Goal: Task Accomplishment & Management: Manage account settings

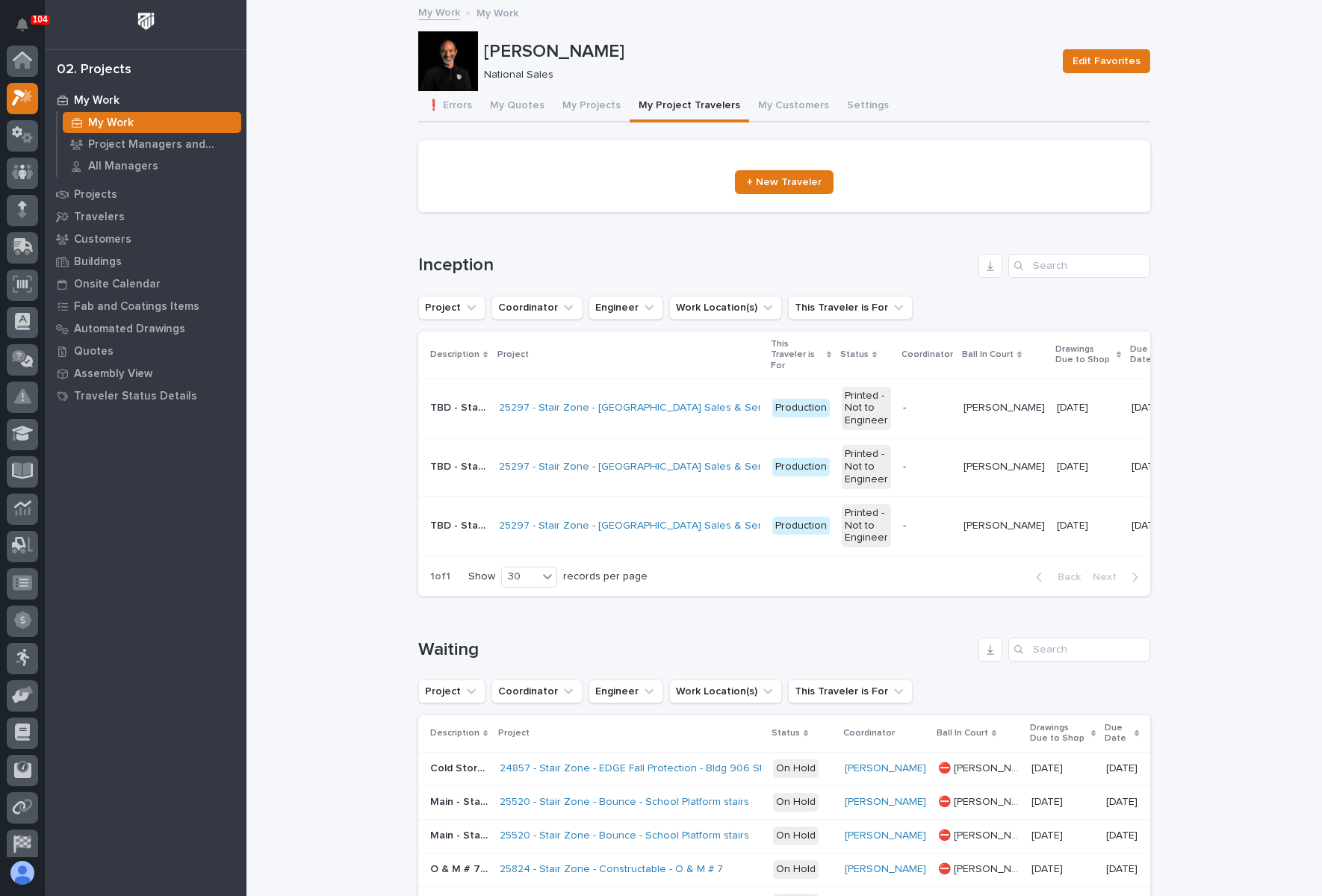
scroll to position [36, 0]
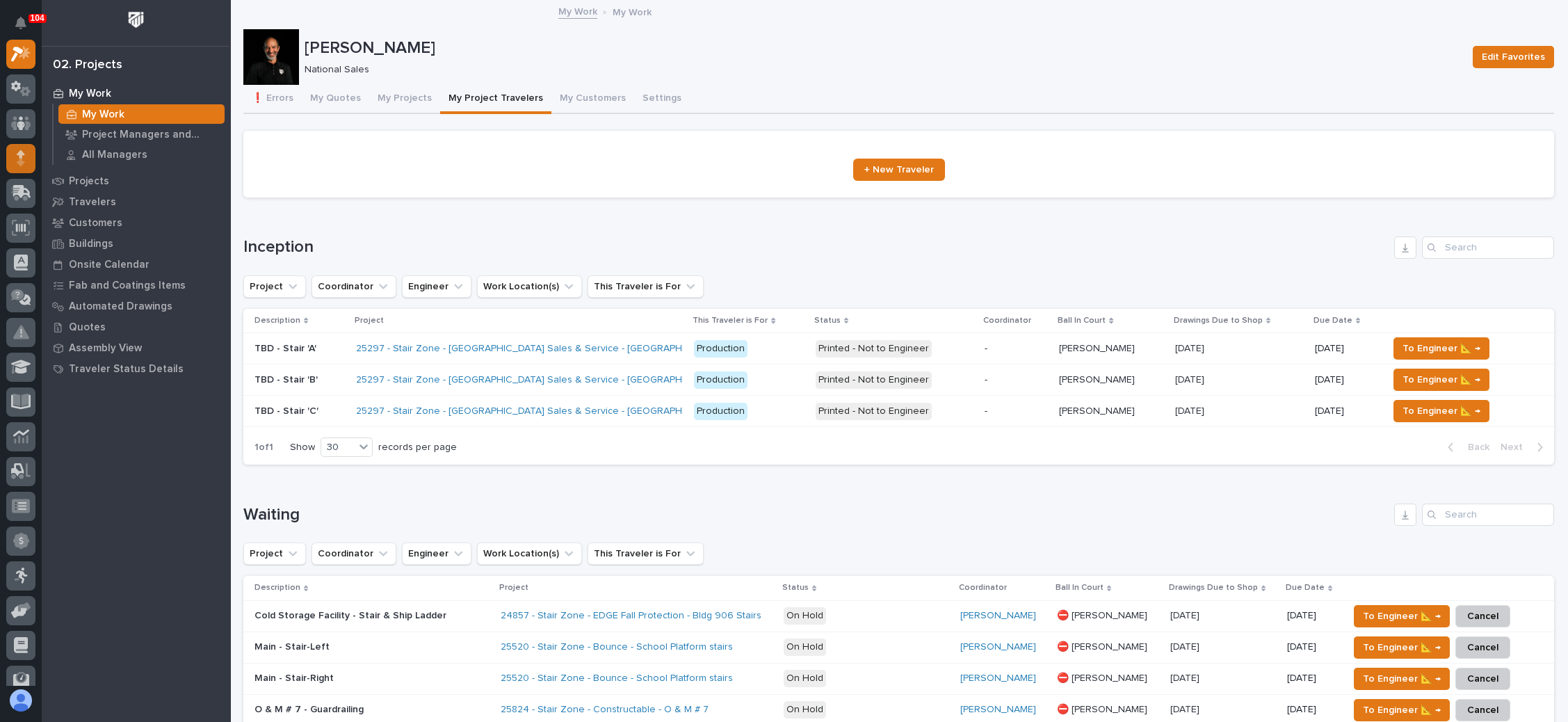
click at [16, 153] on div at bounding box center [21, 158] width 30 height 30
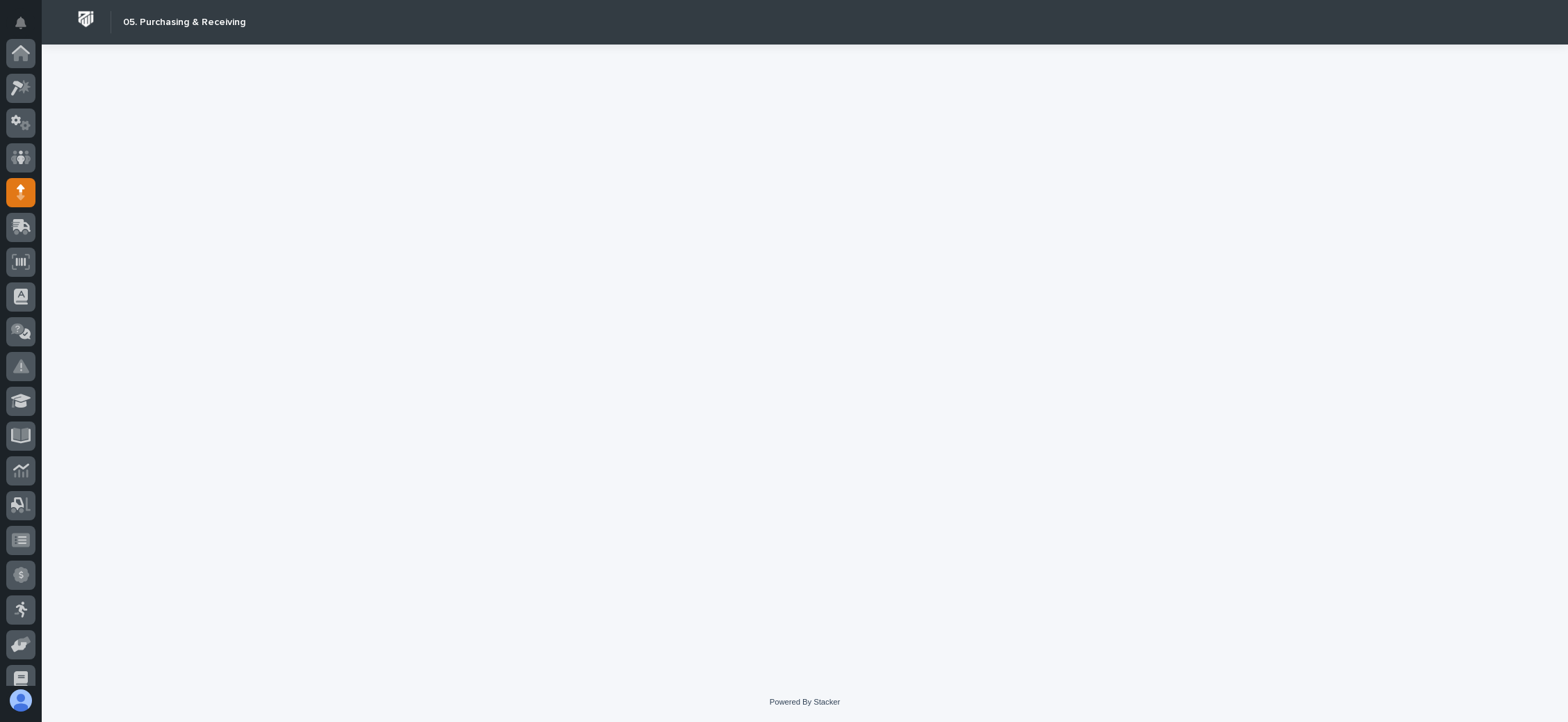
scroll to position [139, 0]
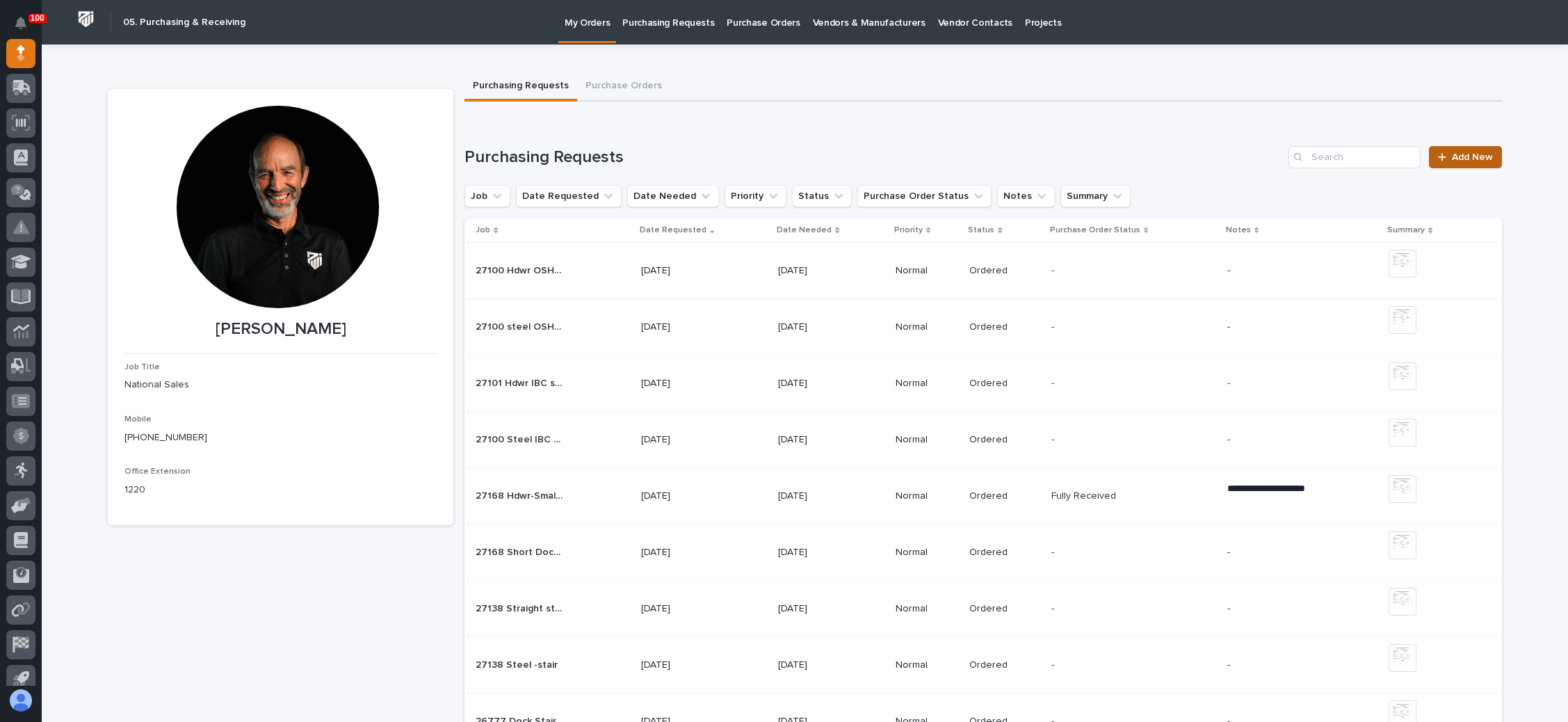
click at [1230, 156] on div at bounding box center [1445, 158] width 14 height 10
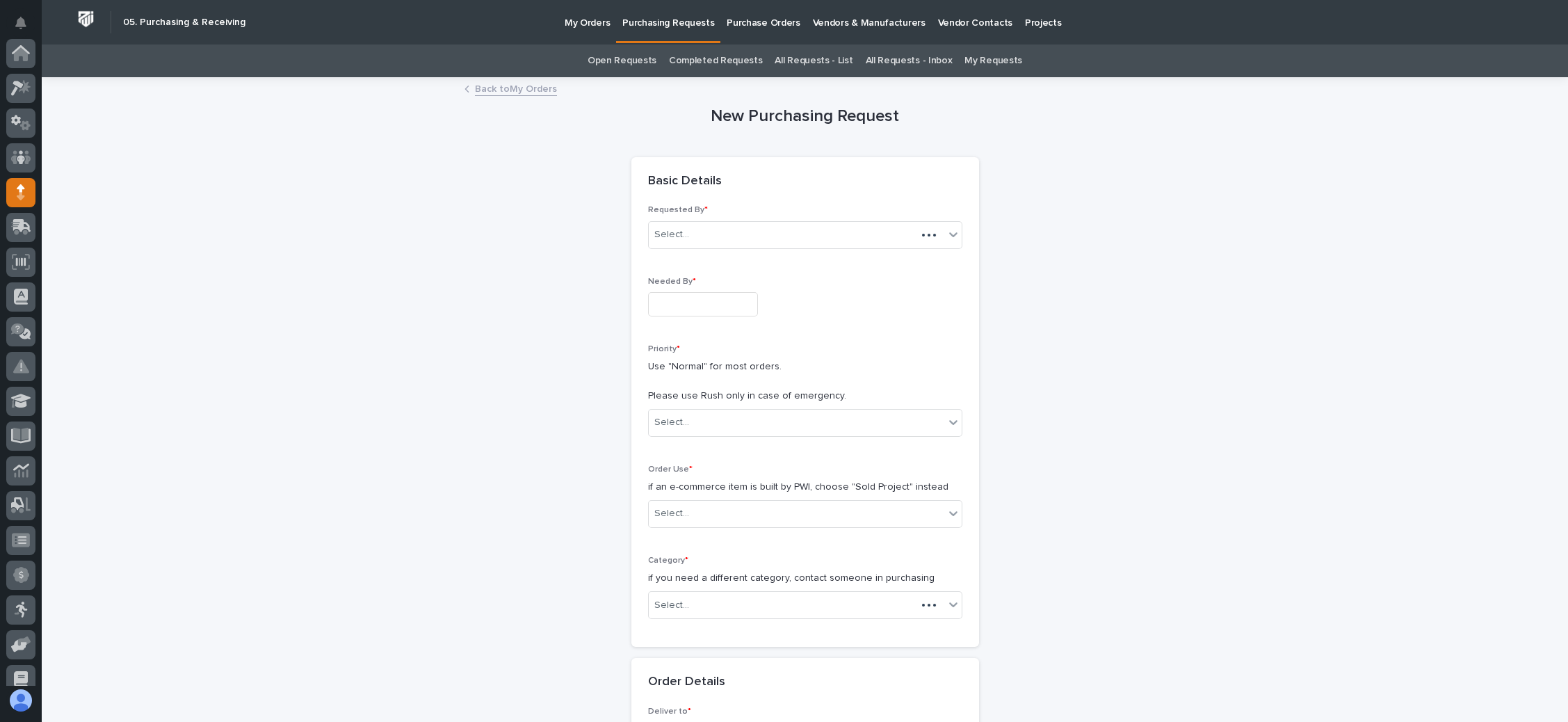
scroll to position [139, 0]
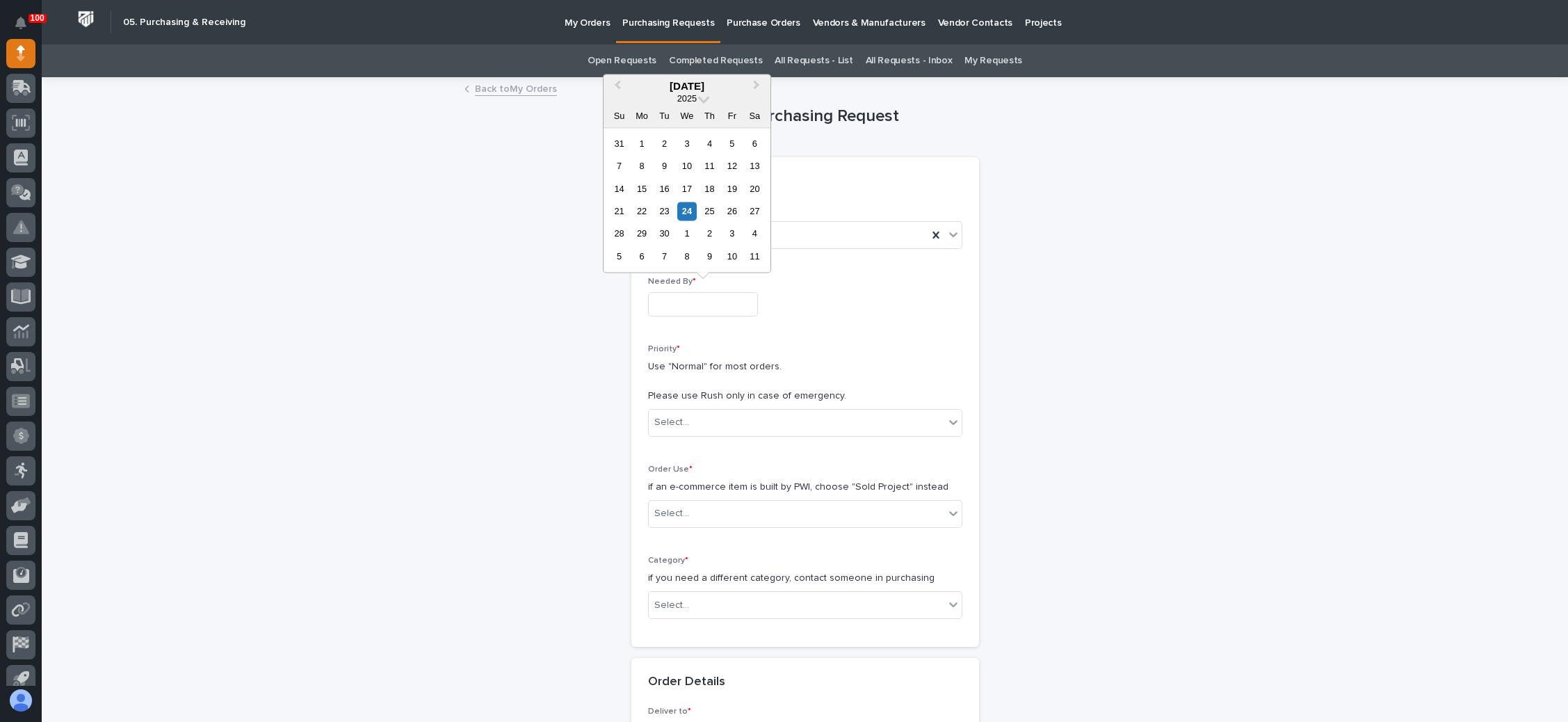
click at [688, 304] on input "text" at bounding box center [703, 304] width 110 height 24
click at [685, 256] on div "8" at bounding box center [687, 256] width 19 height 19
type input "**********"
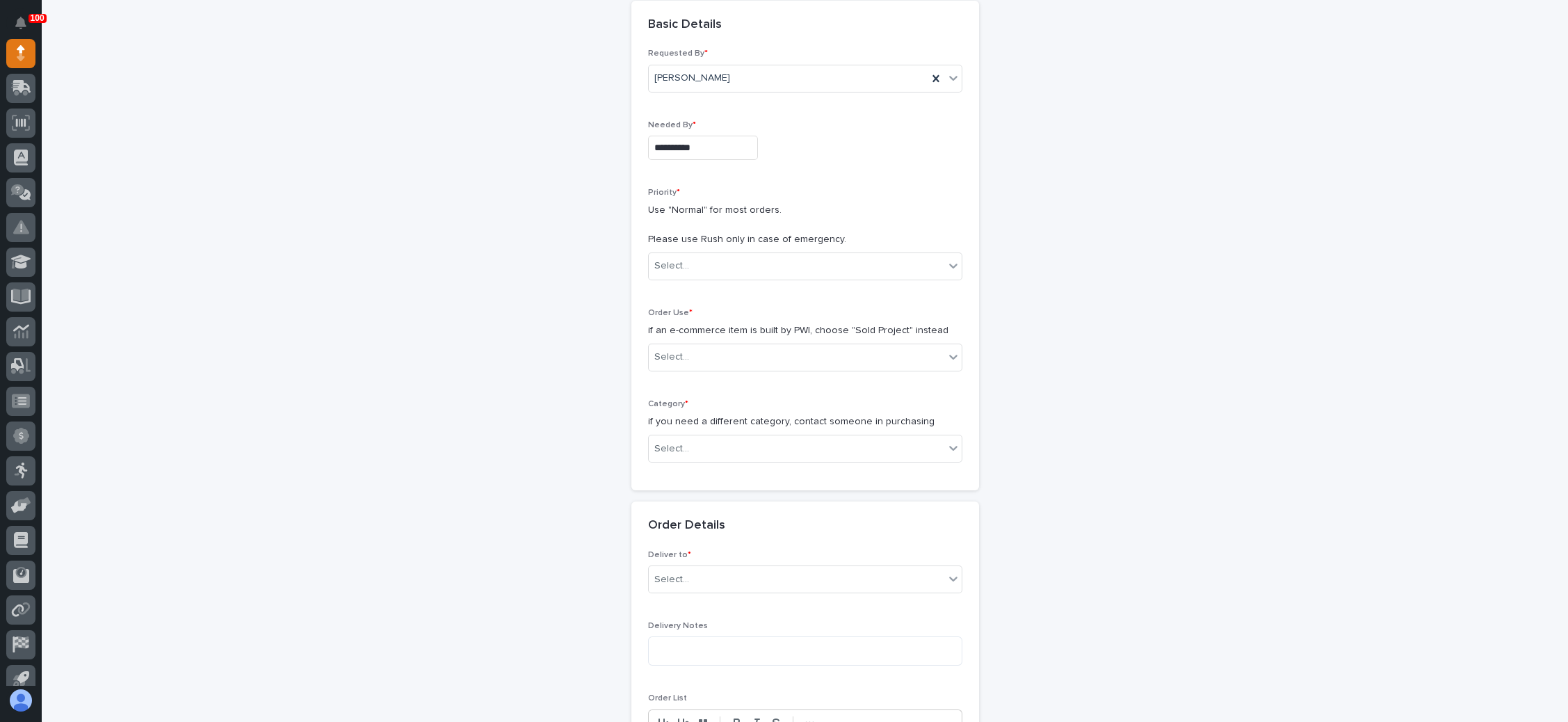
scroll to position [209, 0]
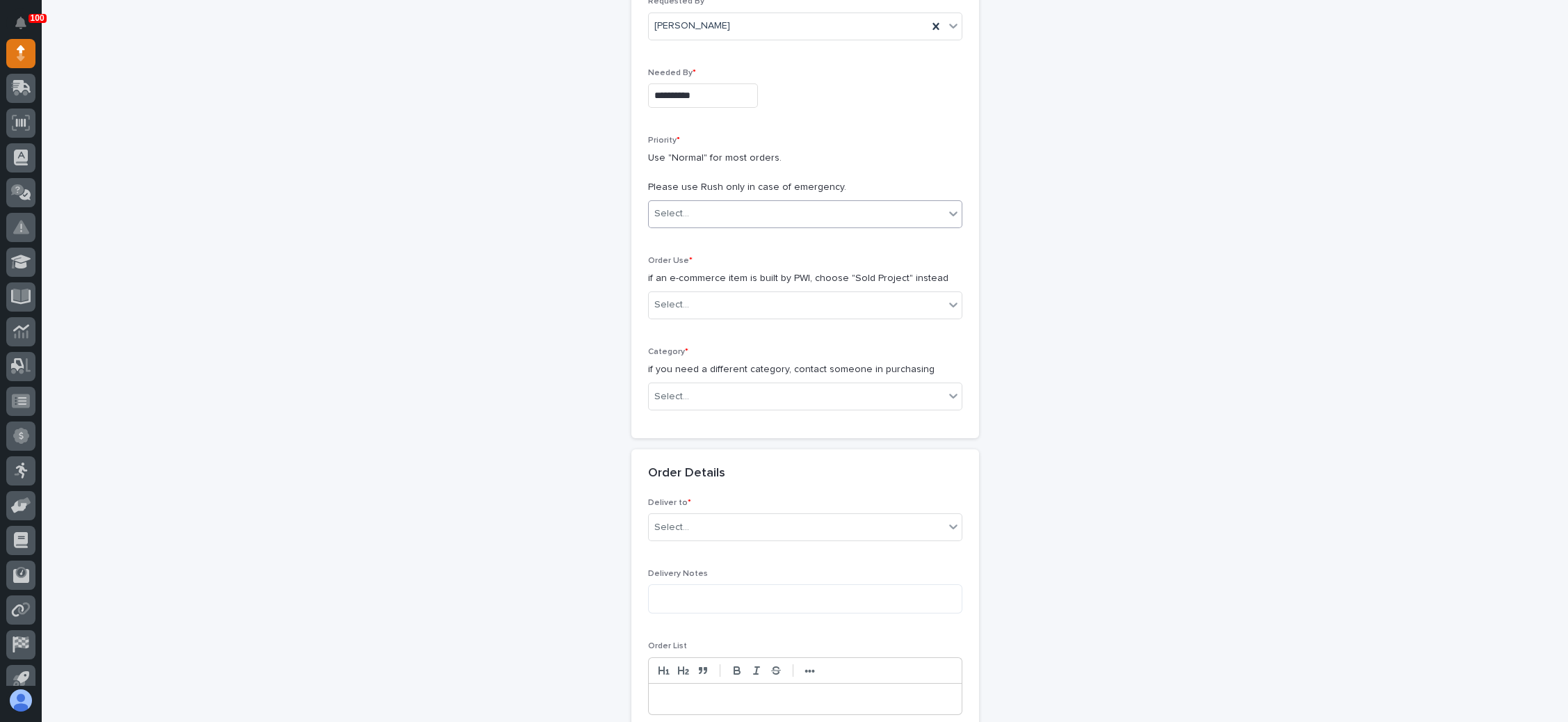
click at [726, 213] on div "Select..." at bounding box center [796, 214] width 296 height 23
click at [711, 286] on div "Normal" at bounding box center [797, 288] width 313 height 24
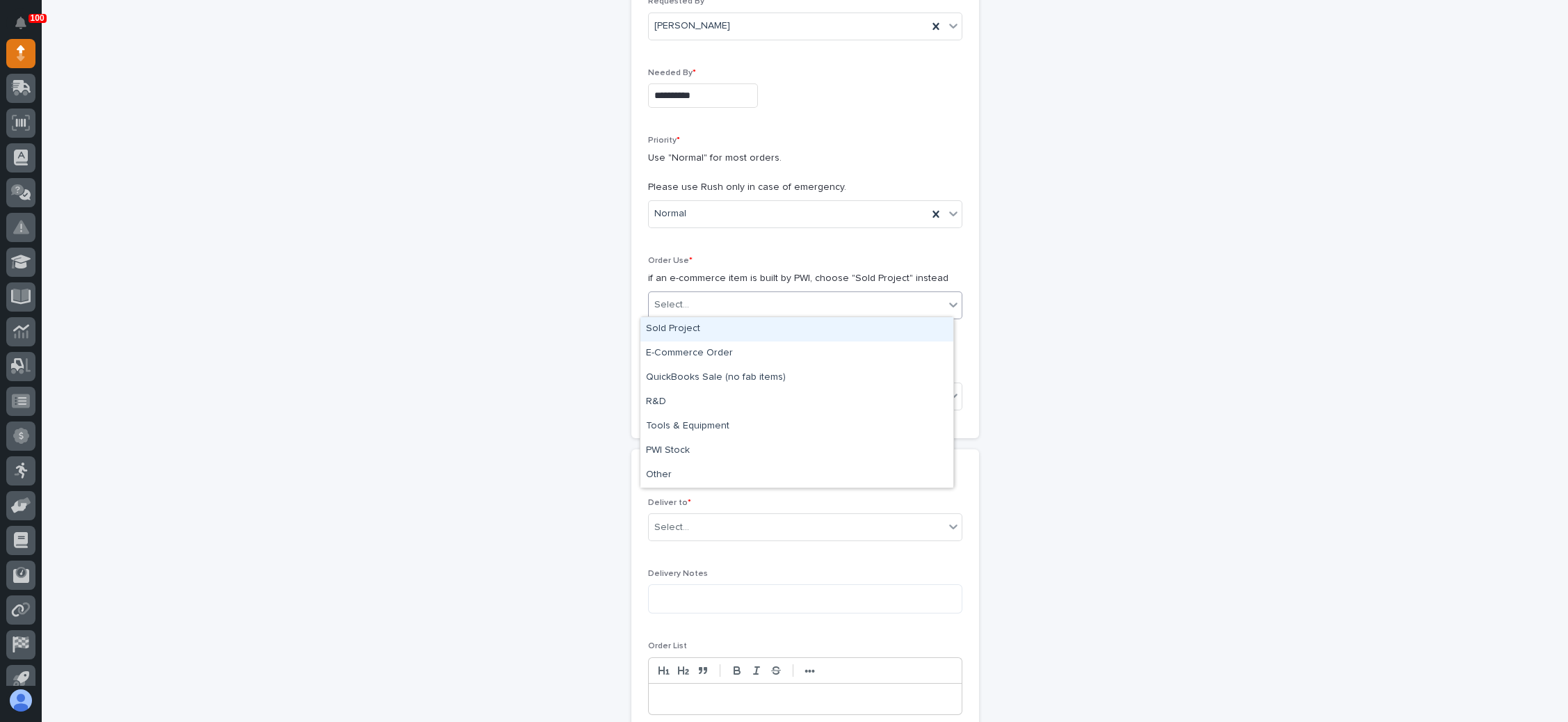
click at [712, 300] on div "Select..." at bounding box center [796, 305] width 296 height 23
click at [703, 330] on div "Sold Project" at bounding box center [797, 329] width 313 height 24
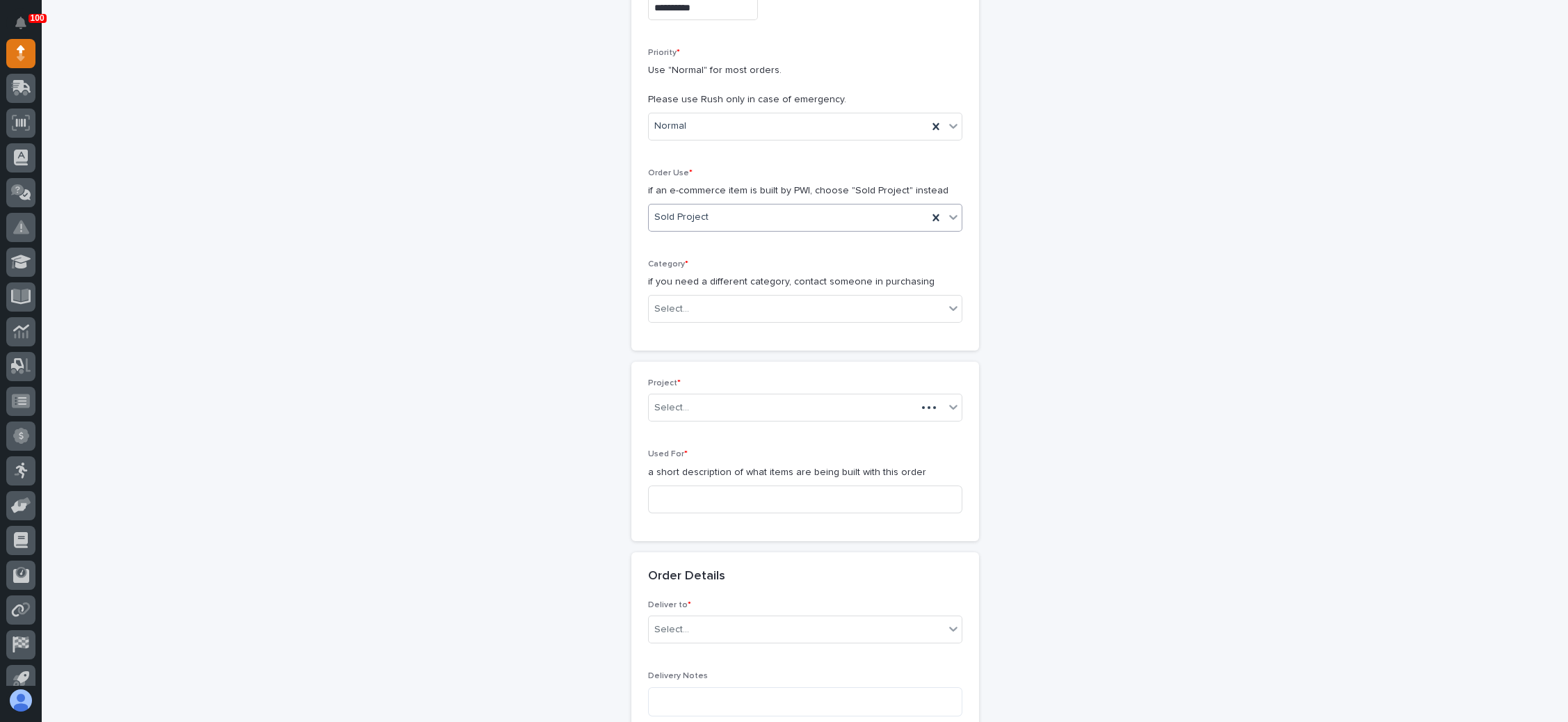
scroll to position [303, 0]
click at [736, 302] on div "Select..." at bounding box center [796, 302] width 296 height 23
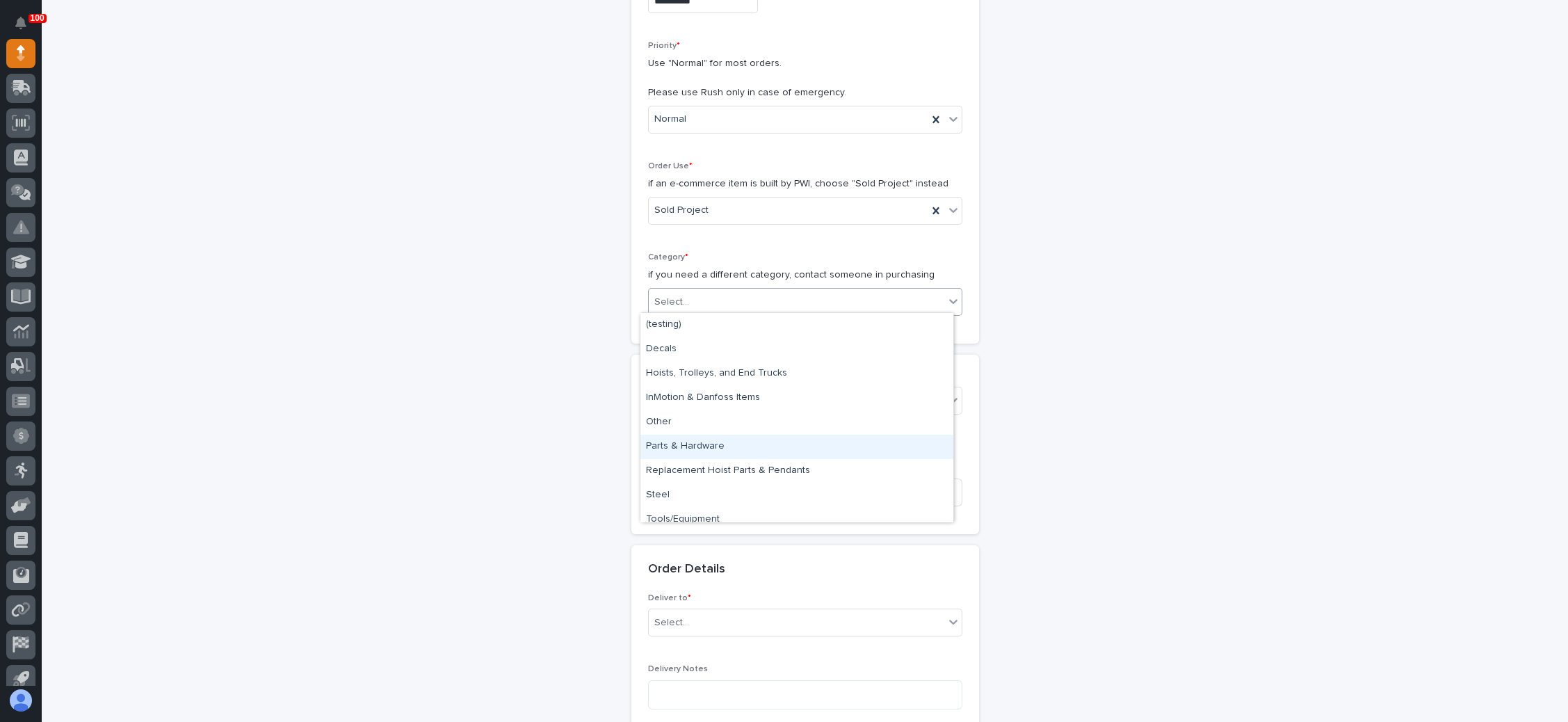
click at [711, 445] on div "Parts & Hardware" at bounding box center [797, 447] width 313 height 24
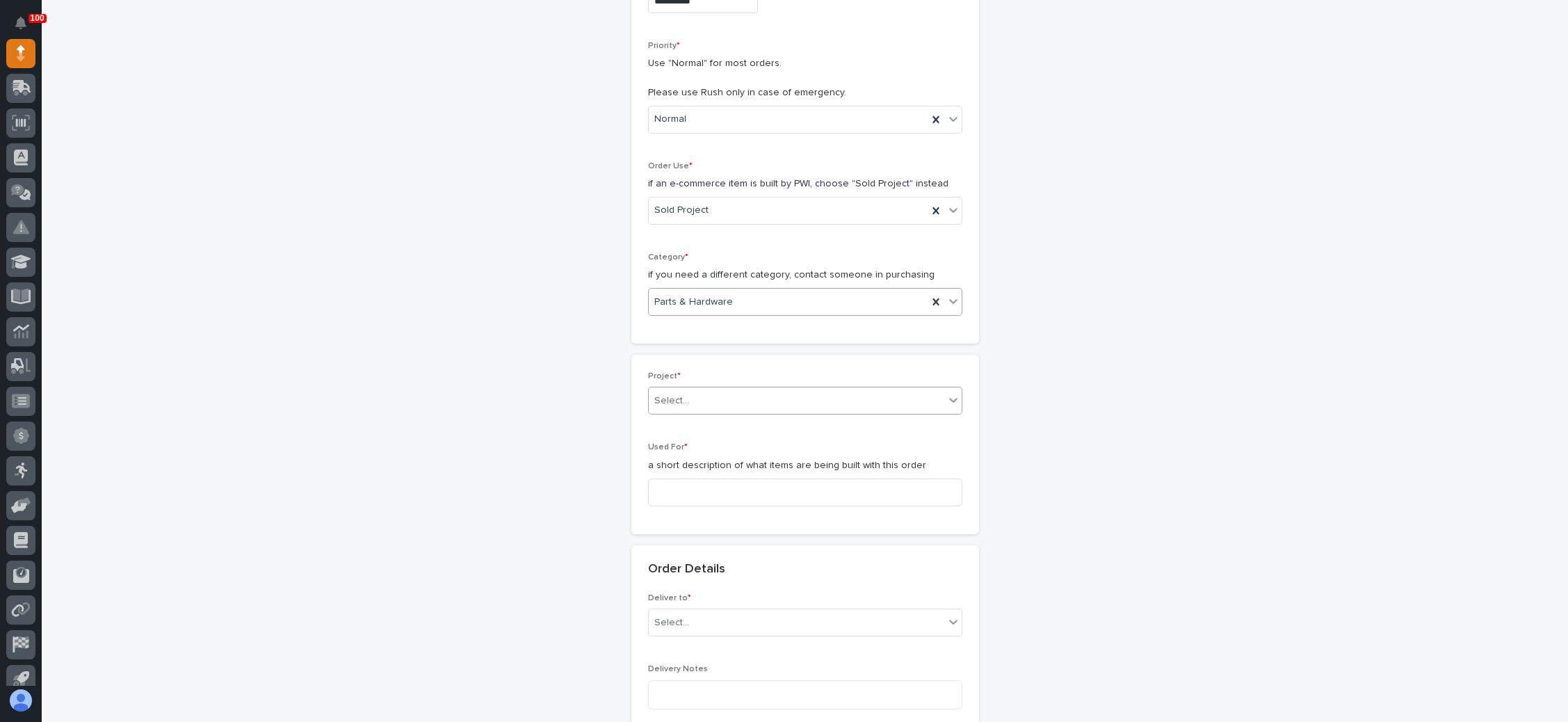
click at [718, 392] on div "Select..." at bounding box center [796, 401] width 296 height 23
type input "*****"
click at [751, 425] on div "26660 - Stair Zone - Tri State Fence - ADA Childrens ramp" at bounding box center [797, 423] width 313 height 24
click at [736, 481] on input at bounding box center [805, 492] width 315 height 28
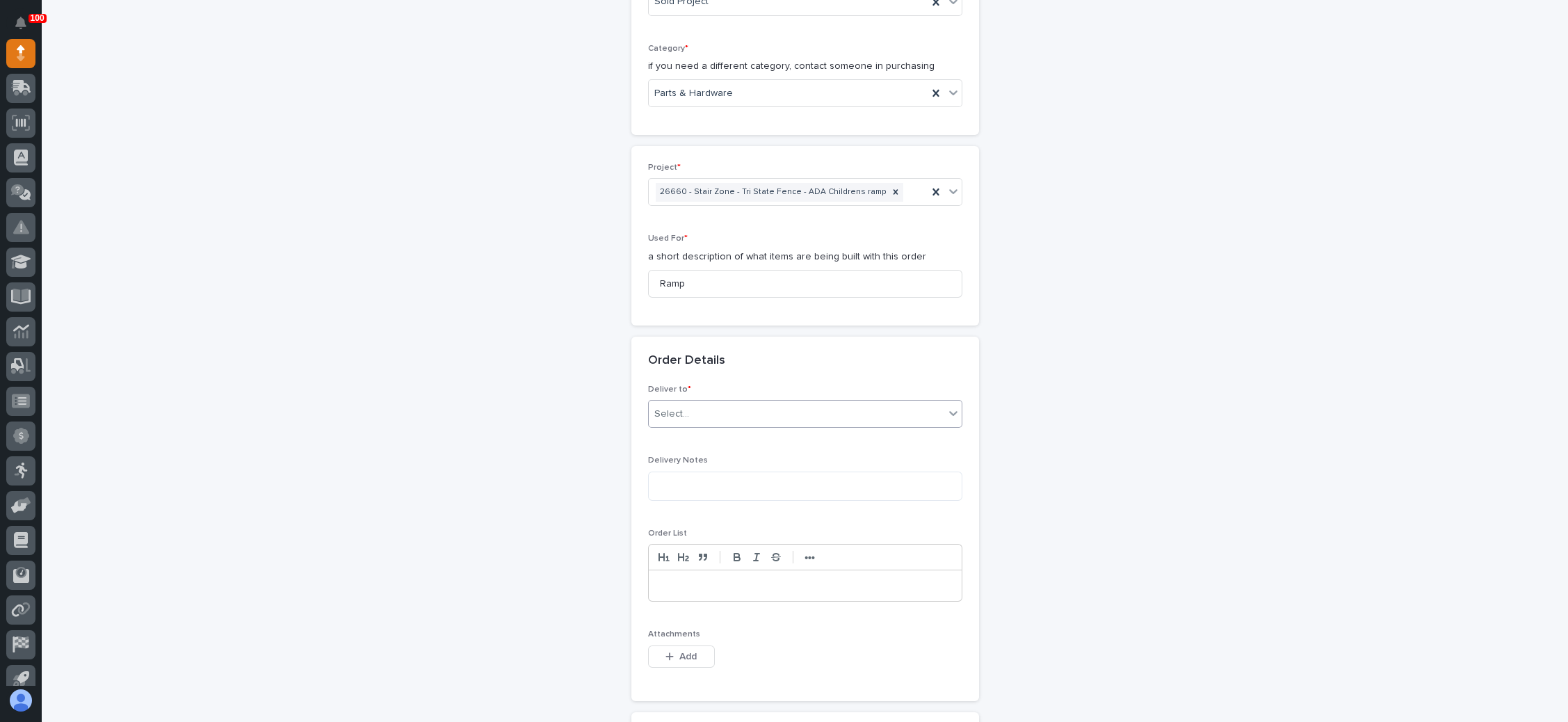
click at [733, 405] on div "Select..." at bounding box center [796, 414] width 296 height 23
click at [716, 436] on div "PWI" at bounding box center [797, 436] width 313 height 24
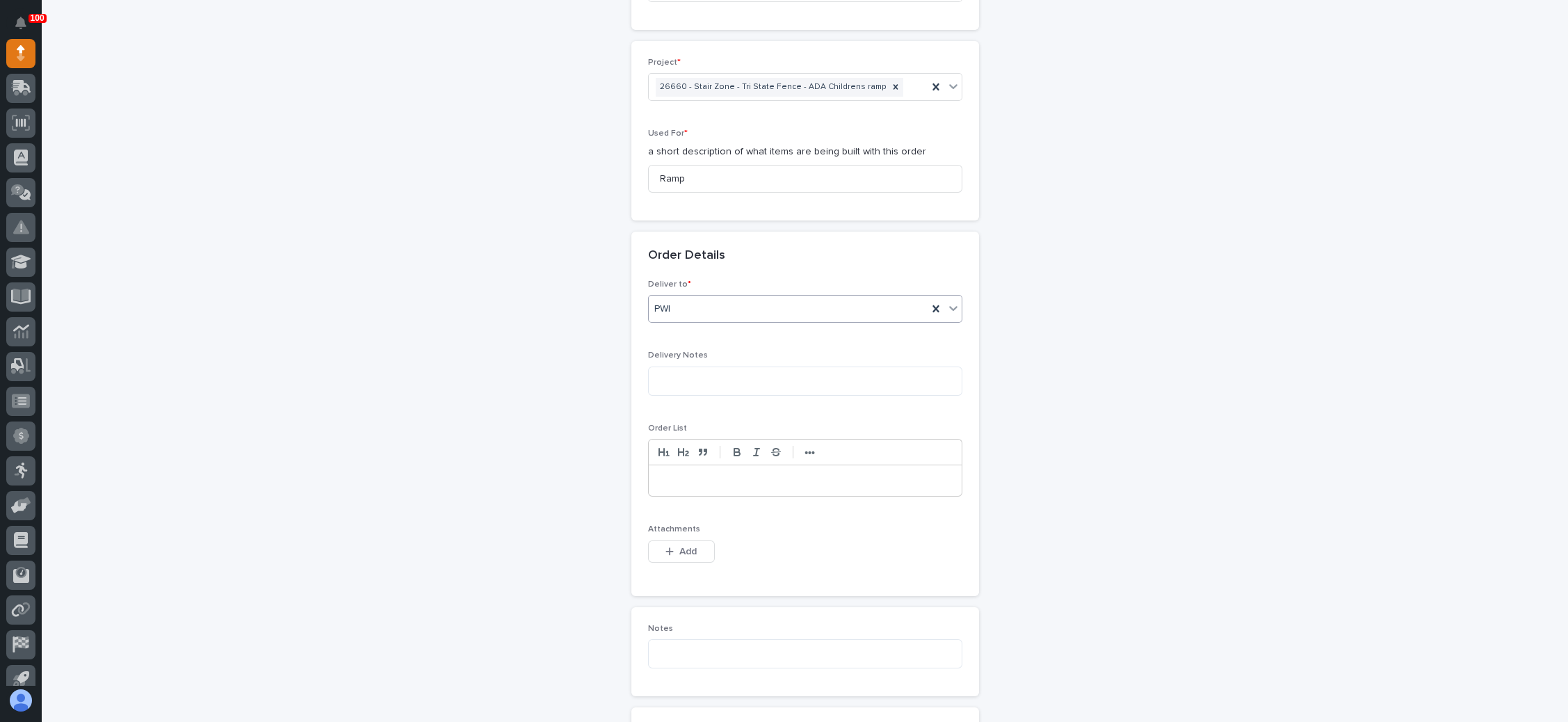
scroll to position [721, 0]
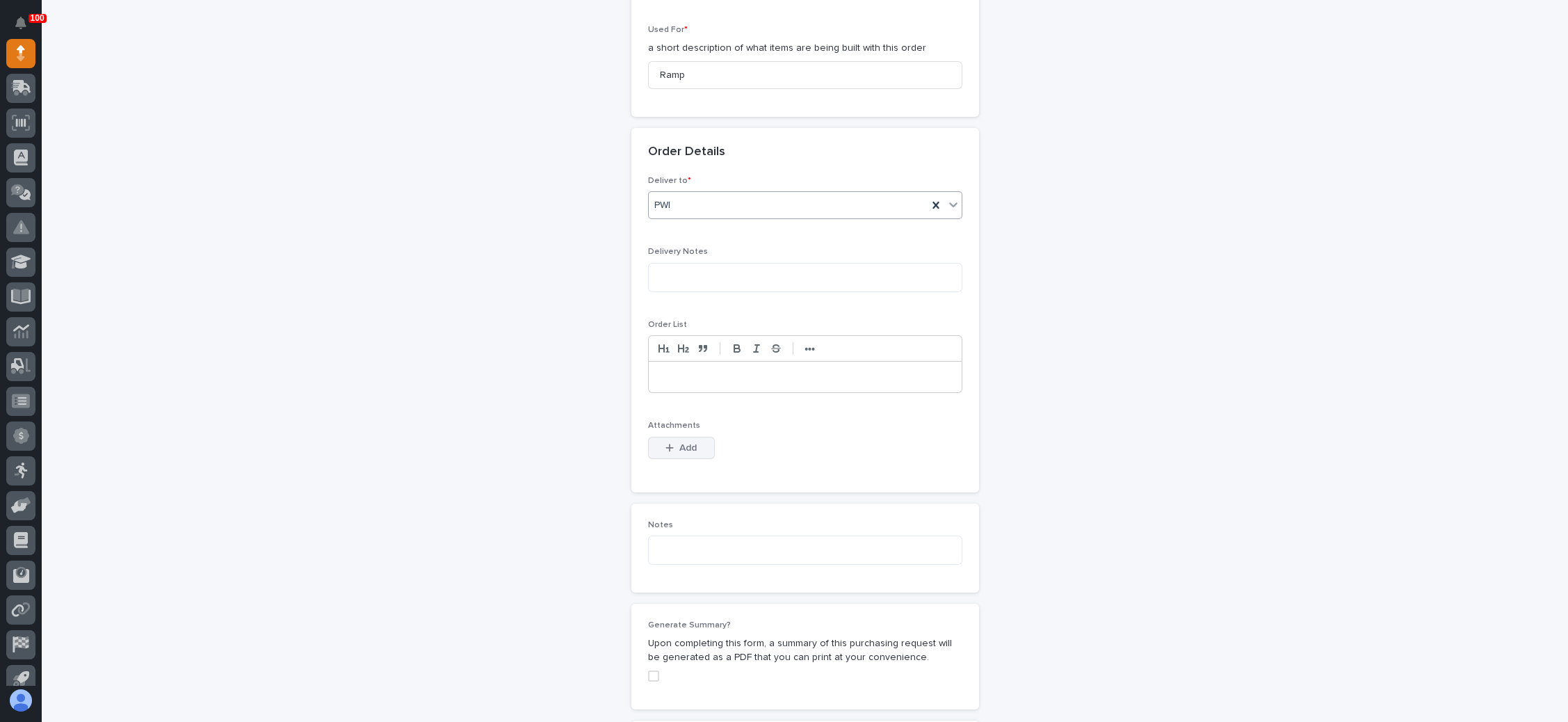
click at [690, 441] on button "Add" at bounding box center [681, 448] width 67 height 22
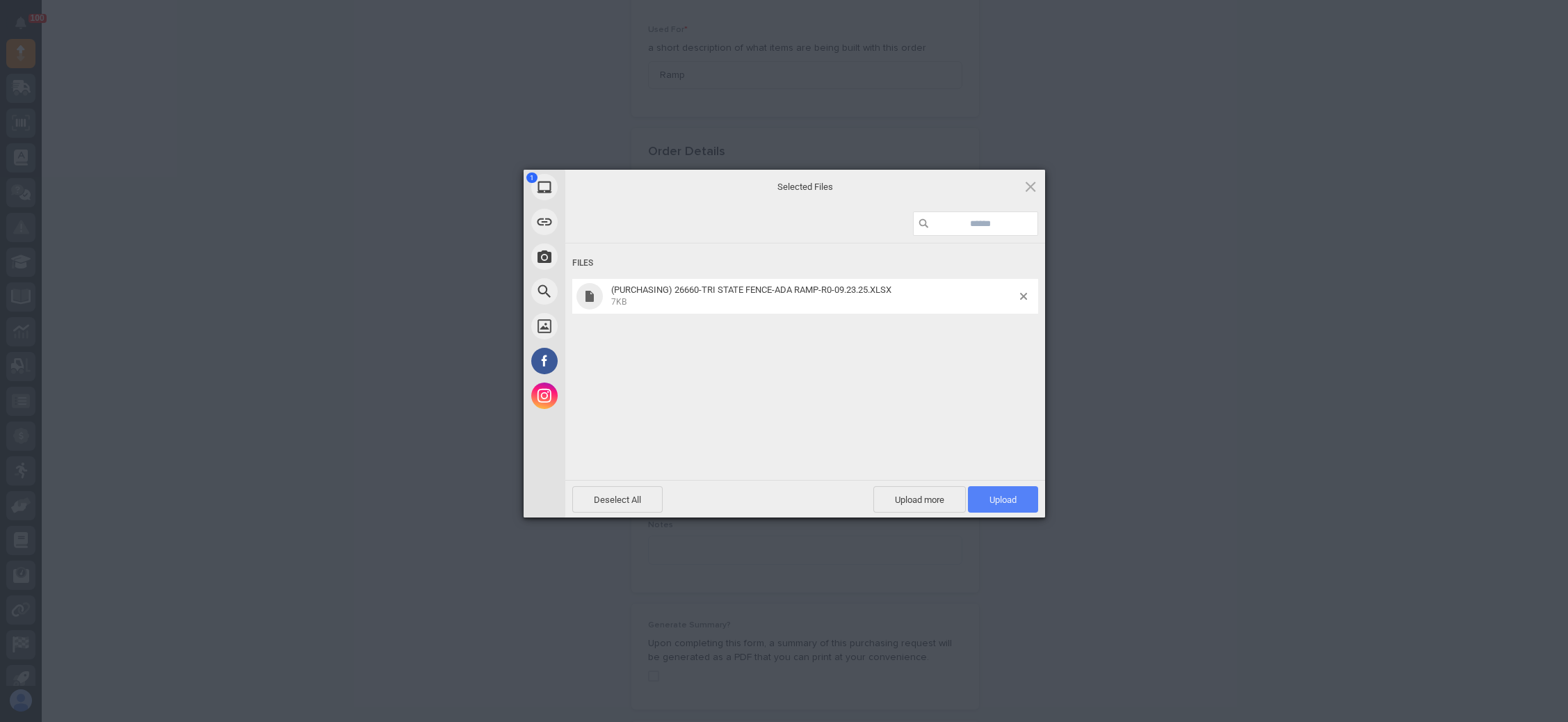
click at [993, 489] on span "Upload 1" at bounding box center [1004, 499] width 71 height 27
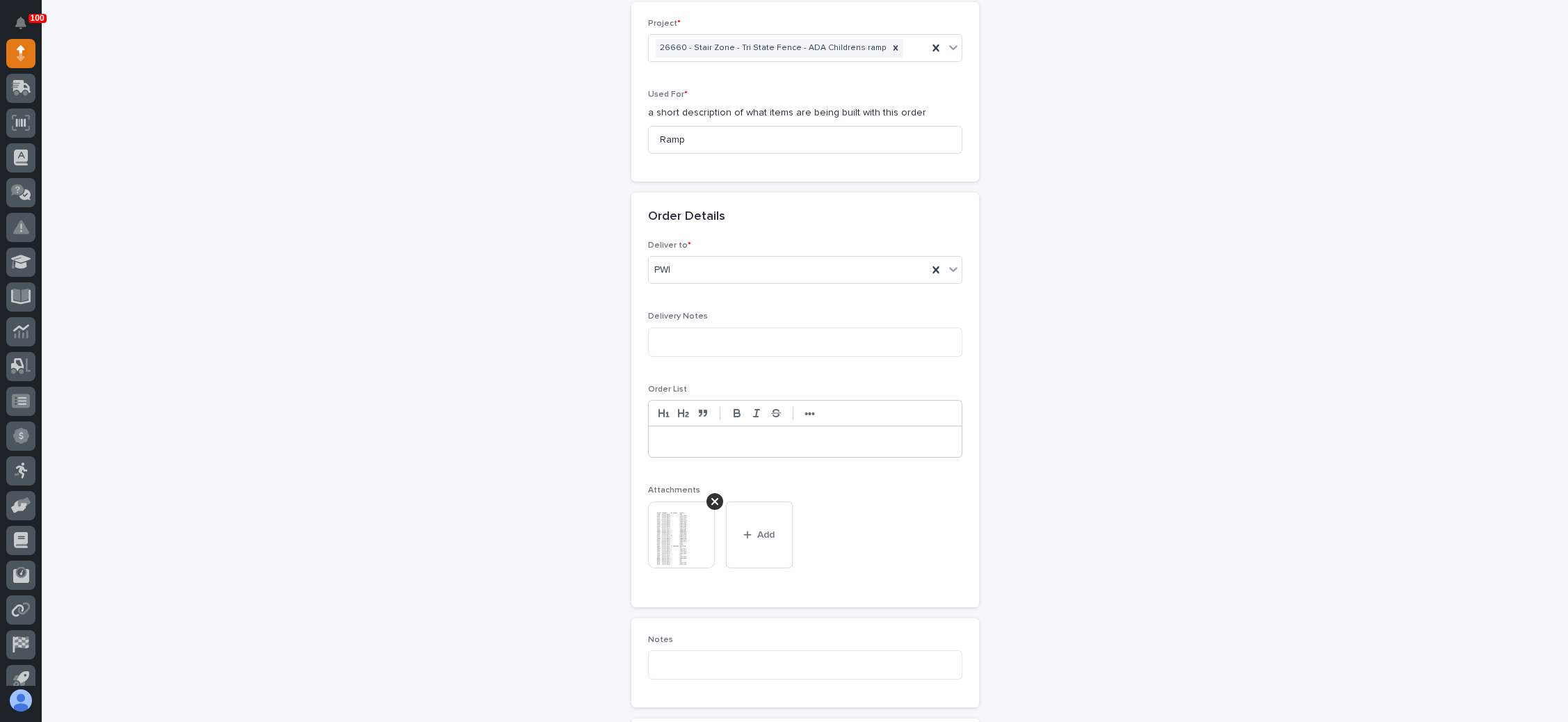
scroll to position [641, 0]
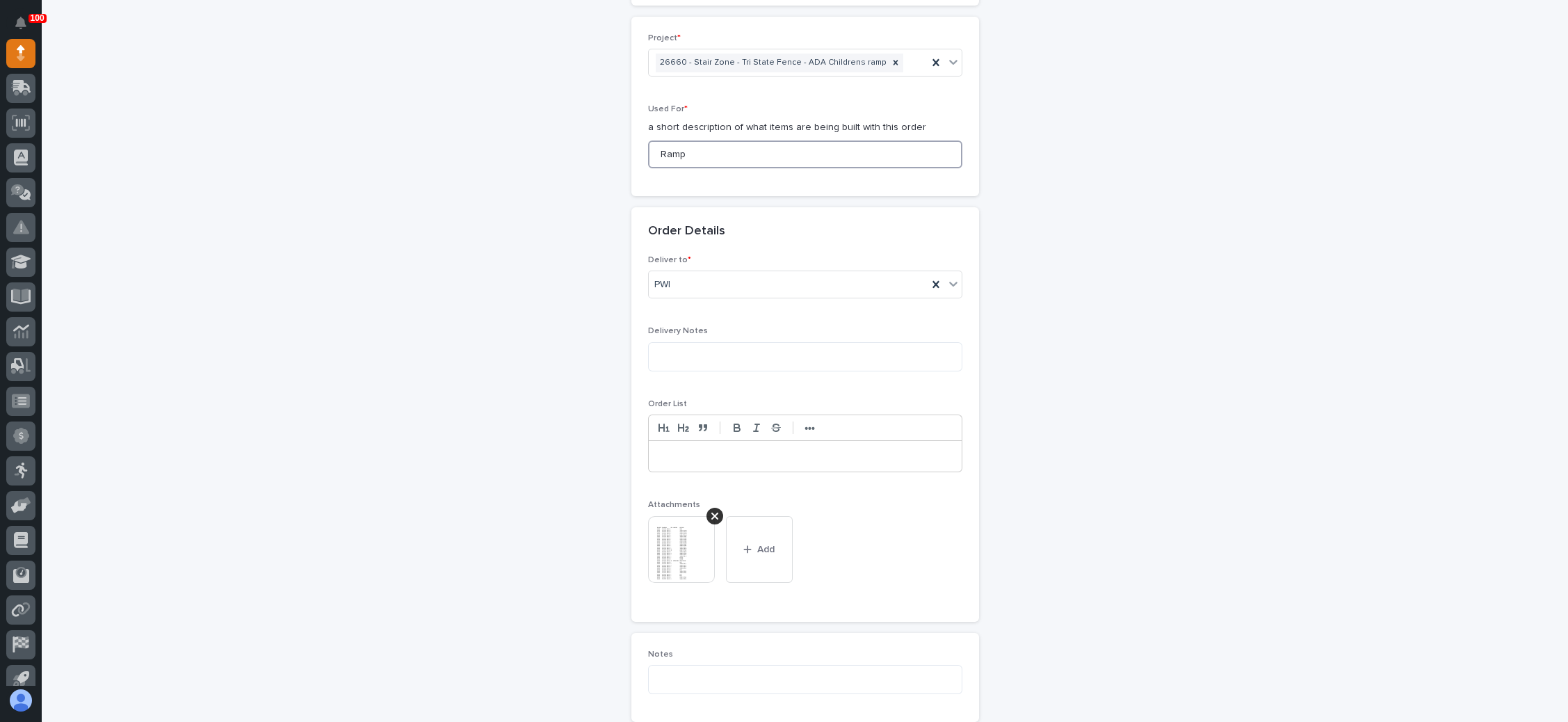
click at [726, 157] on input "Ramp" at bounding box center [805, 154] width 315 height 28
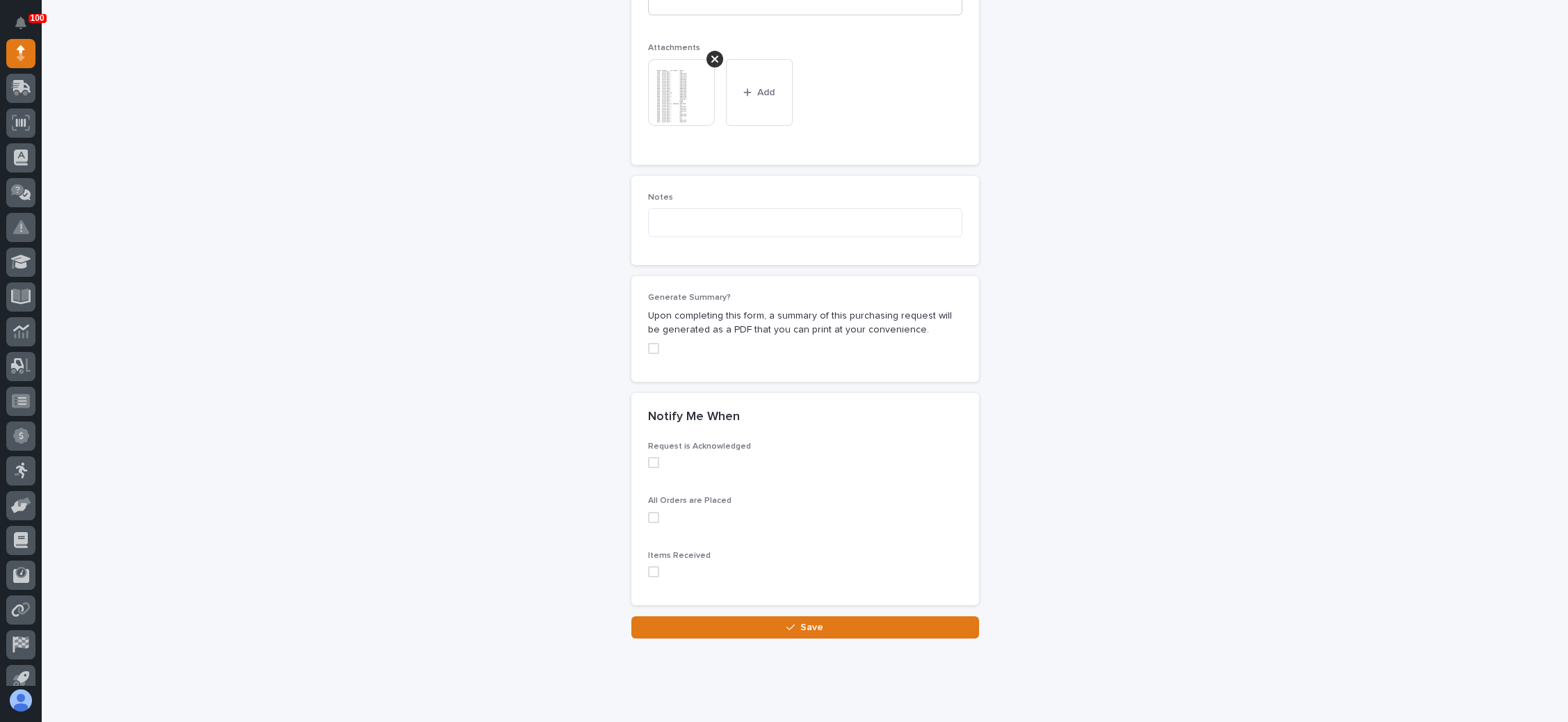
scroll to position [1117, 0]
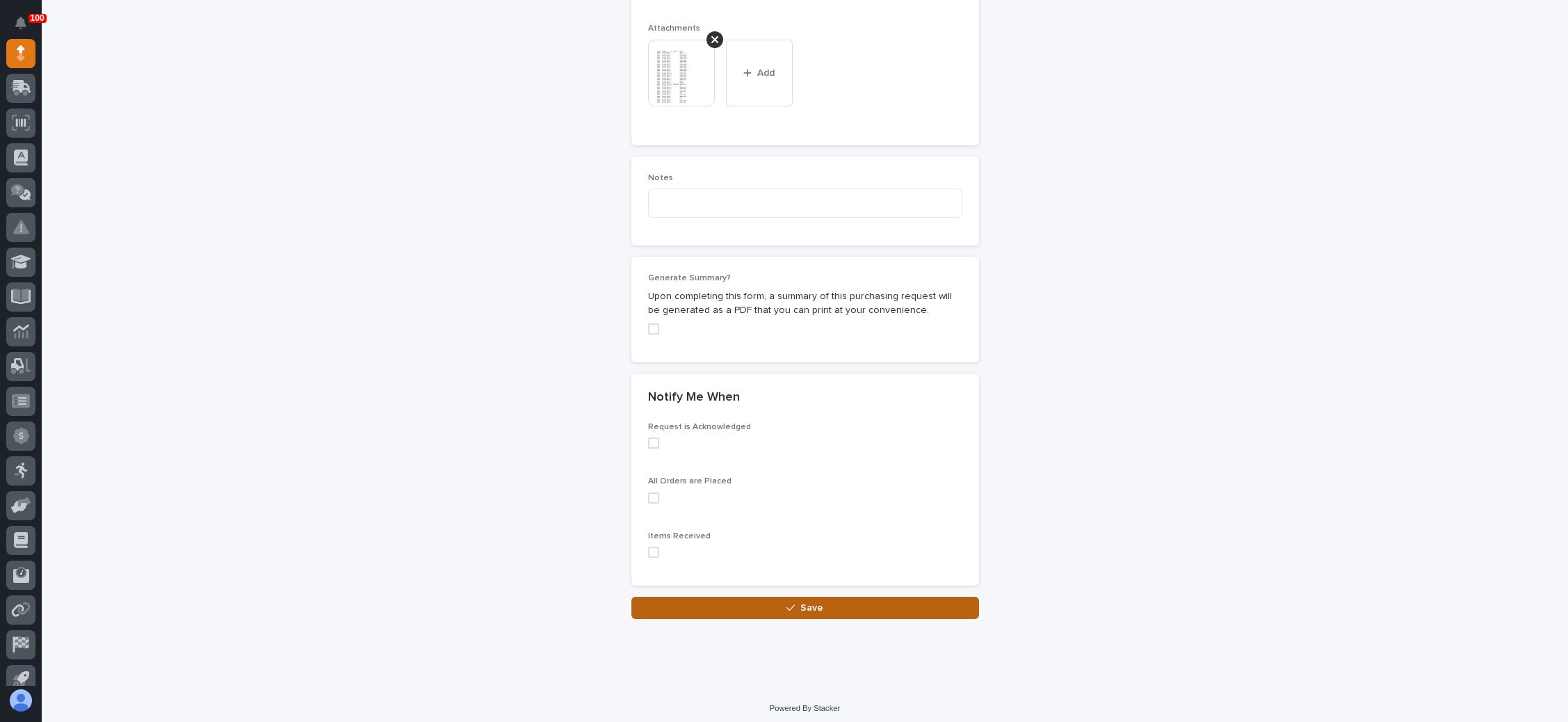
type input "Hdwr- Ramp"
click at [801, 602] on span "Save" at bounding box center [812, 608] width 23 height 12
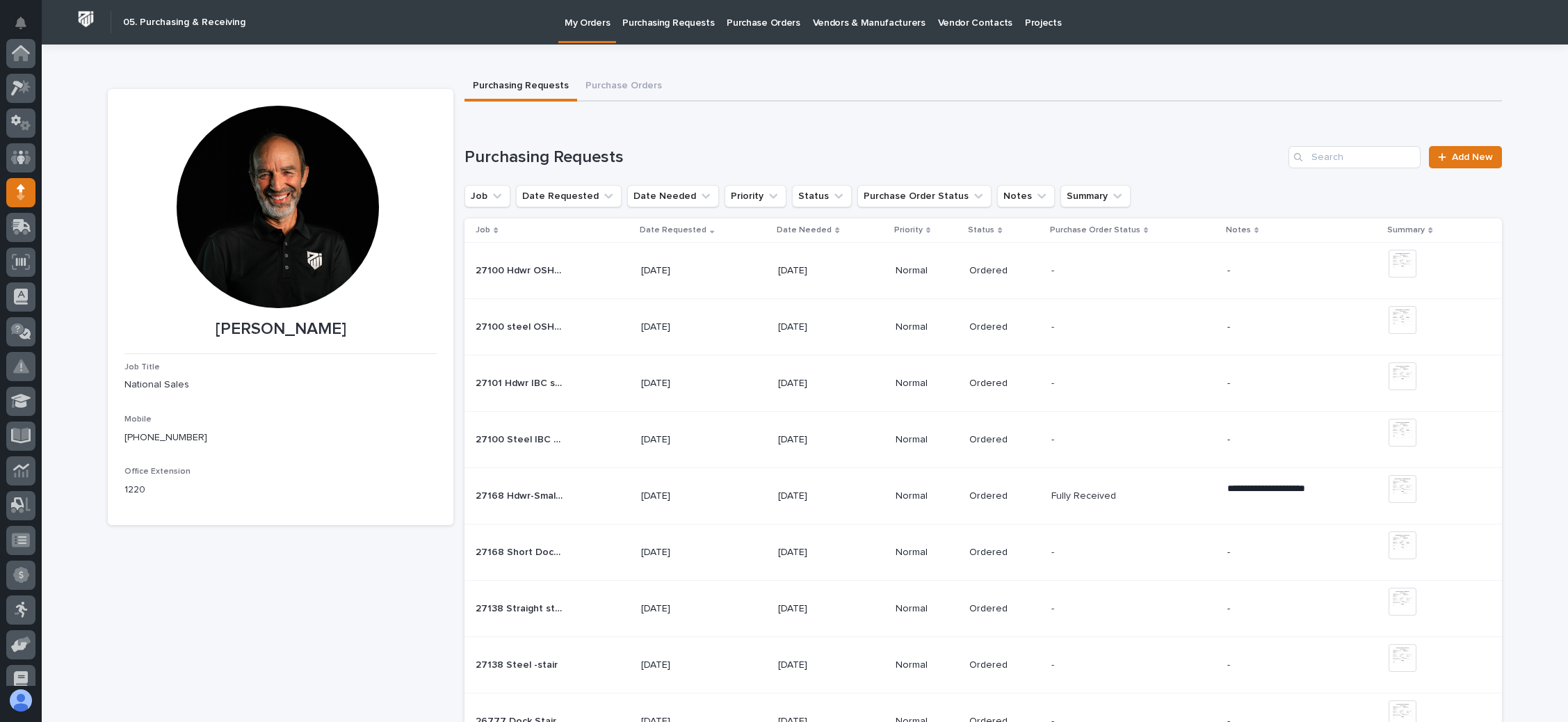
scroll to position [139, 0]
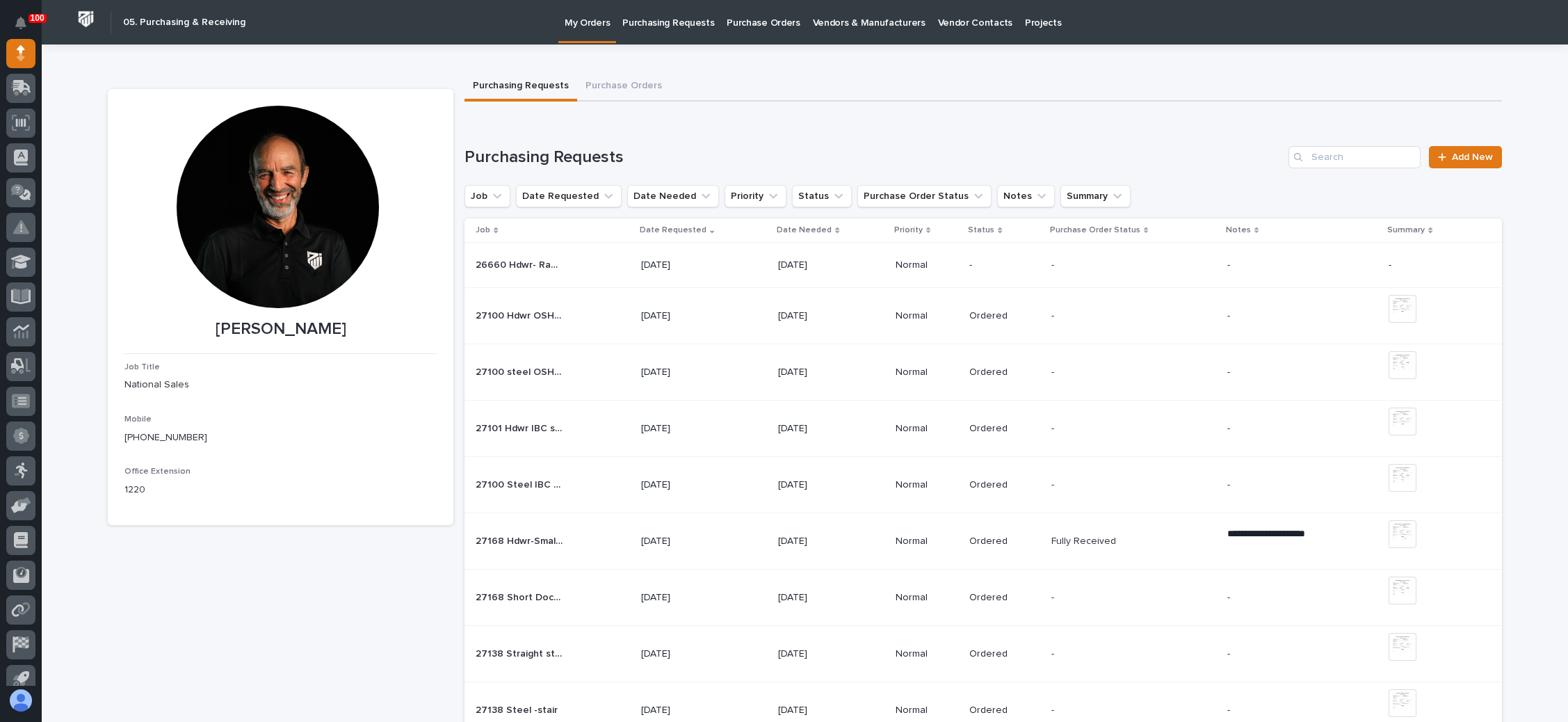
click at [1089, 272] on div "- -" at bounding box center [1134, 266] width 165 height 23
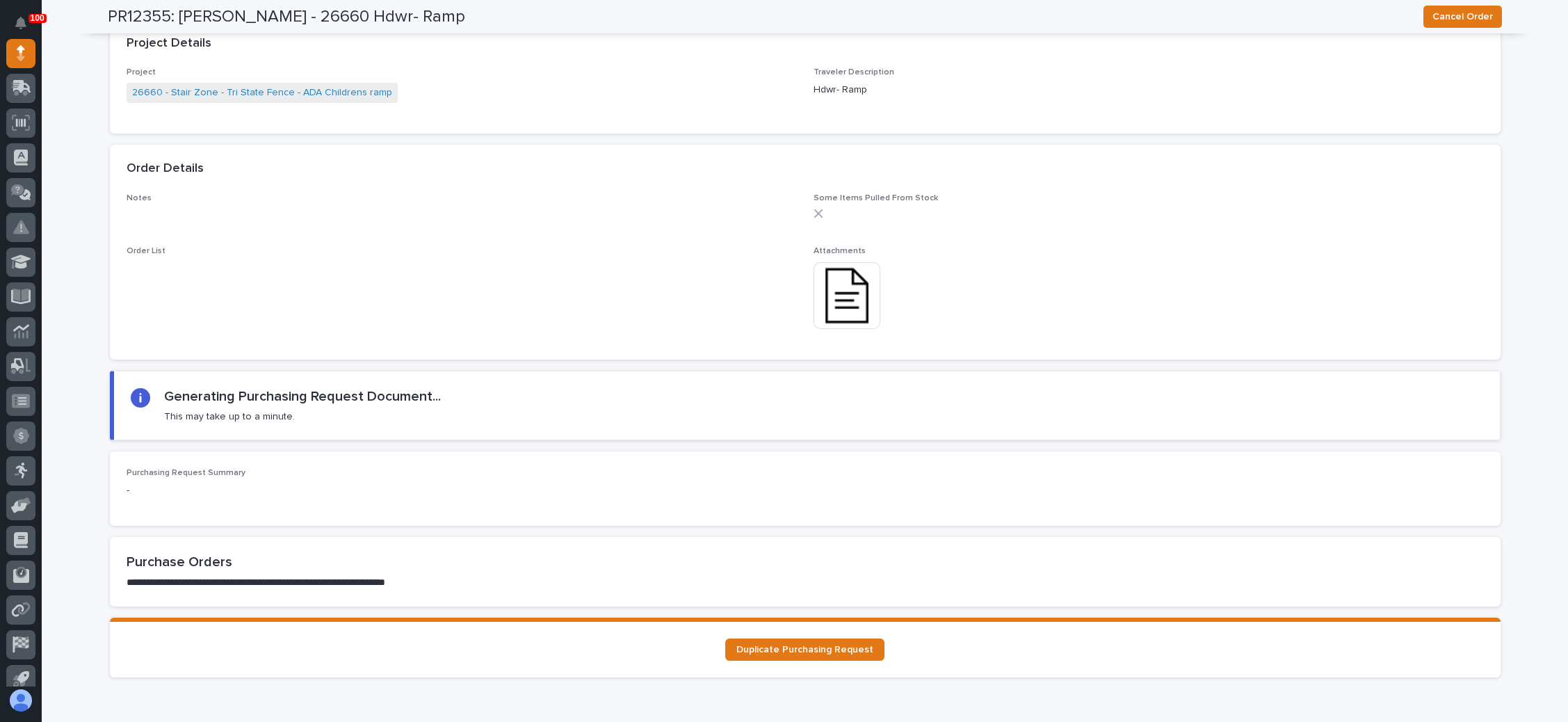
scroll to position [1062, 0]
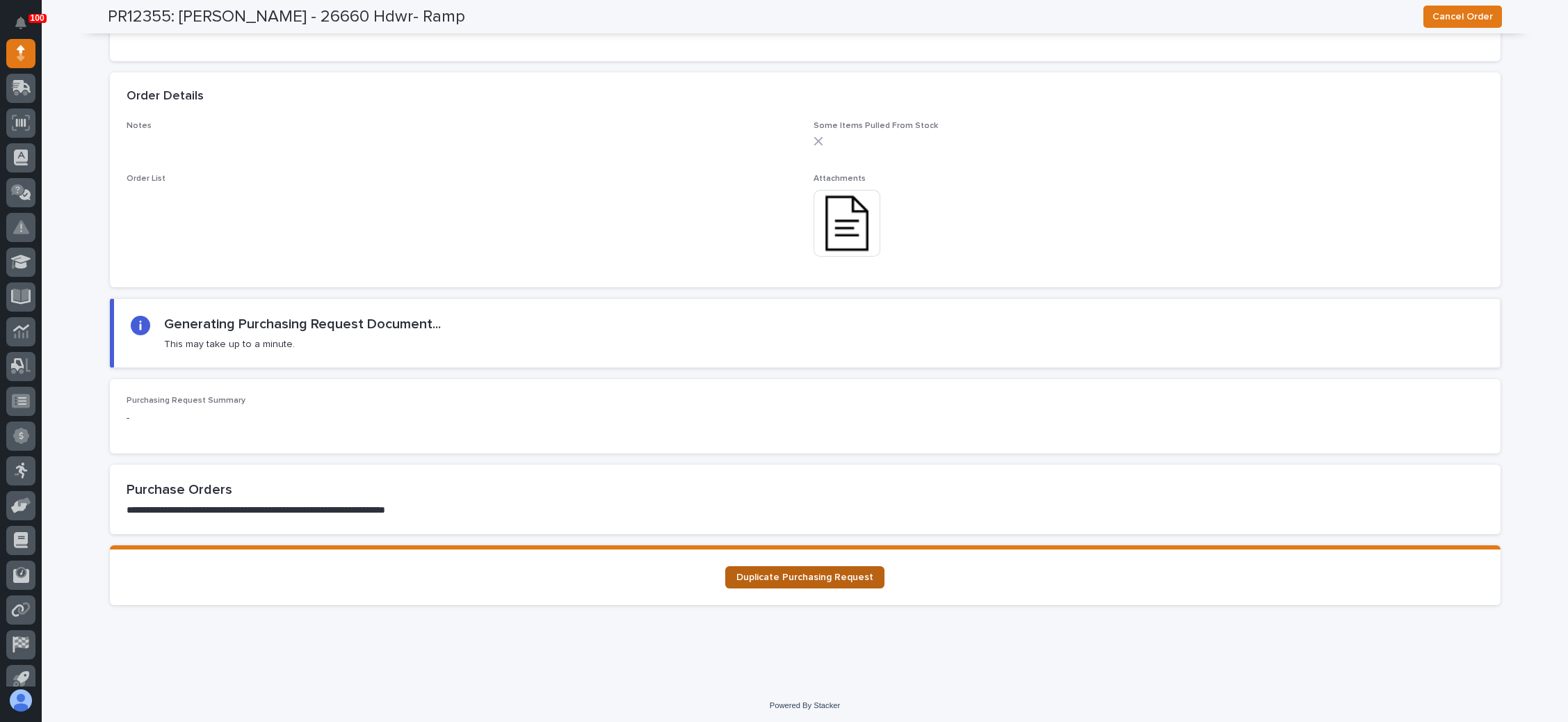
click at [830, 568] on link "Duplicate Purchasing Request" at bounding box center [805, 577] width 159 height 22
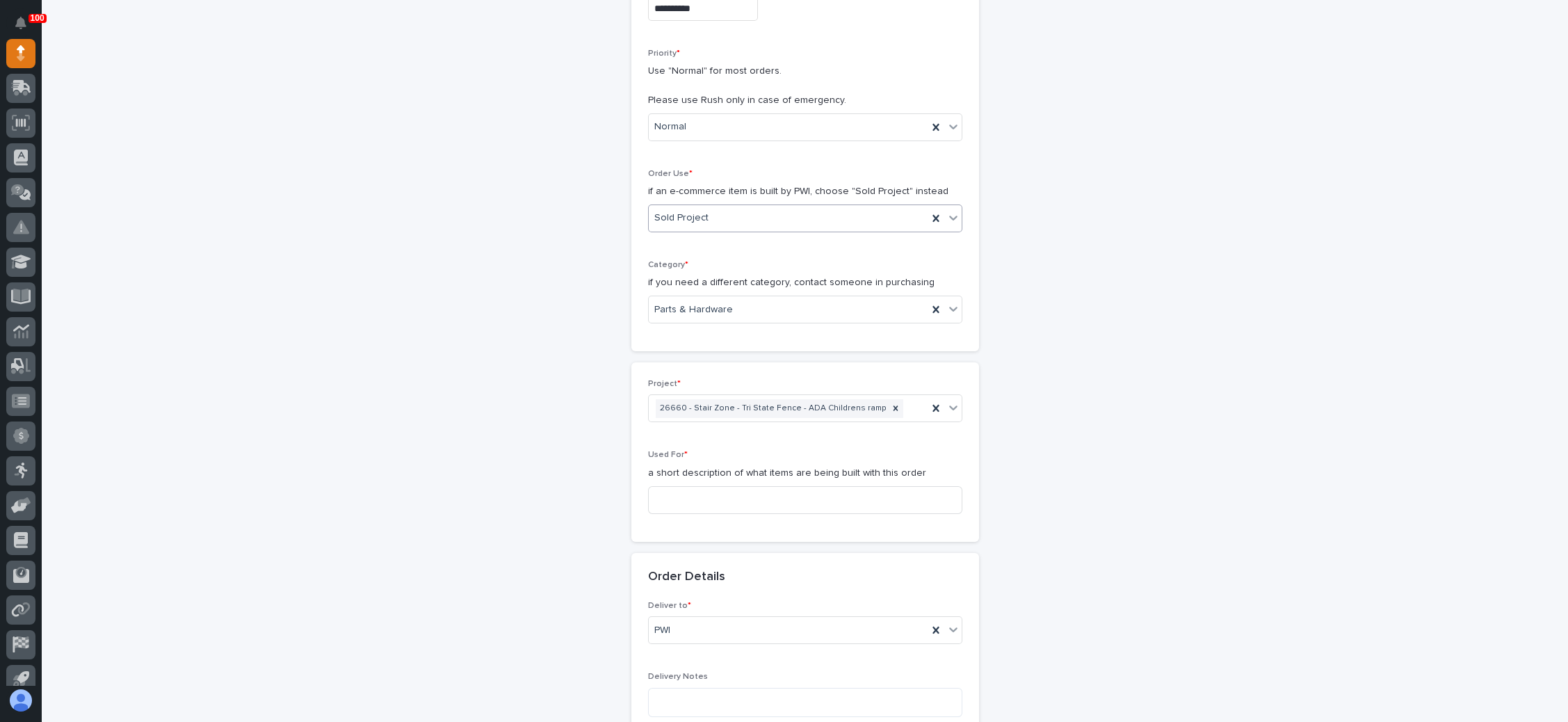
scroll to position [313, 0]
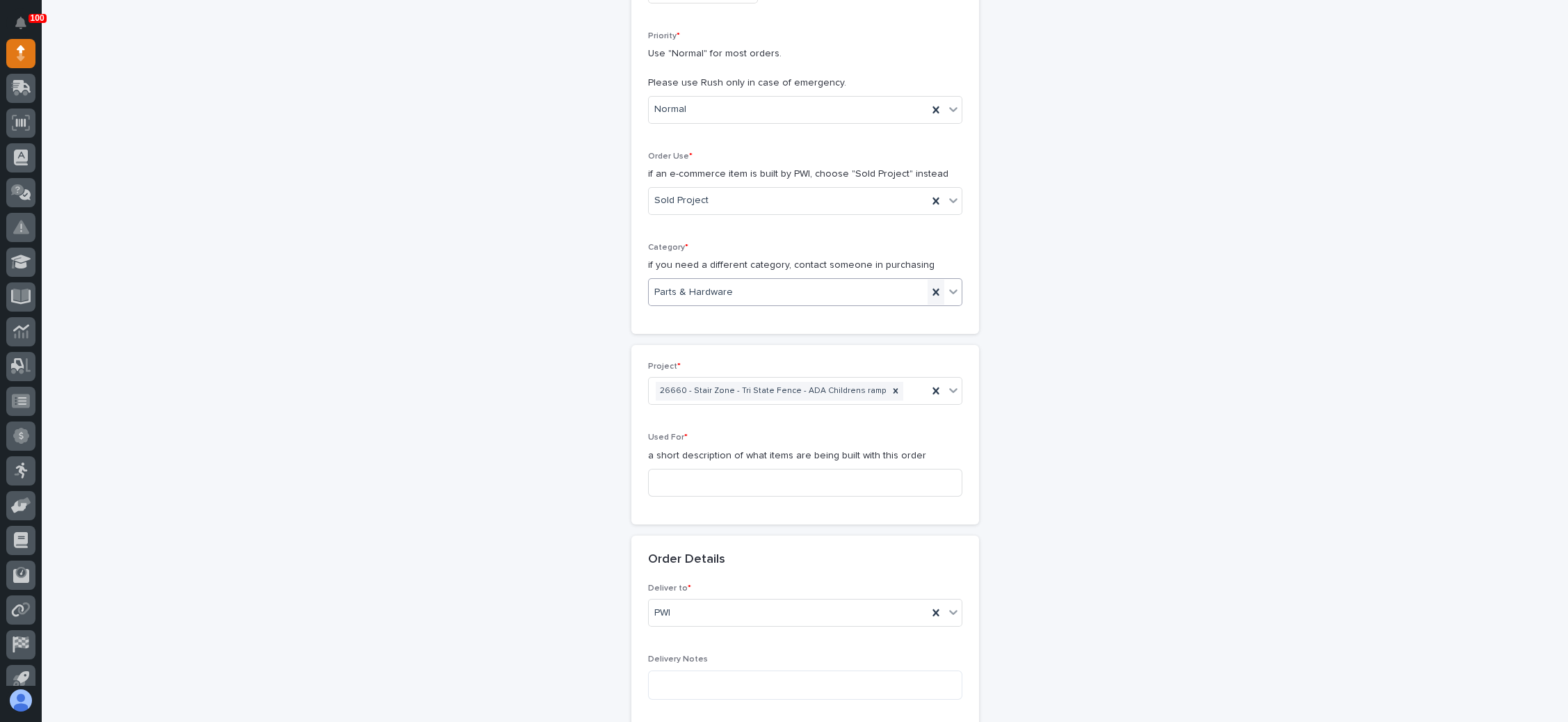
click at [929, 285] on icon at bounding box center [936, 292] width 14 height 14
click at [947, 284] on icon at bounding box center [953, 291] width 14 height 14
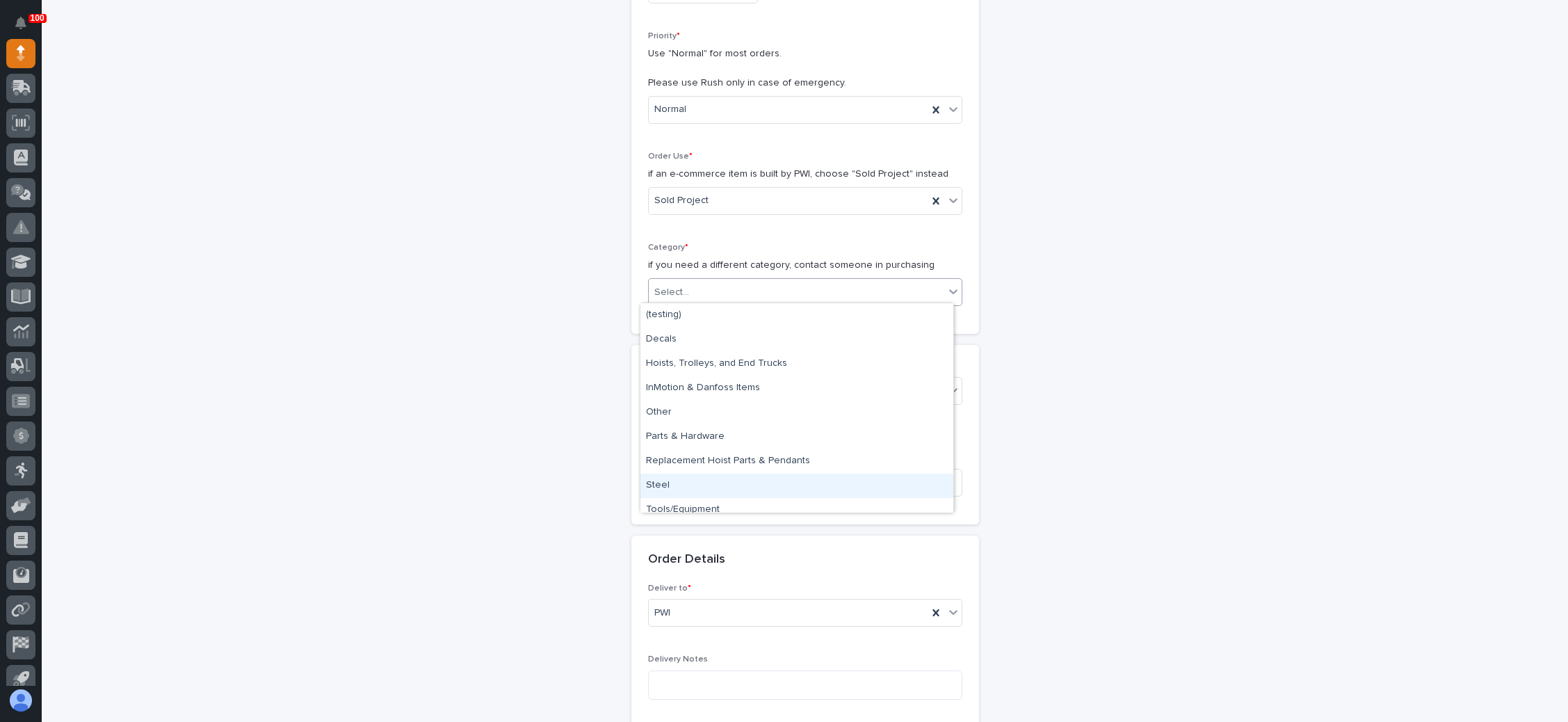
click at [772, 481] on div "Steel" at bounding box center [797, 486] width 313 height 24
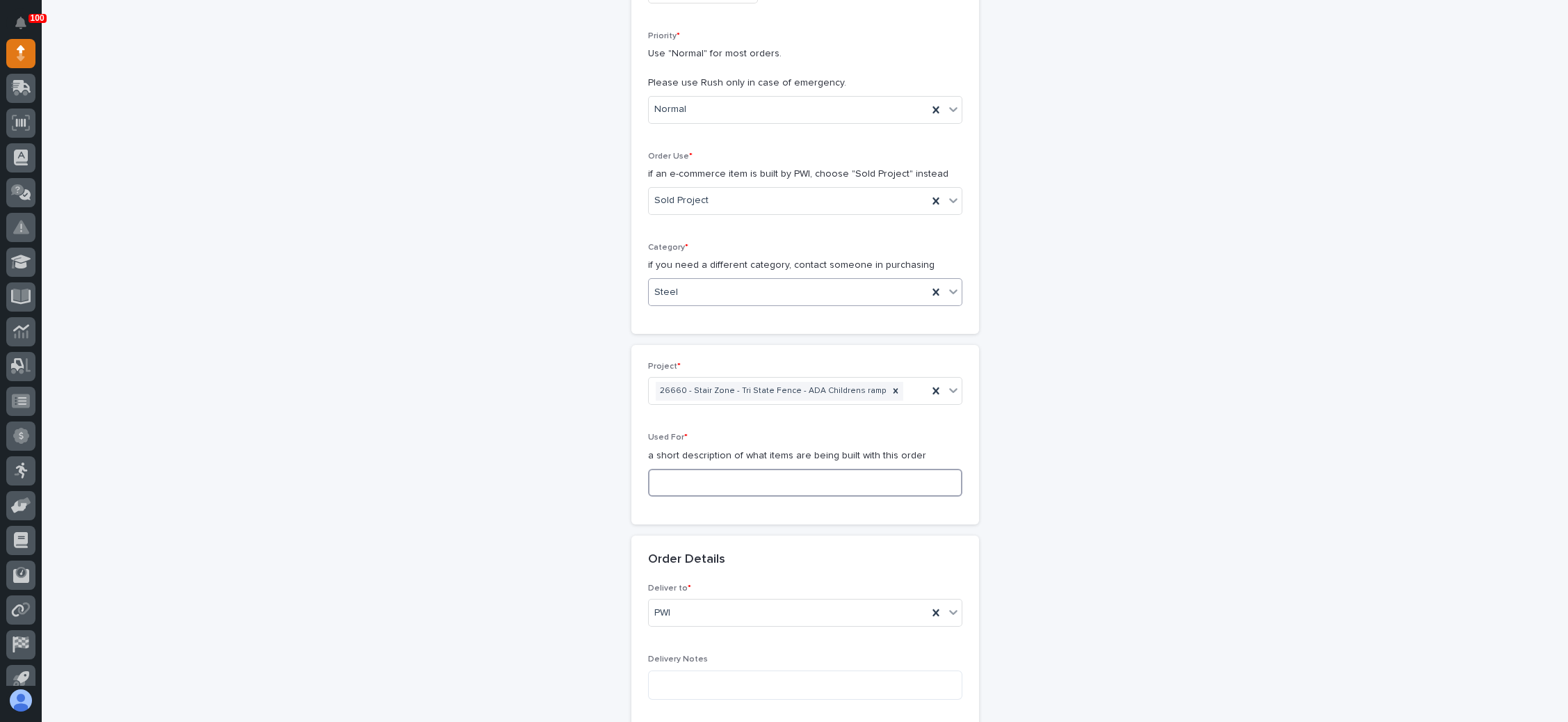
click at [772, 481] on input at bounding box center [805, 482] width 315 height 28
type input "R"
type input "S"
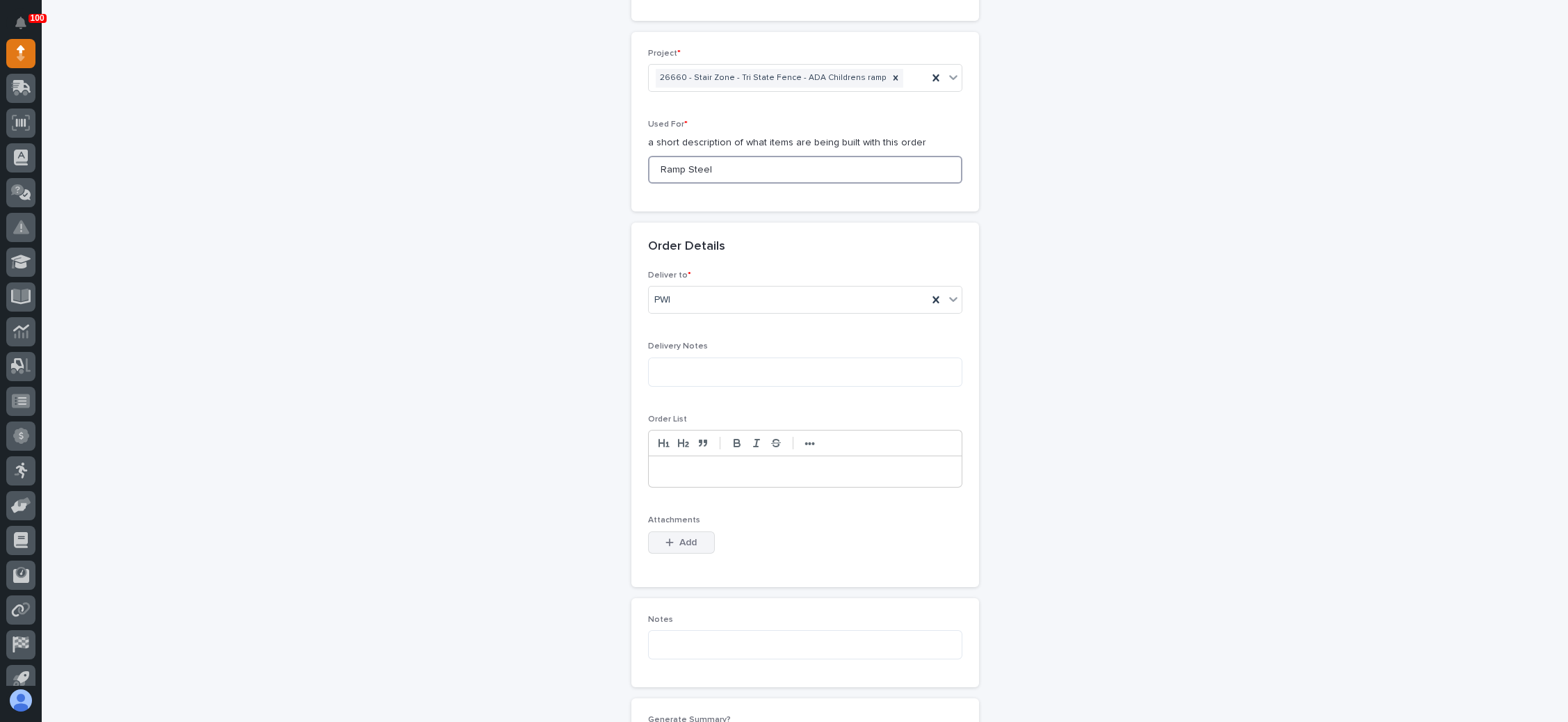
type input "Ramp Steel"
click at [675, 531] on button "Add" at bounding box center [681, 542] width 67 height 22
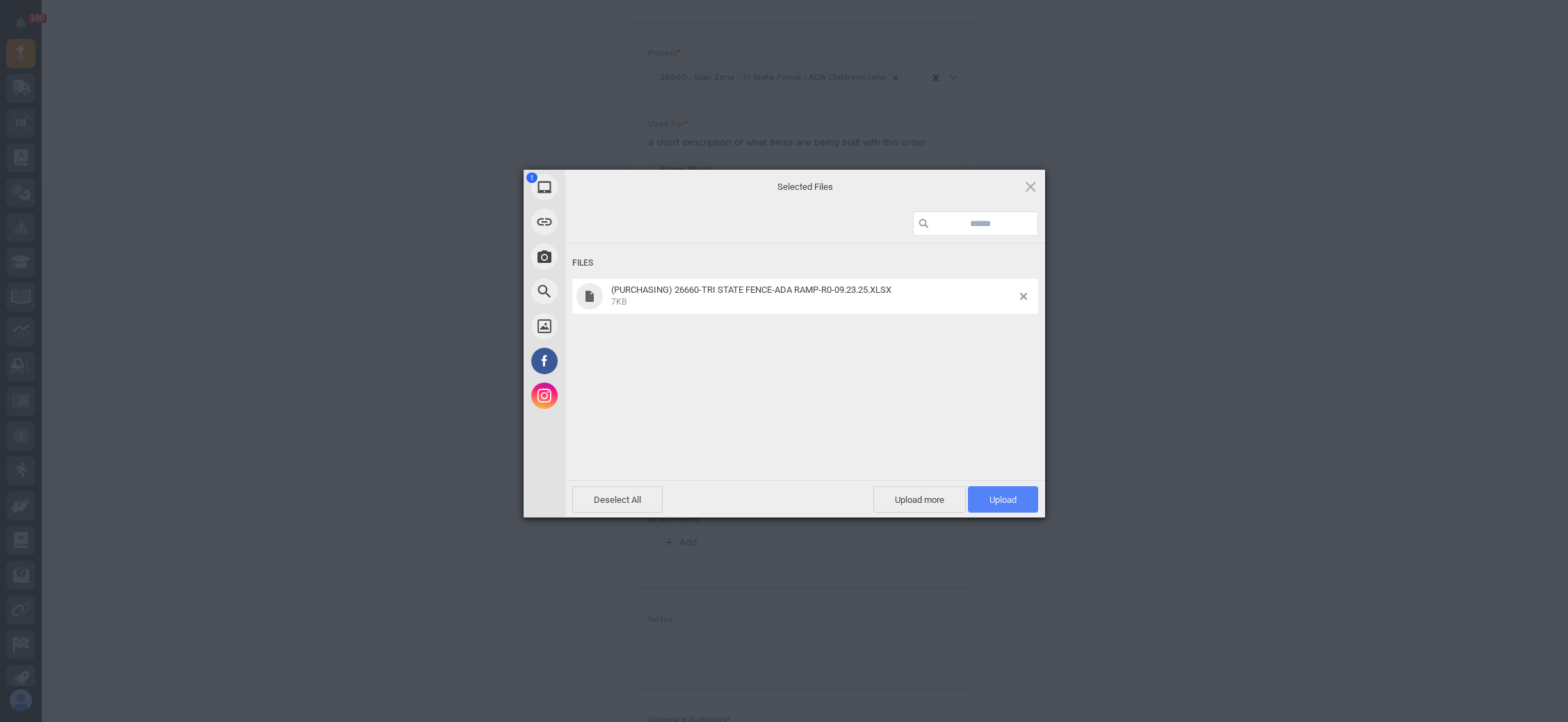
drag, startPoint x: 1001, startPoint y: 499, endPoint x: 978, endPoint y: 502, distance: 23.2
click at [1002, 498] on span "Upload 1" at bounding box center [1004, 500] width 27 height 10
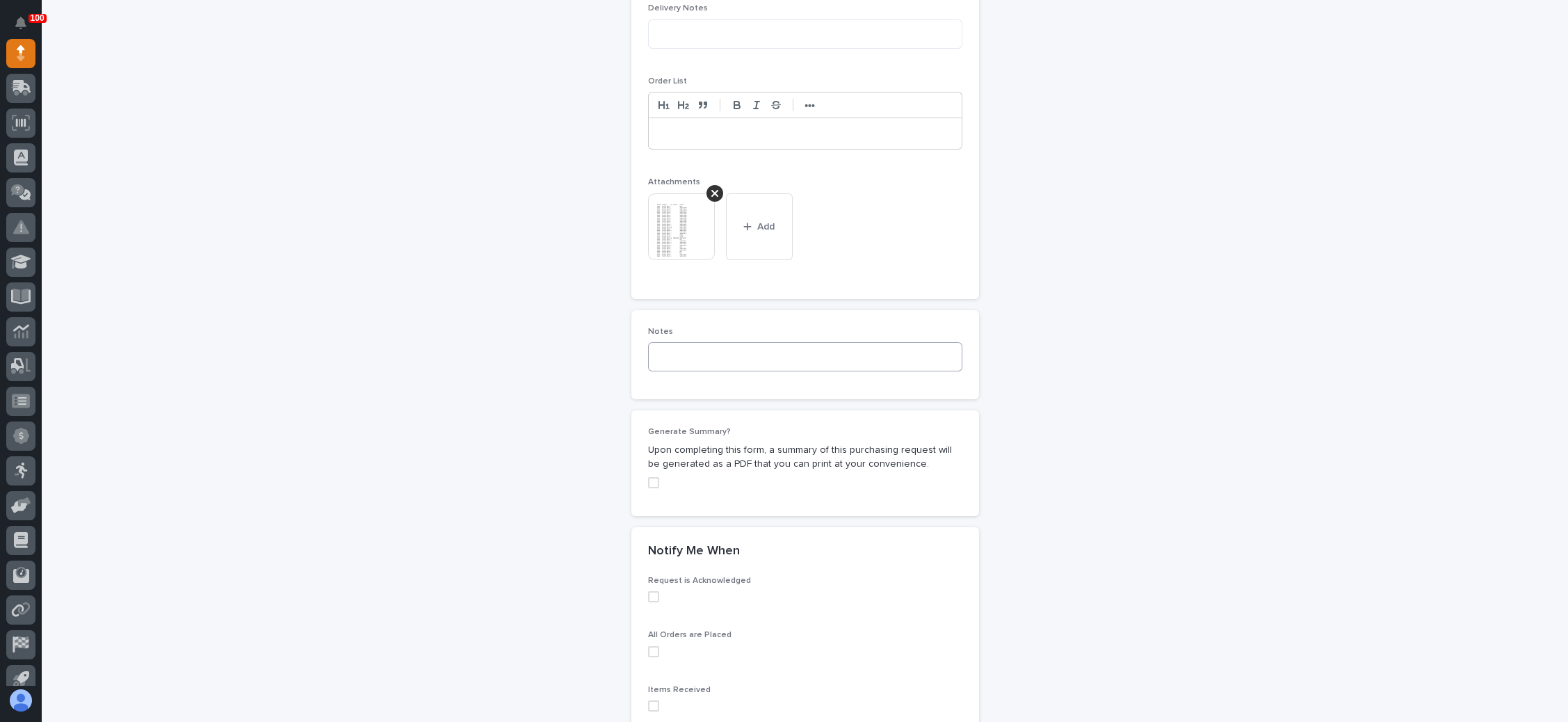
scroll to position [859, 0]
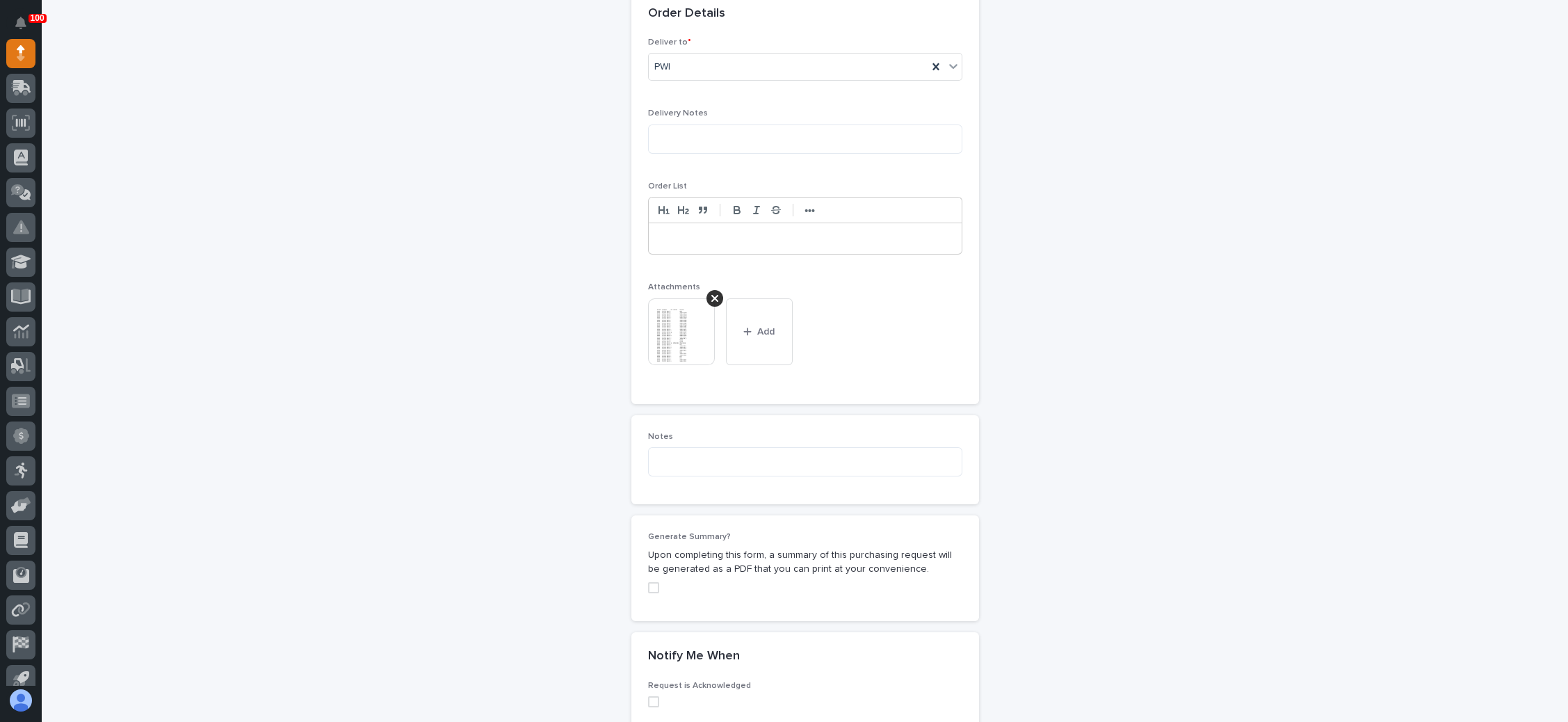
click at [697, 232] on p at bounding box center [806, 238] width 292 height 14
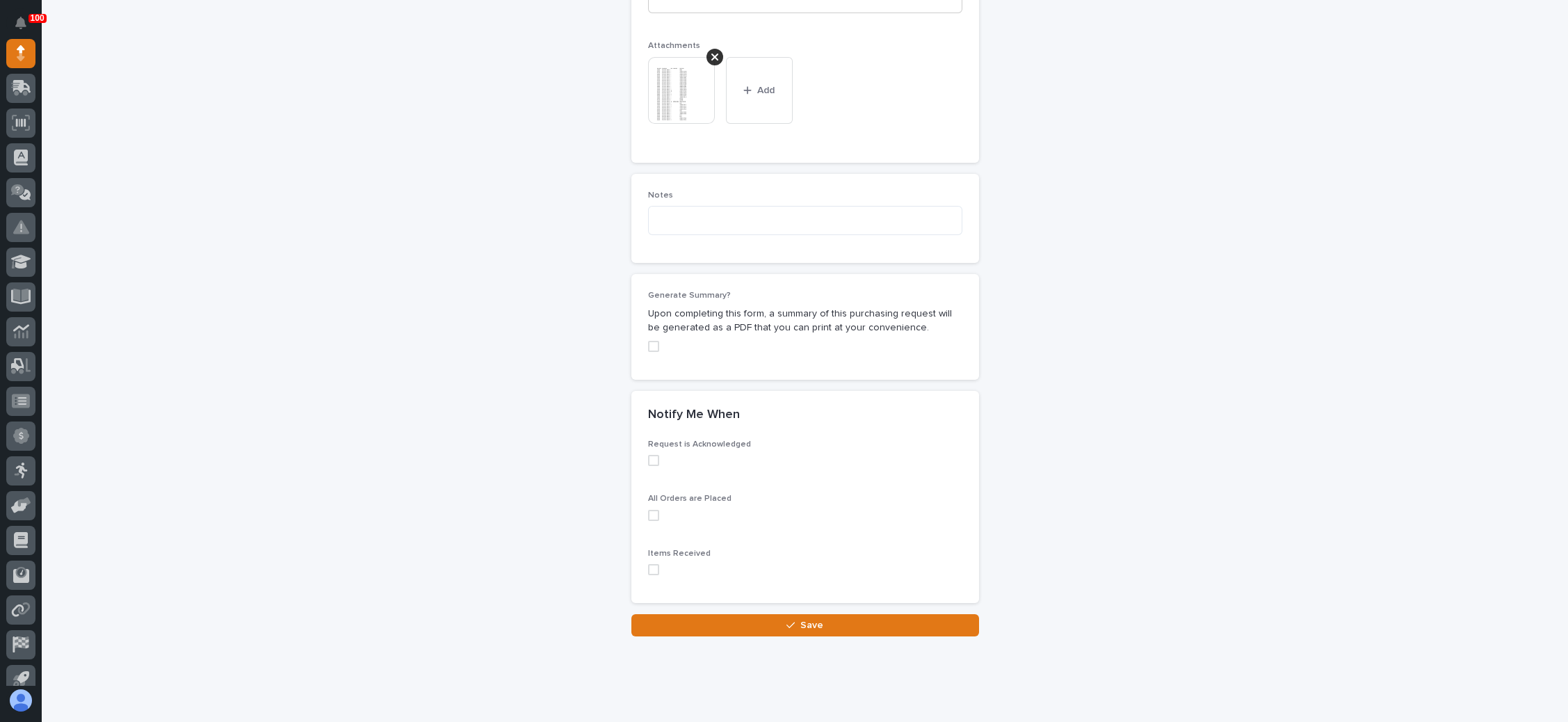
scroll to position [1117, 0]
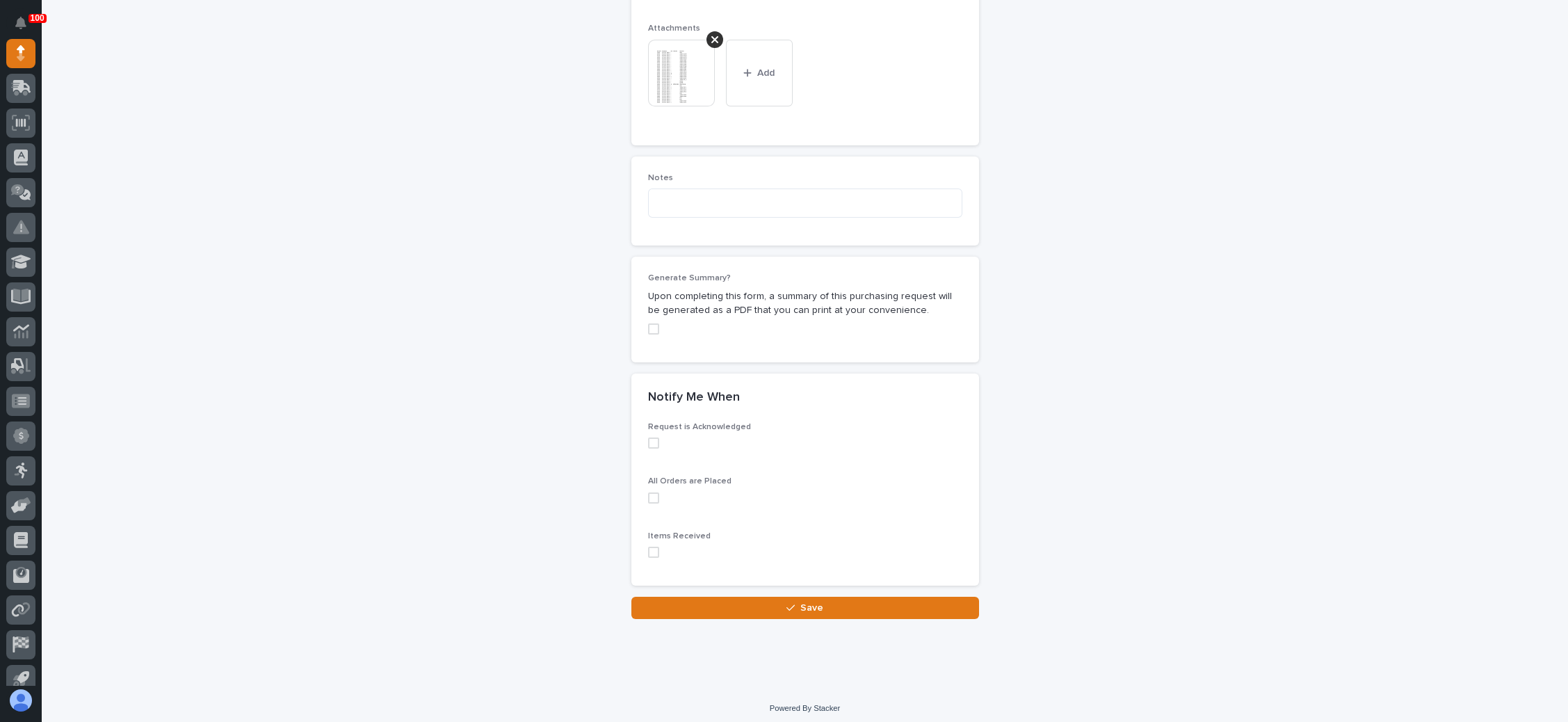
drag, startPoint x: 646, startPoint y: 438, endPoint x: 662, endPoint y: 448, distance: 18.9
click at [648, 438] on span at bounding box center [653, 443] width 11 height 11
click at [801, 602] on span "Save" at bounding box center [812, 608] width 23 height 12
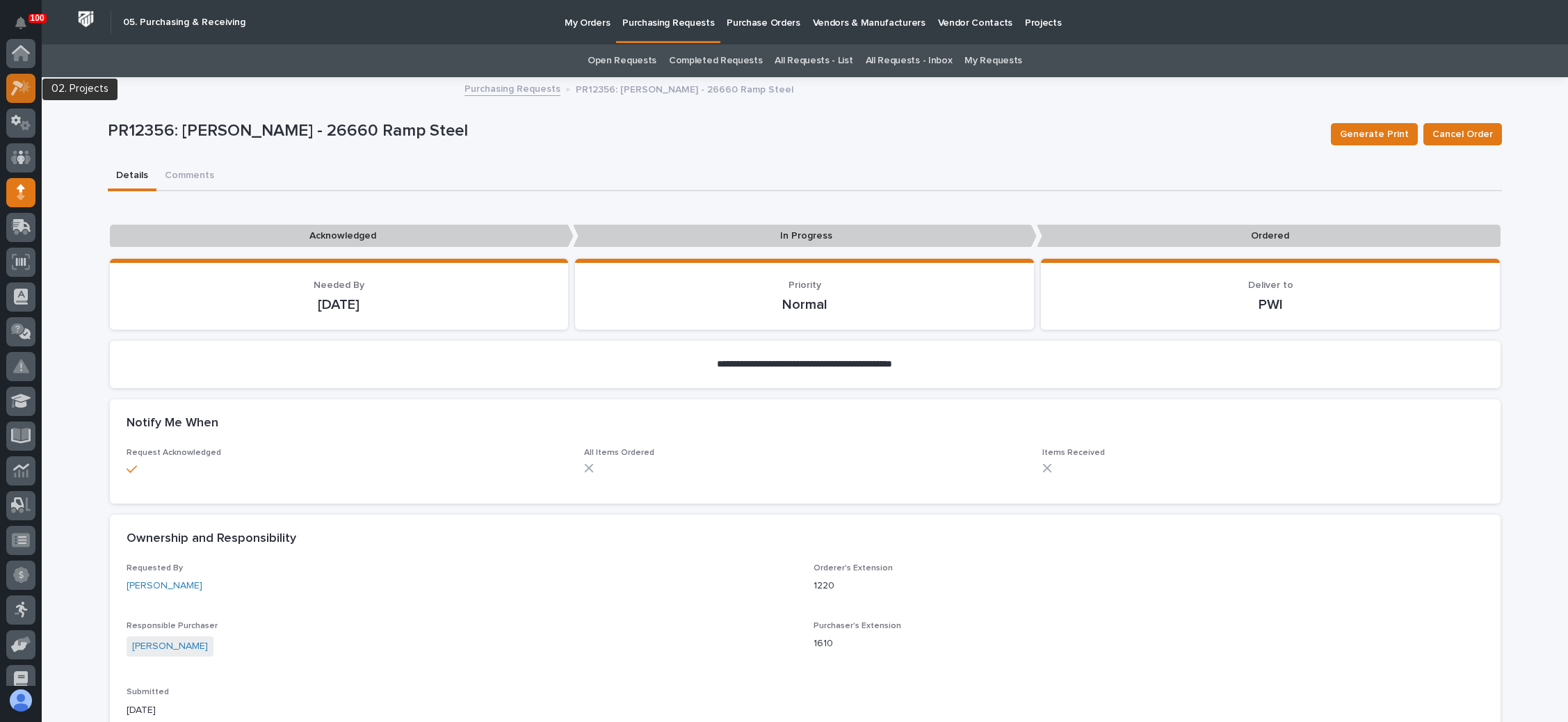
click at [18, 85] on icon at bounding box center [17, 88] width 12 height 15
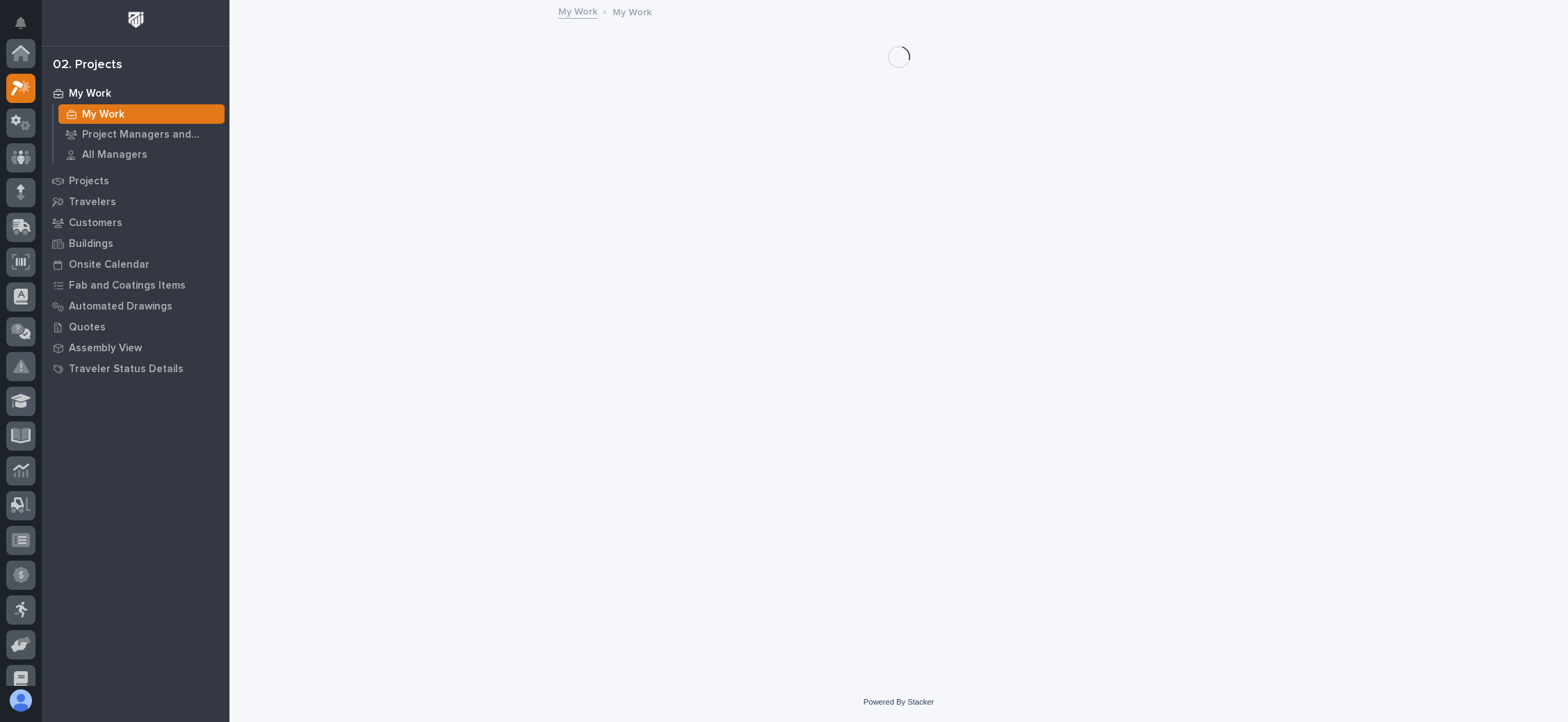
scroll to position [34, 0]
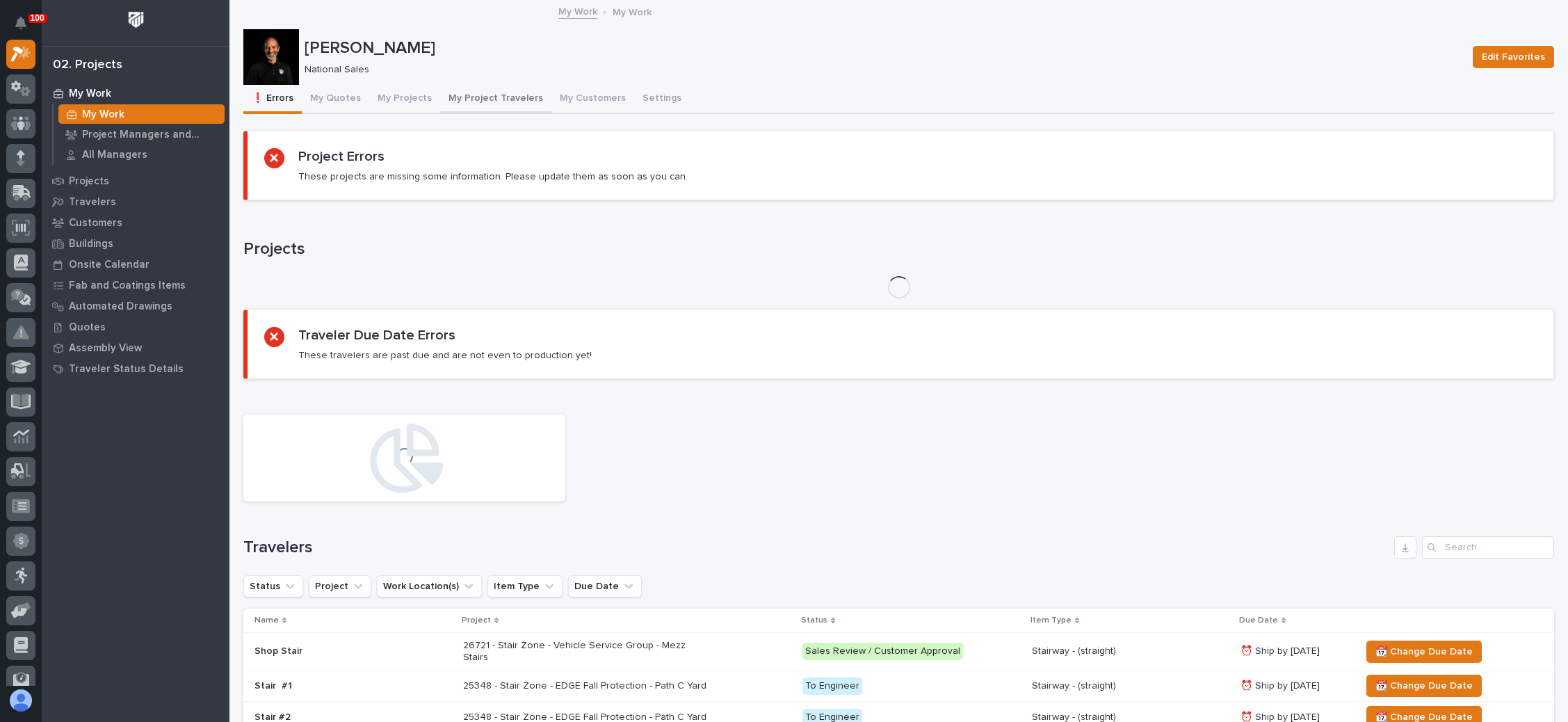
click at [504, 92] on button "My Project Travelers" at bounding box center [495, 99] width 112 height 30
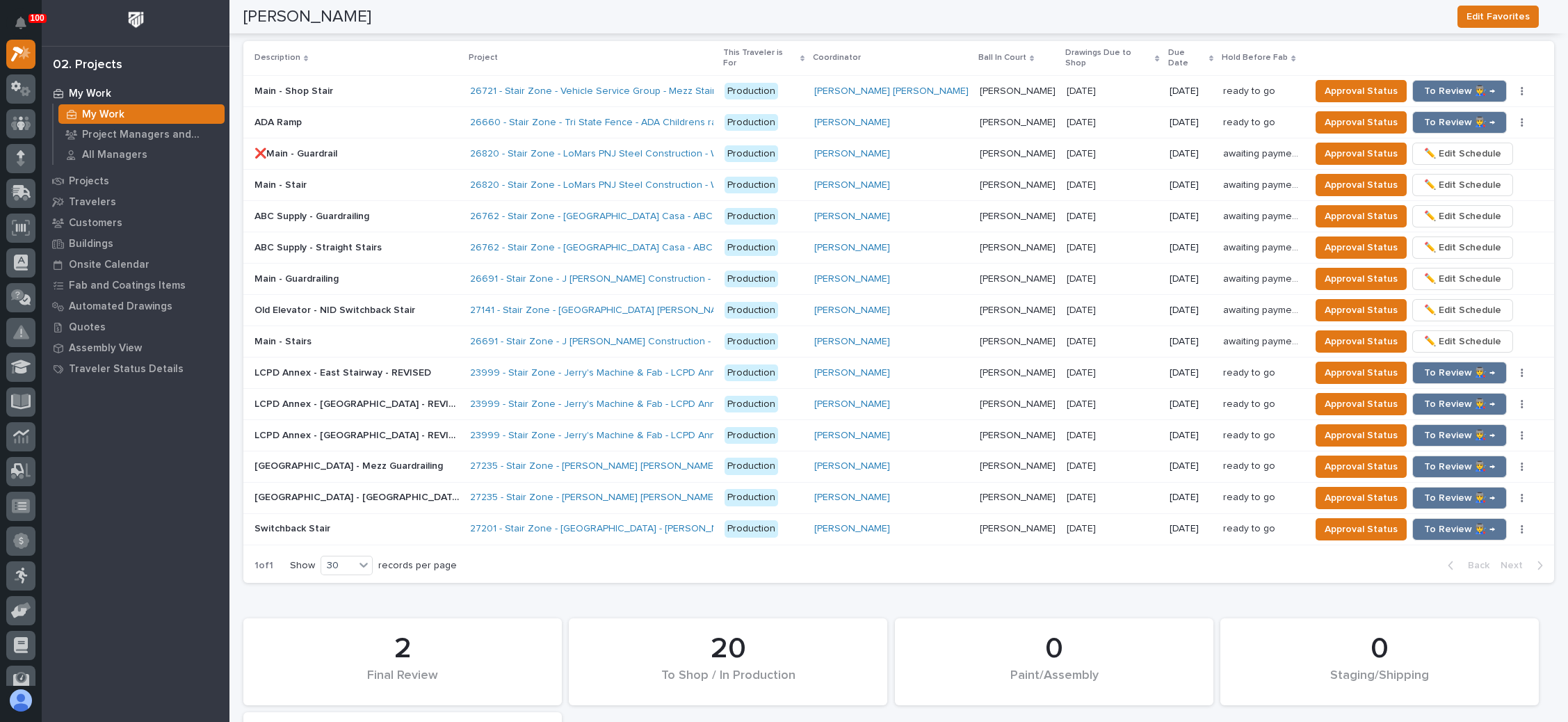
scroll to position [1356, 0]
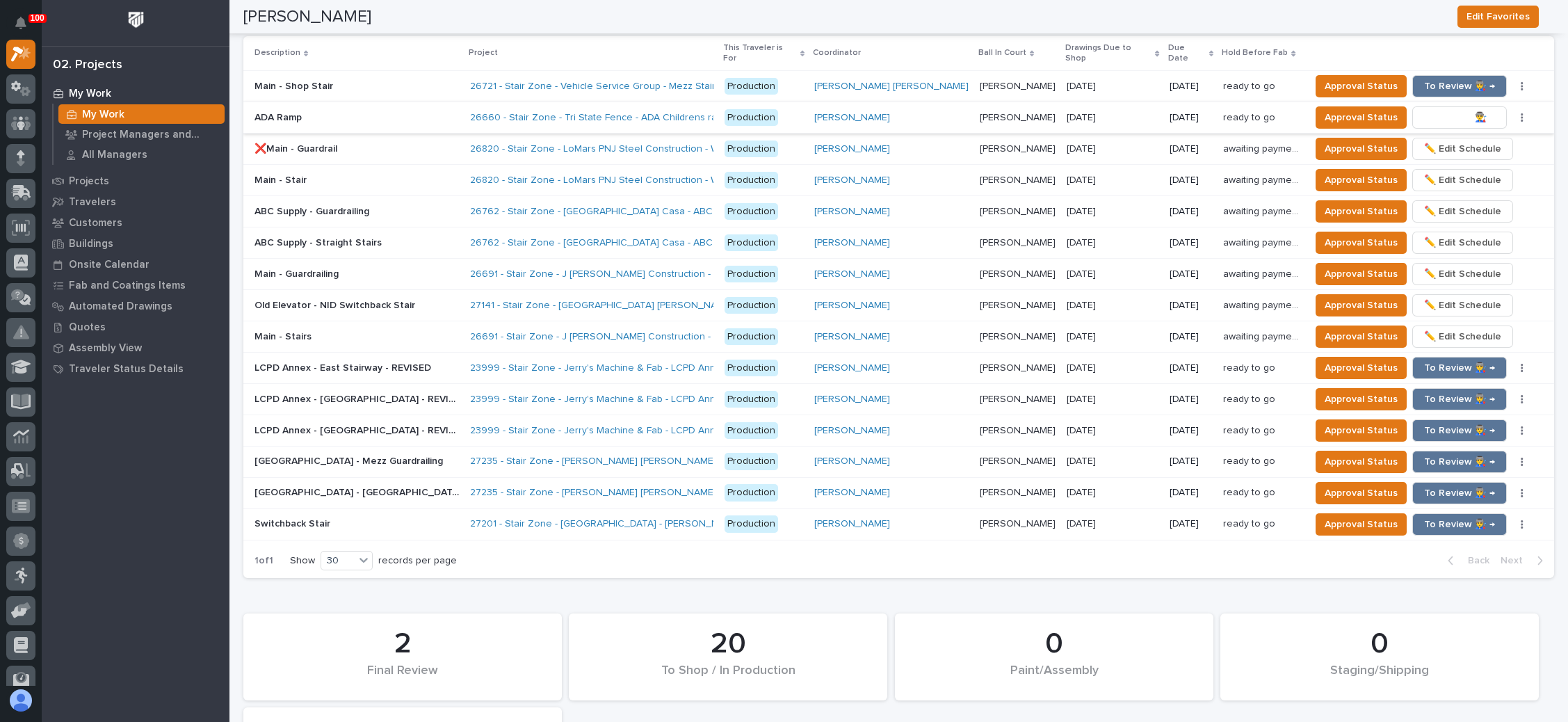
click at [1230, 109] on span "To Review 👨‍🏭 →" at bounding box center [1459, 117] width 71 height 17
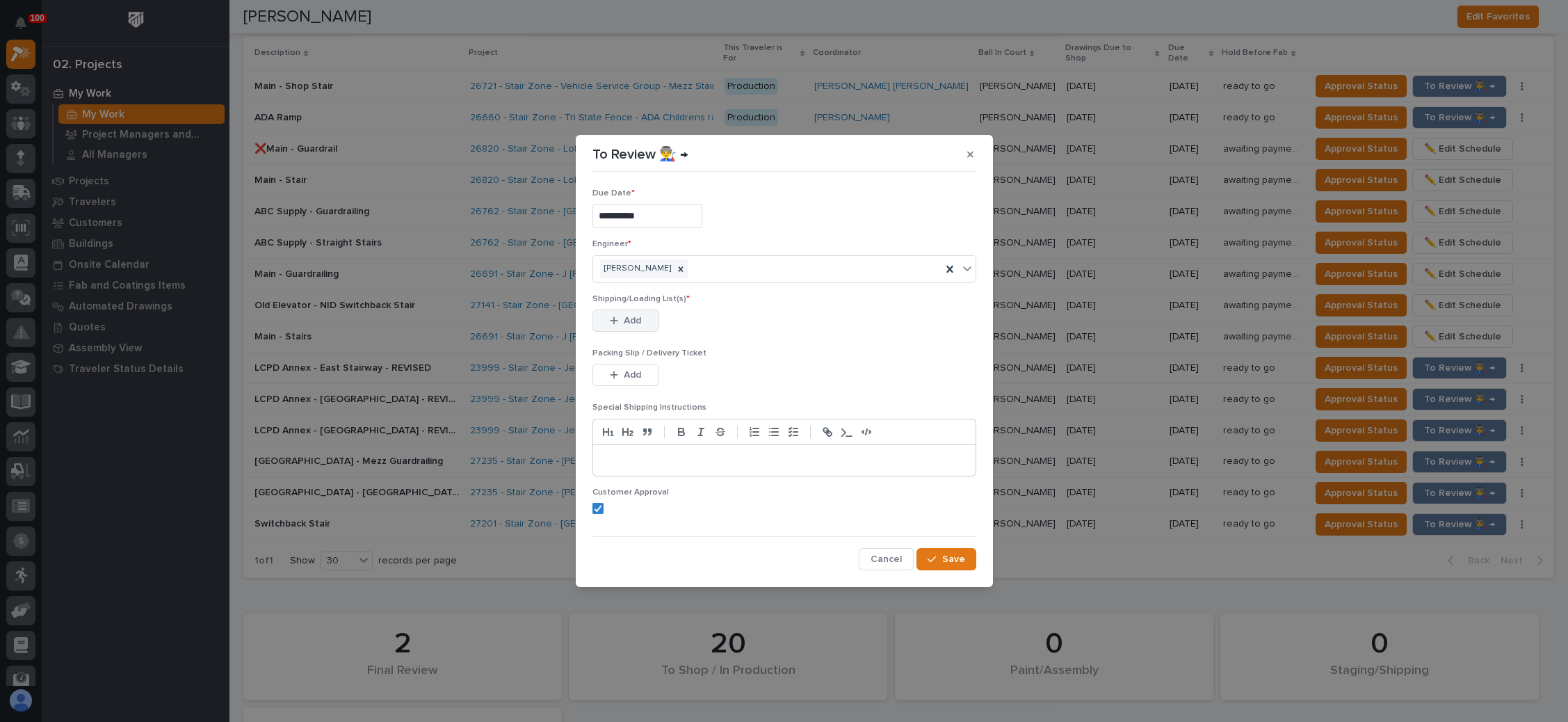
click at [638, 317] on span "Add" at bounding box center [632, 320] width 17 height 12
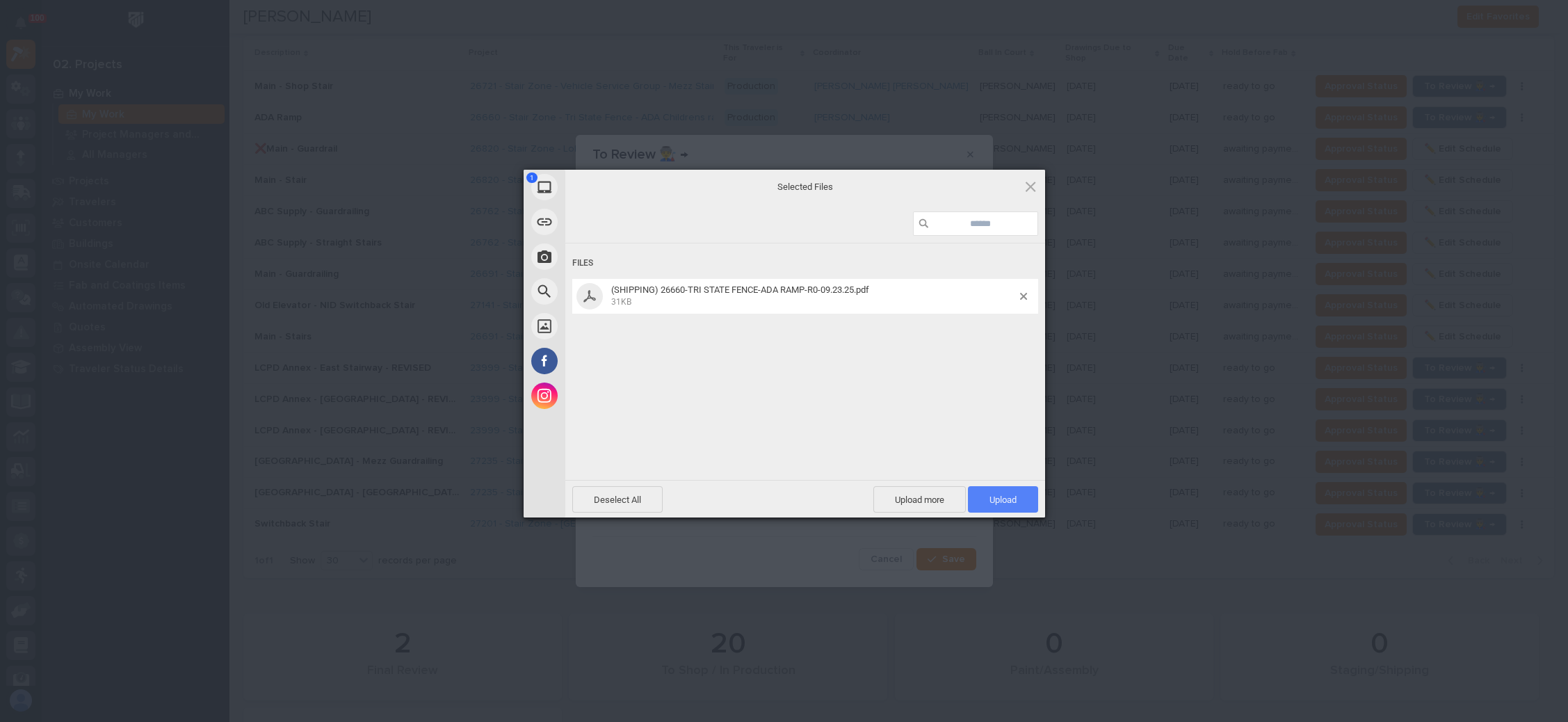
click at [997, 495] on span "Upload 1" at bounding box center [1004, 500] width 27 height 10
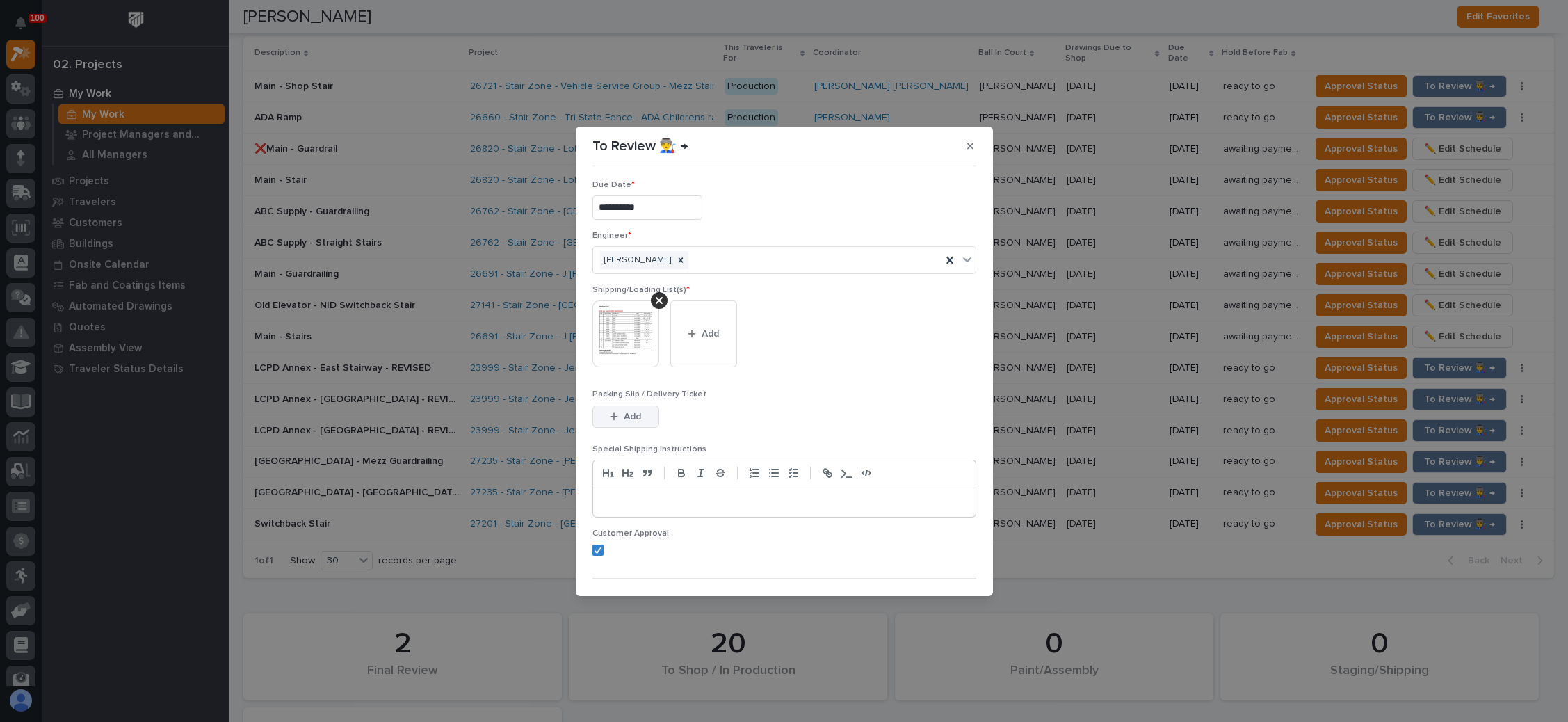
click at [628, 407] on button "Add" at bounding box center [626, 416] width 67 height 22
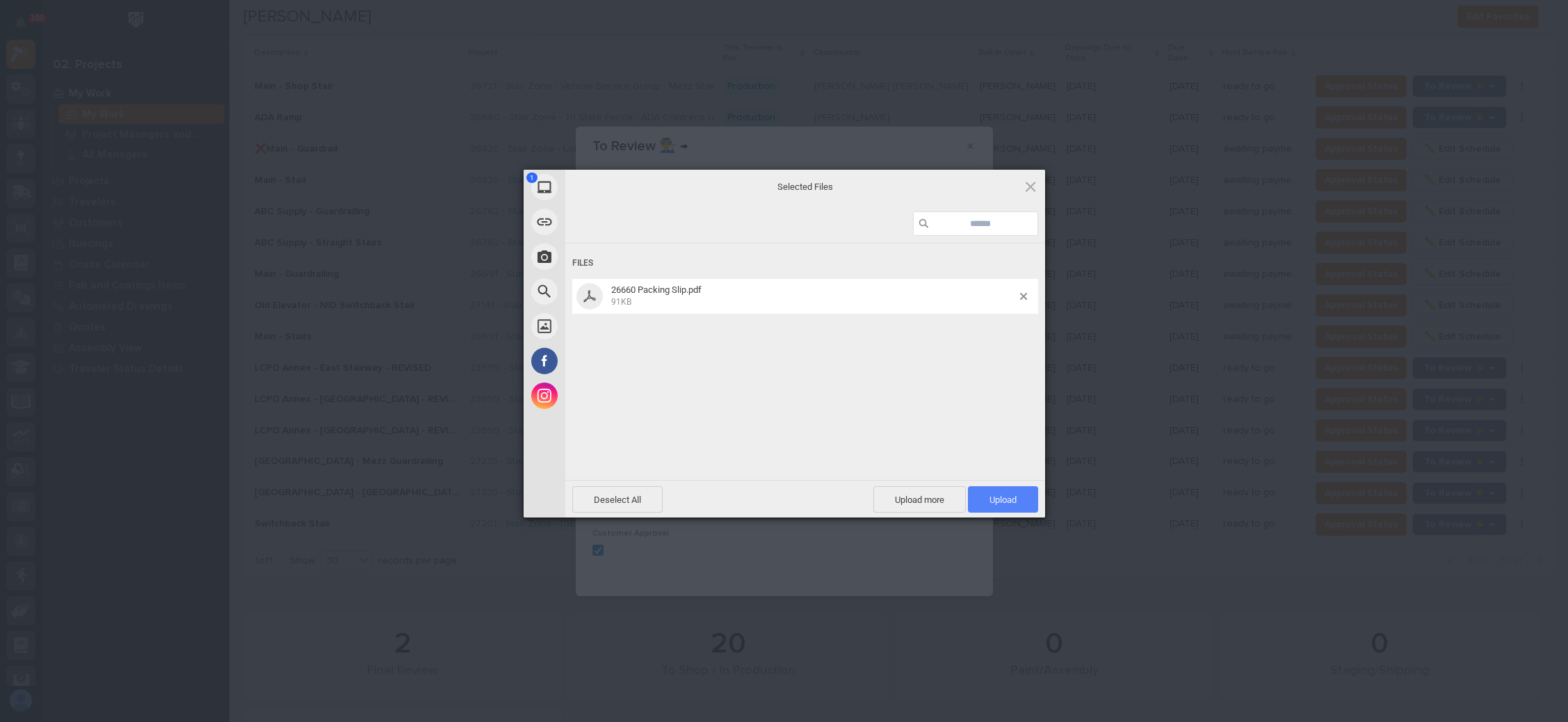
click at [997, 495] on span "Upload 1" at bounding box center [1004, 500] width 27 height 10
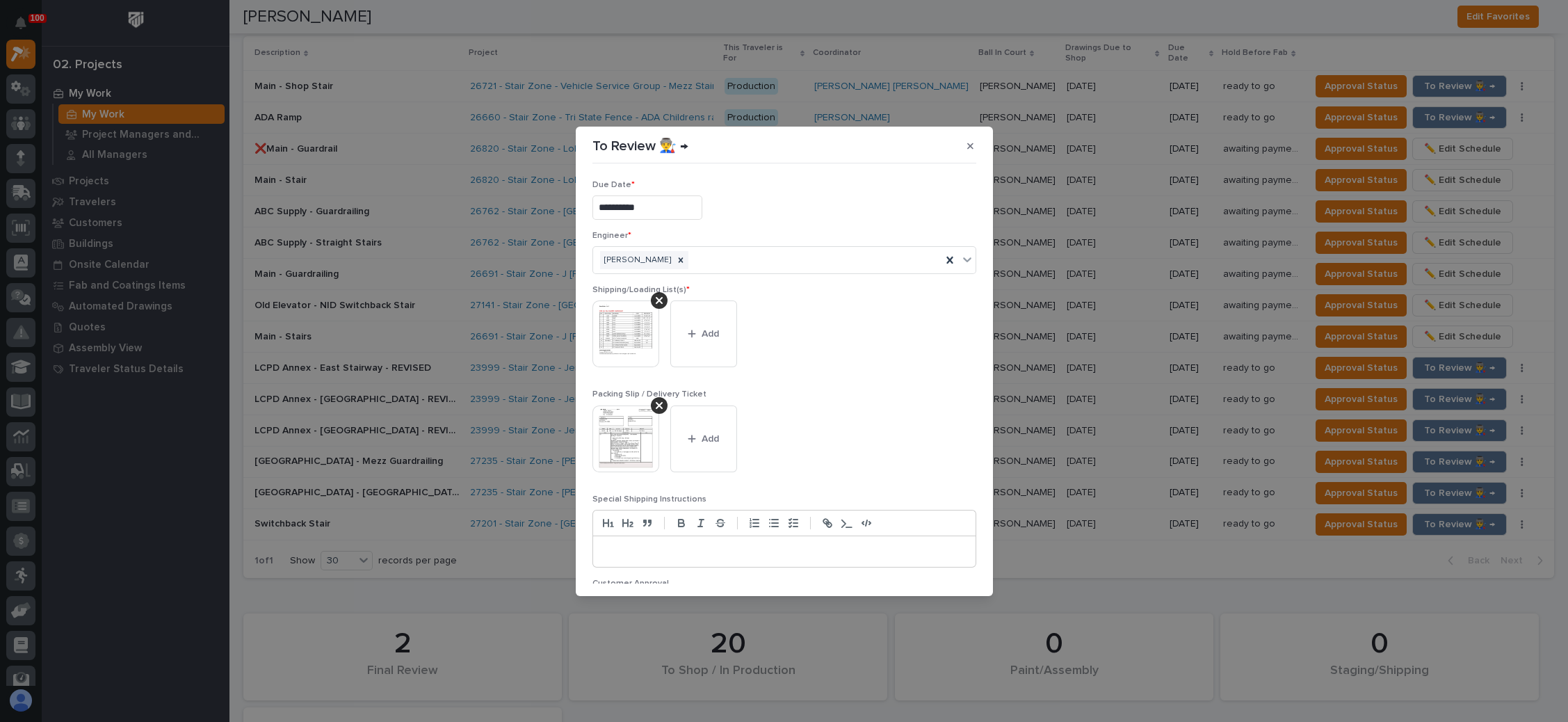
scroll to position [76, 0]
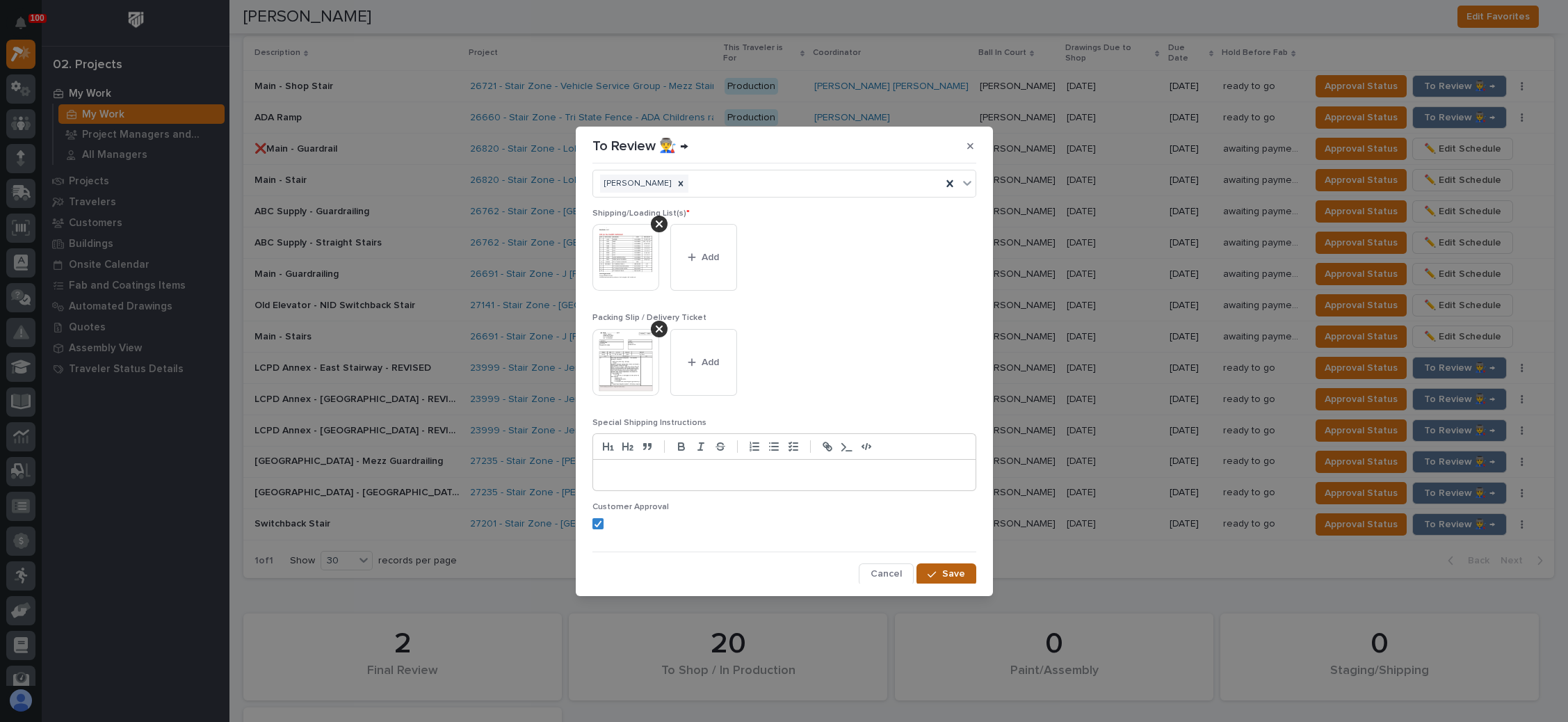
click at [942, 569] on span "Save" at bounding box center [954, 573] width 23 height 12
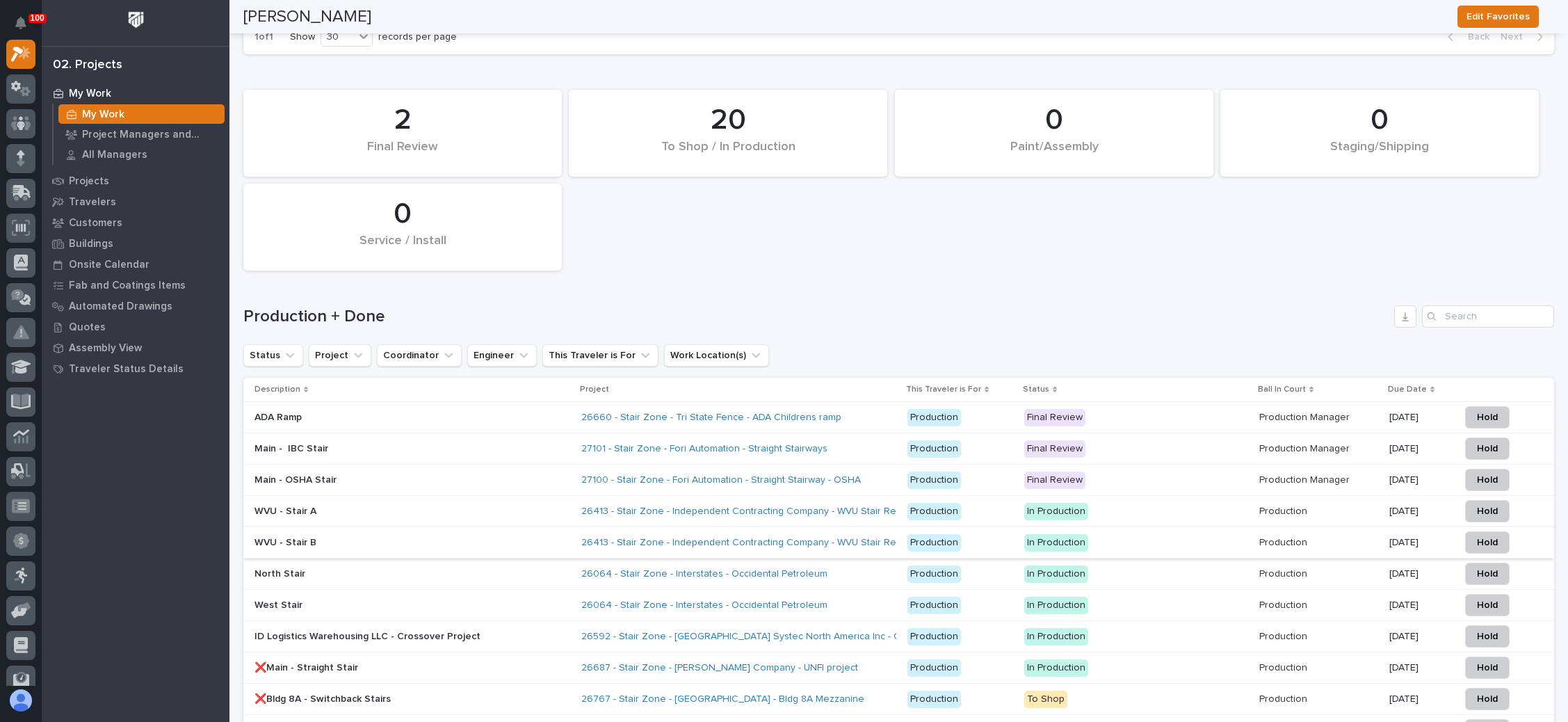
scroll to position [1862, 0]
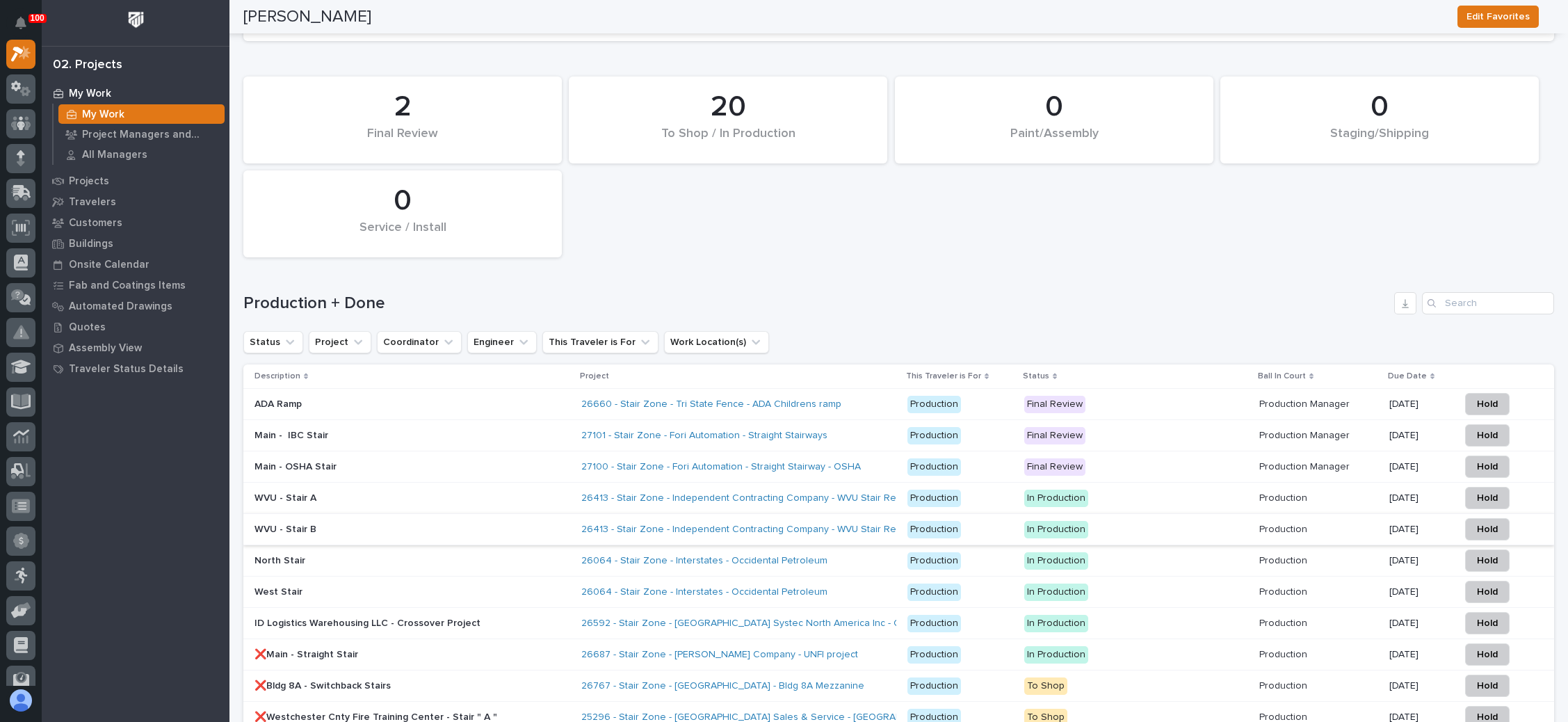
click at [1147, 396] on p "Final Review" at bounding box center [1136, 405] width 224 height 17
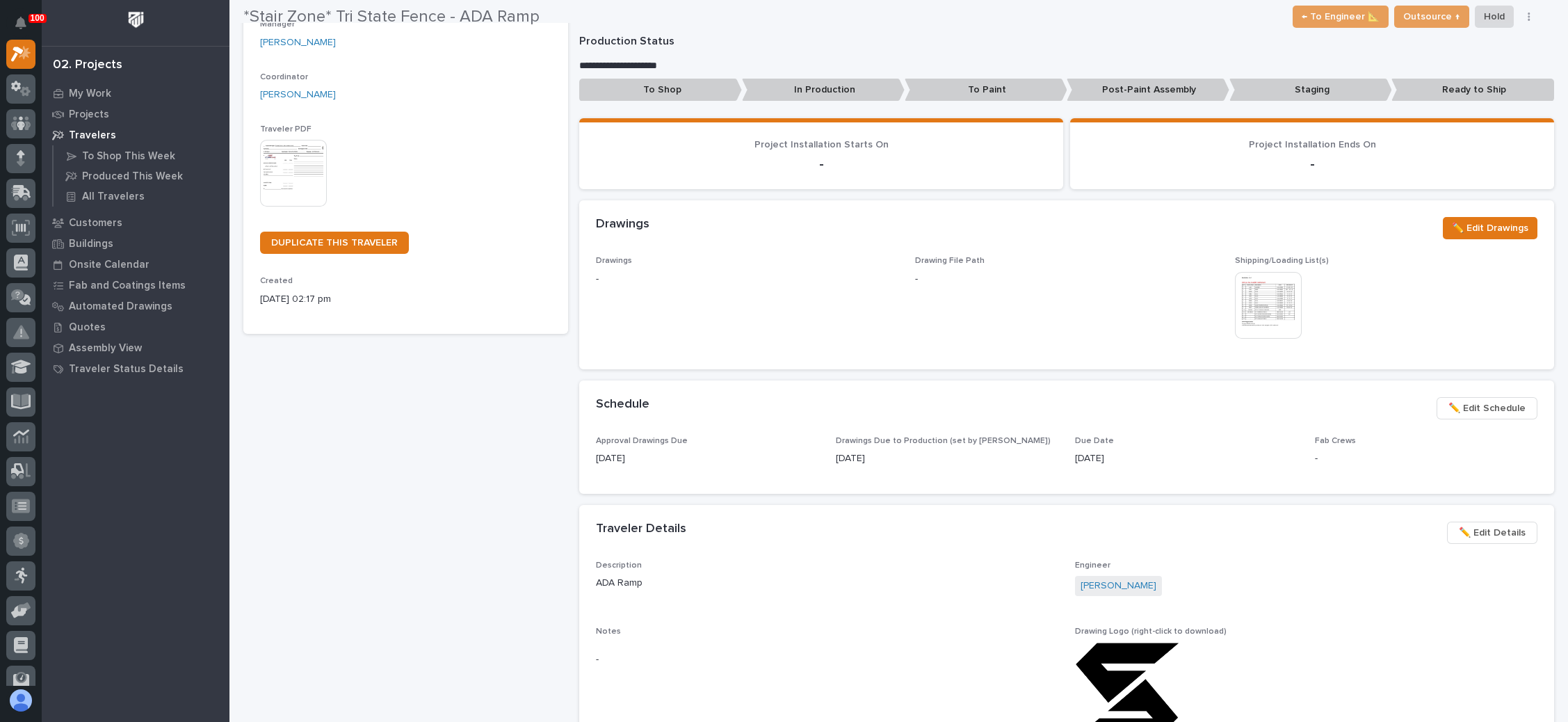
scroll to position [209, 0]
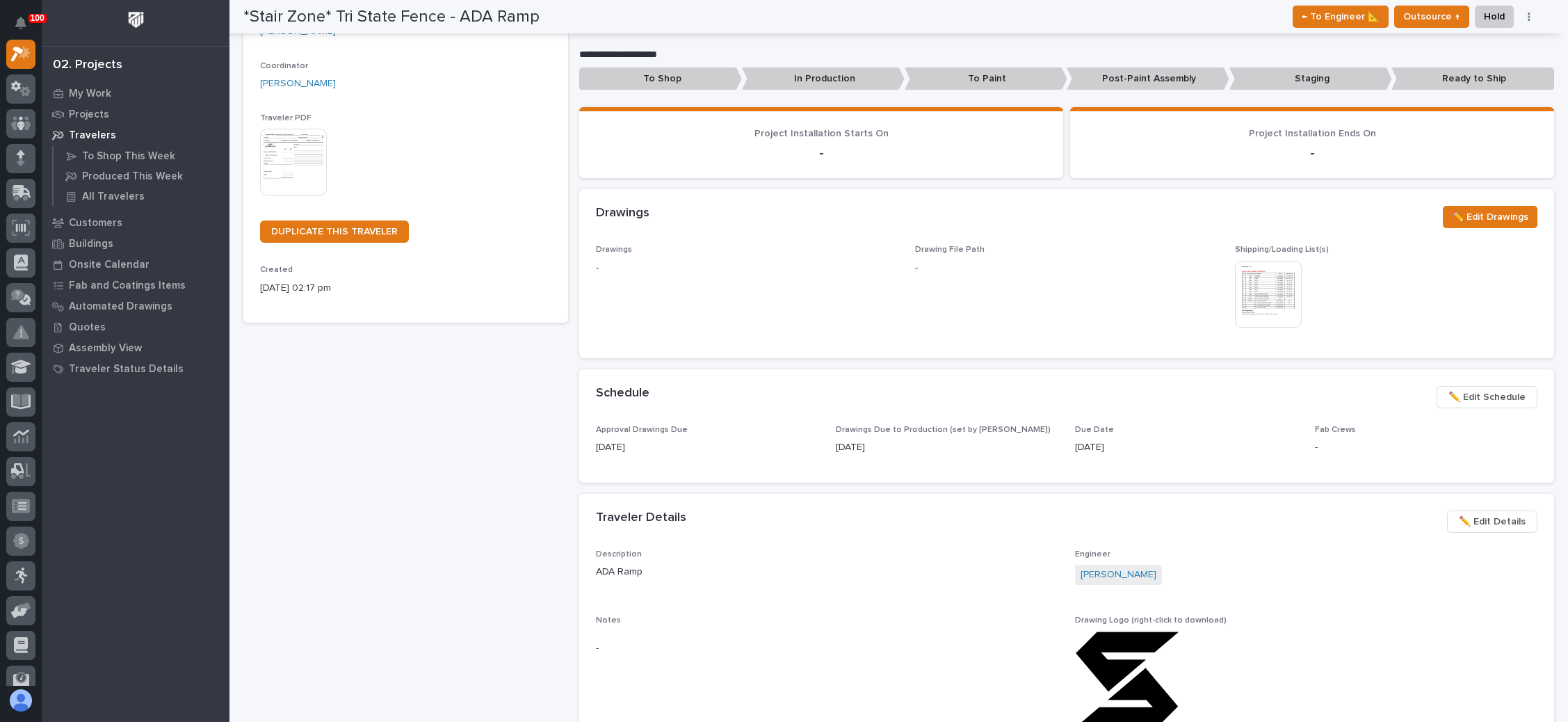
click at [1230, 389] on span "✏️ Edit Schedule" at bounding box center [1487, 397] width 77 height 17
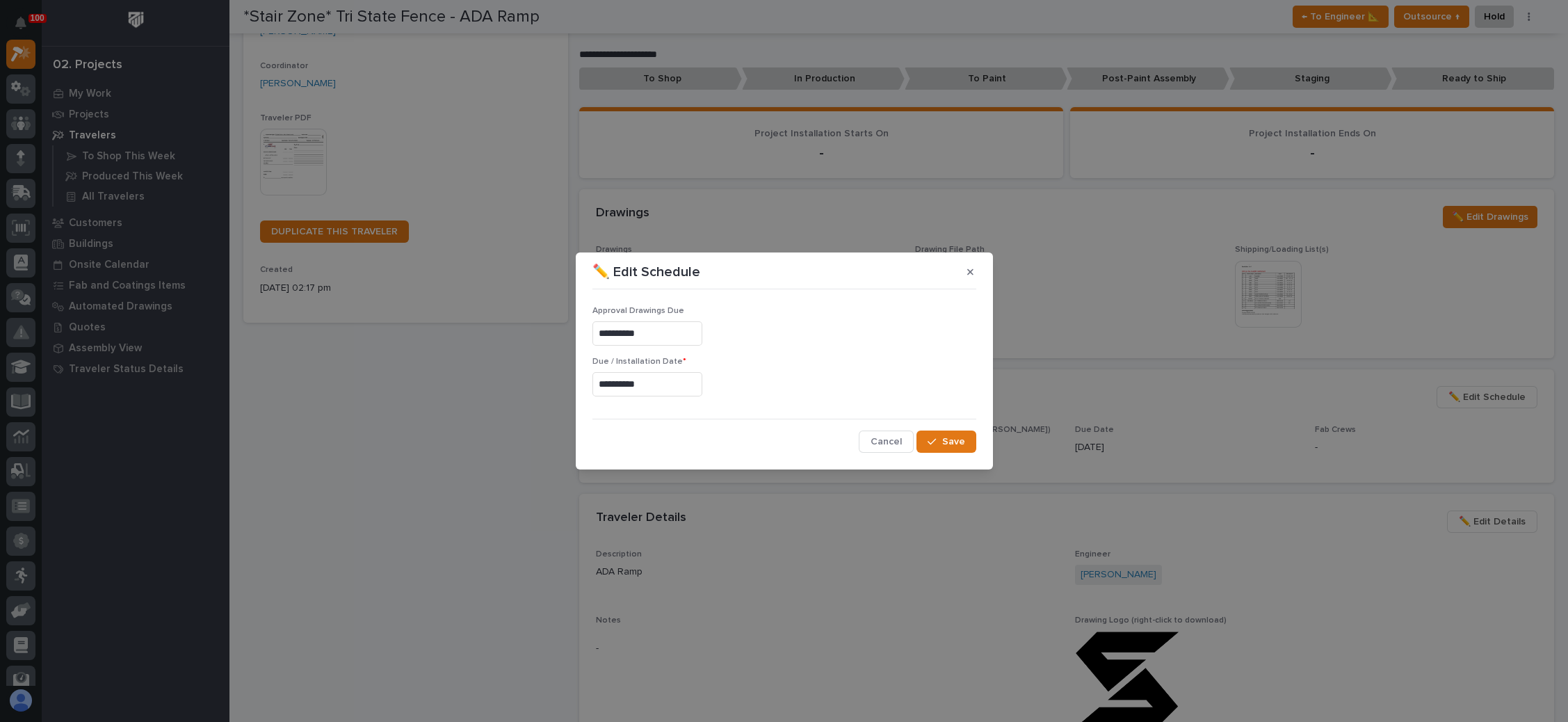
click at [643, 389] on input "**********" at bounding box center [647, 384] width 110 height 24
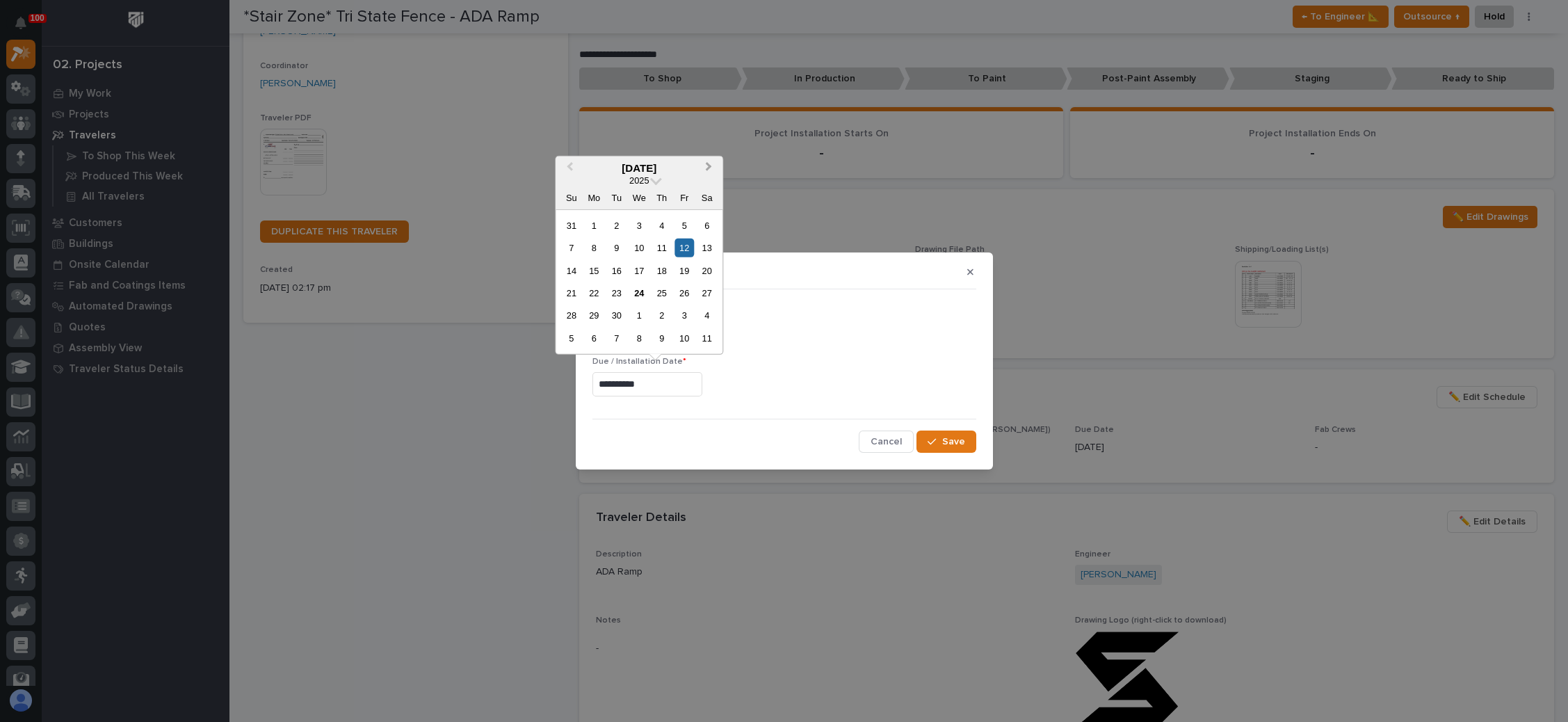
click at [711, 162] on button "Next Month" at bounding box center [710, 168] width 22 height 22
click at [639, 339] on div "5" at bounding box center [639, 338] width 19 height 19
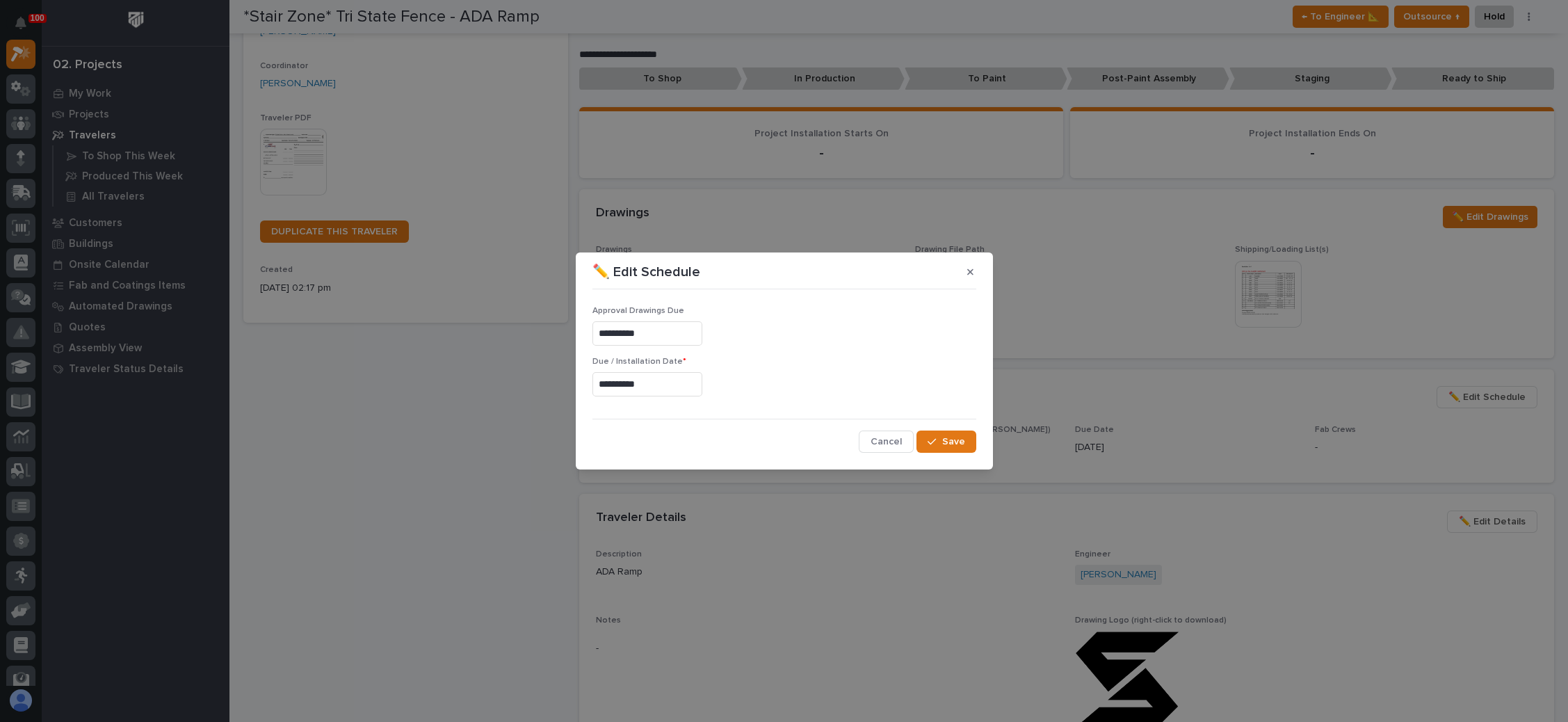
type input "**********"
click at [930, 438] on icon "button" at bounding box center [932, 442] width 9 height 10
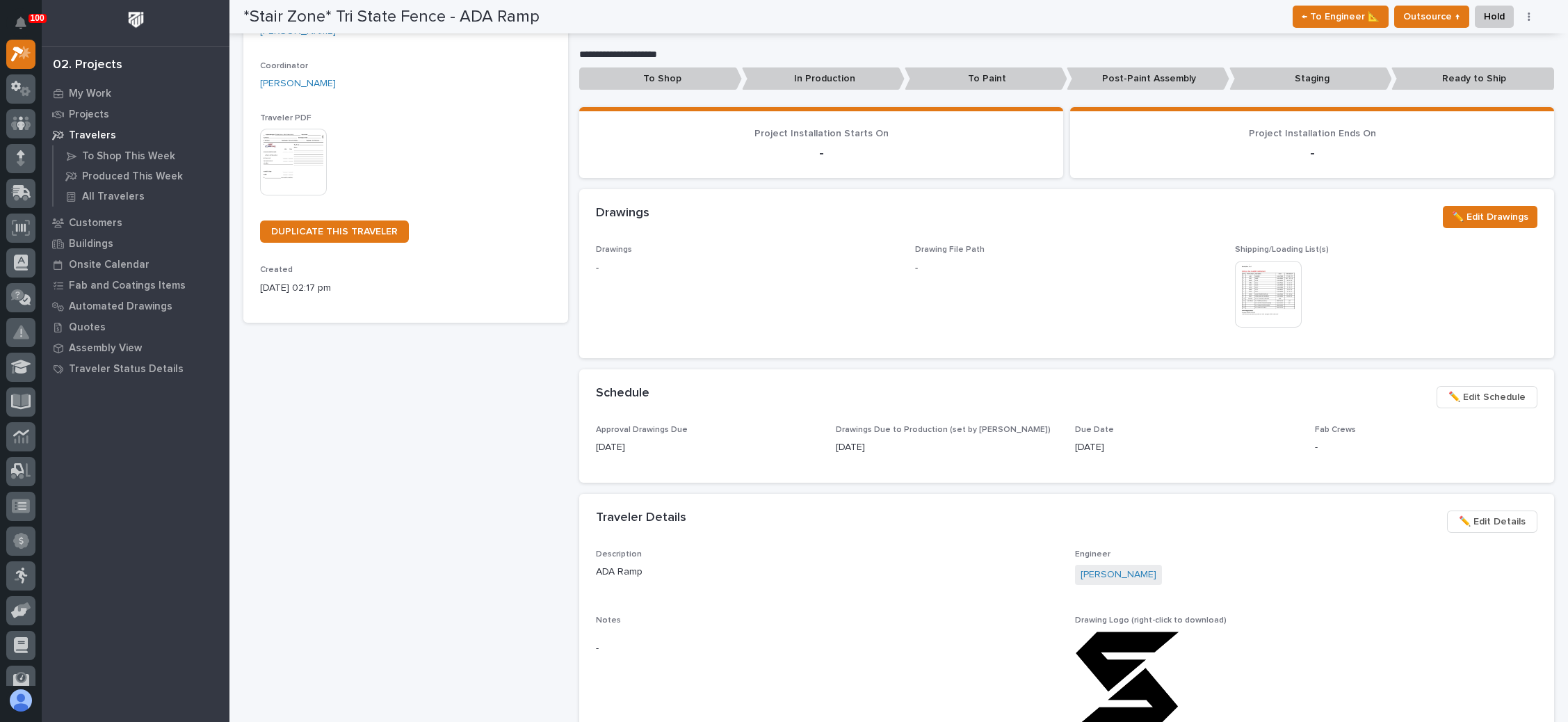
click at [1230, 398] on span "✏️ Edit Schedule" at bounding box center [1487, 397] width 77 height 17
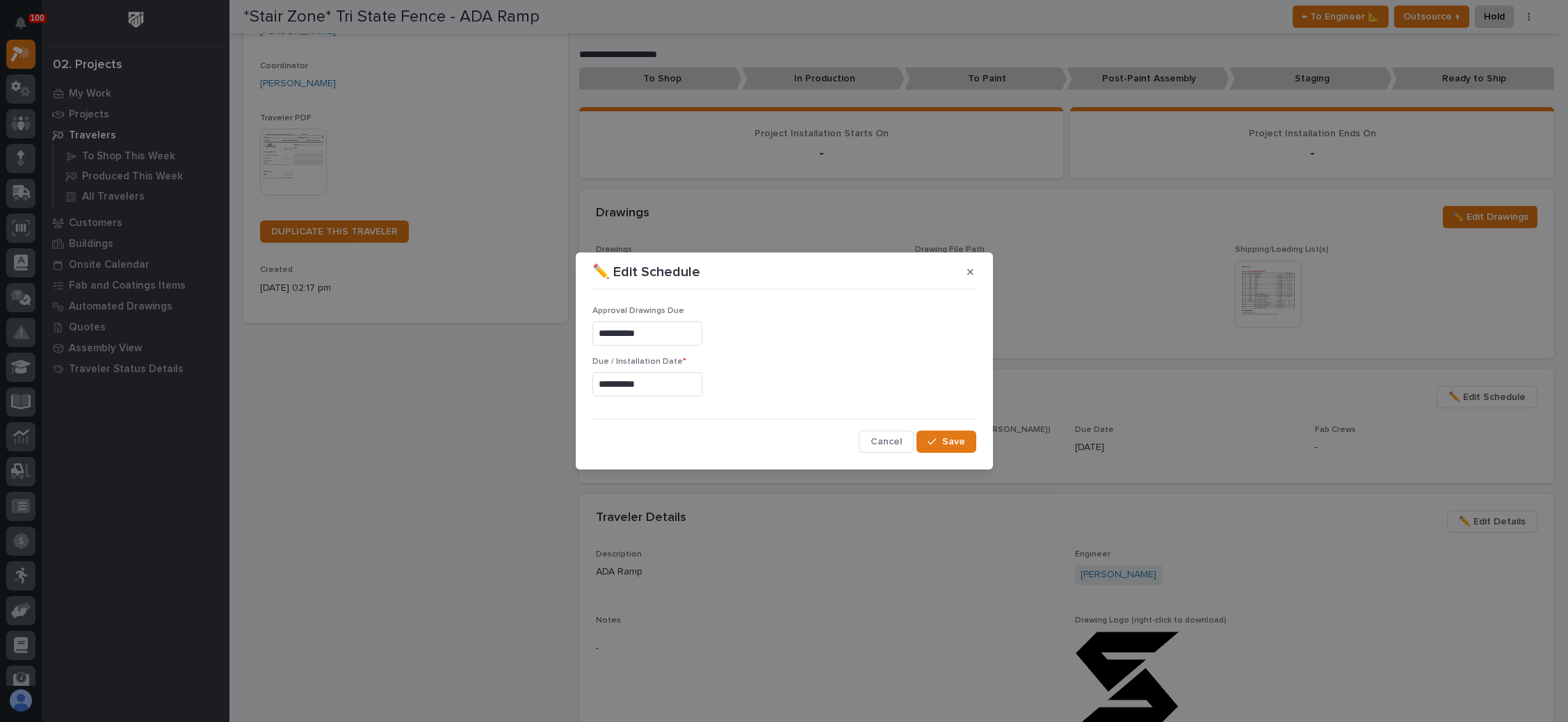
click at [644, 385] on input "**********" at bounding box center [647, 384] width 110 height 24
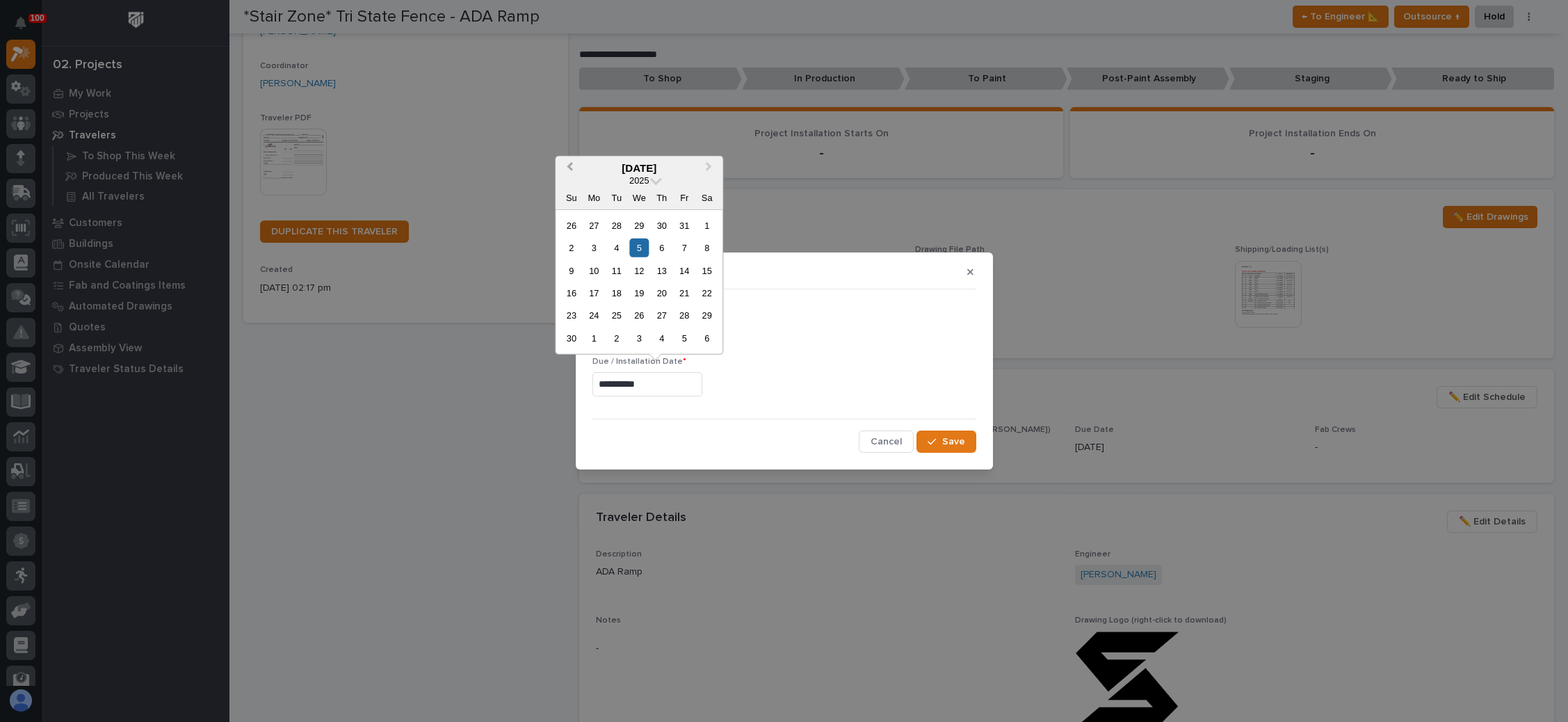
click at [571, 175] on button "Previous Month" at bounding box center [568, 168] width 22 height 22
click at [708, 171] on span "Next Month" at bounding box center [708, 167] width 0 height 18
click at [641, 313] on div "29" at bounding box center [639, 315] width 19 height 19
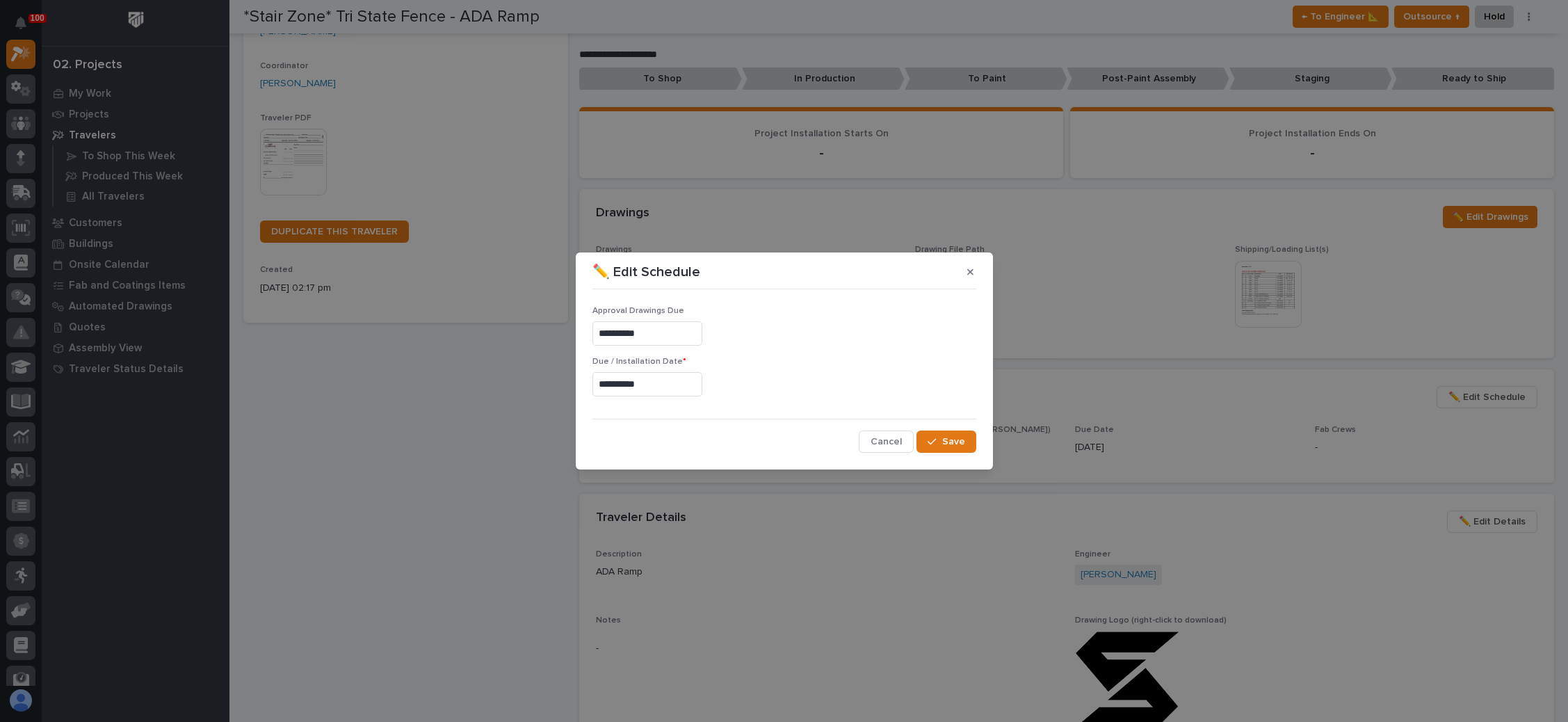
type input "**********"
click at [955, 441] on span "Save" at bounding box center [954, 441] width 23 height 12
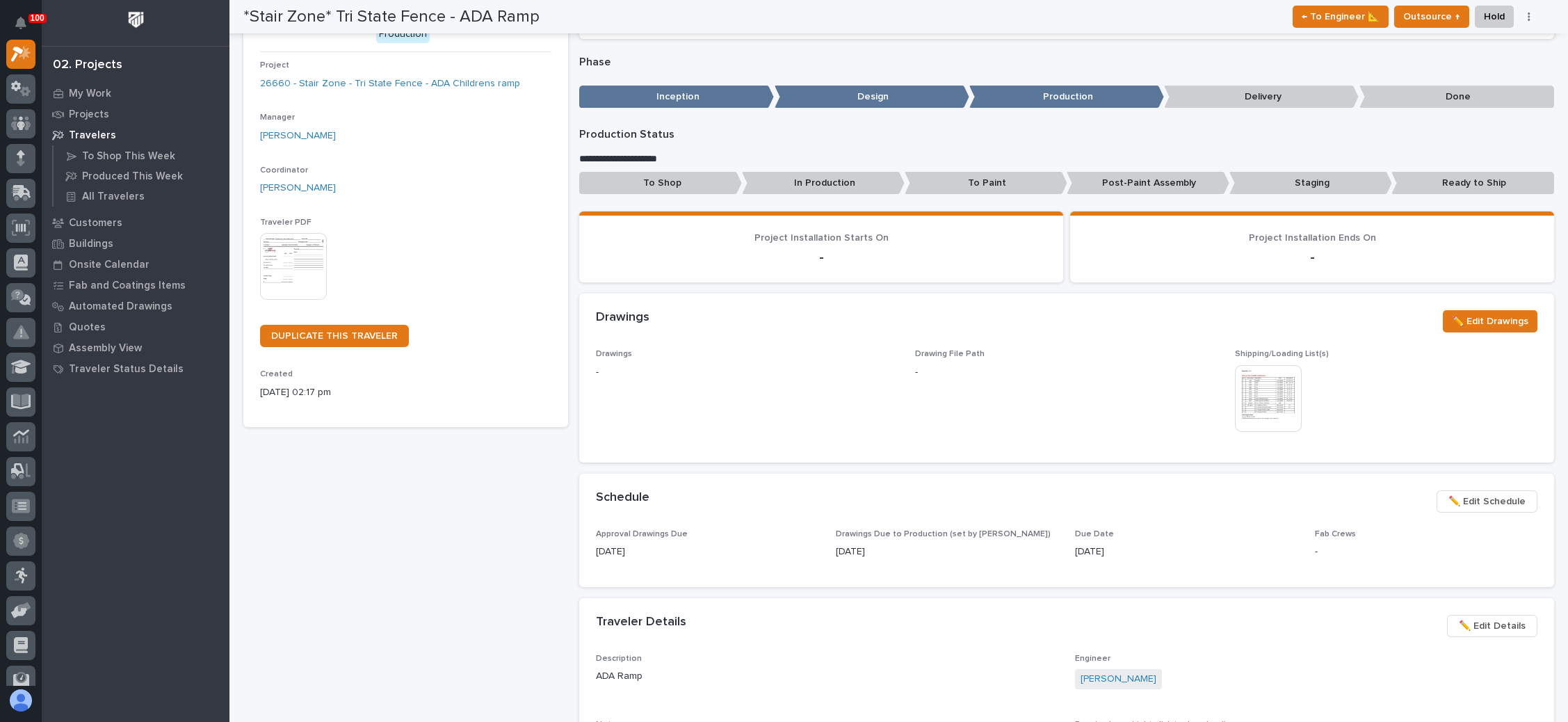
scroll to position [0, 0]
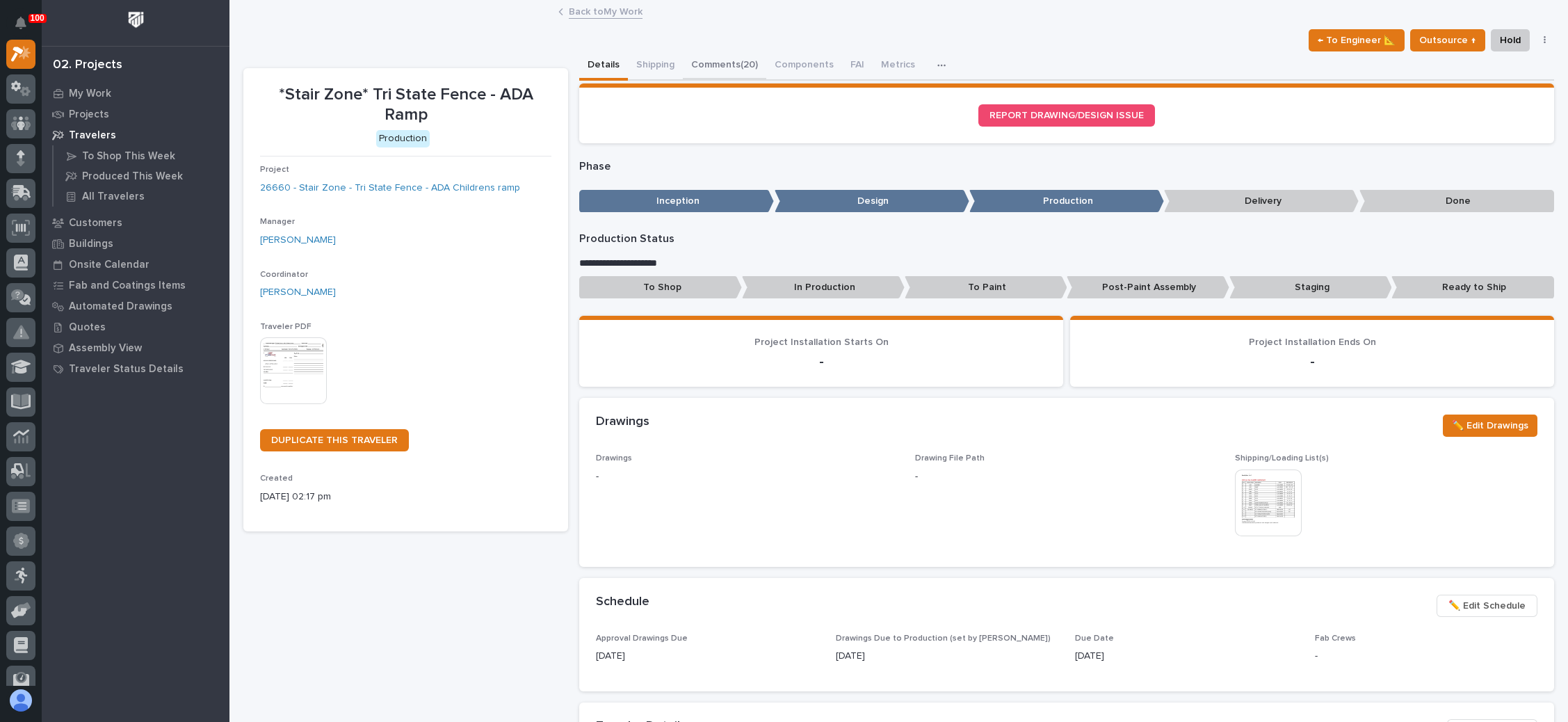
click at [742, 62] on button "Comments (20)" at bounding box center [725, 66] width 84 height 30
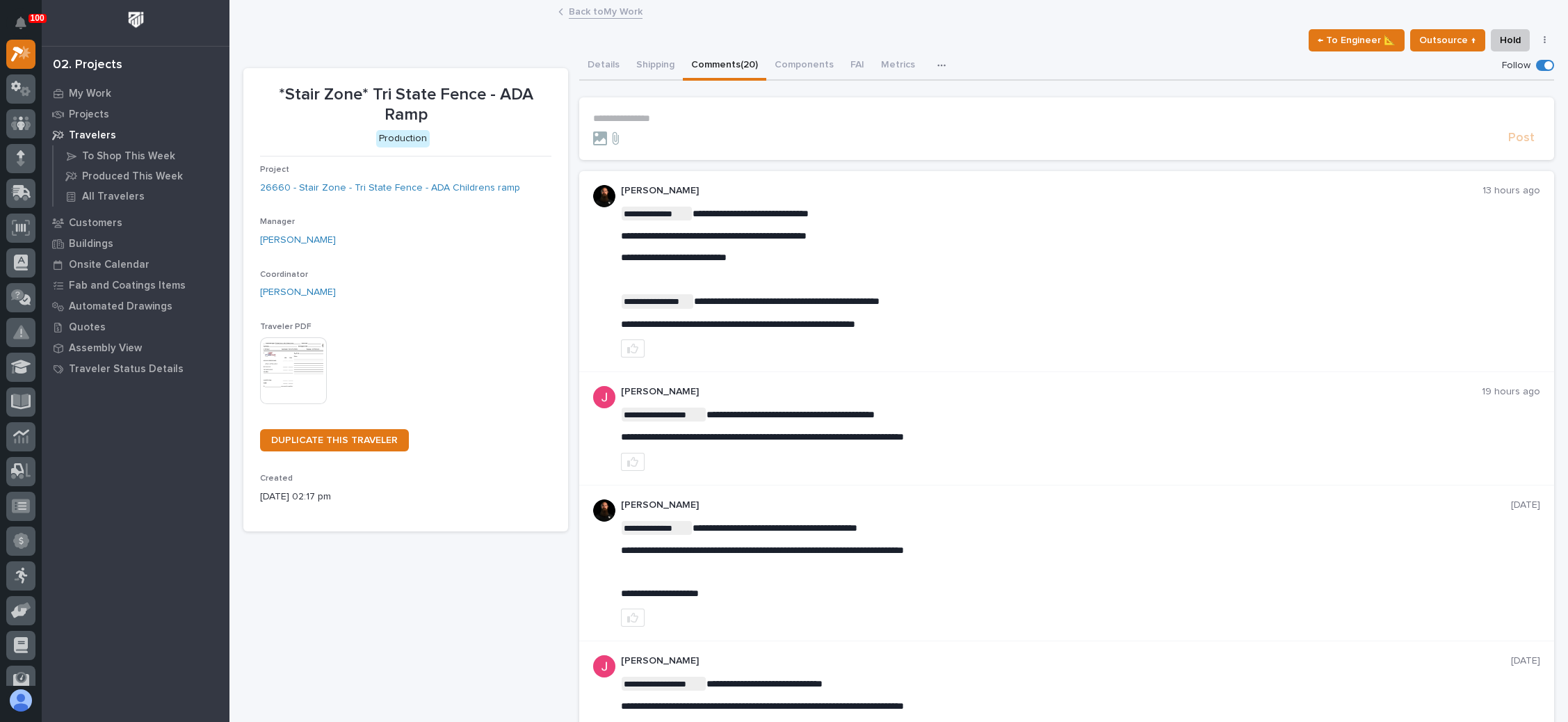
click at [605, 11] on link "Back to My Work" at bounding box center [605, 11] width 73 height 16
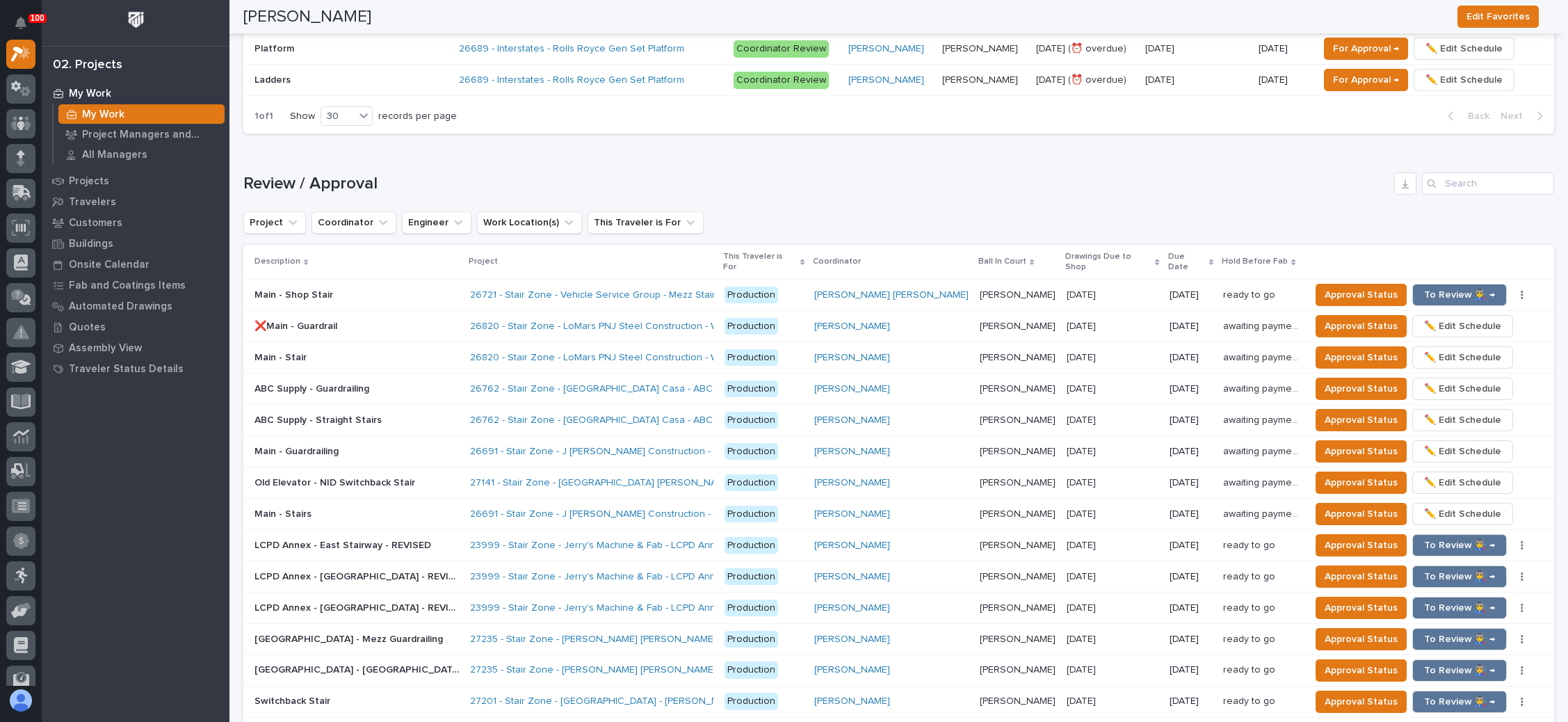
scroll to position [1252, 0]
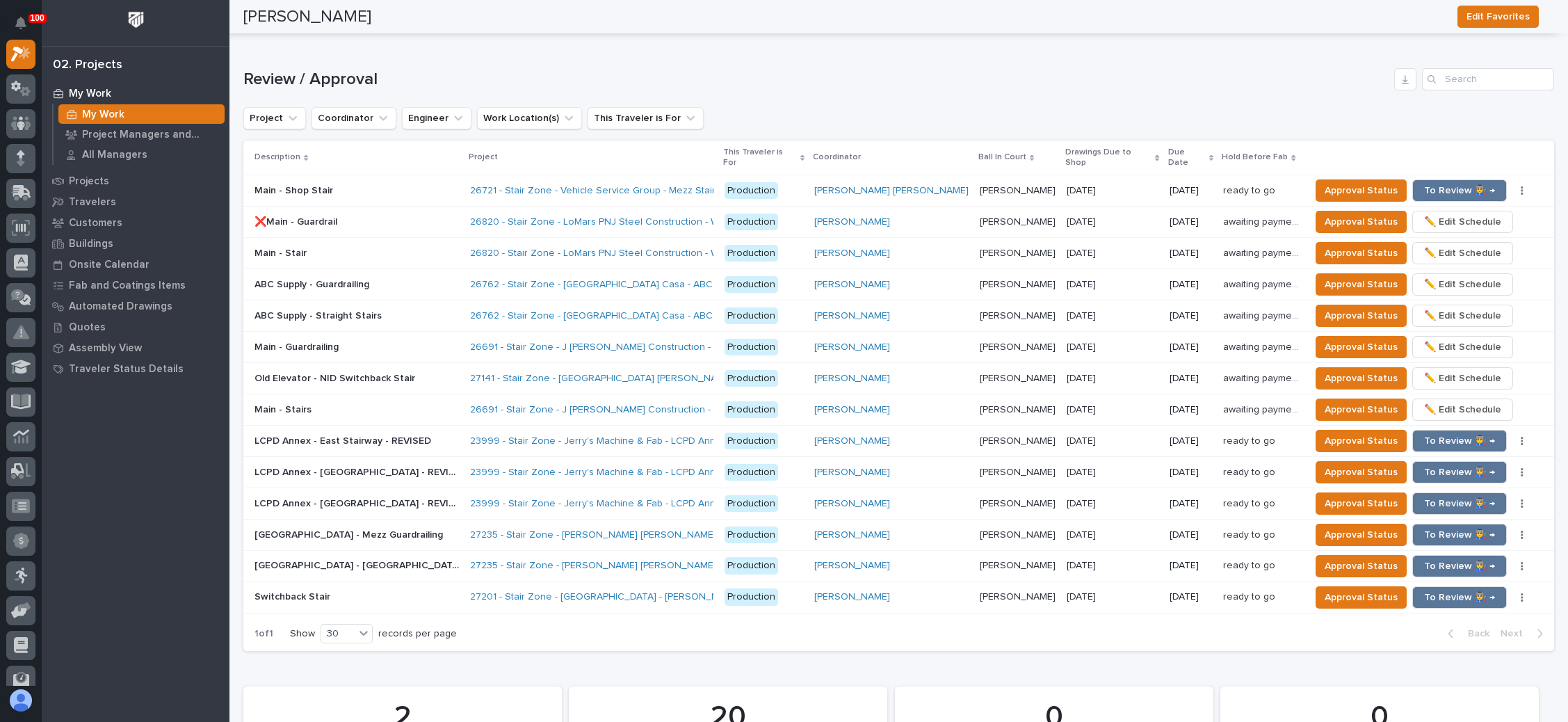
click at [713, 591] on div "27201 - Stair Zone - Bar H Ranch - Hnatt Shop" at bounding box center [592, 597] width 243 height 12
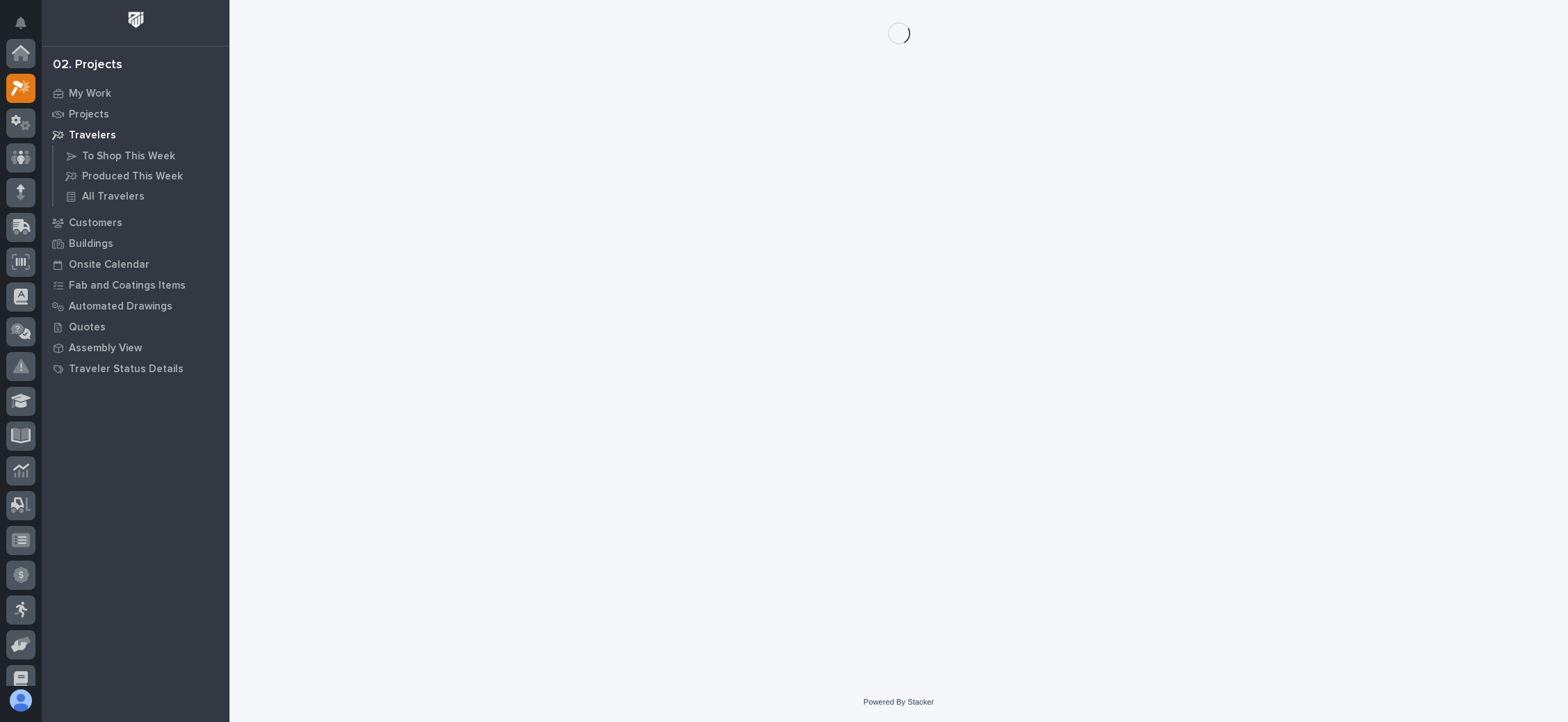
scroll to position [34, 0]
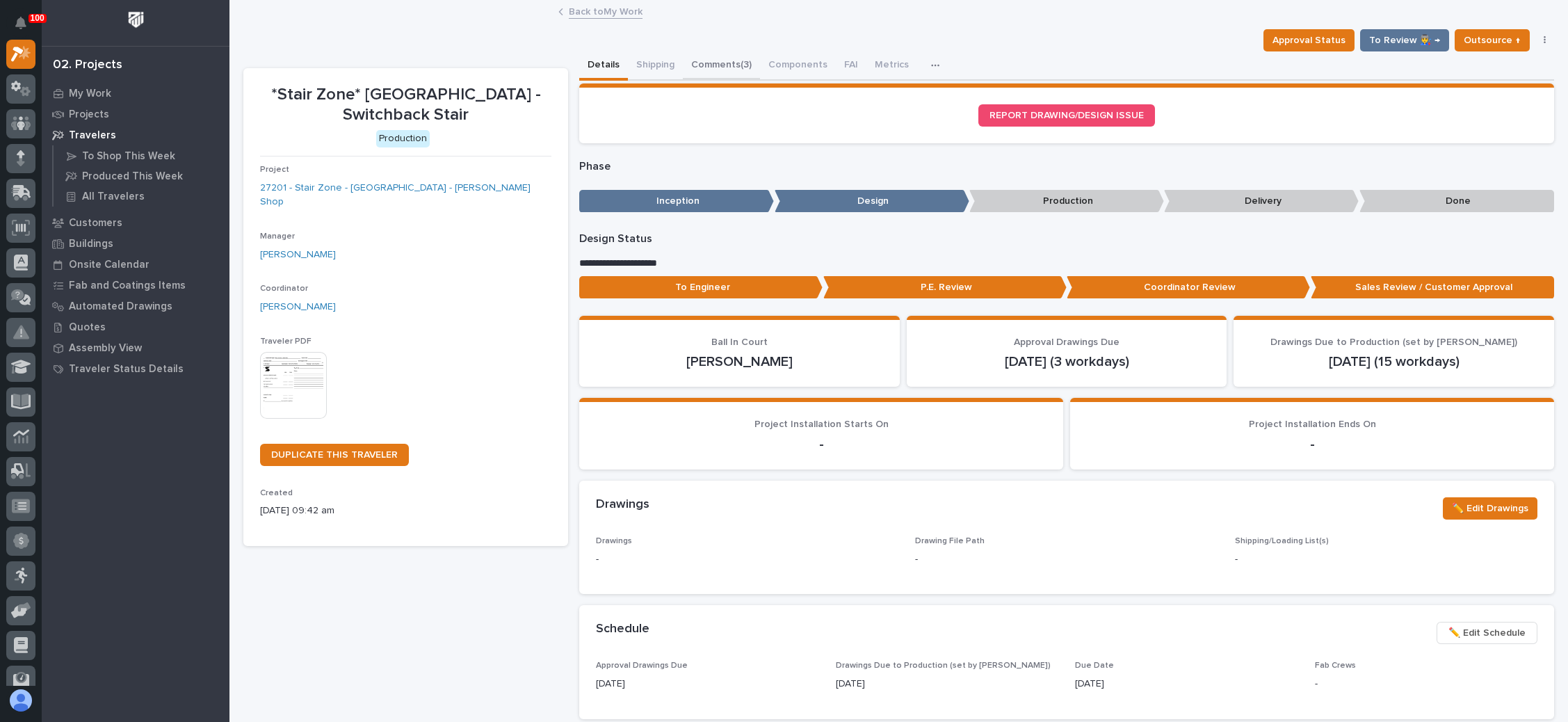
click at [736, 59] on button "Comments (3)" at bounding box center [721, 66] width 77 height 30
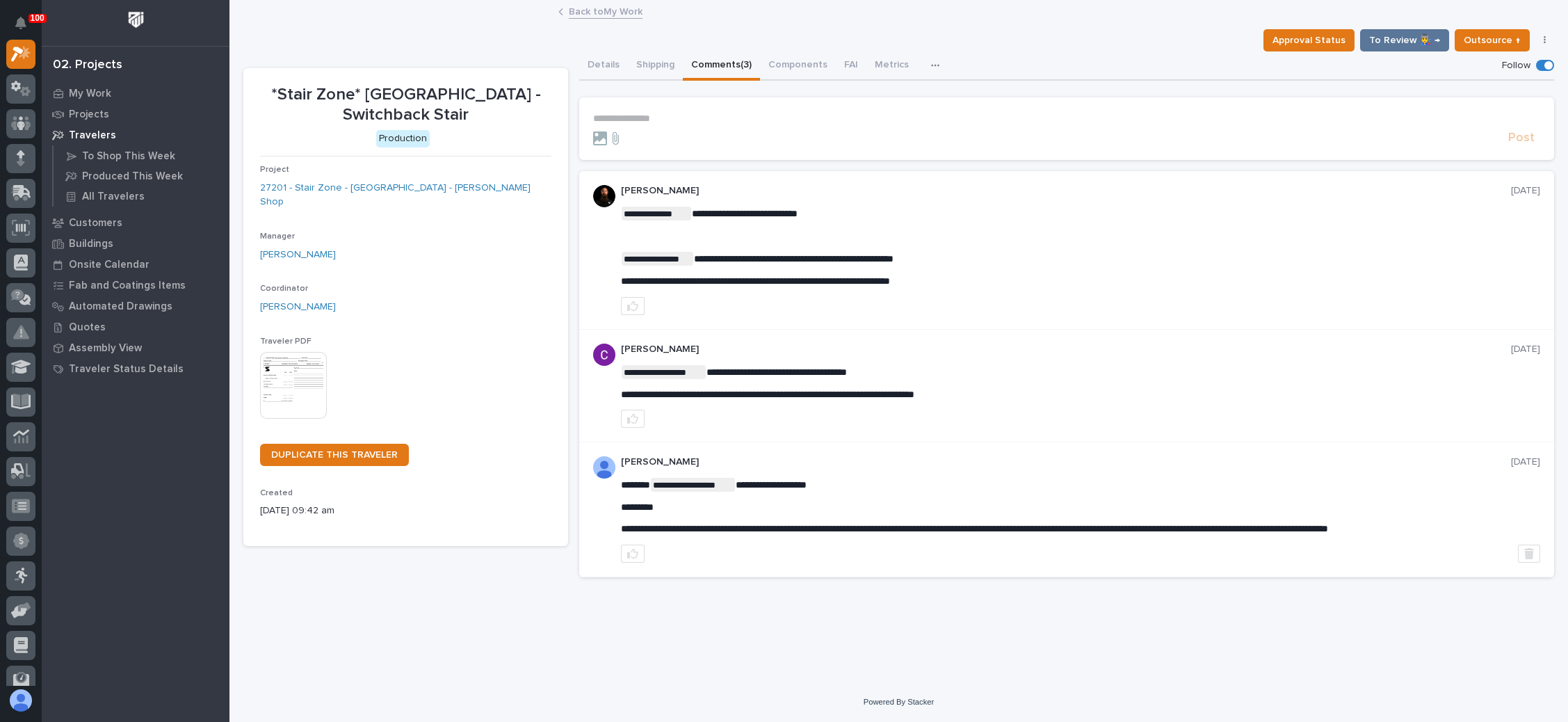
click at [657, 113] on p "**********" at bounding box center [1067, 118] width 947 height 12
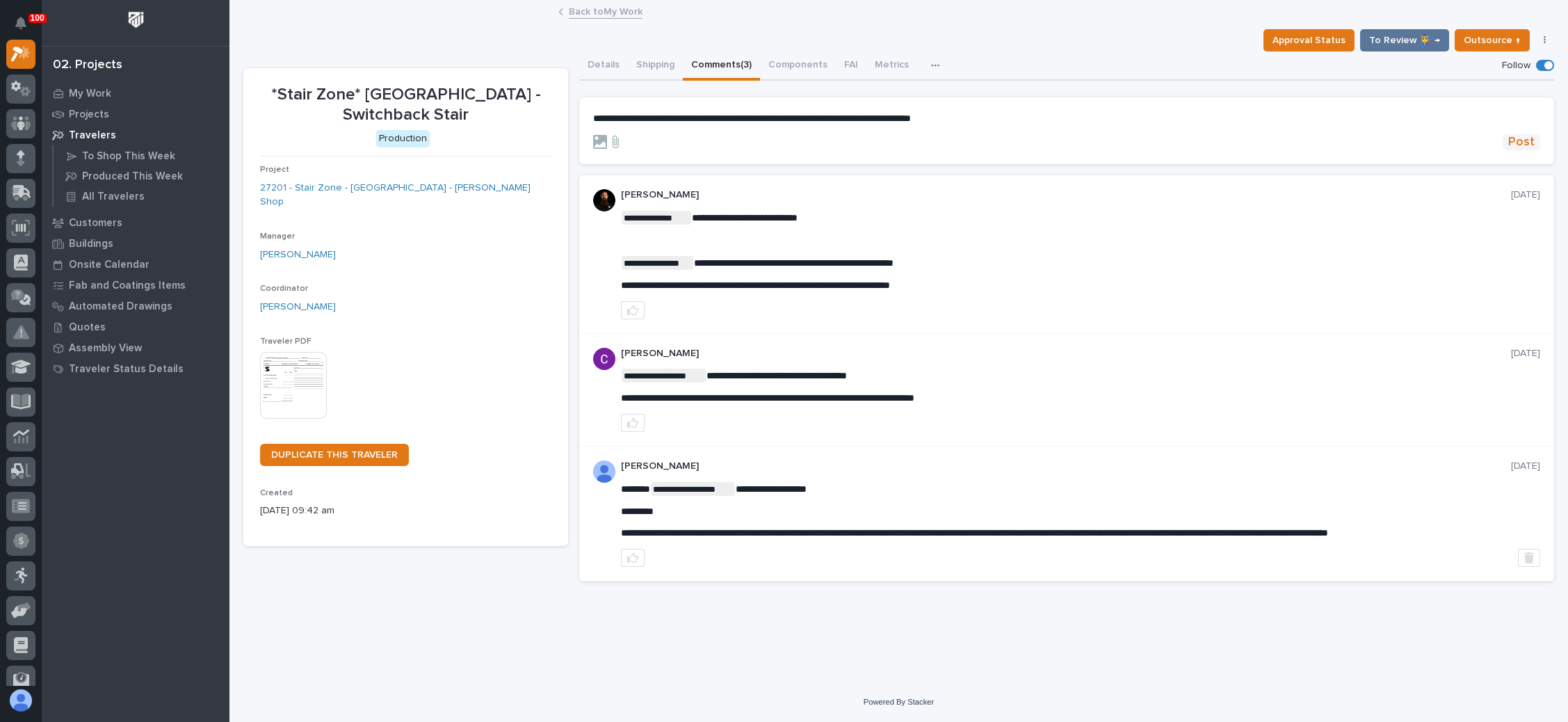
click at [1230, 135] on span "Post" at bounding box center [1521, 142] width 27 height 16
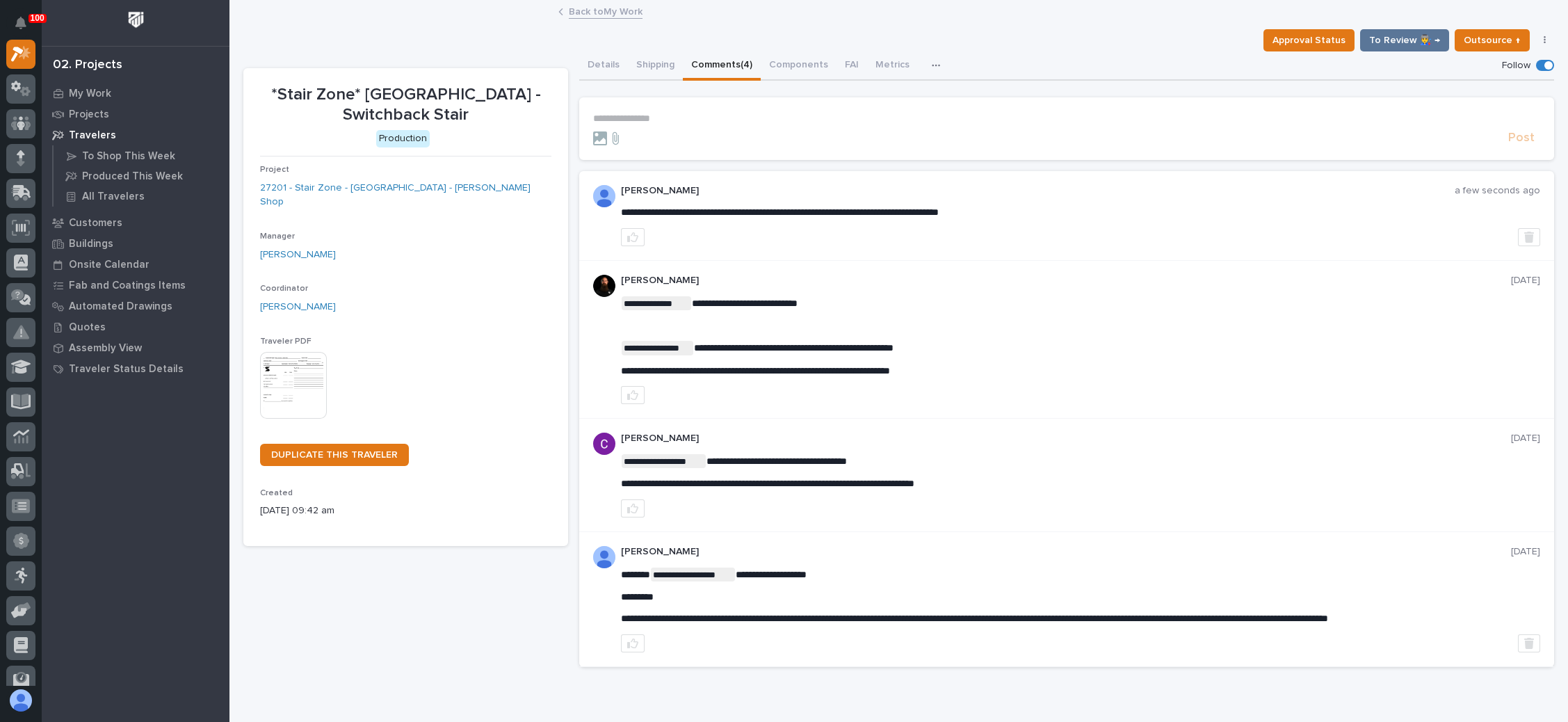
click at [603, 12] on link "Back to My Work" at bounding box center [605, 11] width 73 height 16
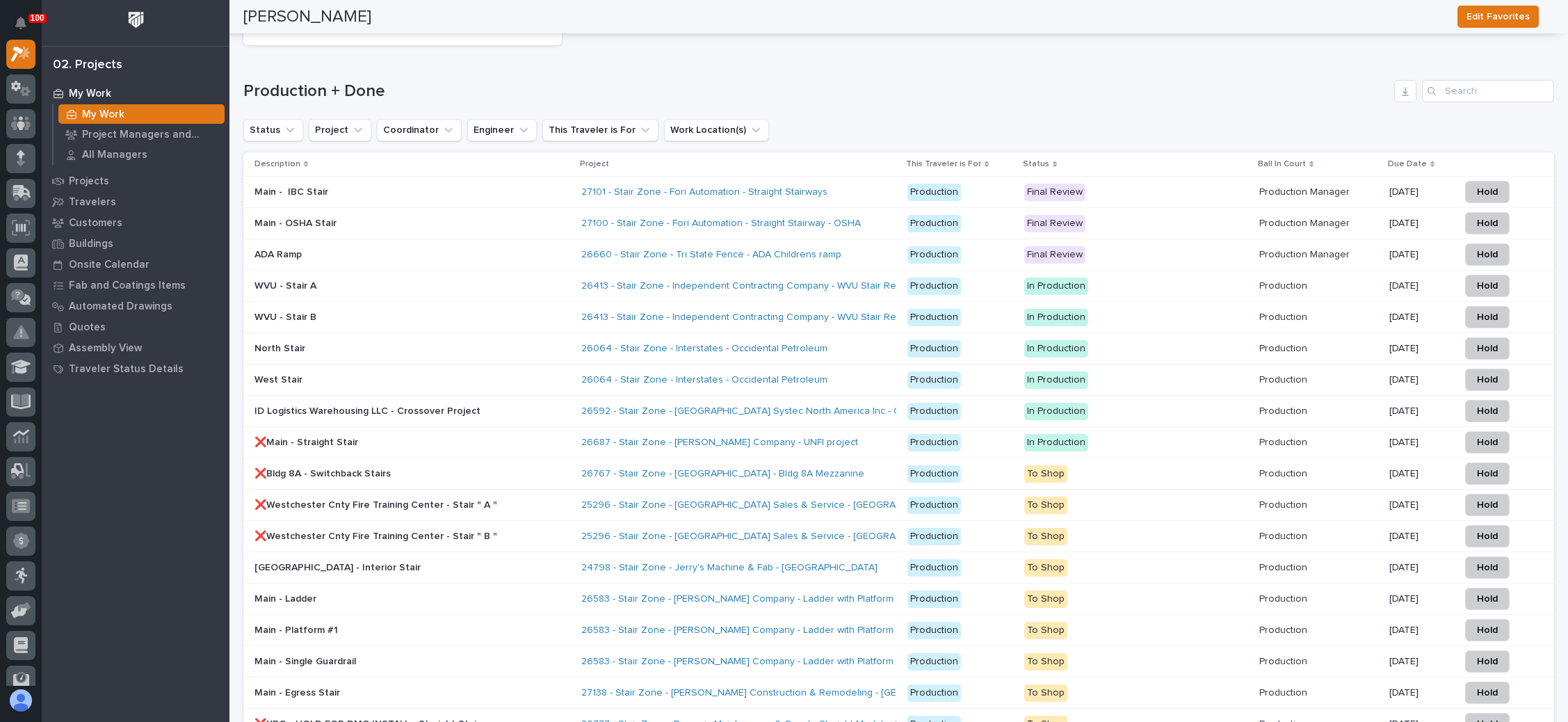
scroll to position [2086, 0]
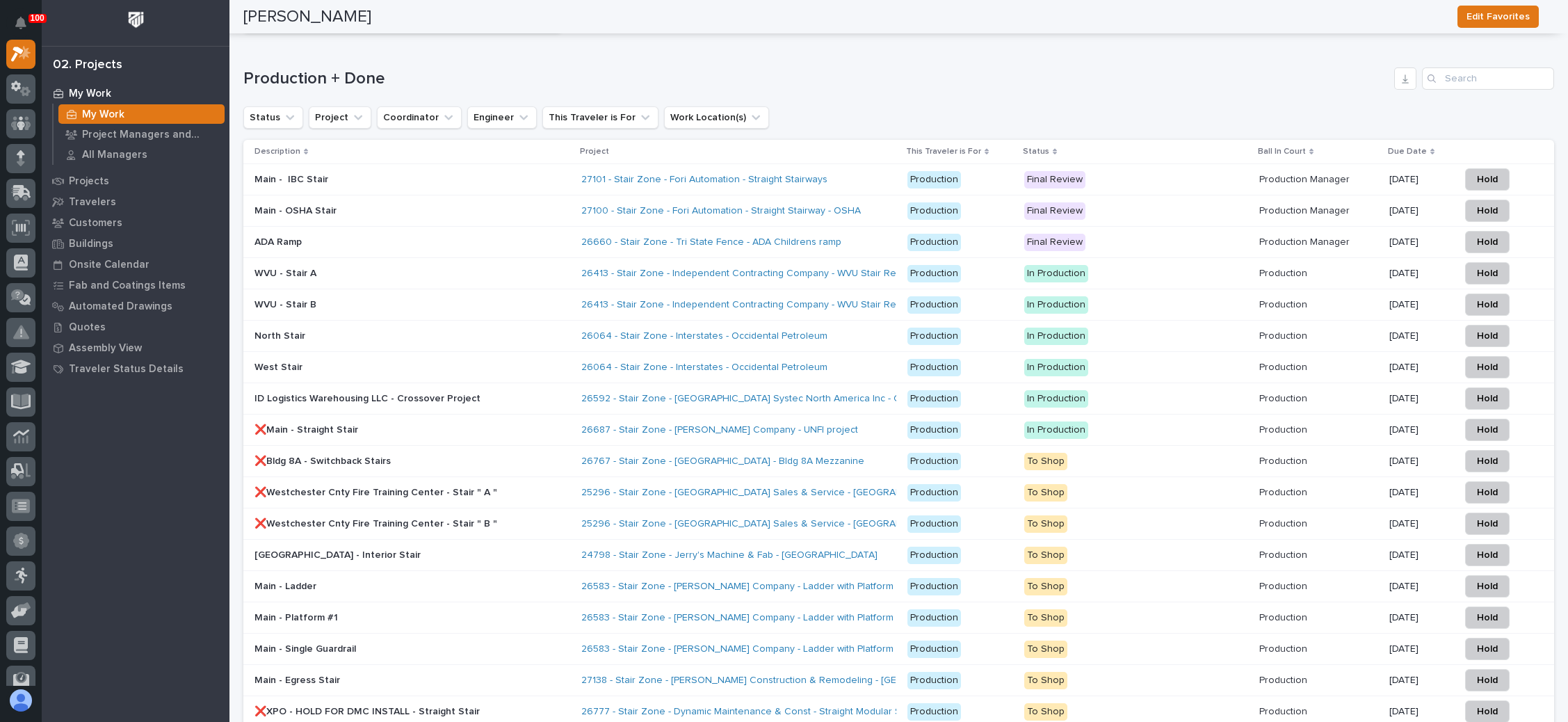
click at [848, 325] on div "26064 - Stair Zone - Interstates - Occidental Petroleum" at bounding box center [739, 336] width 315 height 23
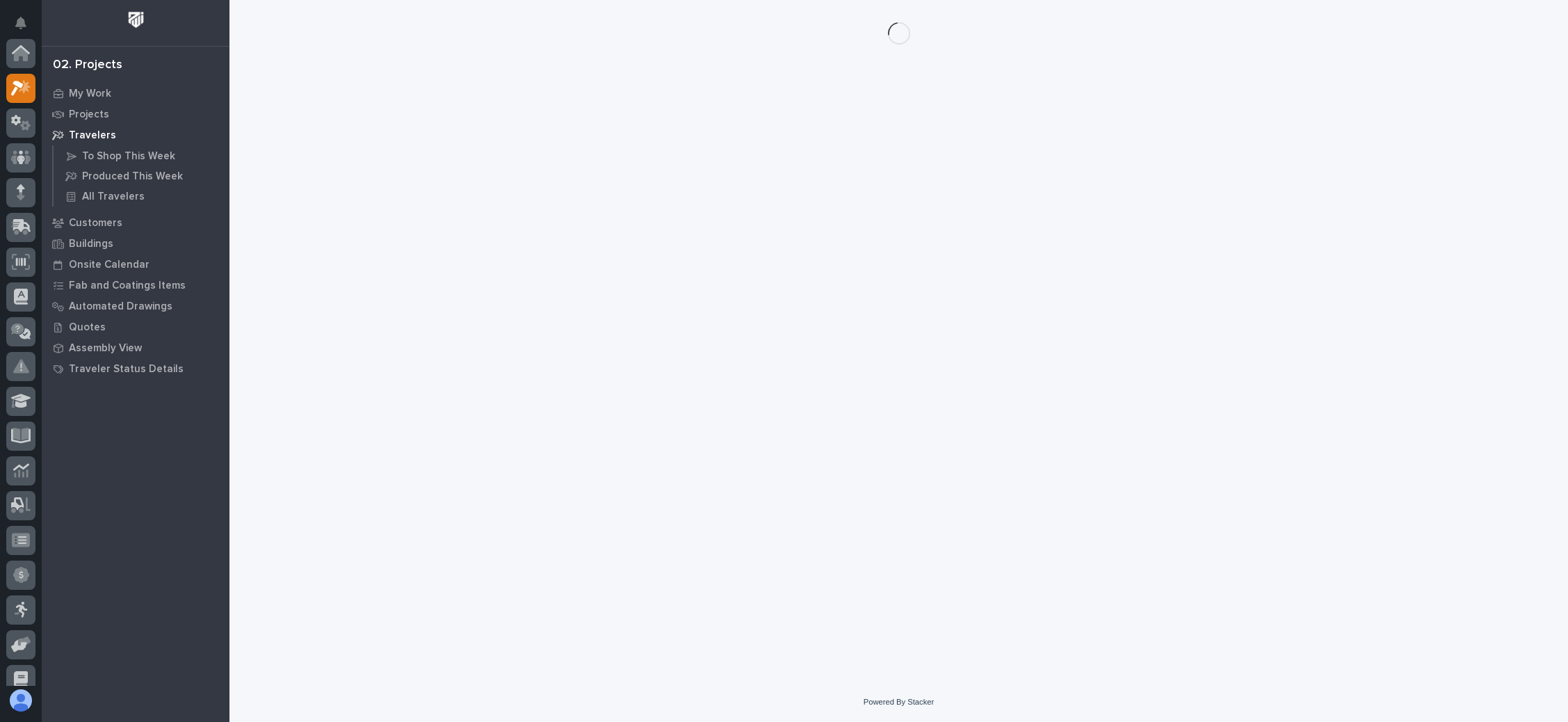
scroll to position [34, 0]
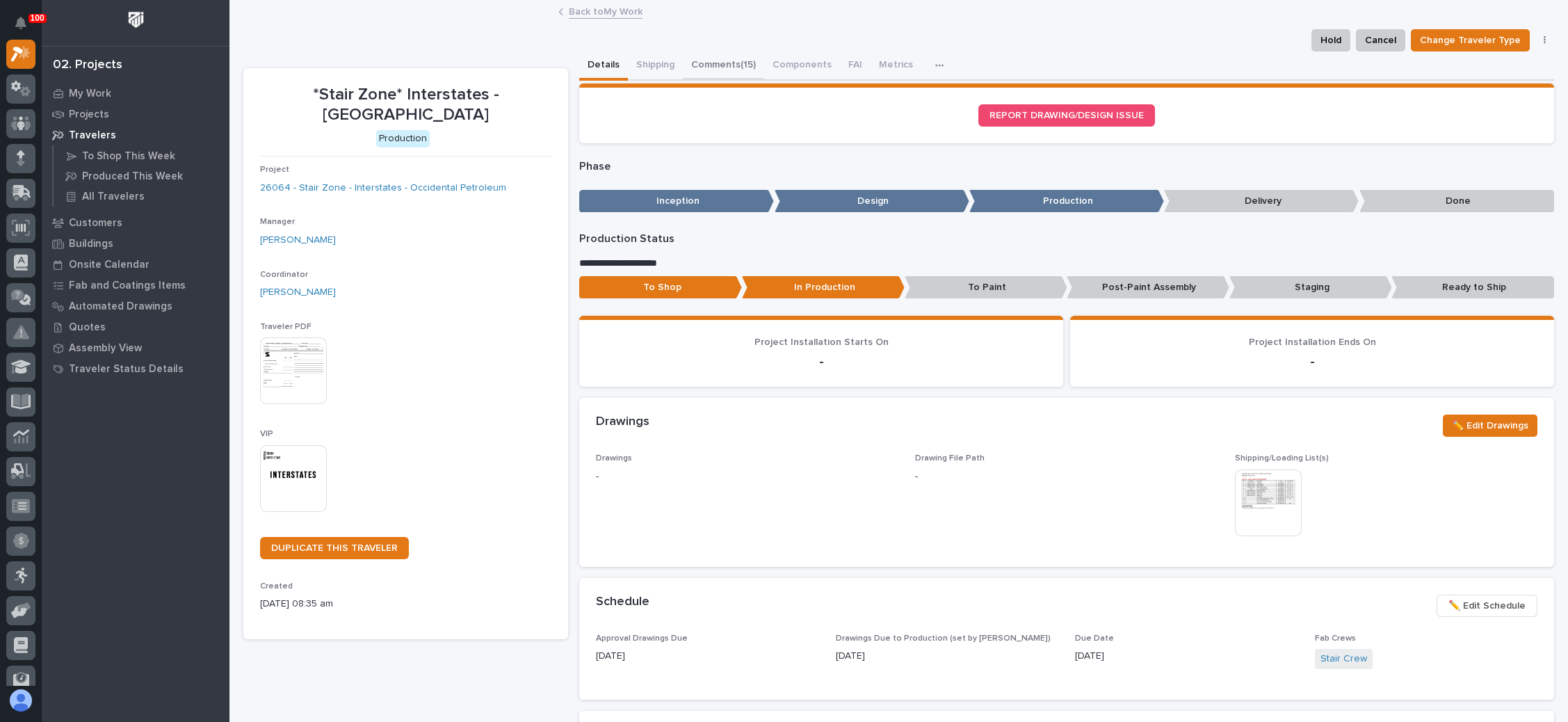
click at [723, 59] on button "Comments (15)" at bounding box center [724, 66] width 81 height 30
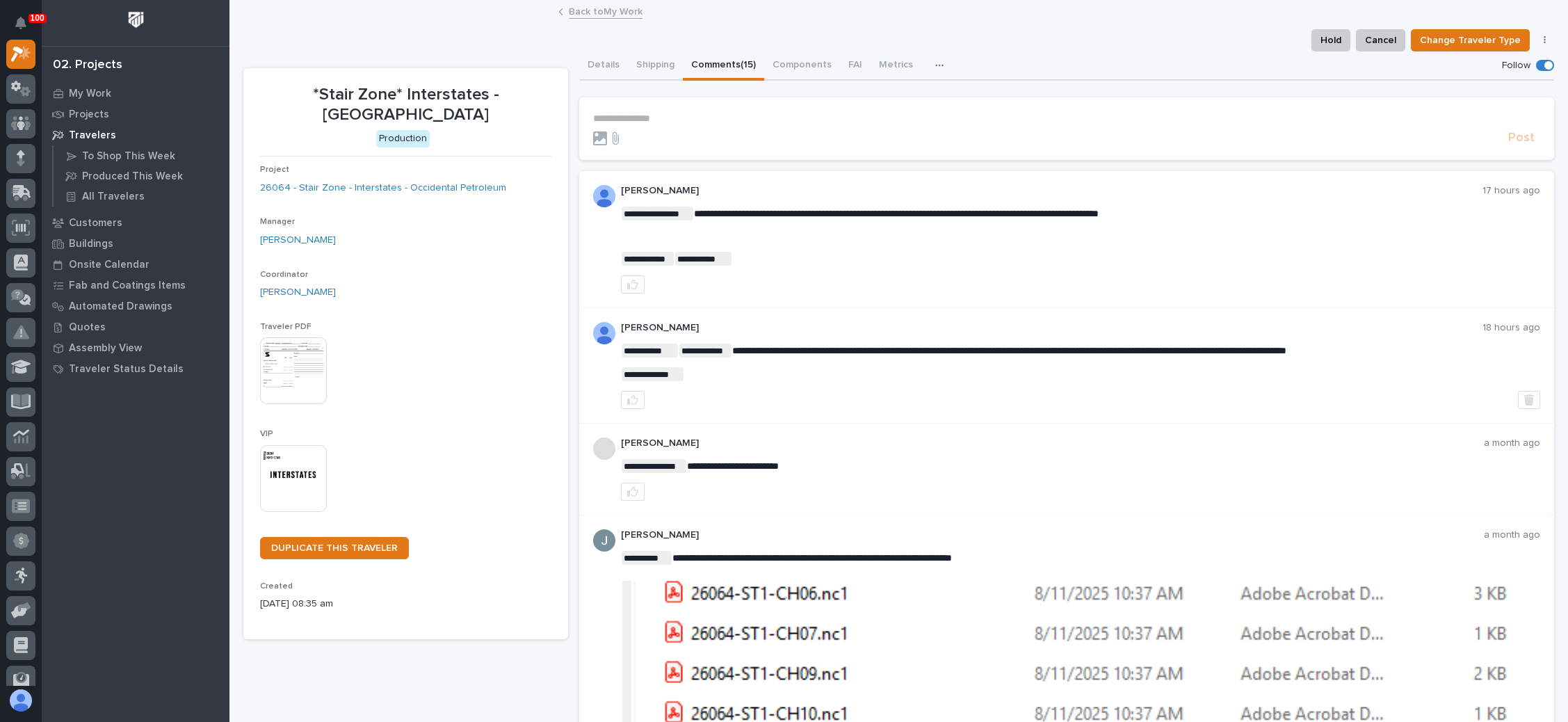
click at [634, 115] on p "**********" at bounding box center [1067, 118] width 947 height 12
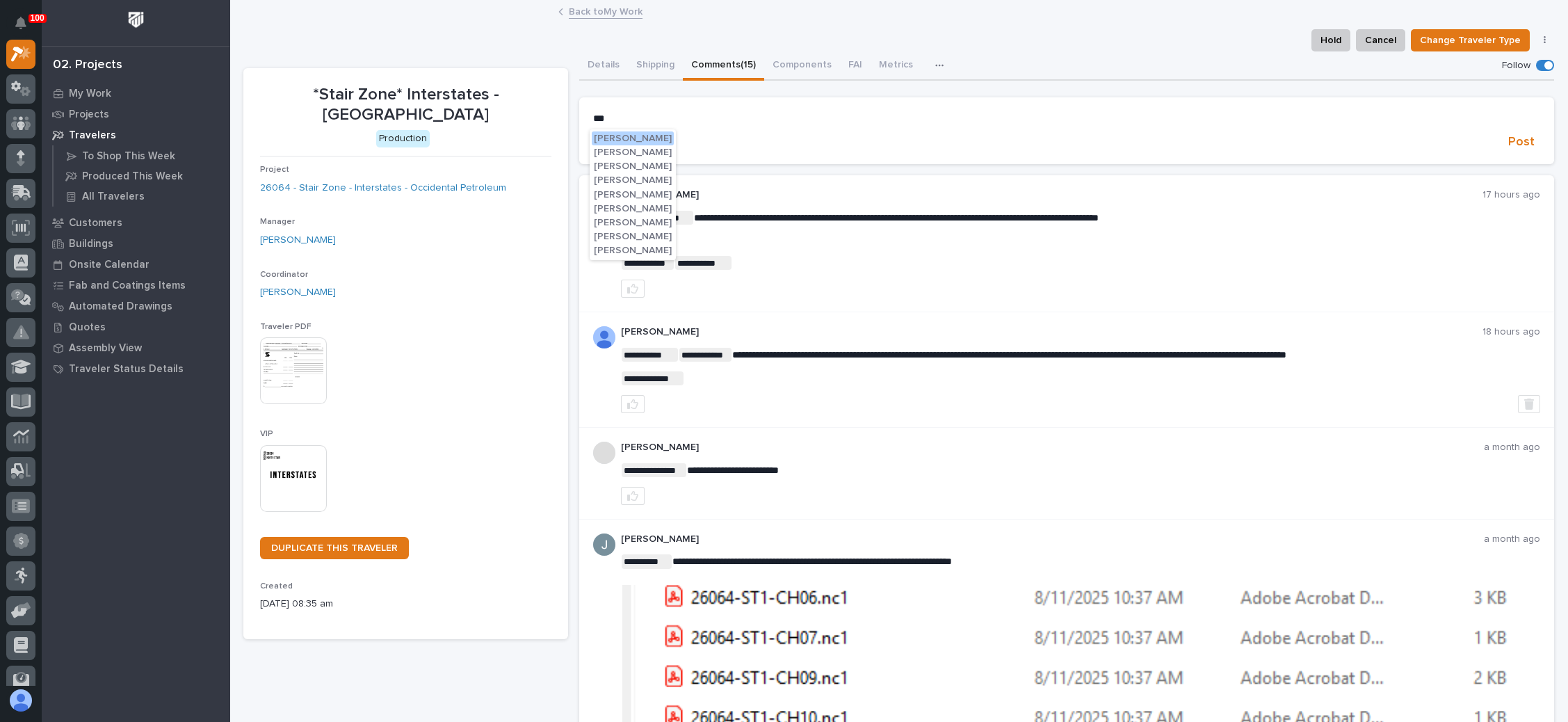
click at [630, 194] on span "Caleb Oetjen" at bounding box center [633, 195] width 78 height 10
click at [680, 118] on p "**********" at bounding box center [1067, 119] width 947 height 14
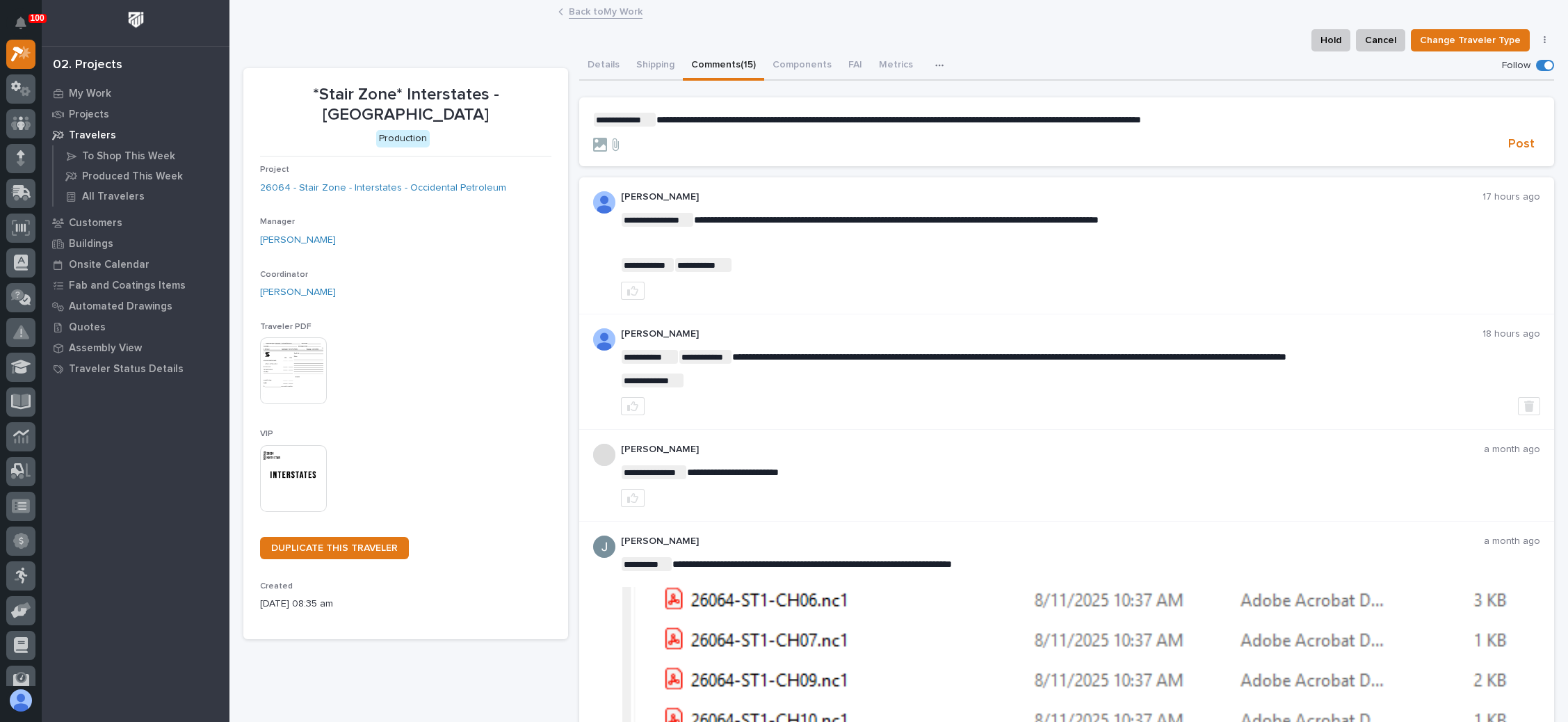
click at [1102, 119] on span "**********" at bounding box center [898, 119] width 485 height 10
click at [1230, 137] on span "Post" at bounding box center [1521, 144] width 27 height 16
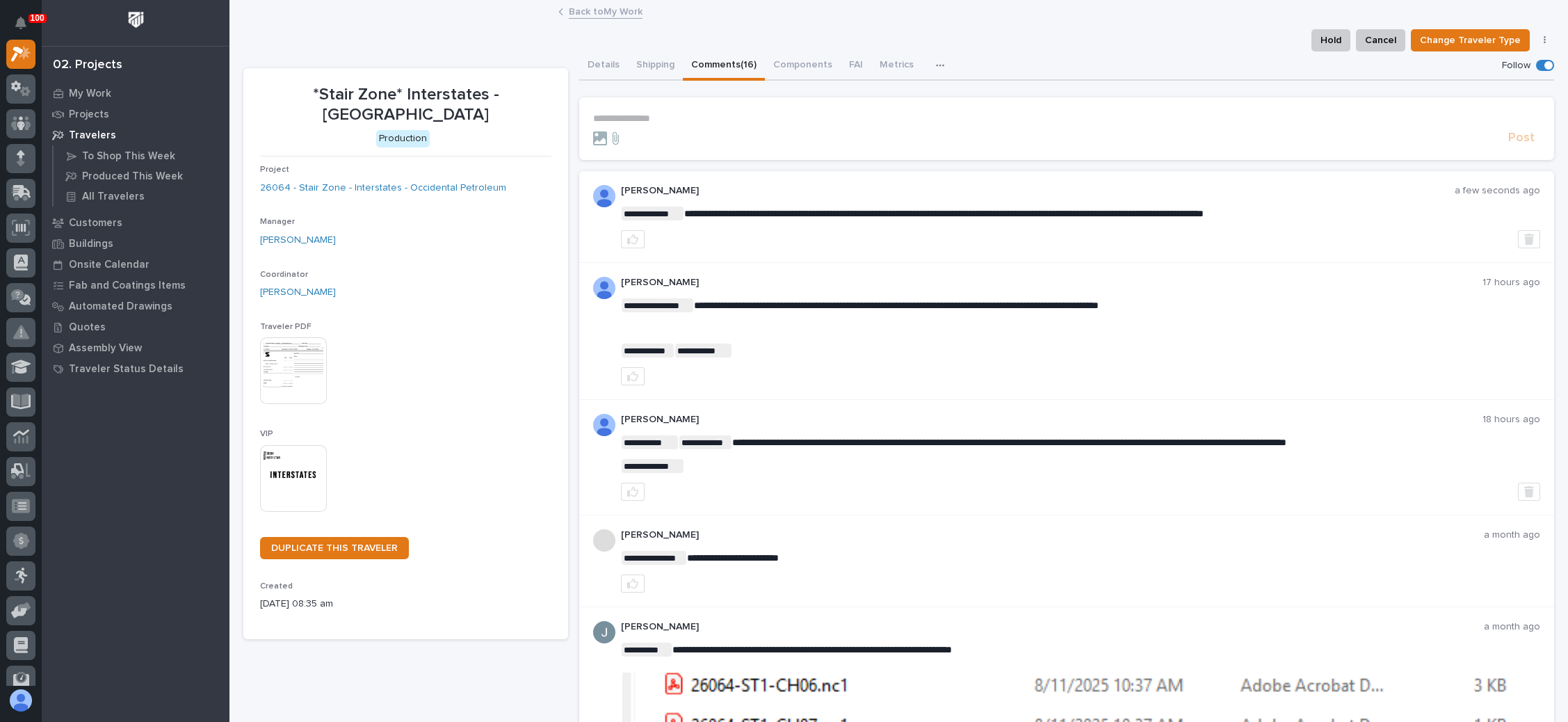
click at [603, 10] on link "Back to My Work" at bounding box center [605, 11] width 73 height 16
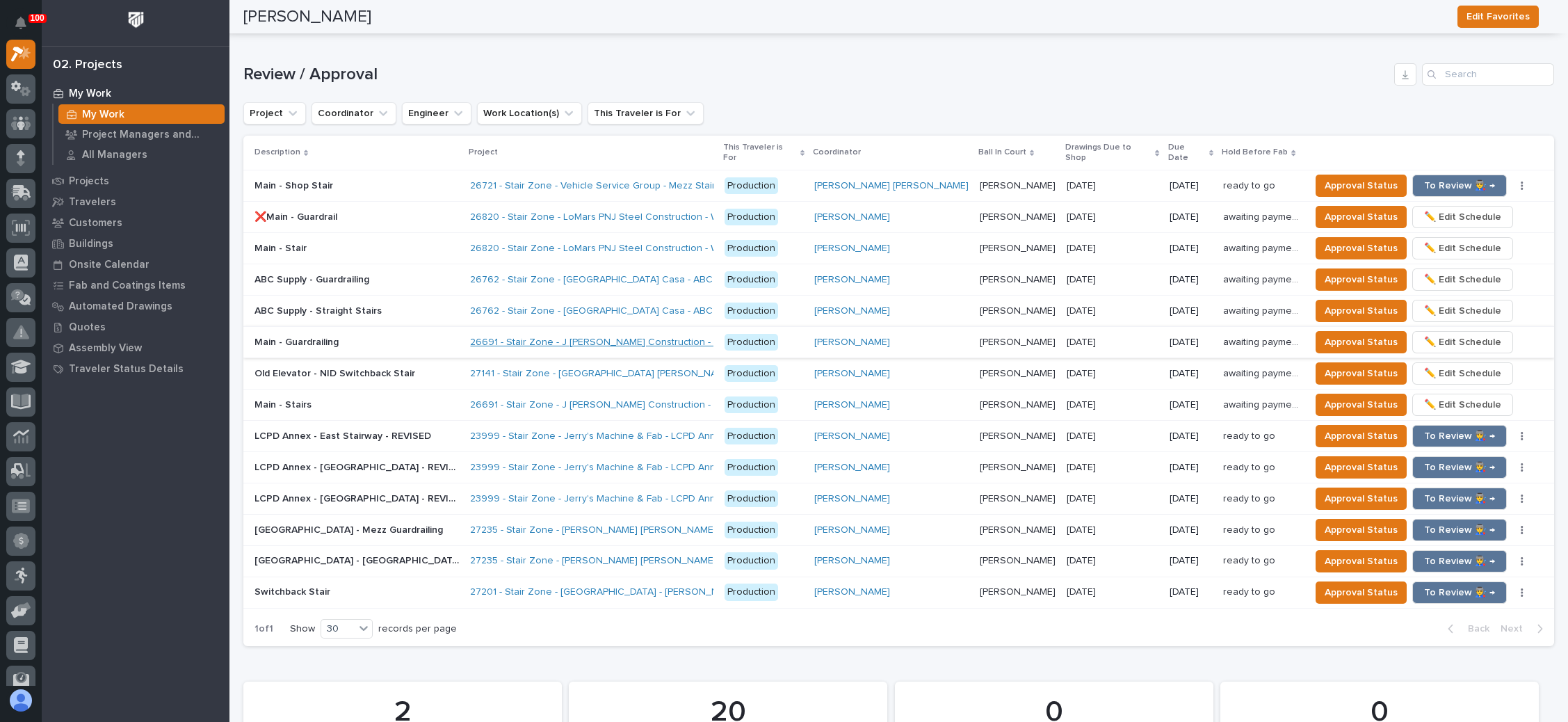
scroll to position [1356, 0]
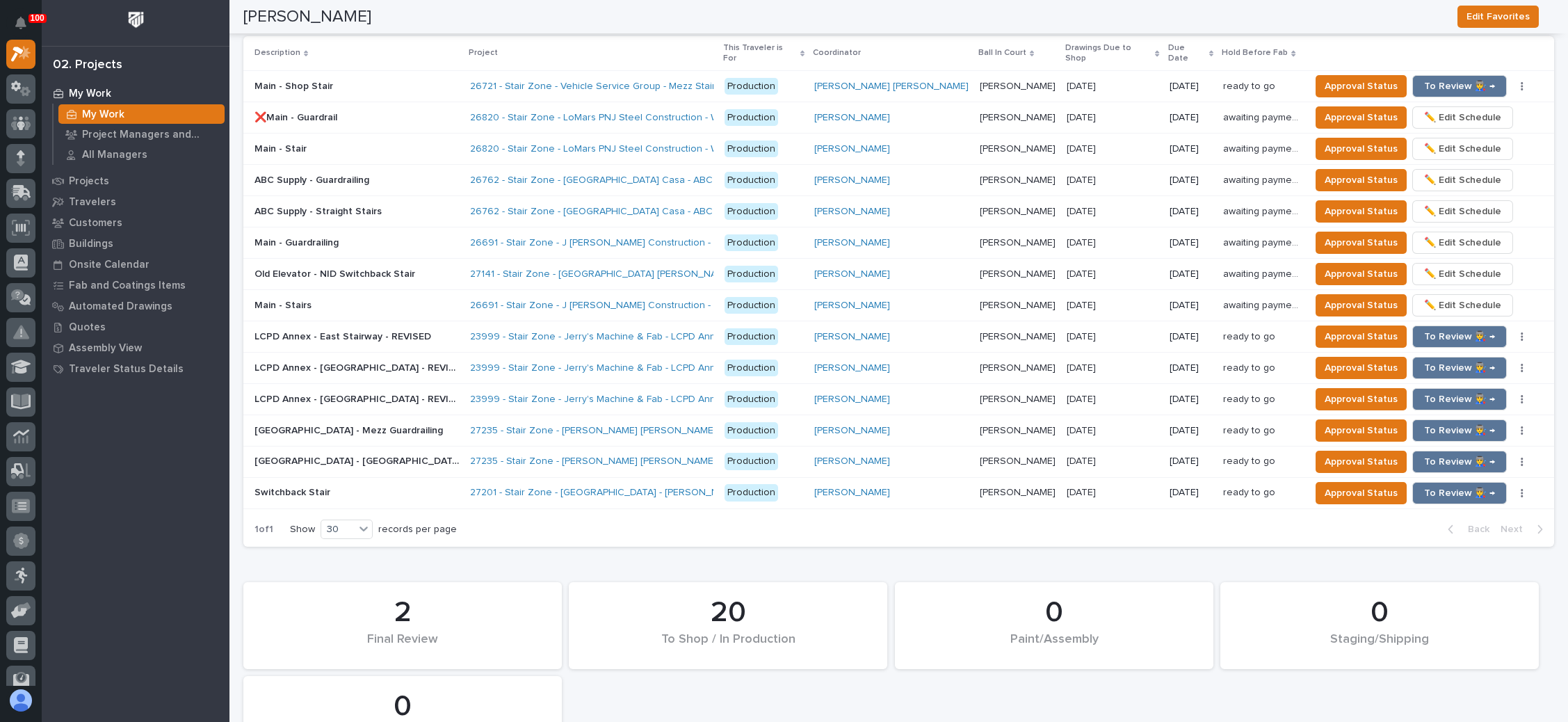
click at [980, 140] on p "[PERSON_NAME]" at bounding box center [1019, 148] width 78 height 14
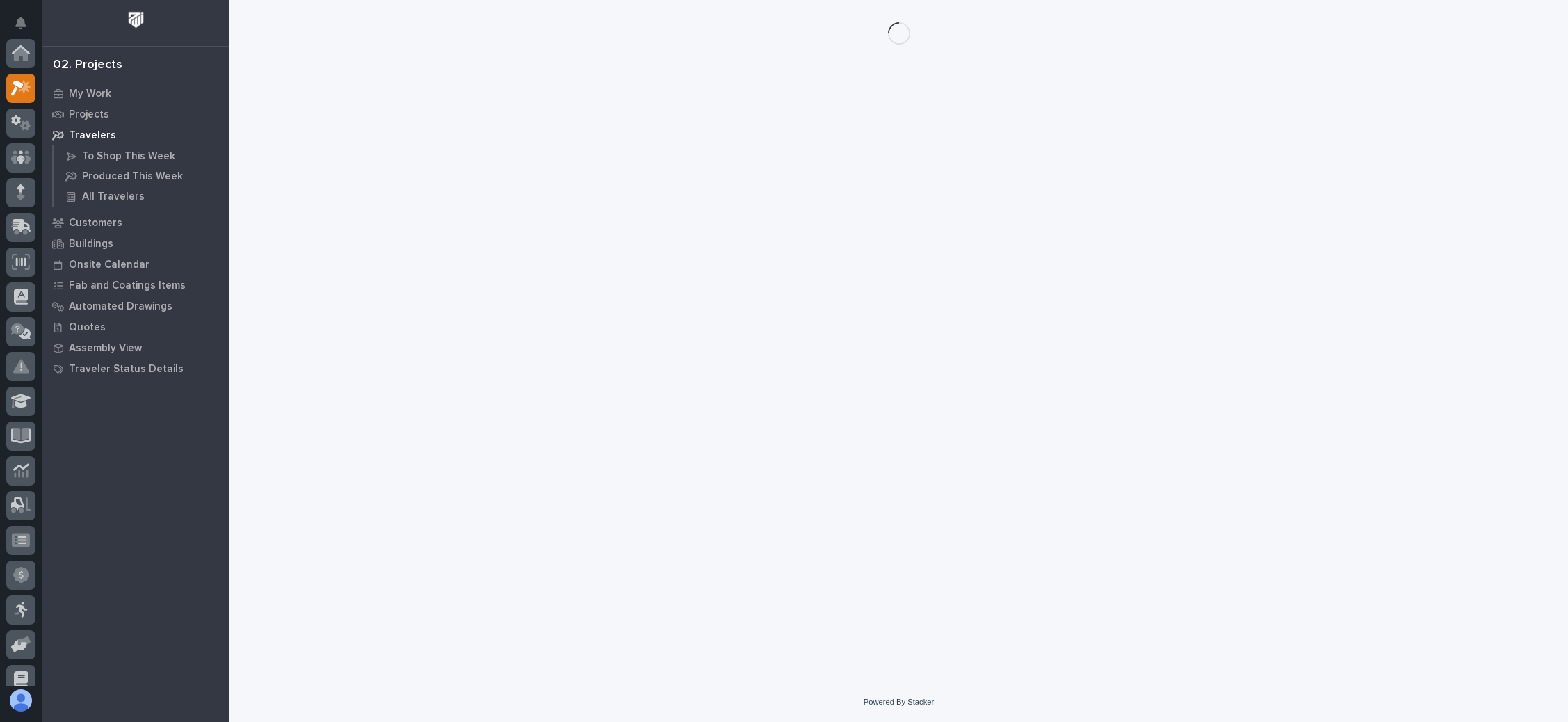
scroll to position [34, 0]
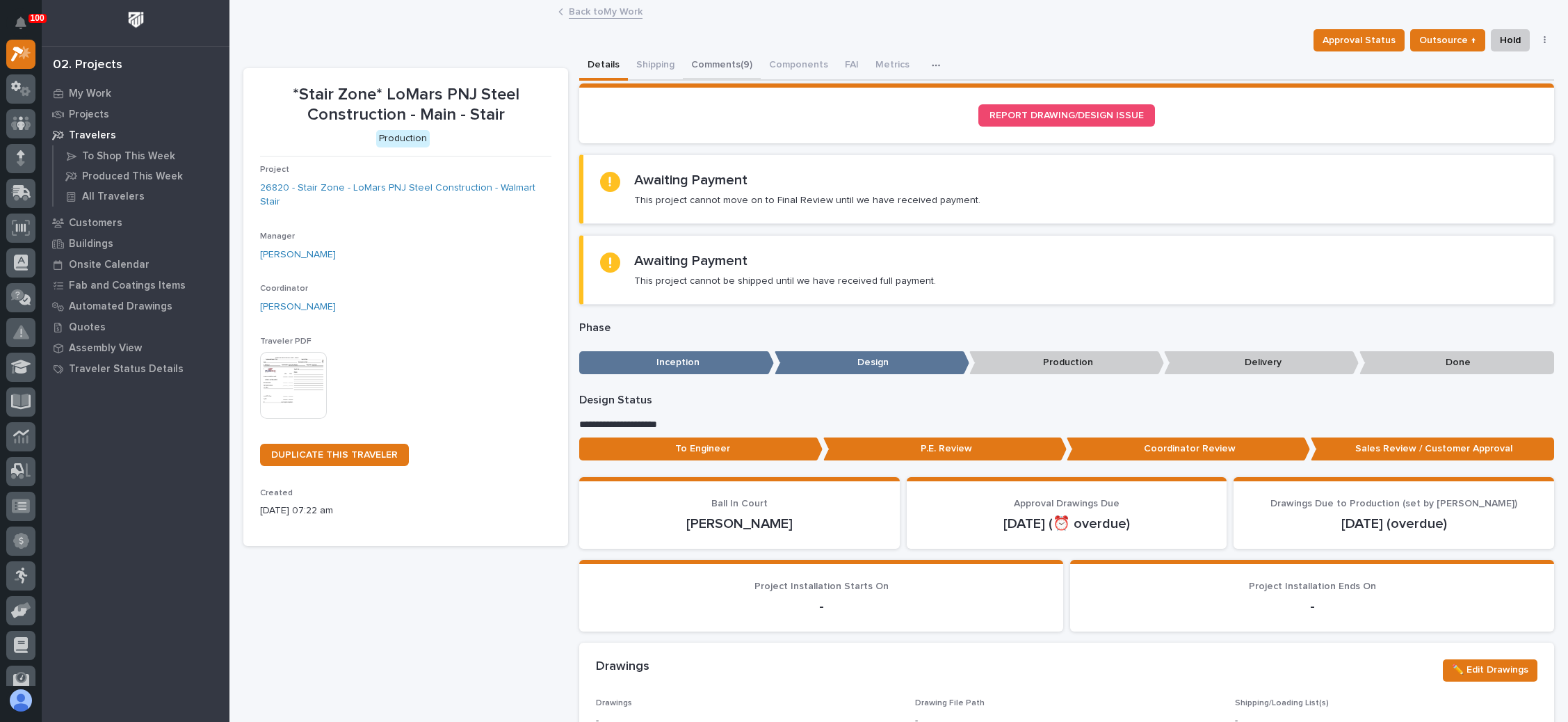
click at [726, 60] on button "Comments (9)" at bounding box center [722, 66] width 78 height 30
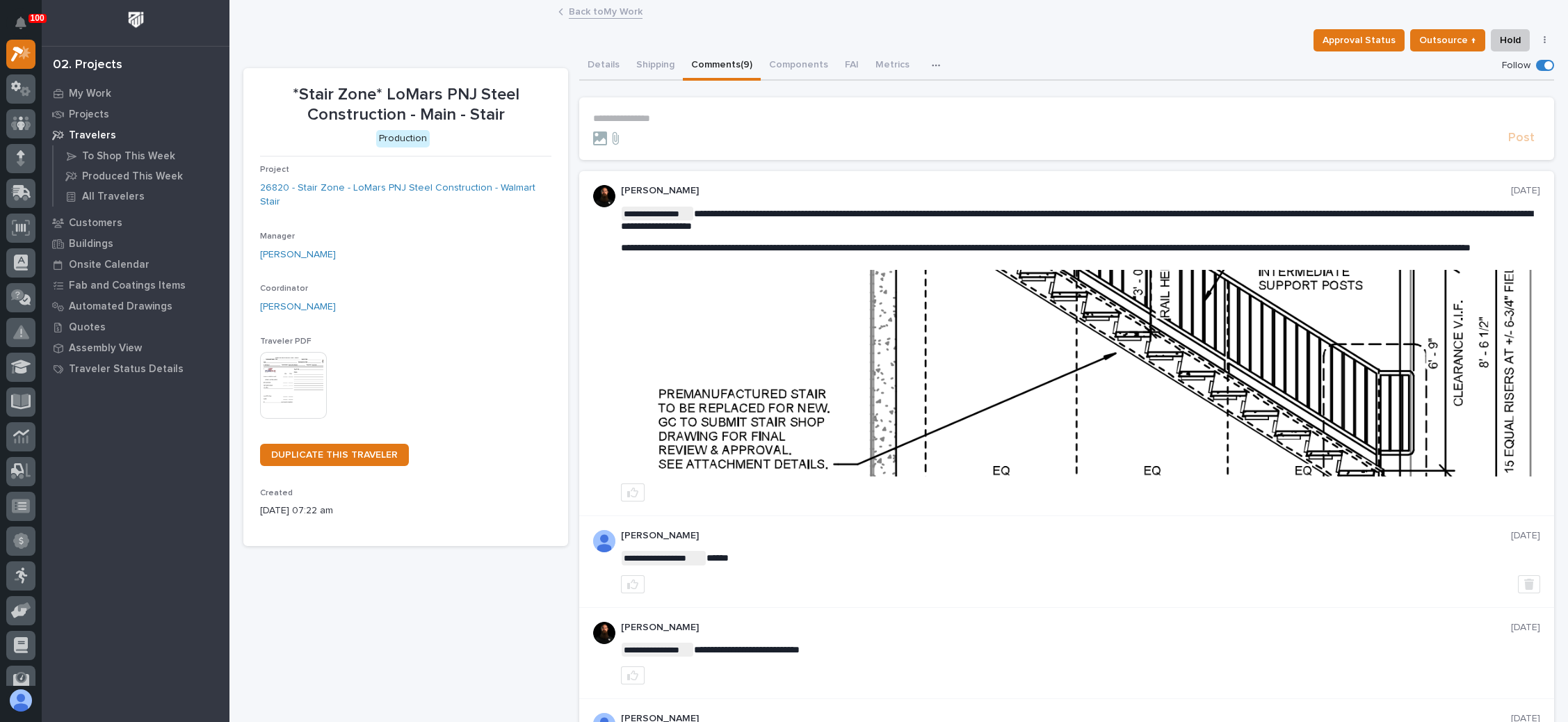
click at [580, 12] on link "Back to My Work" at bounding box center [605, 11] width 73 height 16
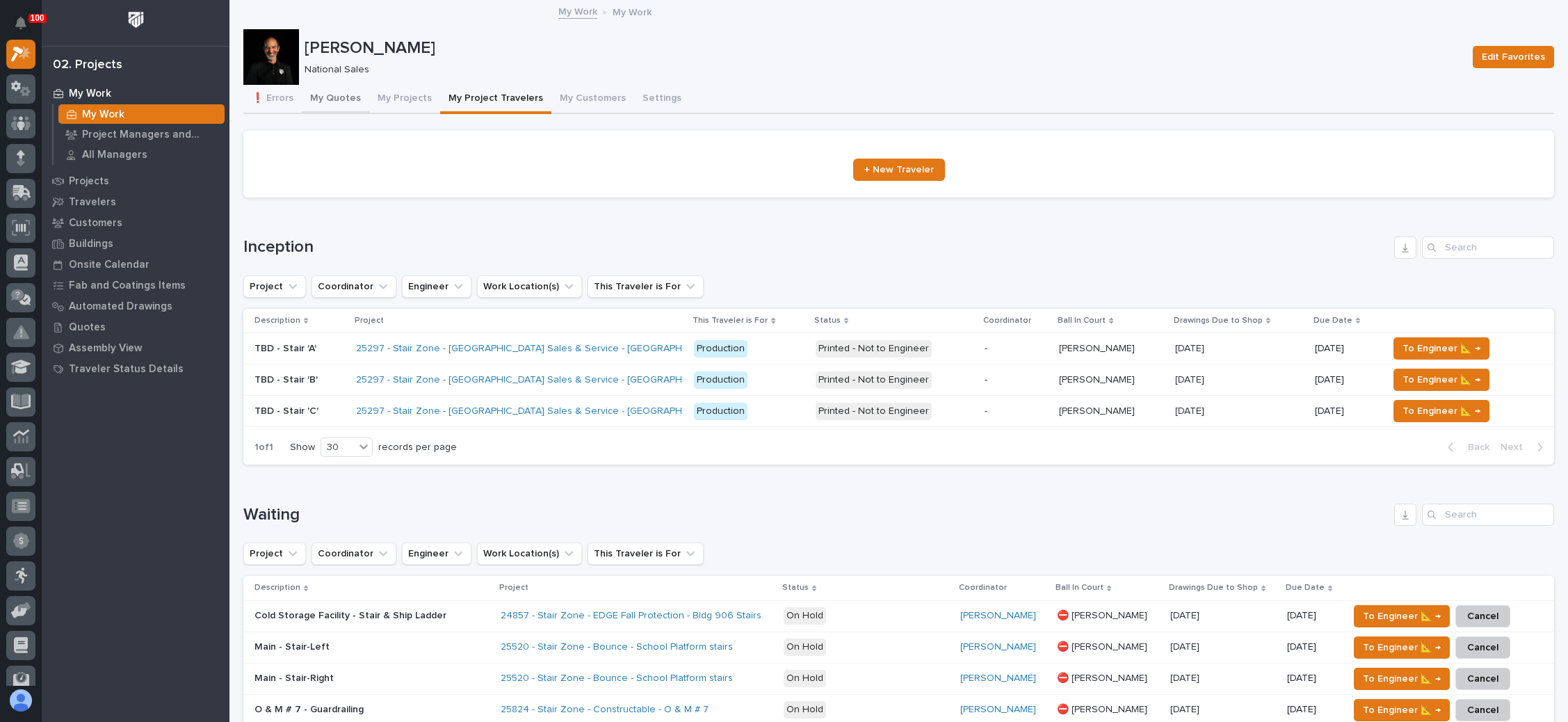
click at [337, 92] on button "My Quotes" at bounding box center [335, 99] width 68 height 30
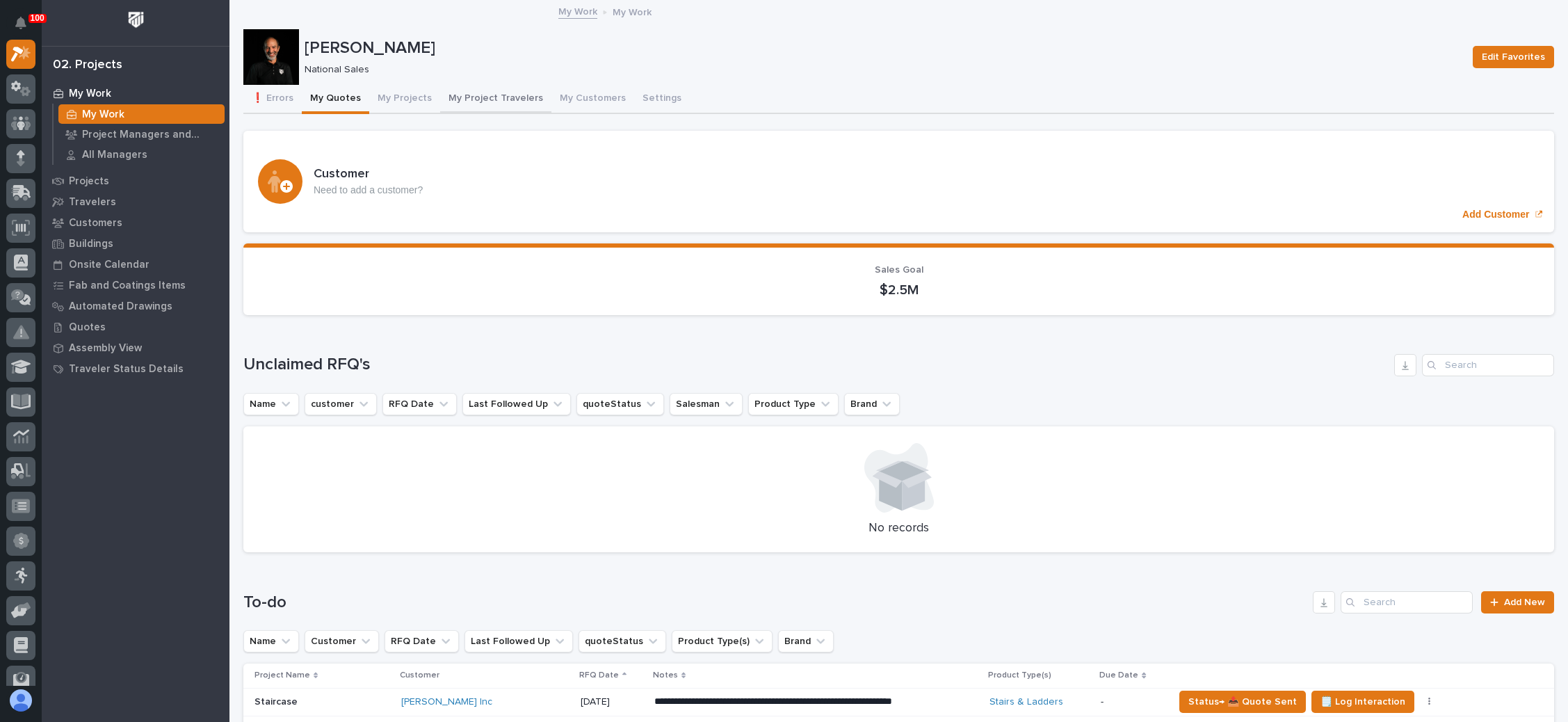
click at [484, 96] on button "My Project Travelers" at bounding box center [495, 99] width 112 height 30
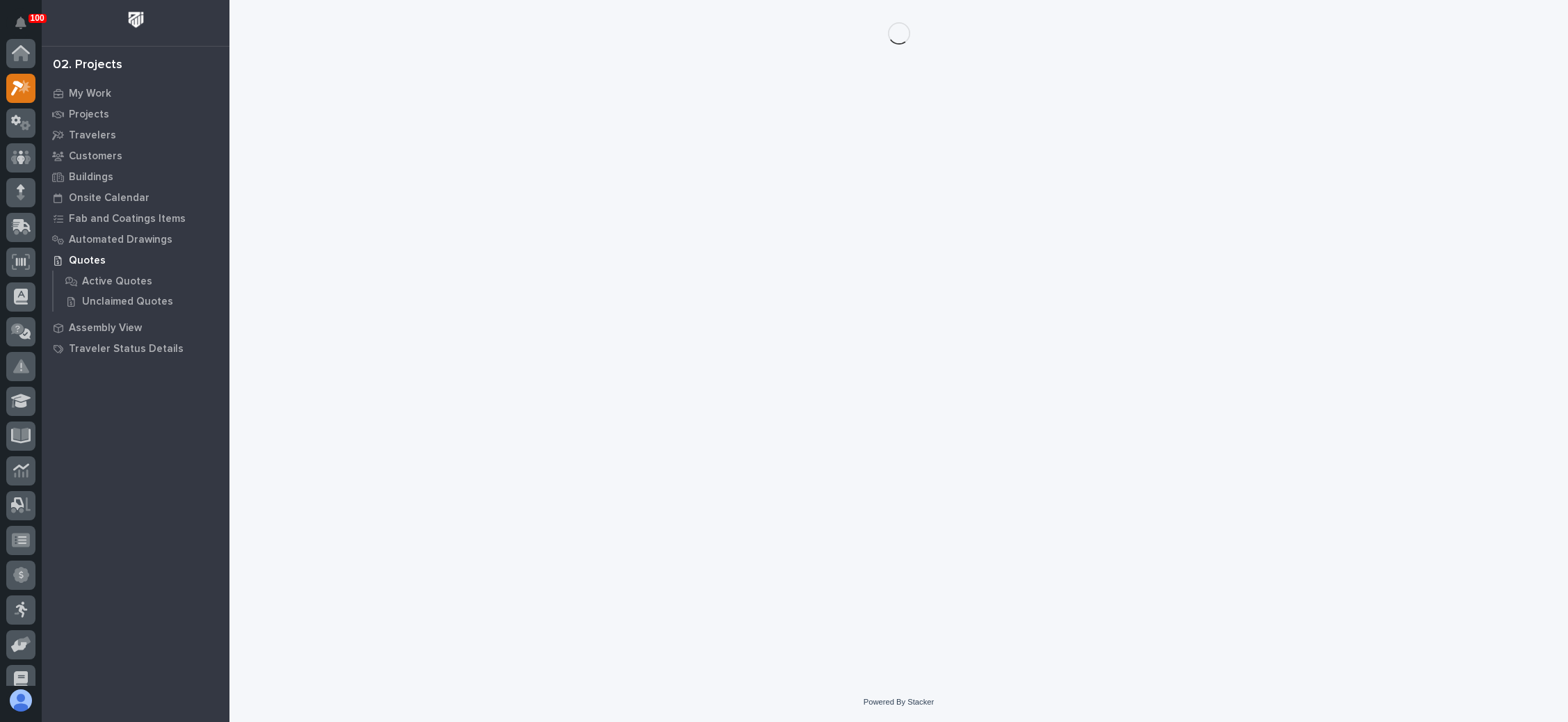
scroll to position [34, 0]
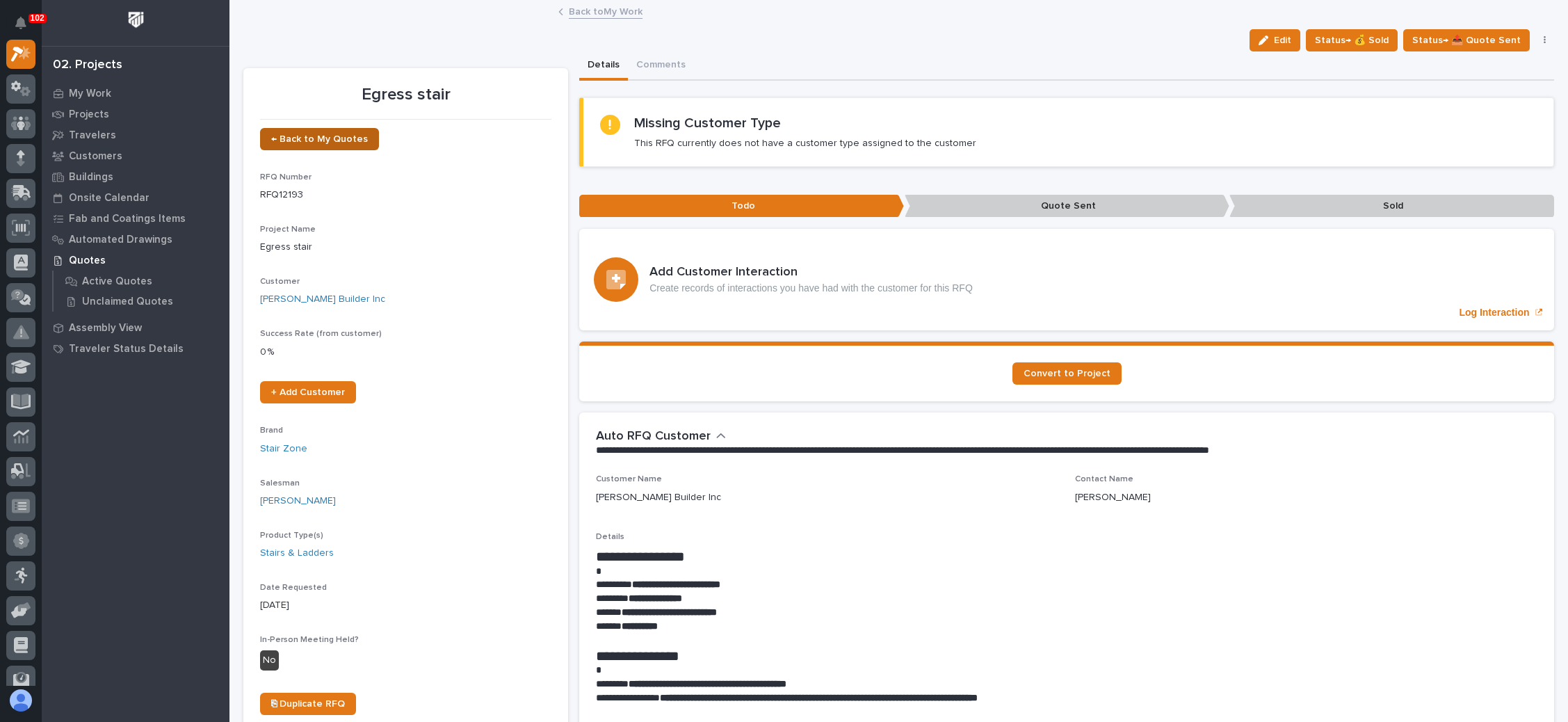
click at [343, 141] on span "← Back to My Quotes" at bounding box center [320, 139] width 96 height 10
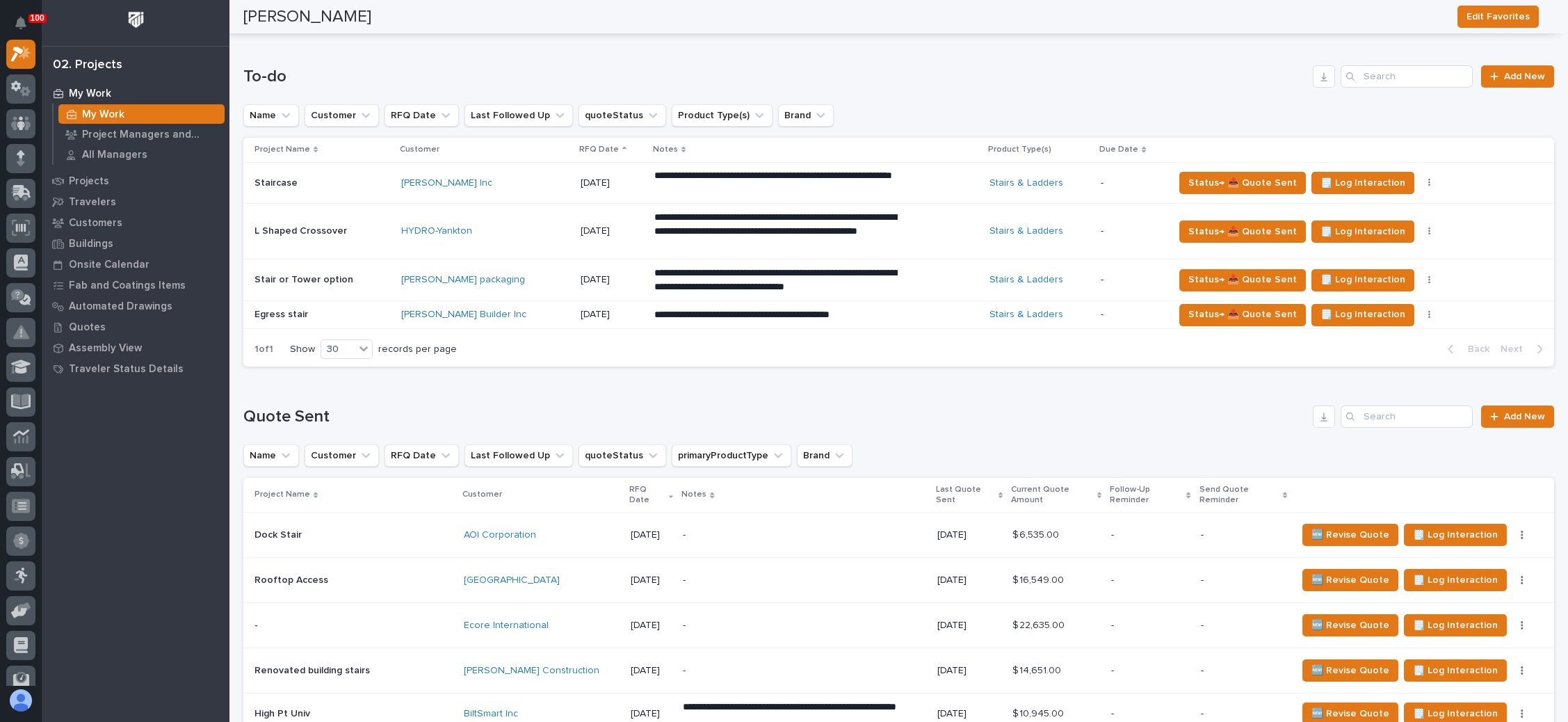
scroll to position [513, 0]
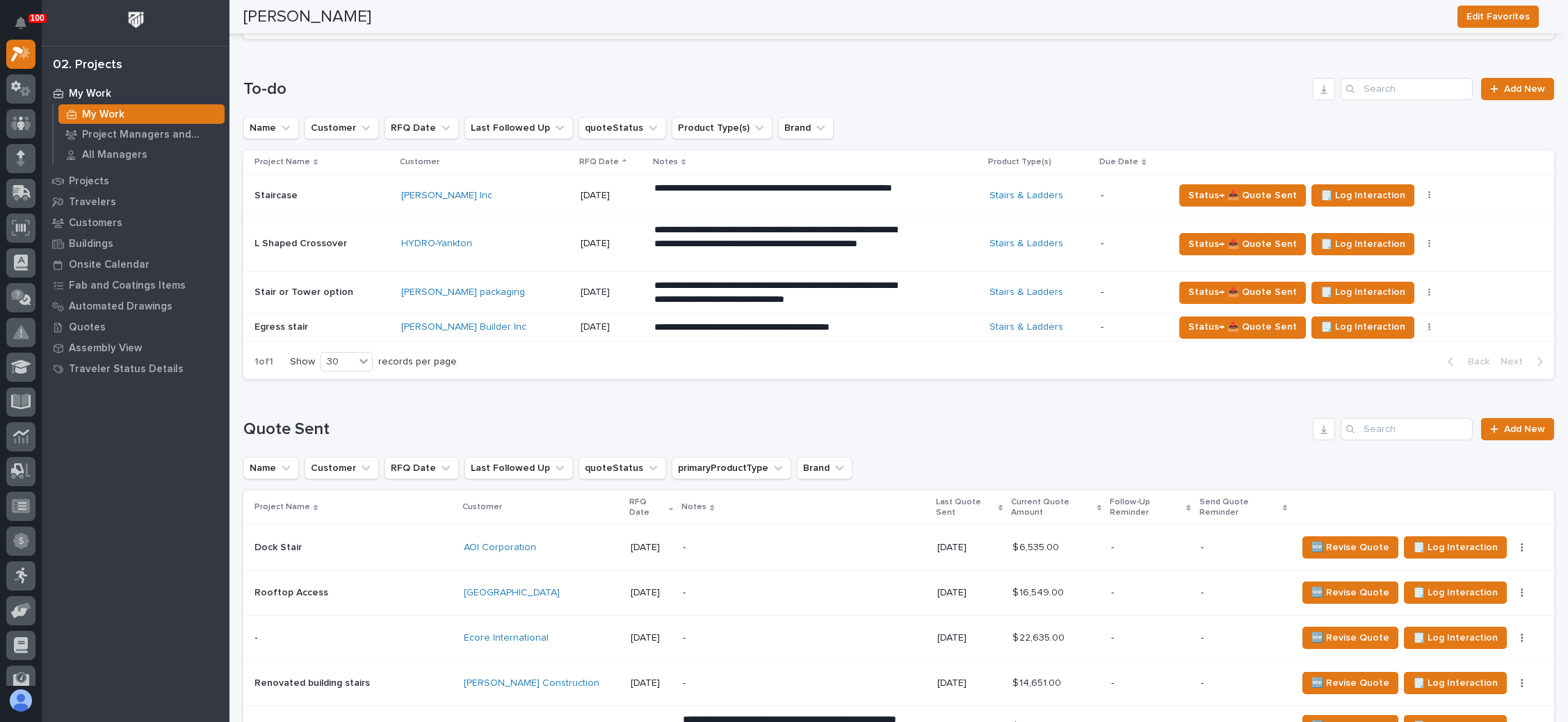
click at [885, 293] on p "**********" at bounding box center [776, 292] width 243 height 28
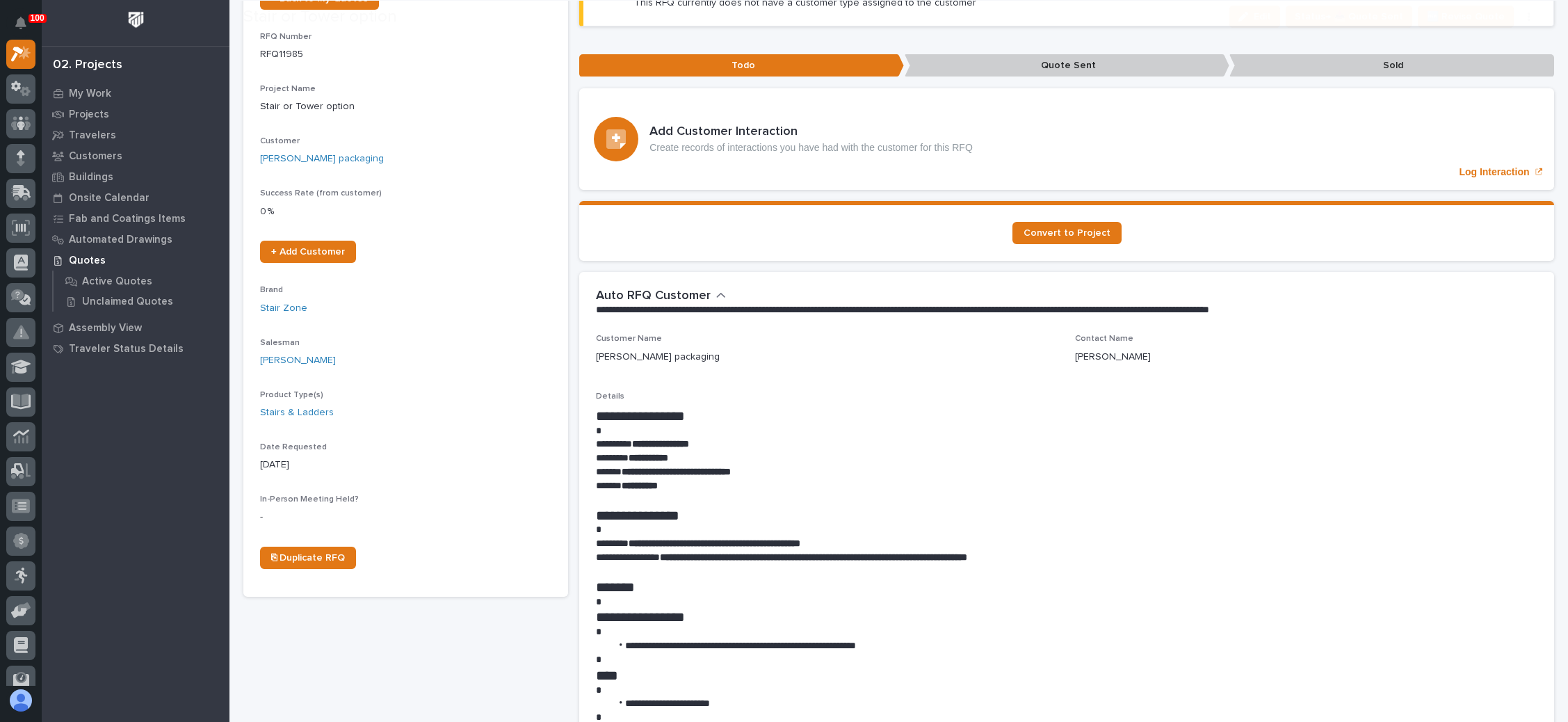
scroll to position [209, 0]
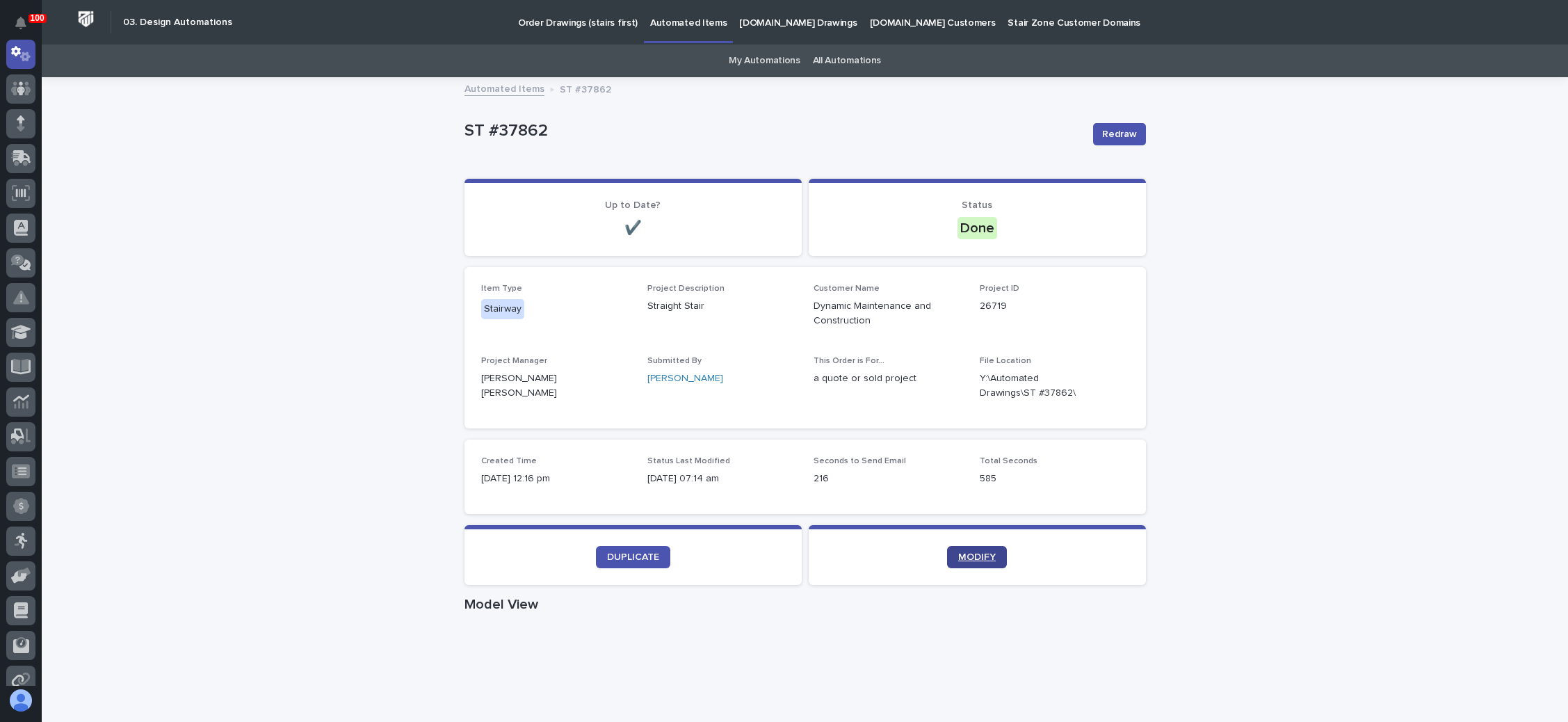
click at [981, 557] on span "MODIFY" at bounding box center [977, 557] width 37 height 10
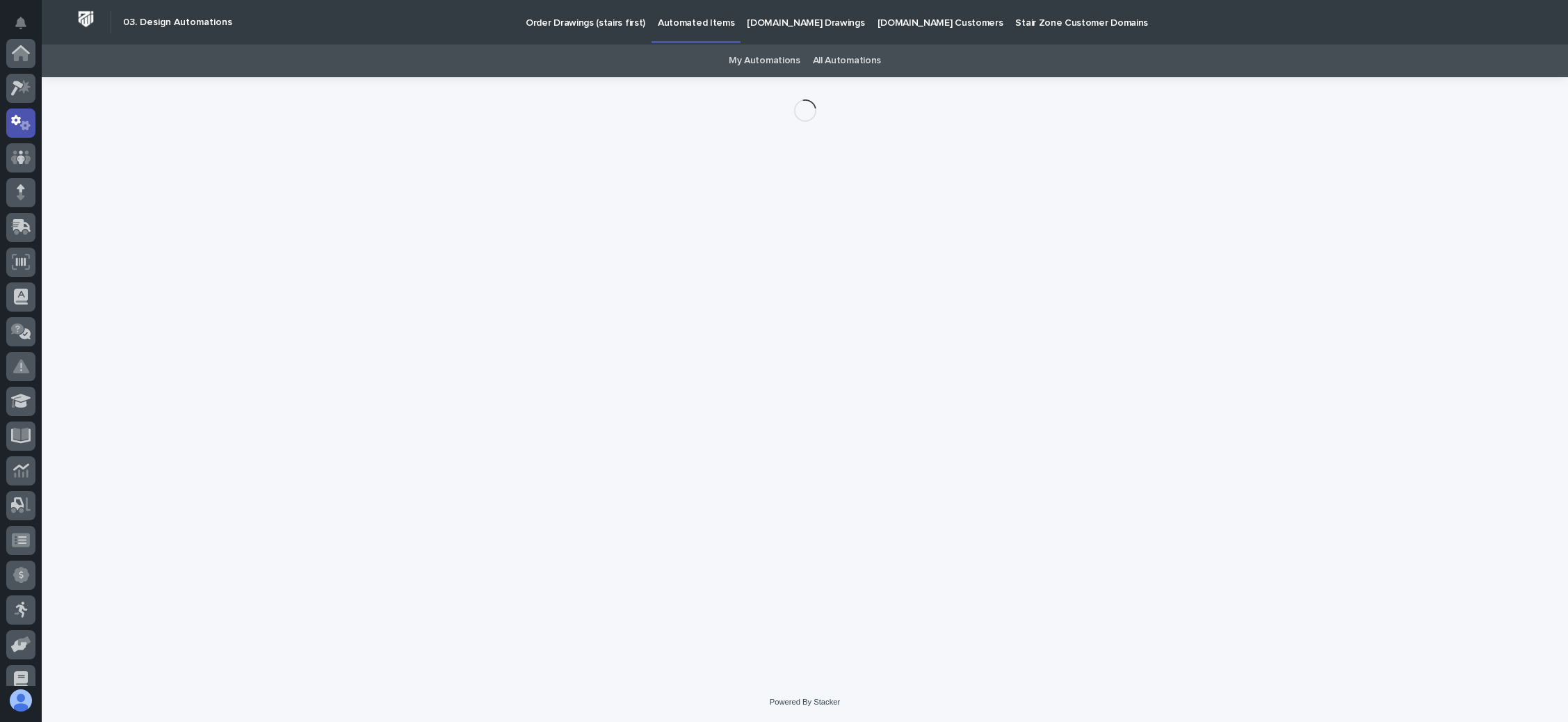
scroll to position [69, 0]
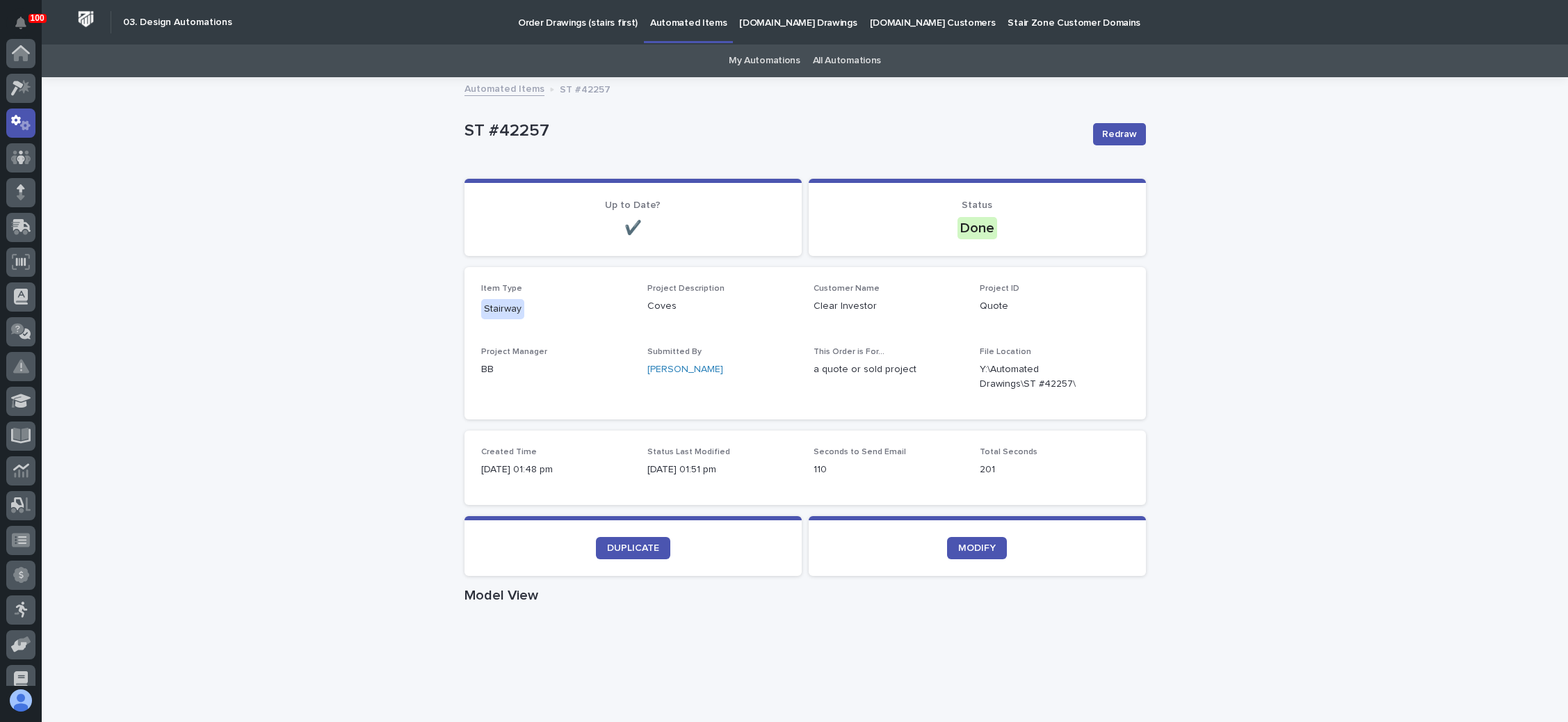
scroll to position [69, 0]
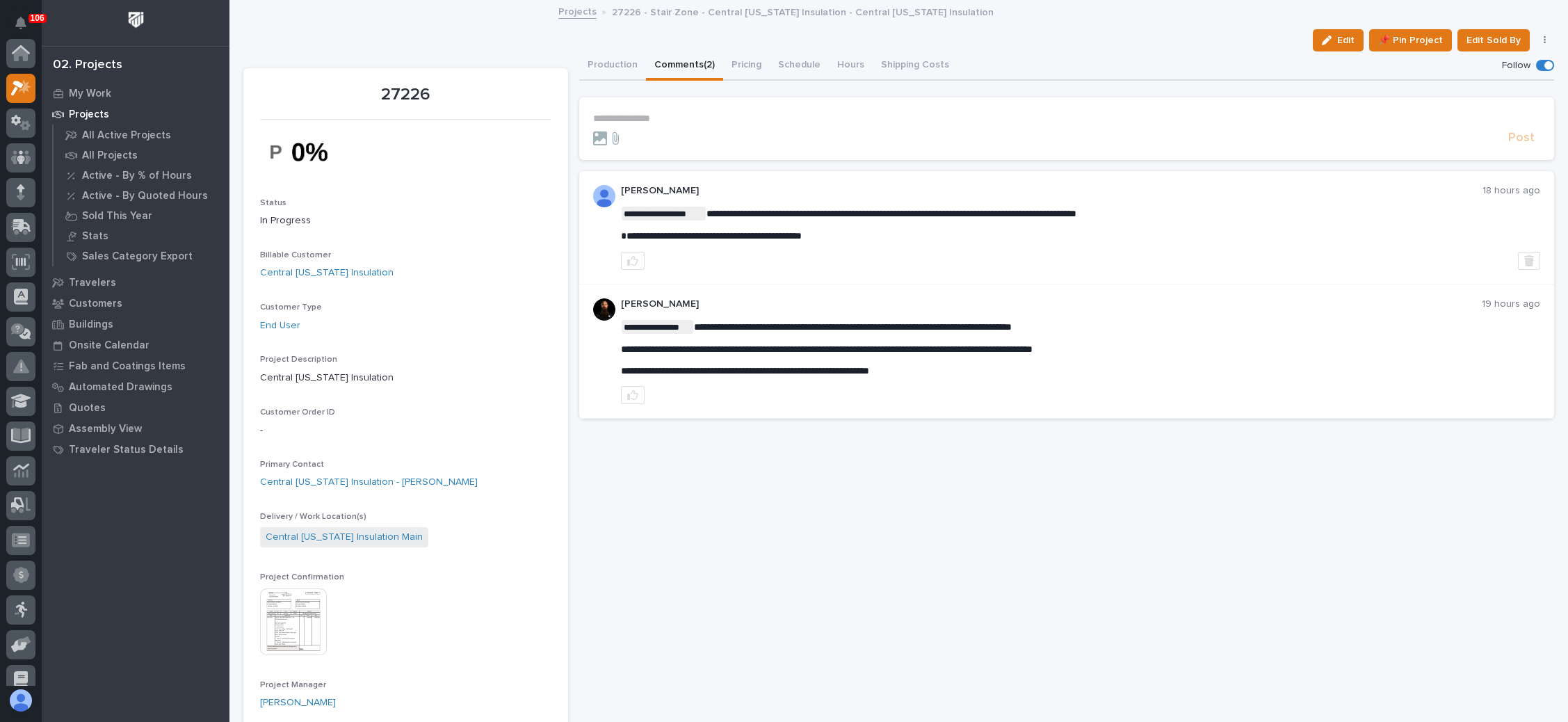
scroll to position [34, 0]
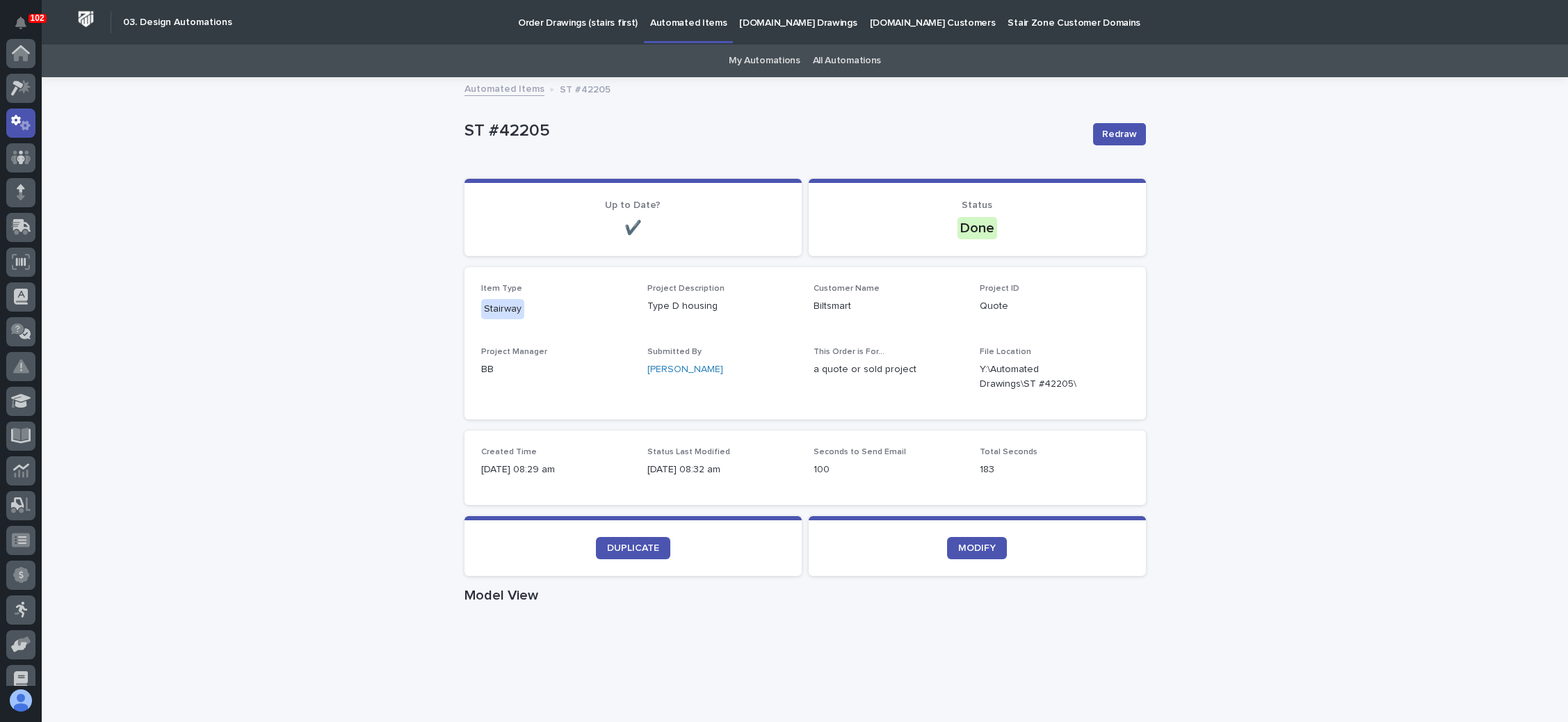
scroll to position [69, 0]
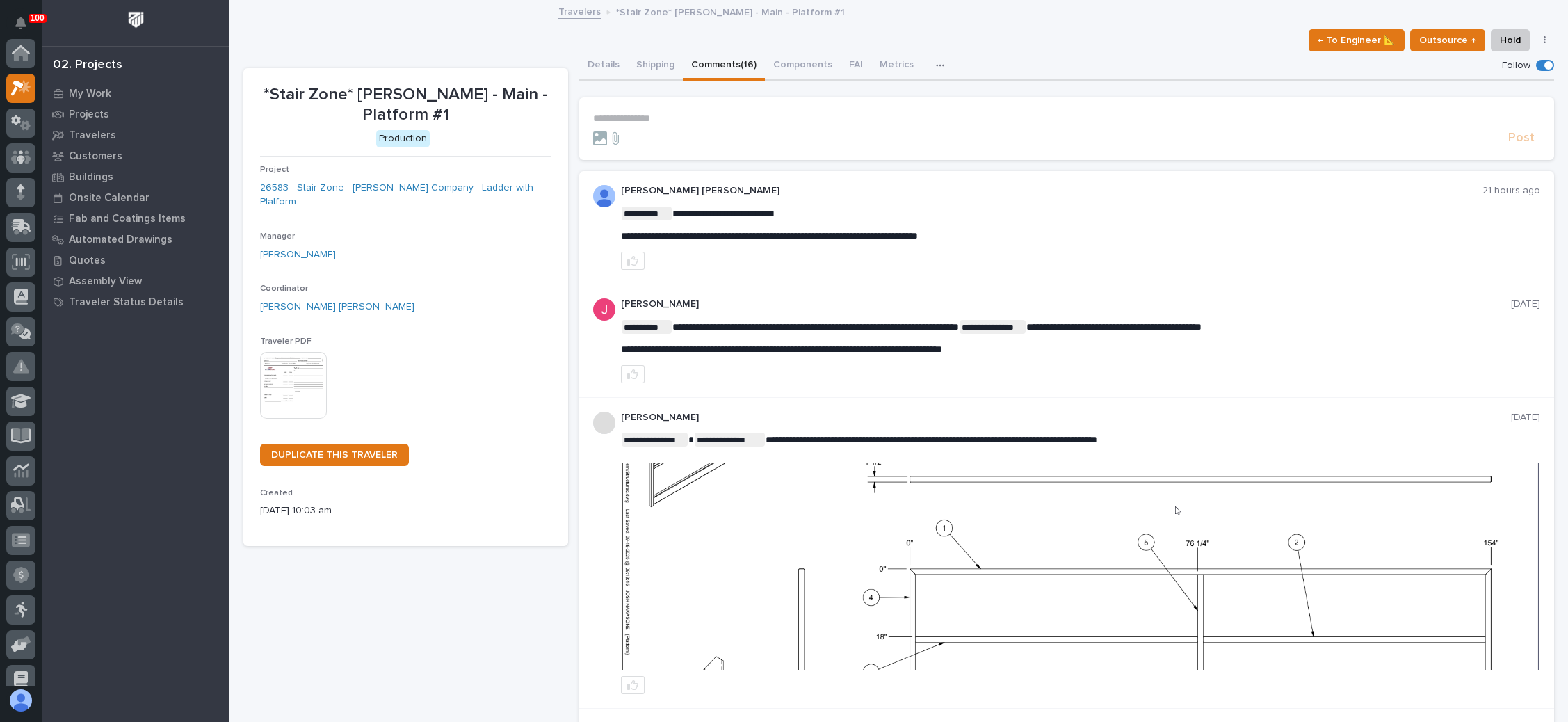
scroll to position [34, 0]
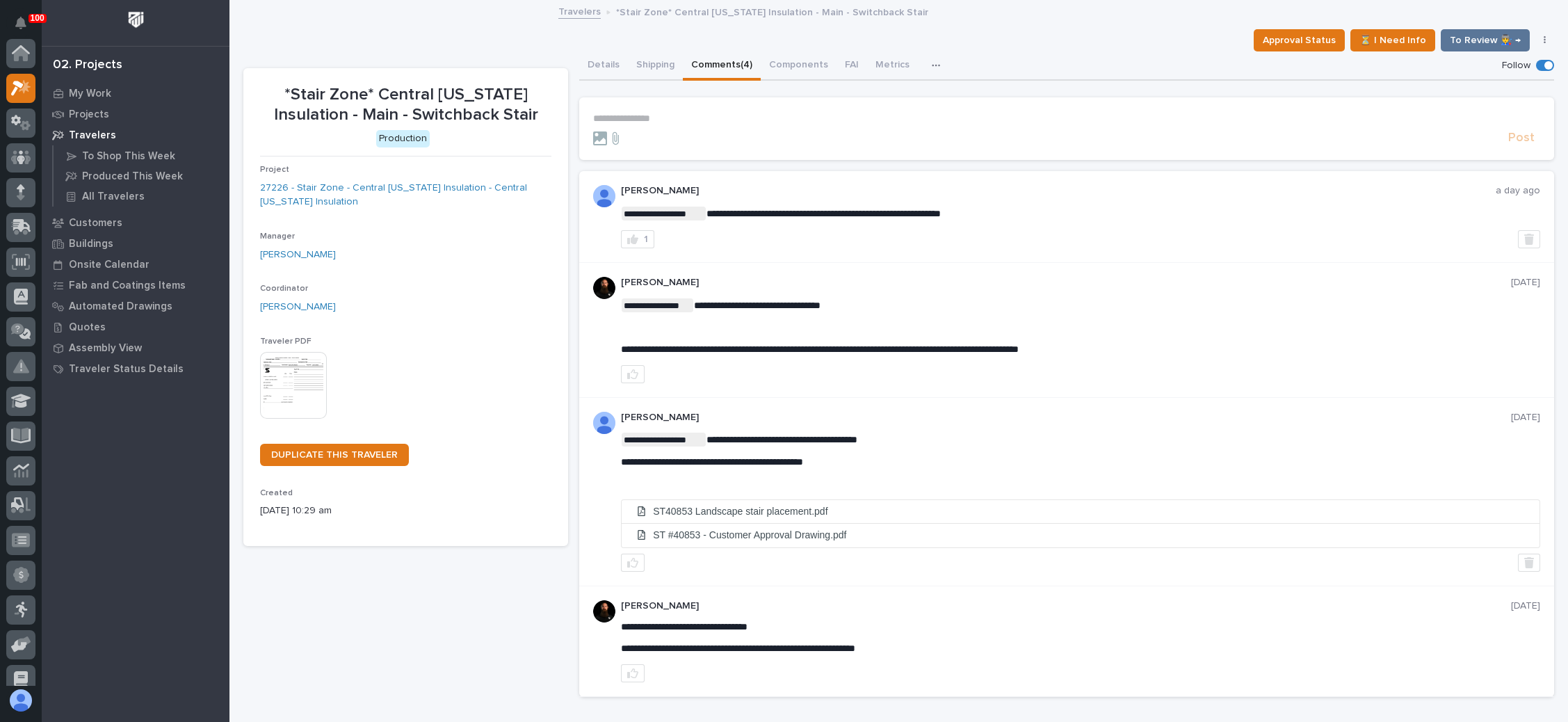
scroll to position [34, 0]
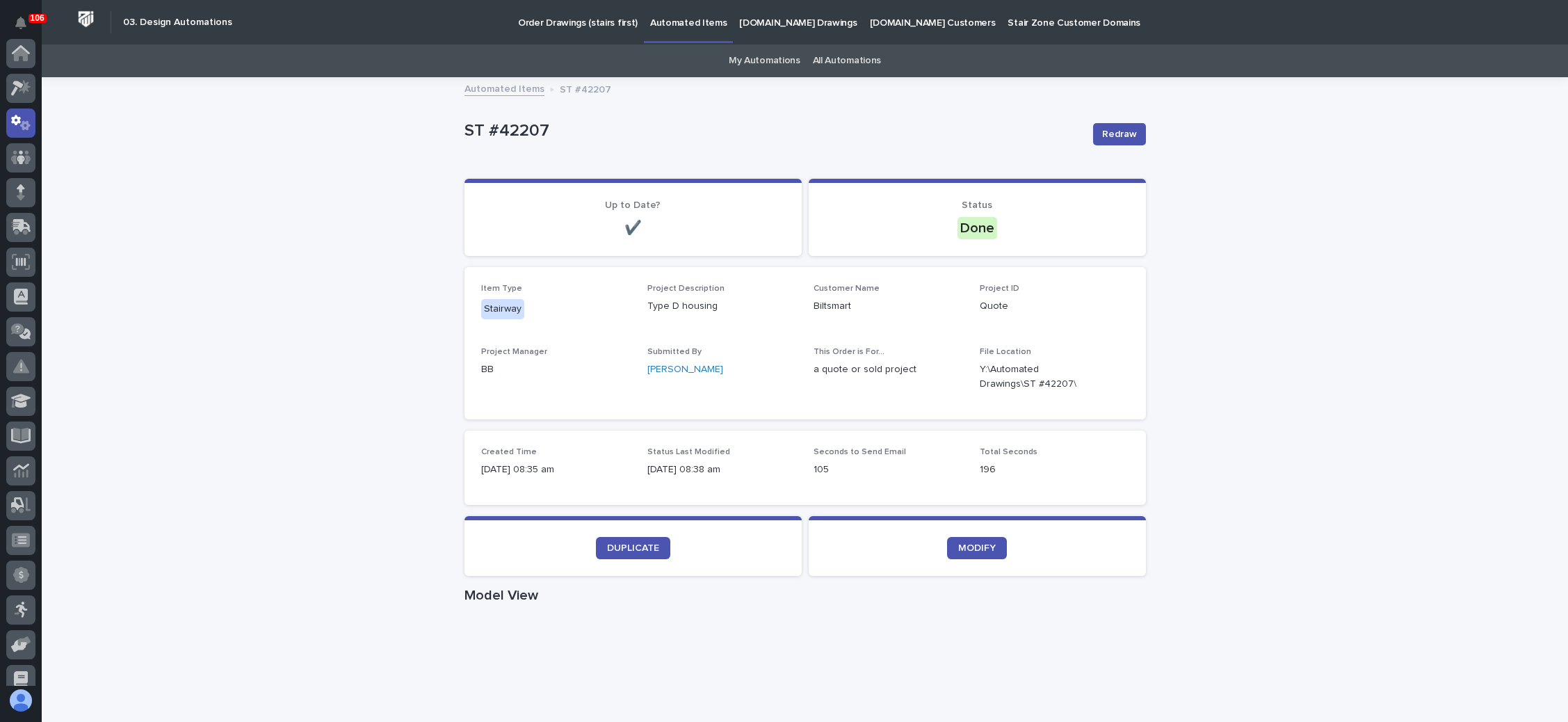
scroll to position [69, 0]
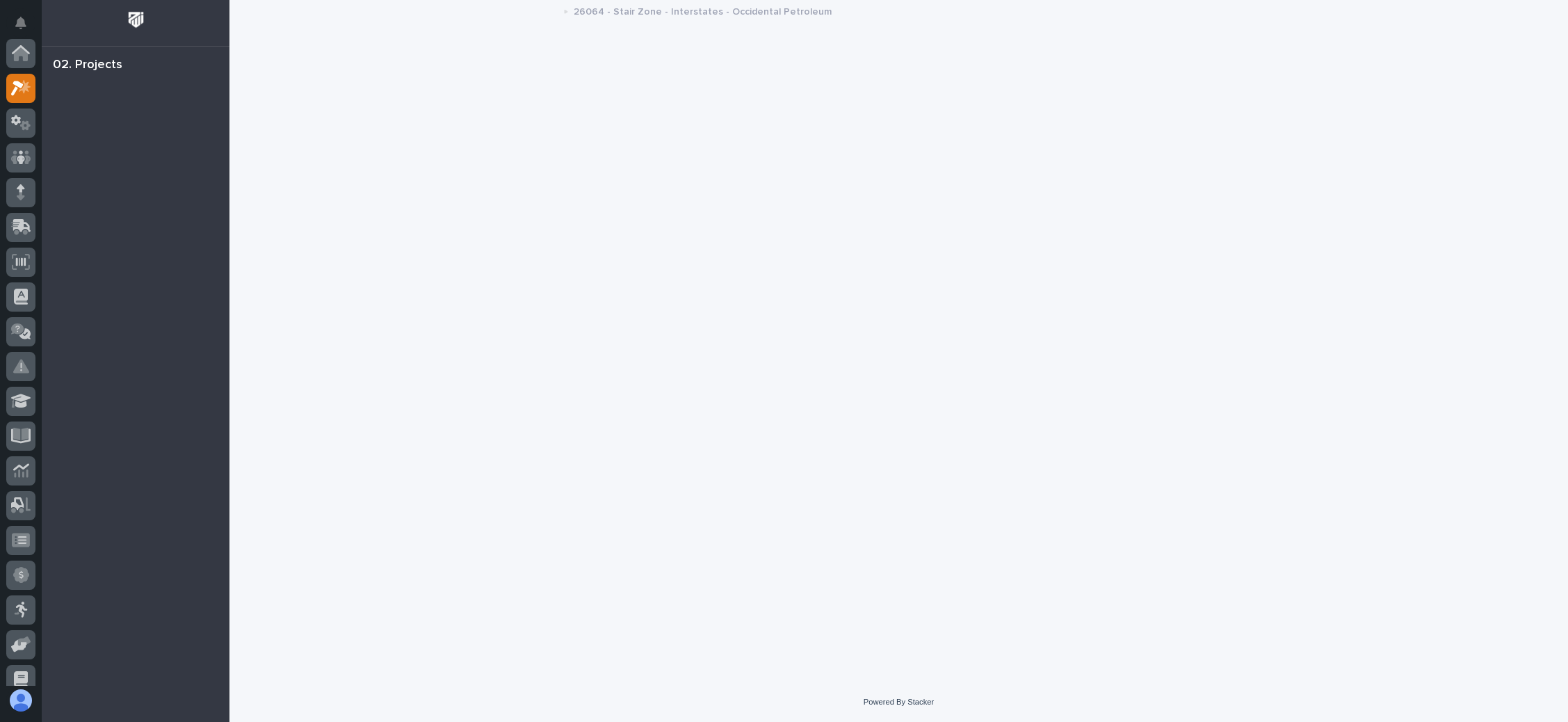
scroll to position [34, 0]
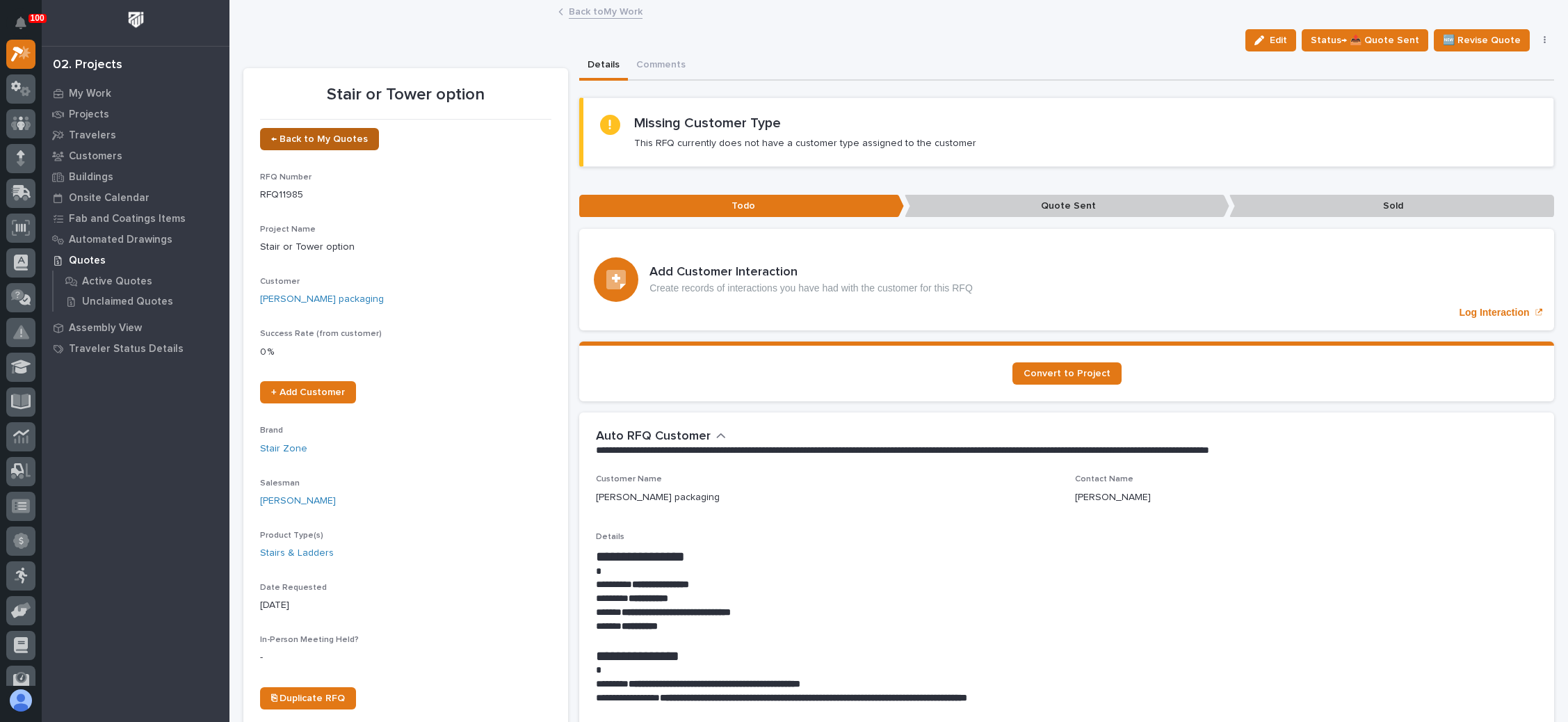
click at [336, 140] on span "← Back to My Quotes" at bounding box center [320, 139] width 96 height 10
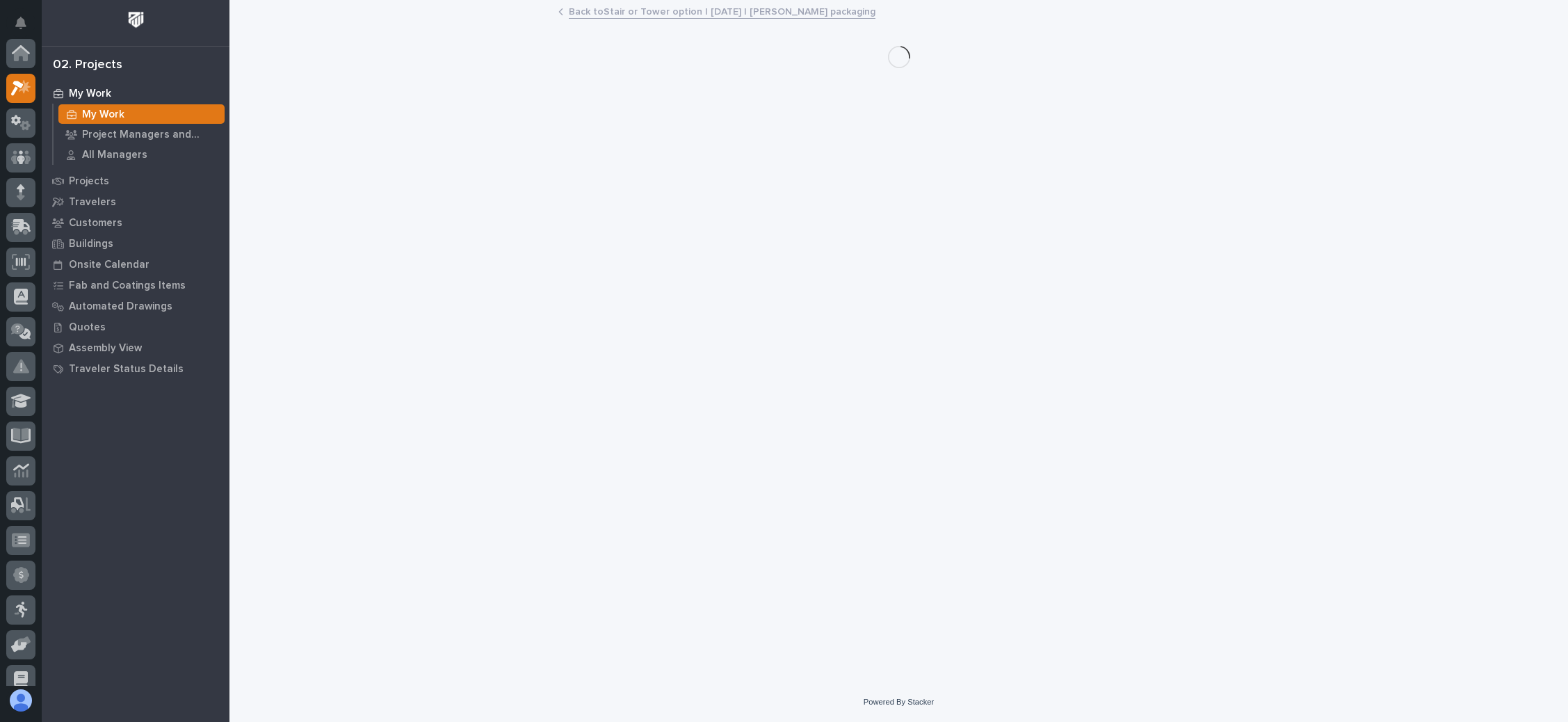
scroll to position [34, 0]
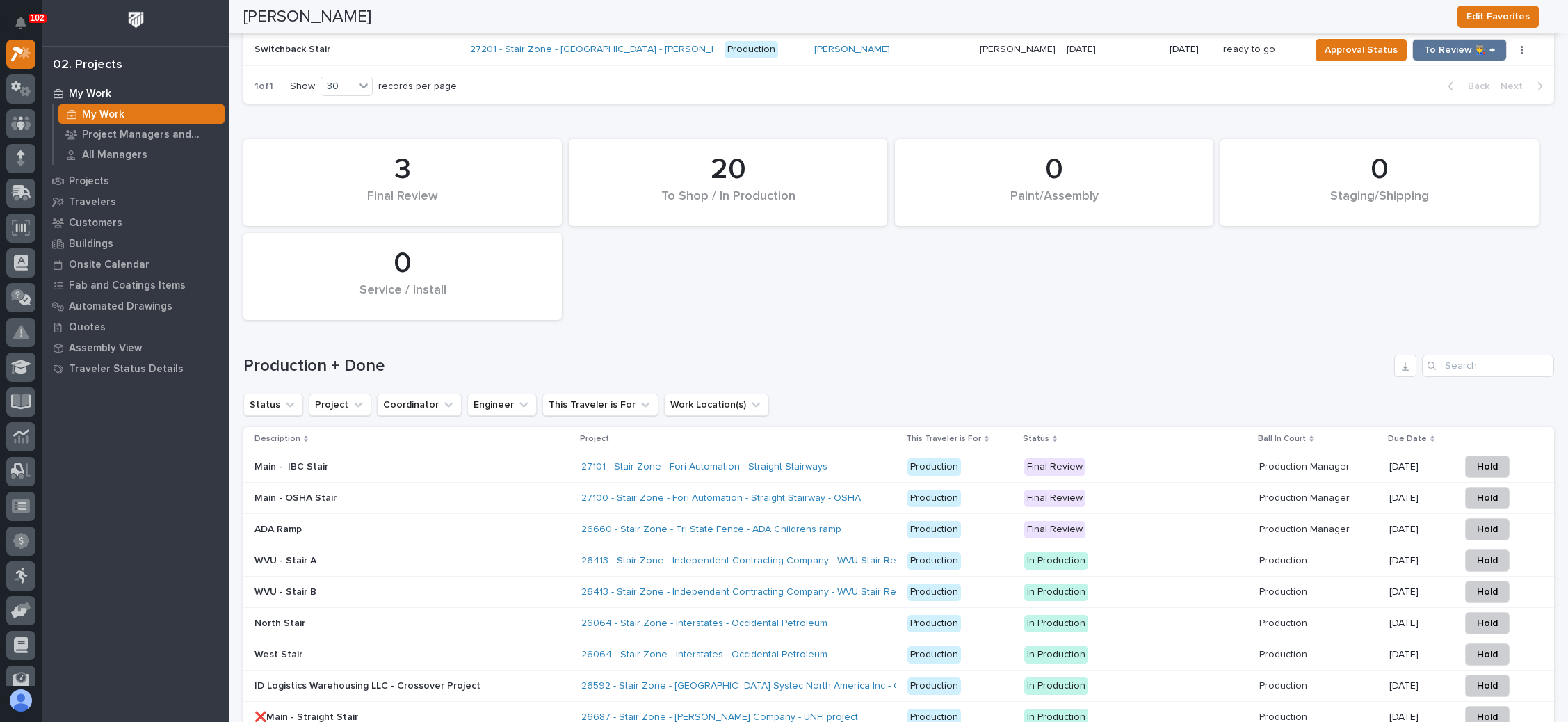
scroll to position [1877, 0]
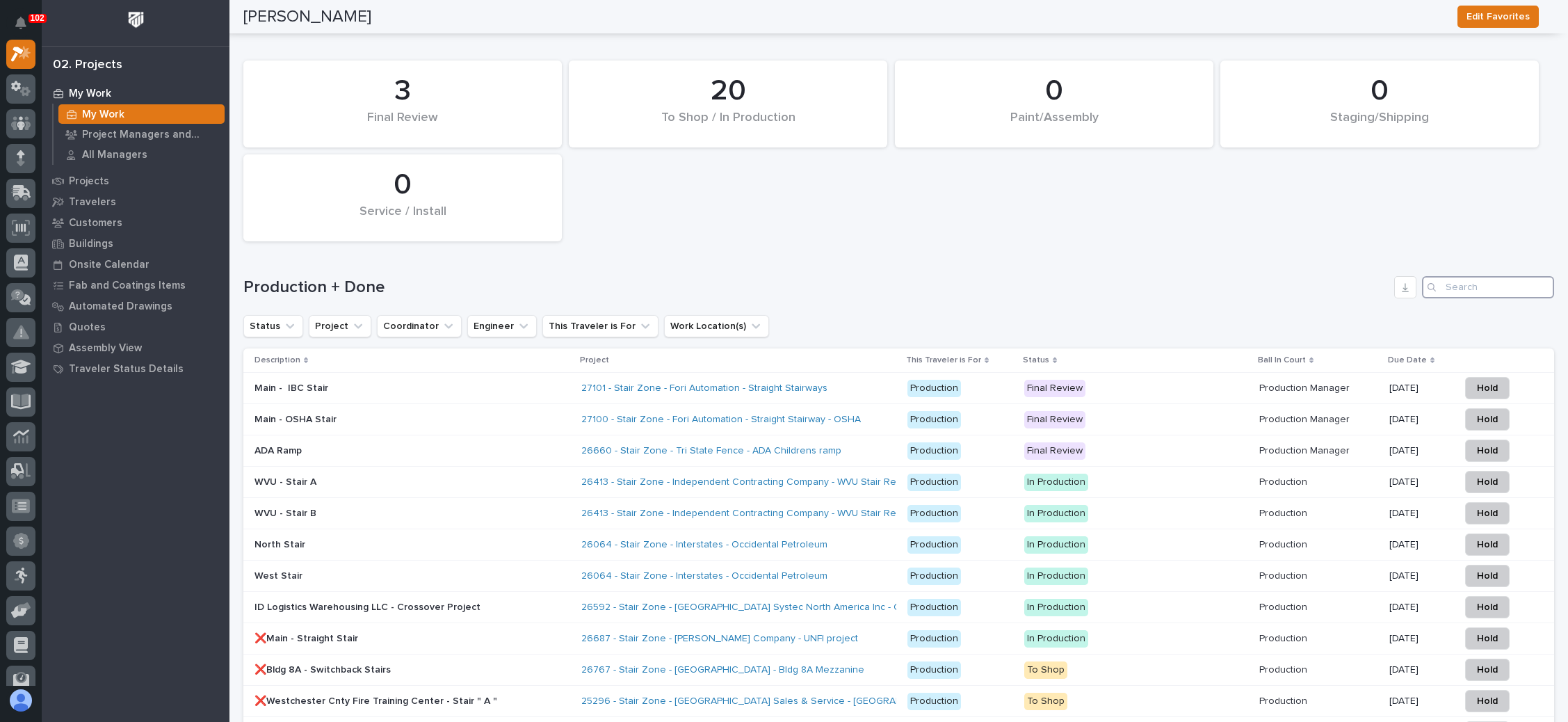
click at [1450, 276] on input "Search" at bounding box center [1488, 286] width 132 height 22
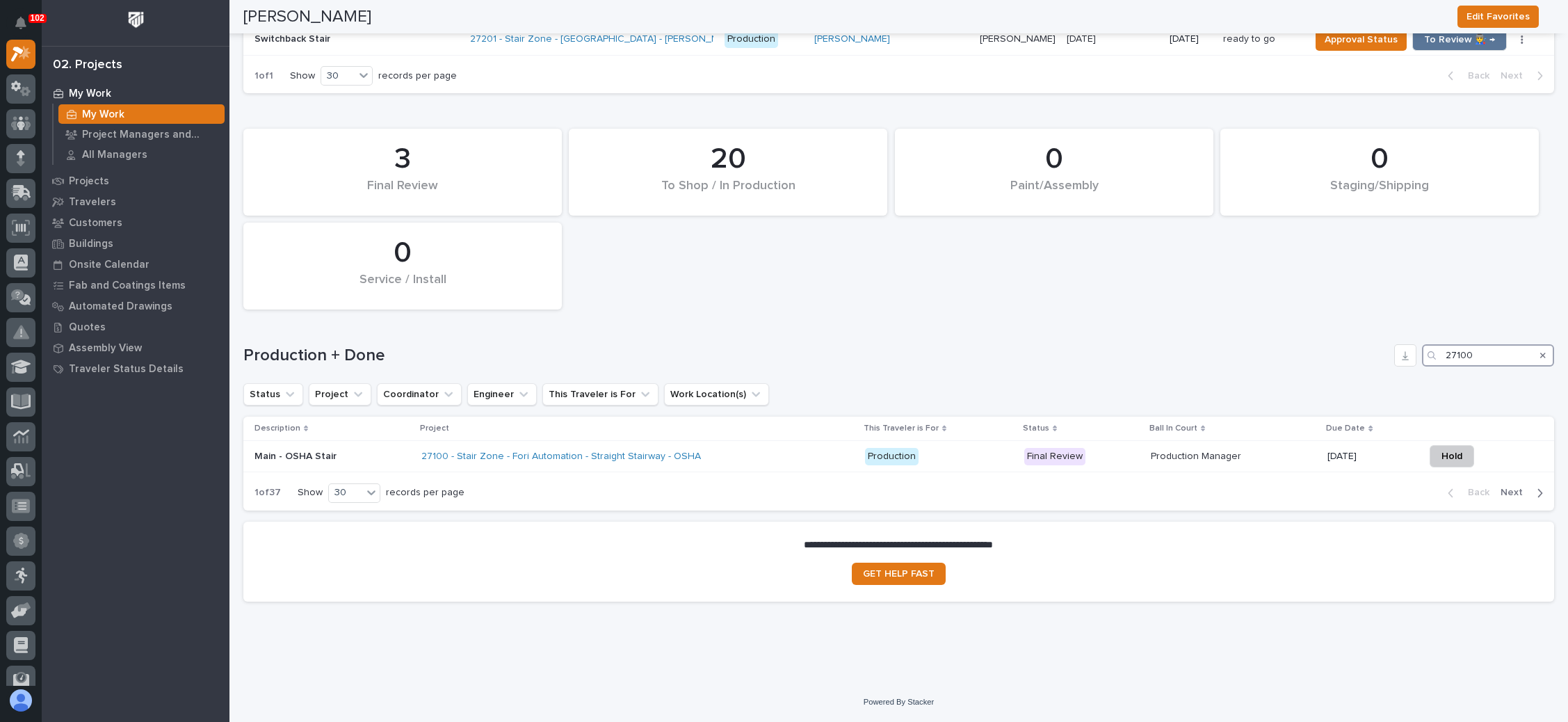
scroll to position [1788, 0]
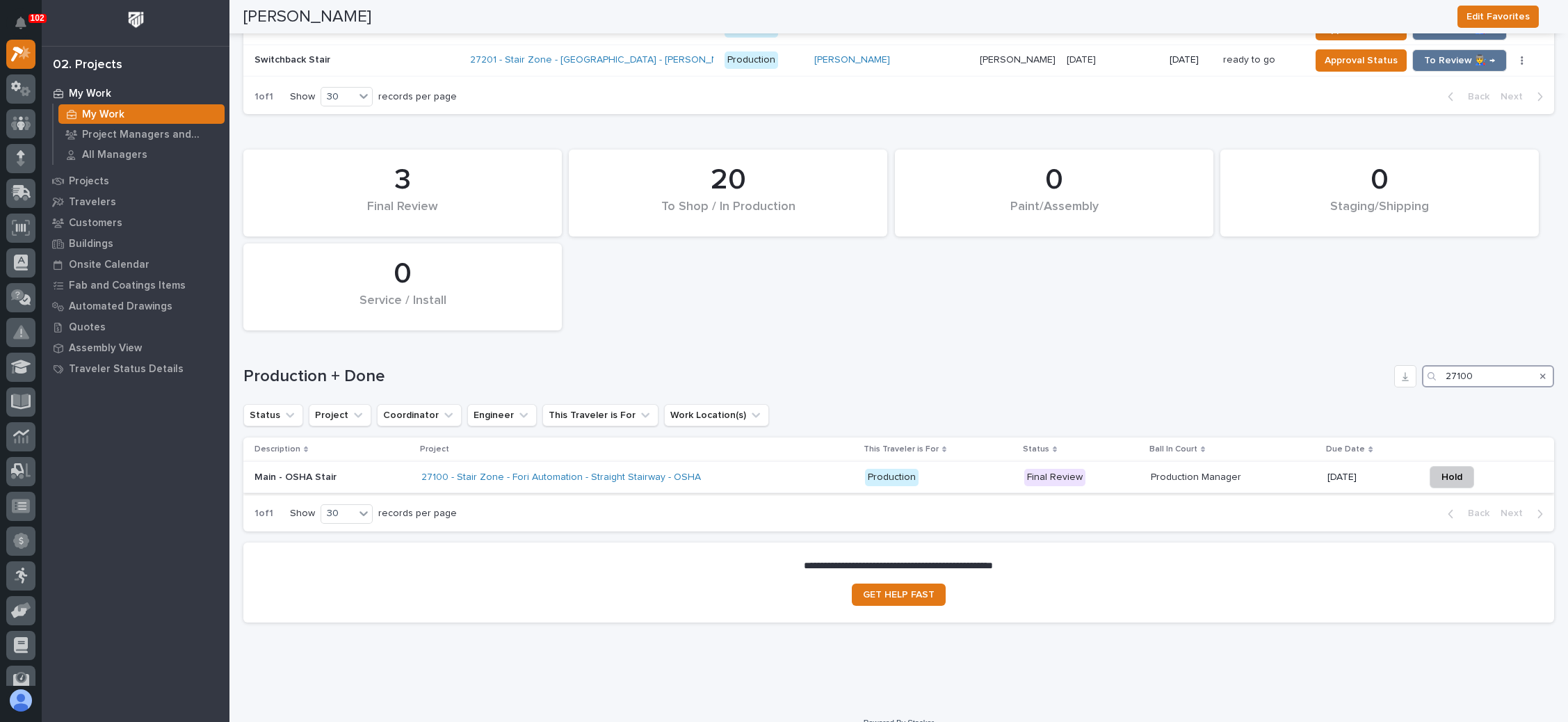
type input "27100"
click at [1151, 469] on p "Production Manager" at bounding box center [1197, 476] width 93 height 14
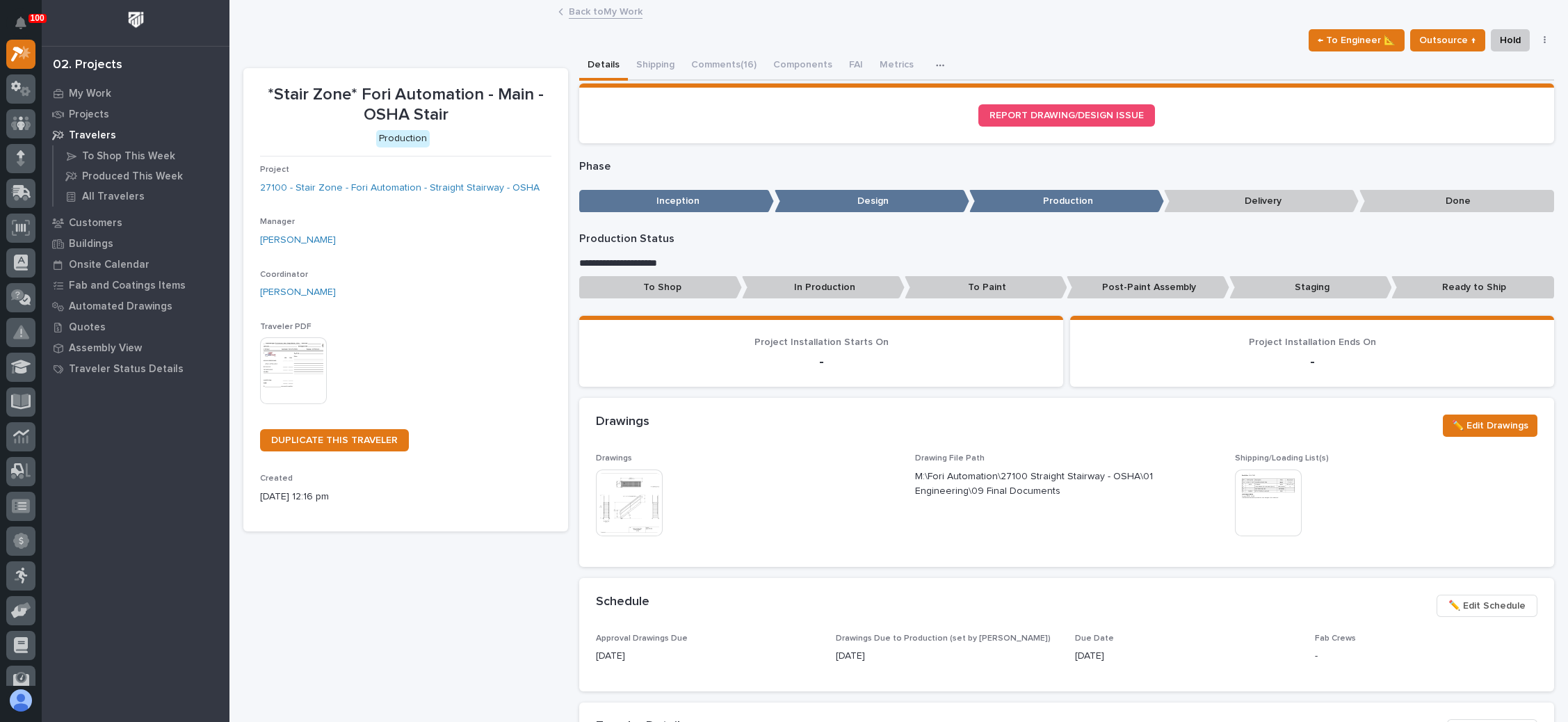
scroll to position [209, 0]
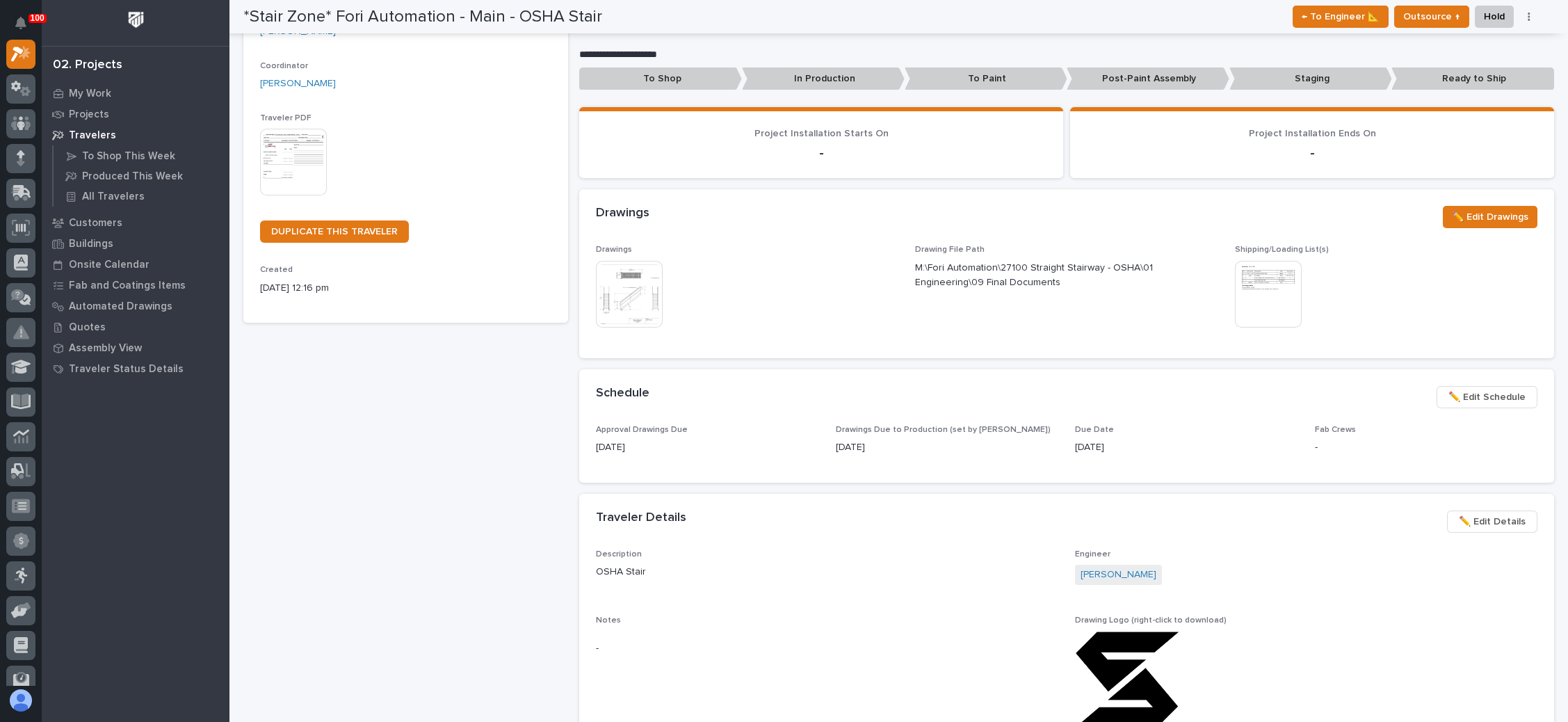
click at [1463, 400] on span "✏️ Edit Schedule" at bounding box center [1487, 397] width 77 height 17
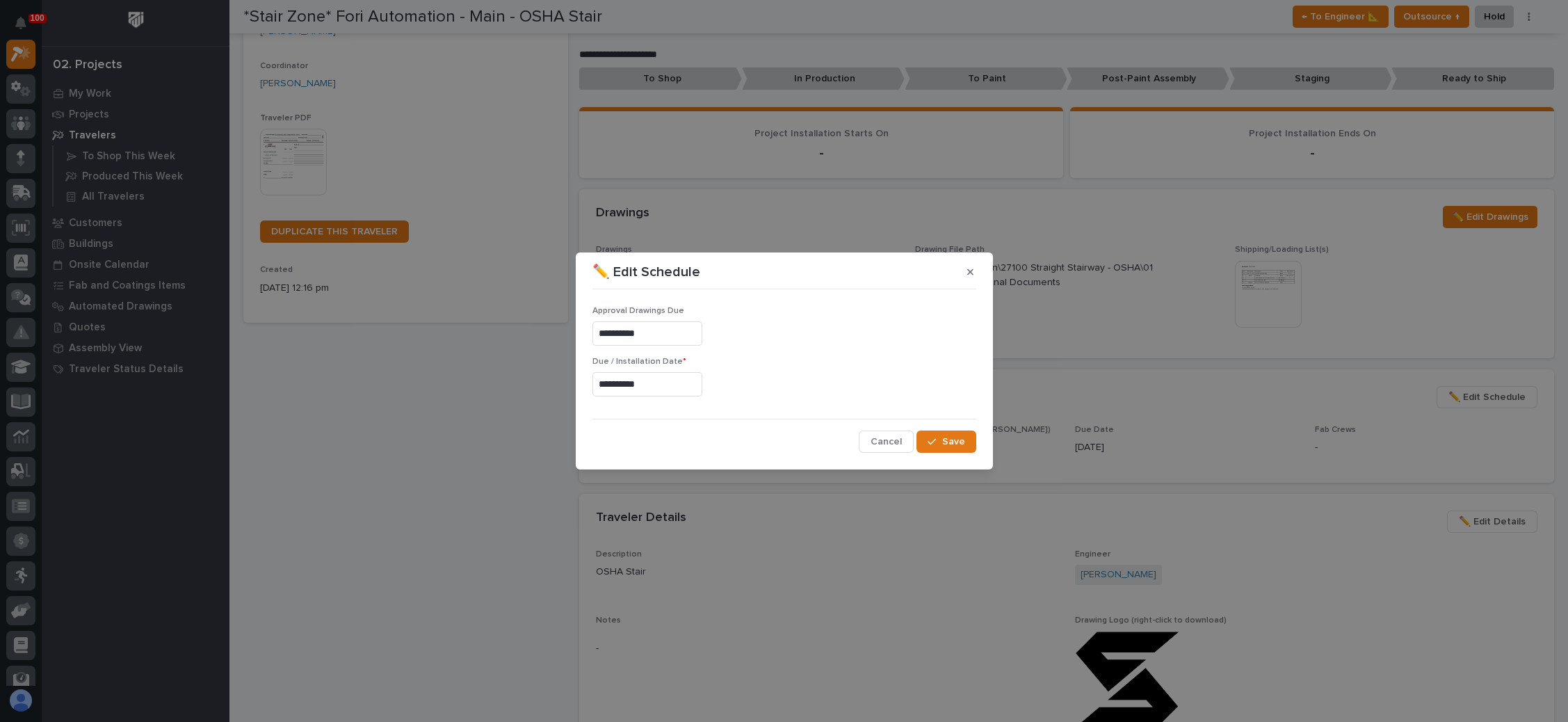
click at [645, 385] on input "**********" at bounding box center [647, 384] width 110 height 24
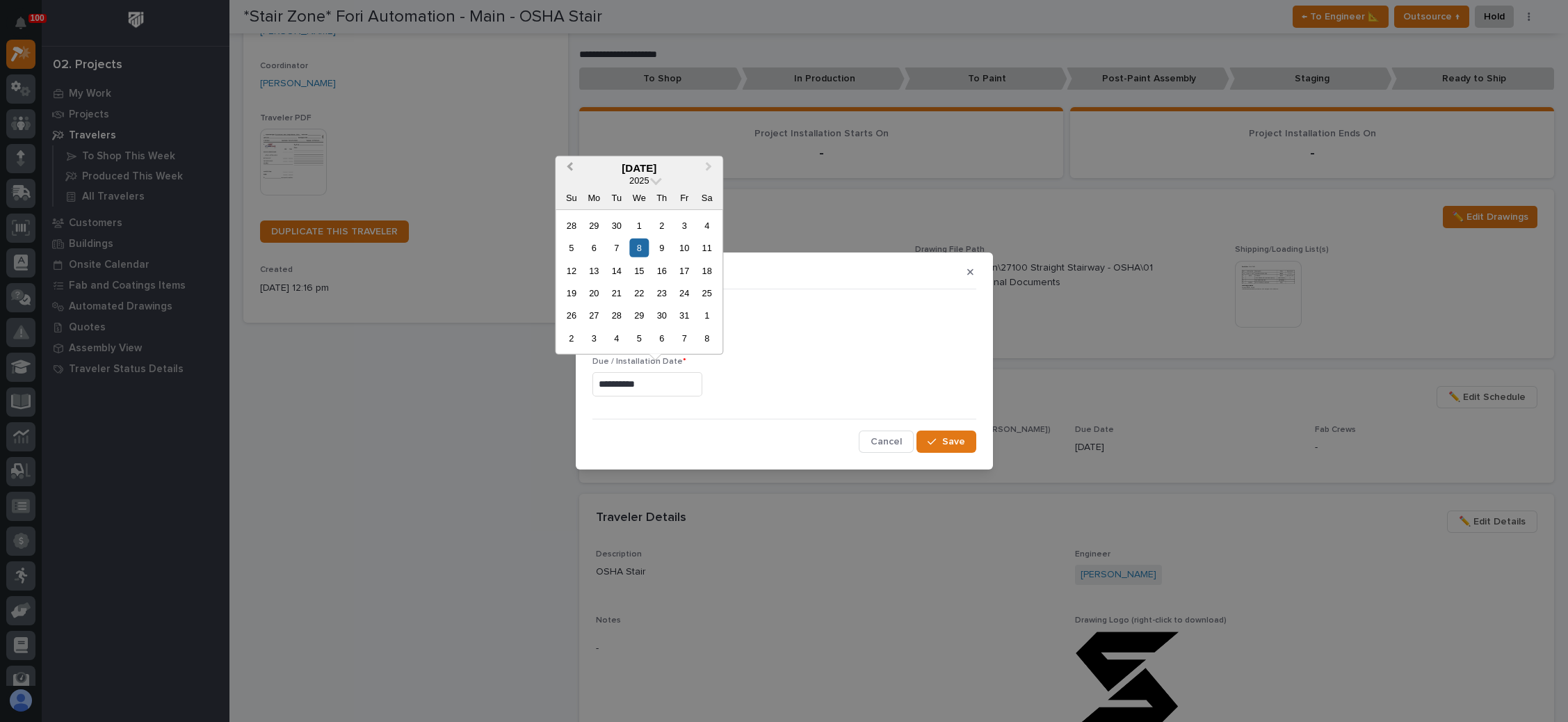
click at [569, 171] on span "Previous Month" at bounding box center [569, 167] width 0 height 18
click at [870, 439] on button "Cancel" at bounding box center [886, 441] width 55 height 22
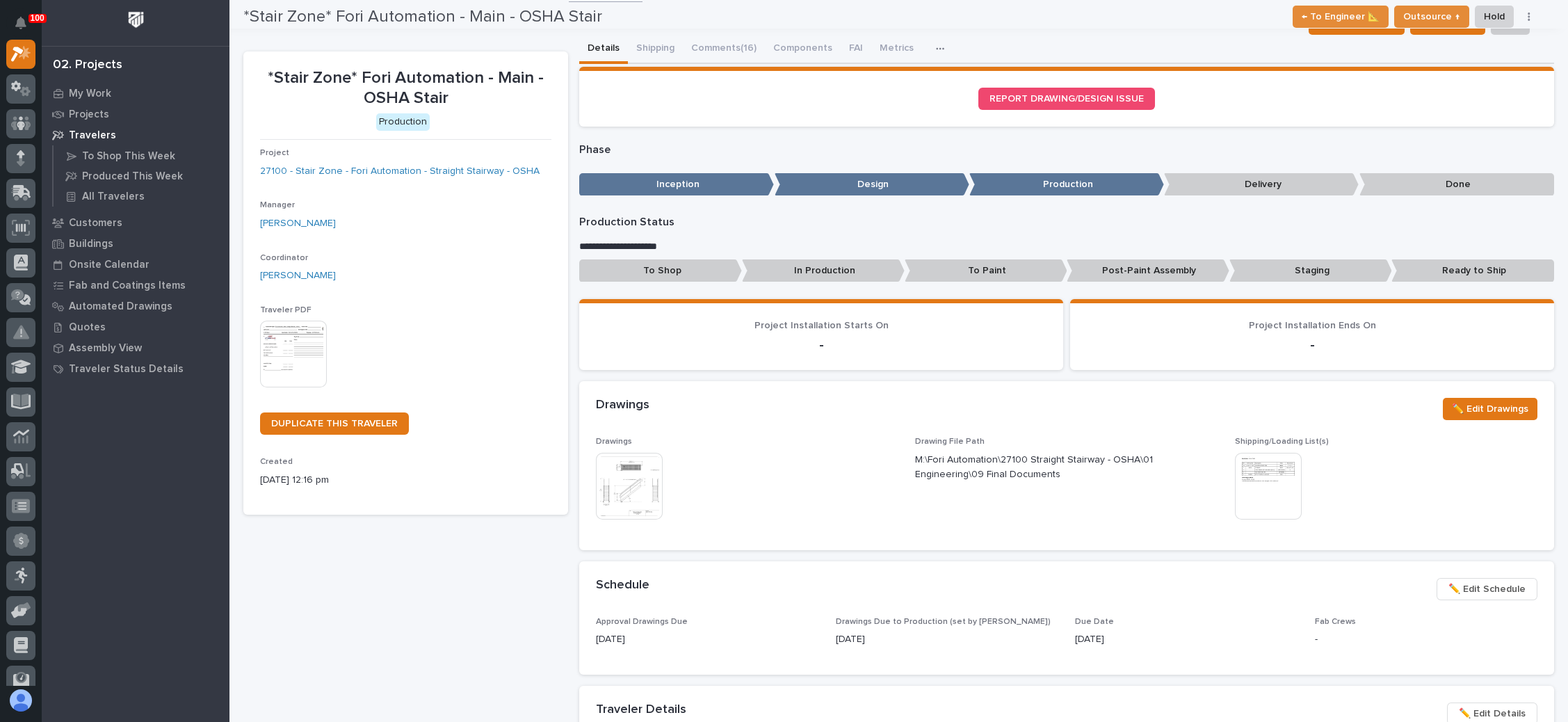
scroll to position [0, 0]
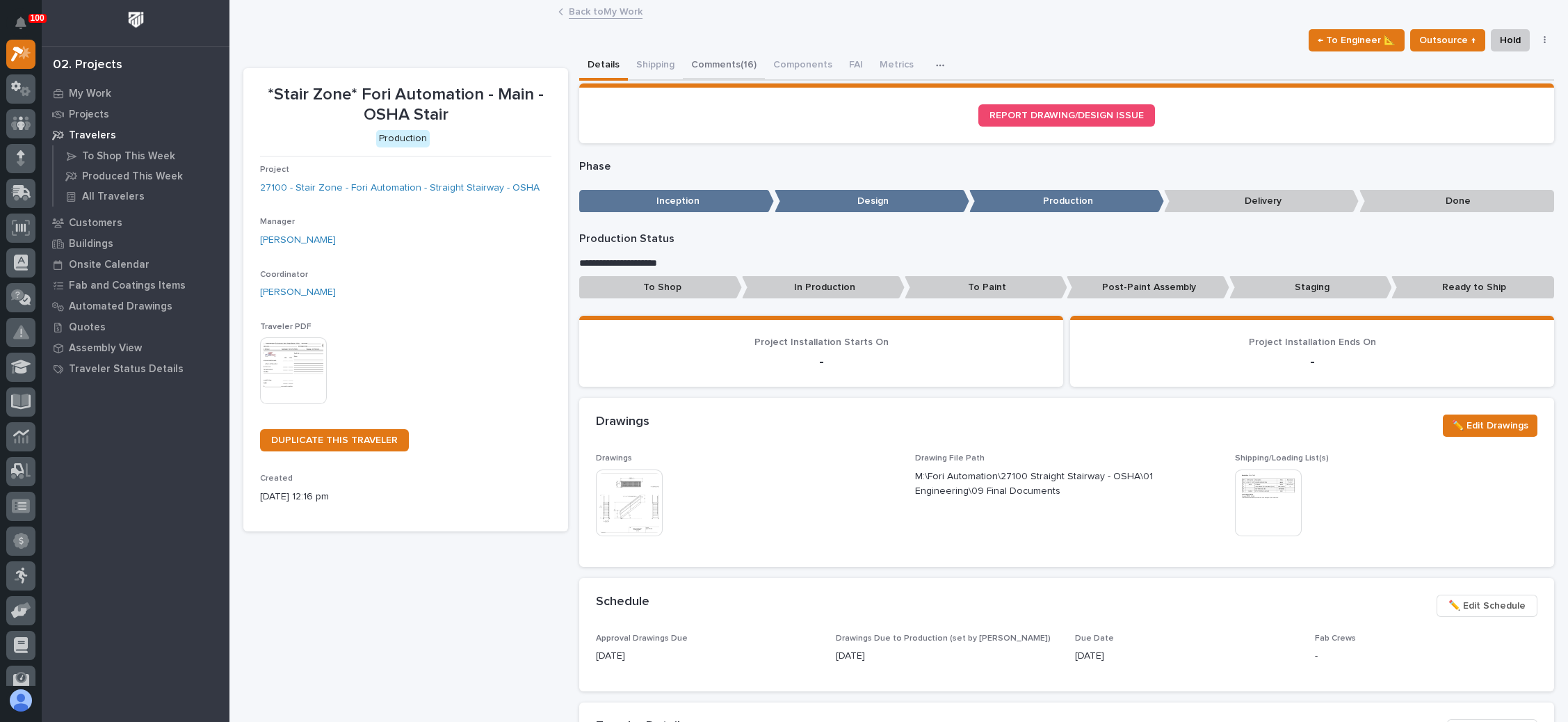
click at [731, 62] on button "Comments (16)" at bounding box center [724, 66] width 82 height 30
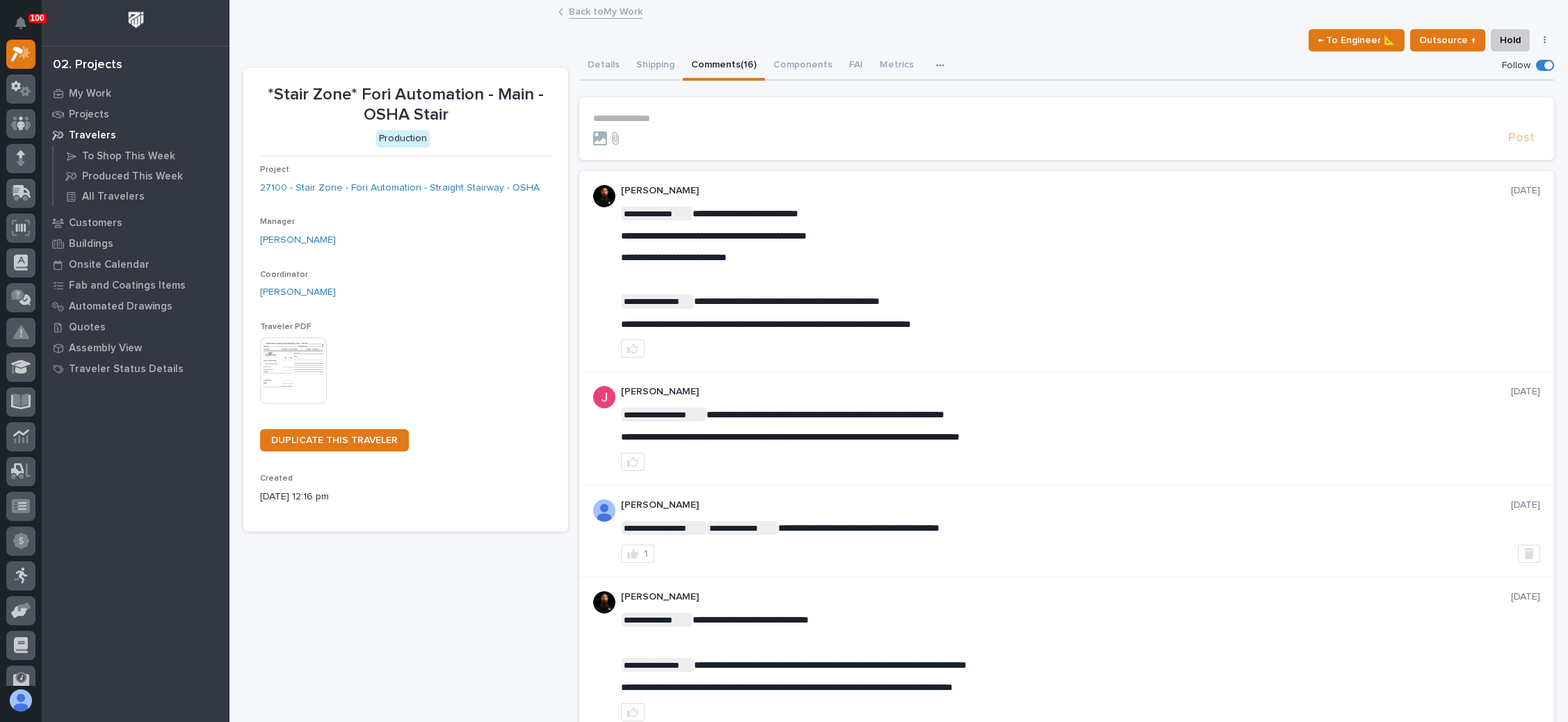
click at [608, 11] on link "Back to My Work" at bounding box center [605, 11] width 73 height 16
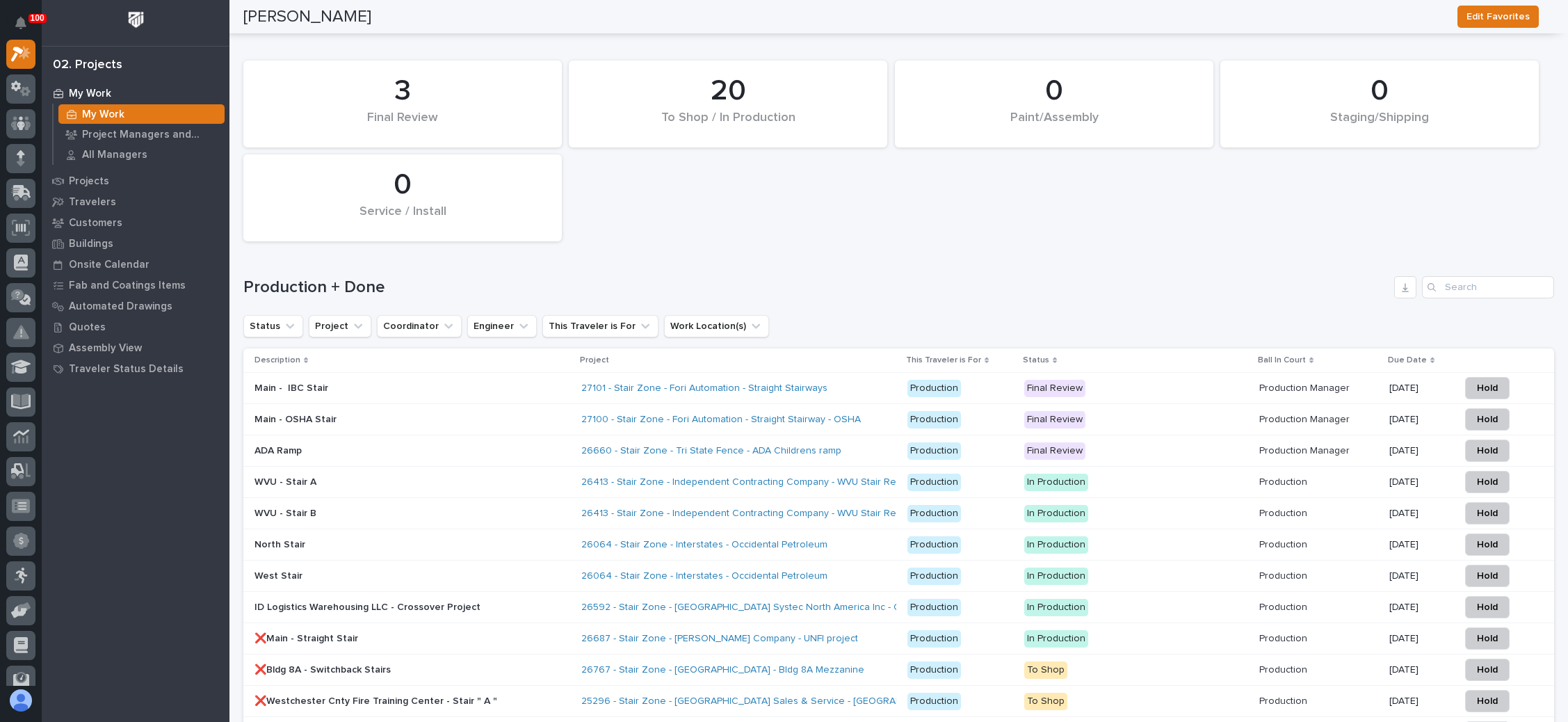
scroll to position [1982, 0]
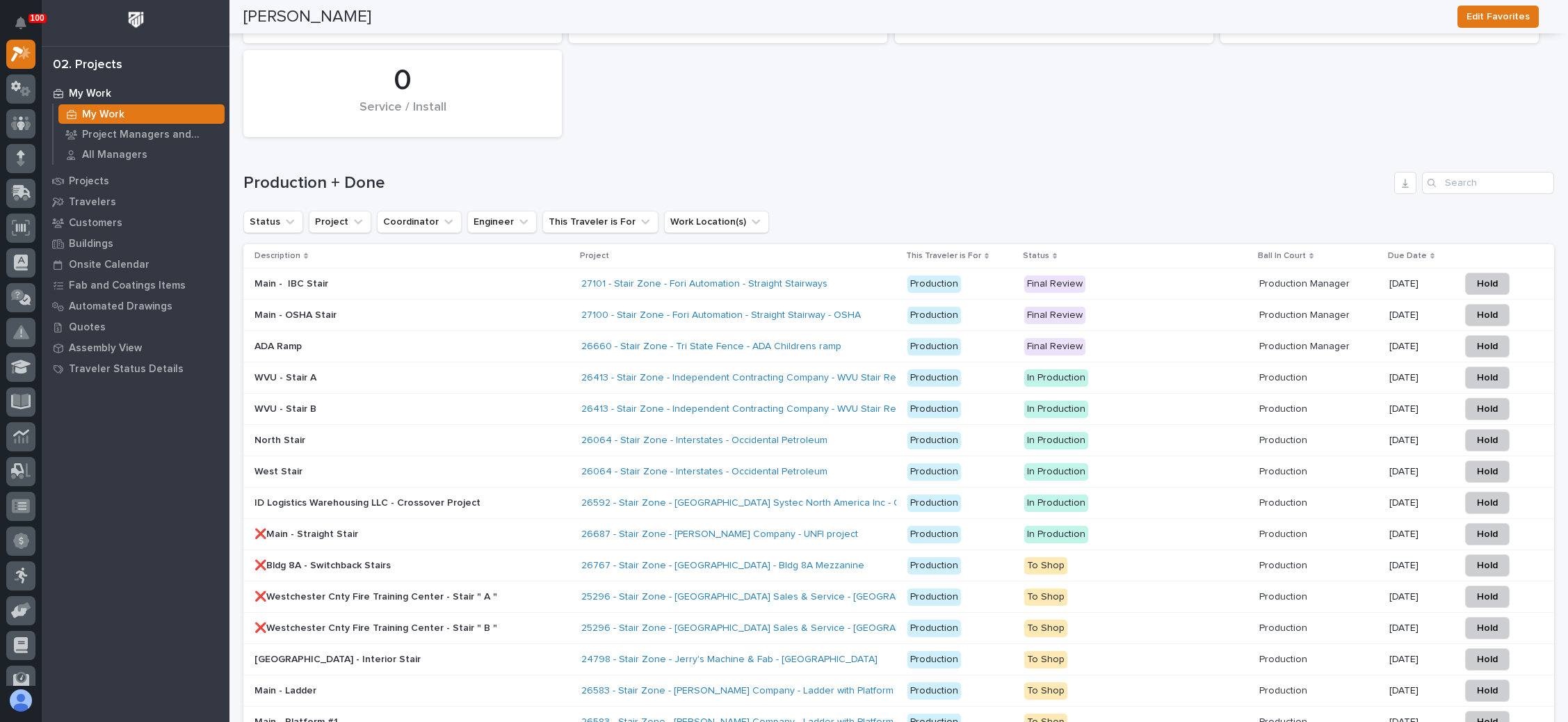
click at [1194, 276] on p "Final Review" at bounding box center [1136, 284] width 224 height 17
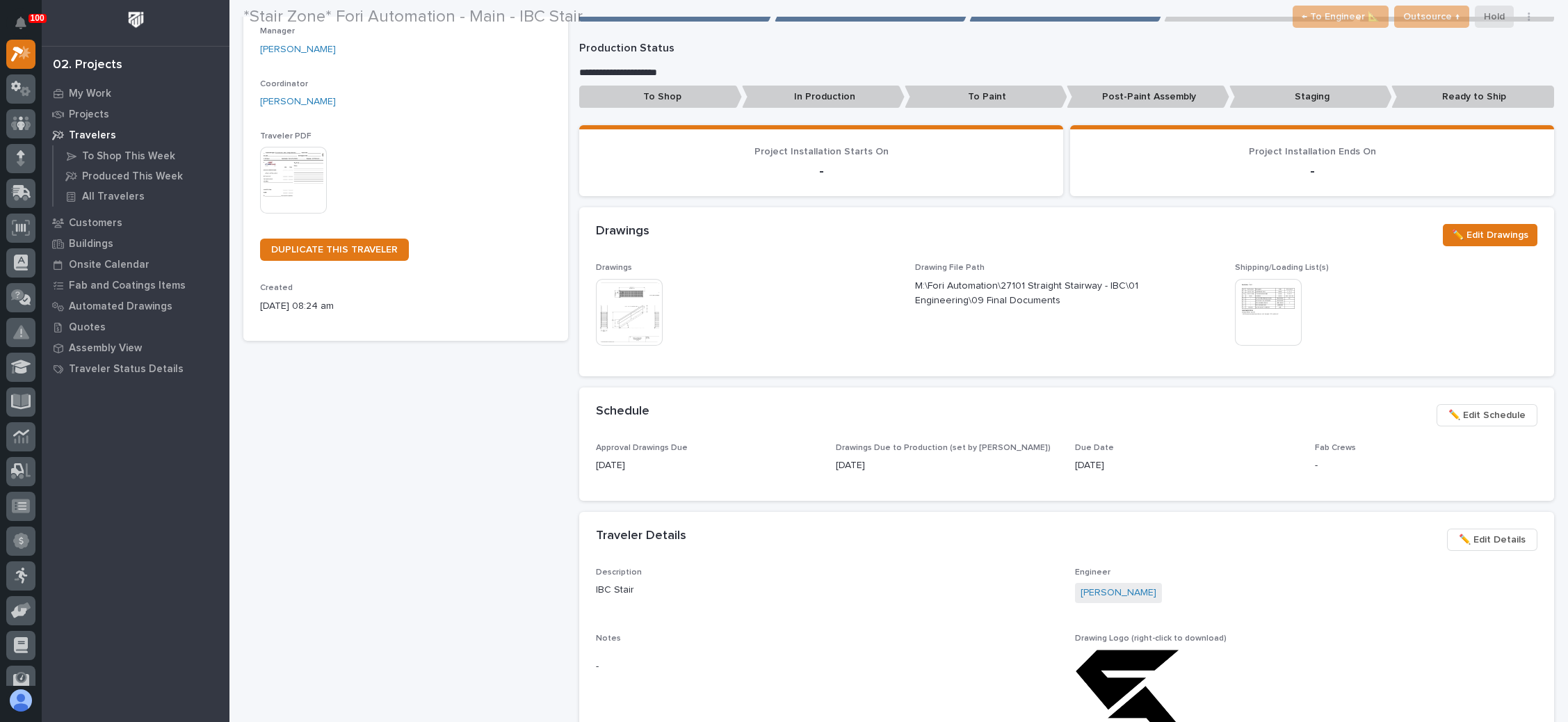
scroll to position [209, 0]
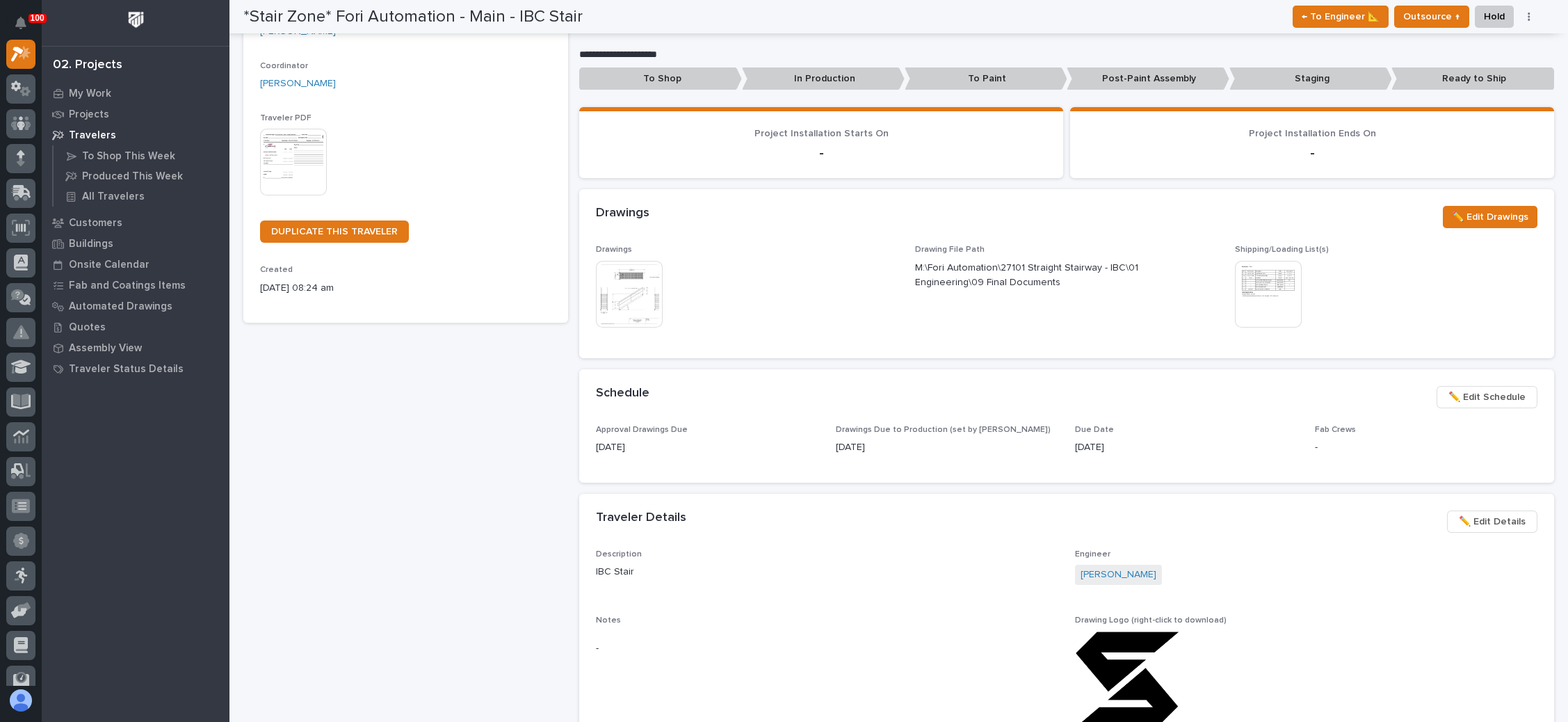
click at [1465, 398] on span "✏️ Edit Schedule" at bounding box center [1487, 397] width 77 height 17
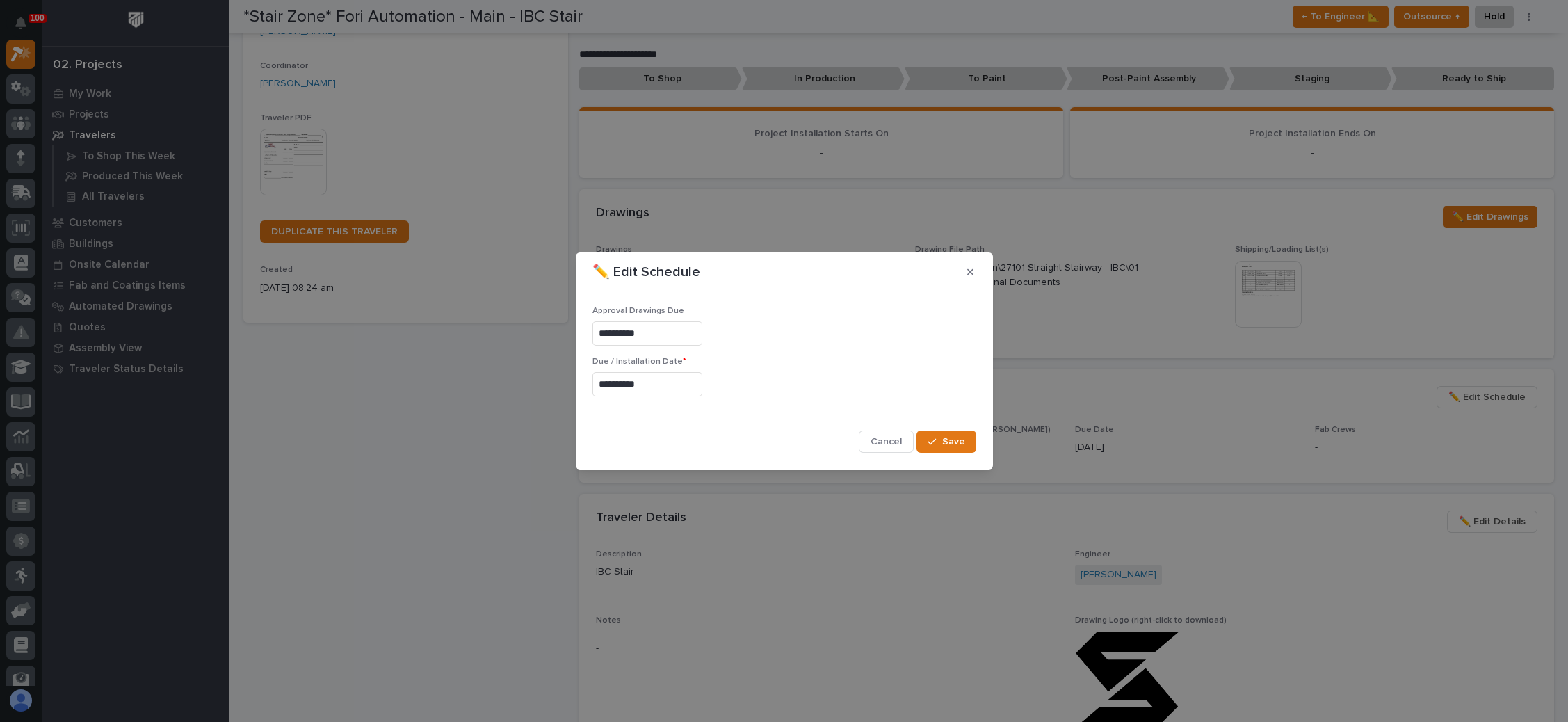
click at [629, 386] on input "**********" at bounding box center [647, 384] width 110 height 24
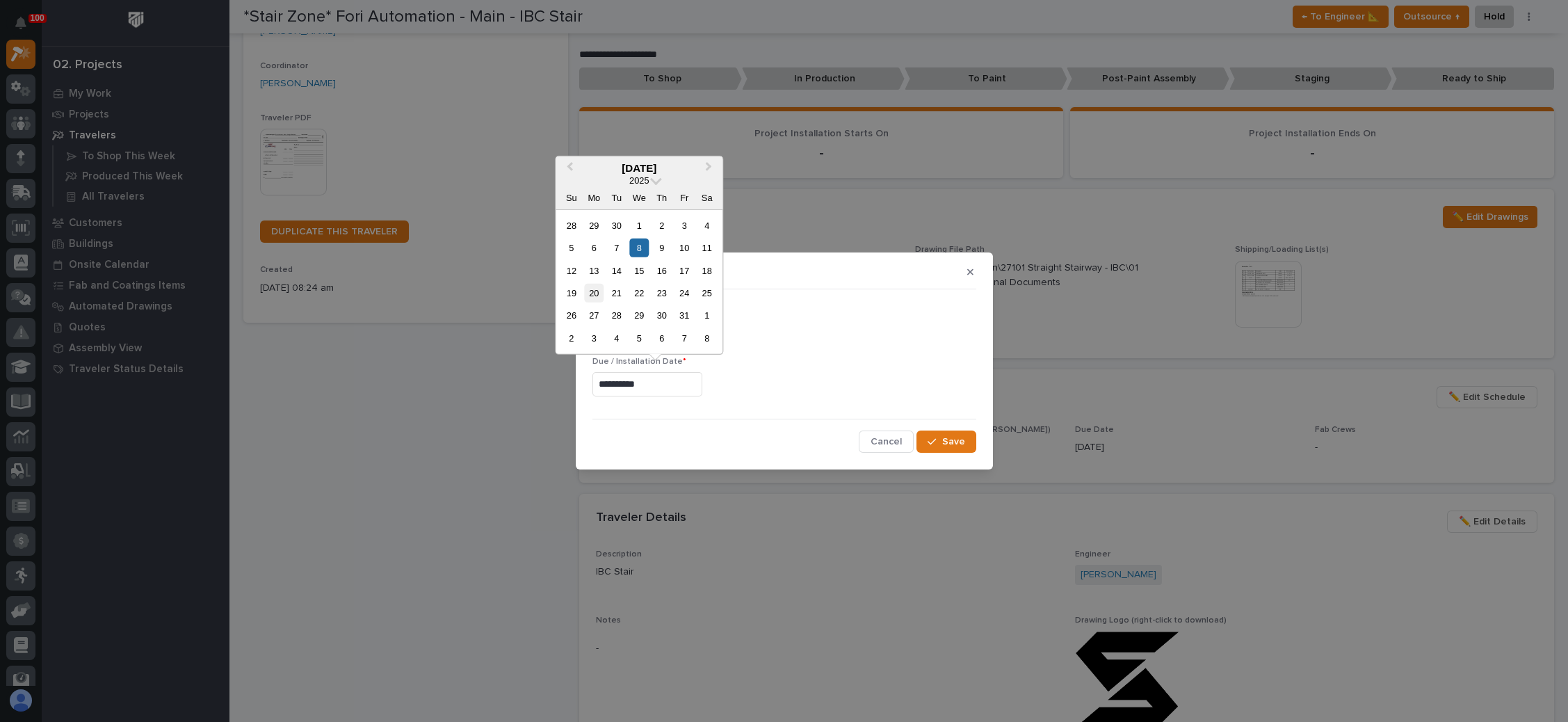
click at [593, 291] on div "20" at bounding box center [594, 293] width 19 height 19
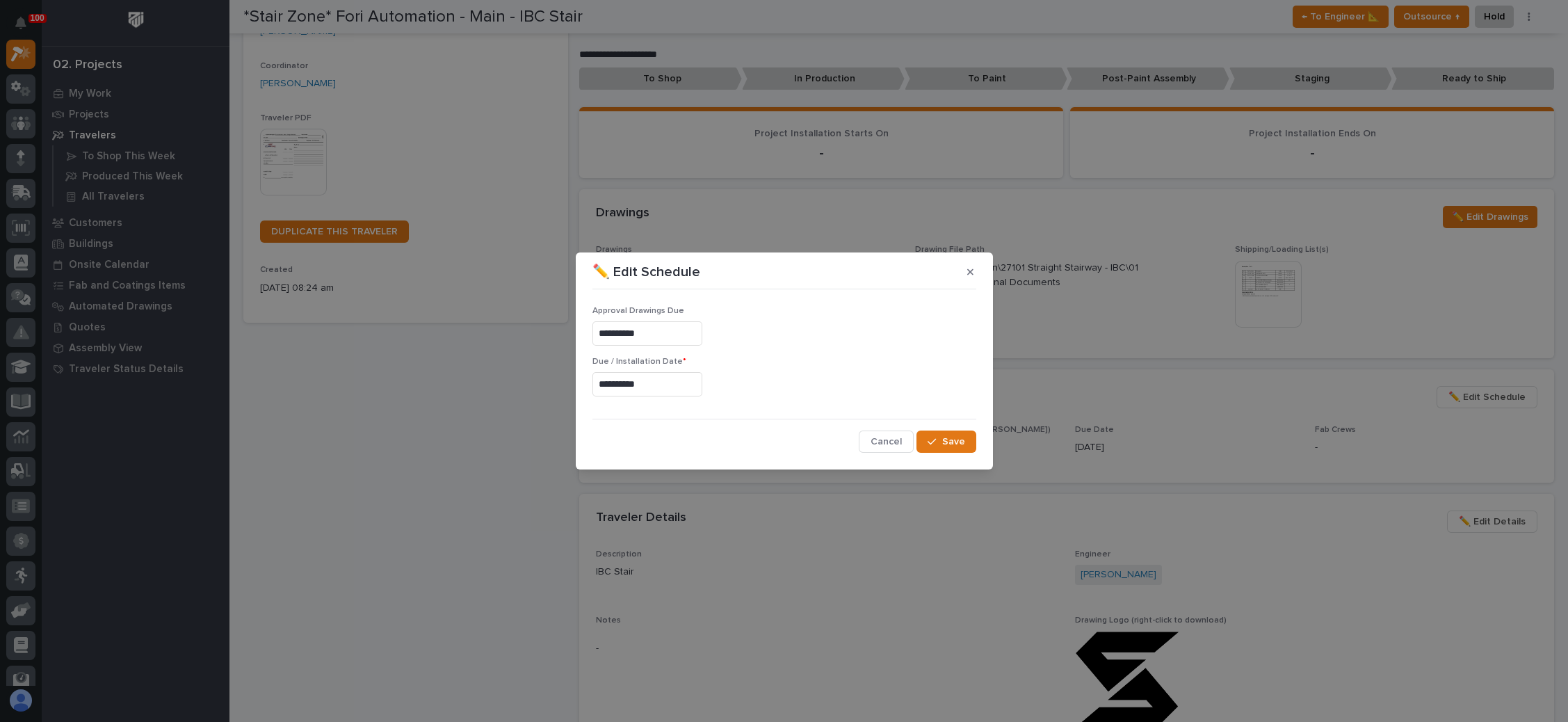
type input "**********"
click at [951, 438] on span "Save" at bounding box center [954, 441] width 23 height 12
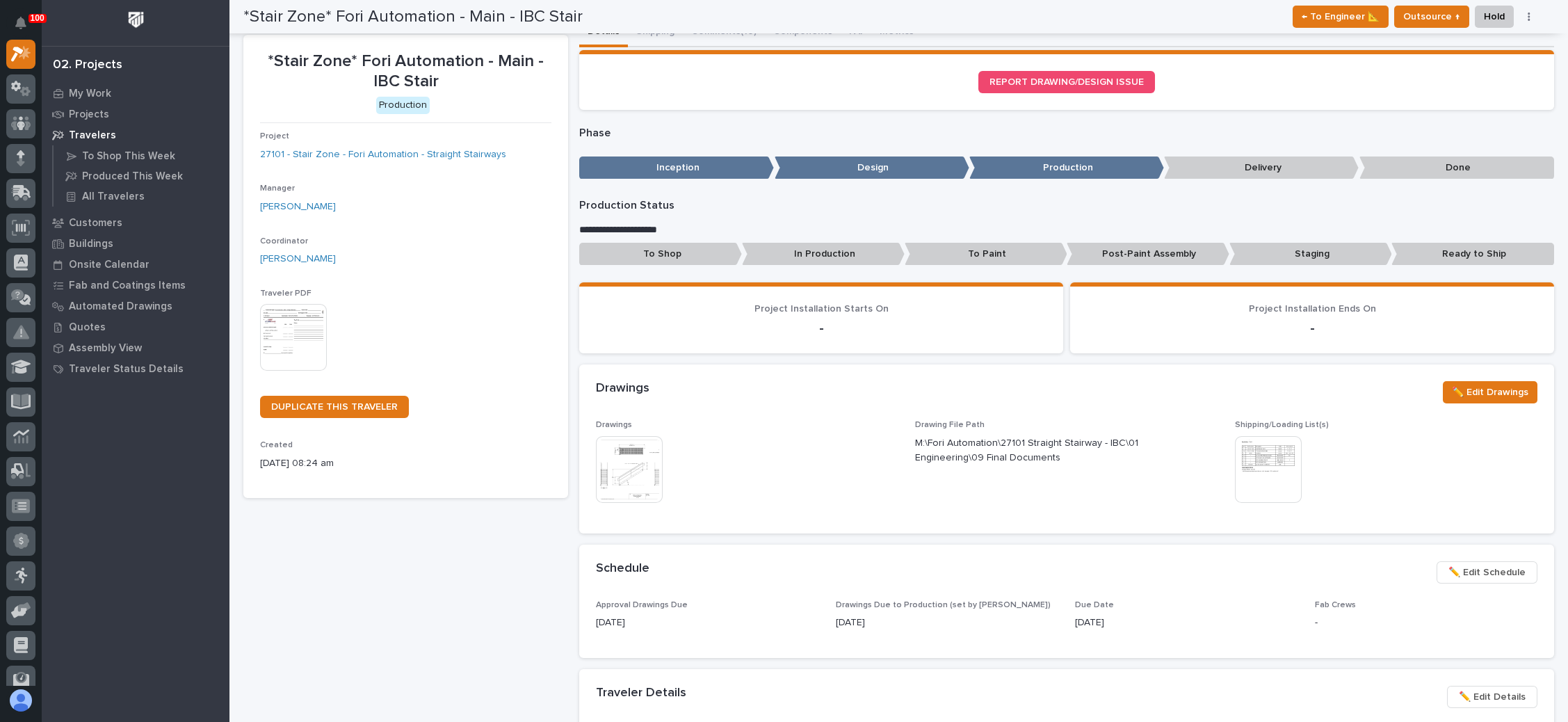
scroll to position [0, 0]
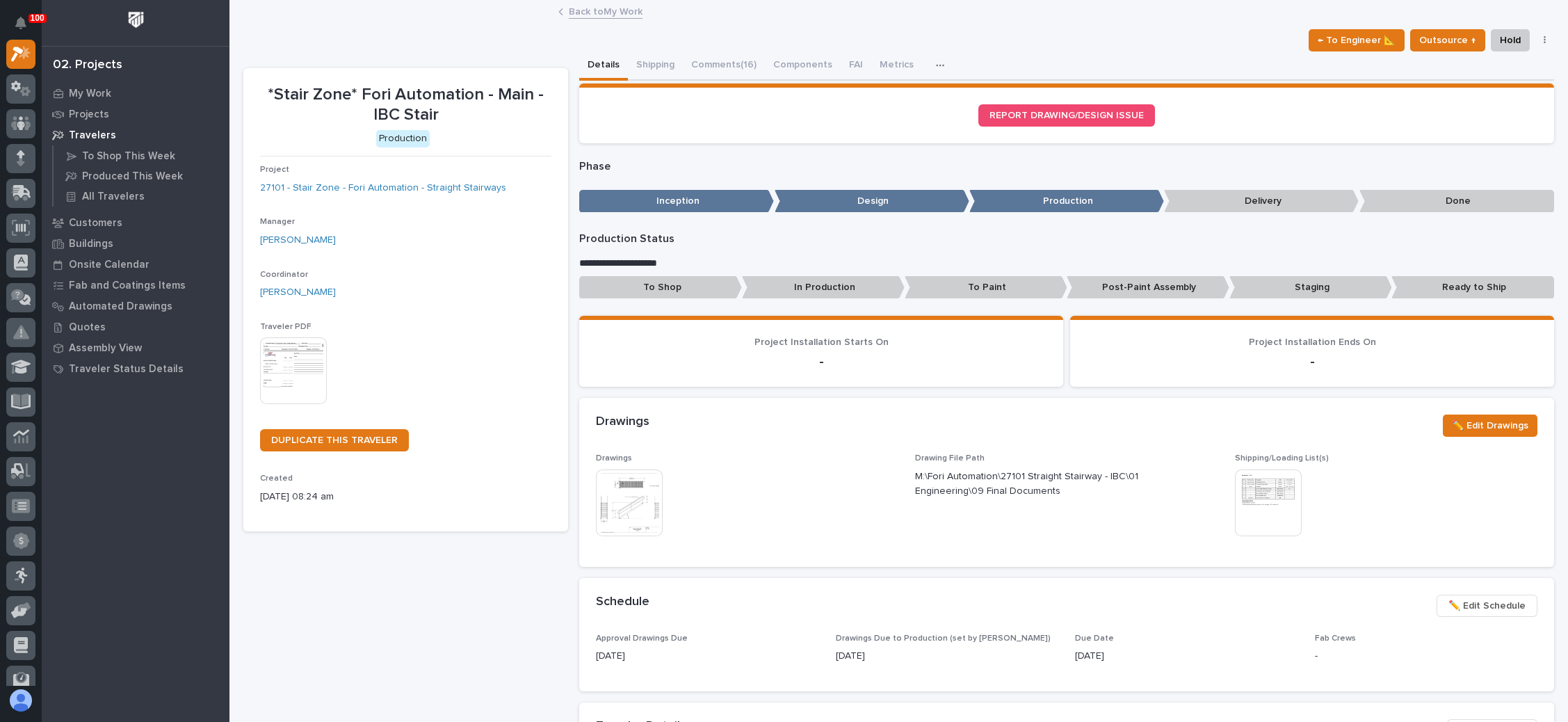
click at [606, 10] on link "Back to My Work" at bounding box center [605, 11] width 73 height 16
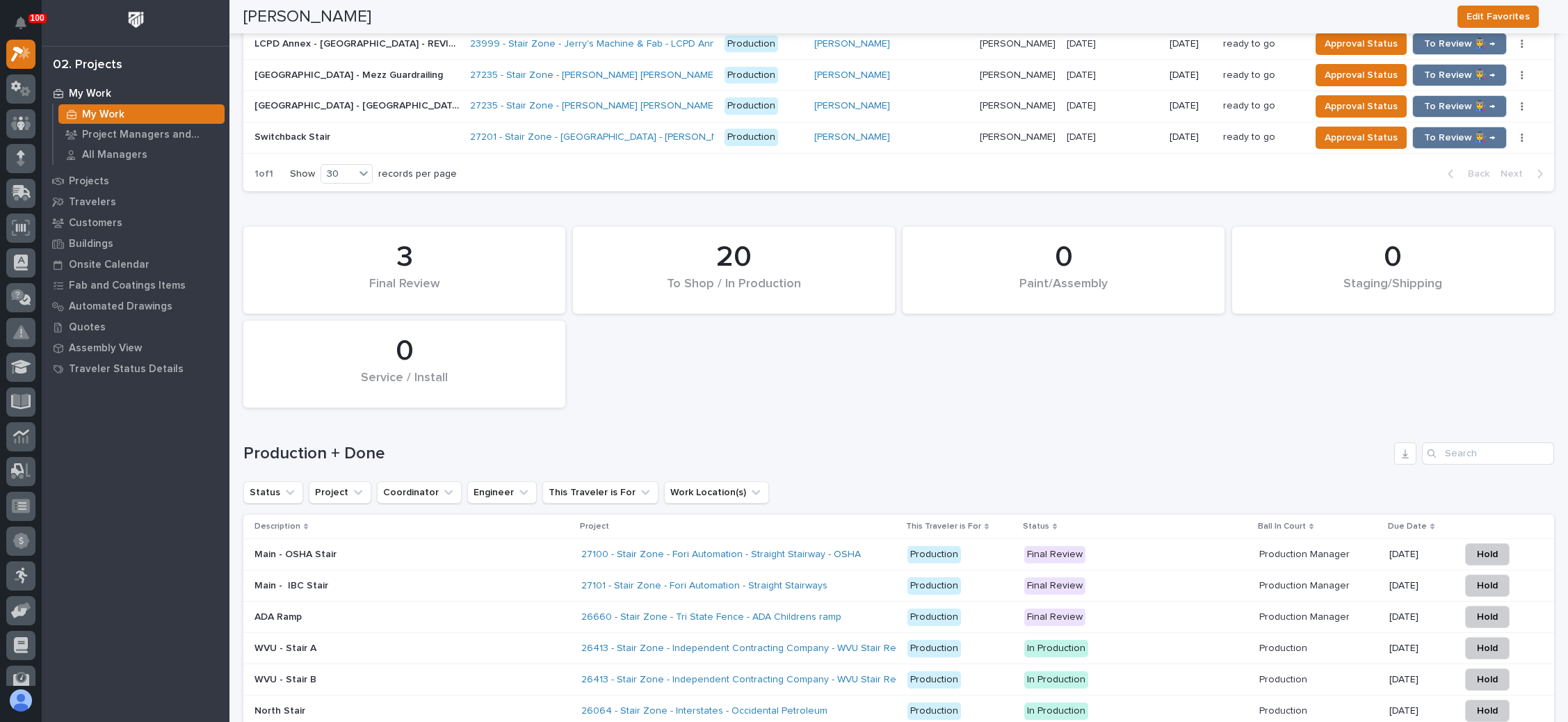
scroll to position [1773, 0]
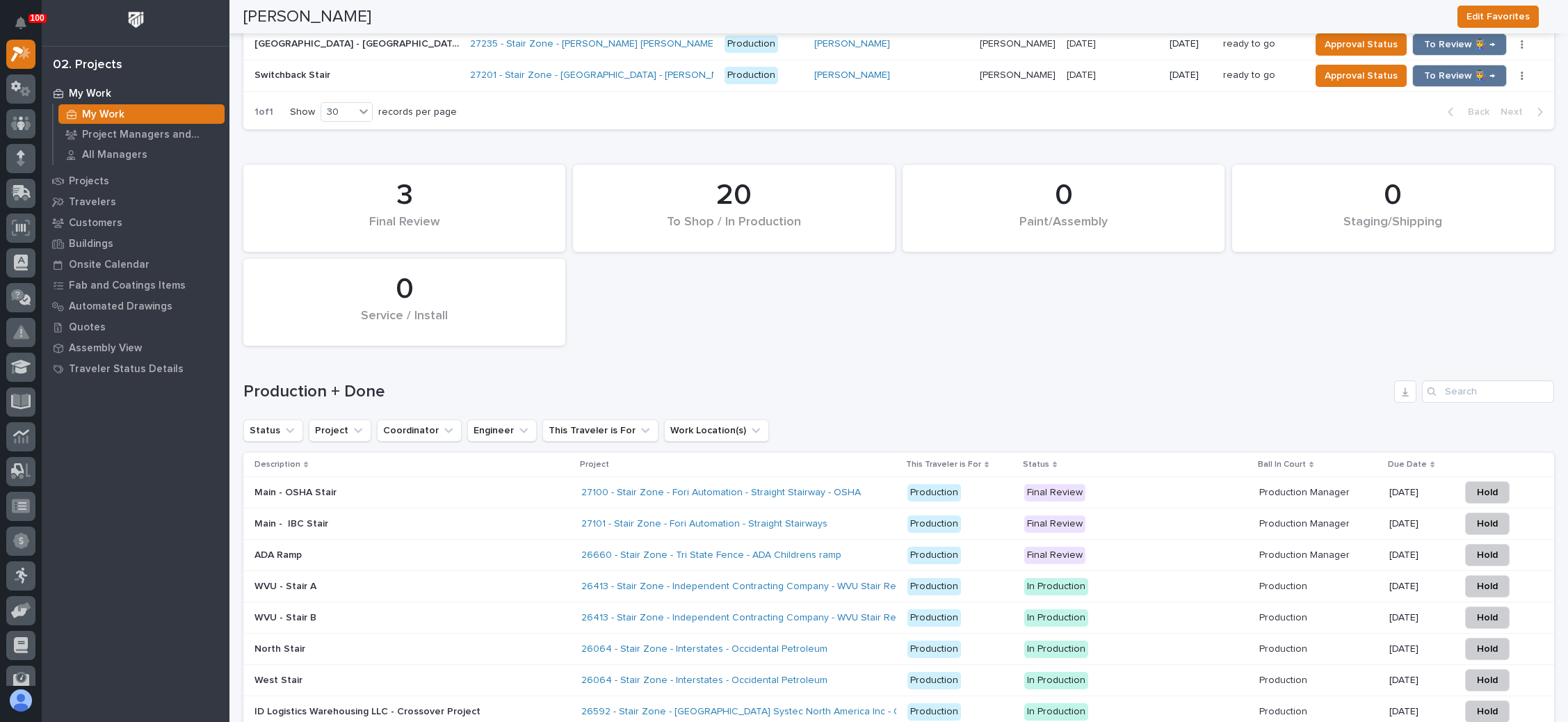
click at [1338, 487] on p at bounding box center [1318, 492] width 119 height 12
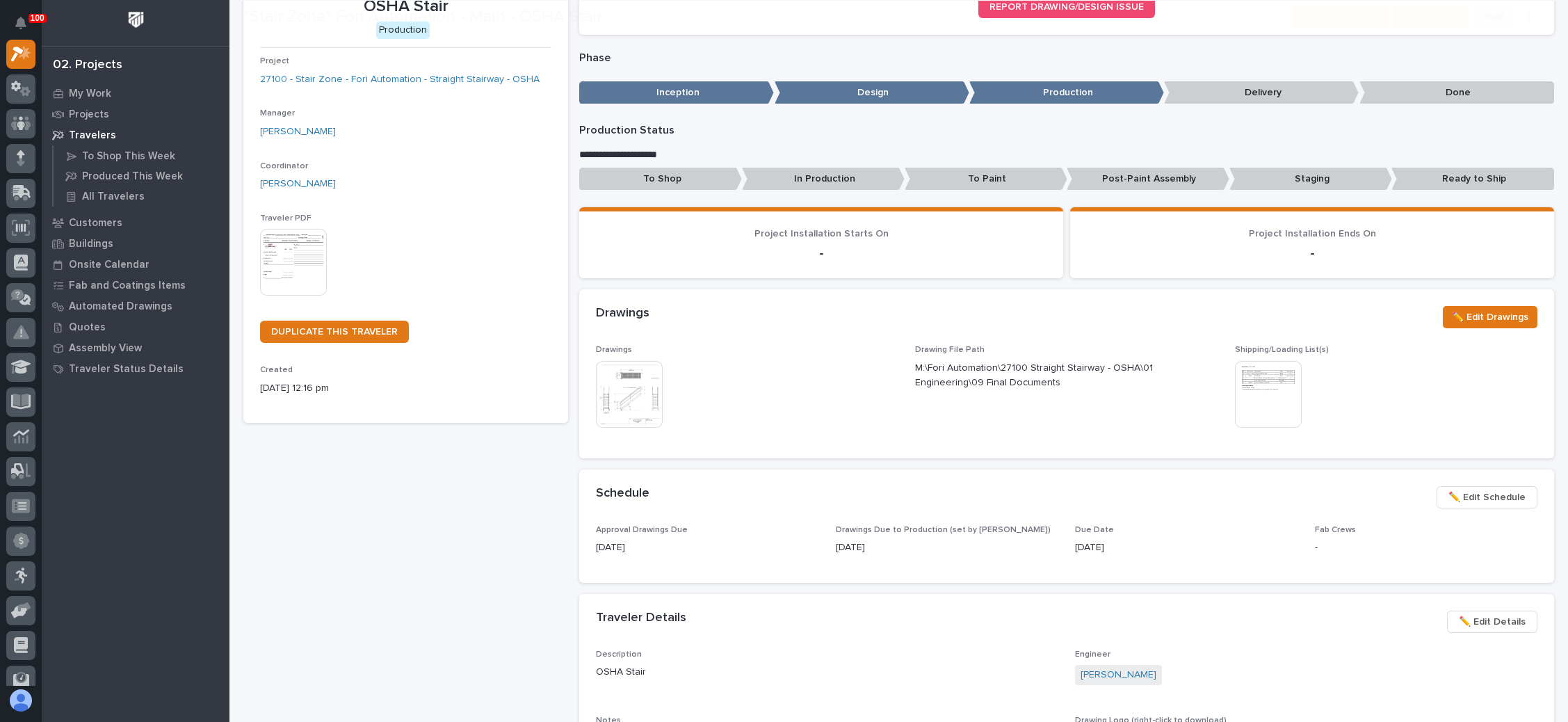
scroll to position [209, 0]
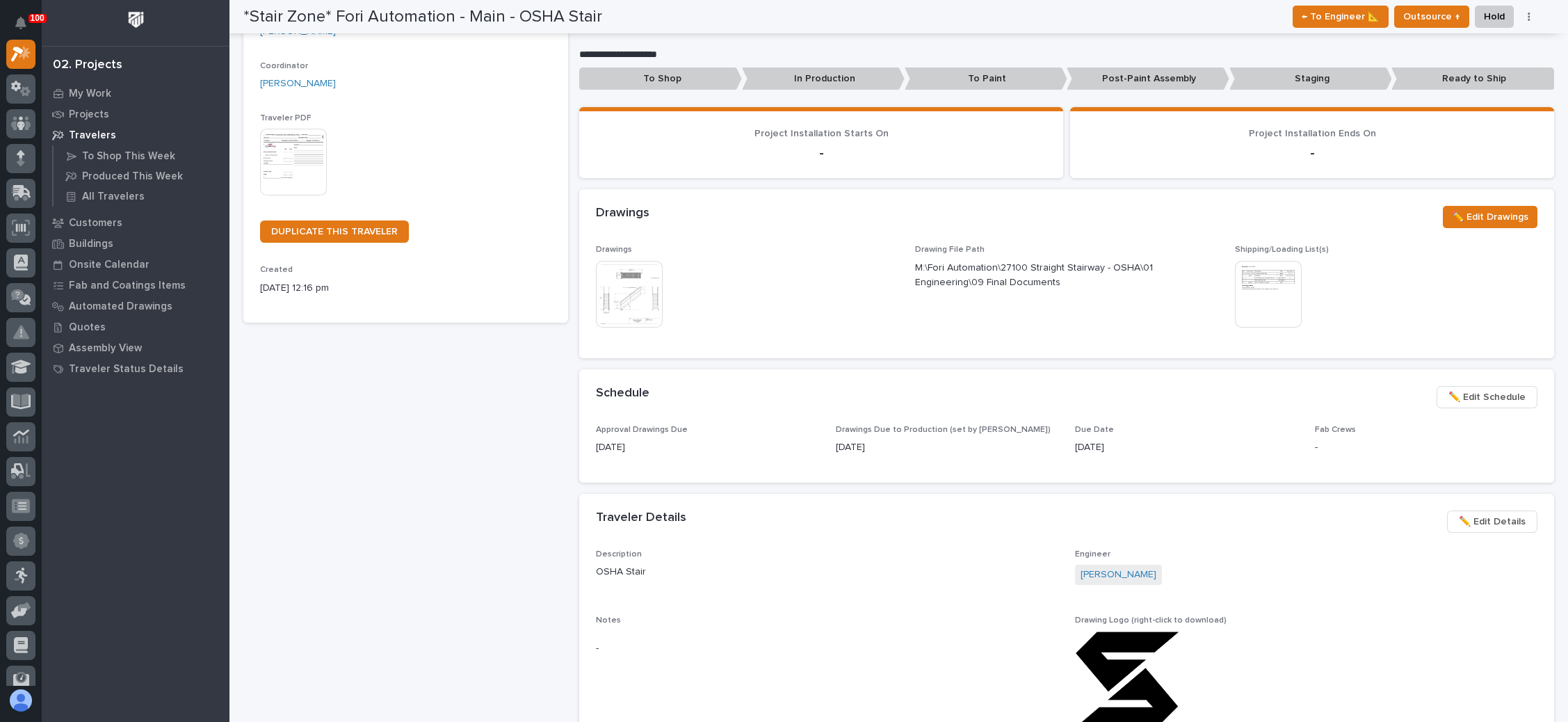
click at [1476, 398] on span "✏️ Edit Schedule" at bounding box center [1487, 397] width 77 height 17
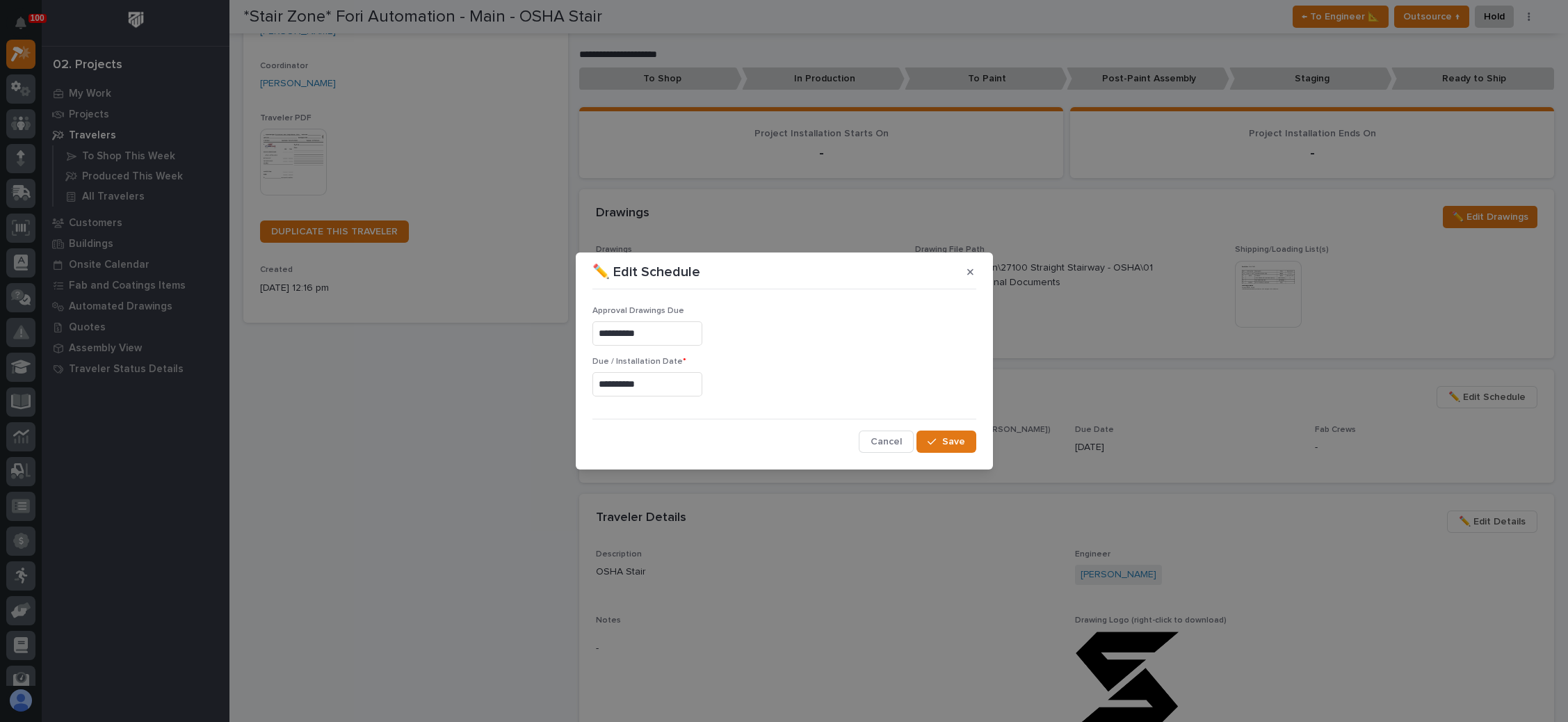
click at [676, 385] on input "**********" at bounding box center [647, 384] width 110 height 24
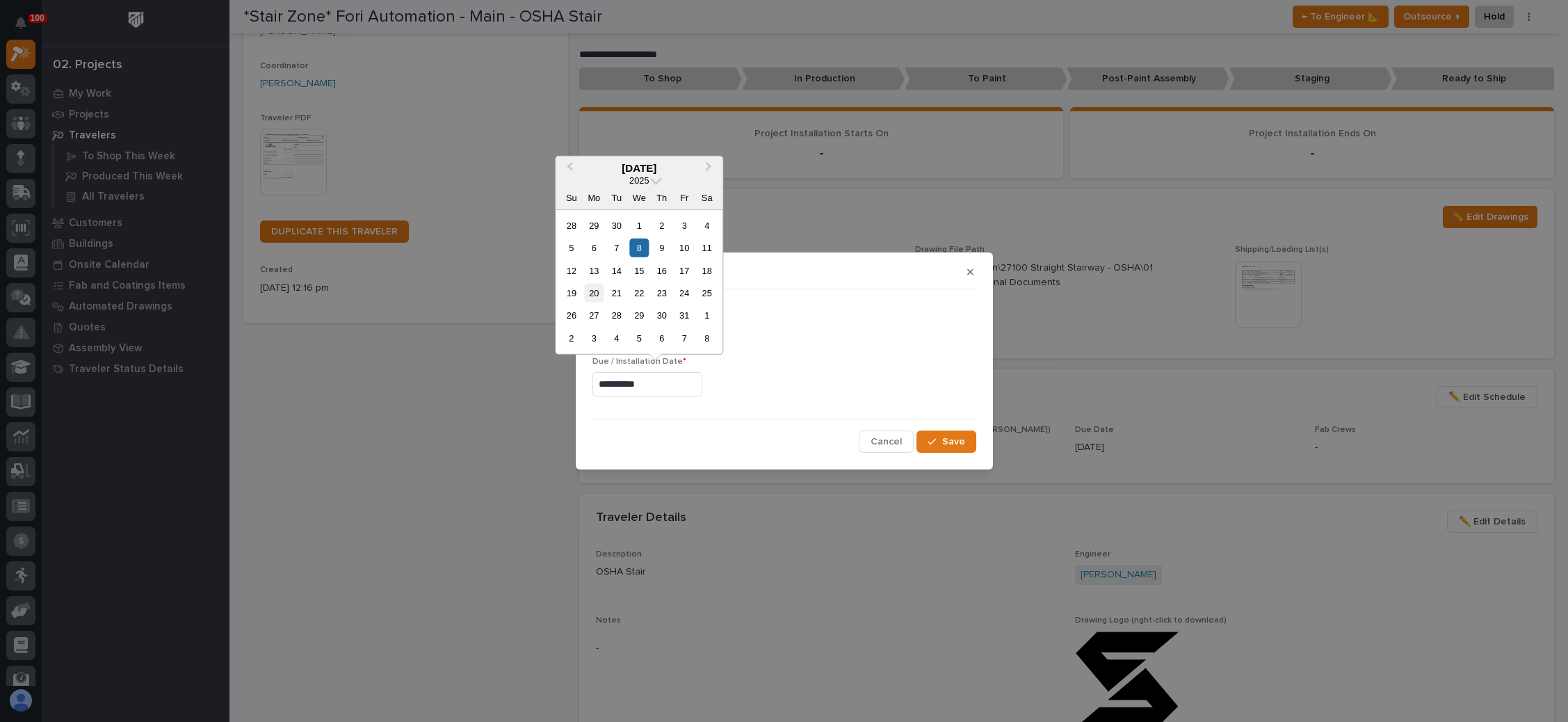
click at [598, 292] on div "20" at bounding box center [594, 293] width 19 height 19
type input "**********"
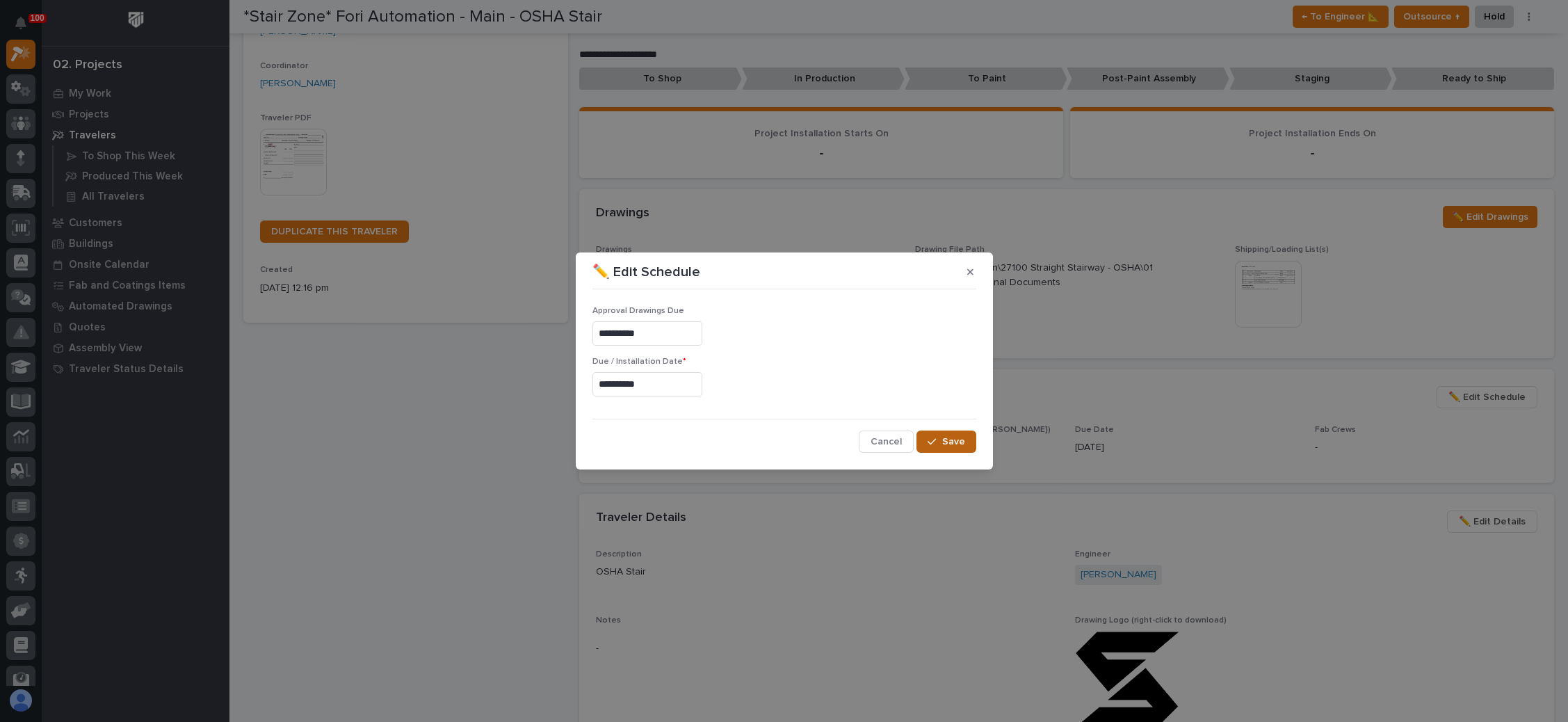
click at [942, 441] on div "button" at bounding box center [934, 442] width 14 height 10
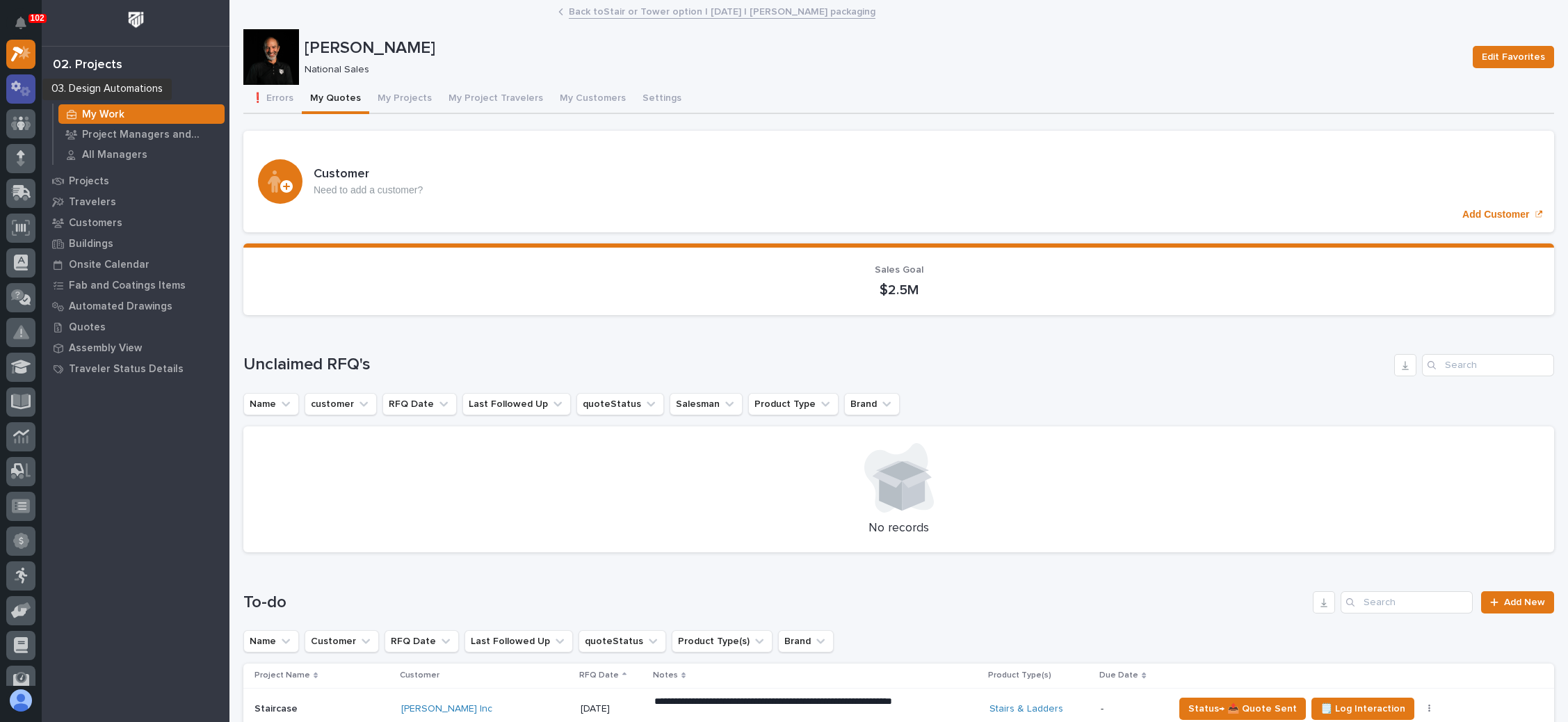
click at [22, 84] on icon at bounding box center [21, 89] width 20 height 16
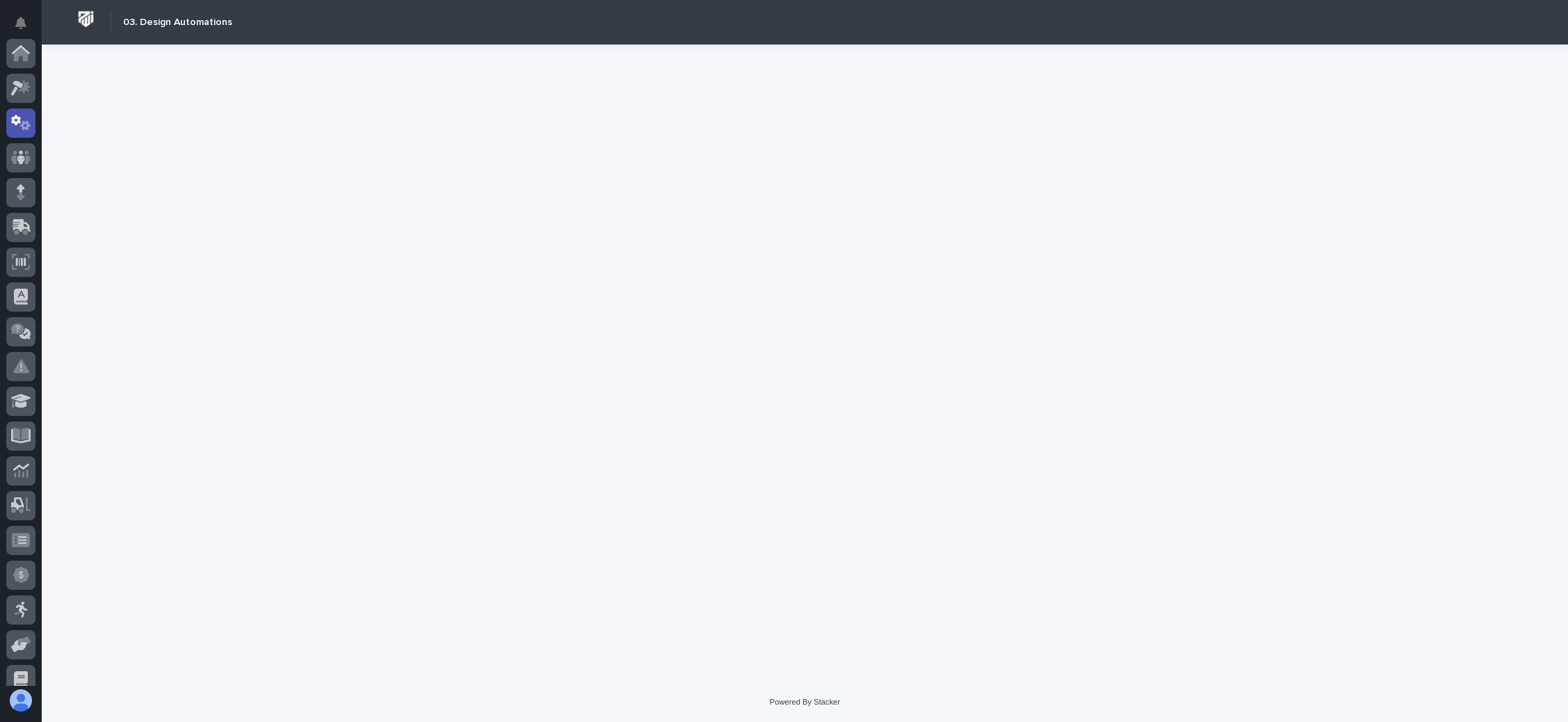
scroll to position [69, 0]
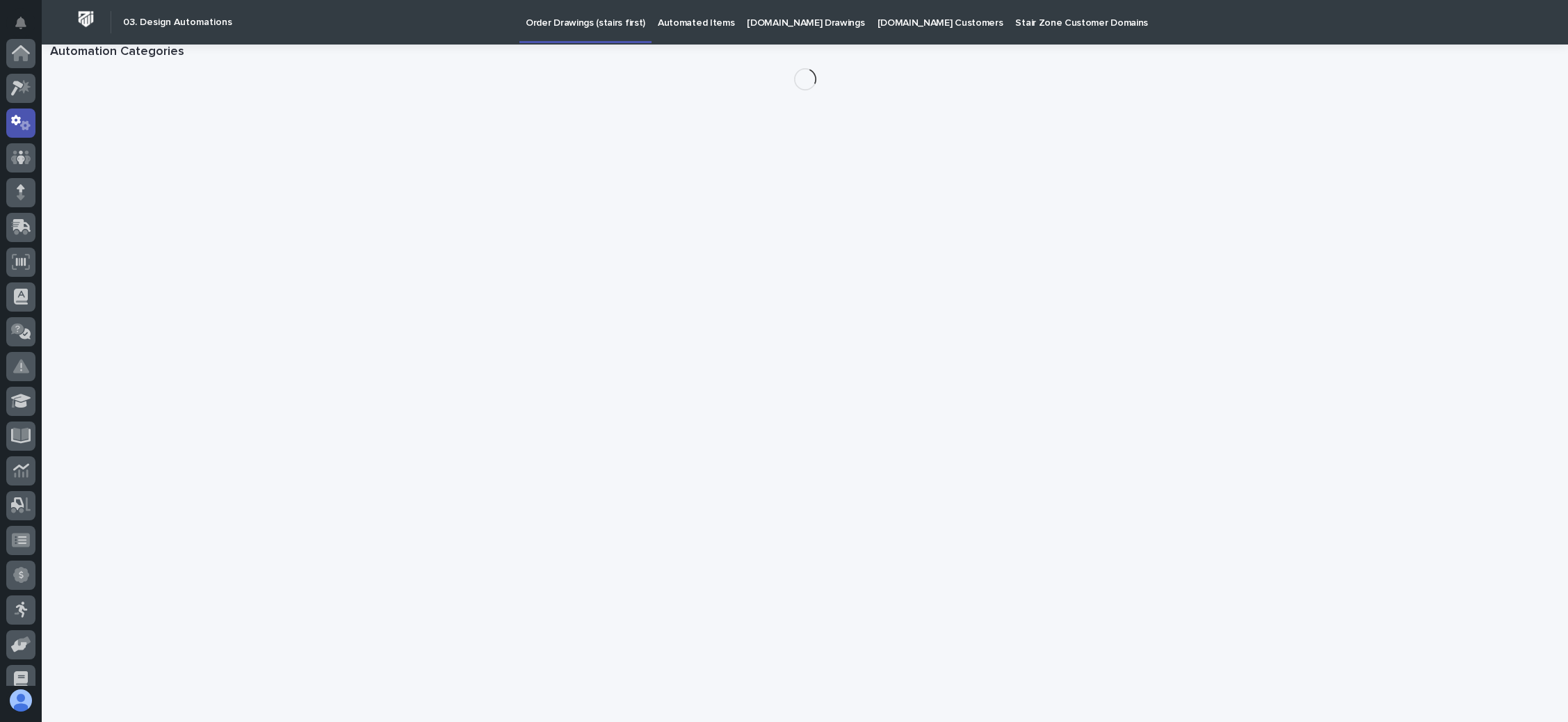
scroll to position [69, 0]
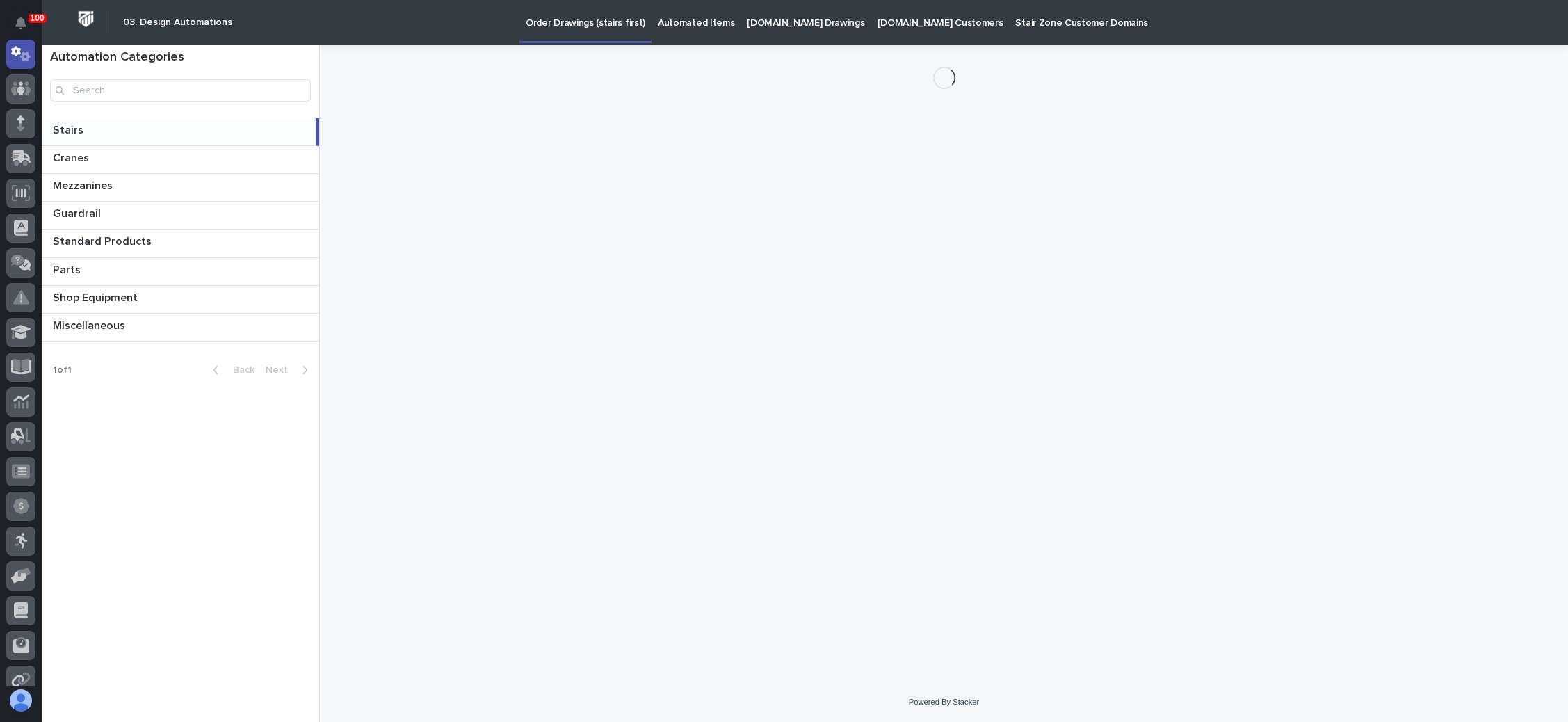
click at [772, 22] on p "[DOMAIN_NAME] Drawings" at bounding box center [805, 14] width 117 height 30
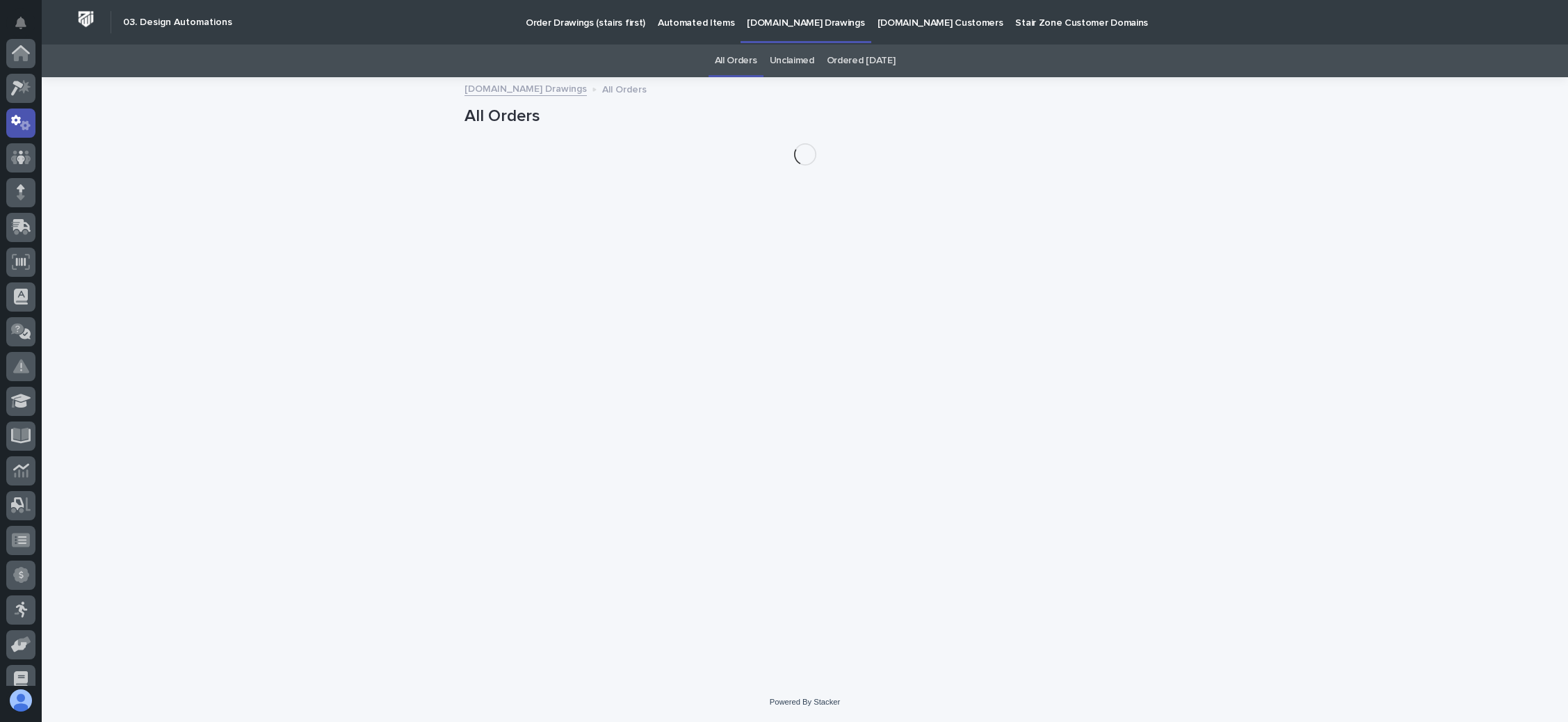
scroll to position [69, 0]
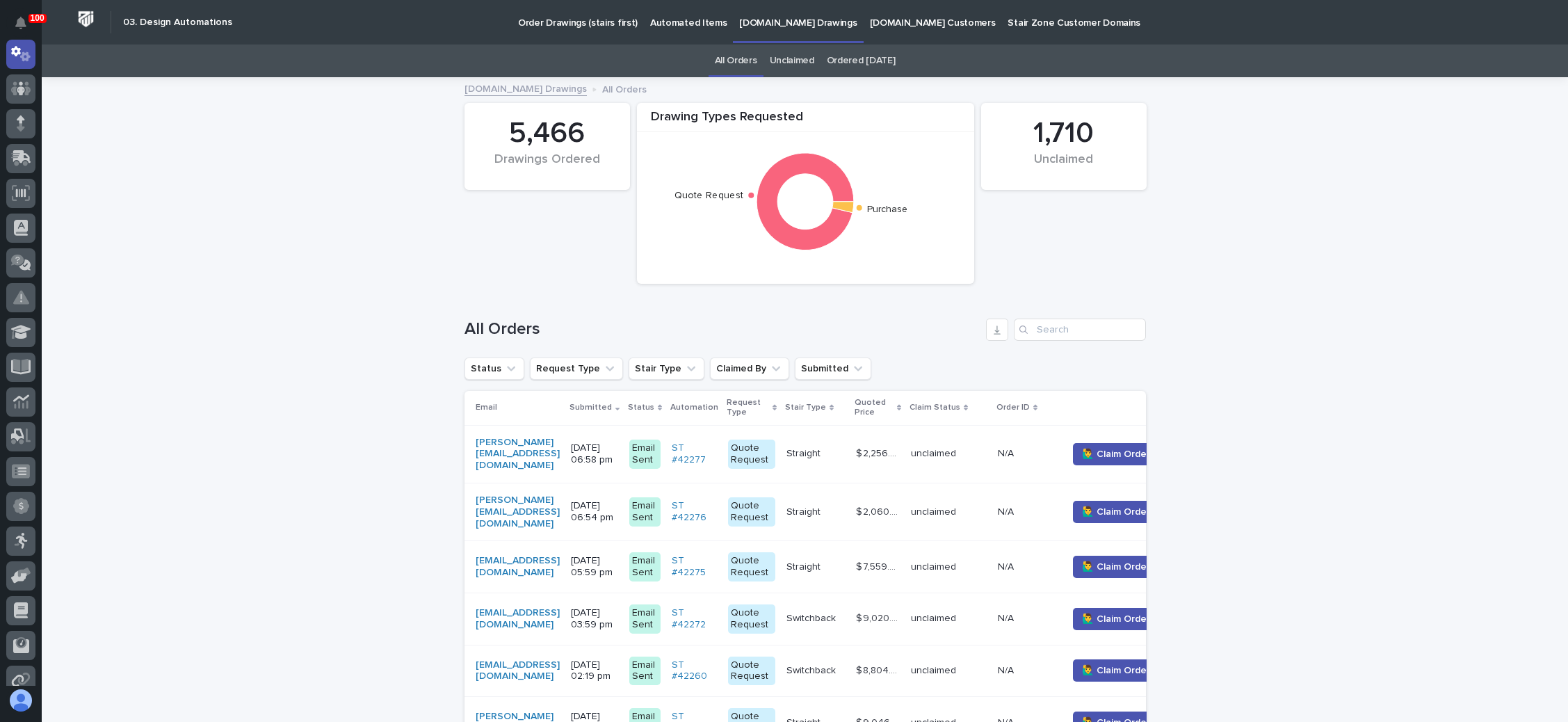
click at [782, 60] on link "Unclaimed" at bounding box center [792, 60] width 45 height 32
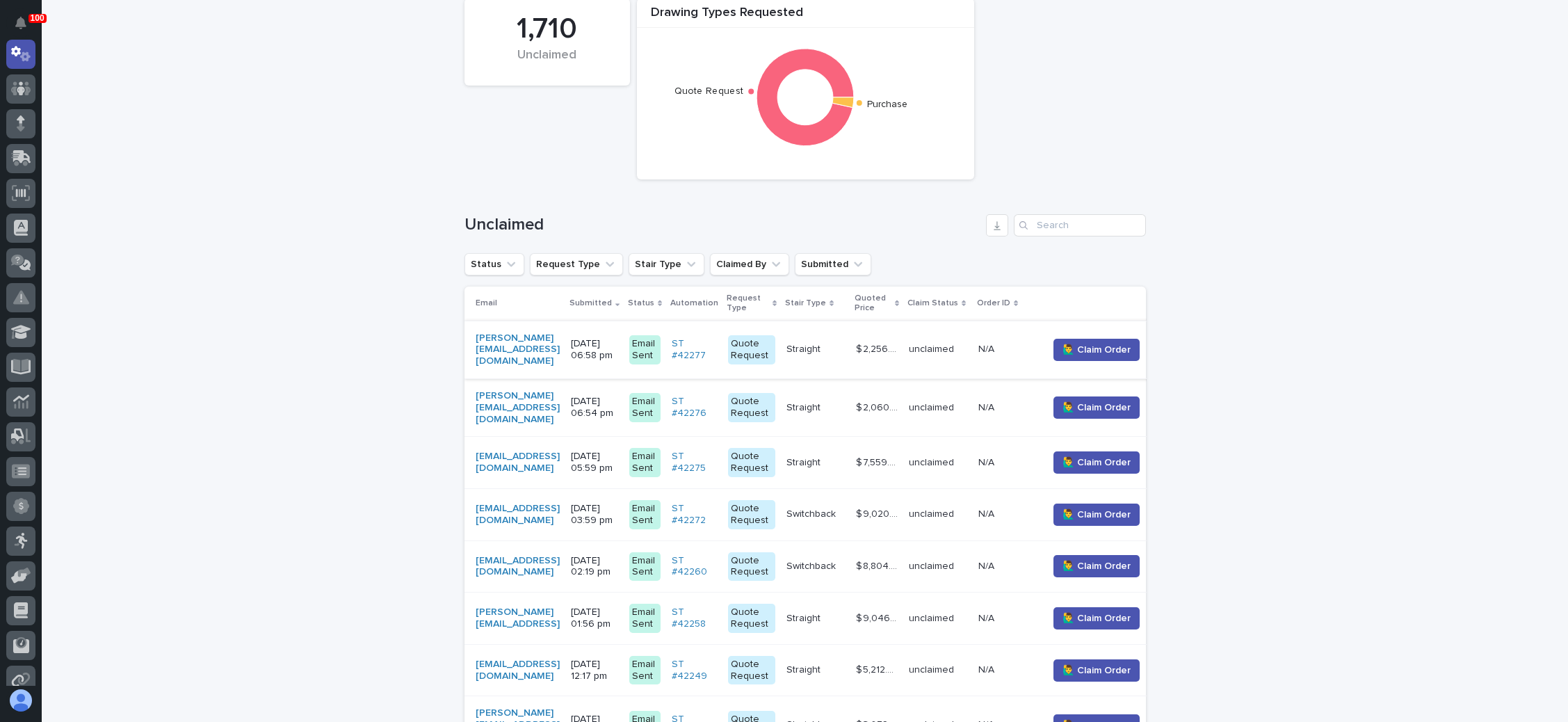
scroll to position [209, 0]
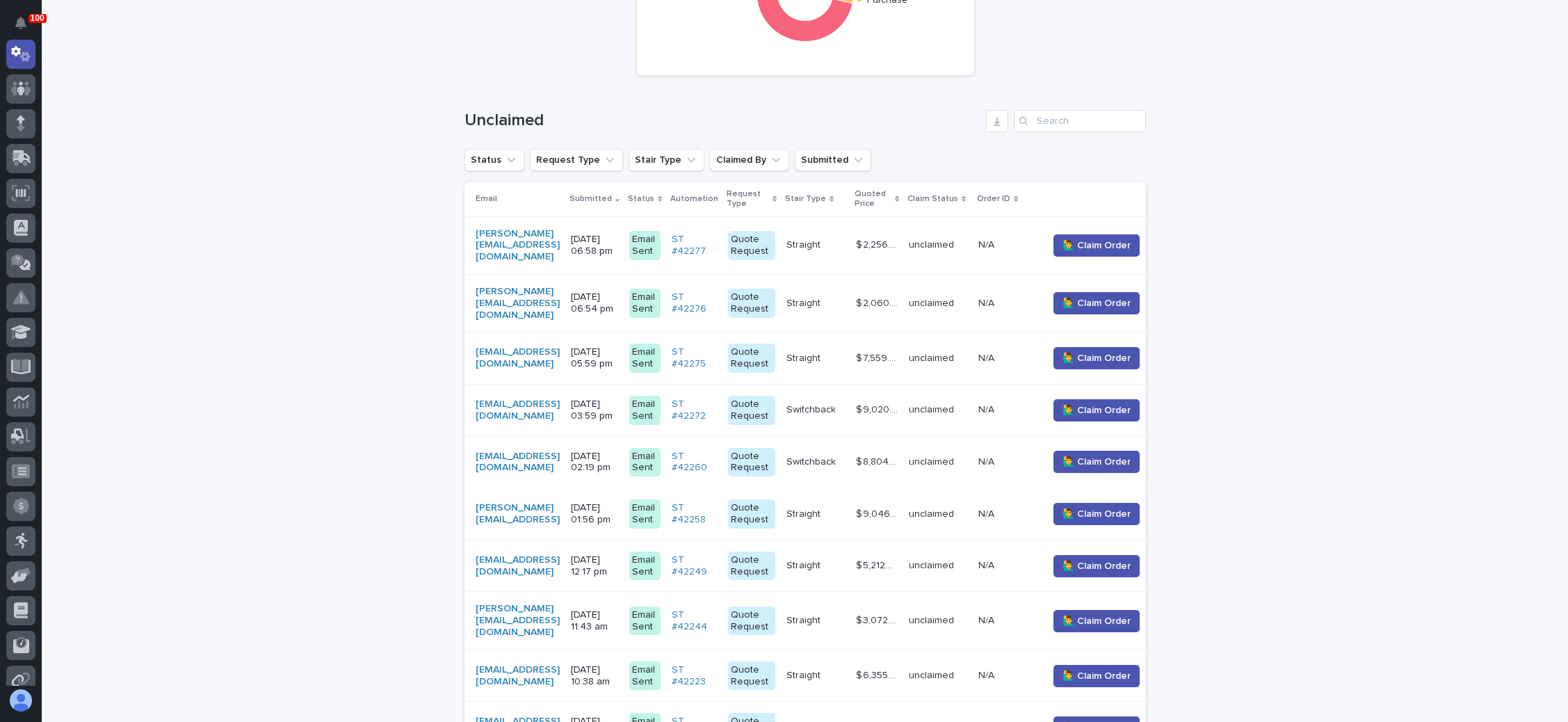
click at [839, 401] on p "Switchback" at bounding box center [813, 408] width 52 height 14
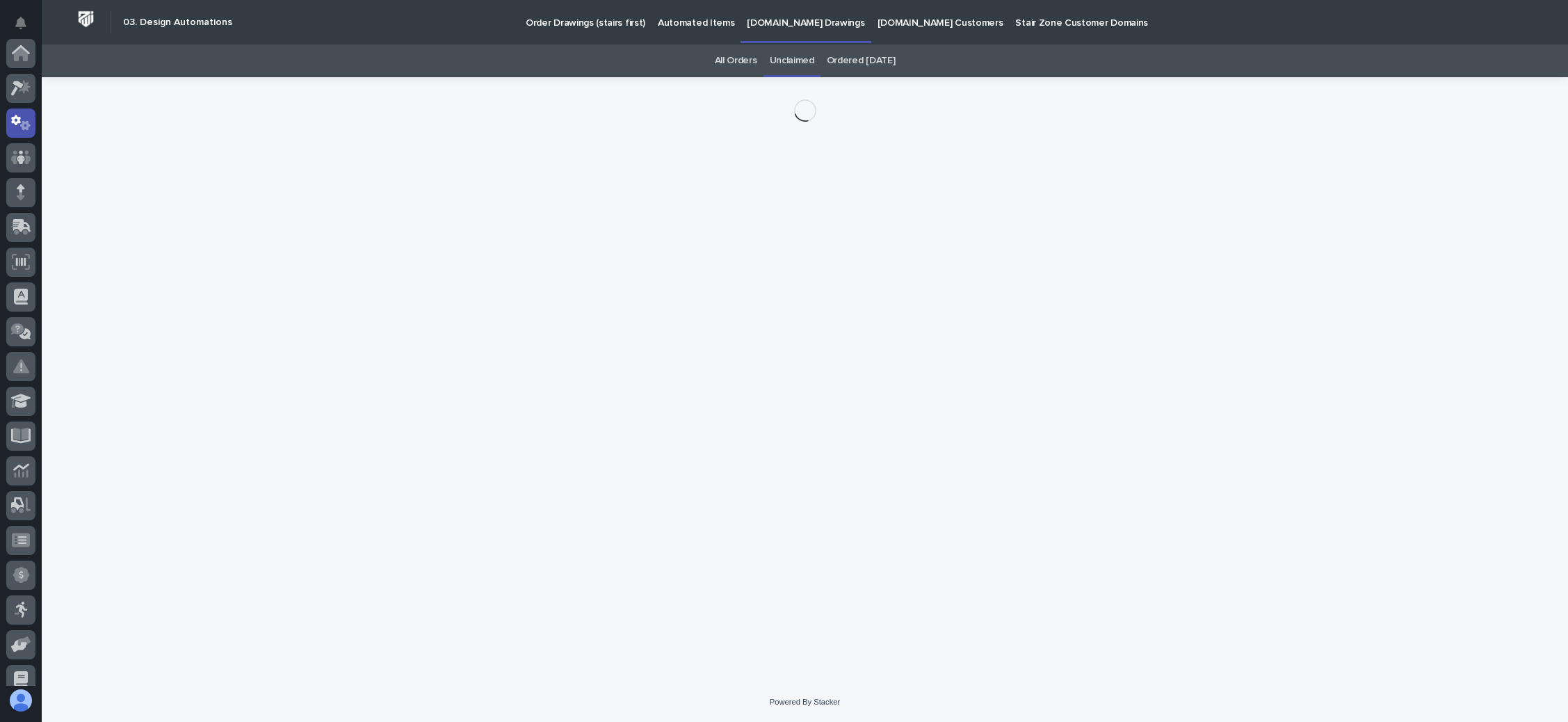
scroll to position [69, 0]
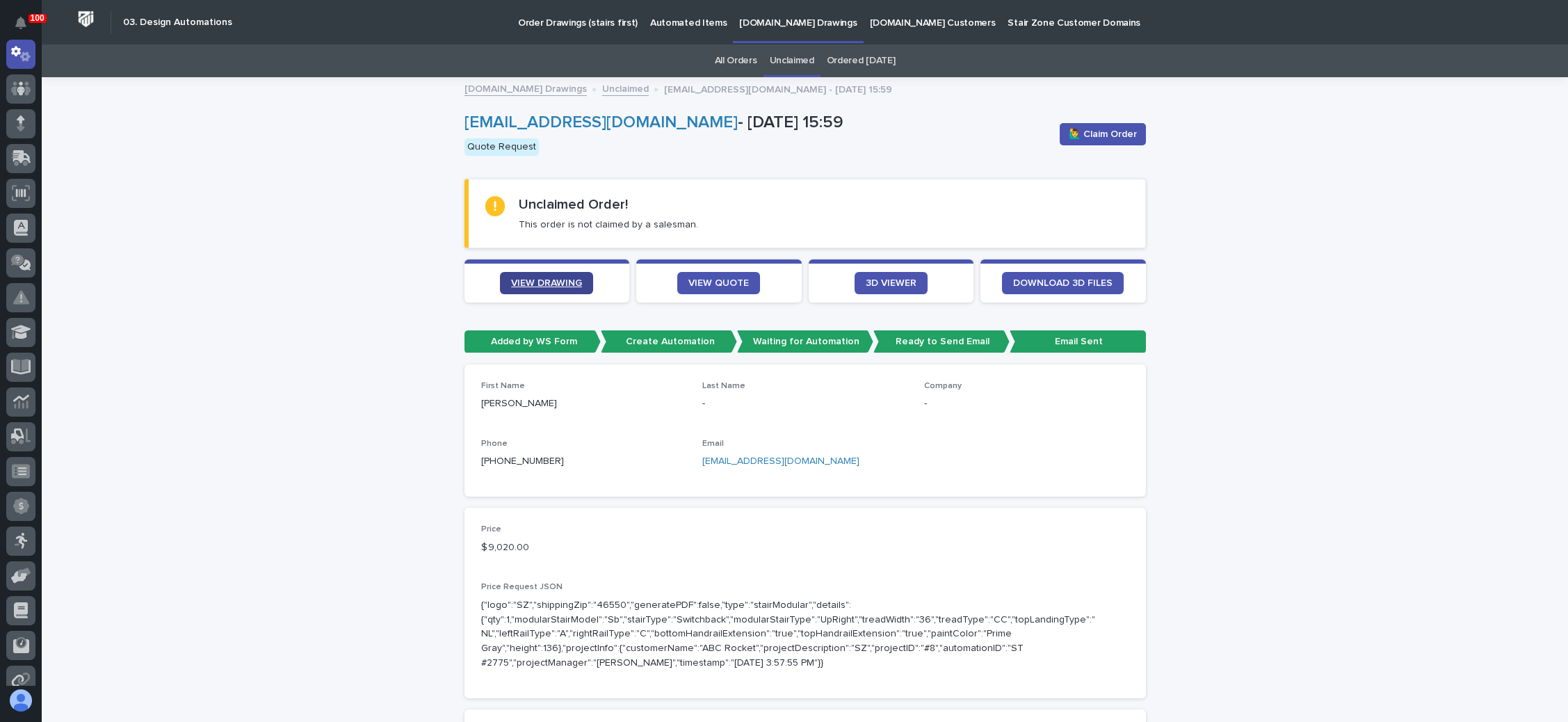
click at [541, 274] on link "VIEW DRAWING" at bounding box center [546, 283] width 93 height 22
click at [1107, 133] on span "🙋‍♂️ Claim Order" at bounding box center [1103, 134] width 68 height 14
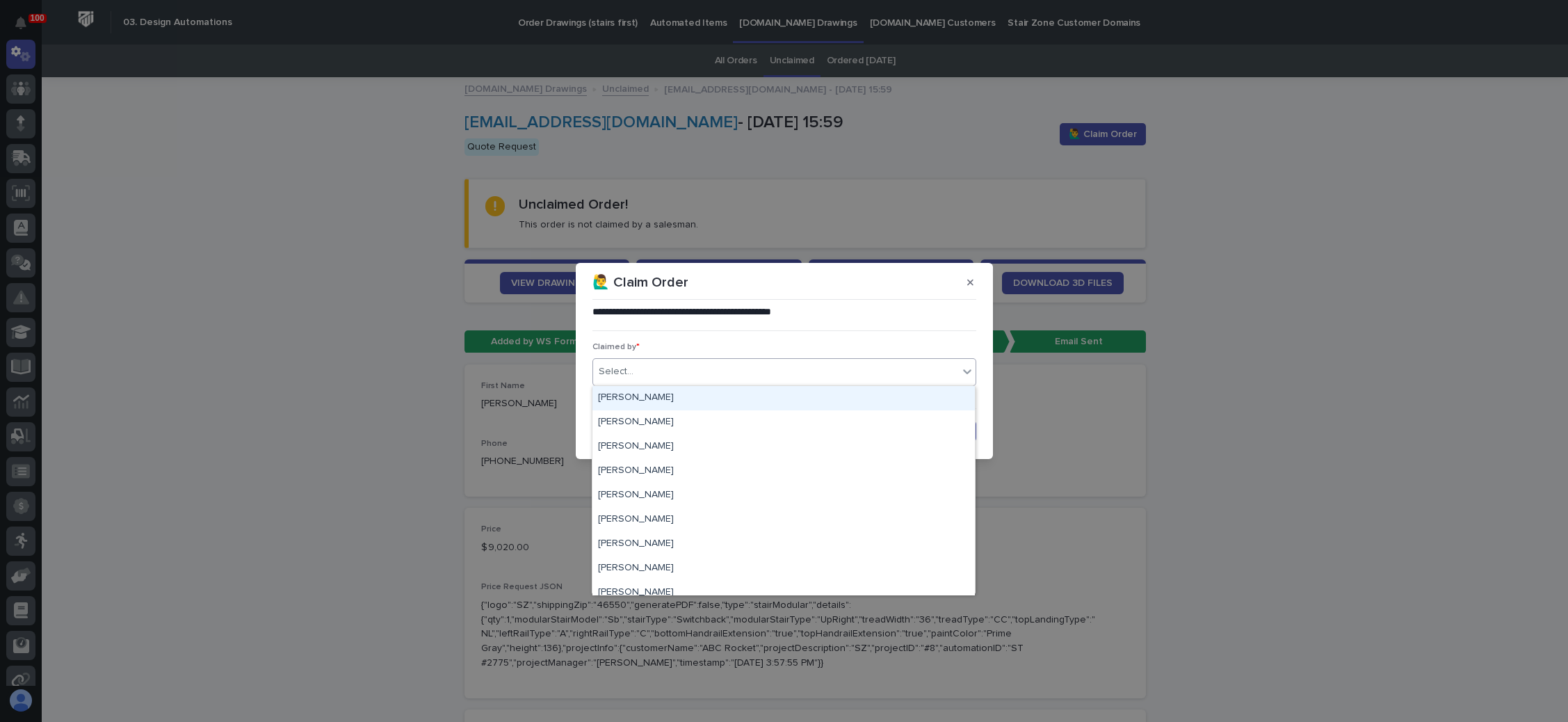
click at [733, 374] on div "Select..." at bounding box center [775, 371] width 365 height 23
type input "**"
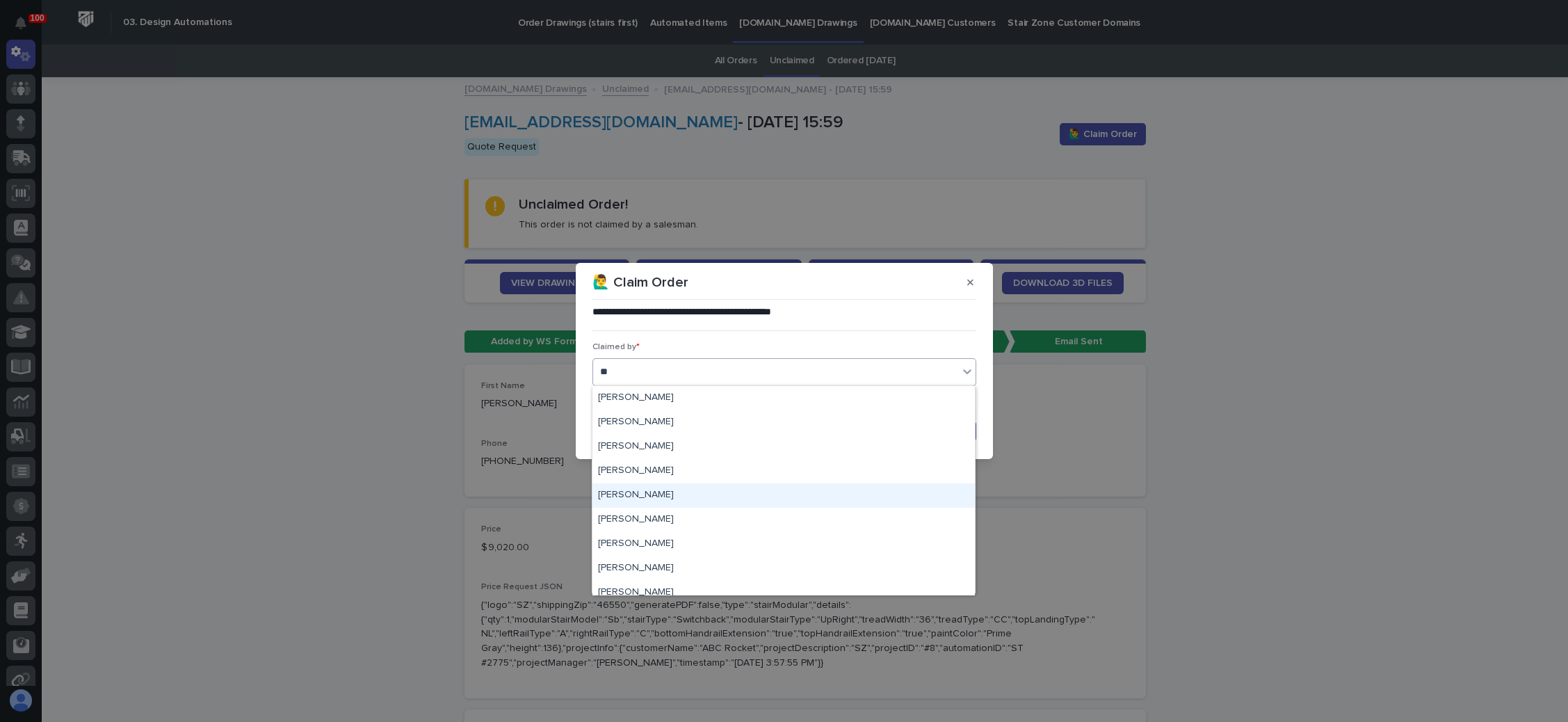
click at [666, 498] on div "[PERSON_NAME]" at bounding box center [783, 495] width 382 height 24
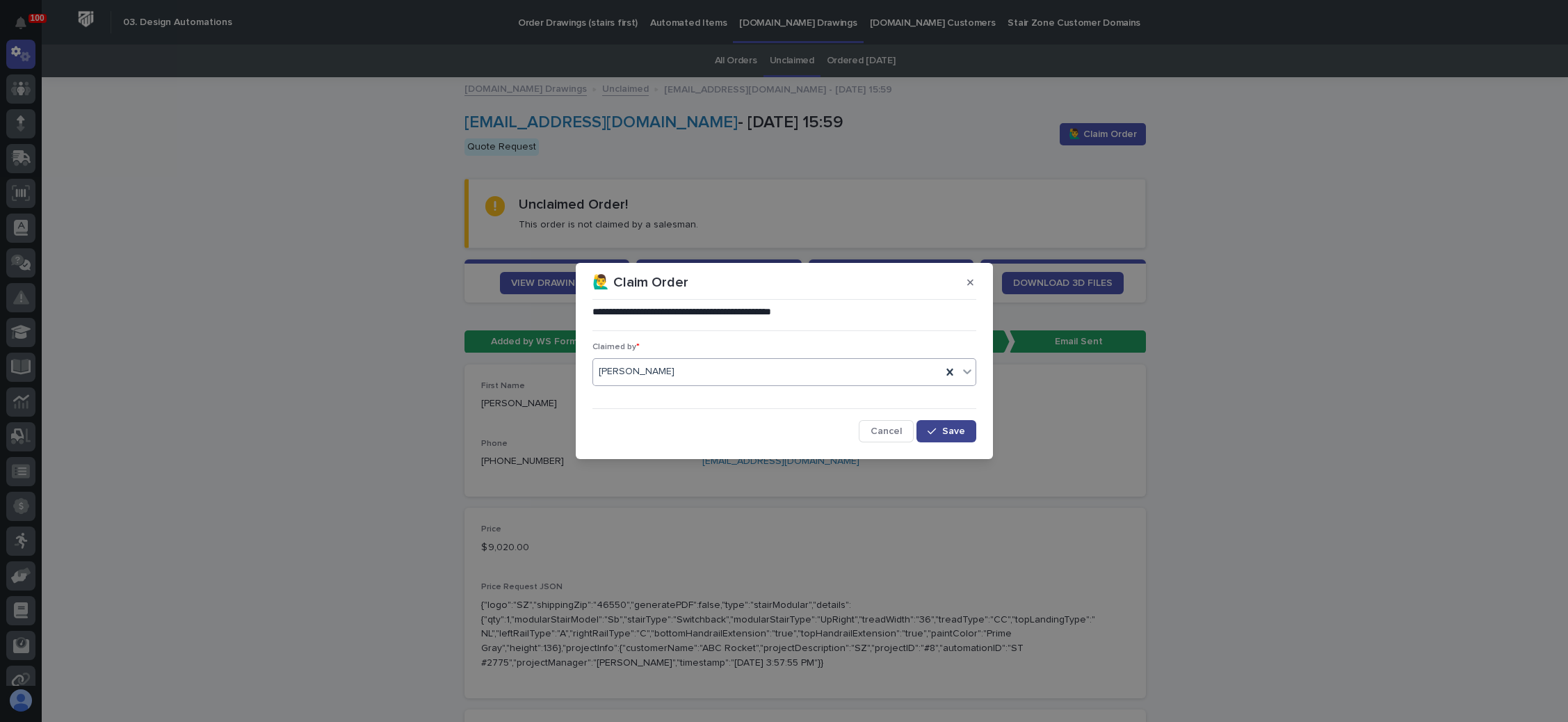
click at [949, 426] on span "Save" at bounding box center [954, 431] width 23 height 10
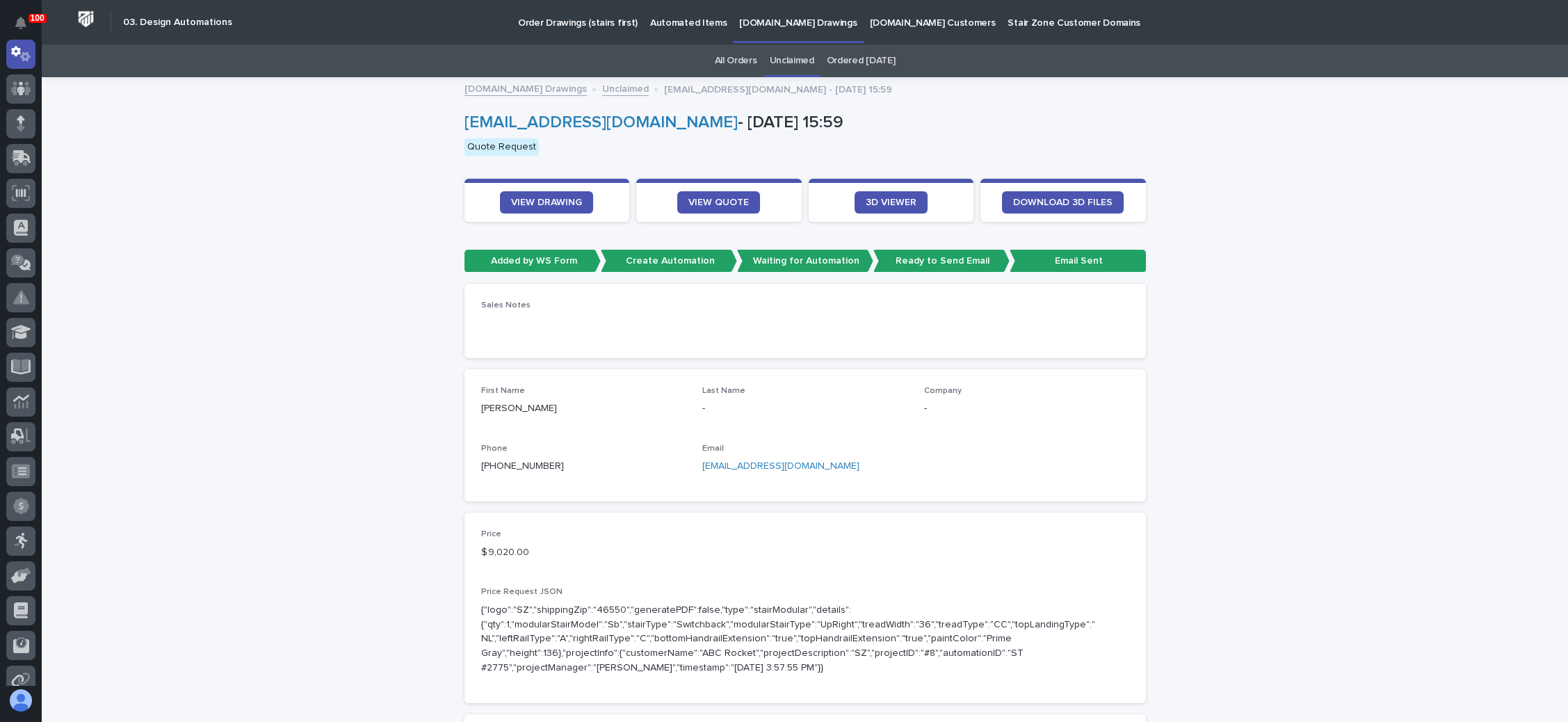
click at [780, 464] on link "sshashura@maccabeeind.net" at bounding box center [781, 466] width 157 height 10
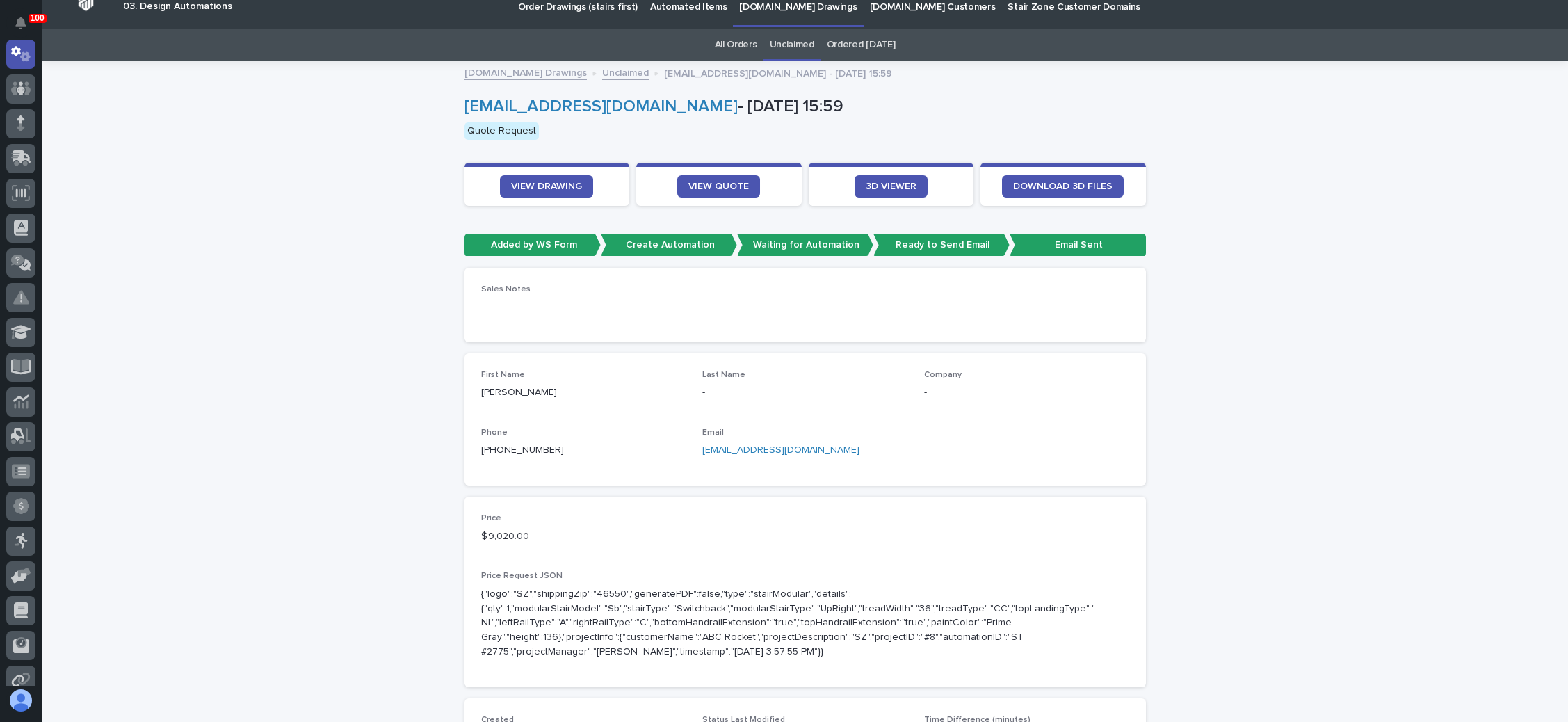
scroll to position [0, 0]
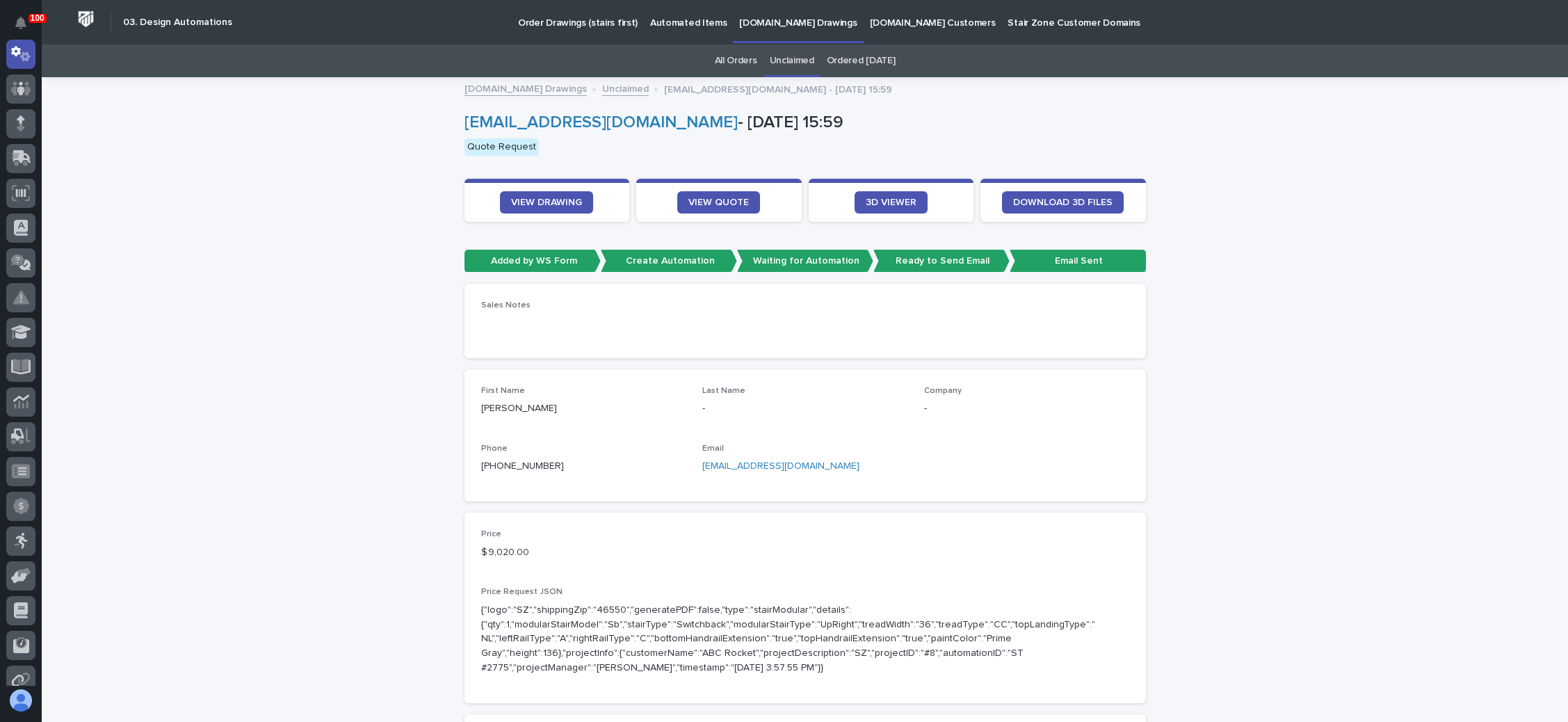
click at [790, 56] on link "Unclaimed" at bounding box center [792, 60] width 45 height 32
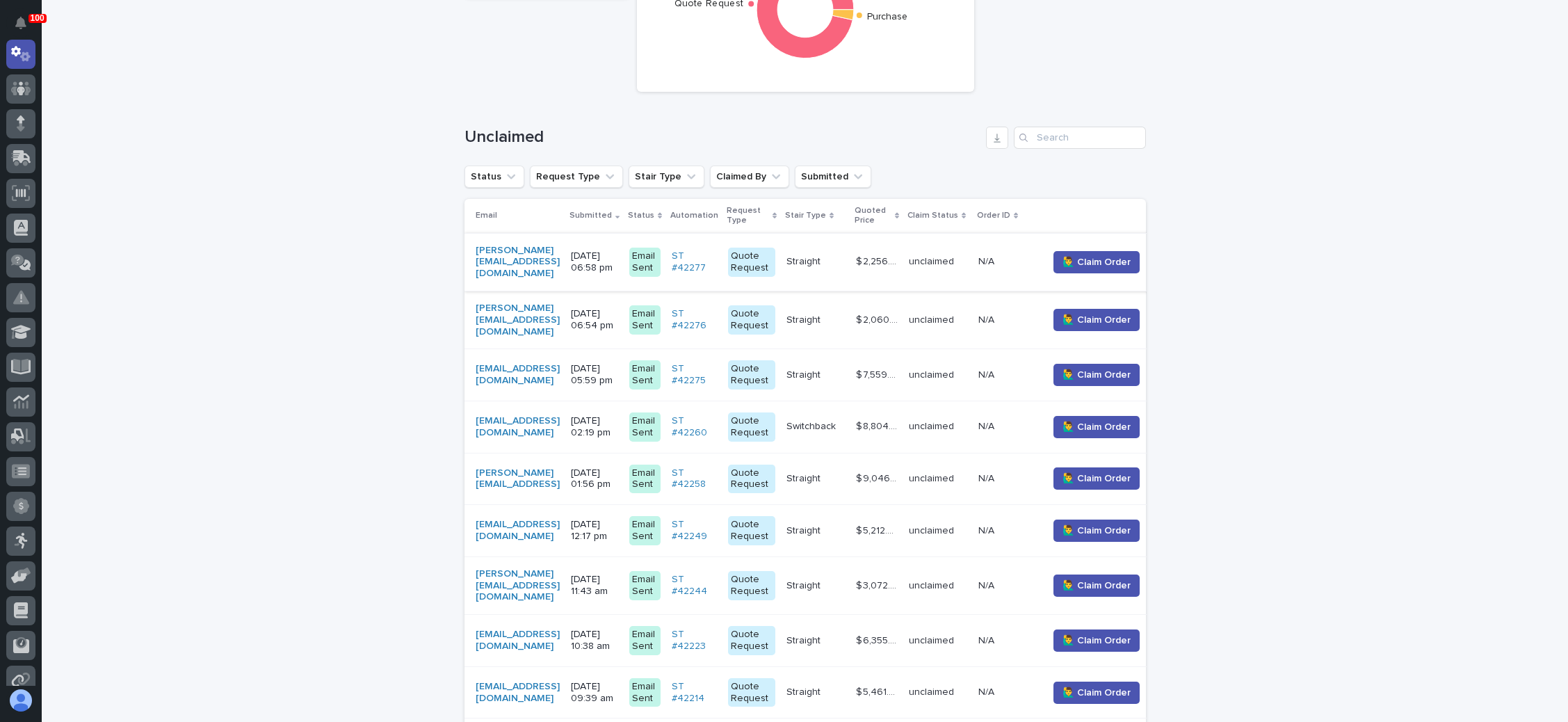
scroll to position [209, 0]
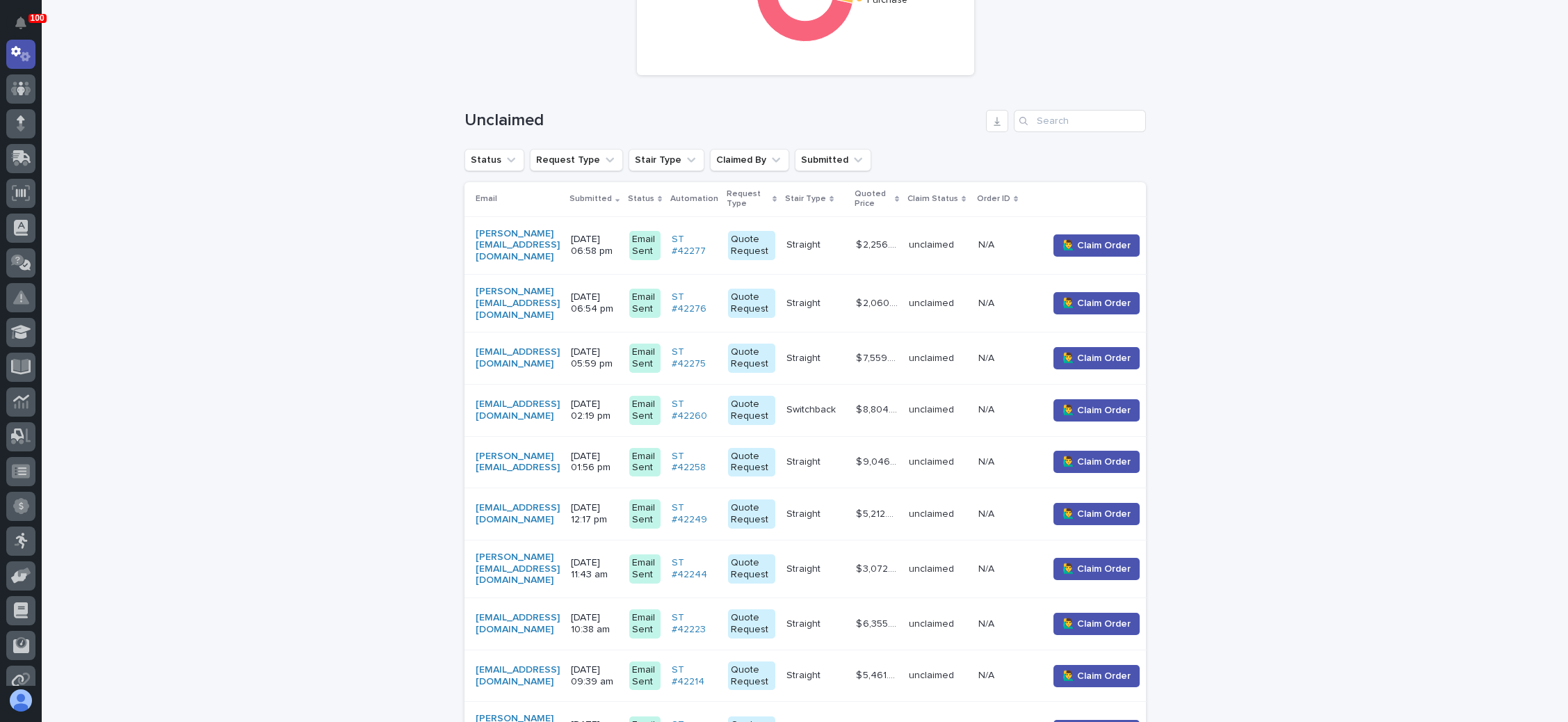
click at [839, 401] on p "Switchback" at bounding box center [813, 408] width 52 height 14
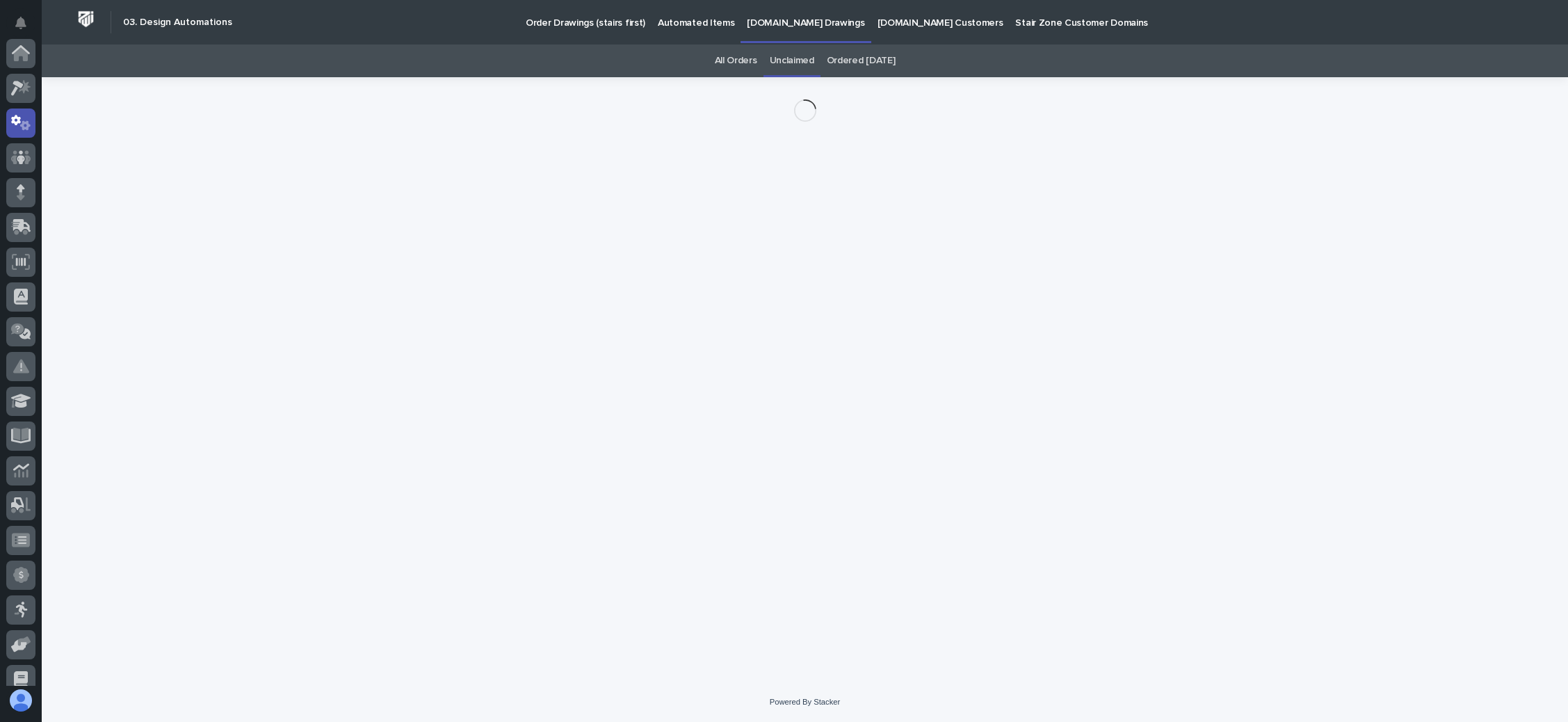
scroll to position [69, 0]
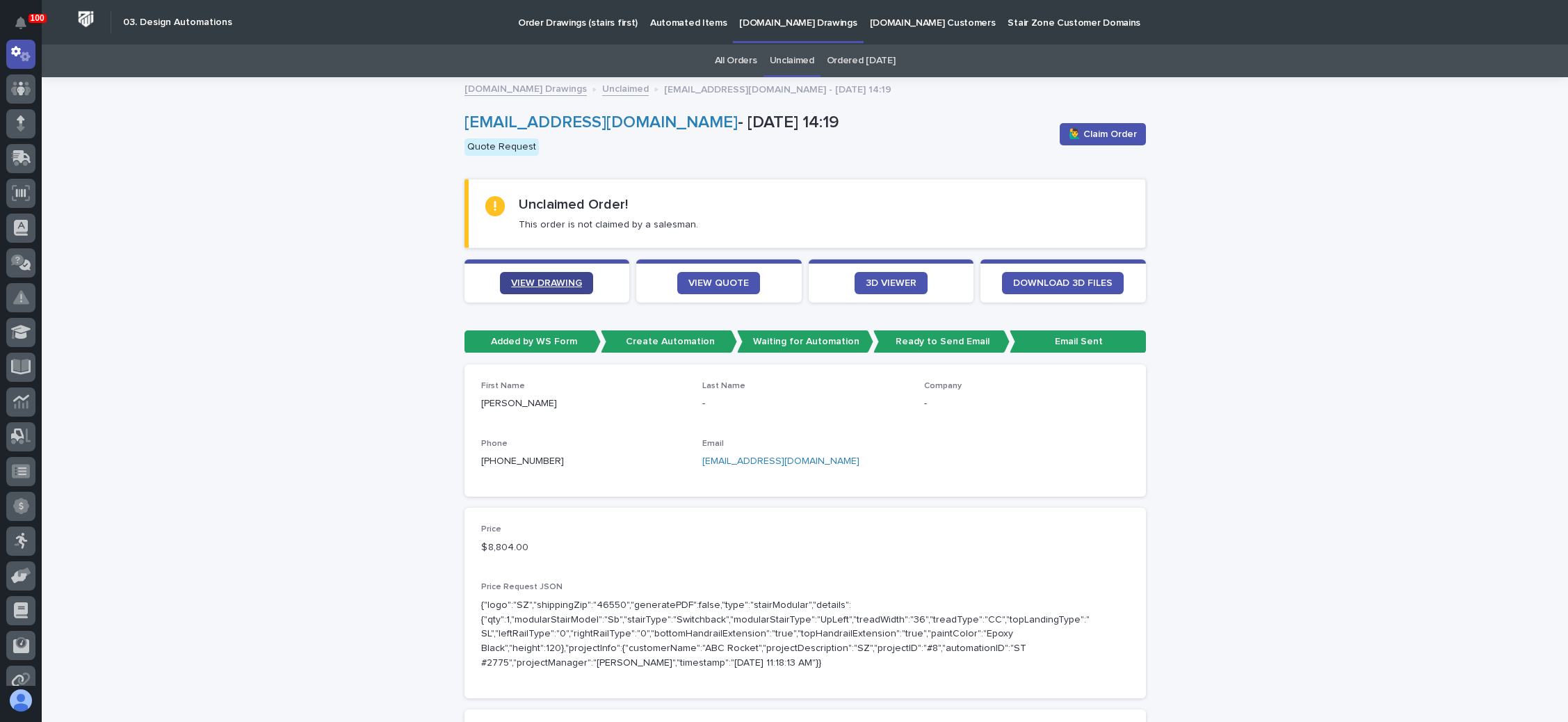
click at [551, 281] on span "VIEW DRAWING" at bounding box center [546, 283] width 71 height 10
click at [713, 273] on link "VIEW QUOTE" at bounding box center [718, 283] width 83 height 22
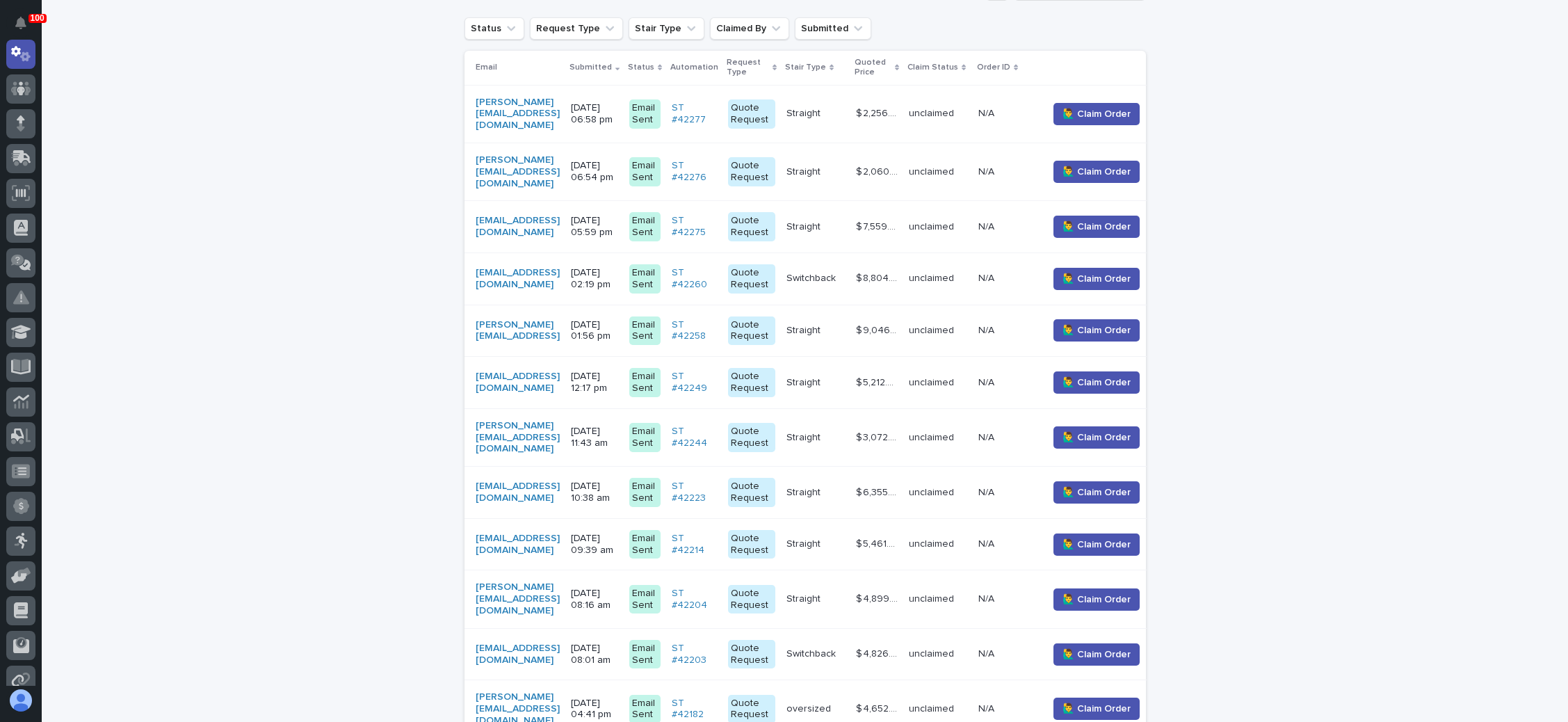
scroll to position [357, 0]
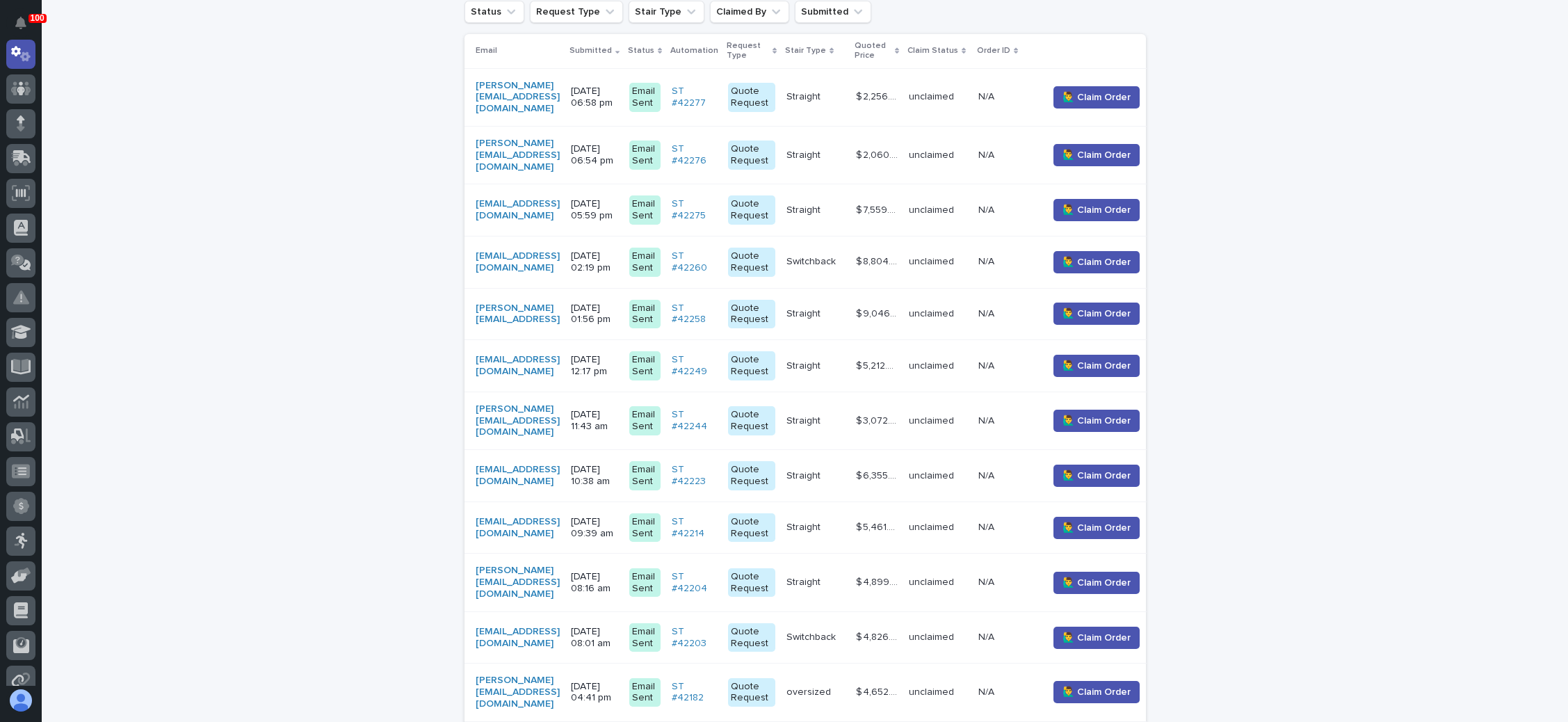
click at [824, 305] on p "Straight" at bounding box center [805, 312] width 37 height 14
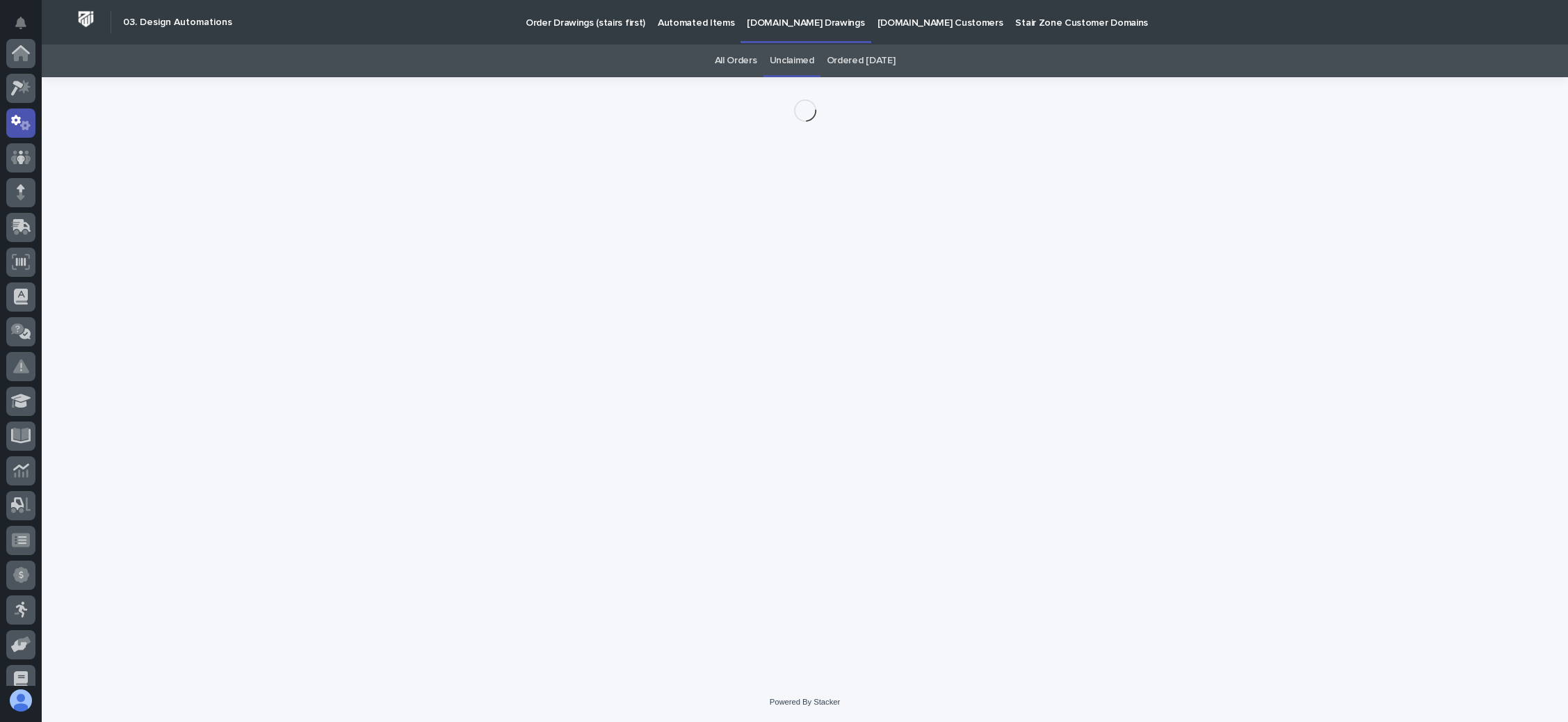
scroll to position [69, 0]
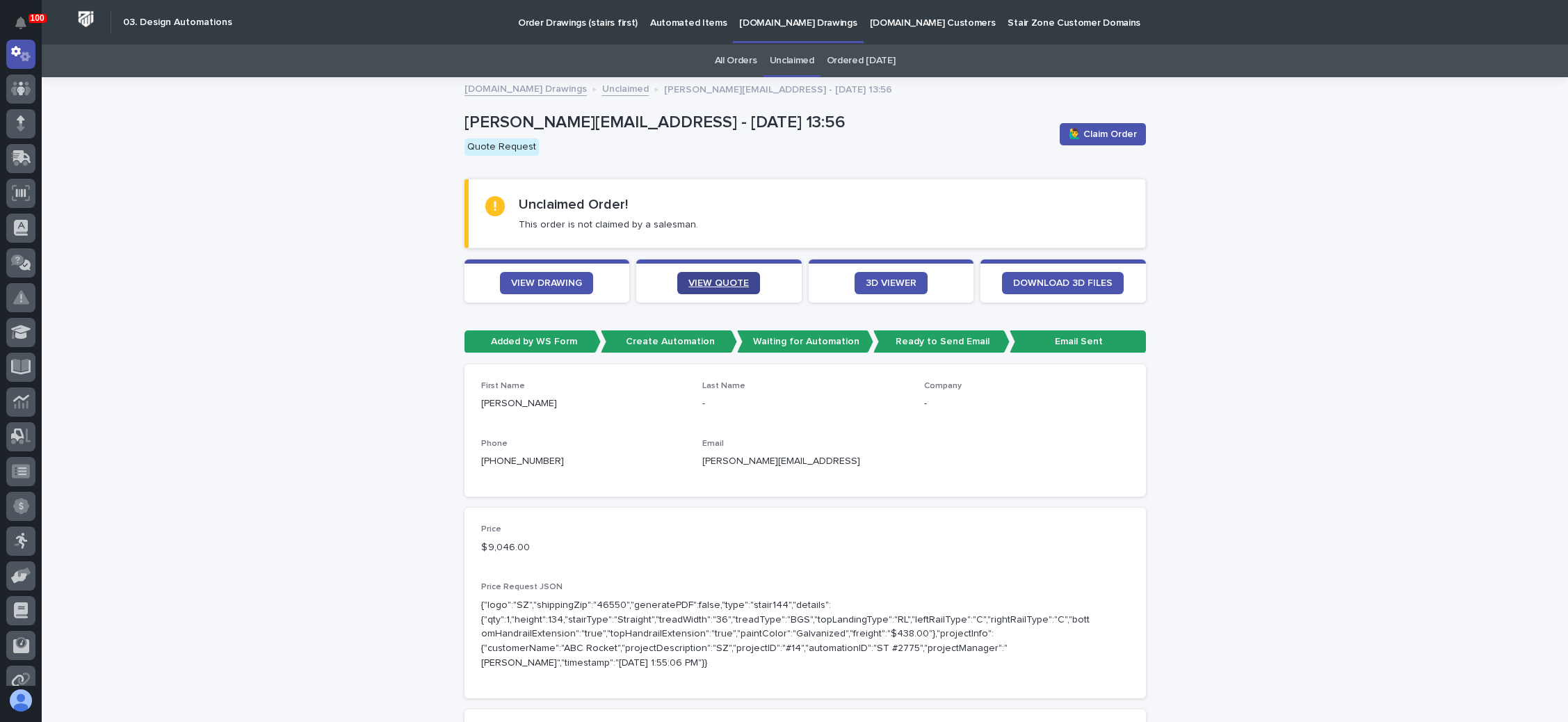
click at [730, 280] on span "VIEW QUOTE" at bounding box center [718, 283] width 60 height 10
click at [1096, 130] on span "🙋‍♂️ Claim Order" at bounding box center [1103, 134] width 68 height 14
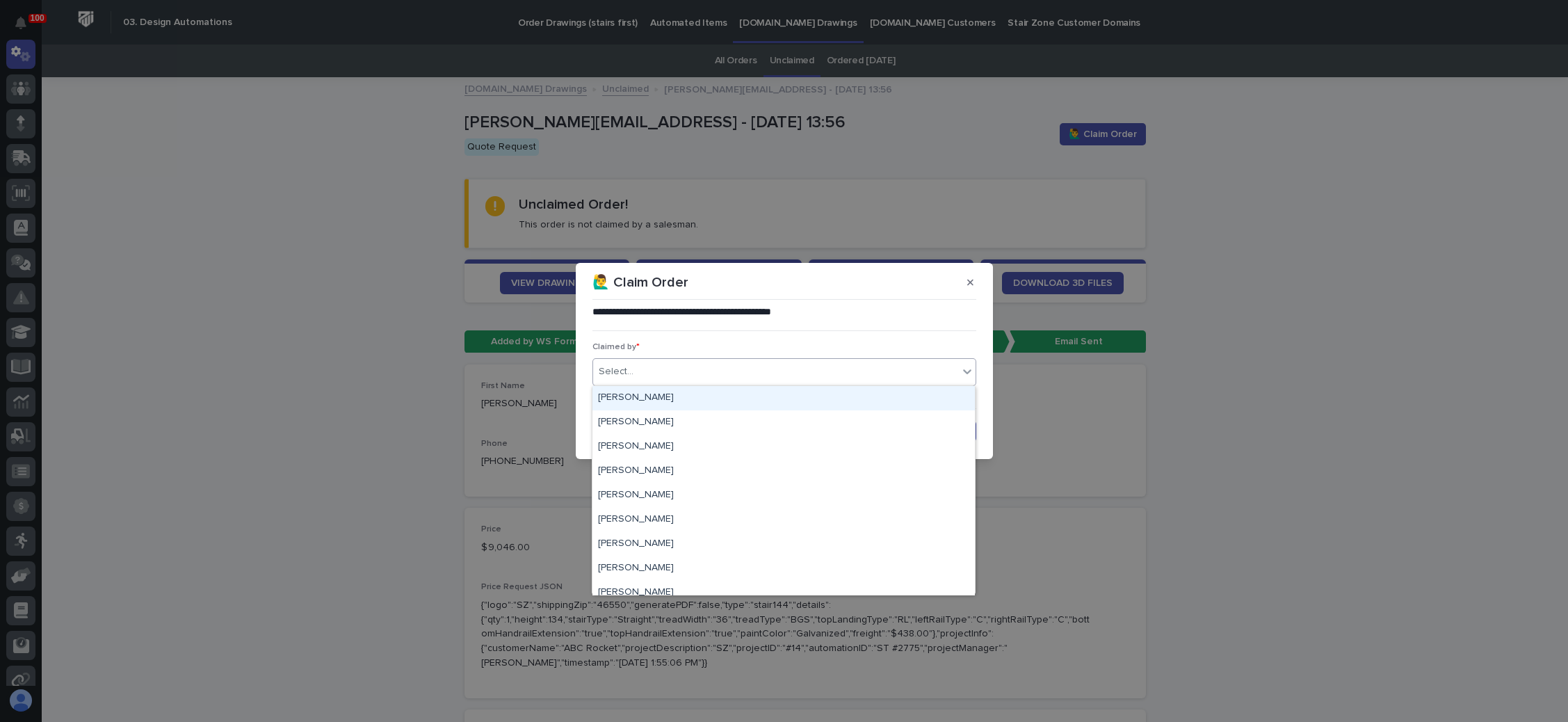
click at [728, 368] on div "Select..." at bounding box center [775, 371] width 365 height 23
type input "**"
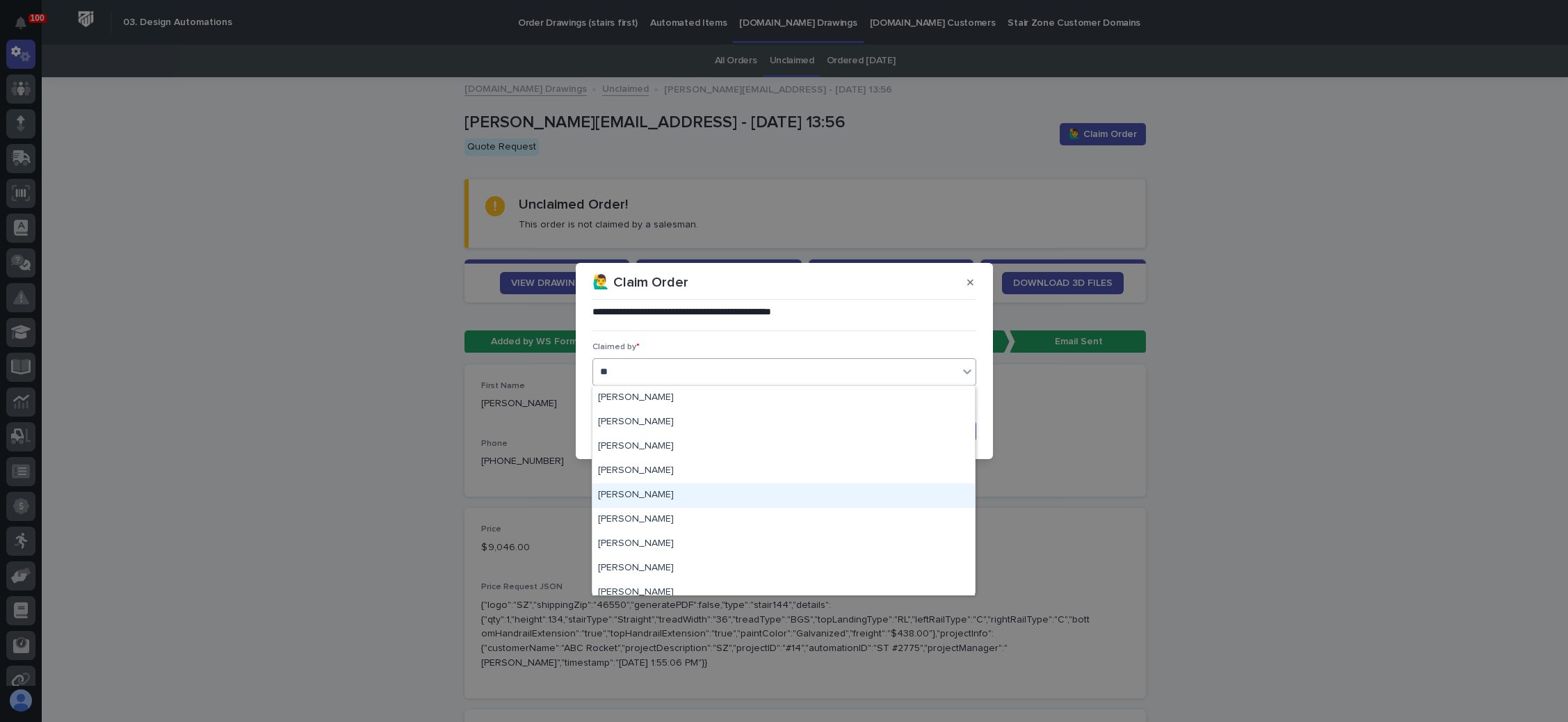
click at [648, 492] on div "[PERSON_NAME]" at bounding box center [783, 495] width 382 height 24
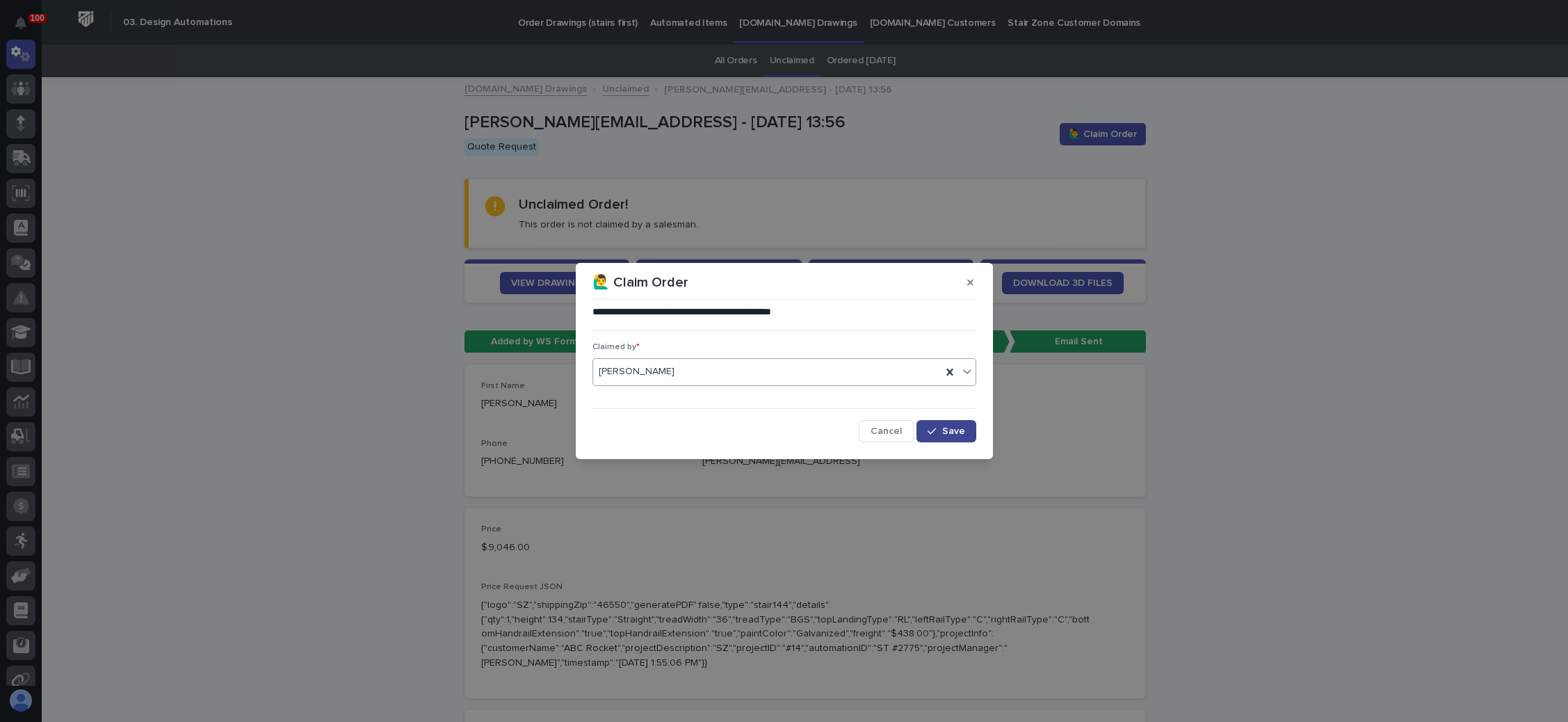
click at [946, 426] on span "Save" at bounding box center [954, 431] width 23 height 10
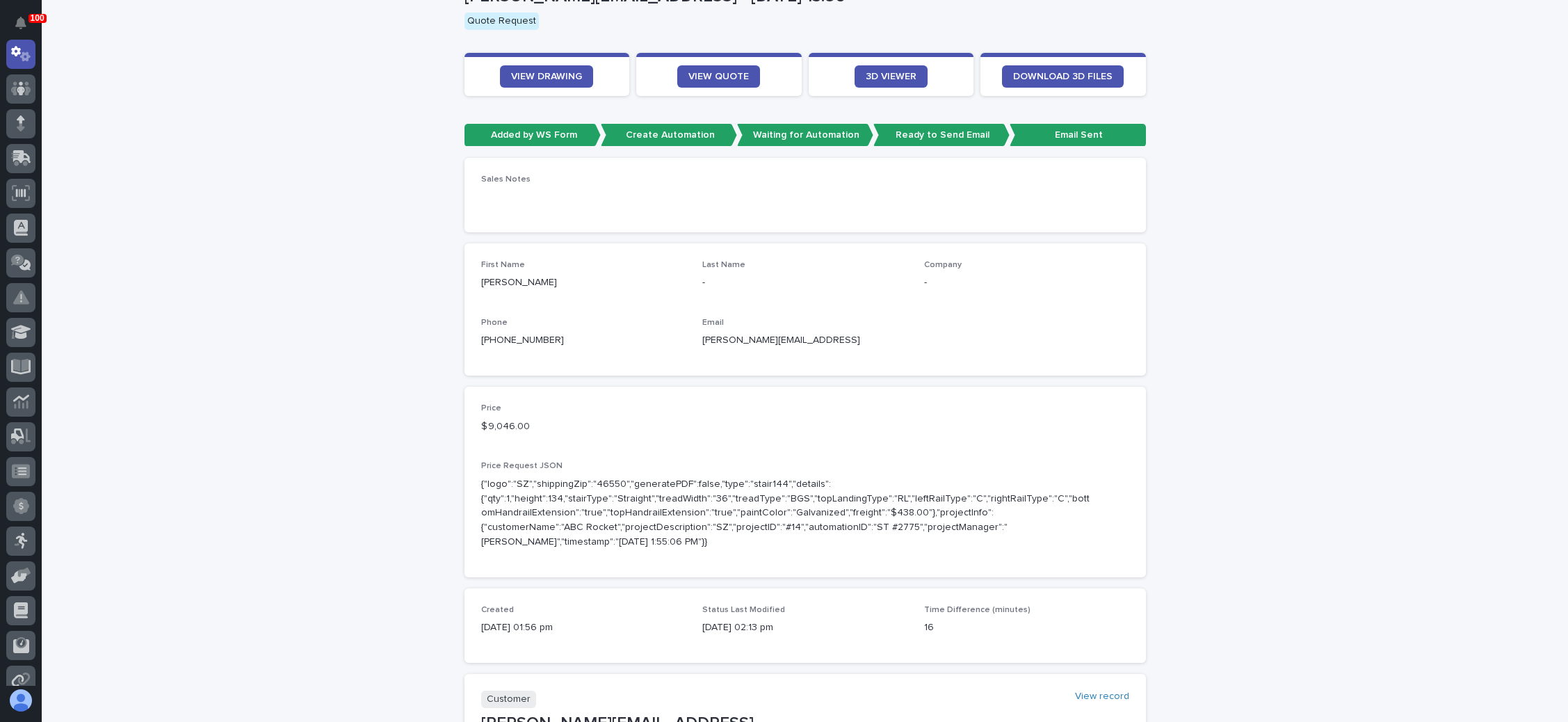
scroll to position [209, 0]
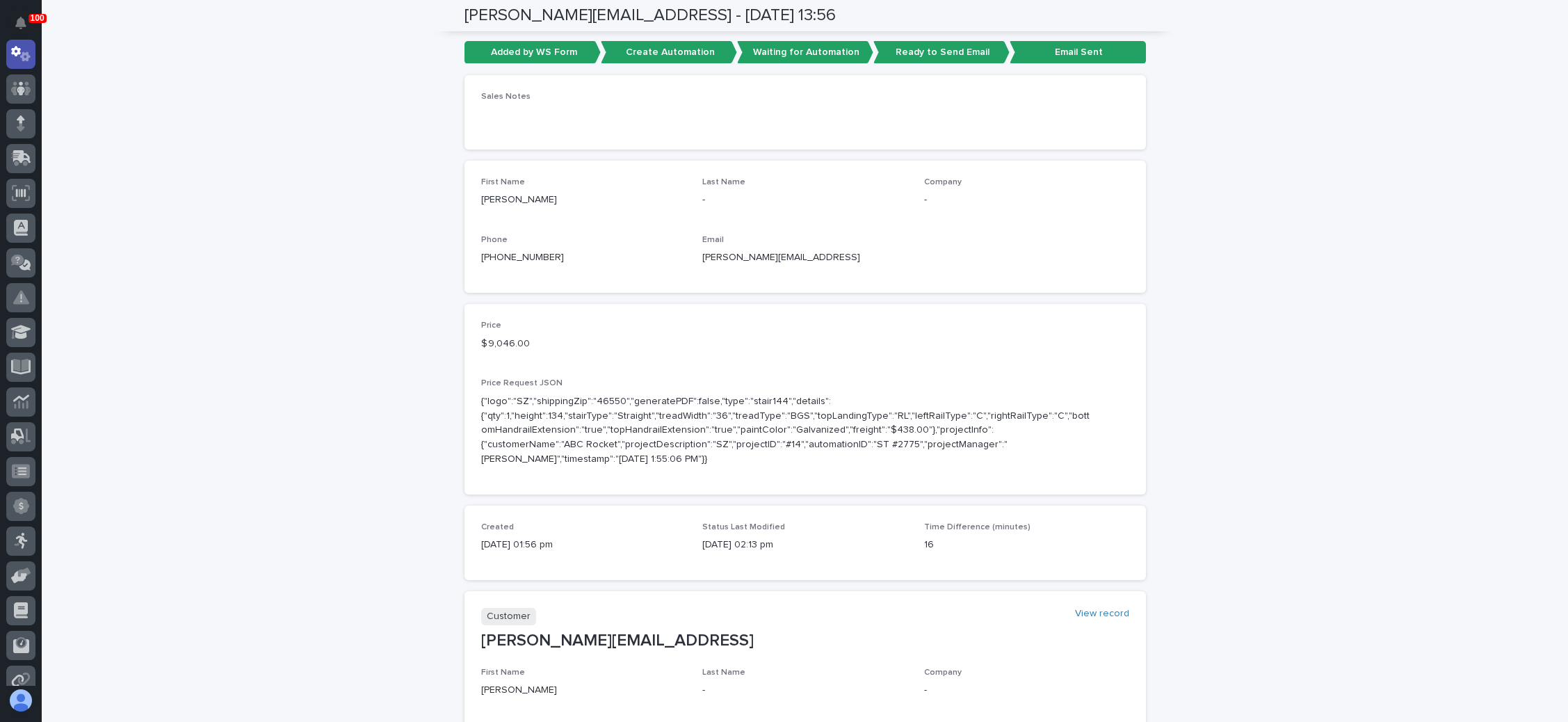
drag, startPoint x: 824, startPoint y: 258, endPoint x: 798, endPoint y: 259, distance: 26.0
click at [798, 259] on p "logan.hurt@valvolineglobal.con" at bounding box center [805, 258] width 205 height 14
click at [803, 259] on p "logan.hurt@valvolineglobal.con" at bounding box center [805, 258] width 205 height 14
drag, startPoint x: 825, startPoint y: 257, endPoint x: 695, endPoint y: 261, distance: 130.1
click at [703, 261] on p "logan.hurt@valvolineglobal.con" at bounding box center [805, 258] width 205 height 14
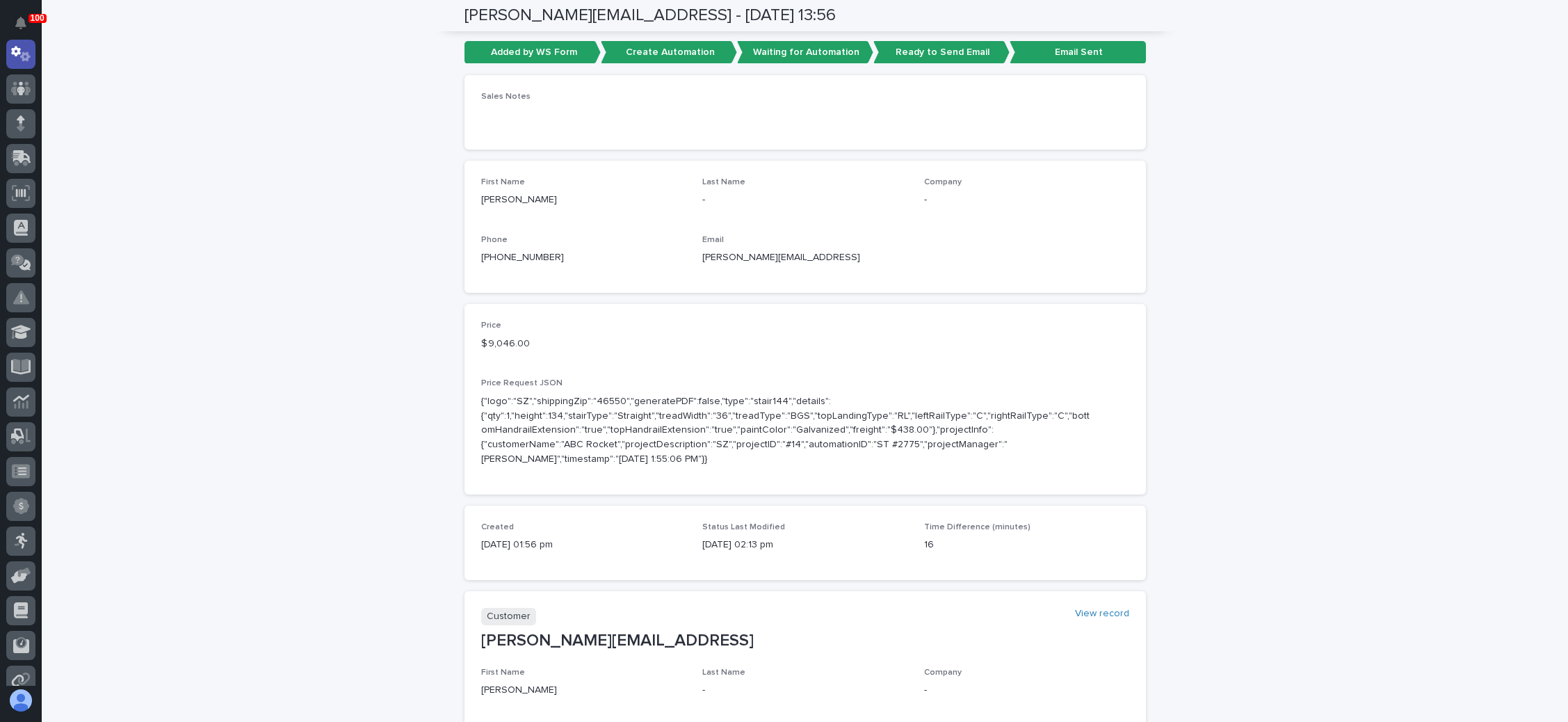
copy p "logan.hurt@valvolineglobal.con"
click at [660, 353] on div "Price $ 9,046.00" at bounding box center [583, 340] width 205 height 41
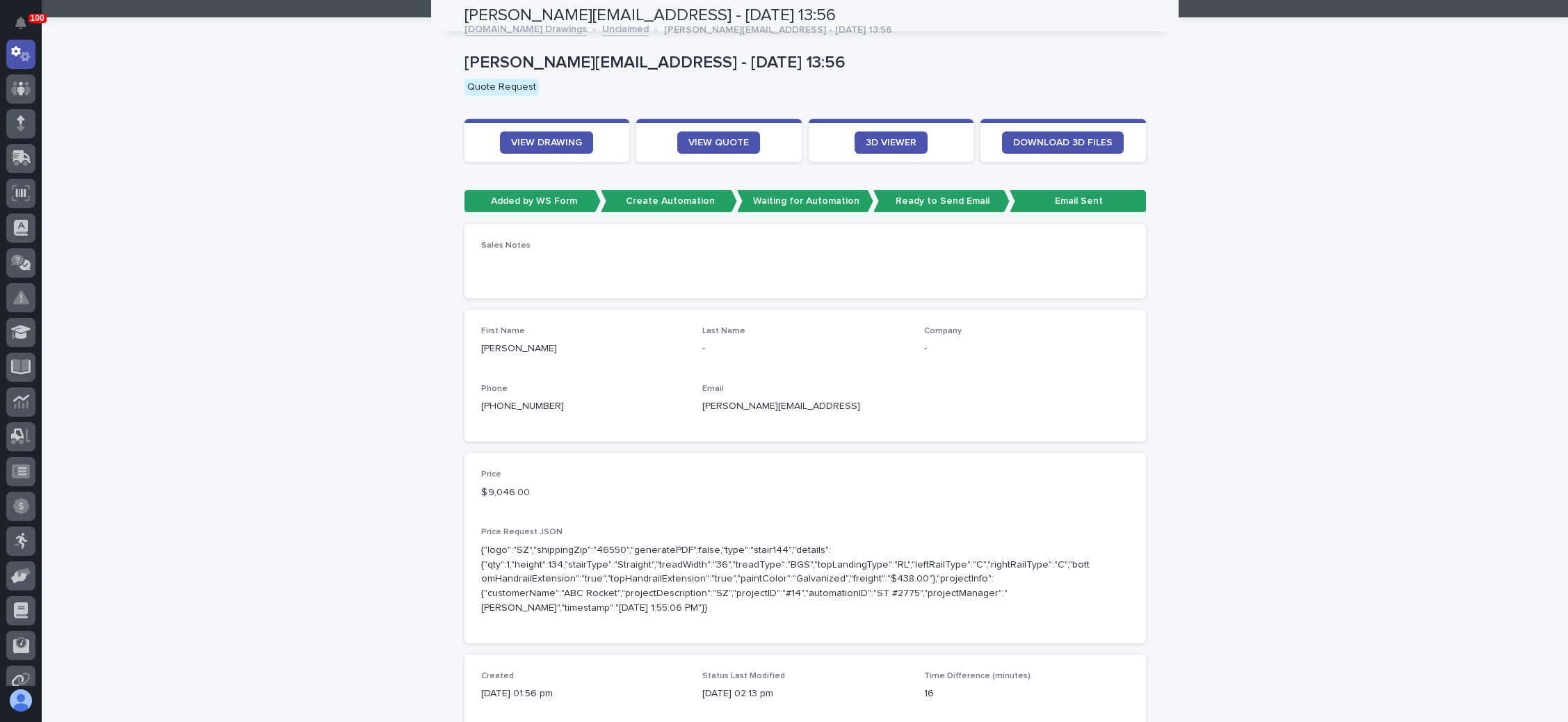
scroll to position [0, 0]
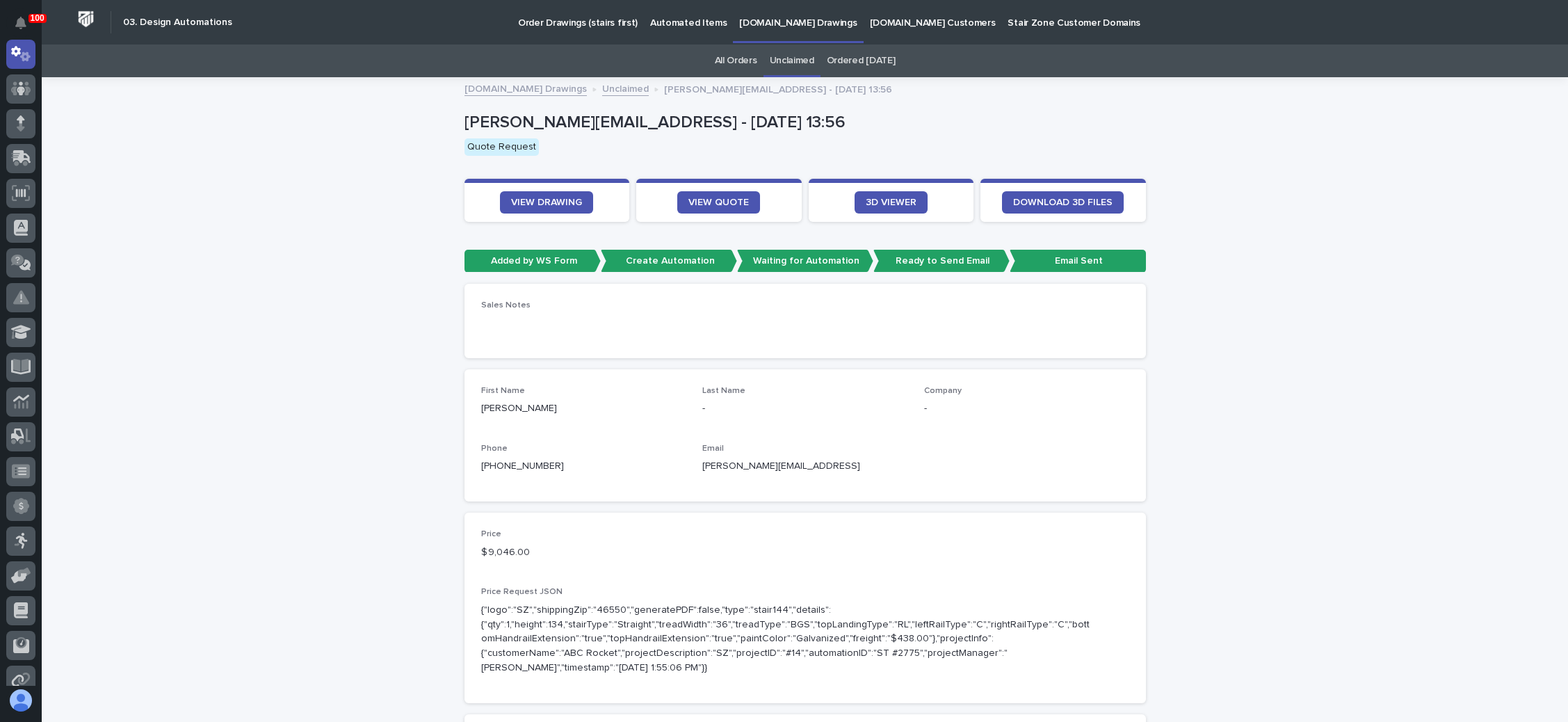
click at [827, 469] on p "[PERSON_NAME][EMAIL_ADDRESS]" at bounding box center [805, 466] width 205 height 14
click at [826, 466] on p "[PERSON_NAME][EMAIL_ADDRESS]" at bounding box center [805, 466] width 205 height 14
click at [826, 466] on p "[PERSON_NAME][EMAIL_ADDRESS]" at bounding box center [805, 466] width 205 height 14
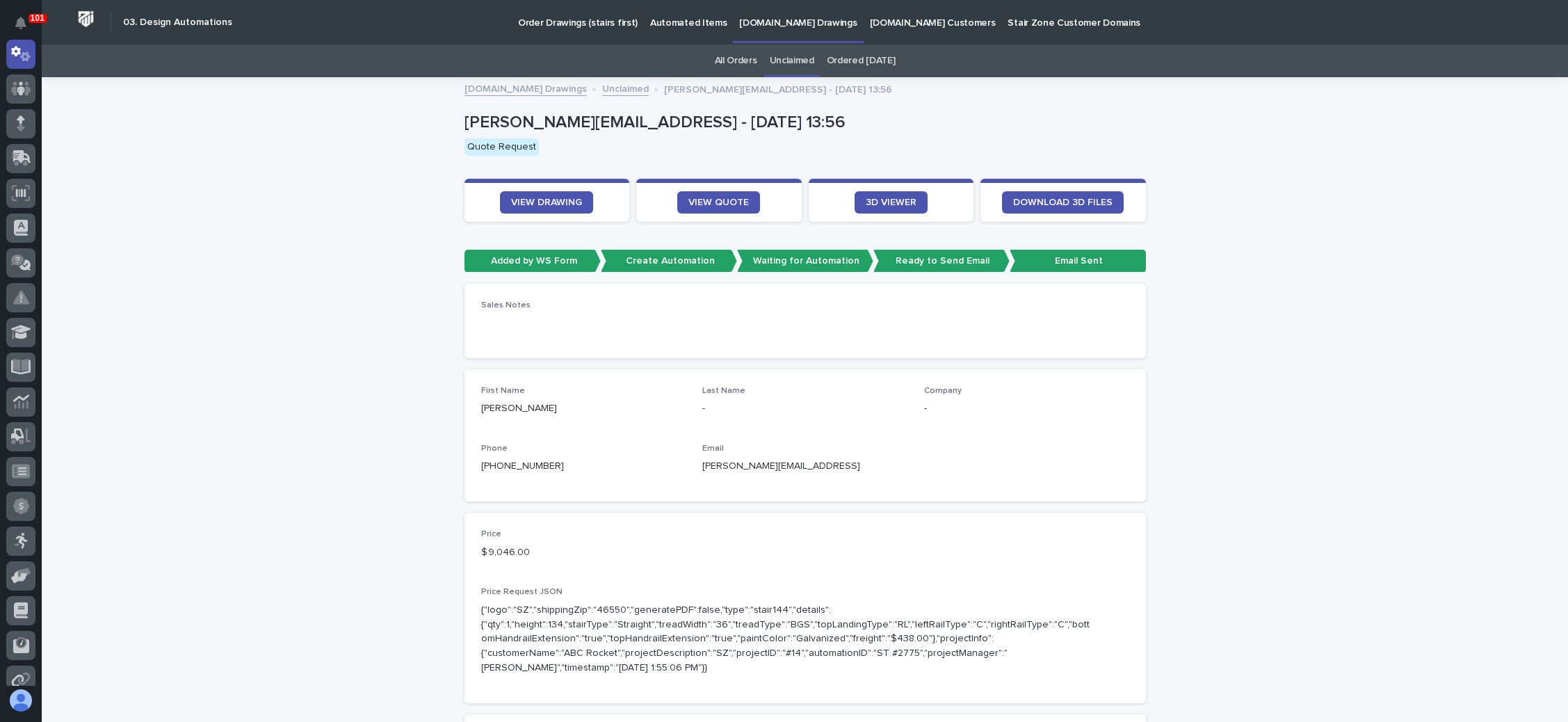
click at [826, 466] on p "[PERSON_NAME][EMAIL_ADDRESS]" at bounding box center [805, 466] width 205 height 14
click at [826, 467] on p "[PERSON_NAME][EMAIL_ADDRESS]" at bounding box center [805, 466] width 205 height 14
click at [527, 197] on span "VIEW DRAWING" at bounding box center [546, 202] width 71 height 10
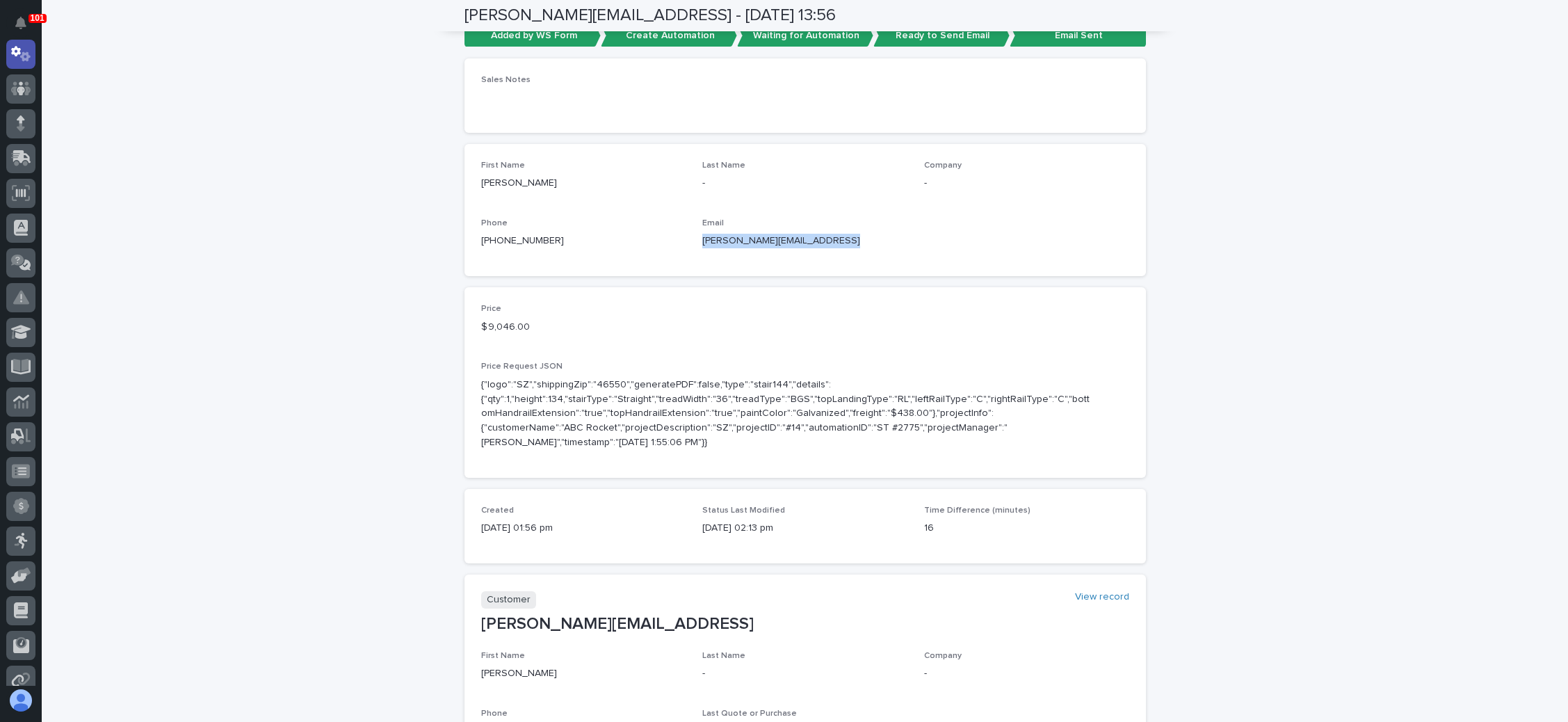
scroll to position [209, 0]
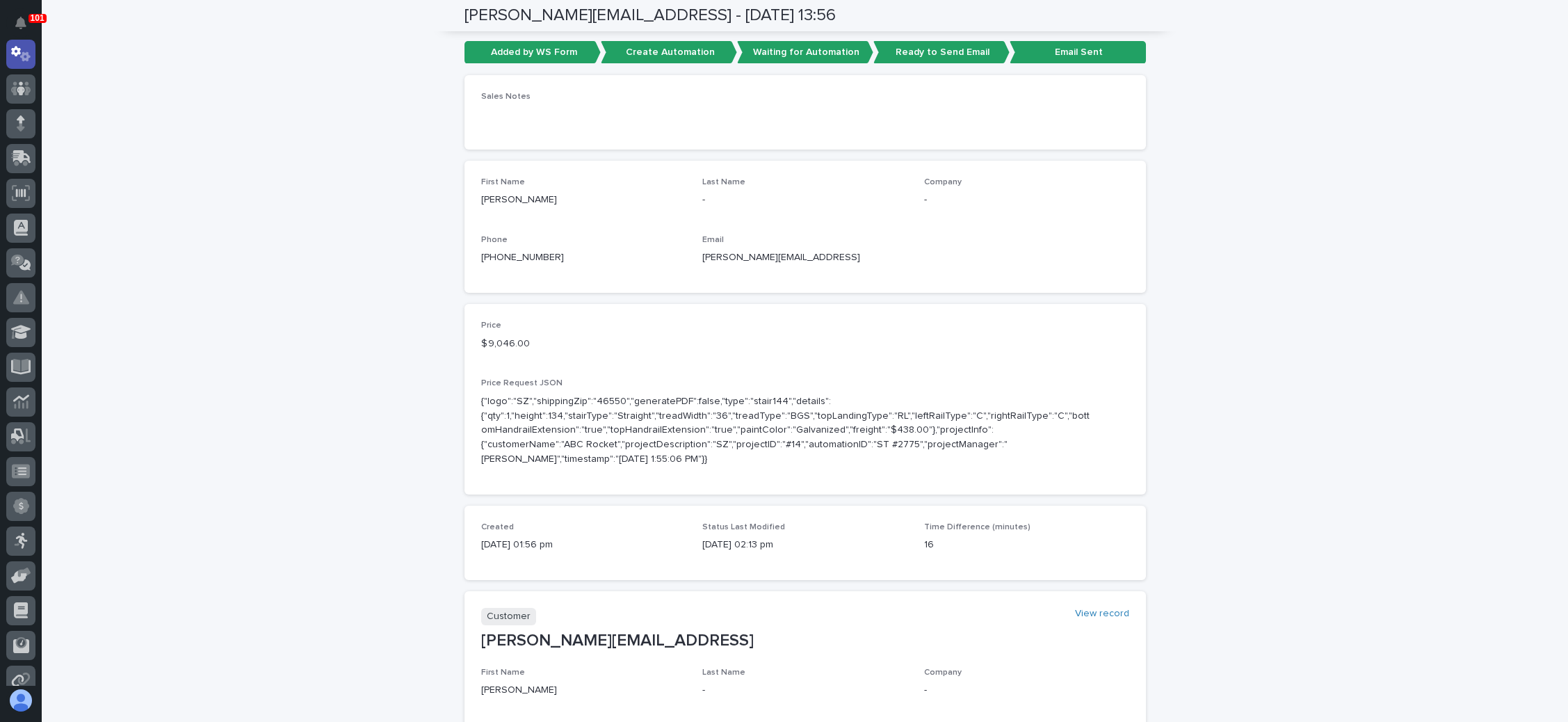
click at [664, 341] on p "$ 9,046.00" at bounding box center [583, 344] width 205 height 14
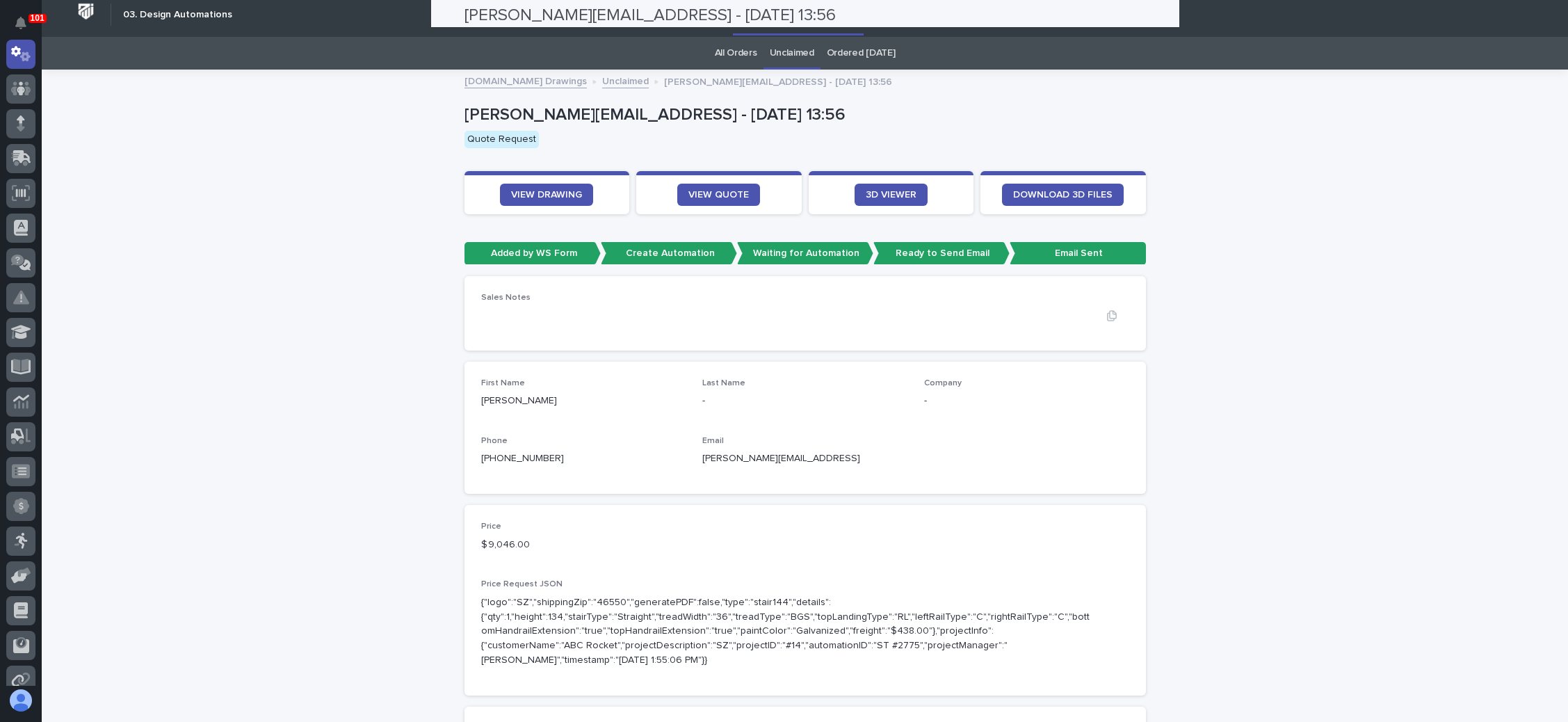
scroll to position [0, 0]
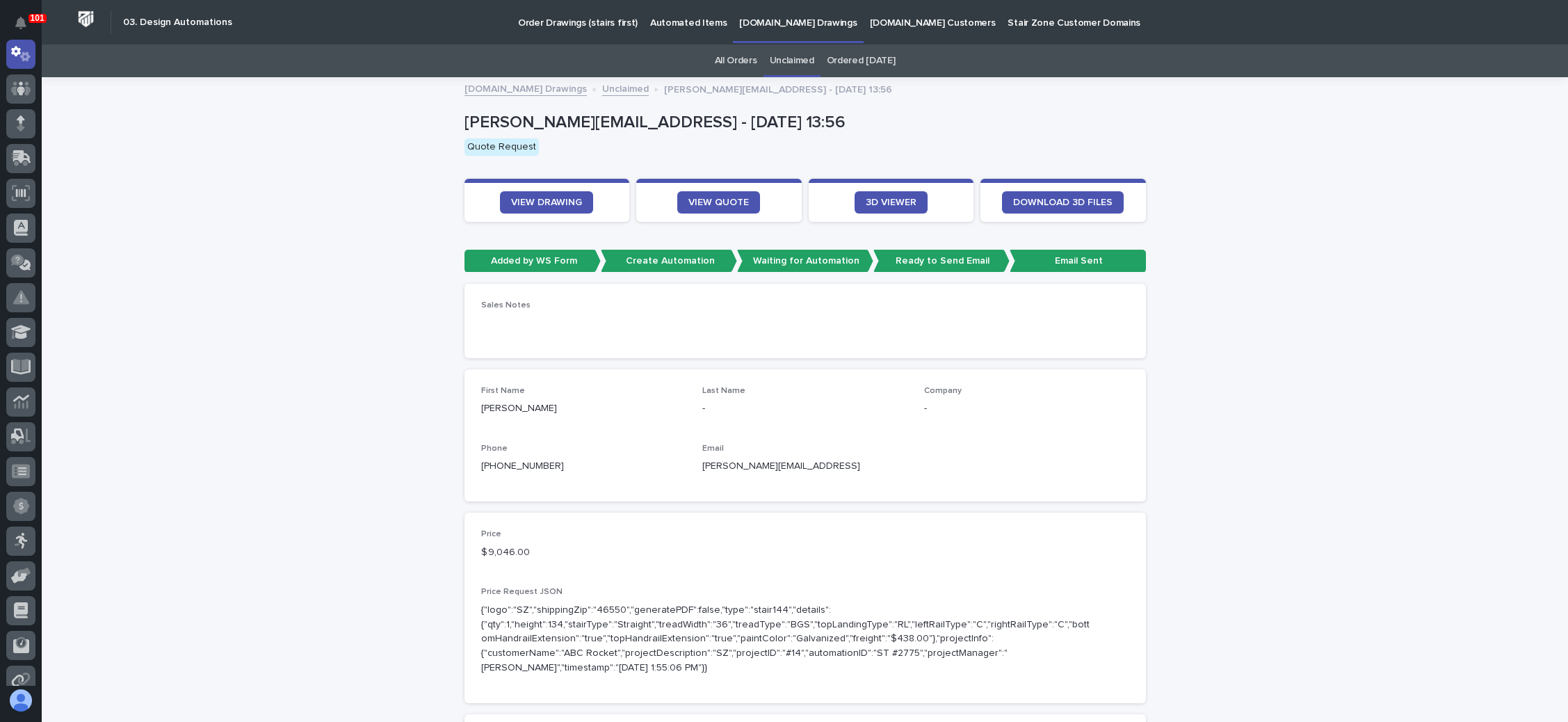
click at [789, 57] on link "Unclaimed" at bounding box center [792, 60] width 45 height 32
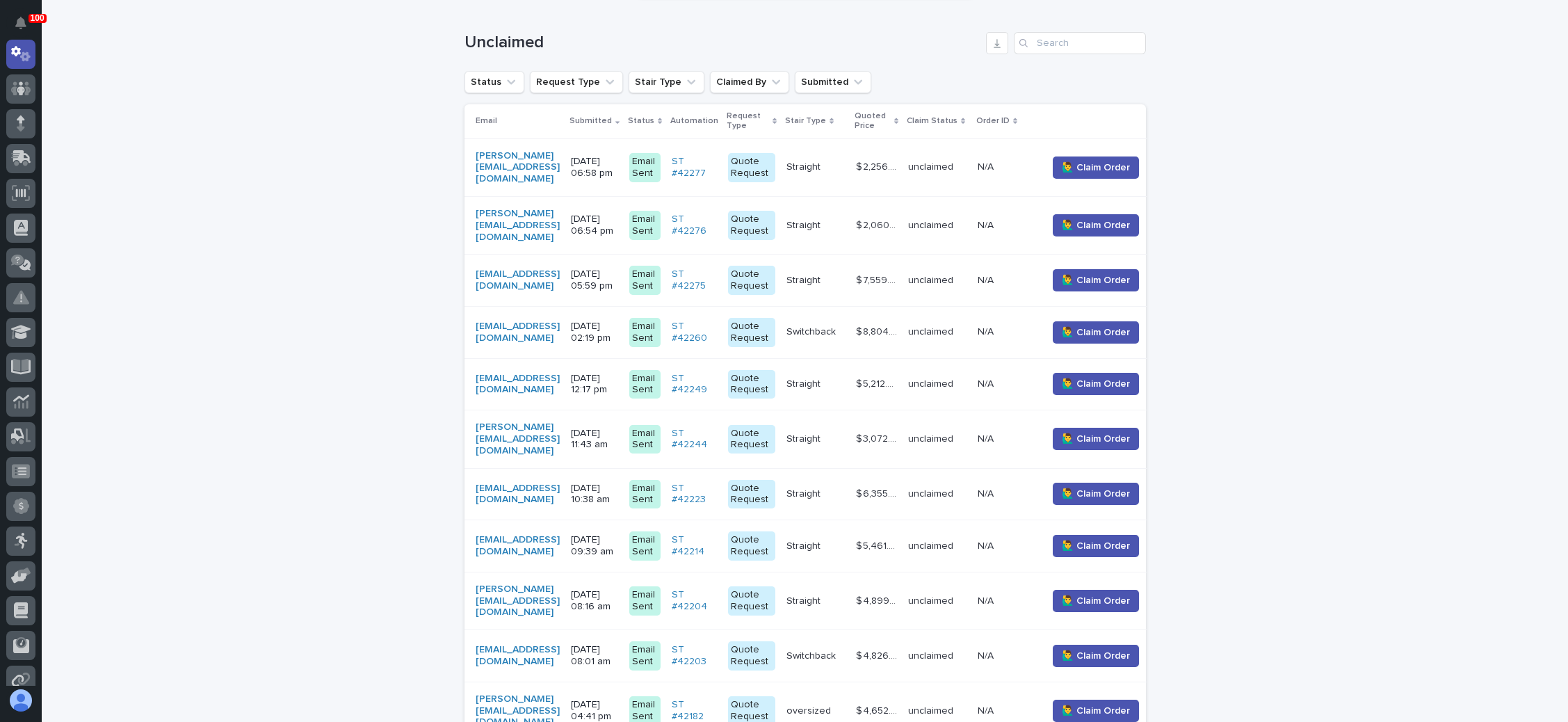
scroll to position [313, 0]
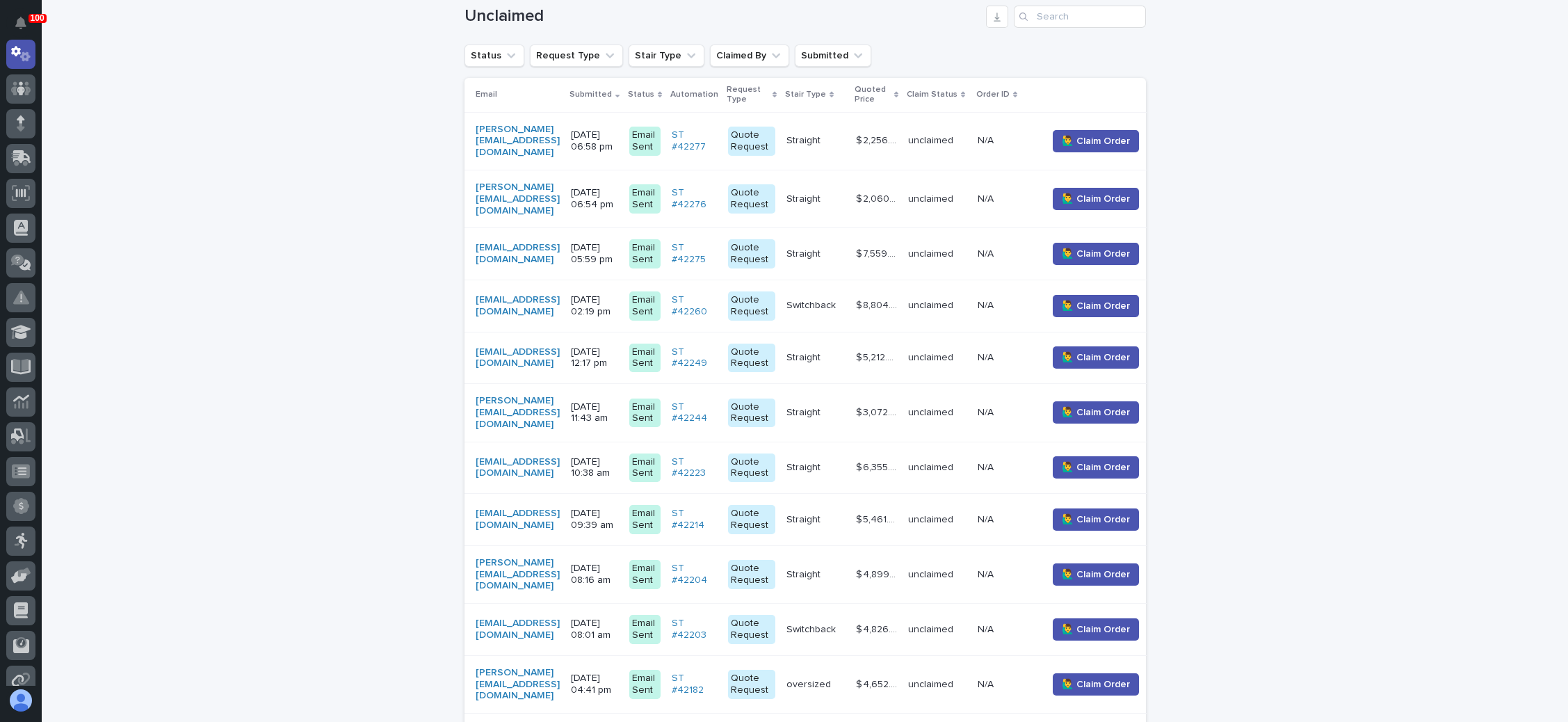
click at [824, 459] on p "Straight" at bounding box center [805, 466] width 37 height 14
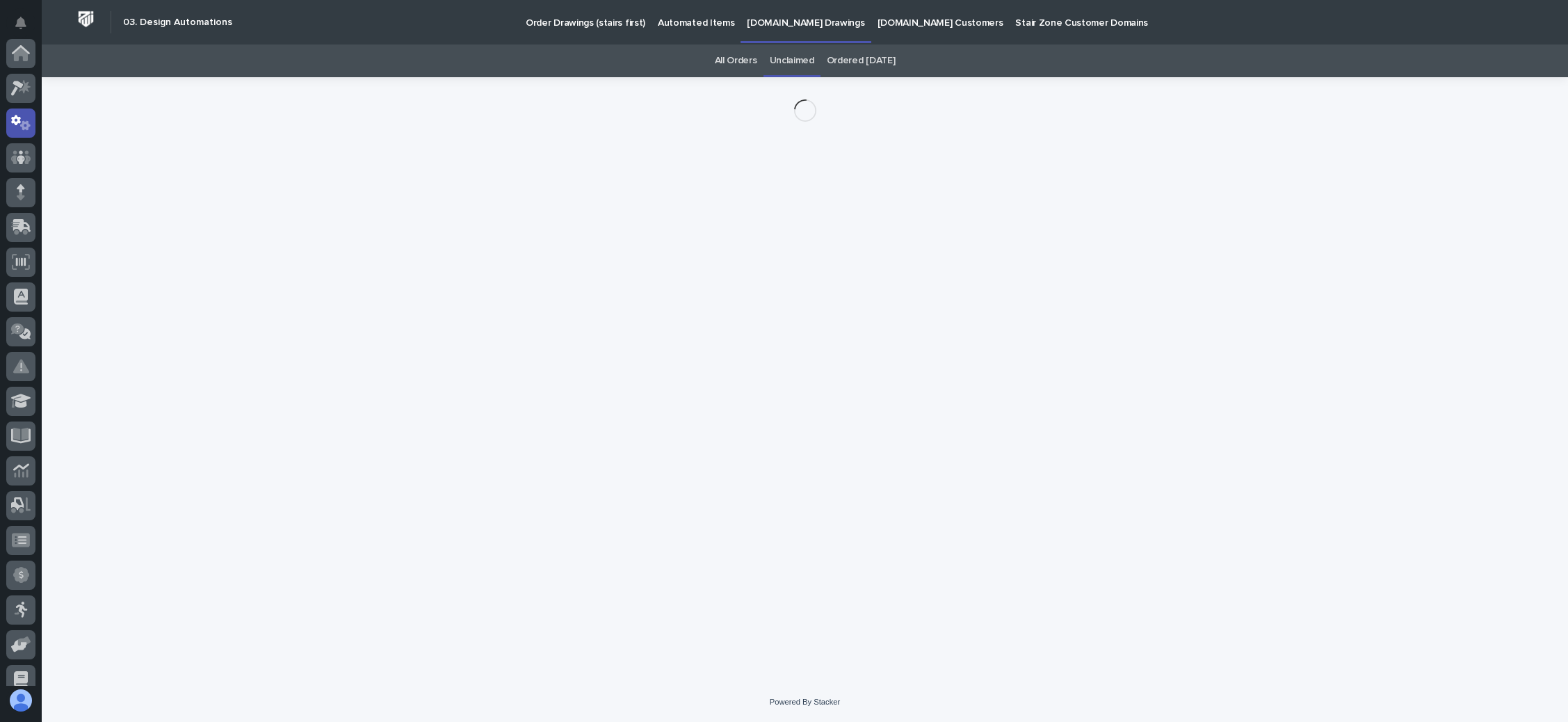
scroll to position [69, 0]
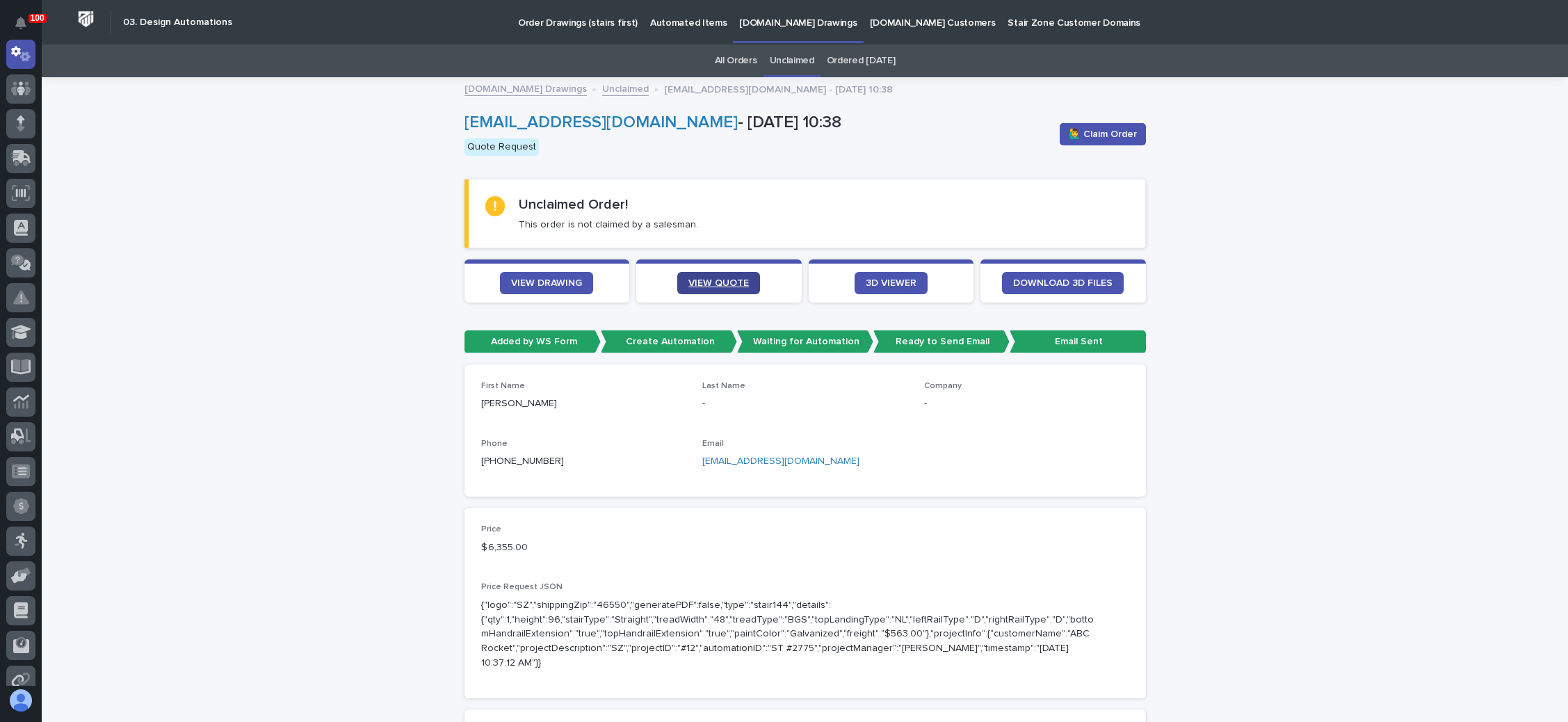
click at [724, 283] on span "VIEW QUOTE" at bounding box center [718, 283] width 60 height 10
click at [806, 461] on link "[EMAIL_ADDRESS][DOMAIN_NAME]" at bounding box center [781, 461] width 157 height 10
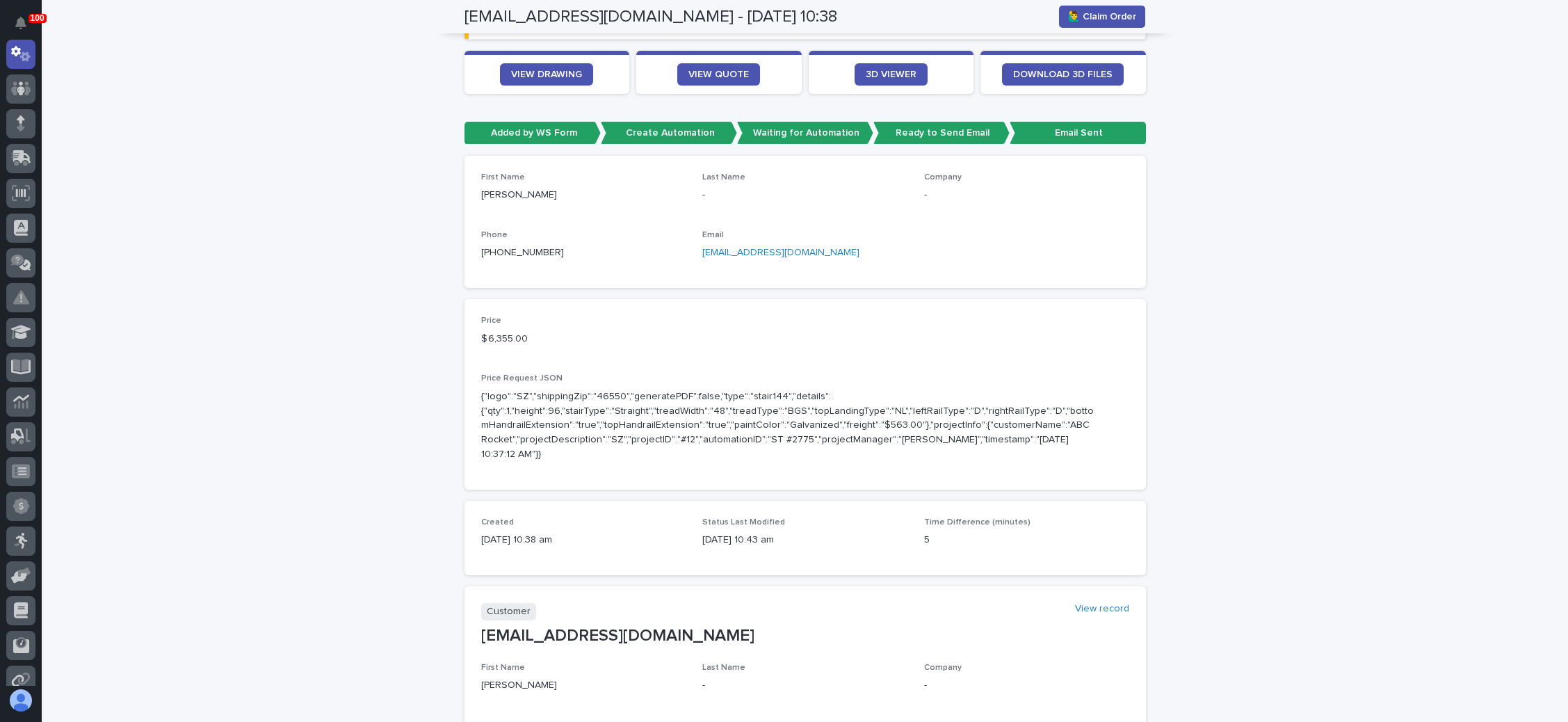
scroll to position [0, 0]
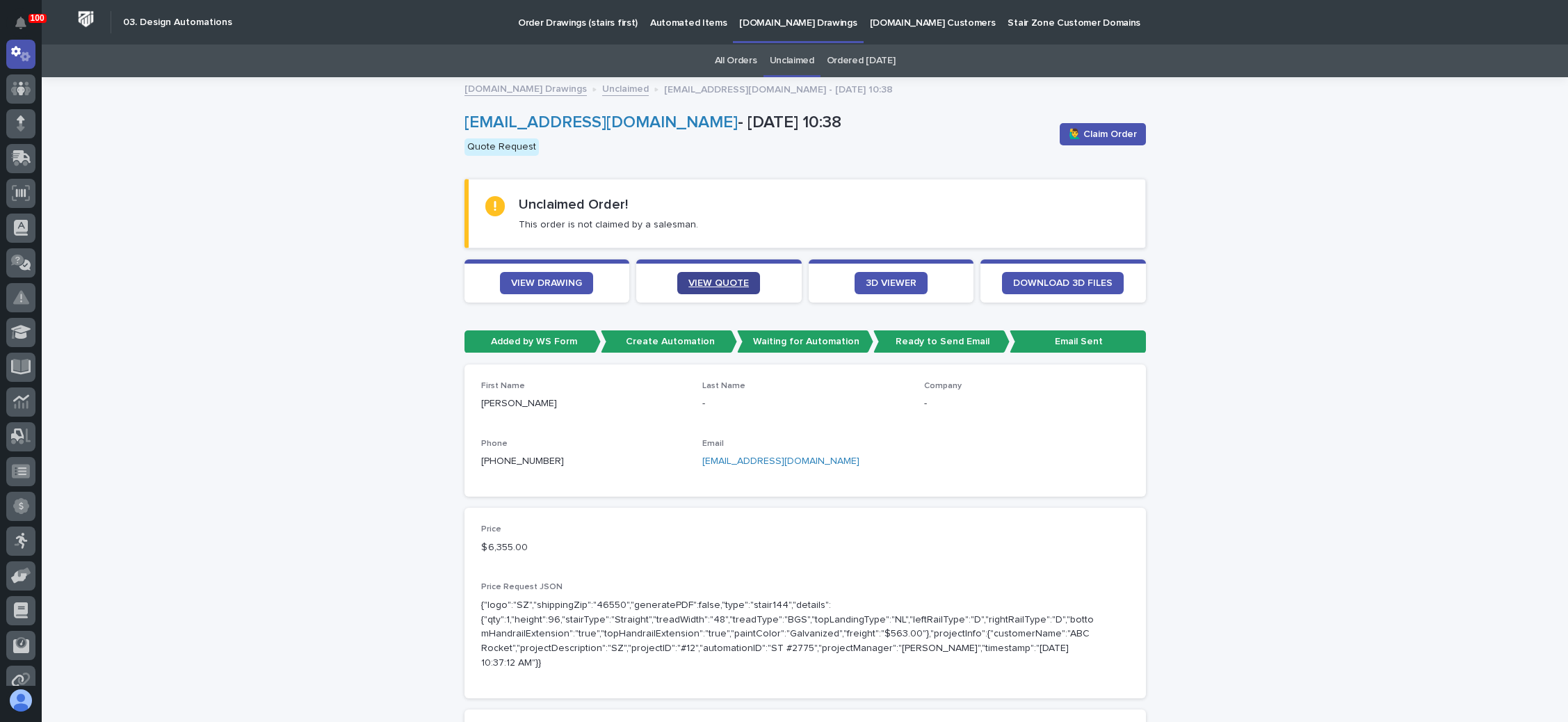
click at [713, 275] on link "VIEW QUOTE" at bounding box center [718, 283] width 83 height 22
click at [556, 278] on span "VIEW DRAWING" at bounding box center [546, 283] width 71 height 10
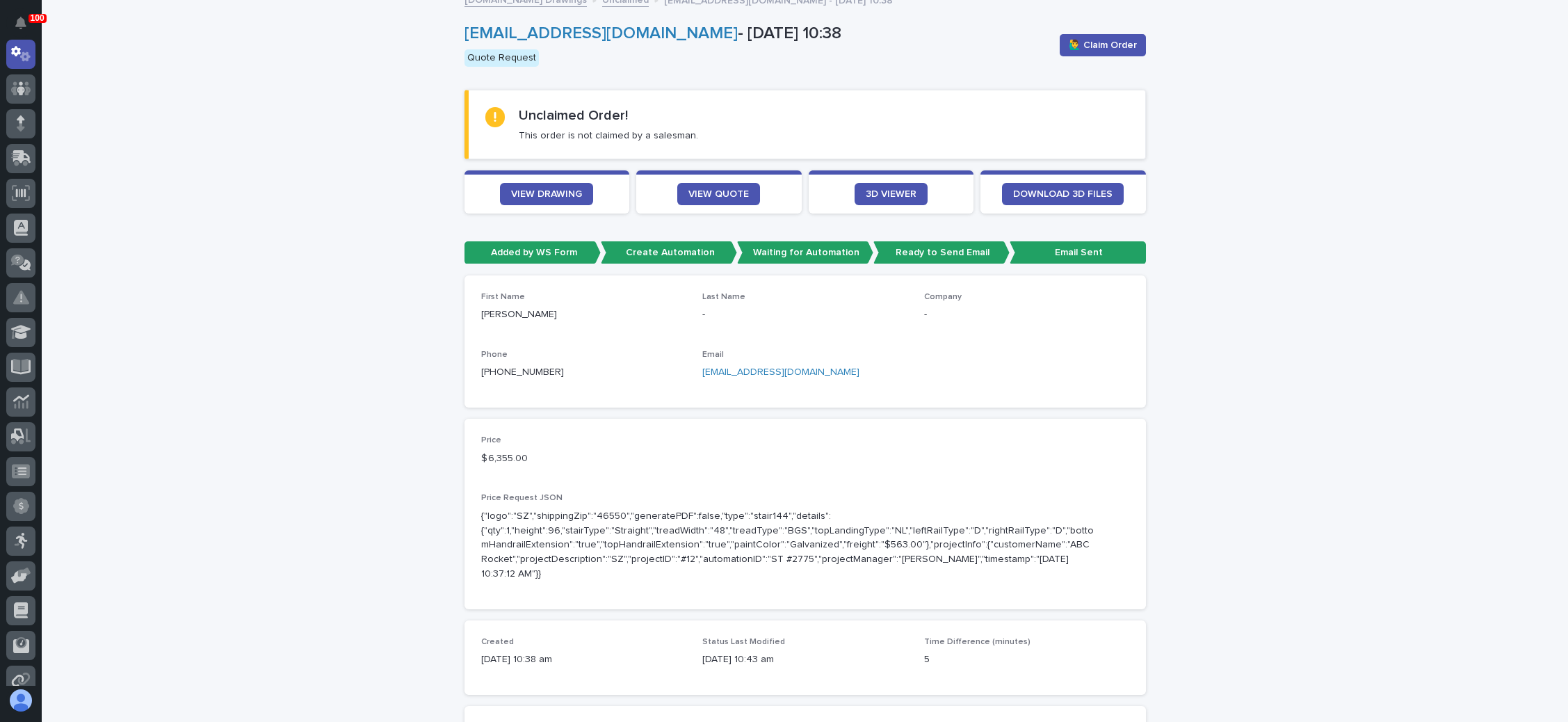
scroll to position [104, 0]
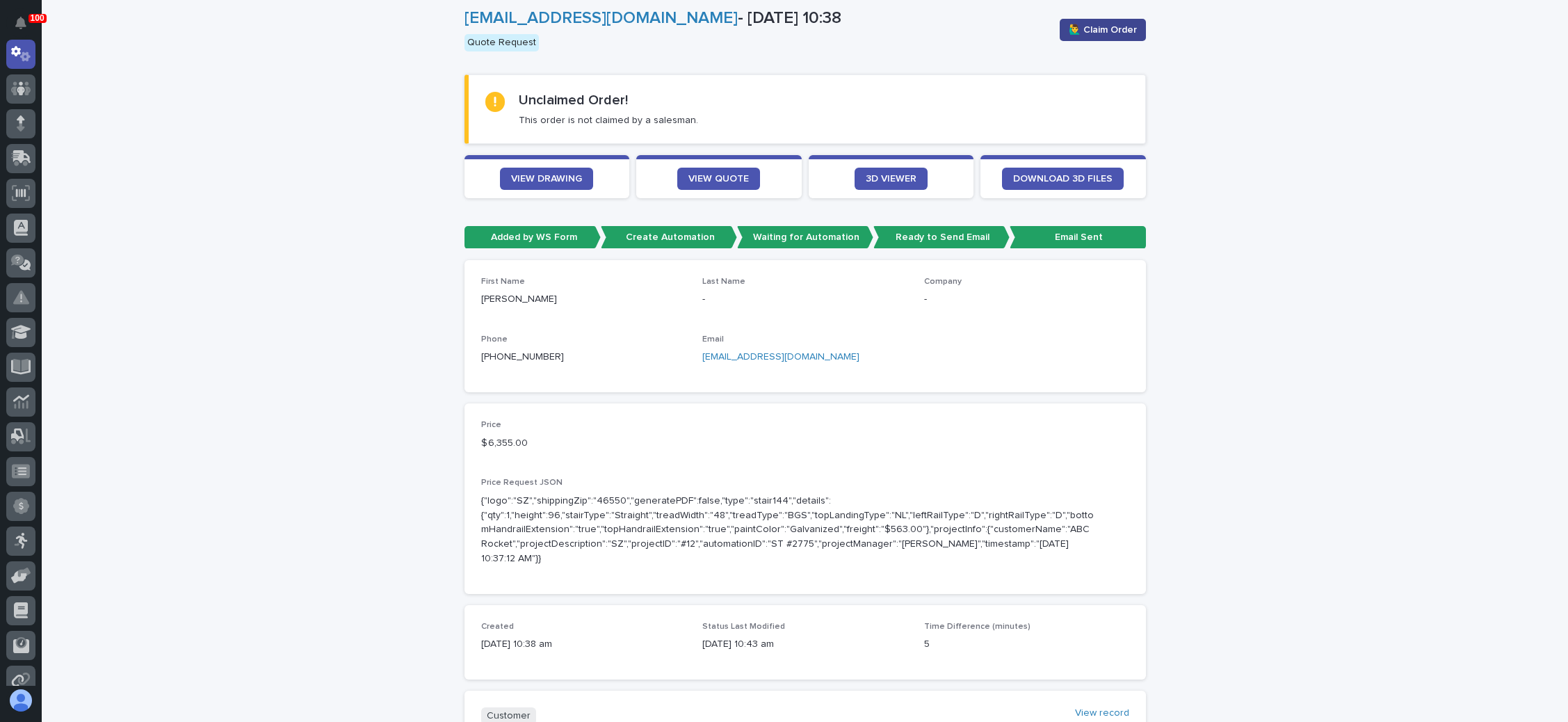
click at [1105, 30] on span "🙋‍♂️ Claim Order" at bounding box center [1103, 30] width 68 height 14
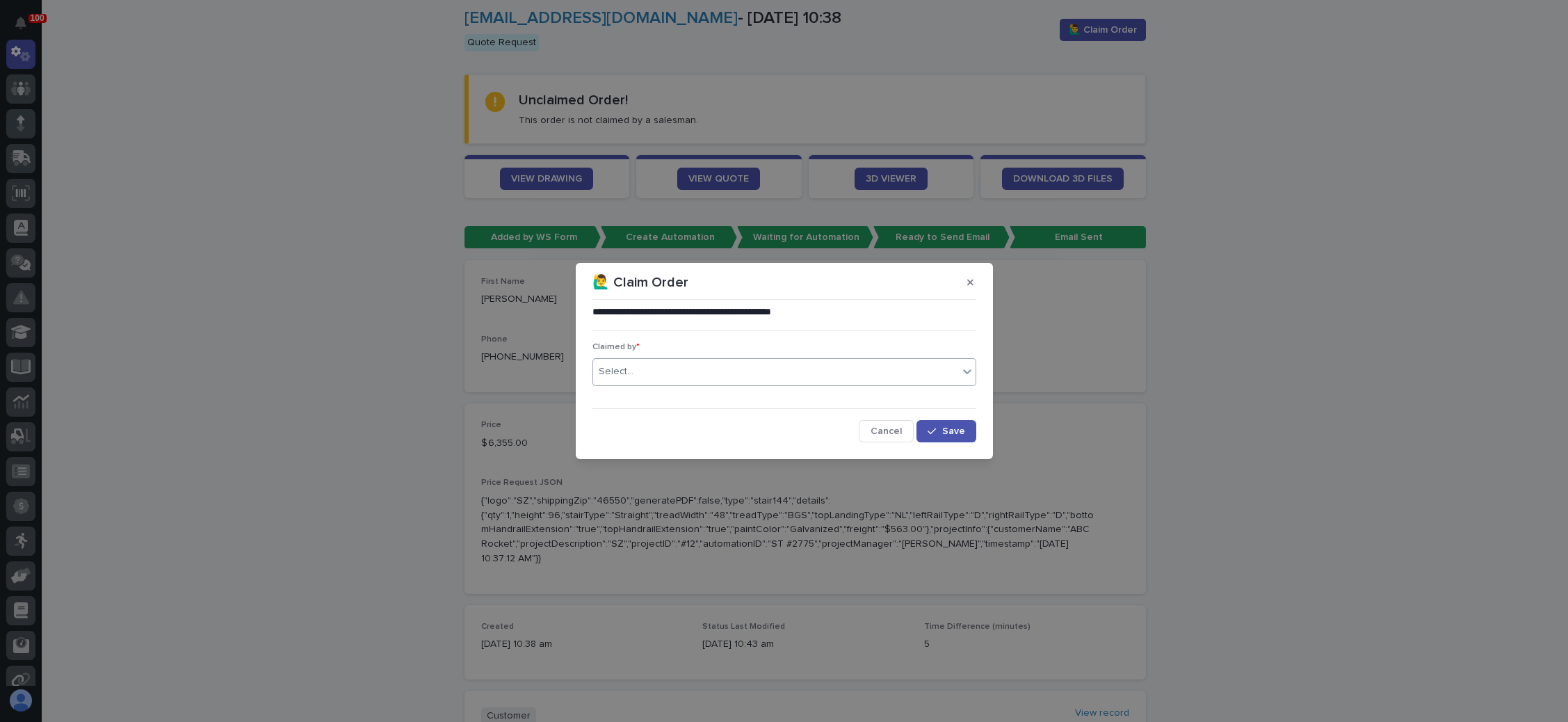
click at [734, 369] on div "Select..." at bounding box center [775, 371] width 365 height 23
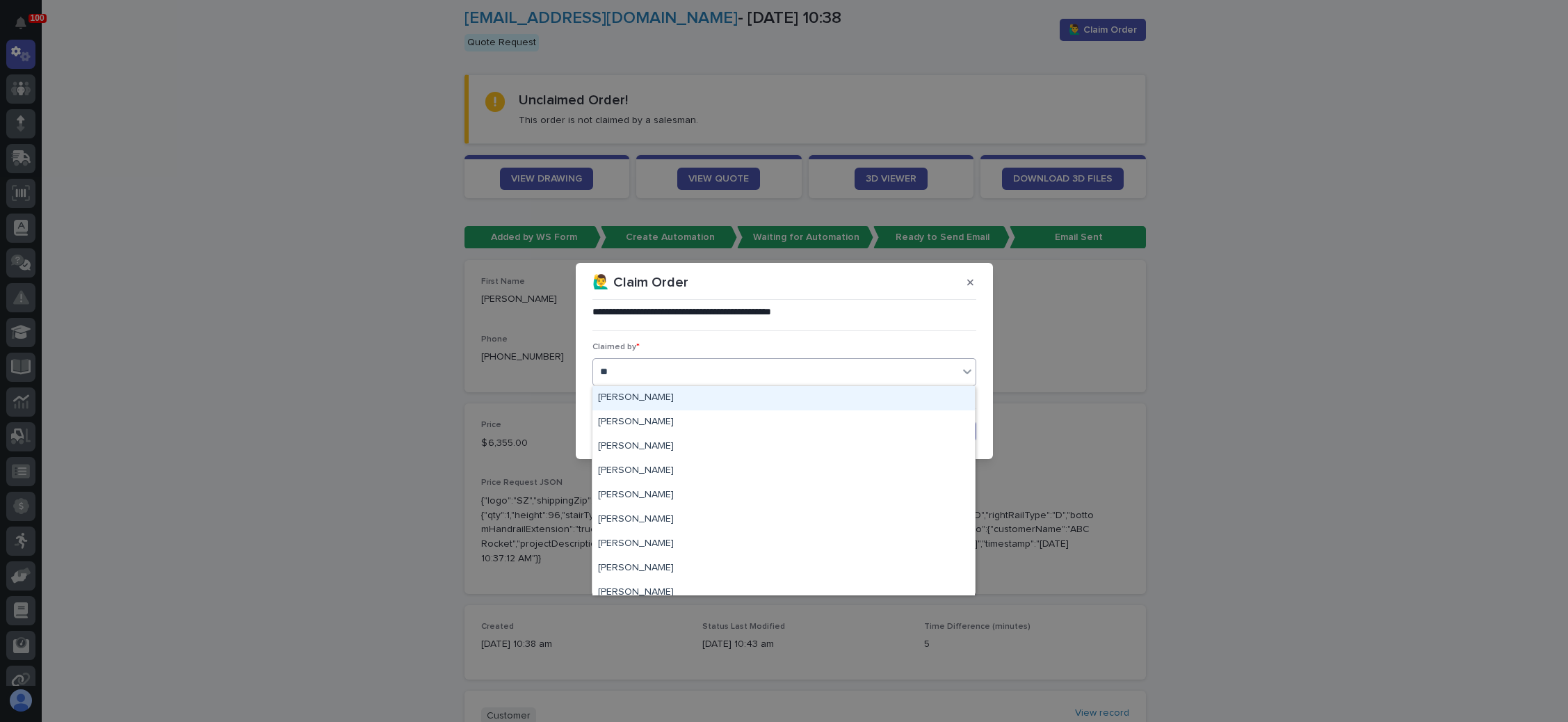
type input "***"
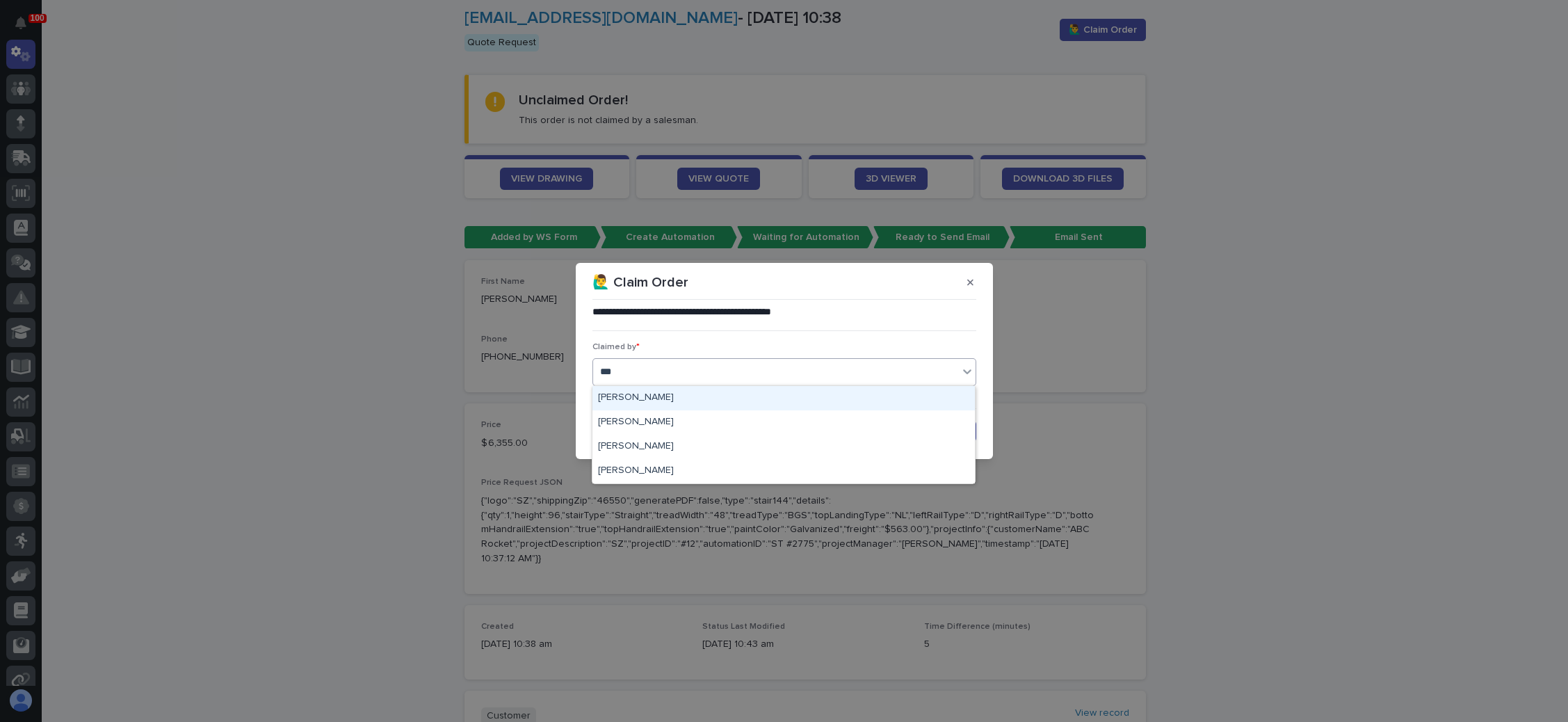
click at [680, 396] on div "Brian Bontrager" at bounding box center [783, 398] width 382 height 24
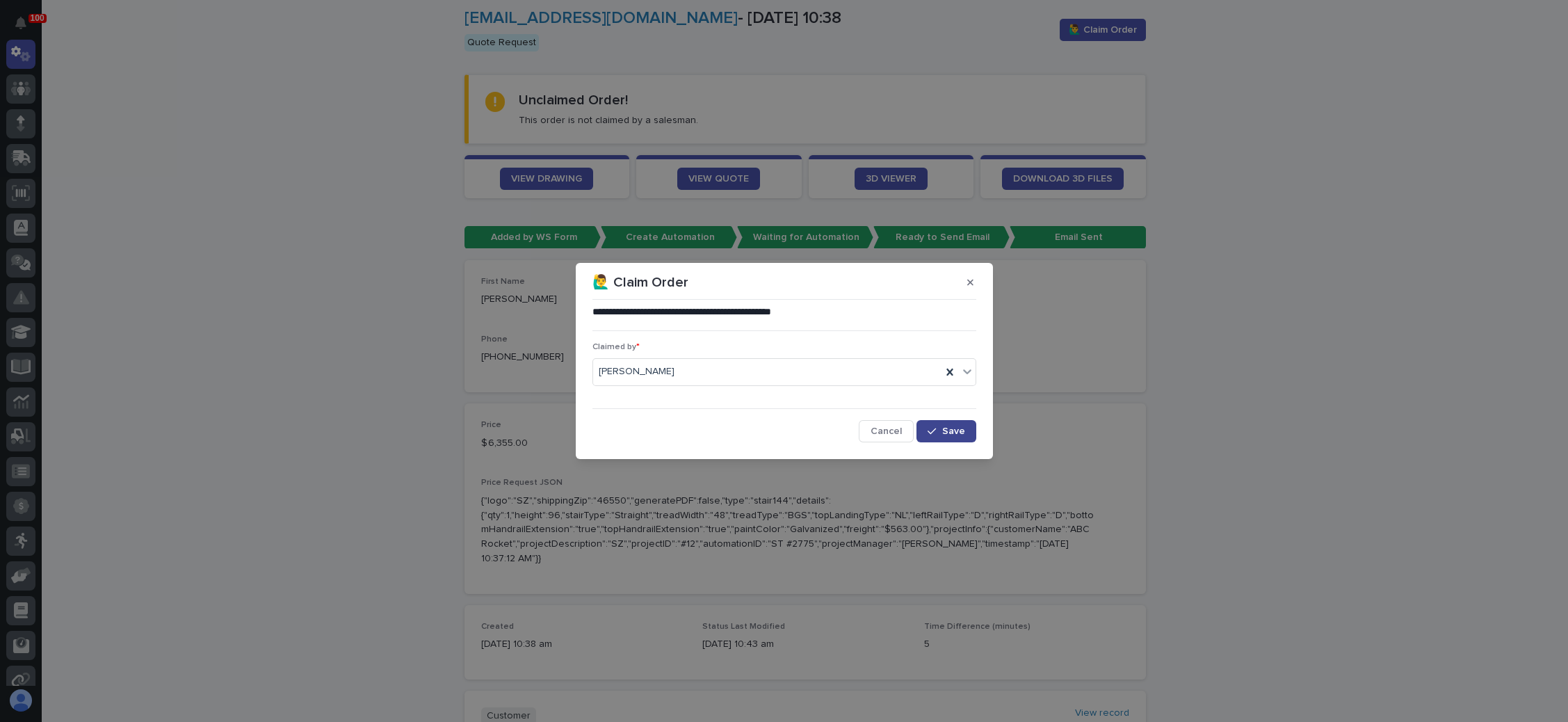
click at [930, 426] on icon "button" at bounding box center [932, 431] width 9 height 10
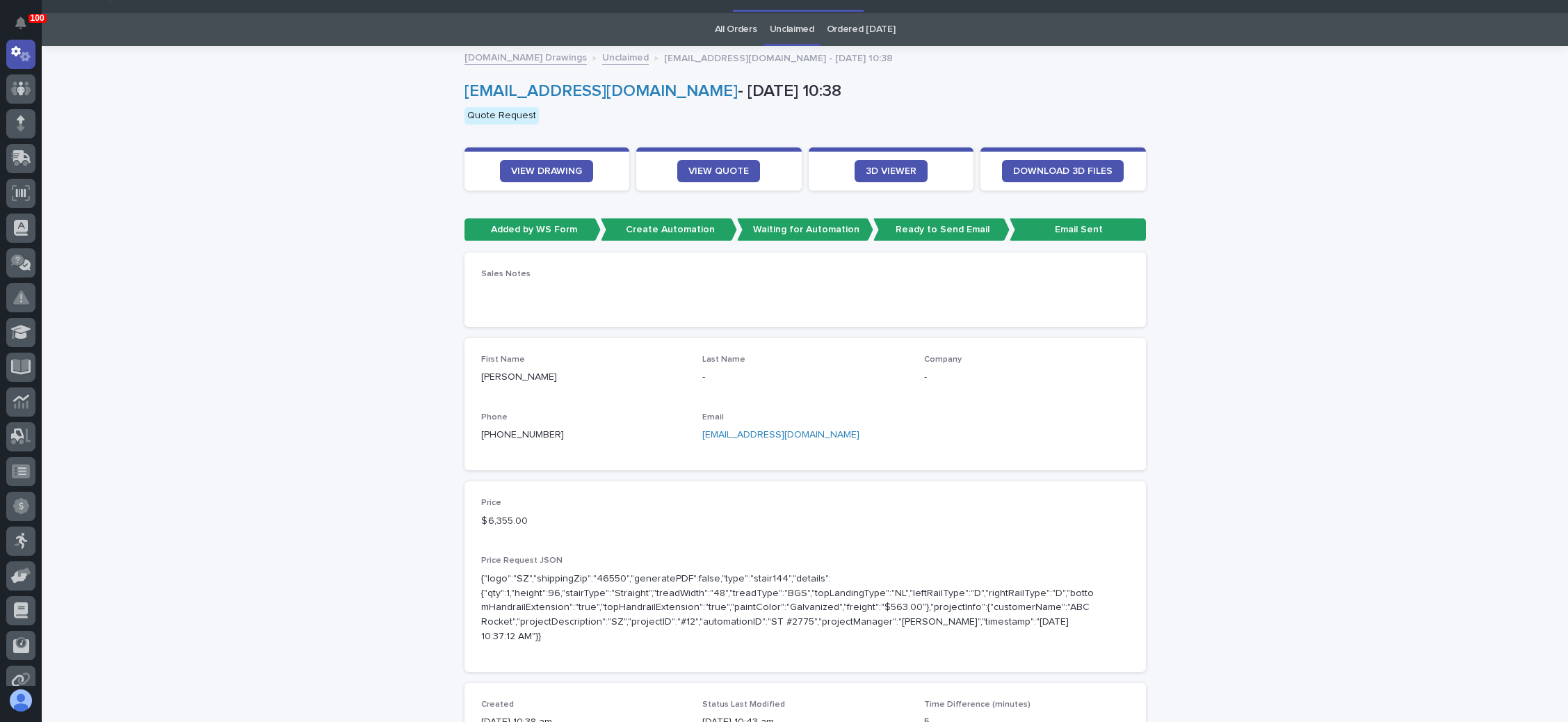
scroll to position [0, 0]
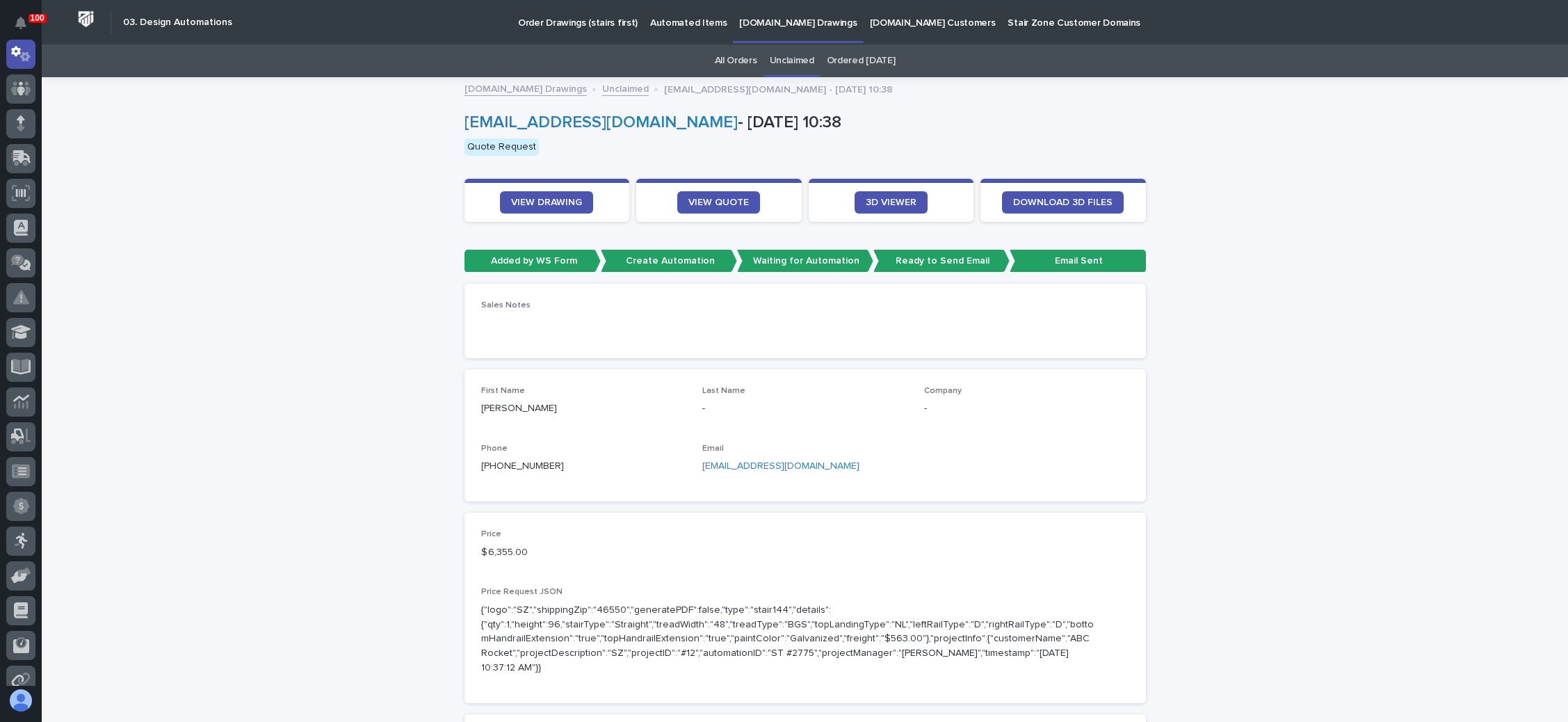
click at [795, 61] on link "Unclaimed" at bounding box center [792, 60] width 45 height 32
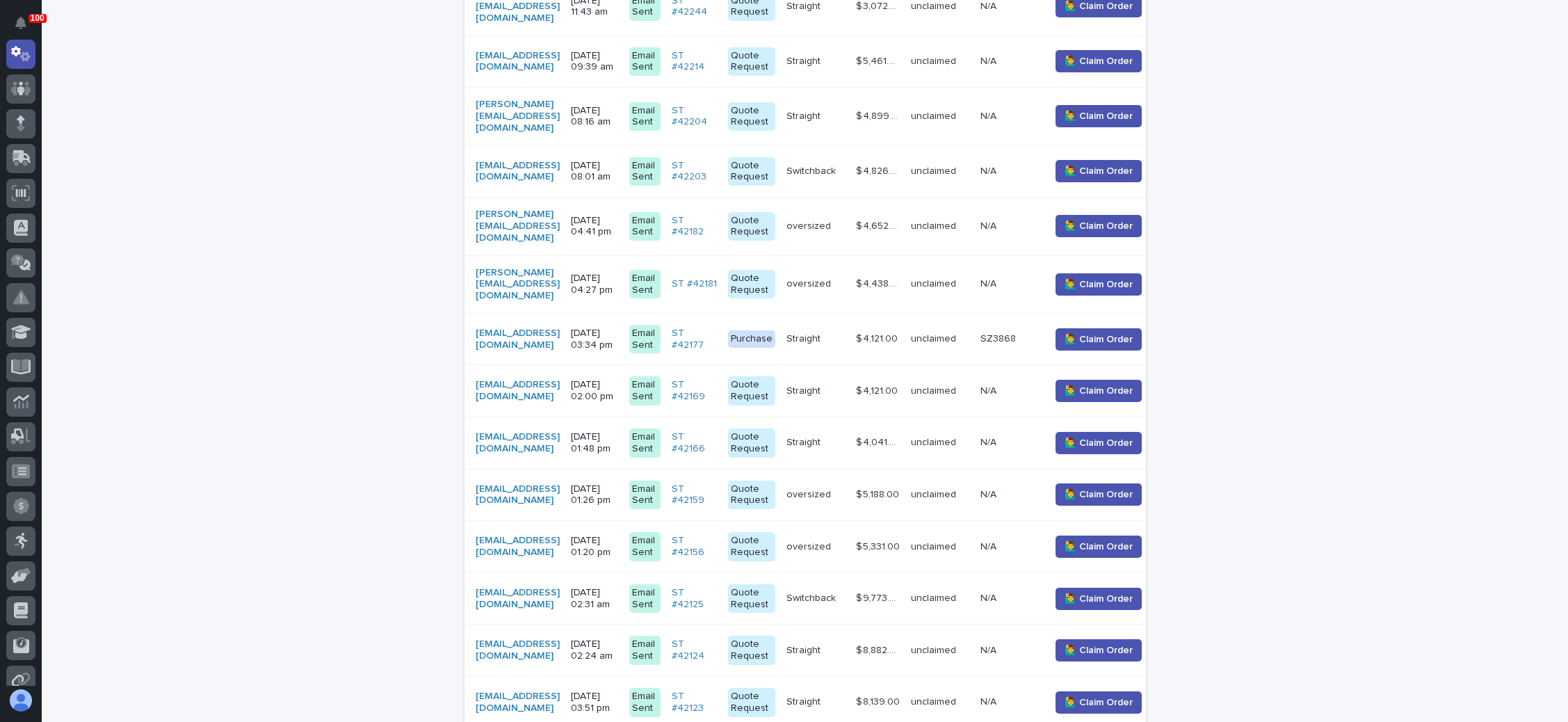
scroll to position [730, 0]
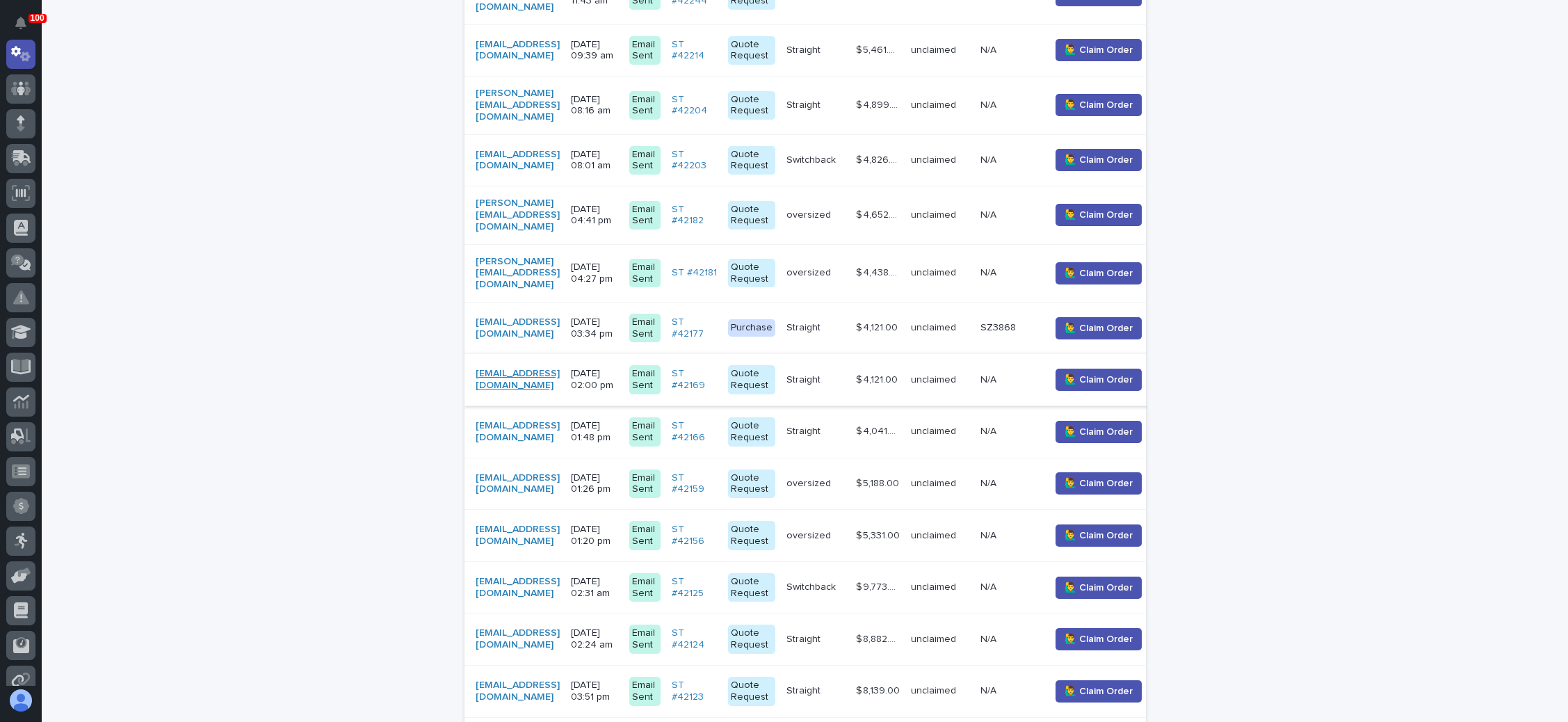
click at [538, 368] on link "[EMAIL_ADDRESS][DOMAIN_NAME]" at bounding box center [518, 379] width 84 height 24
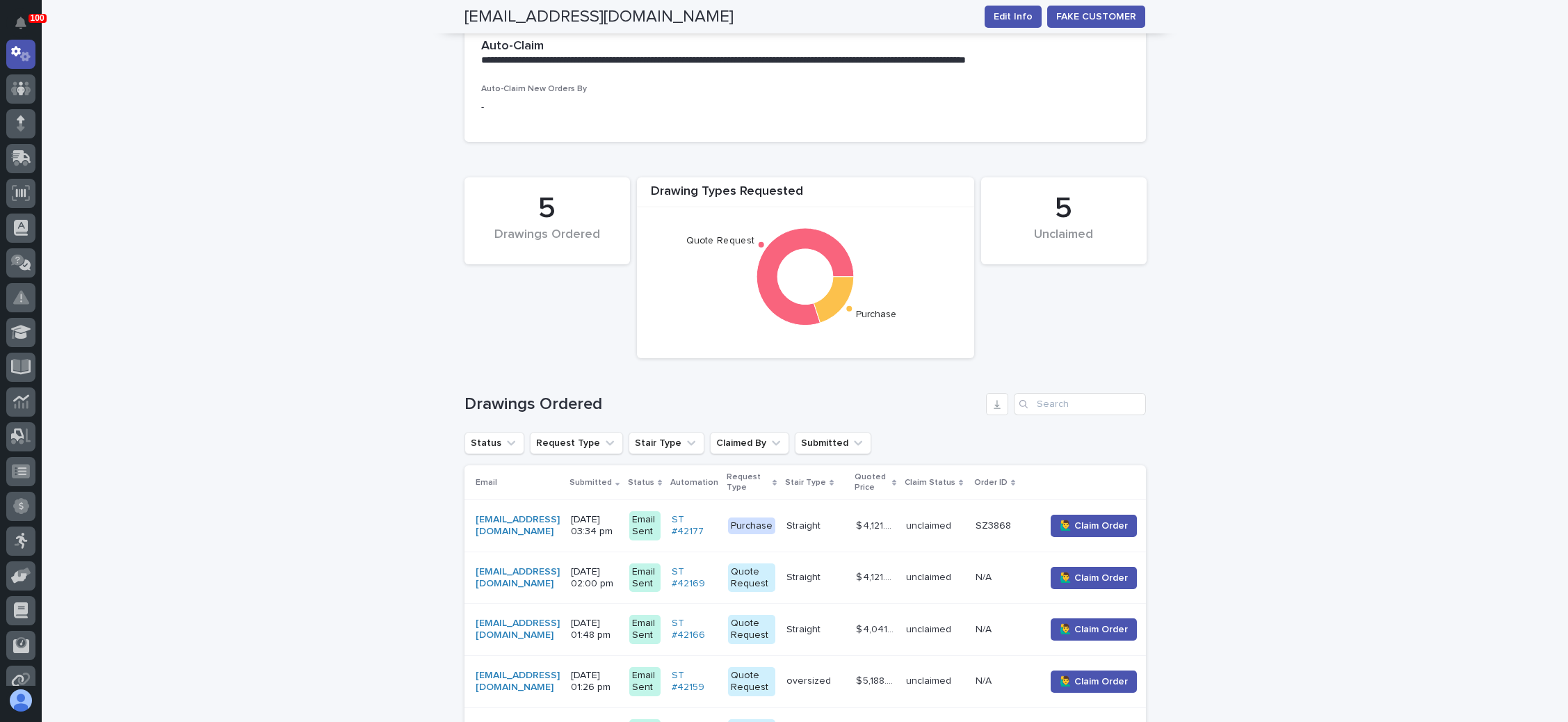
scroll to position [313, 0]
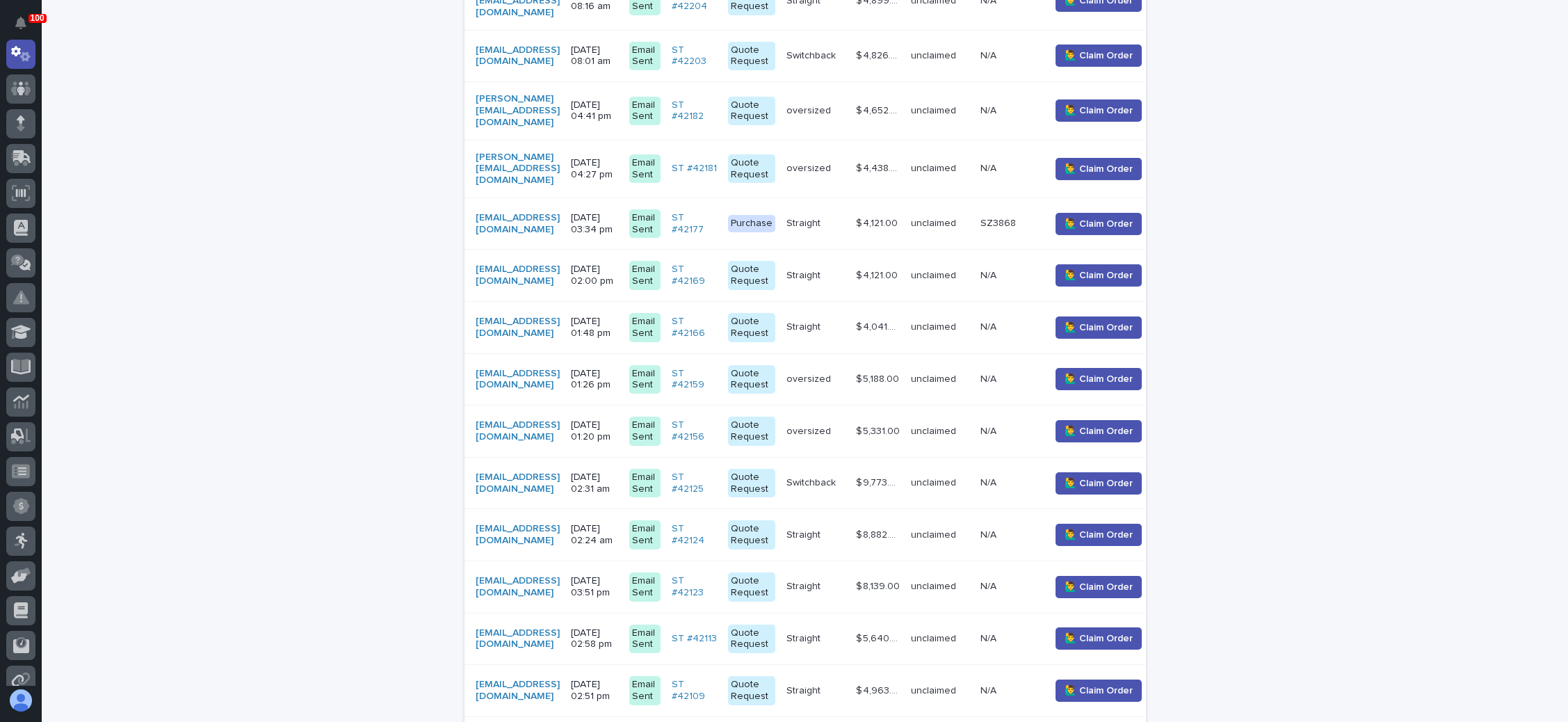
scroll to position [939, 0]
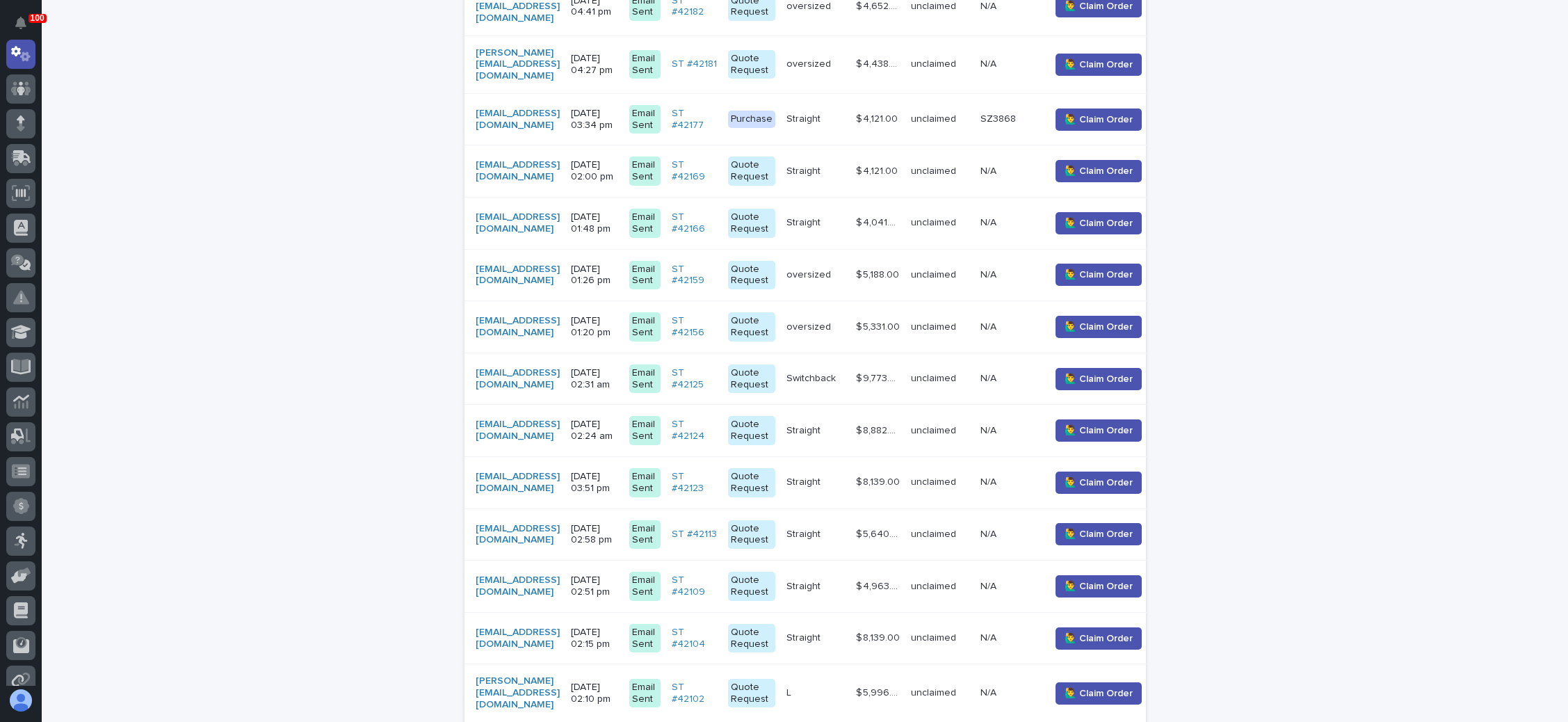
click at [839, 370] on p "Switchback" at bounding box center [813, 377] width 52 height 14
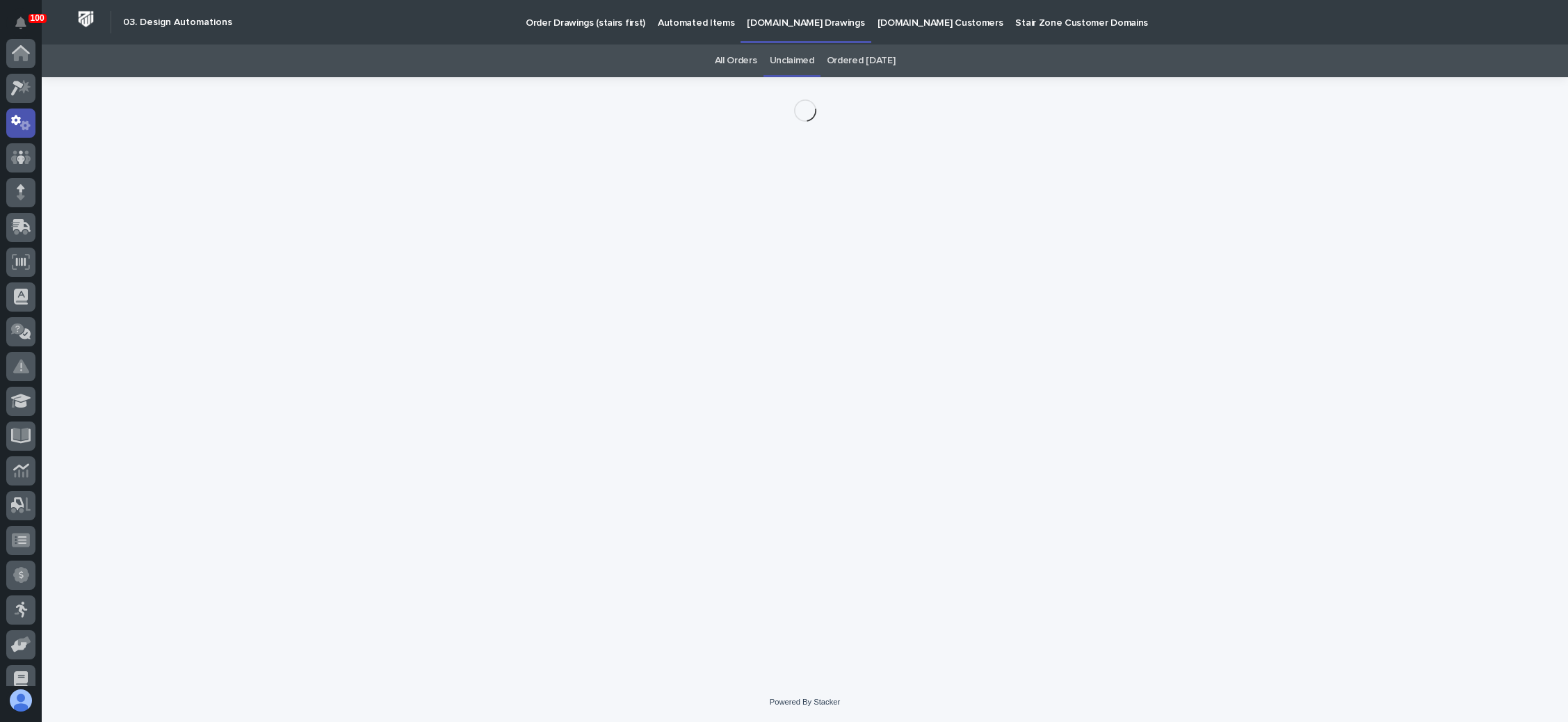
scroll to position [69, 0]
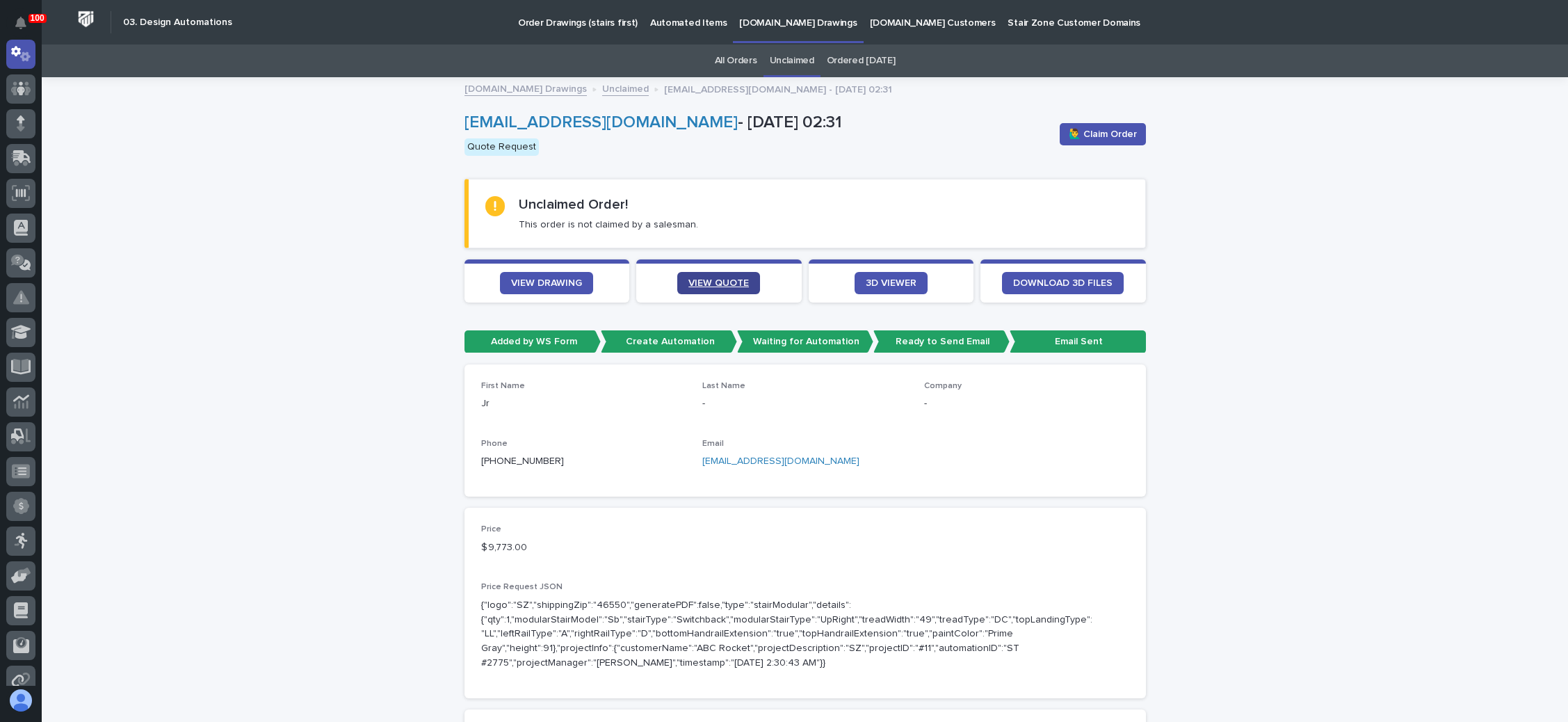
click at [730, 286] on span "VIEW QUOTE" at bounding box center [718, 283] width 60 height 10
click at [758, 459] on link "[EMAIL_ADDRESS][DOMAIN_NAME]" at bounding box center [781, 461] width 157 height 10
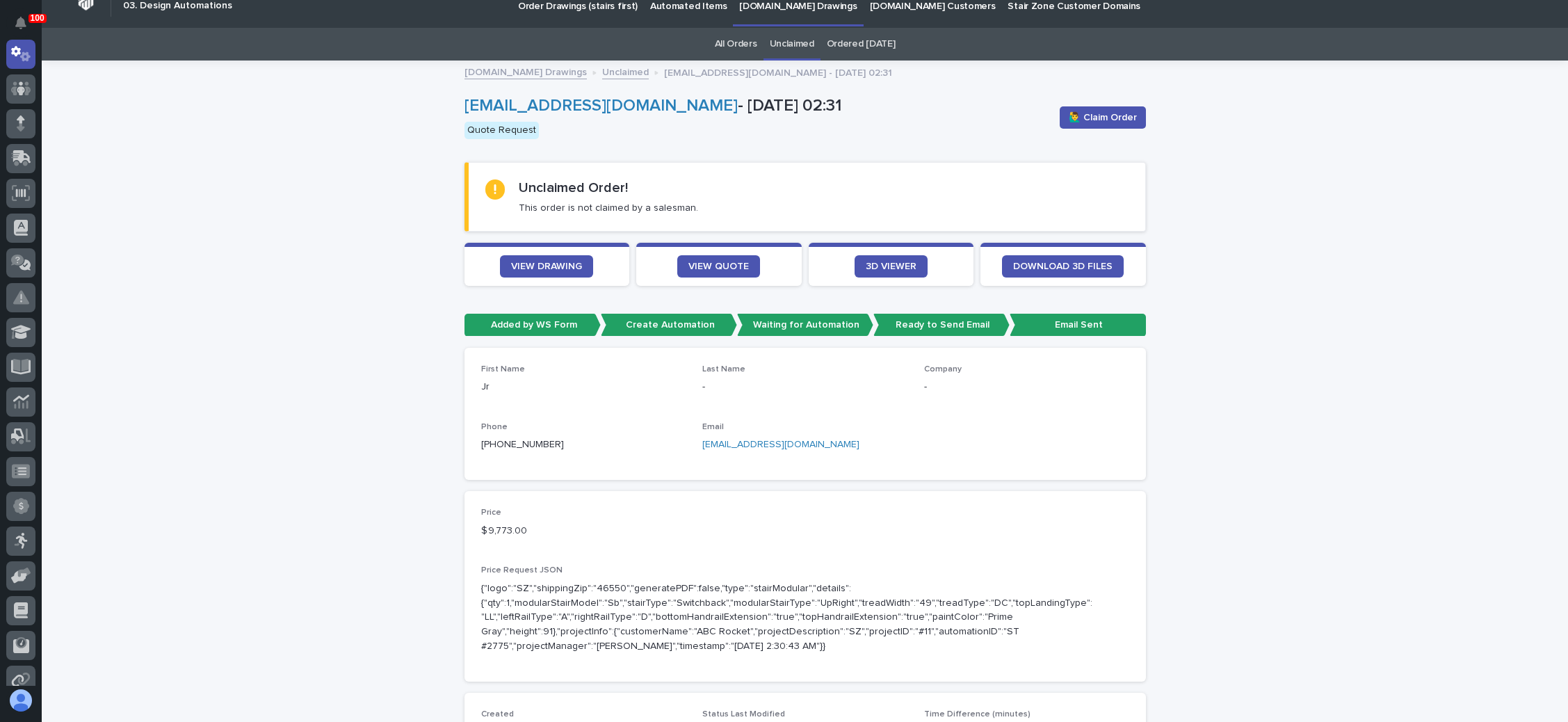
scroll to position [0, 0]
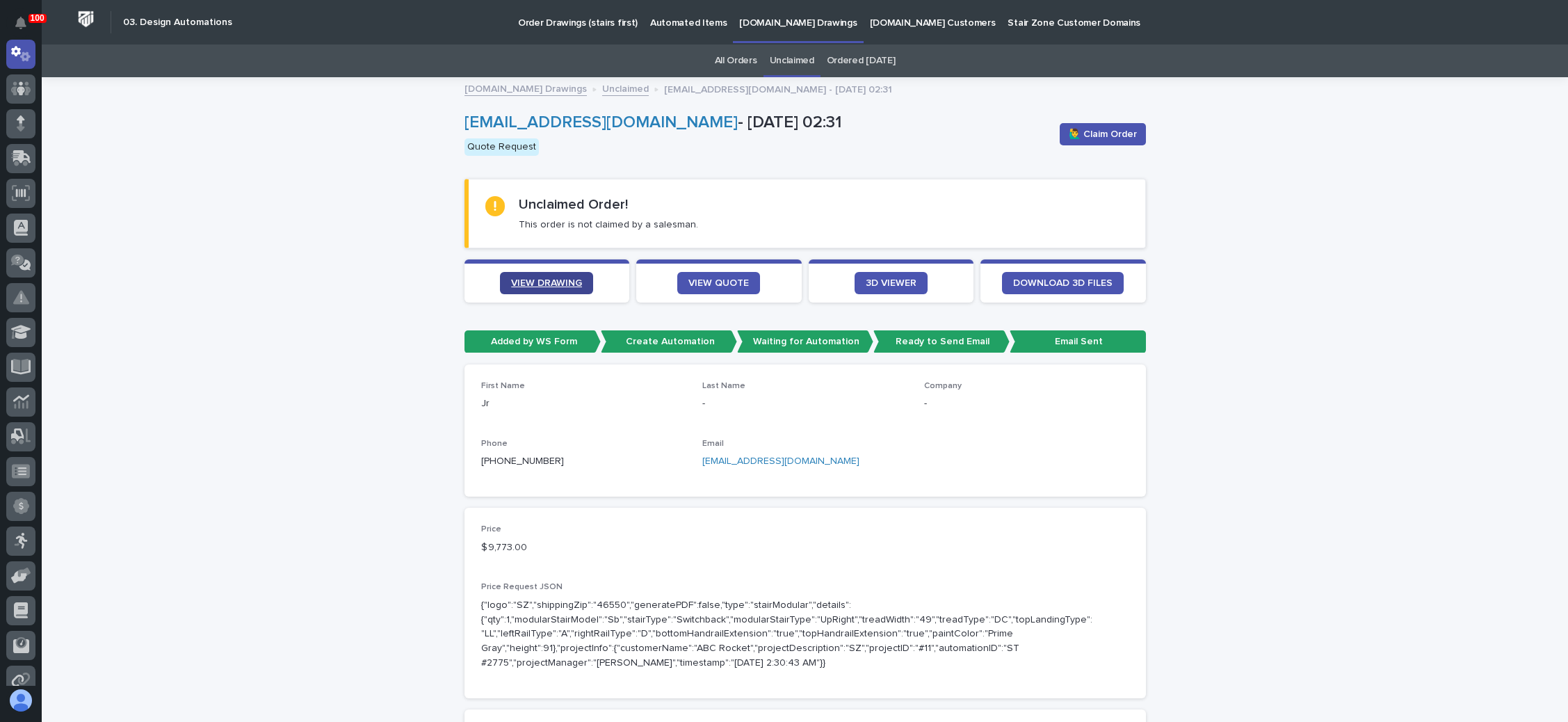
click at [528, 278] on span "VIEW DRAWING" at bounding box center [546, 283] width 71 height 10
click at [1081, 130] on span "🙋‍♂️ Claim Order" at bounding box center [1103, 134] width 68 height 14
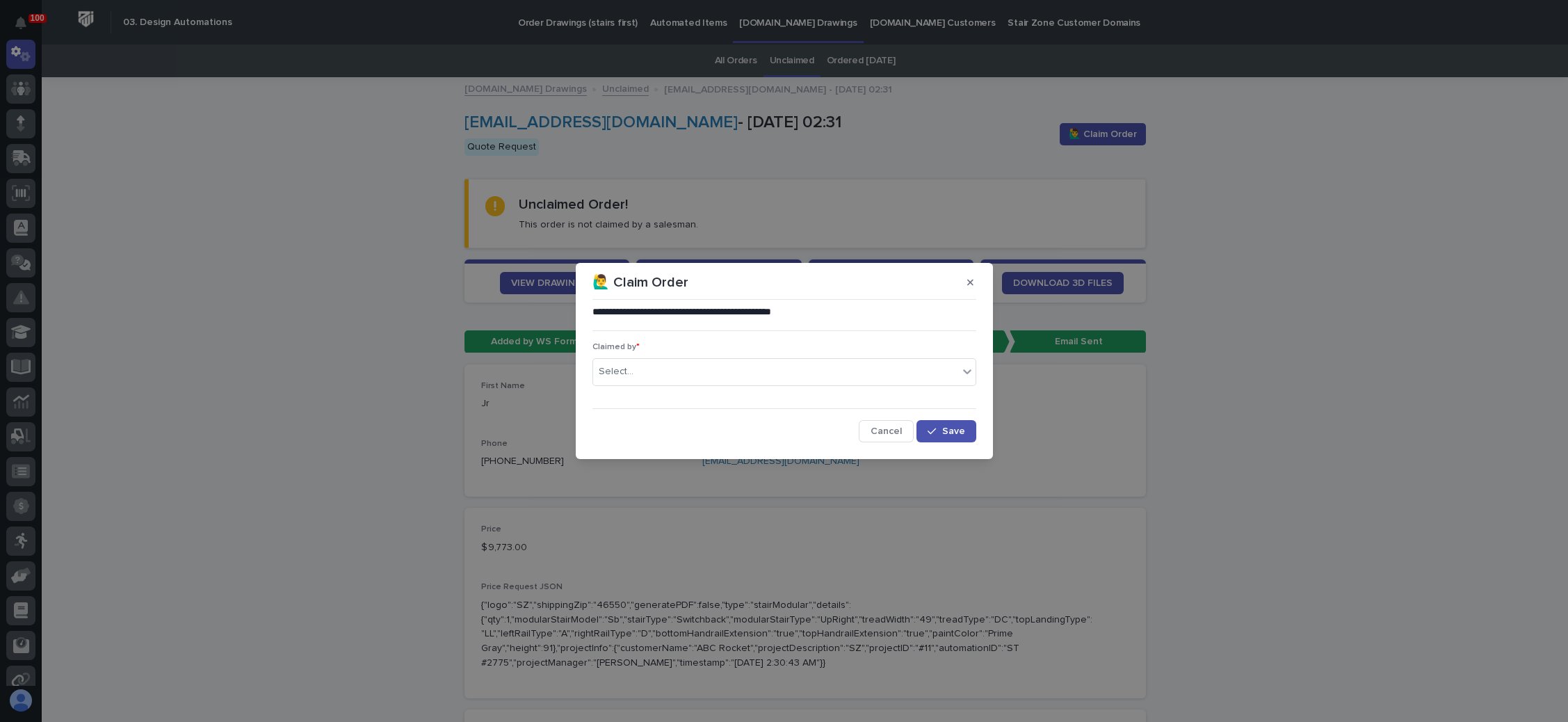
click at [886, 426] on span "Cancel" at bounding box center [886, 431] width 31 height 10
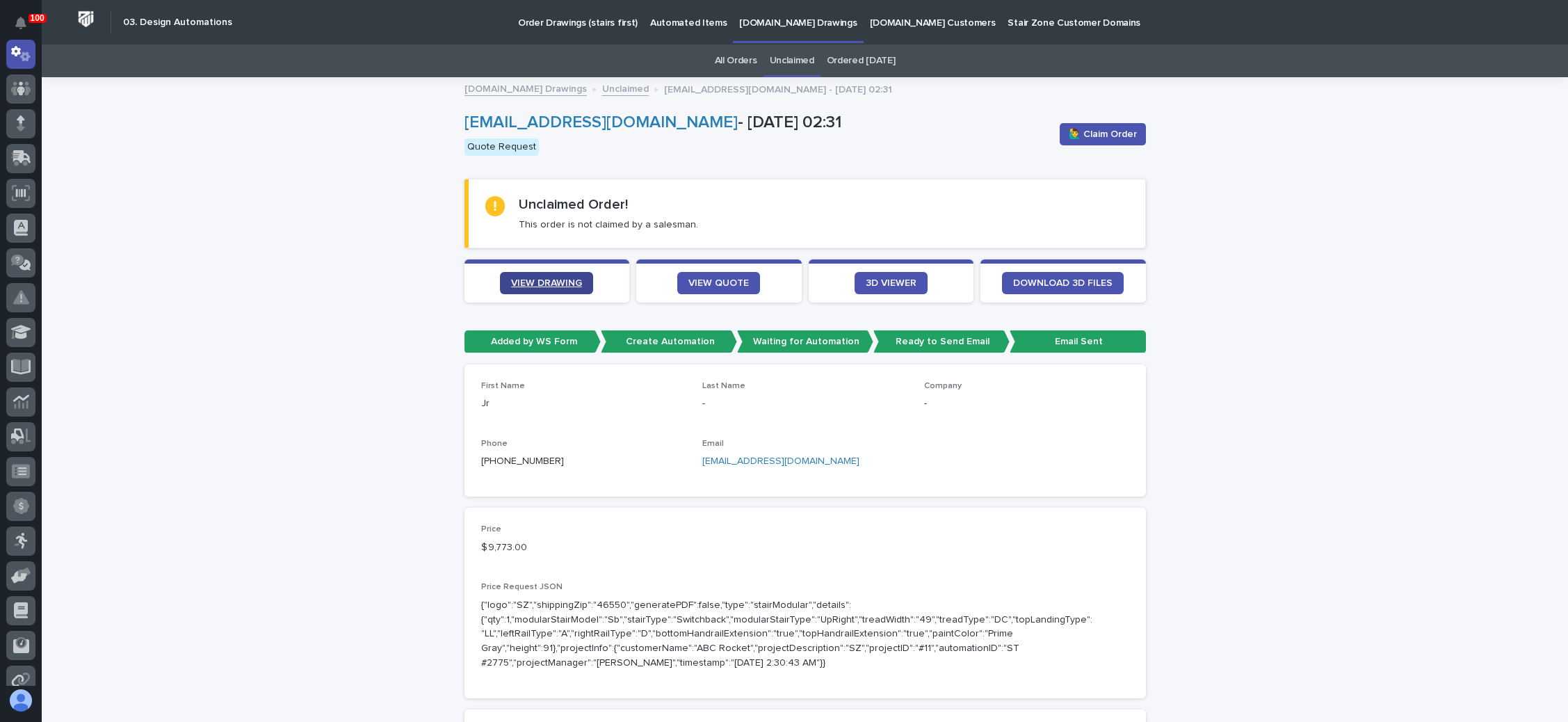
click at [546, 280] on span "VIEW DRAWING" at bounding box center [546, 283] width 71 height 10
click at [1094, 131] on span "🙋‍♂️ Claim Order" at bounding box center [1103, 134] width 68 height 14
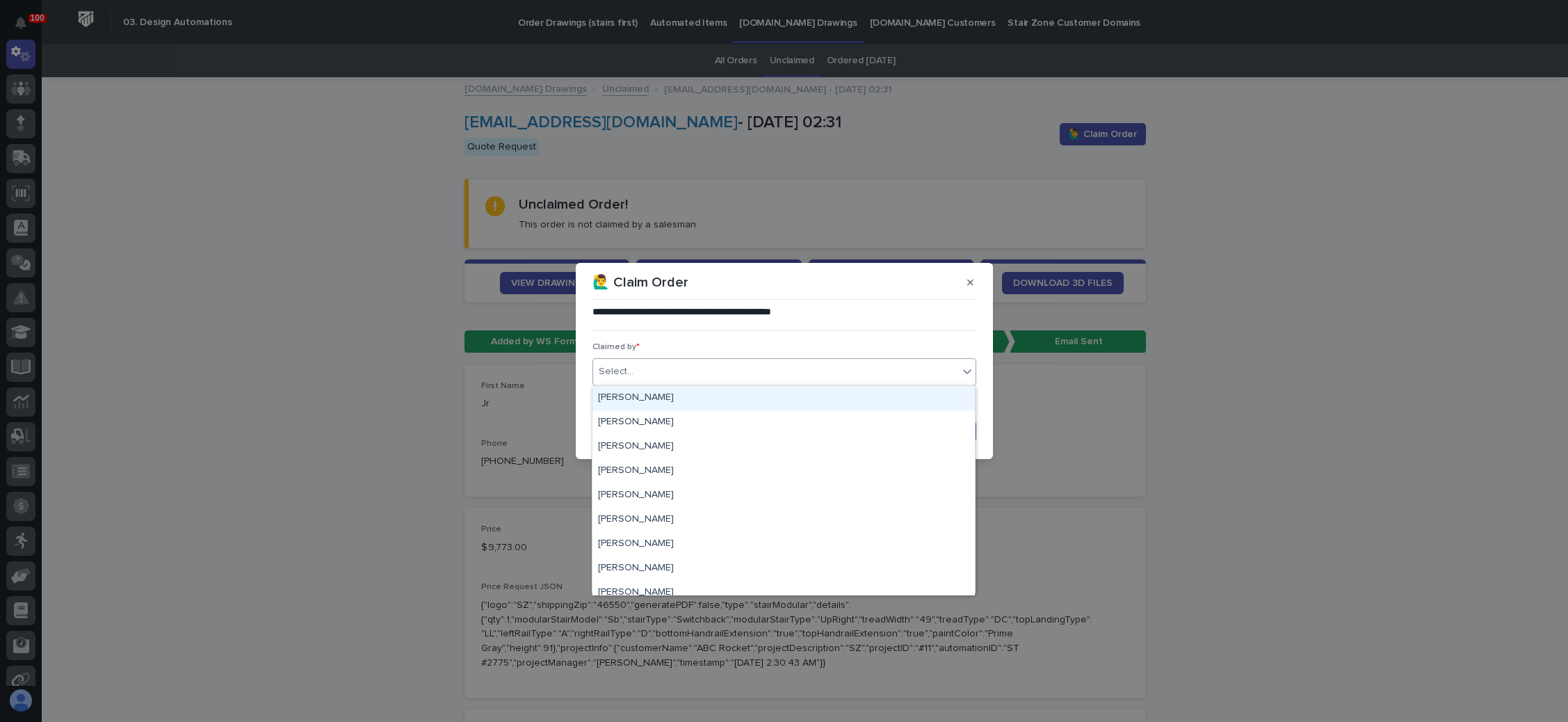
click at [682, 376] on div "Select..." at bounding box center [775, 371] width 365 height 23
type input "***"
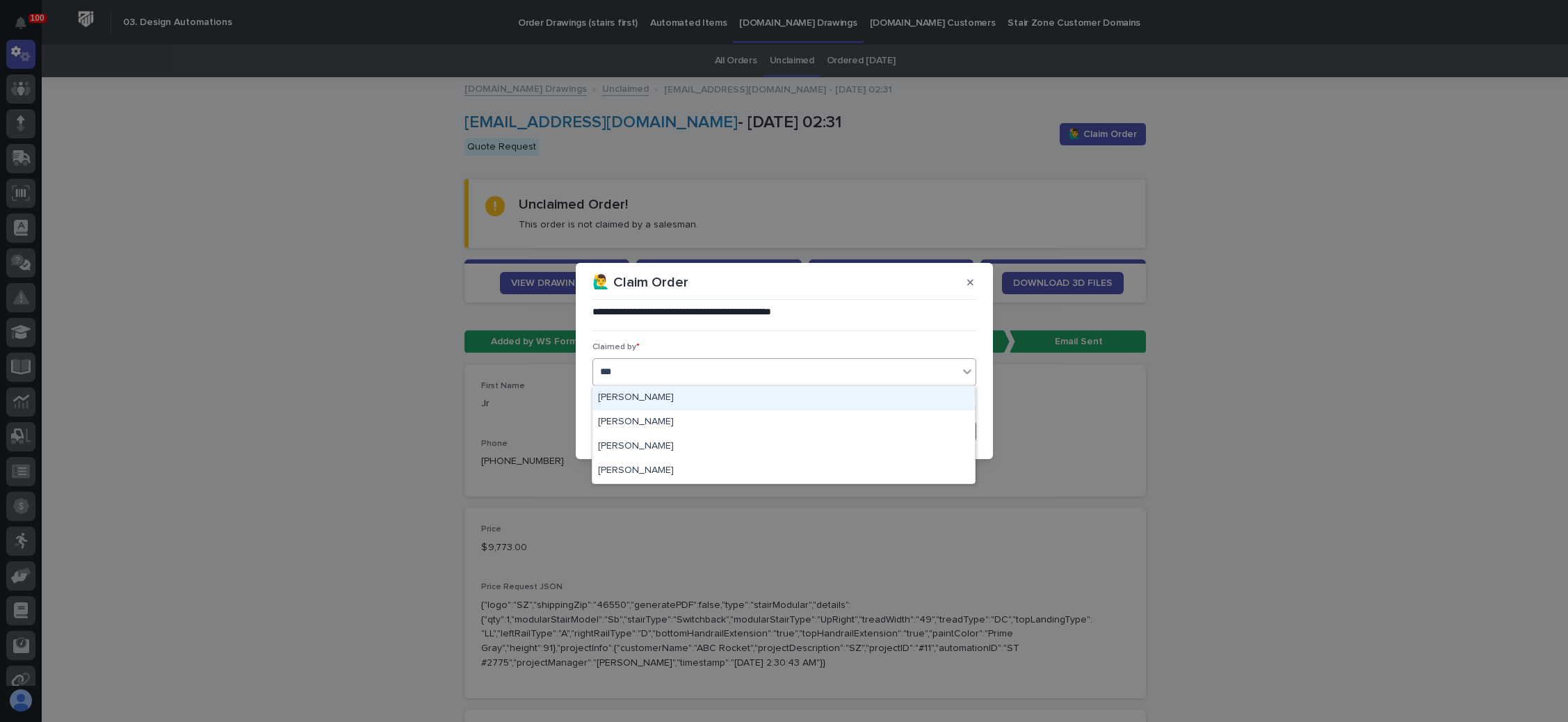
click at [651, 391] on div "Brian Bontrager" at bounding box center [783, 398] width 382 height 24
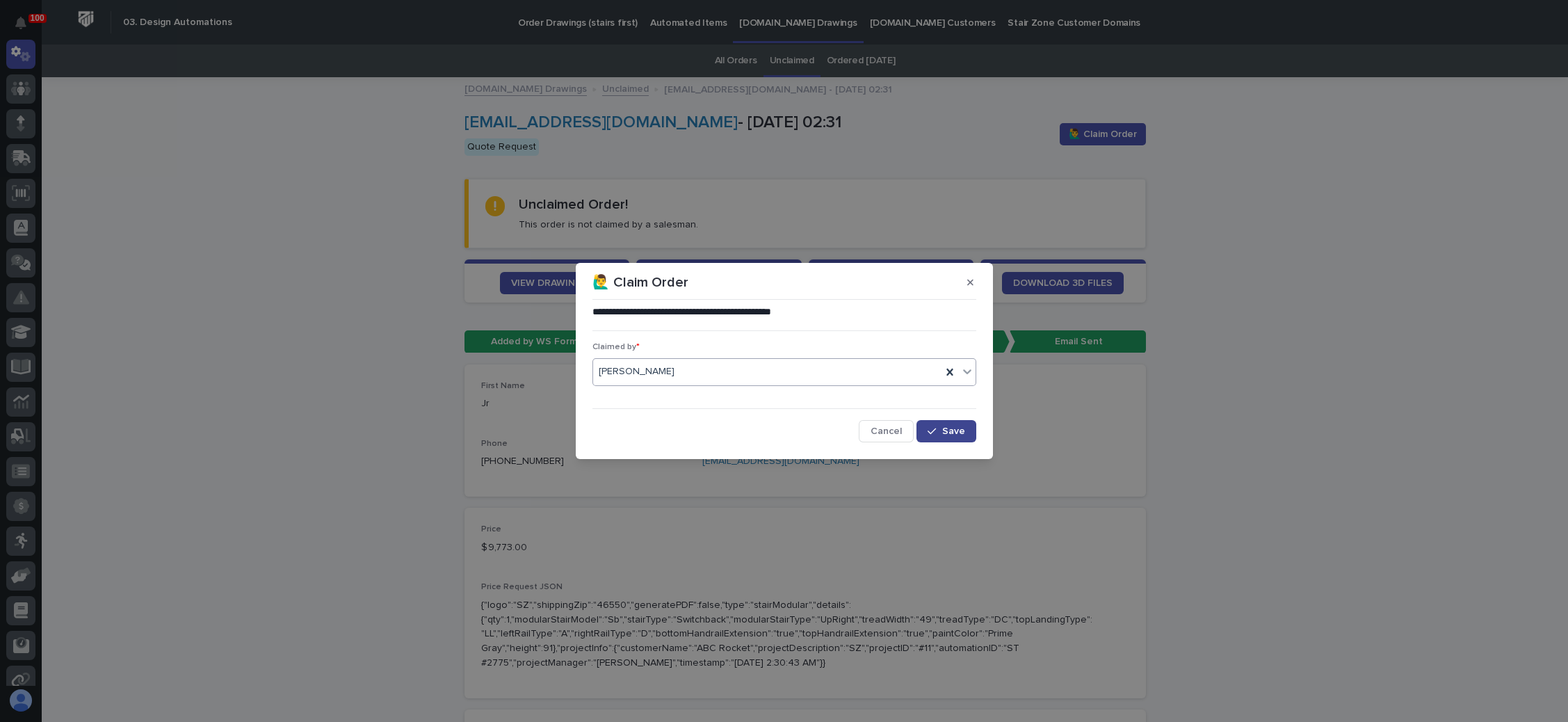
click at [952, 436] on button "Save" at bounding box center [946, 430] width 59 height 22
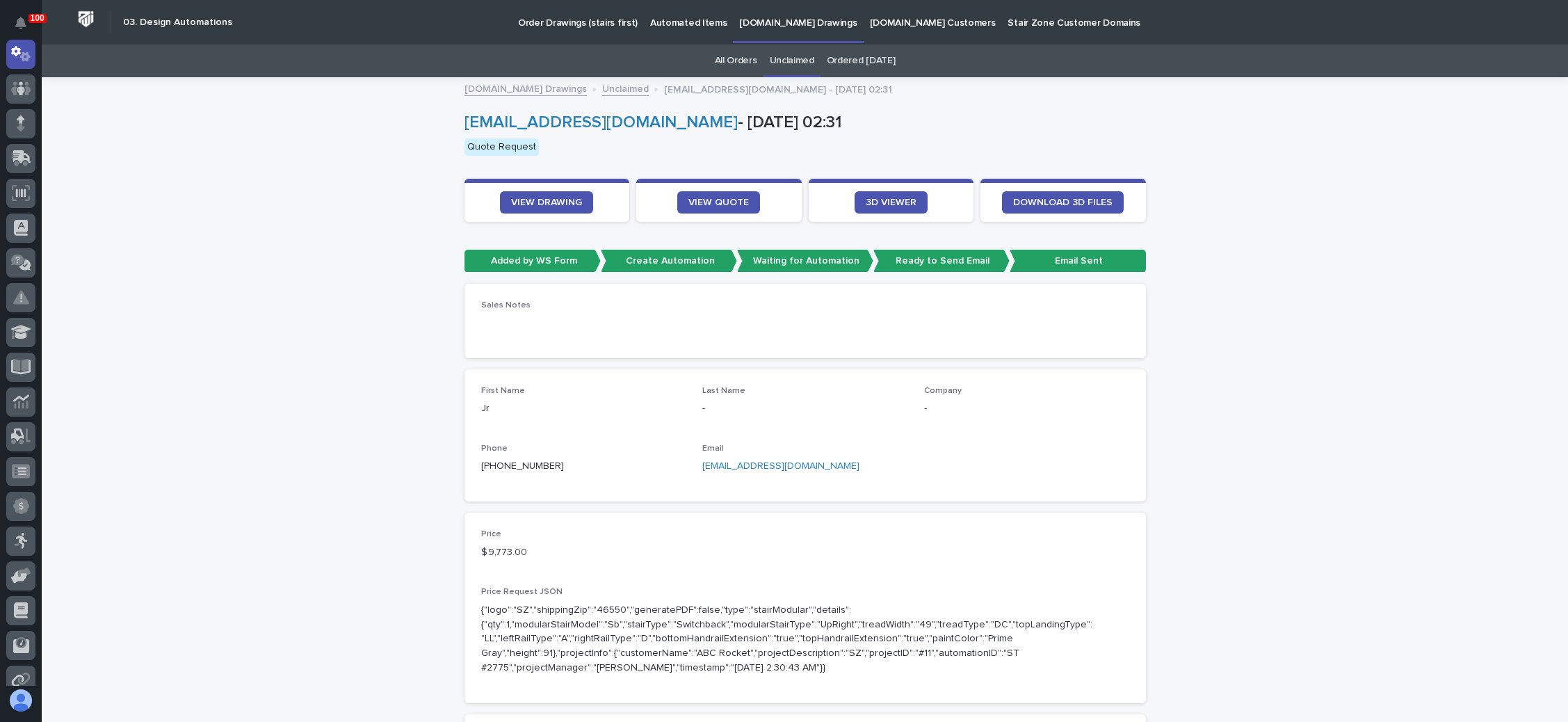
click at [788, 62] on link "Unclaimed" at bounding box center [792, 60] width 45 height 32
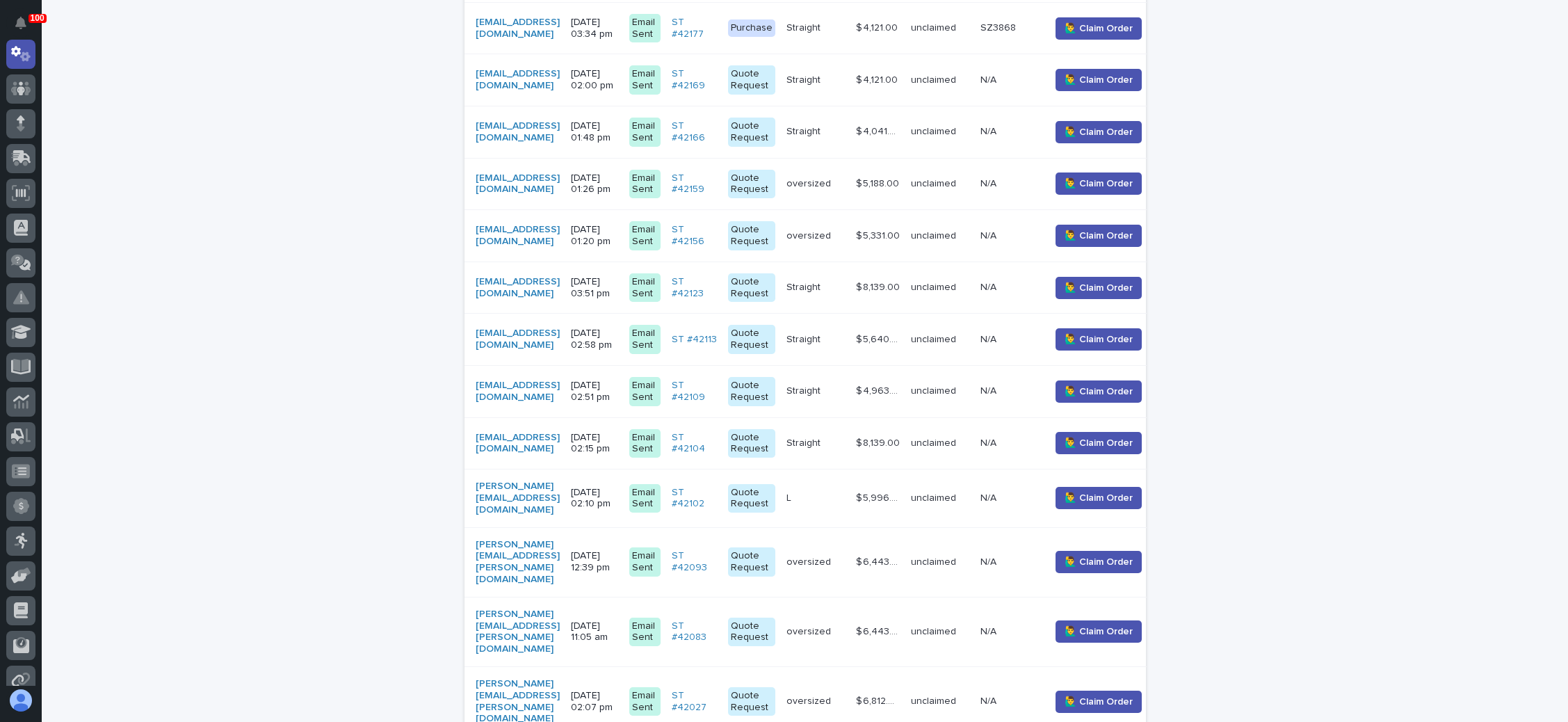
scroll to position [1043, 0]
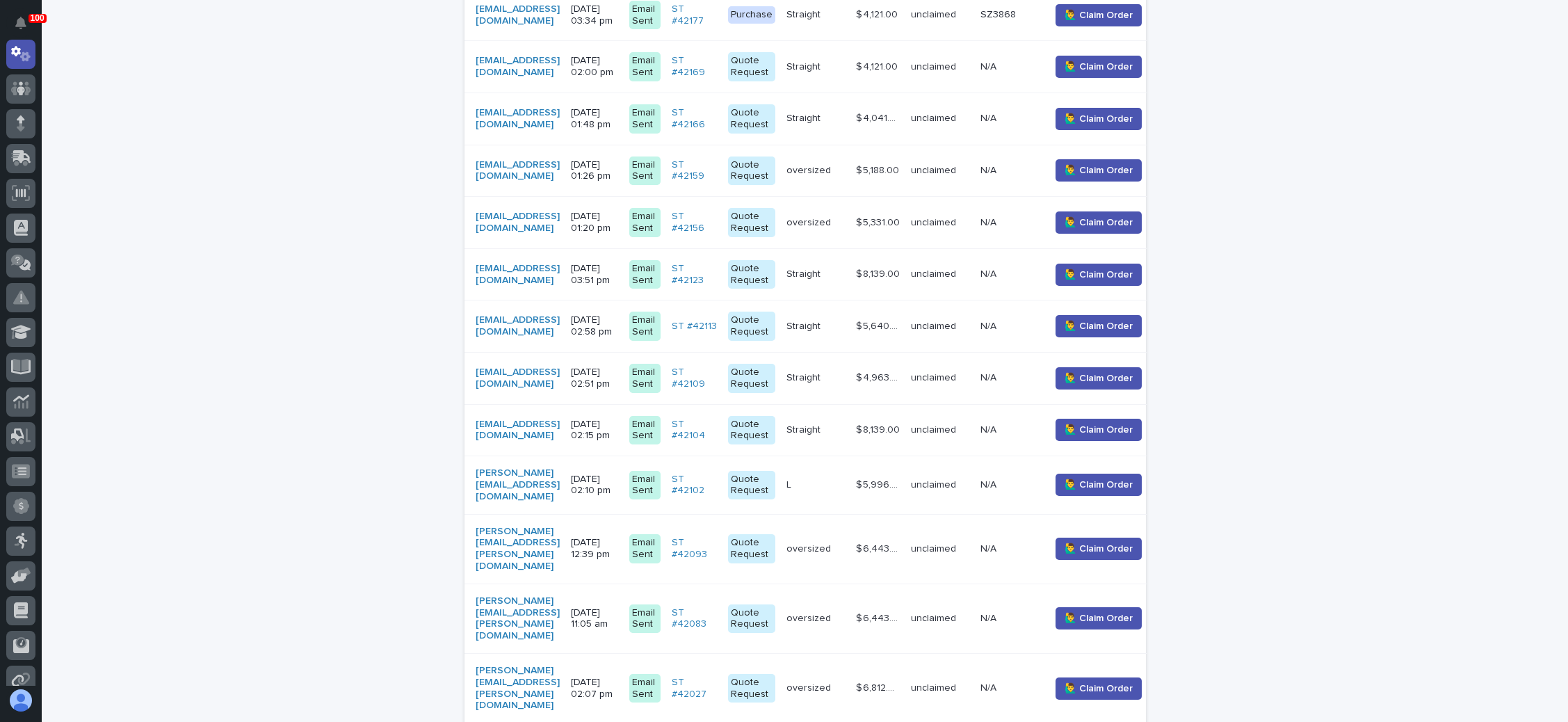
click at [618, 474] on p "09/19/2025 02:10 pm" at bounding box center [595, 485] width 48 height 24
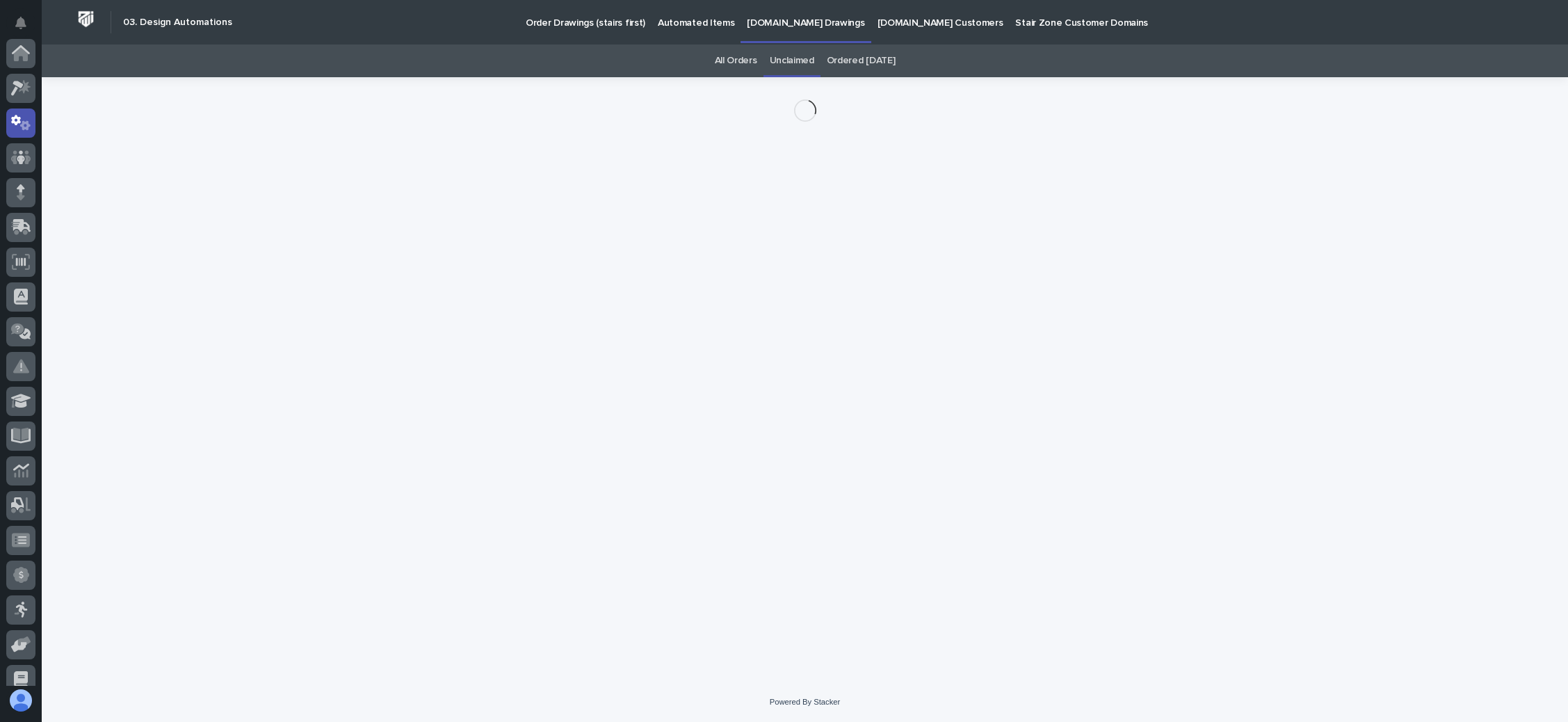
scroll to position [69, 0]
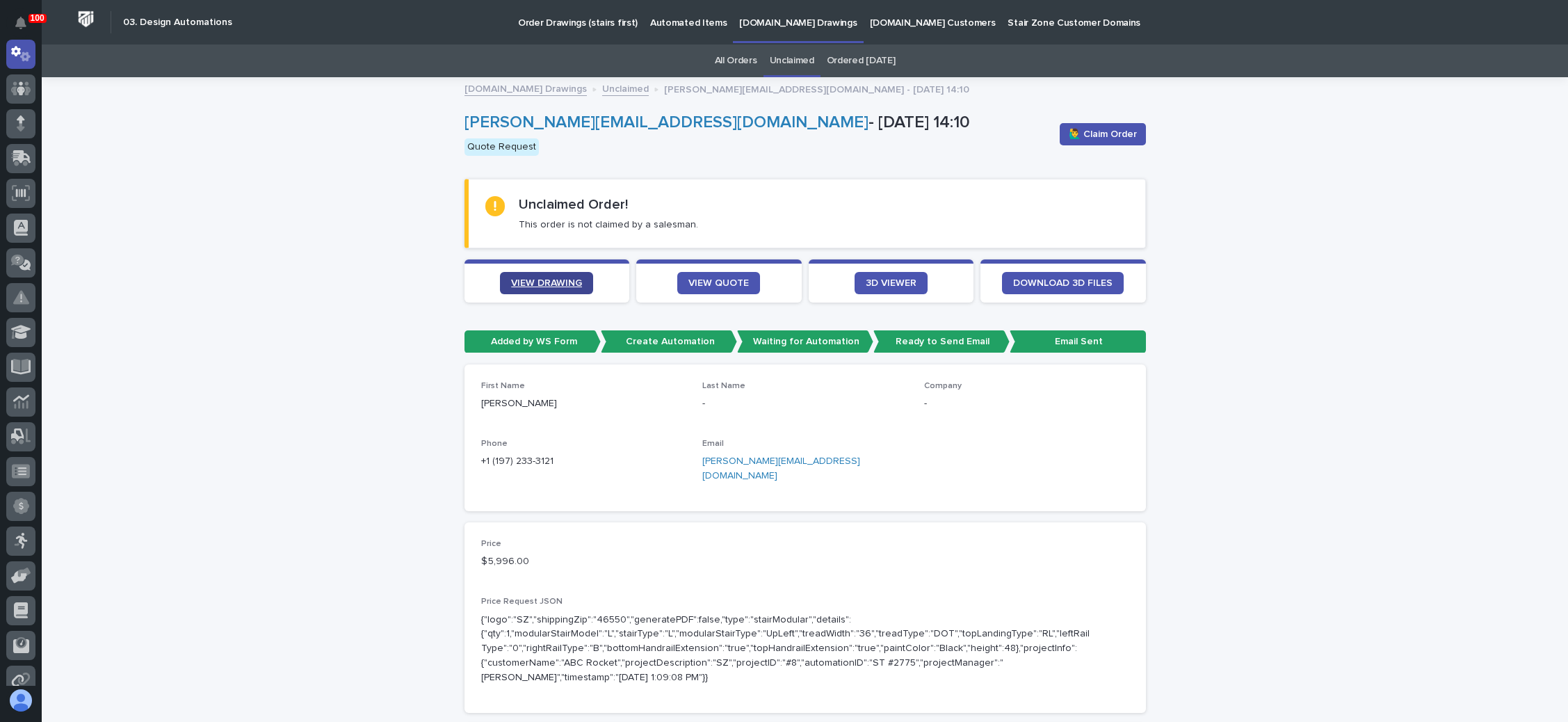
click at [538, 278] on span "VIEW DRAWING" at bounding box center [546, 283] width 71 height 10
click at [719, 282] on span "VIEW QUOTE" at bounding box center [718, 283] width 60 height 10
click at [755, 458] on link "carlos@dfwcontainersales.com" at bounding box center [781, 469] width 158 height 24
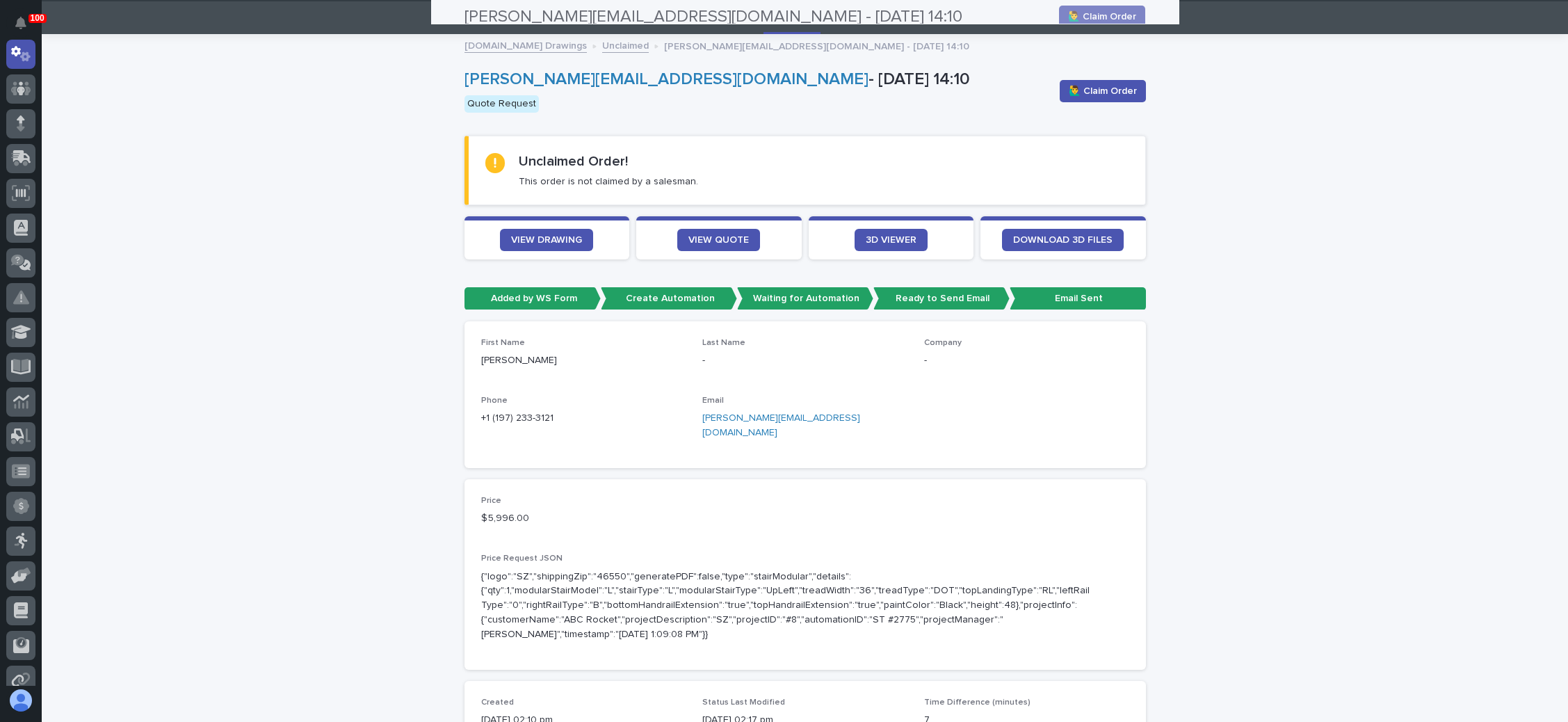
scroll to position [0, 0]
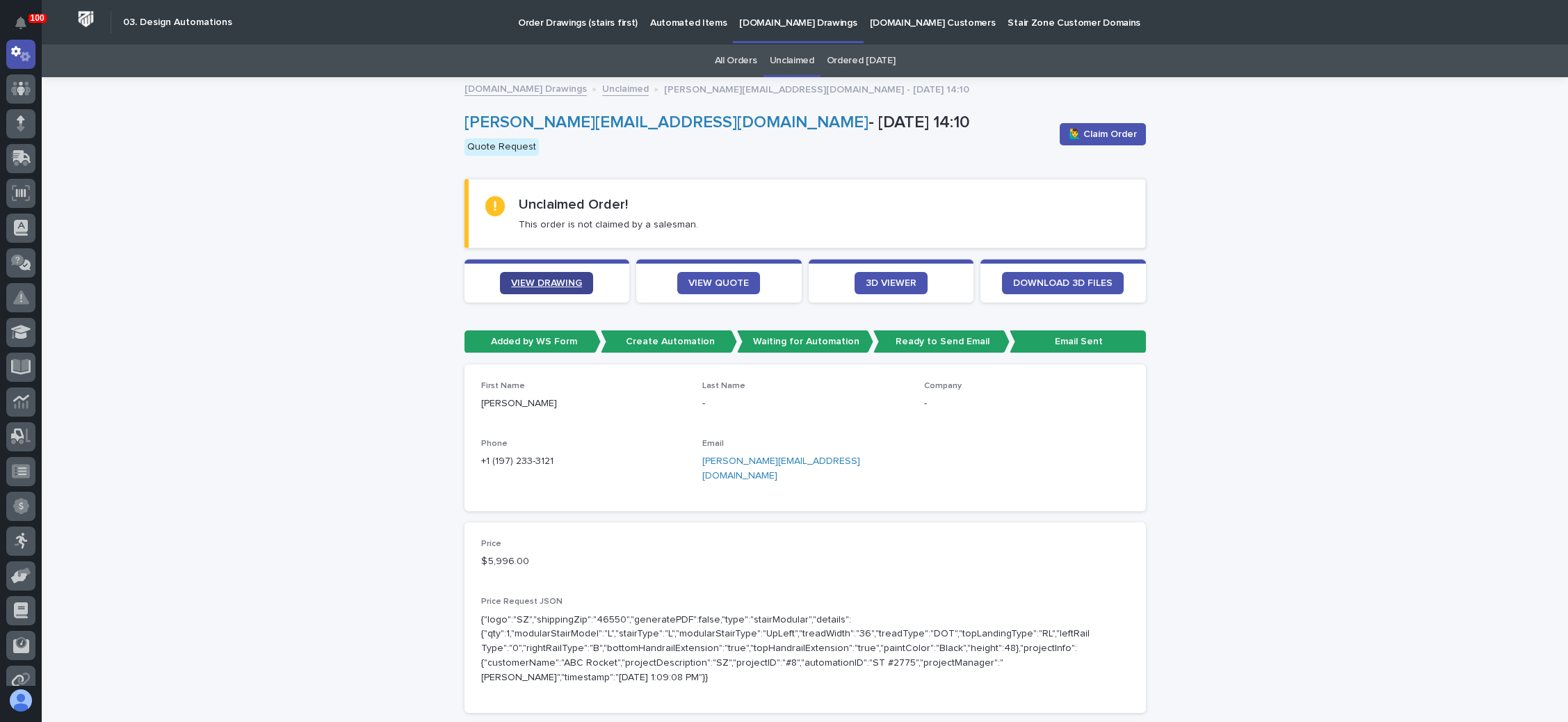
click at [542, 276] on link "VIEW DRAWING" at bounding box center [546, 283] width 93 height 22
click at [1099, 132] on span "🙋‍♂️ Claim Order" at bounding box center [1103, 134] width 68 height 14
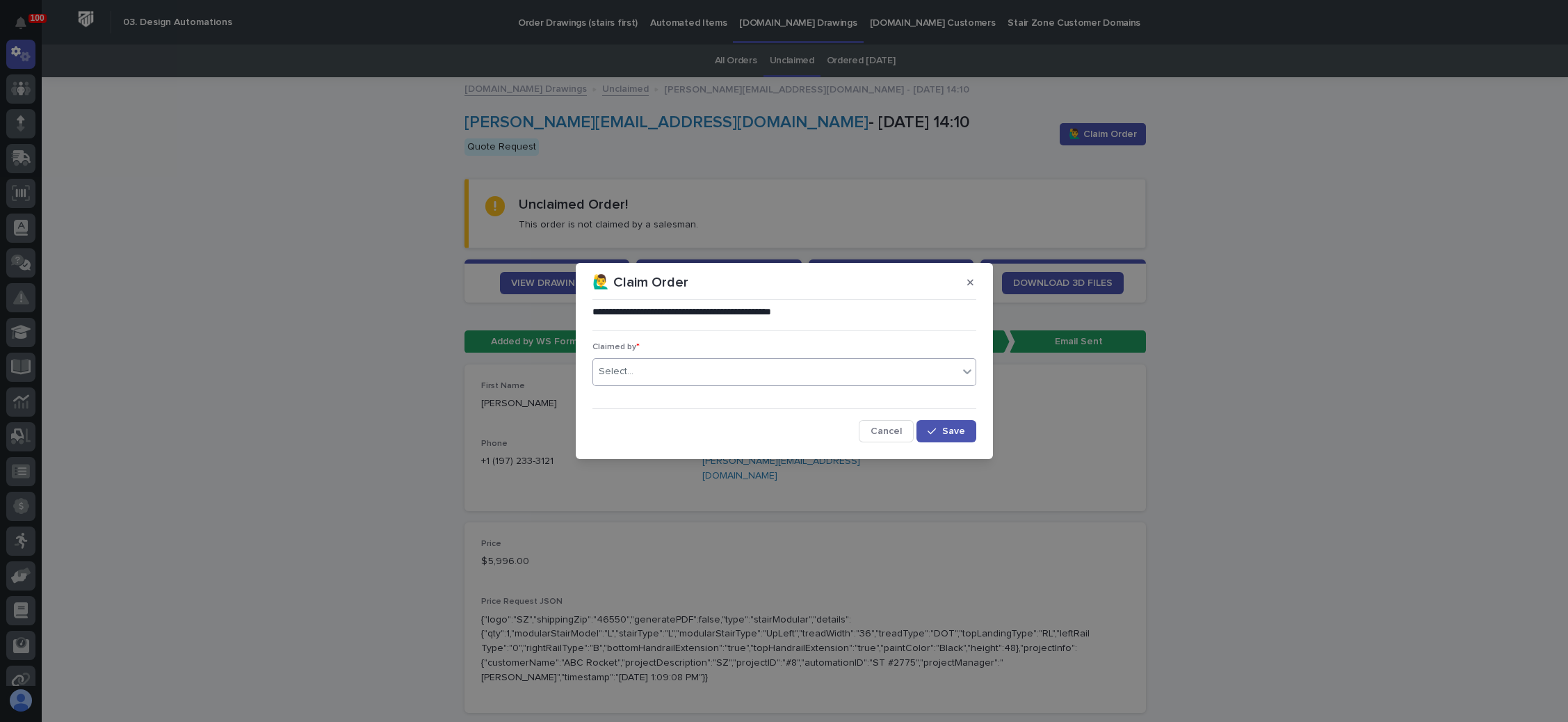
click at [729, 364] on div "Select..." at bounding box center [775, 371] width 365 height 23
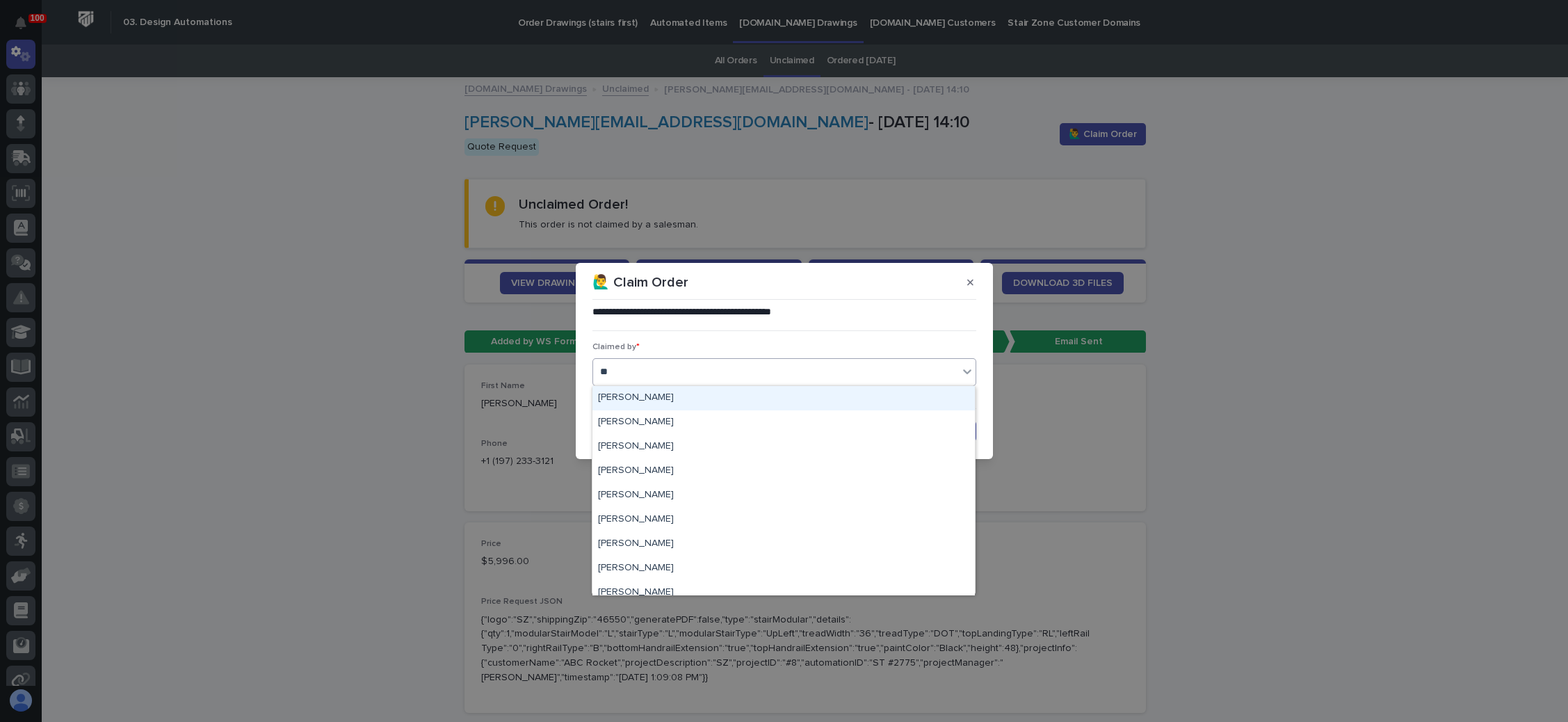
type input "***"
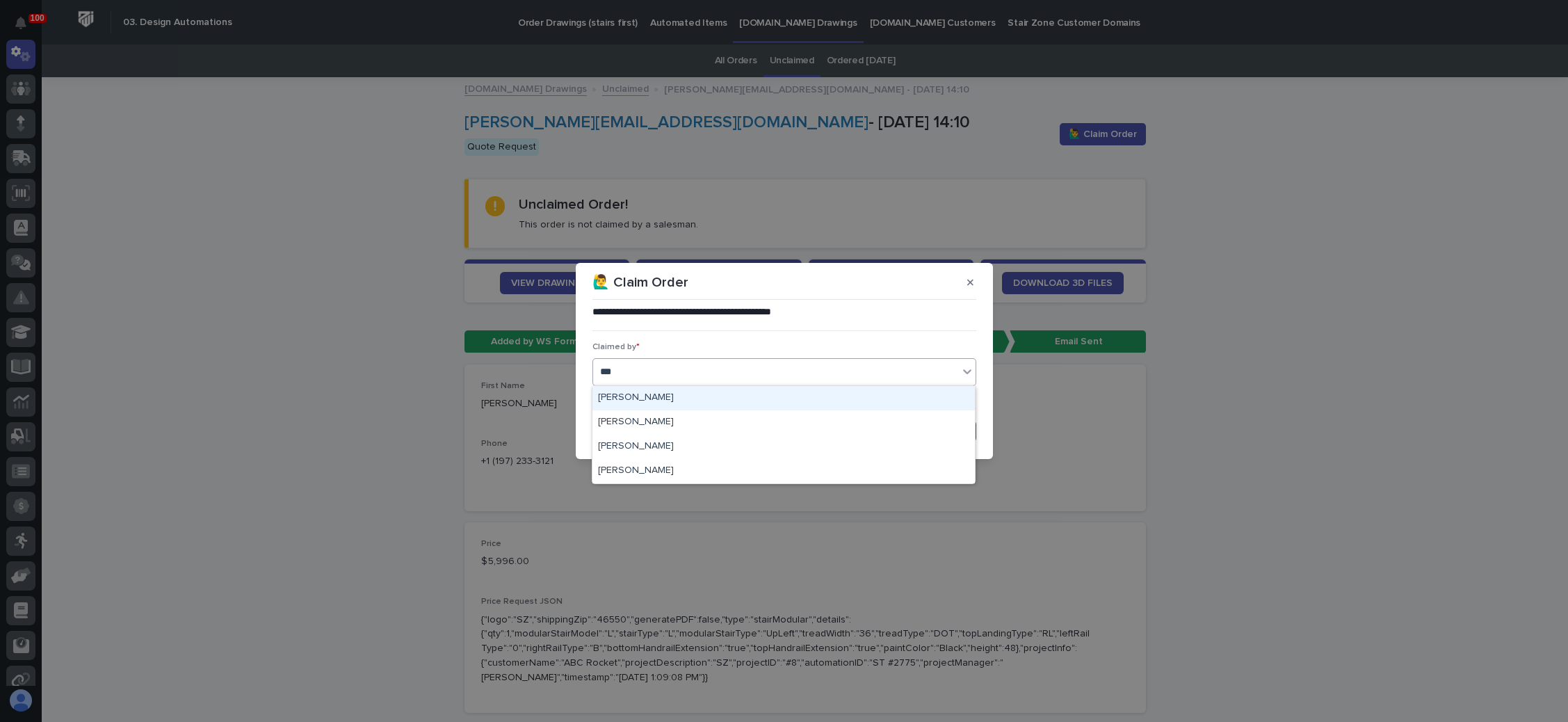
click at [681, 402] on div "[PERSON_NAME]" at bounding box center [783, 398] width 382 height 24
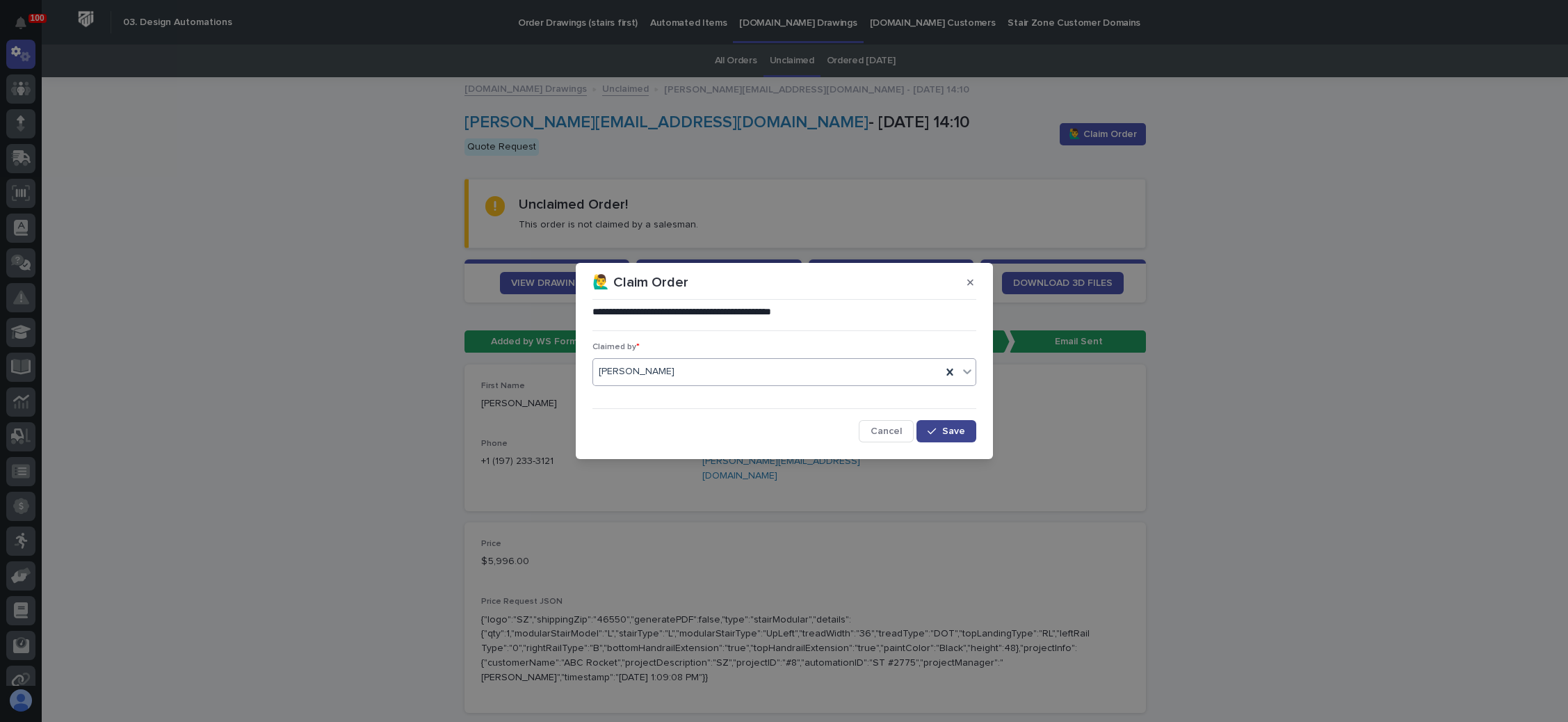
click at [953, 430] on span "Save" at bounding box center [954, 431] width 23 height 10
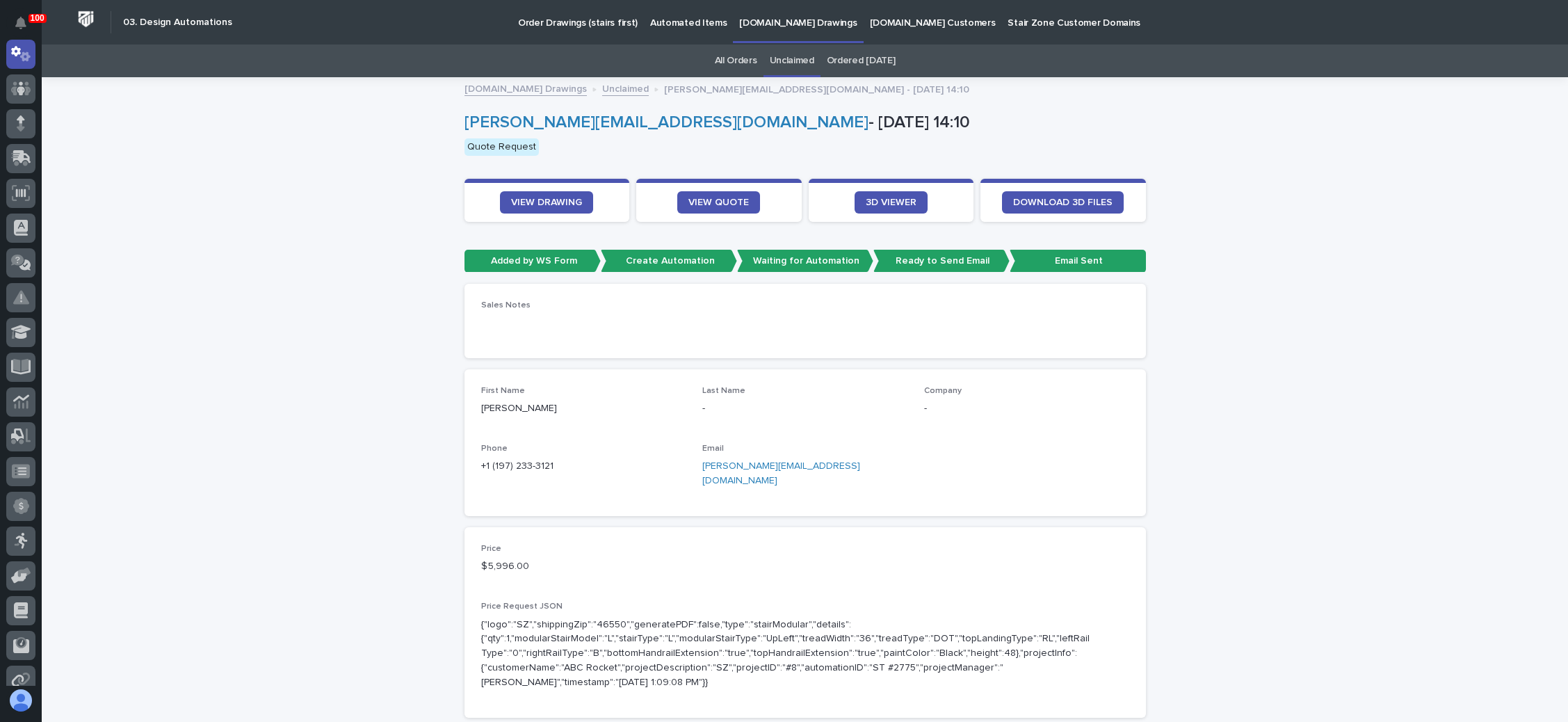
click at [785, 52] on link "Unclaimed" at bounding box center [792, 60] width 45 height 32
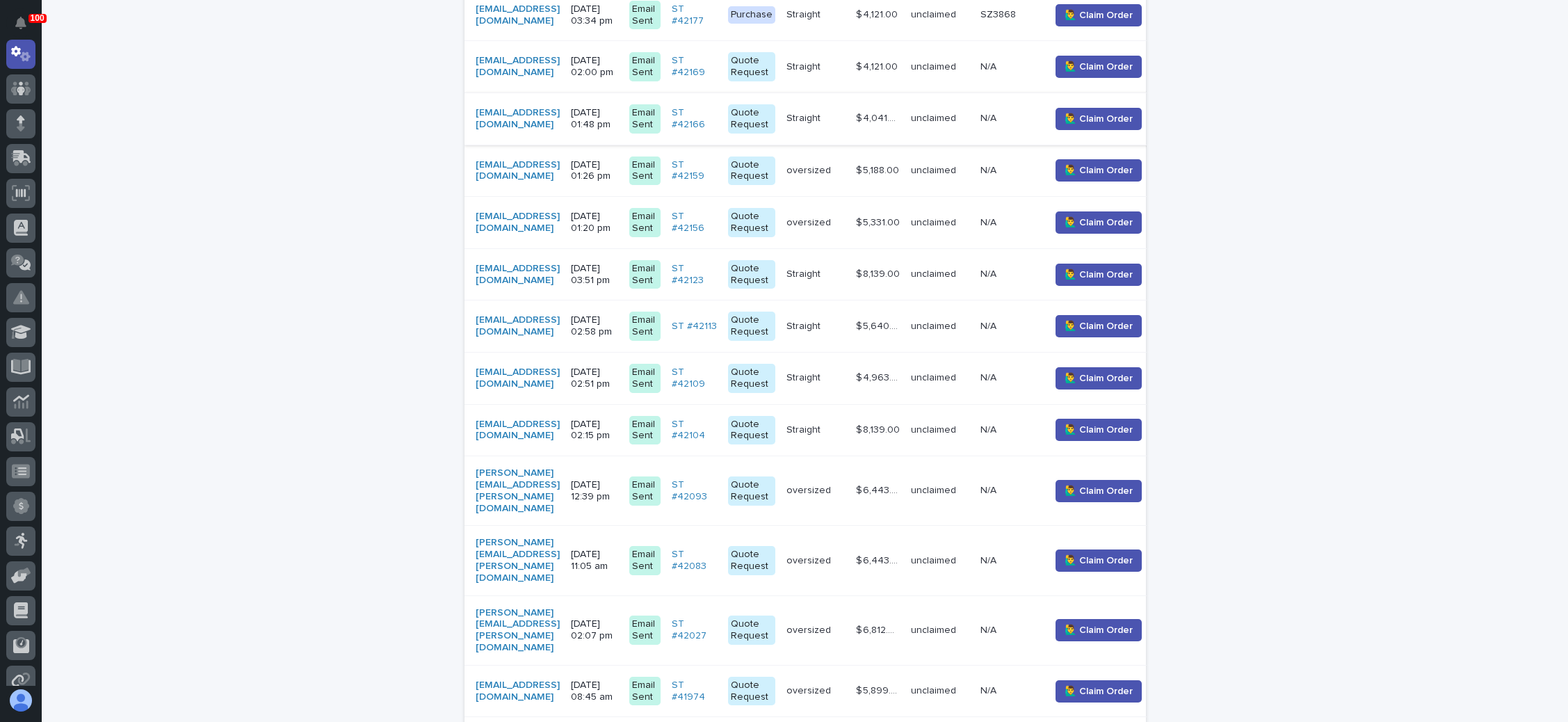
scroll to position [1147, 0]
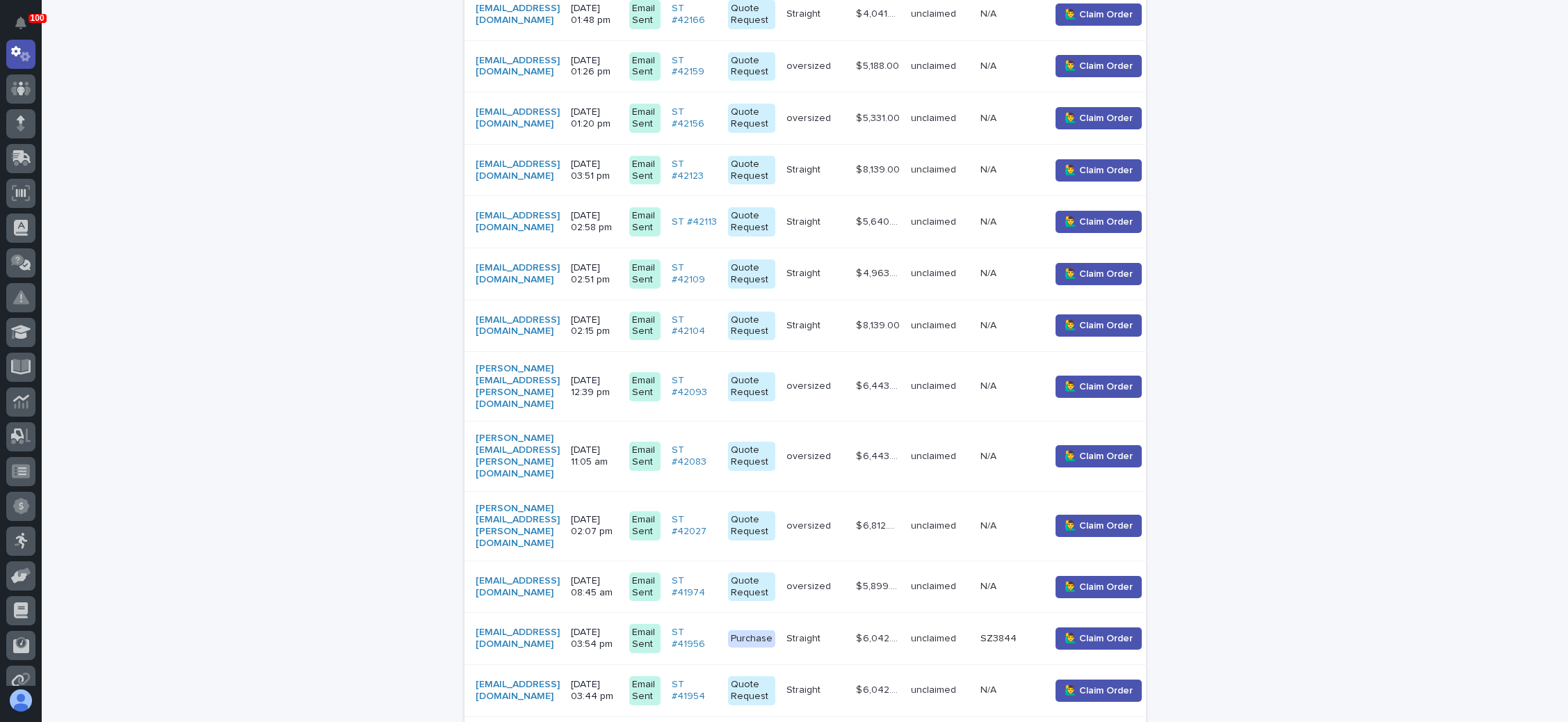
click at [824, 317] on p "Straight" at bounding box center [805, 324] width 37 height 14
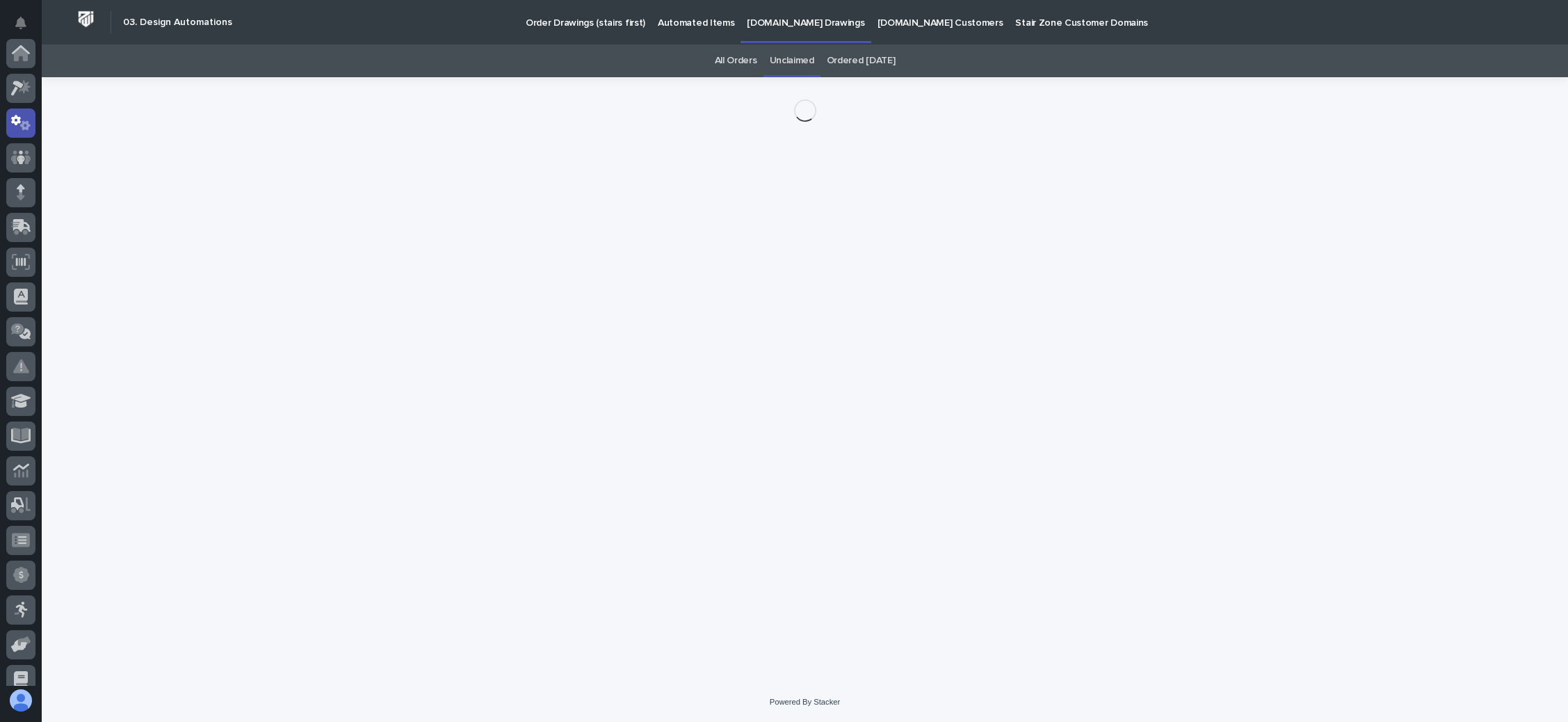
scroll to position [69, 0]
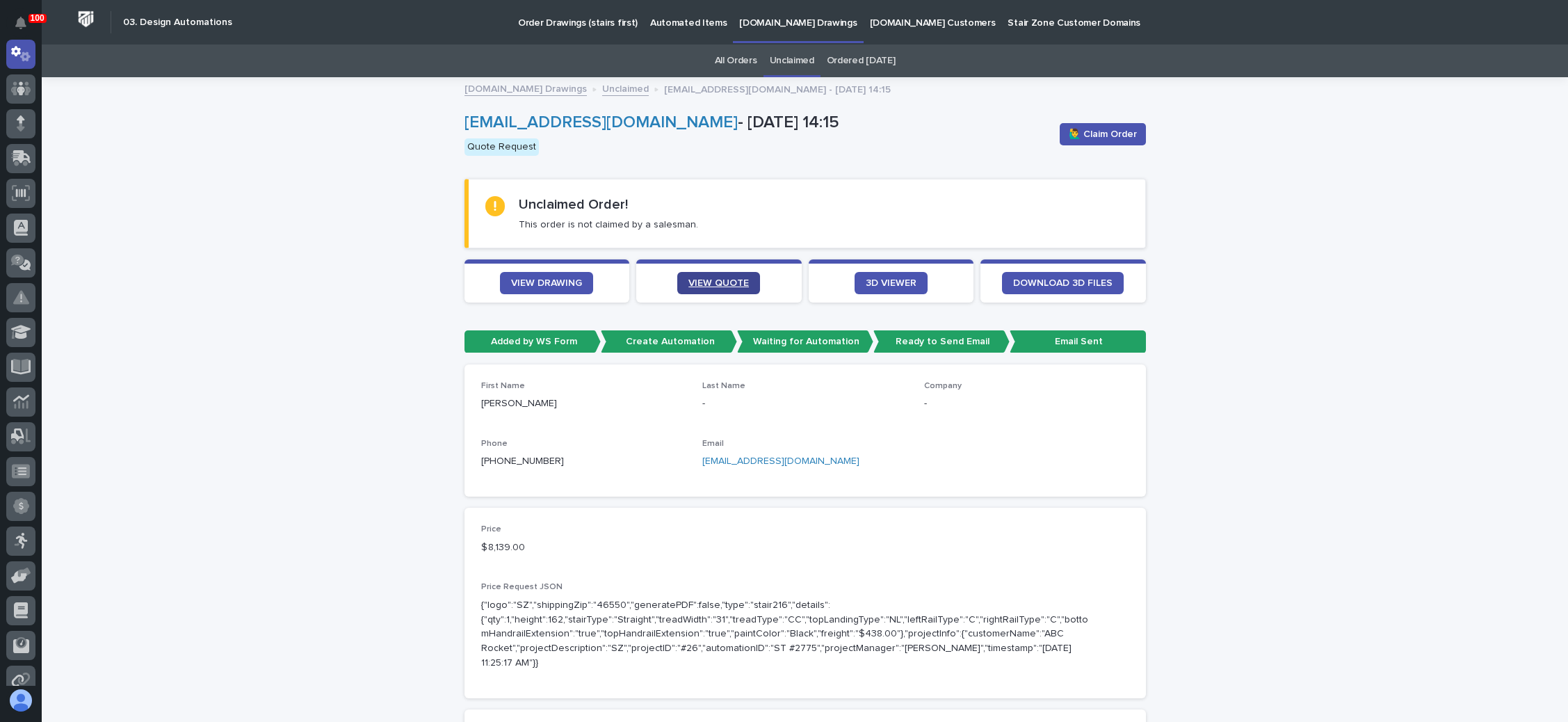
click at [700, 274] on link "VIEW QUOTE" at bounding box center [718, 283] width 83 height 22
click at [548, 275] on link "VIEW DRAWING" at bounding box center [546, 283] width 93 height 22
drag, startPoint x: 781, startPoint y: 459, endPoint x: 693, endPoint y: 460, distance: 88.0
click at [693, 460] on div "First Name Rick Last Name - Company - Phone +1 (801) 376-7684 Email rpray@taxha…" at bounding box center [805, 430] width 648 height 99
copy link "rpray@taxhawk.com"
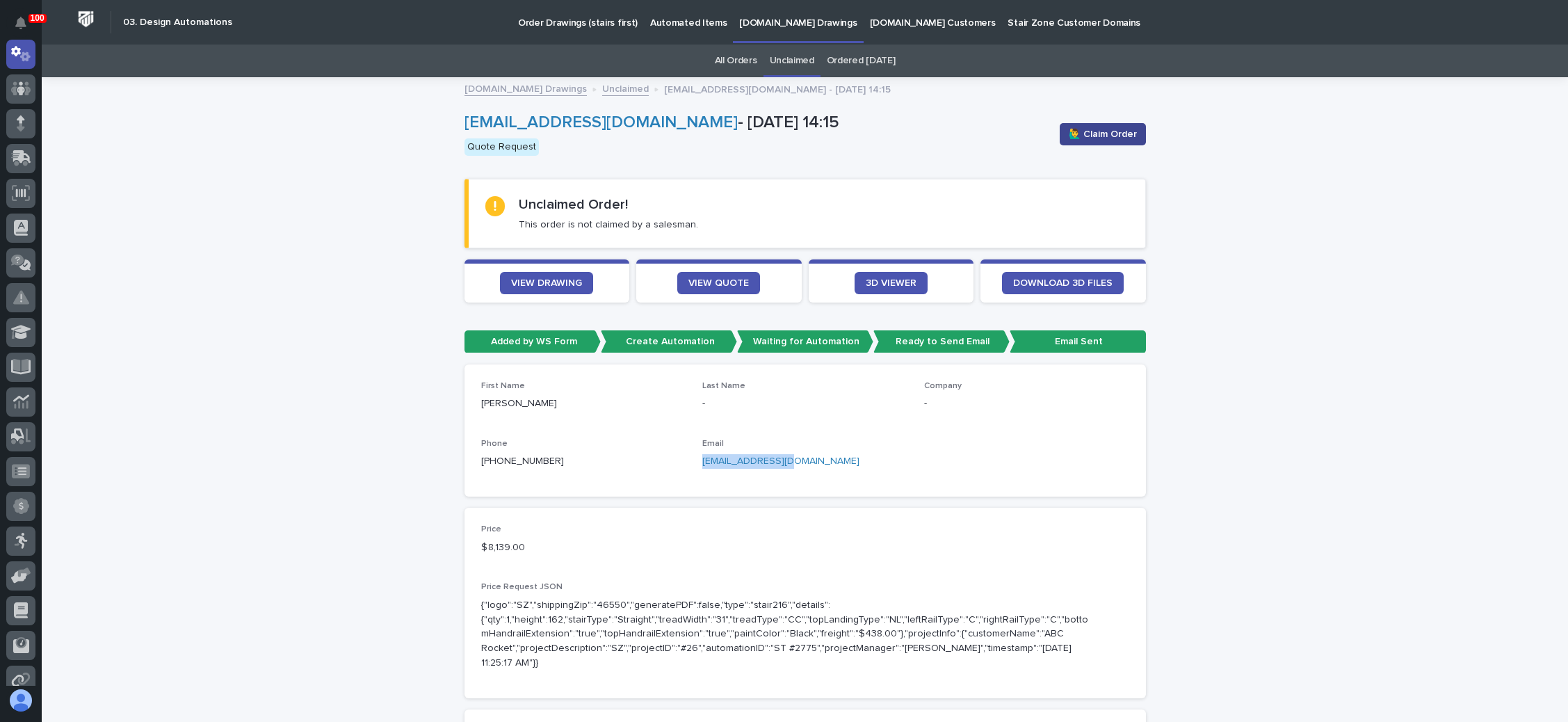
click at [1081, 127] on span "🙋‍♂️ Claim Order" at bounding box center [1103, 134] width 68 height 14
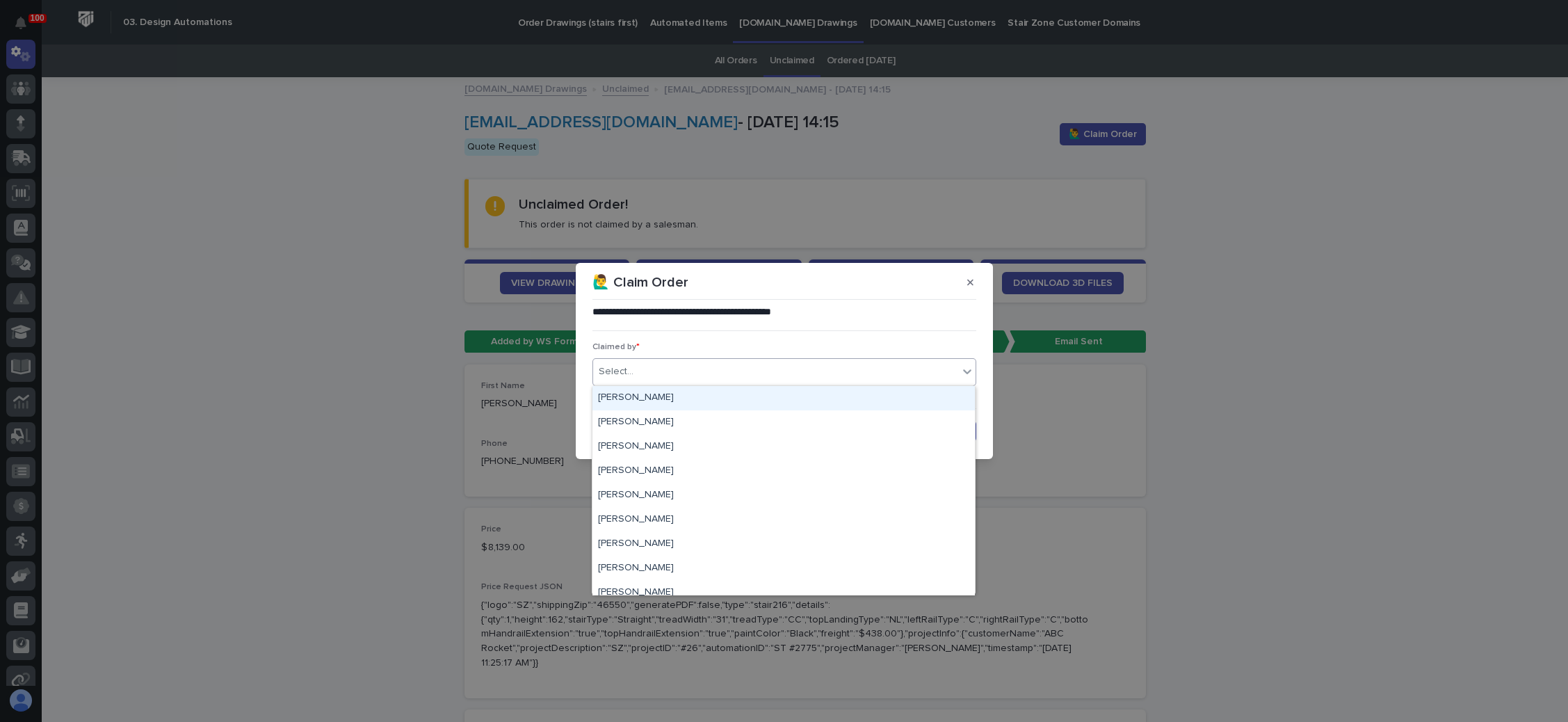
click at [771, 374] on div "Select..." at bounding box center [775, 371] width 365 height 23
type input "**"
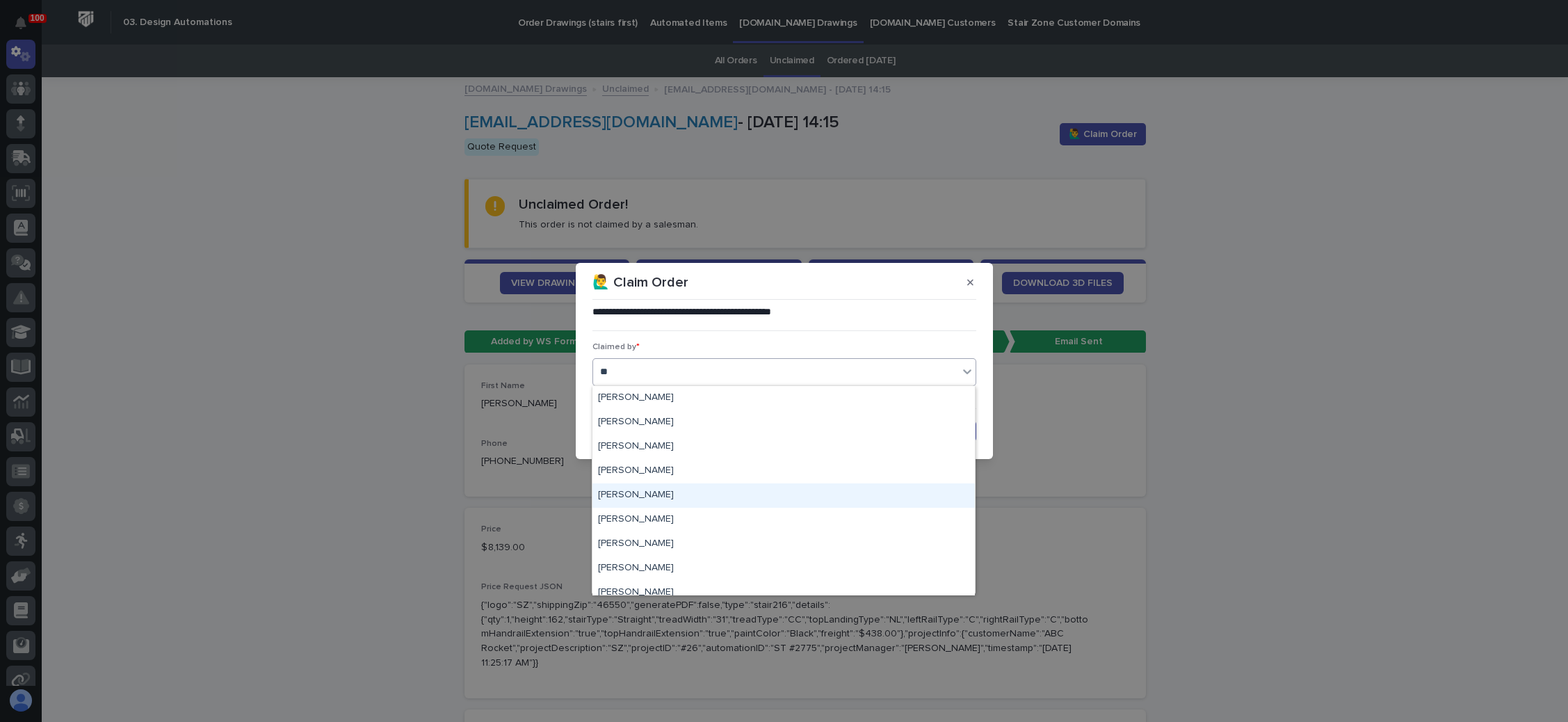
click at [669, 492] on div "[PERSON_NAME]" at bounding box center [783, 495] width 382 height 24
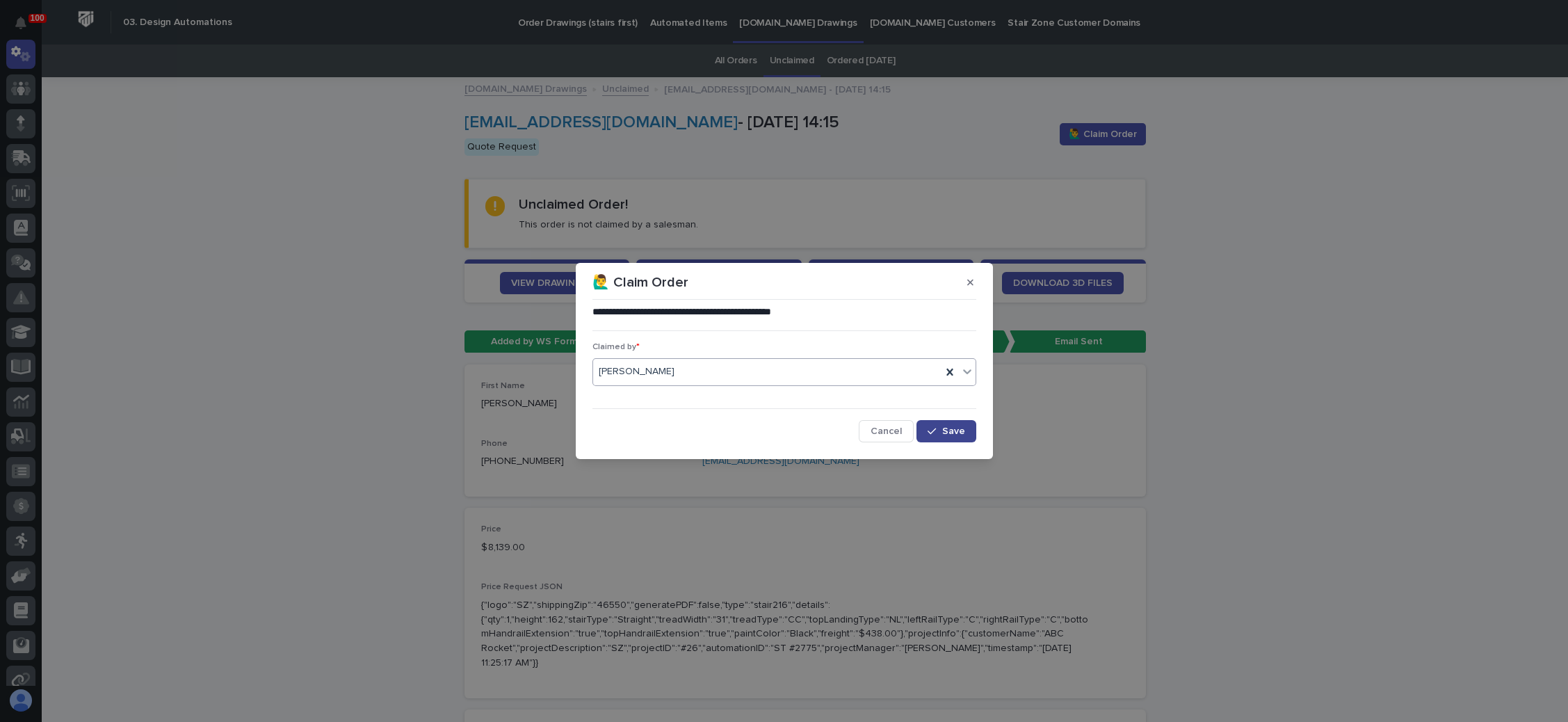
click at [932, 430] on icon "button" at bounding box center [932, 431] width 9 height 10
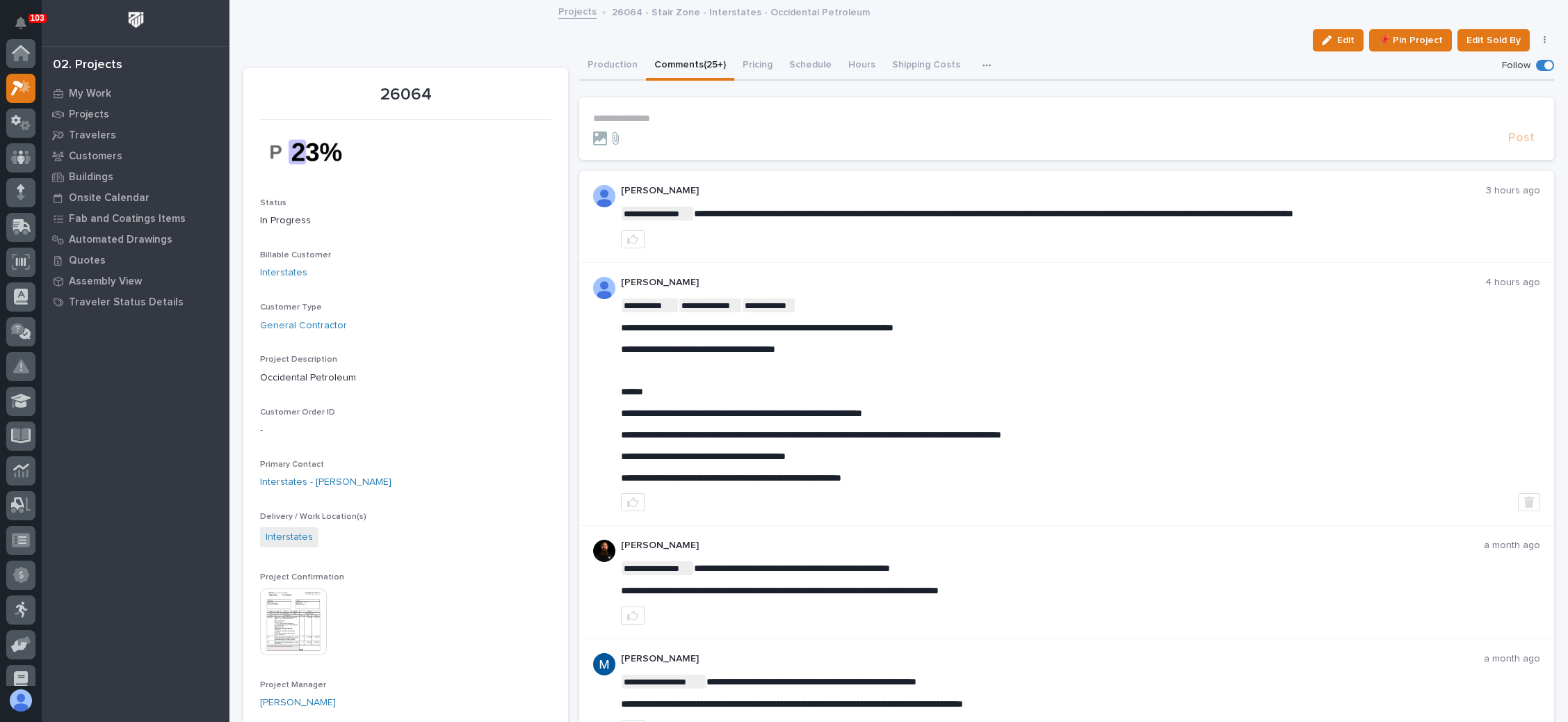
scroll to position [34, 0]
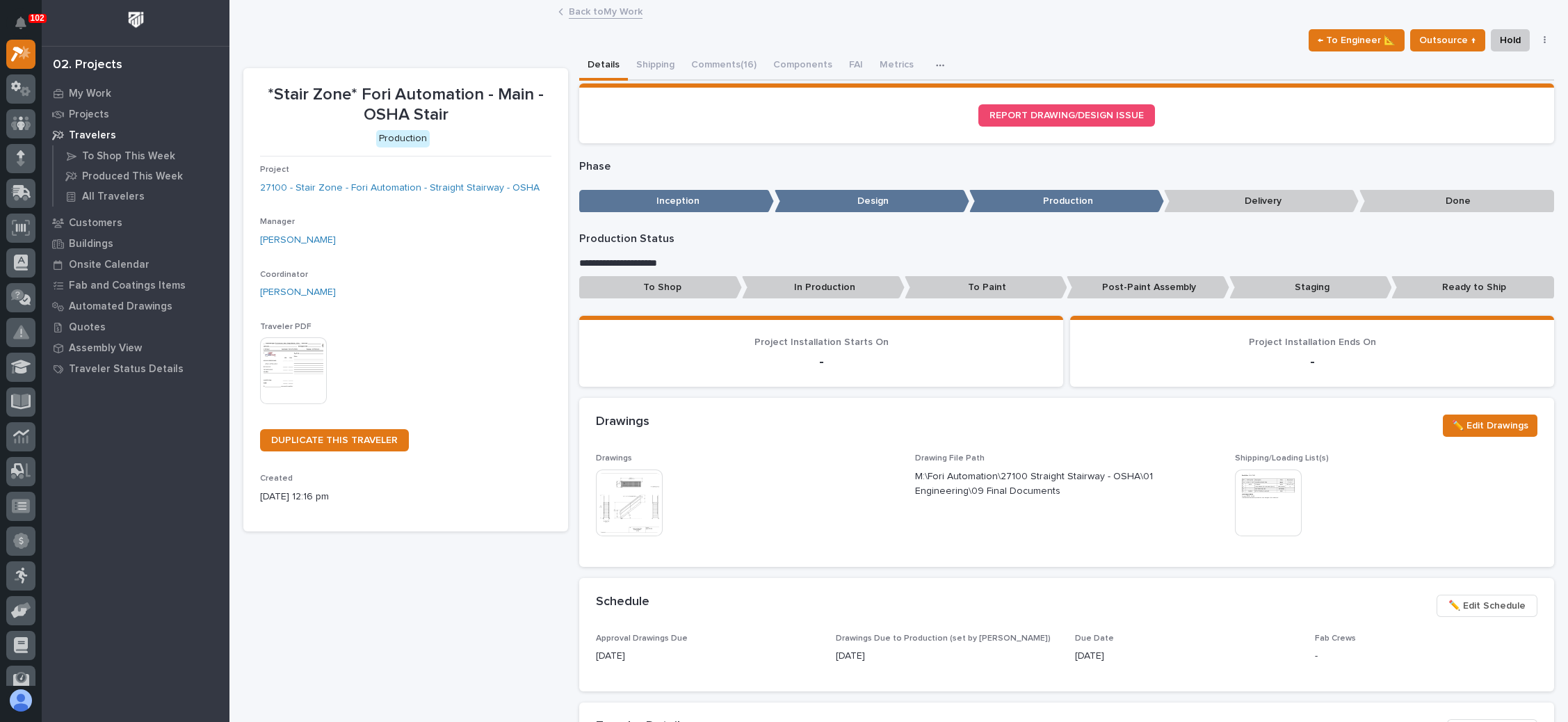
click at [613, 8] on link "Back to My Work" at bounding box center [605, 11] width 73 height 16
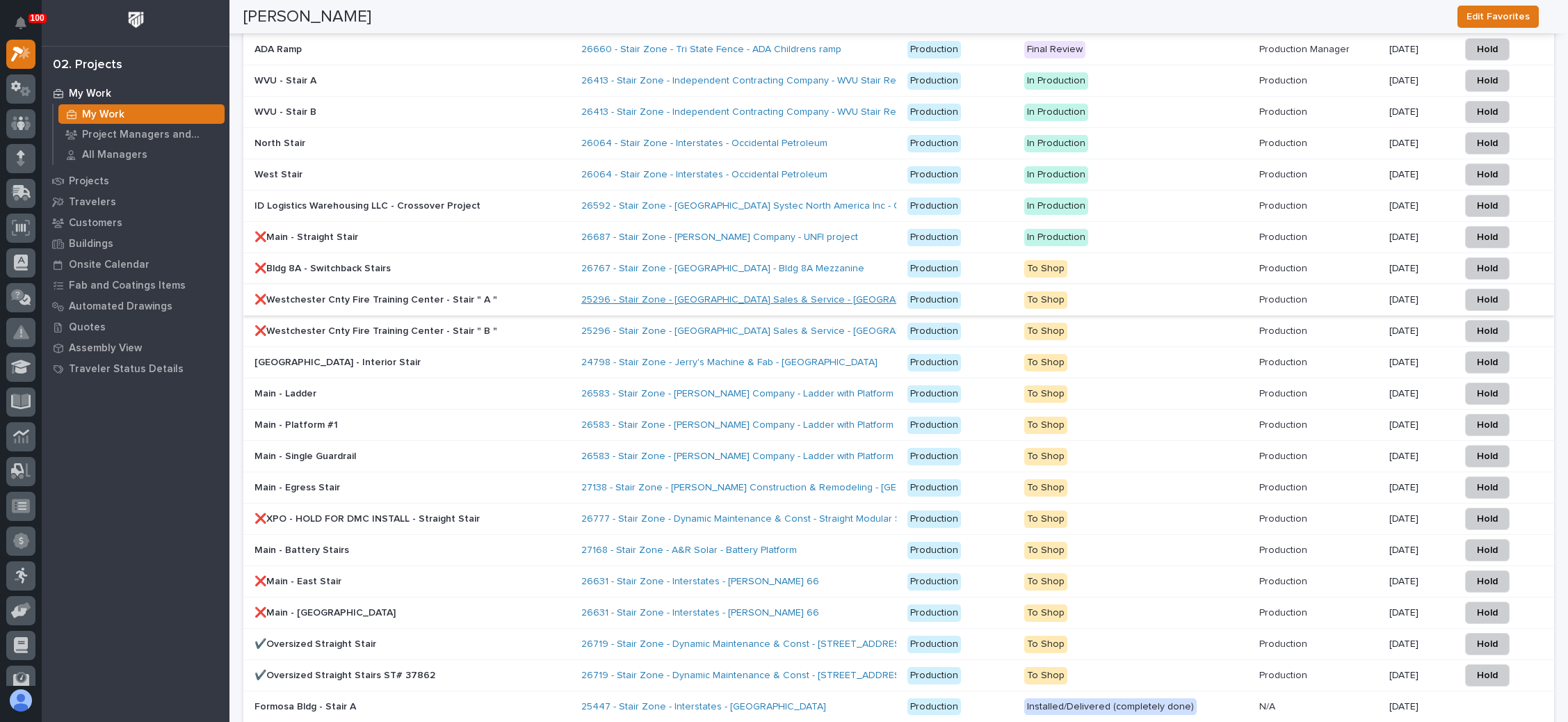
scroll to position [2295, 0]
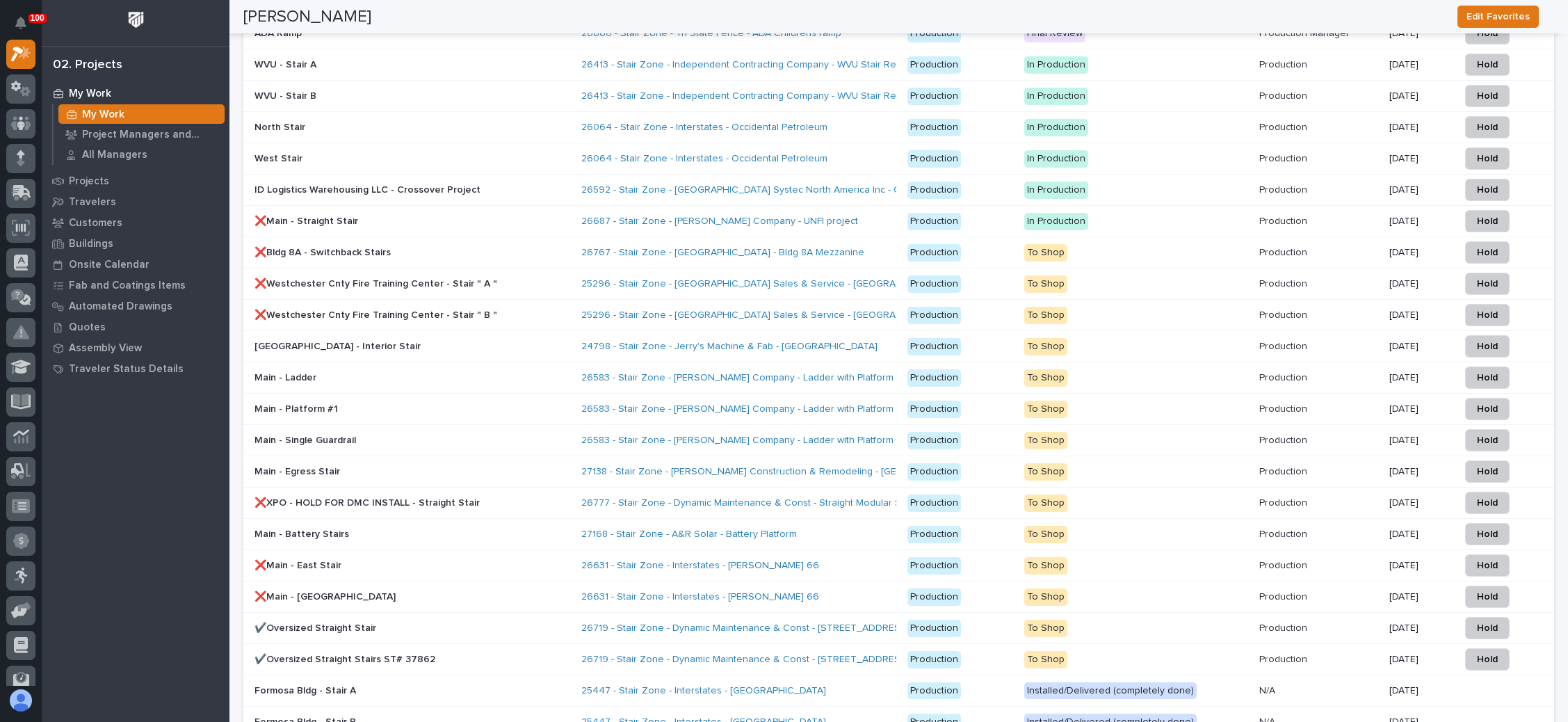
click at [1338, 497] on p at bounding box center [1318, 503] width 119 height 12
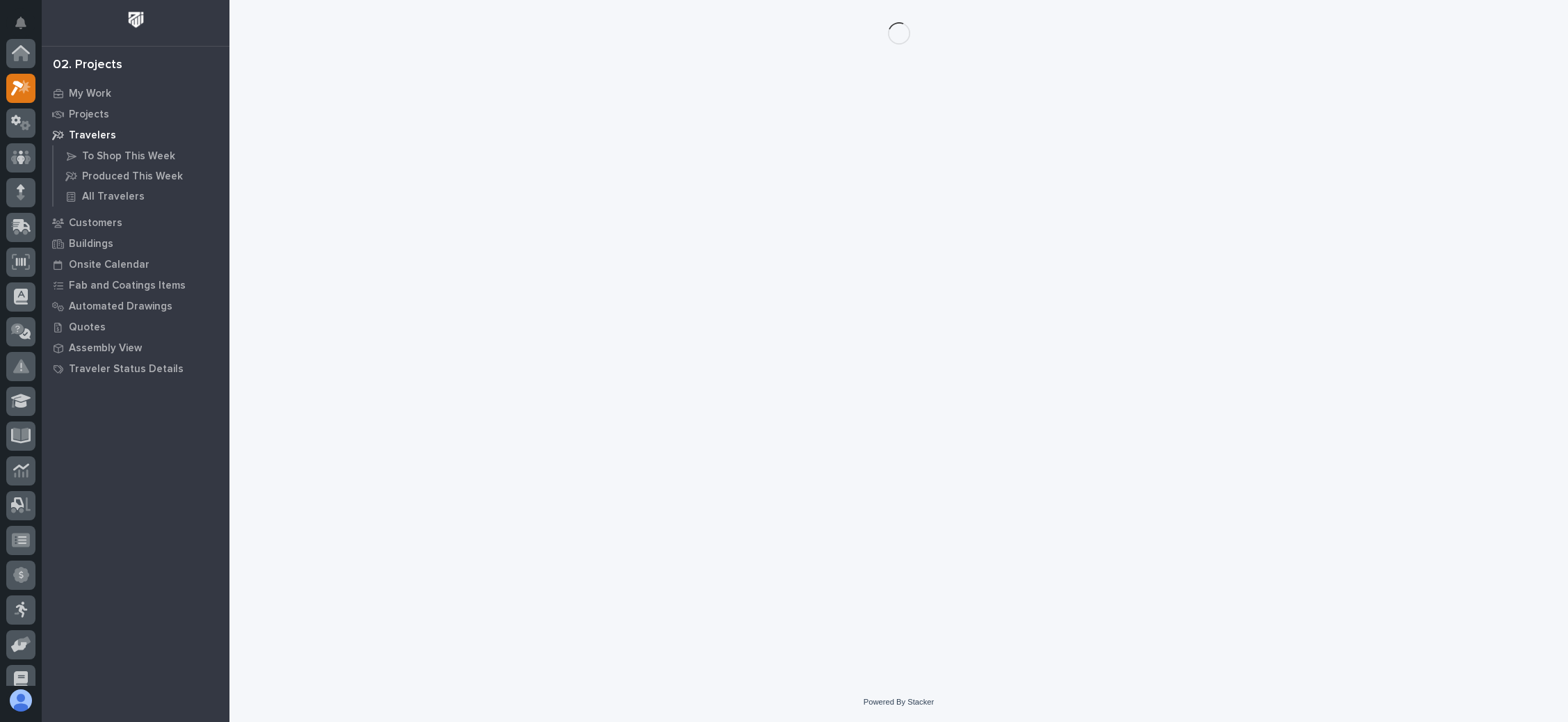
scroll to position [34, 0]
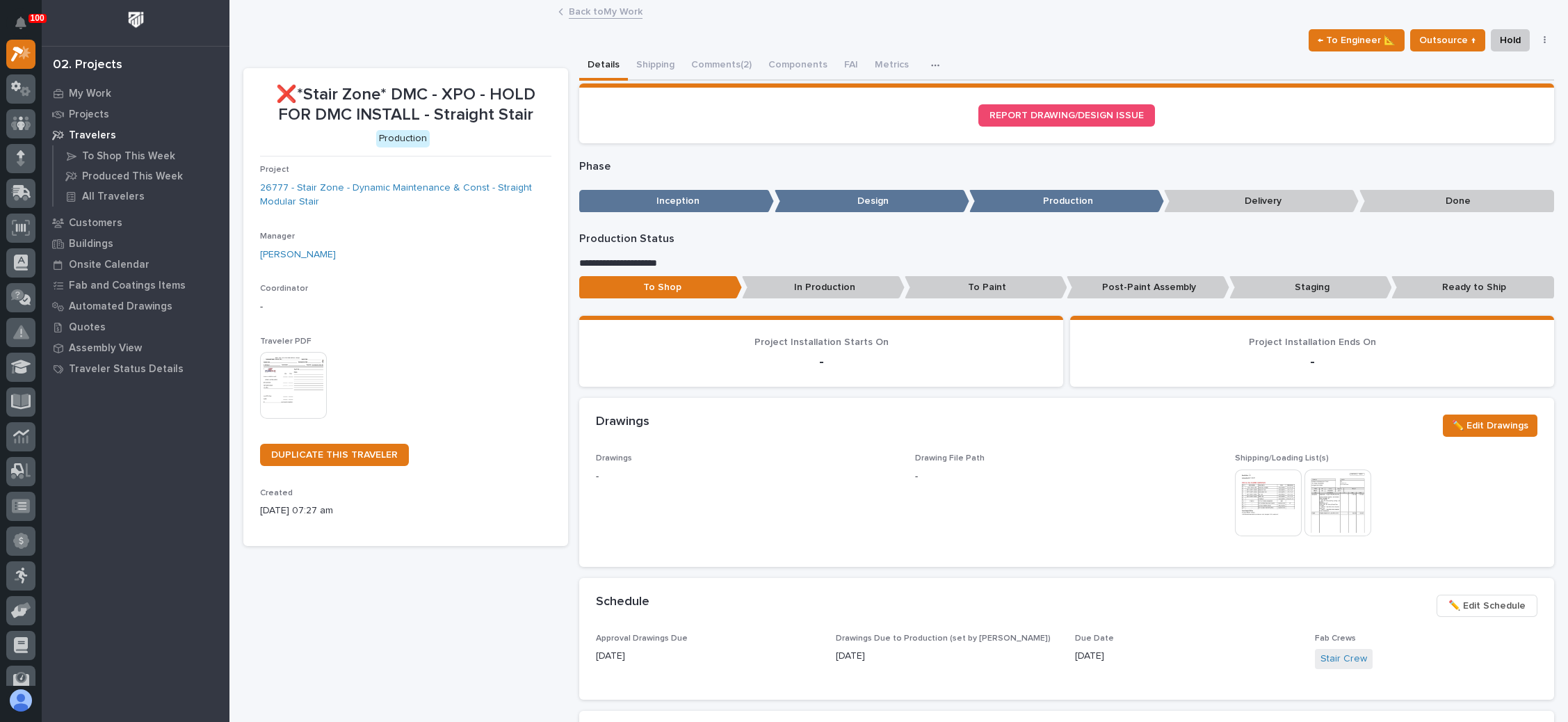
click at [1477, 597] on span "✏️ Edit Schedule" at bounding box center [1487, 605] width 77 height 17
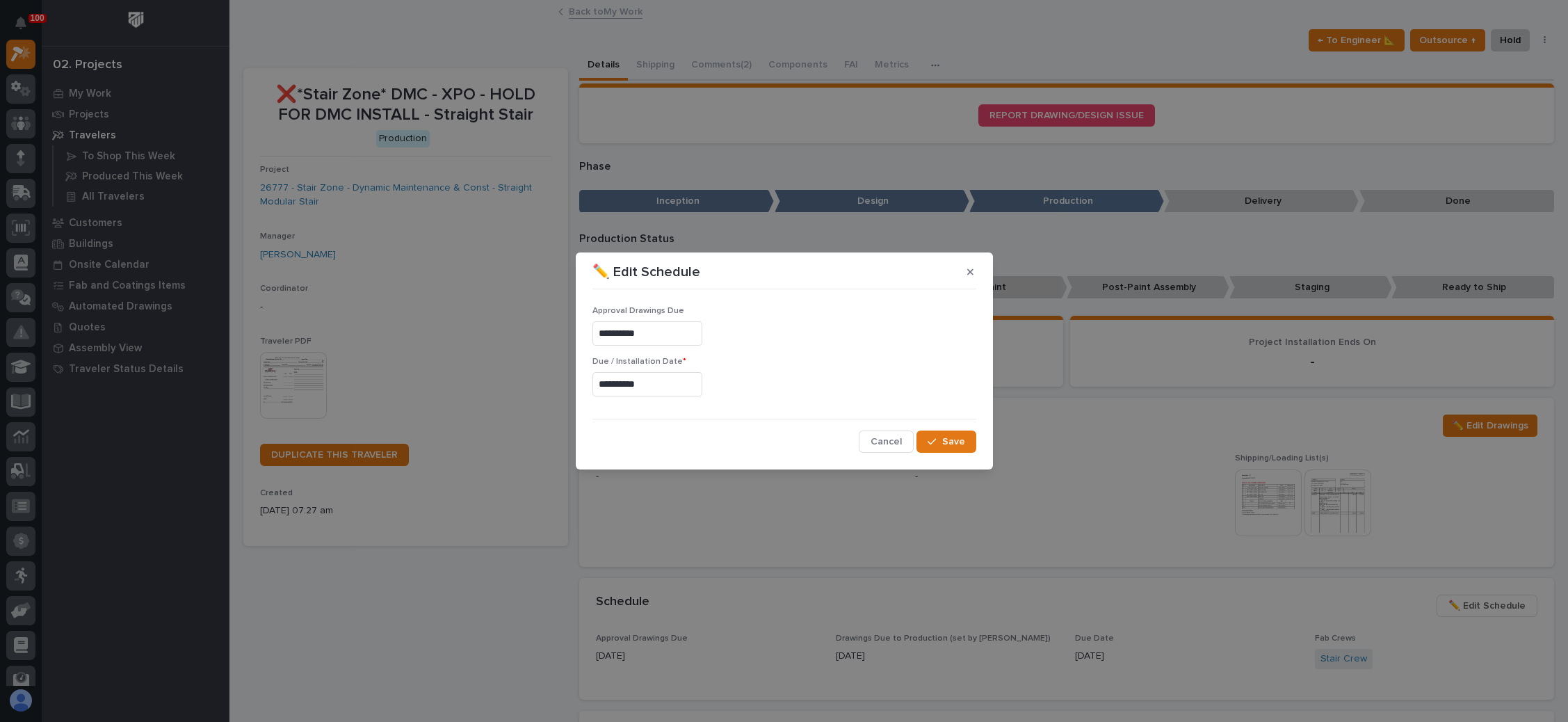
click at [652, 382] on input "**********" at bounding box center [647, 384] width 110 height 24
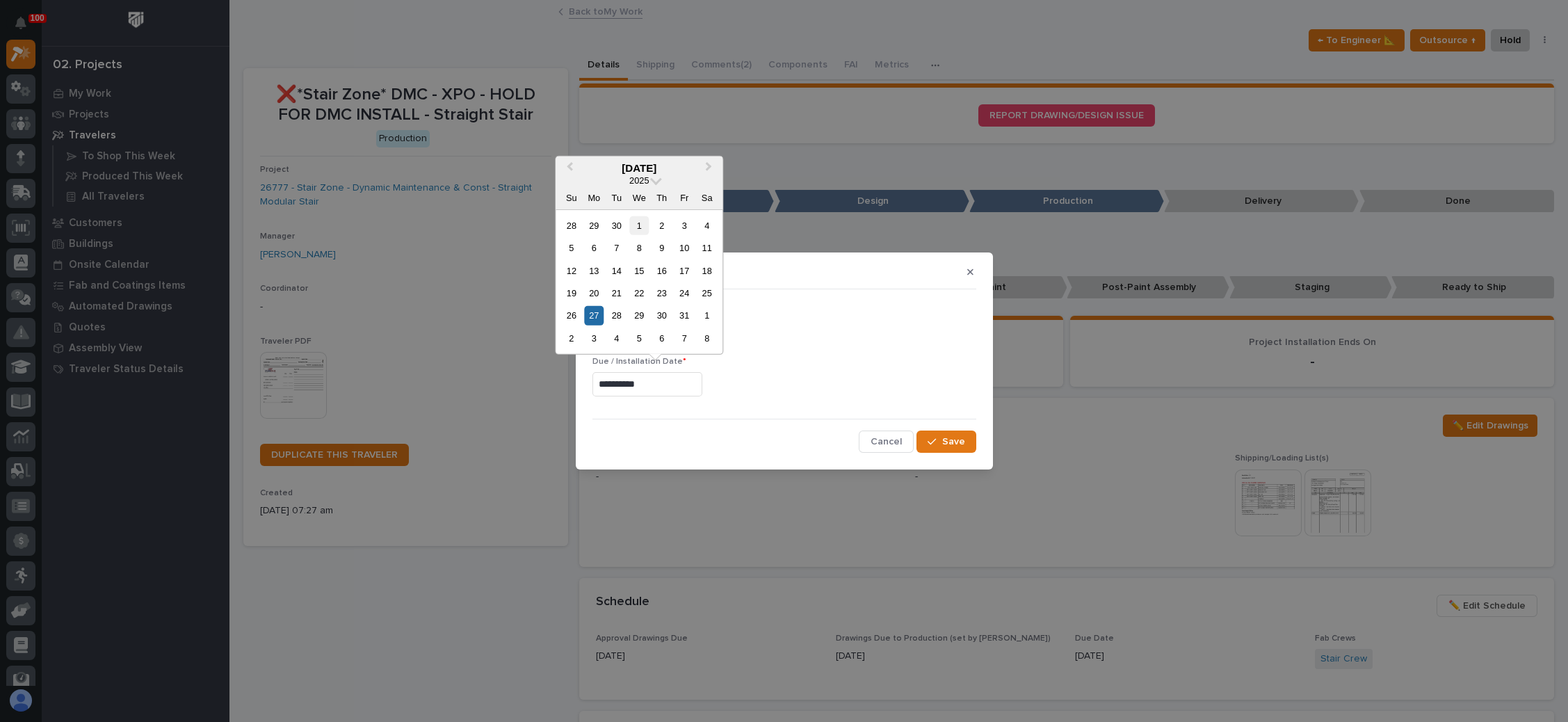
click at [644, 227] on div "1" at bounding box center [639, 225] width 19 height 19
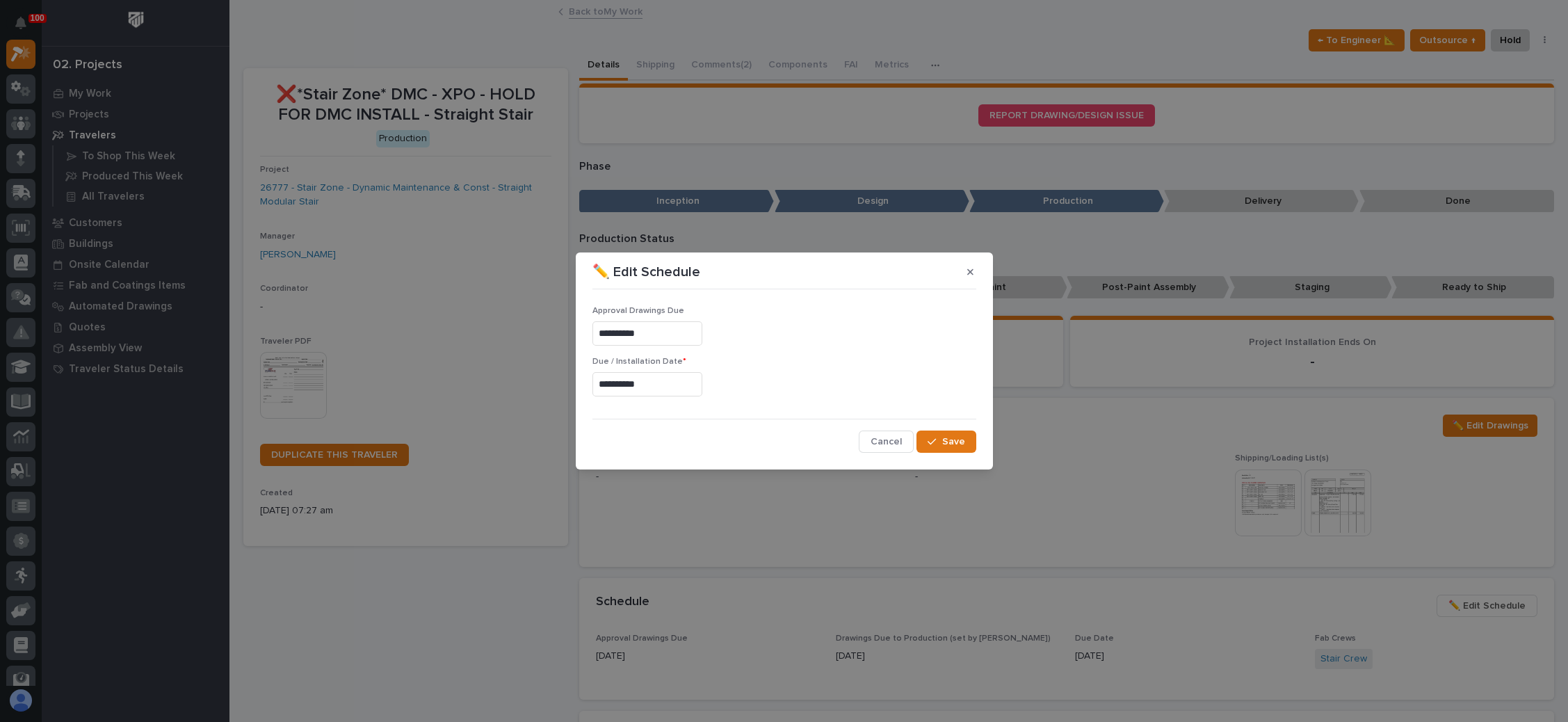
type input "**********"
click at [952, 438] on span "Save" at bounding box center [954, 441] width 23 height 12
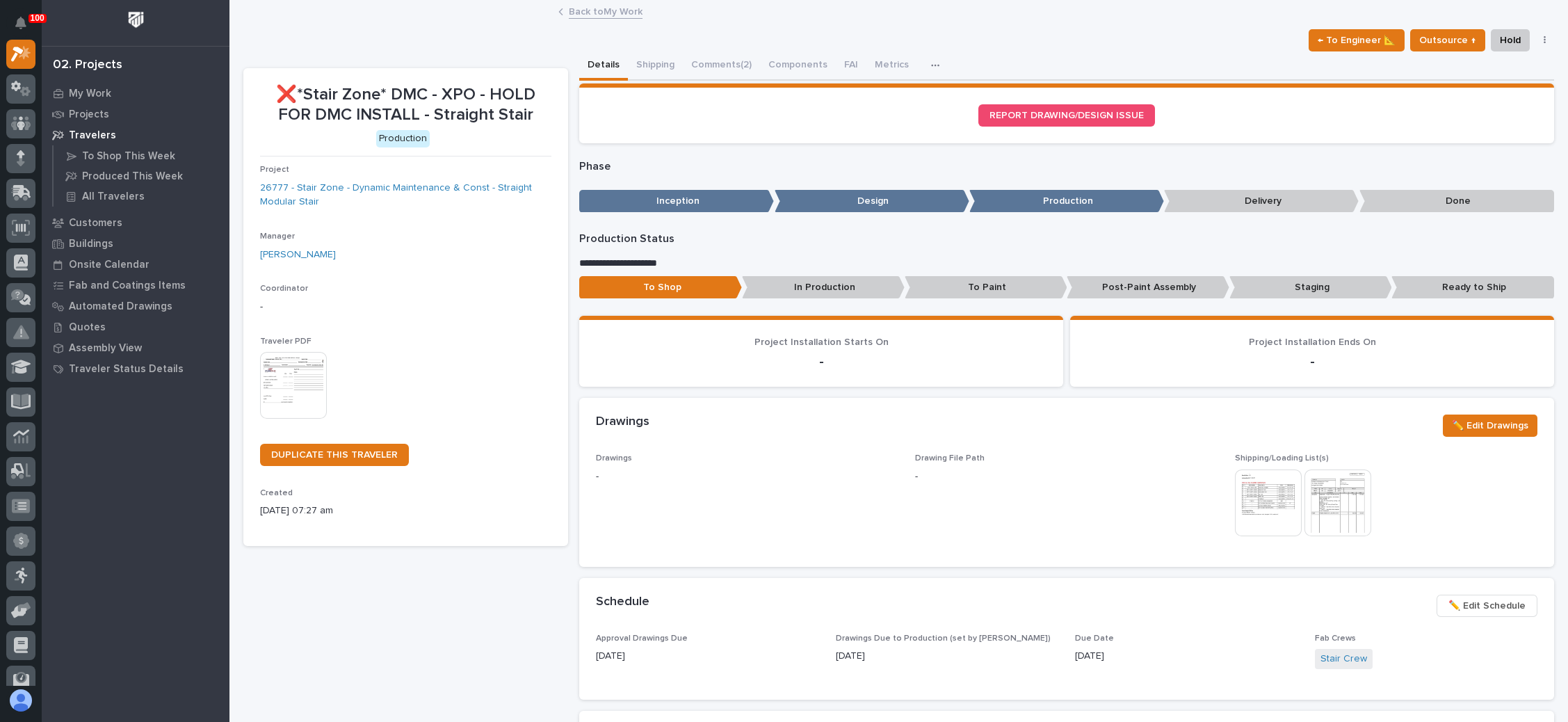
click at [613, 12] on link "Back to My Work" at bounding box center [605, 11] width 73 height 16
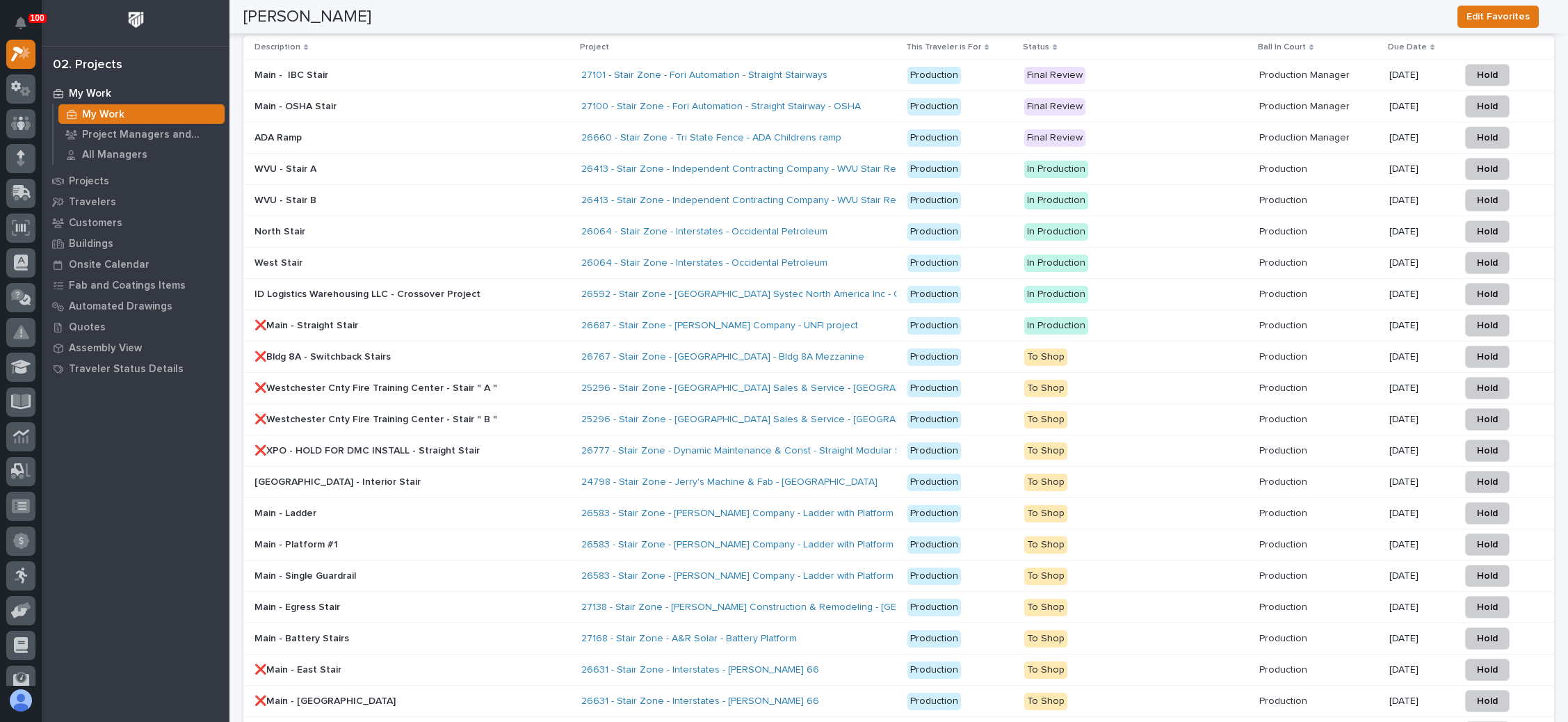
scroll to position [2295, 0]
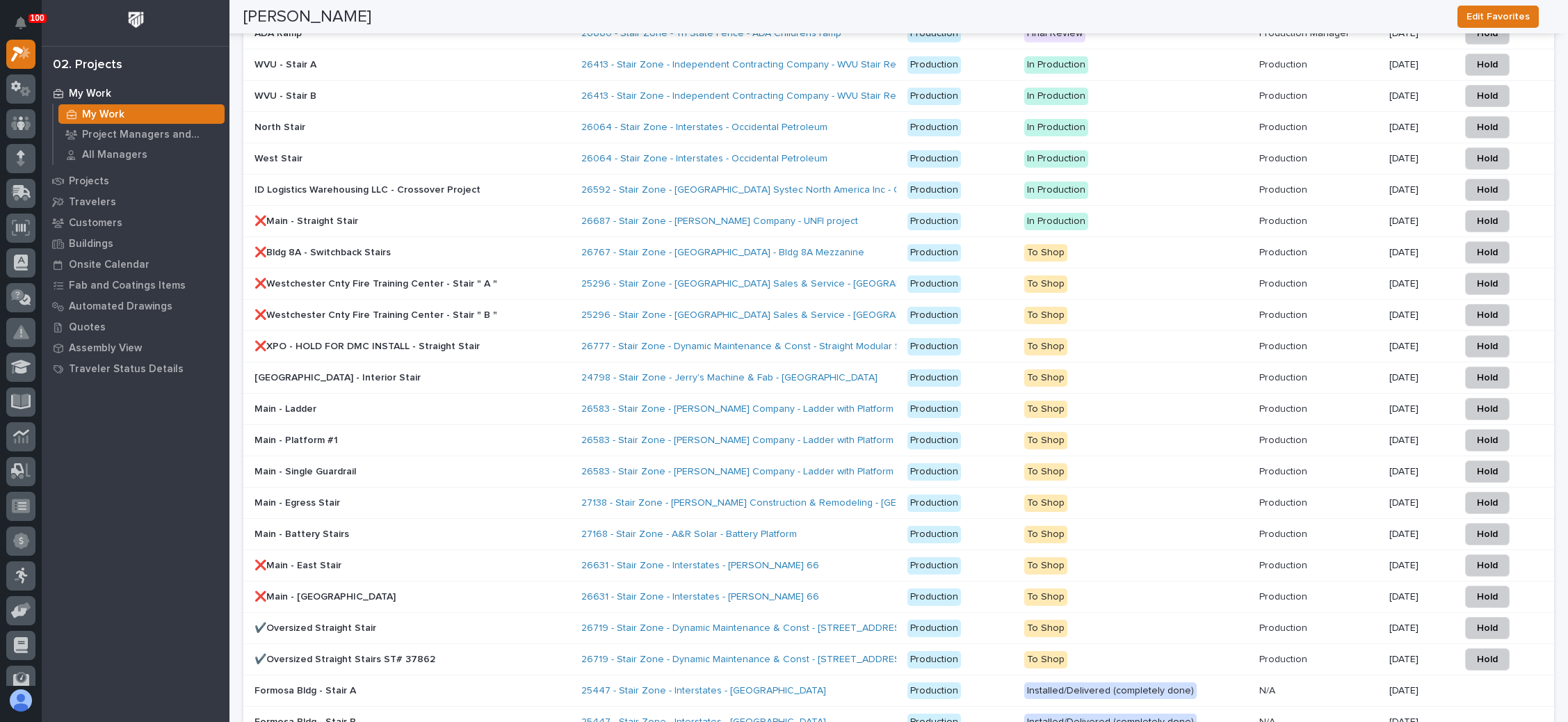
click at [1123, 620] on p "To Shop" at bounding box center [1136, 628] width 224 height 17
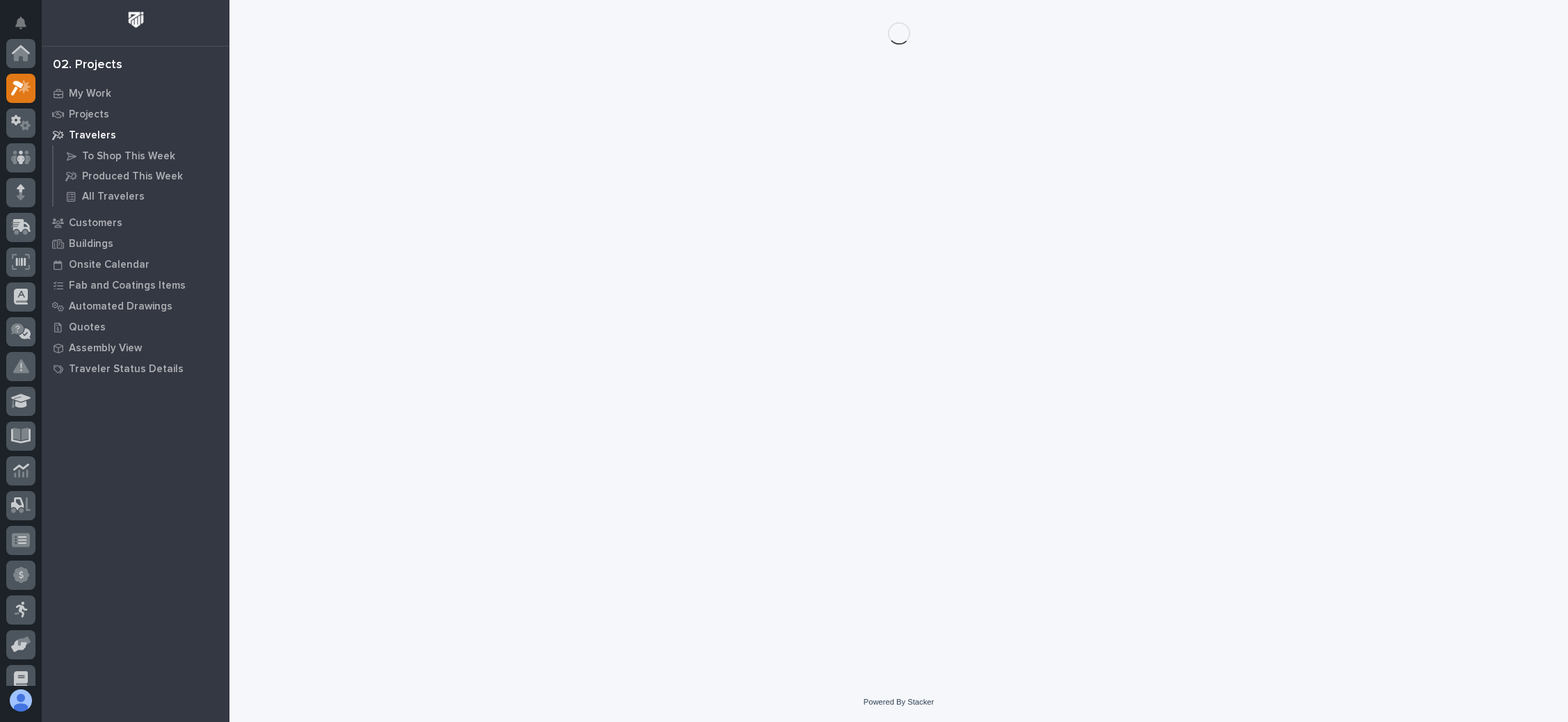
scroll to position [34, 0]
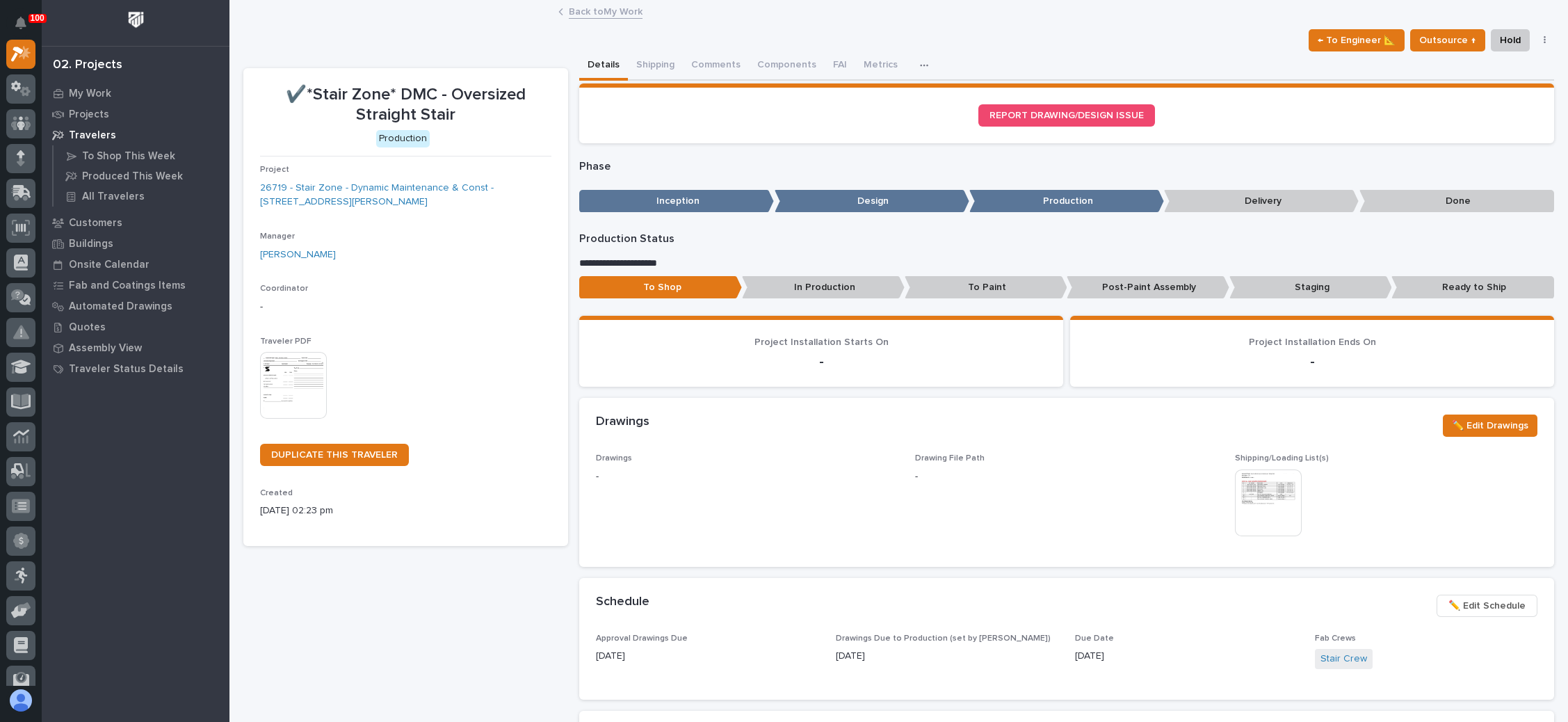
click at [1448, 600] on span "✏️ Edit Schedule" at bounding box center [1487, 605] width 77 height 17
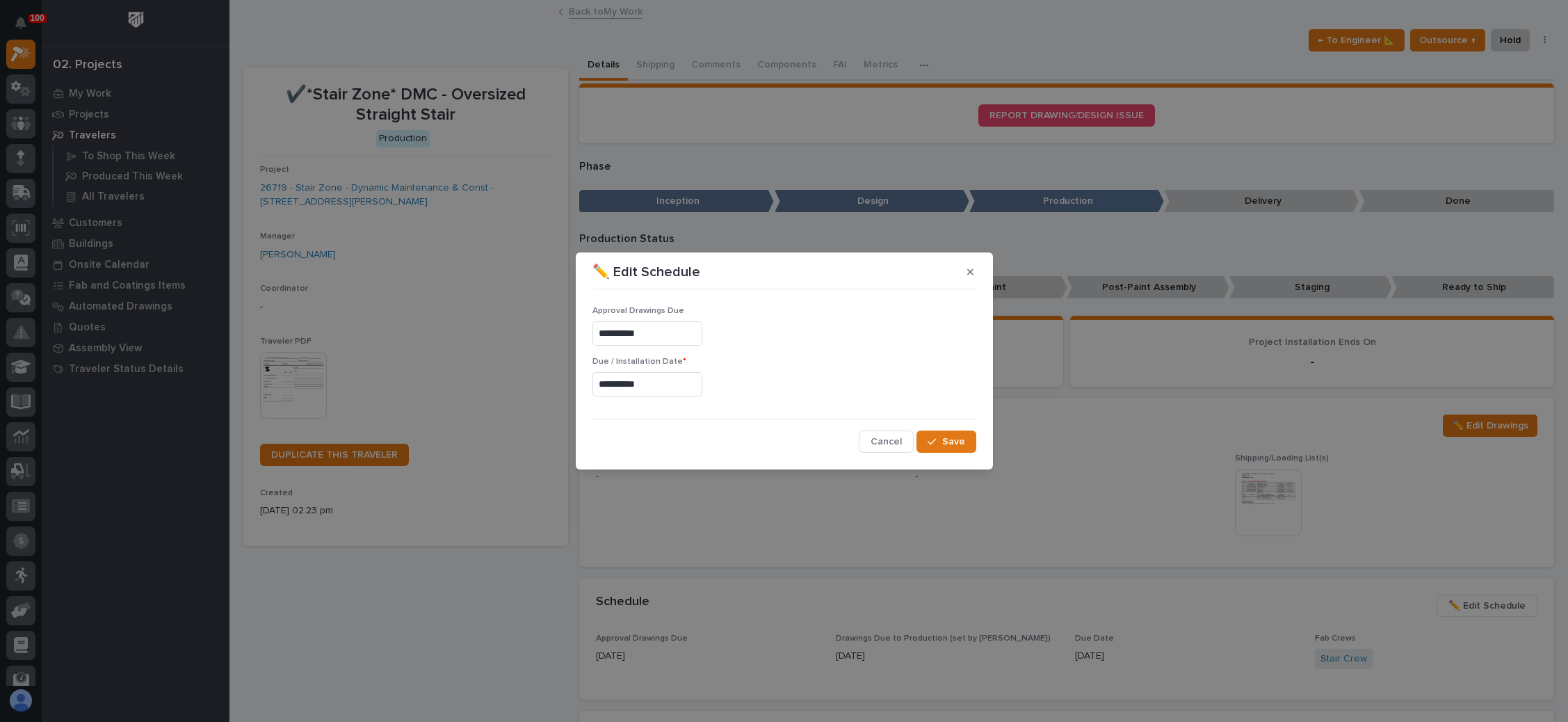
click at [647, 387] on input "**********" at bounding box center [647, 384] width 110 height 24
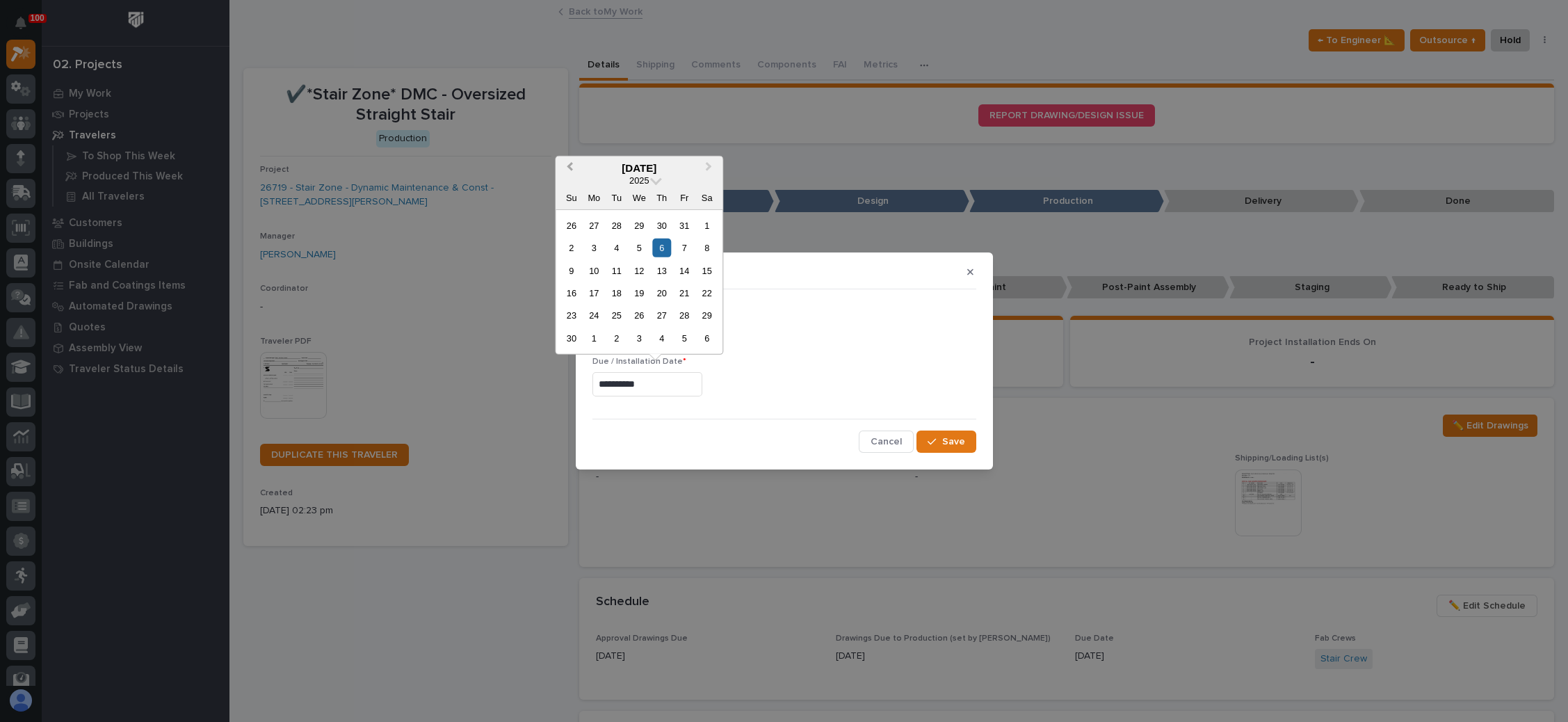
click at [569, 170] on span "Previous Month" at bounding box center [569, 167] width 0 height 18
click at [637, 219] on div "1" at bounding box center [639, 225] width 19 height 19
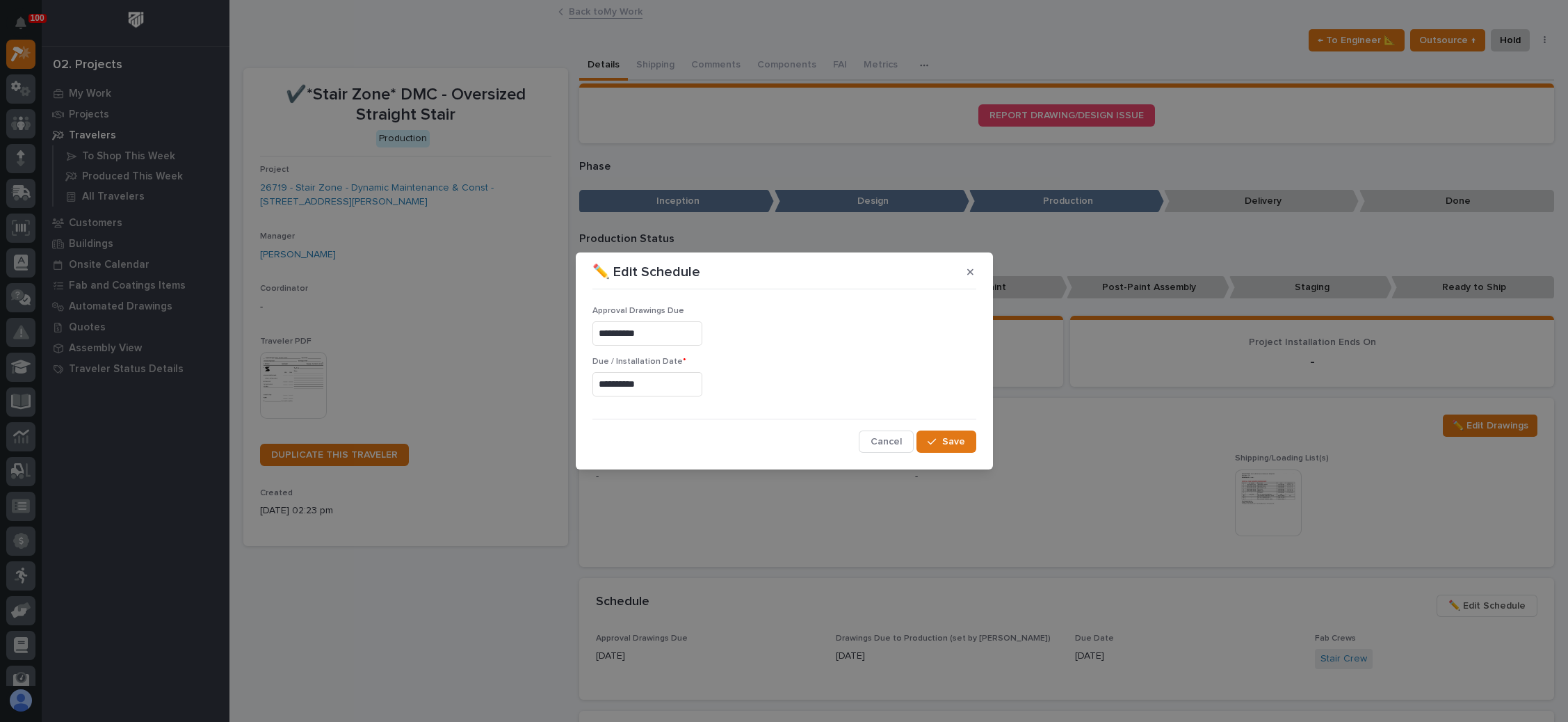
type input "**********"
drag, startPoint x: 945, startPoint y: 436, endPoint x: 952, endPoint y: 443, distance: 9.9
click at [946, 437] on span "Save" at bounding box center [954, 441] width 23 height 12
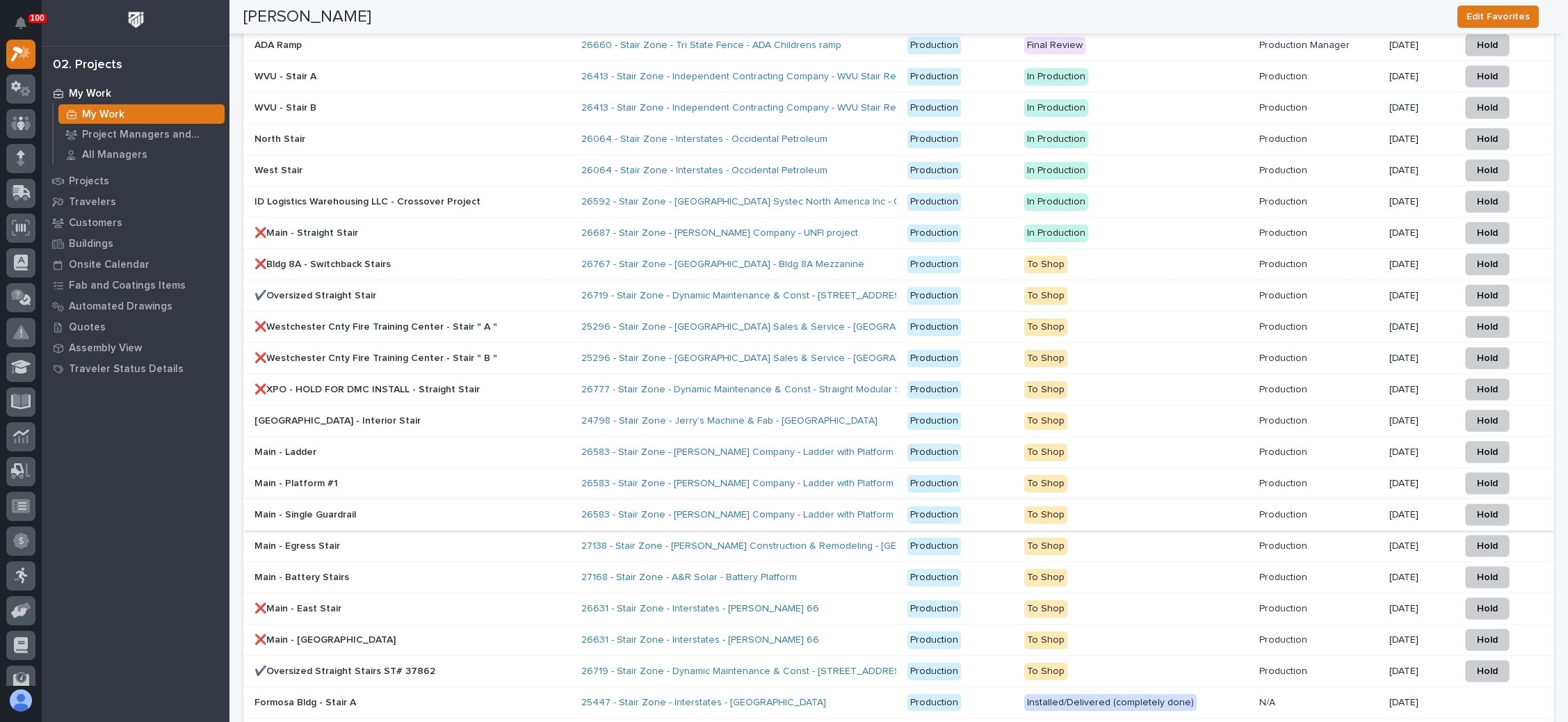
scroll to position [2295, 0]
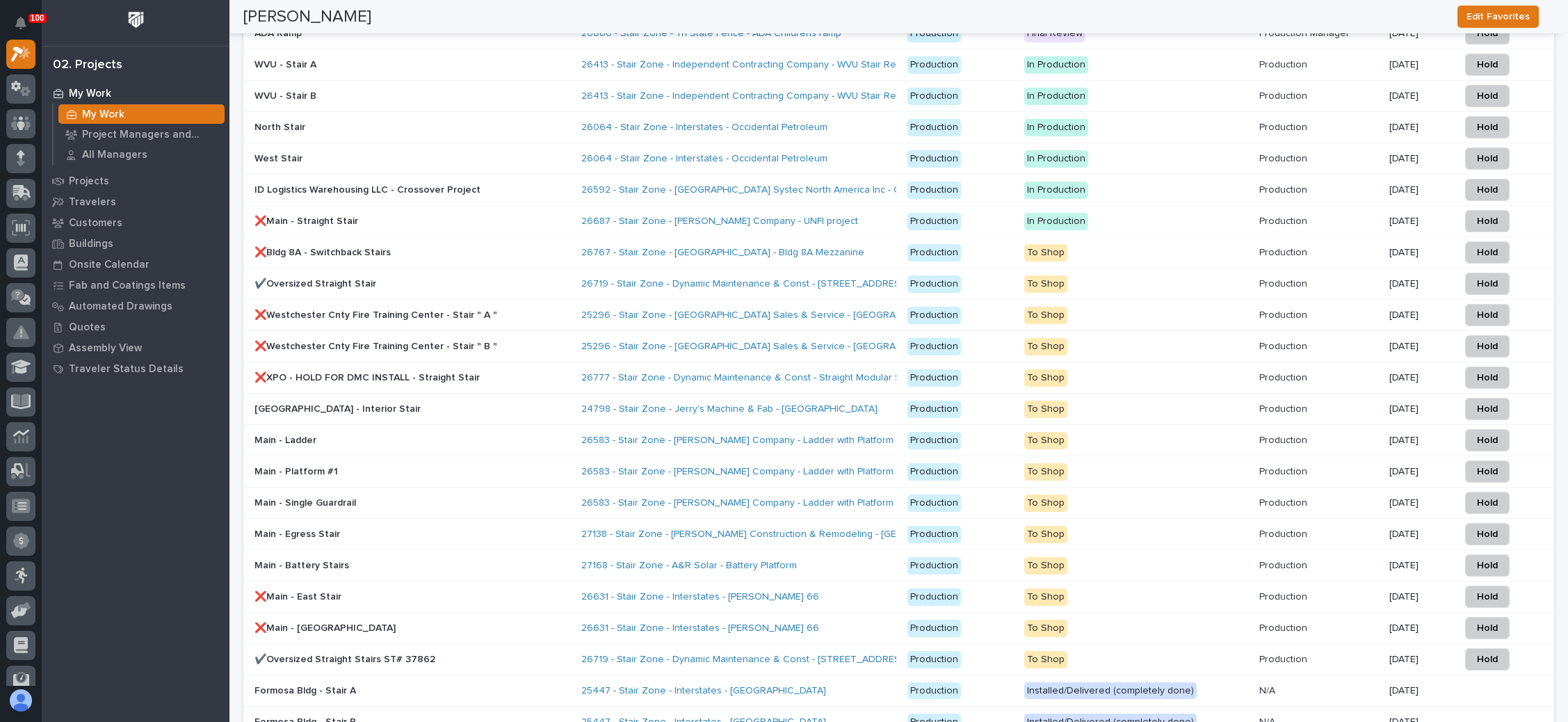
click at [1338, 654] on p at bounding box center [1318, 659] width 119 height 12
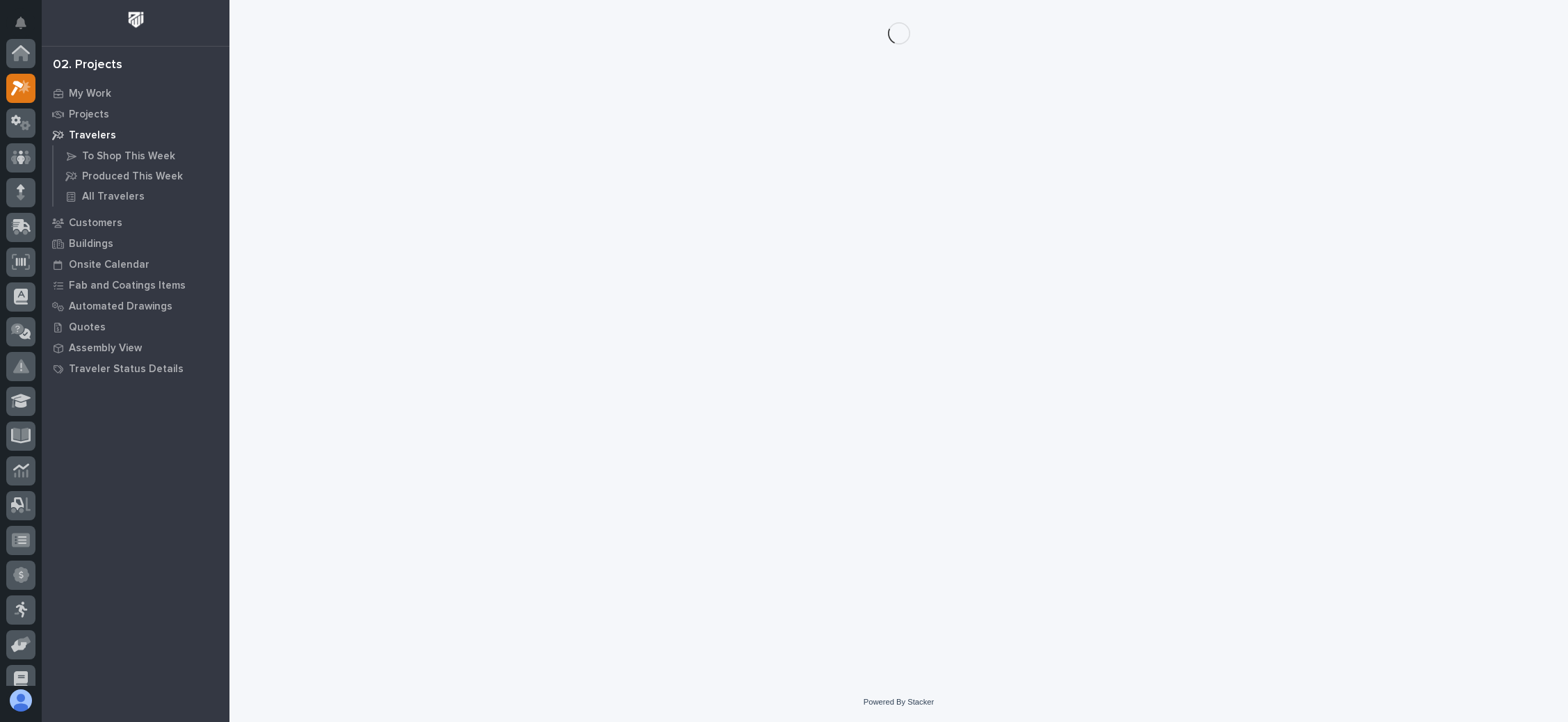
scroll to position [34, 0]
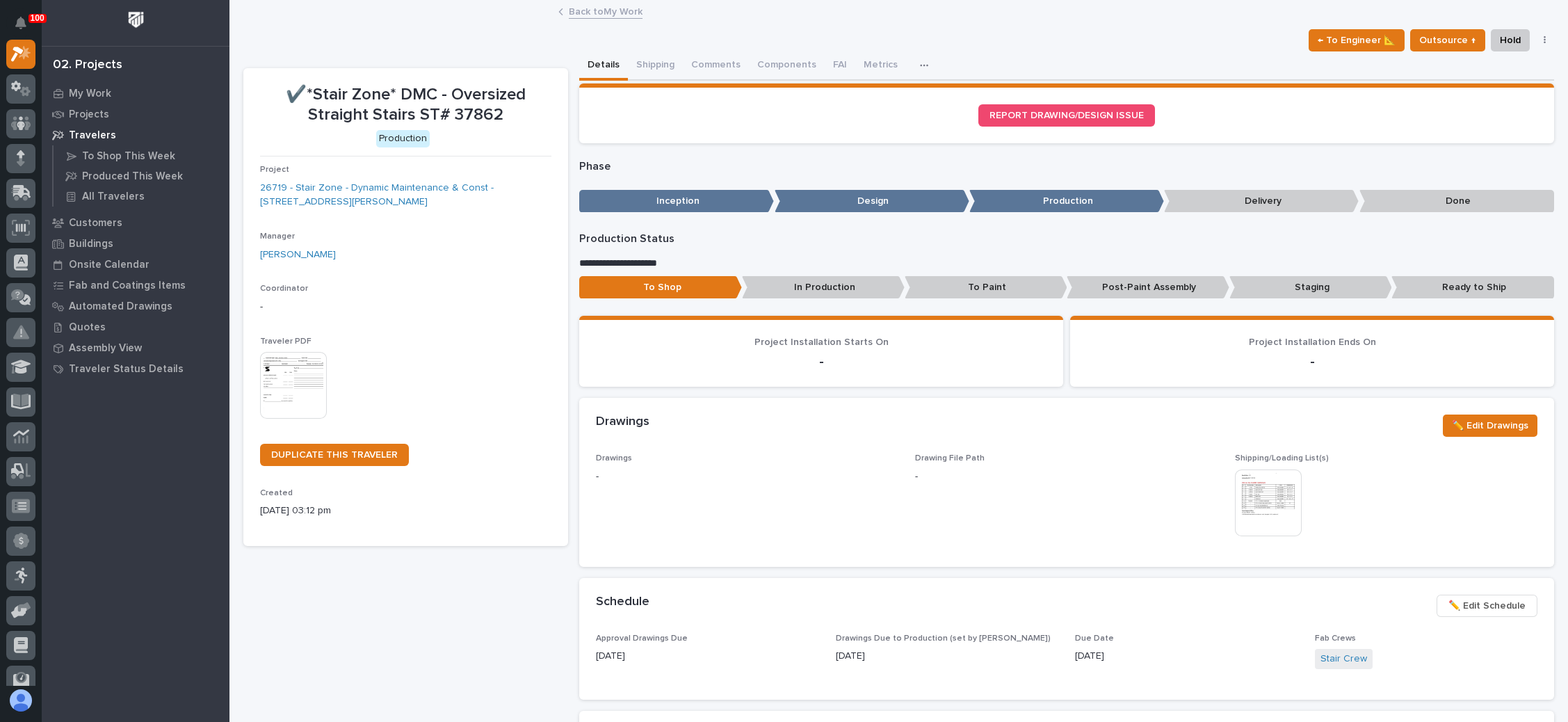
click at [1467, 602] on span "✏️ Edit Schedule" at bounding box center [1487, 605] width 77 height 17
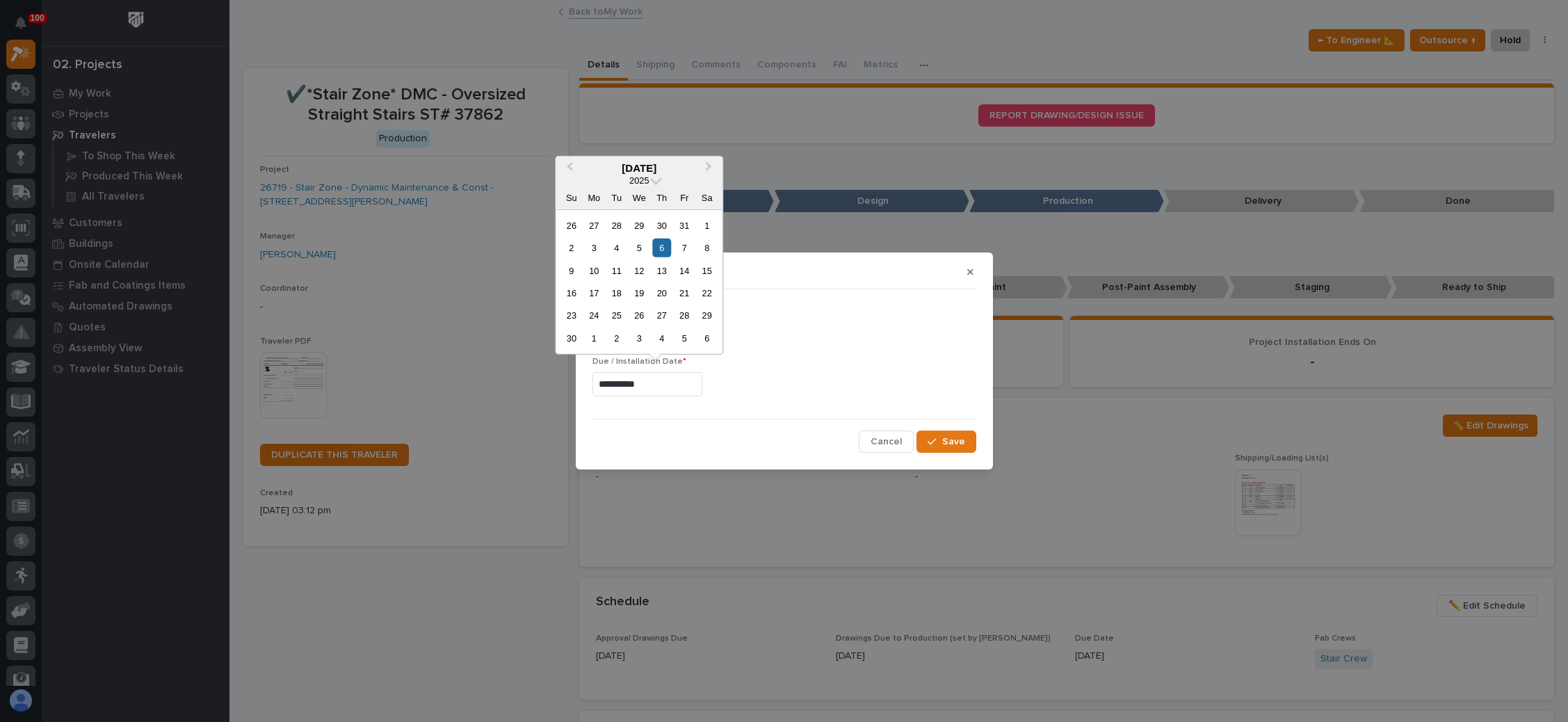
click at [665, 391] on input "**********" at bounding box center [647, 384] width 110 height 24
click at [567, 165] on button "Previous Month" at bounding box center [568, 168] width 22 height 22
click at [645, 224] on div "1" at bounding box center [639, 225] width 19 height 19
type input "**********"
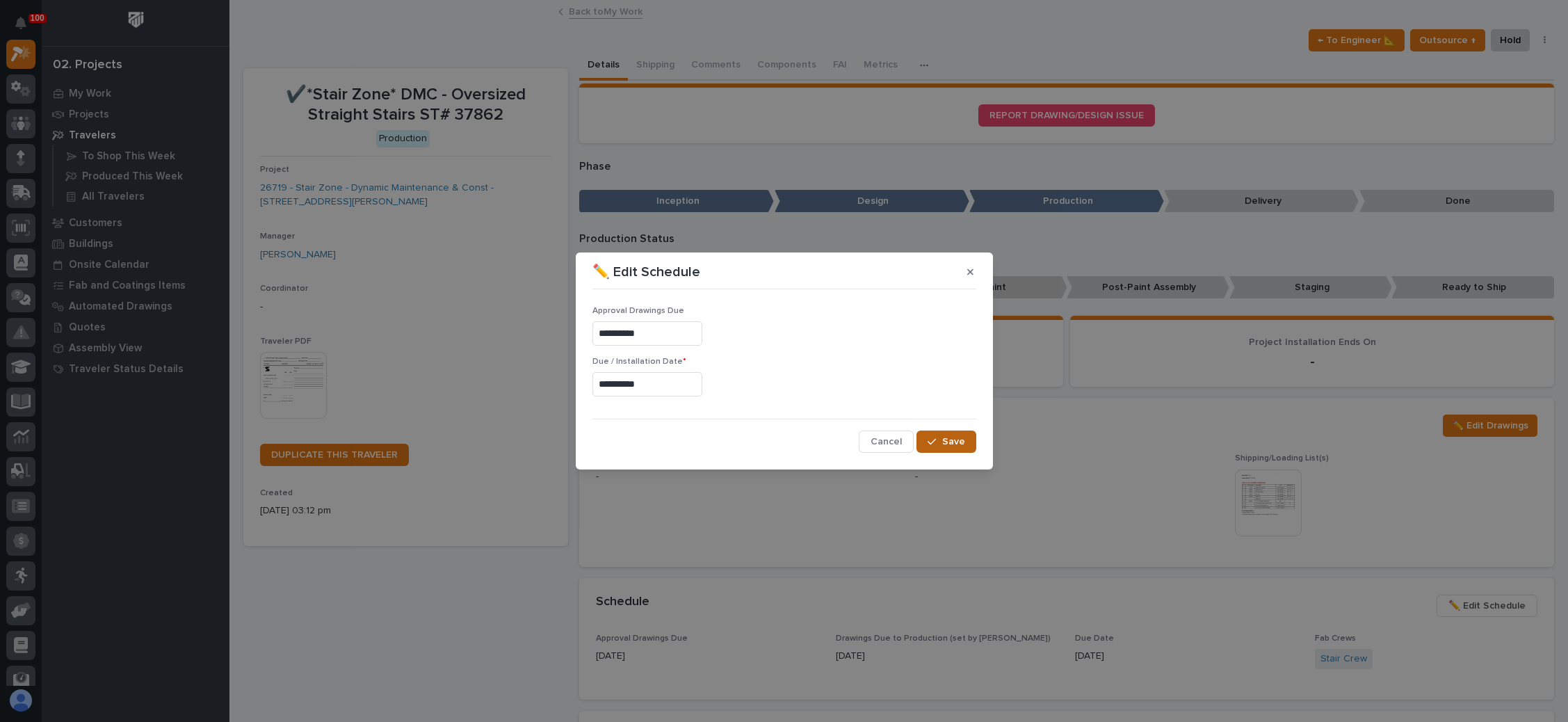
click at [955, 438] on span "Save" at bounding box center [954, 441] width 23 height 12
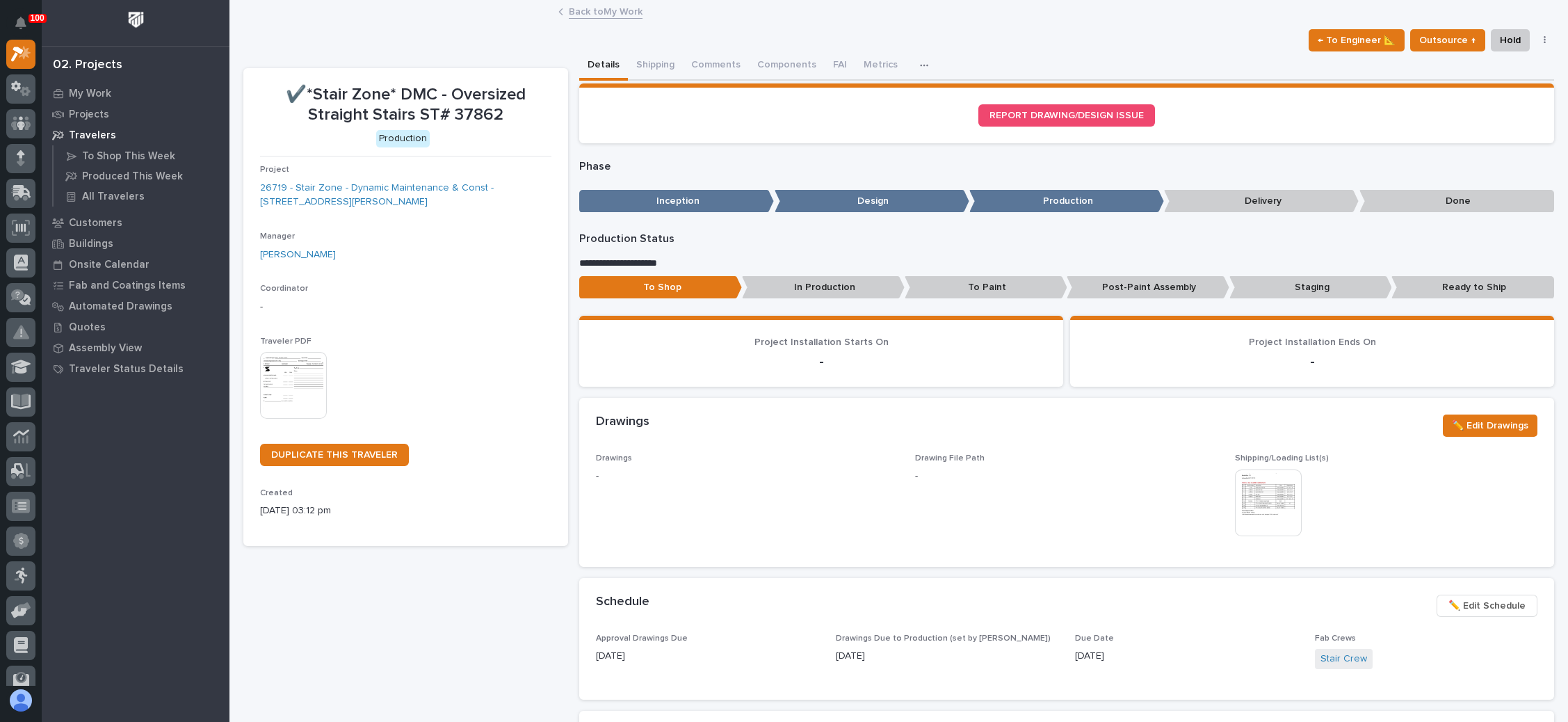
click at [589, 11] on link "Back to My Work" at bounding box center [605, 11] width 73 height 16
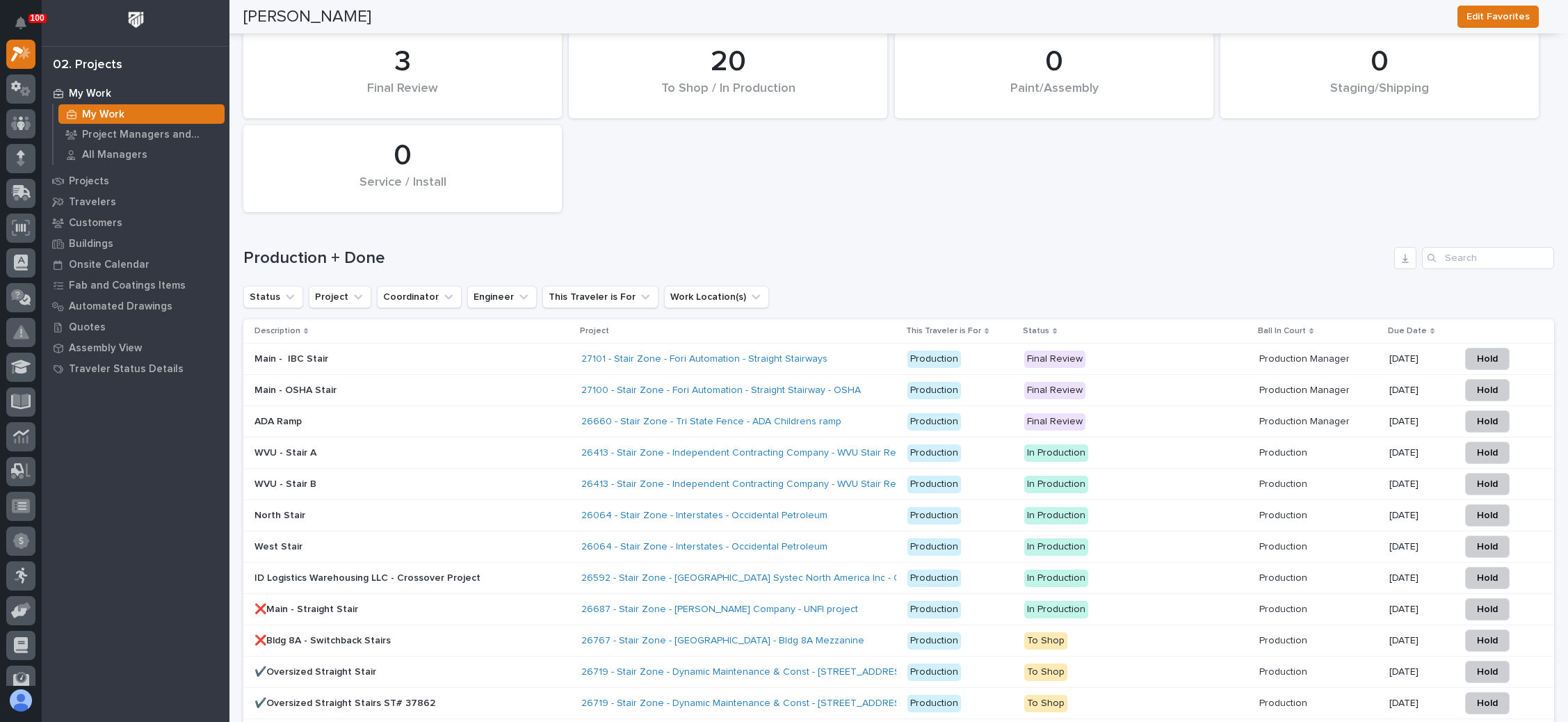
scroll to position [1982, 0]
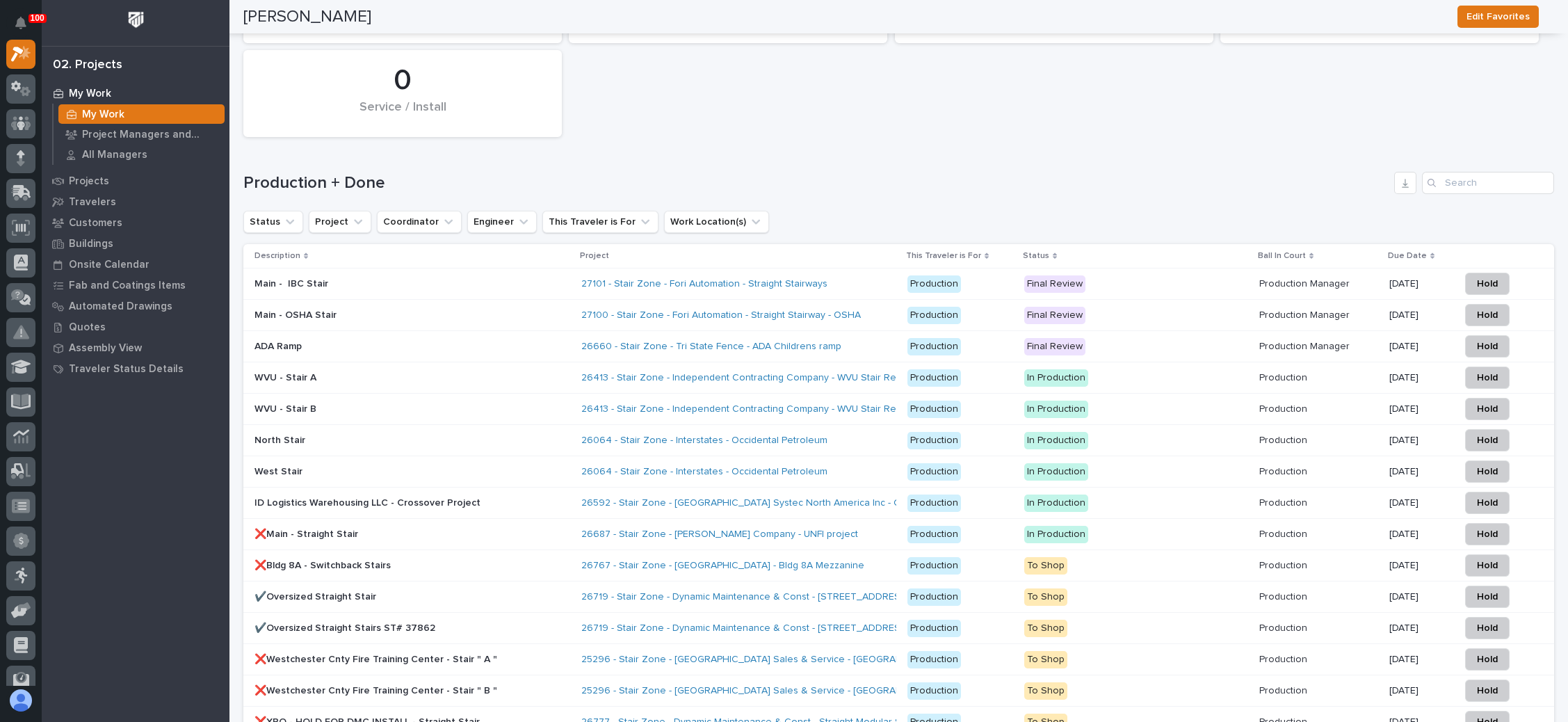
click at [1430, 253] on icon at bounding box center [1433, 256] width 4 height 7
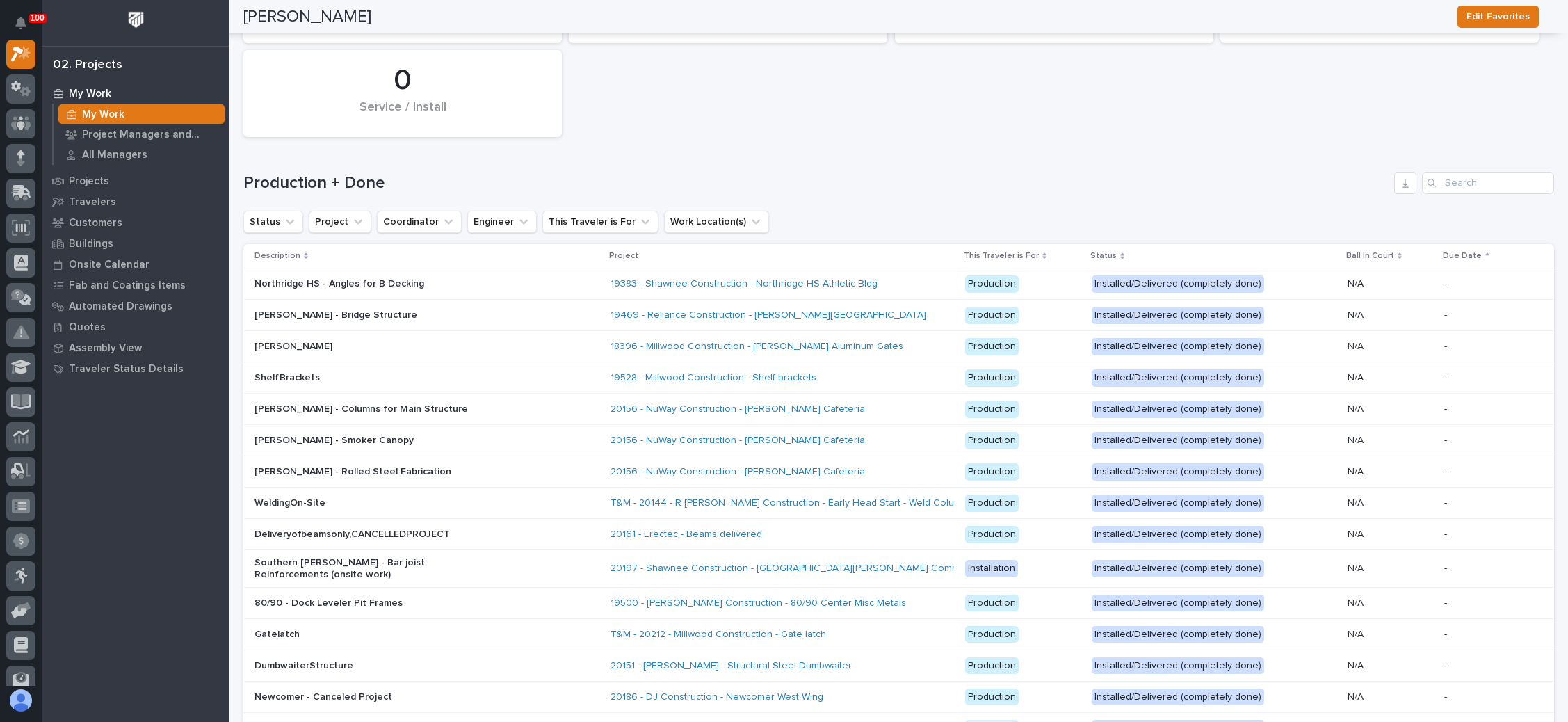
click at [1485, 253] on icon at bounding box center [1487, 255] width 4 height 3
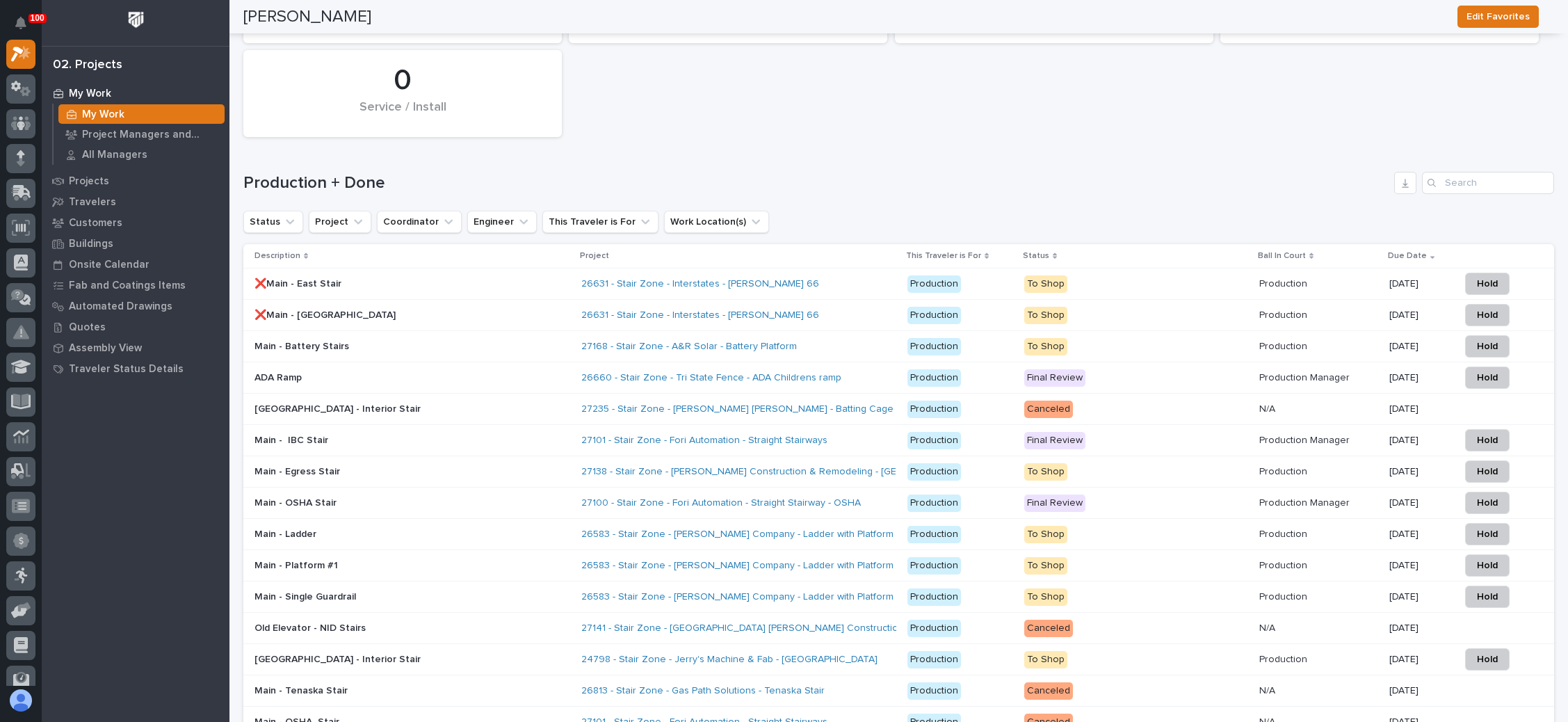
click at [1333, 278] on p at bounding box center [1318, 284] width 119 height 12
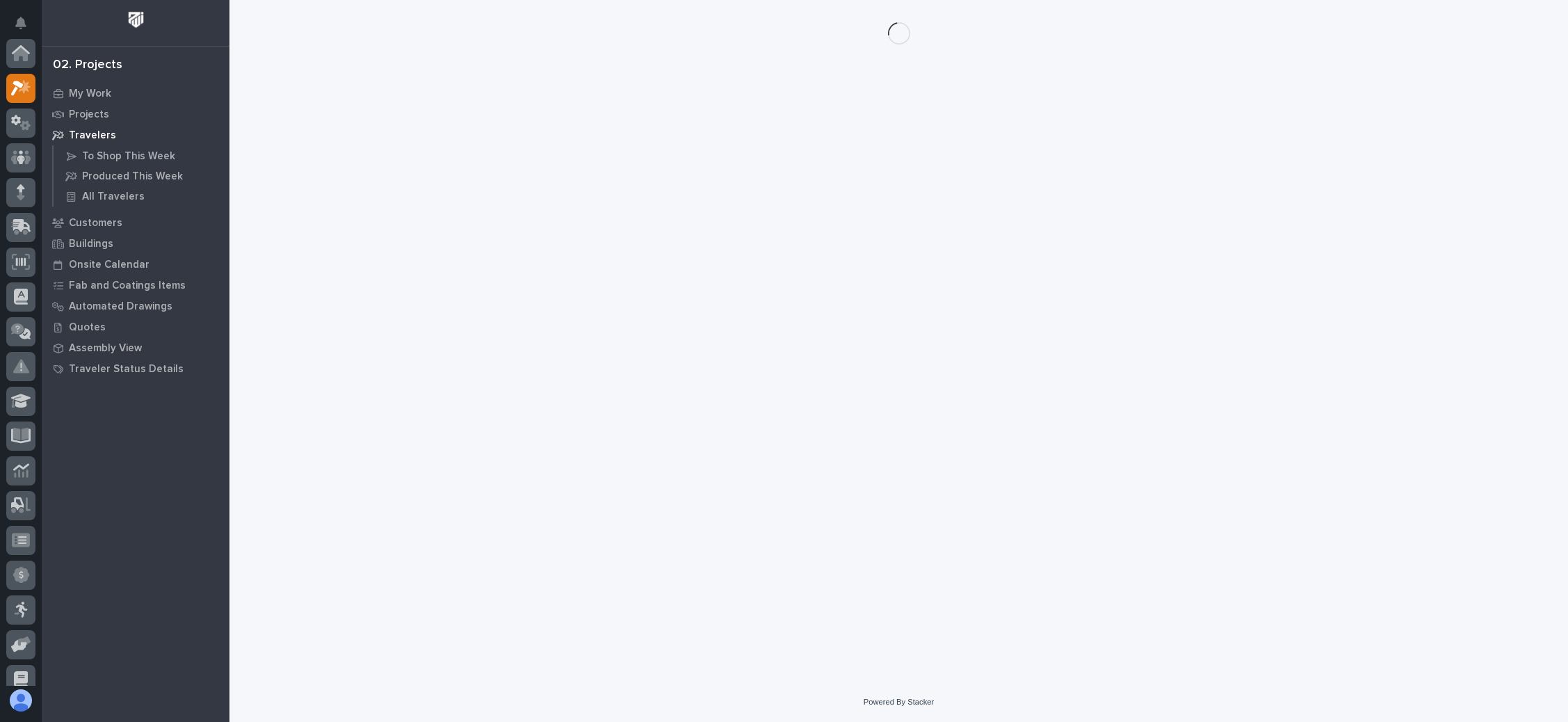
scroll to position [34, 0]
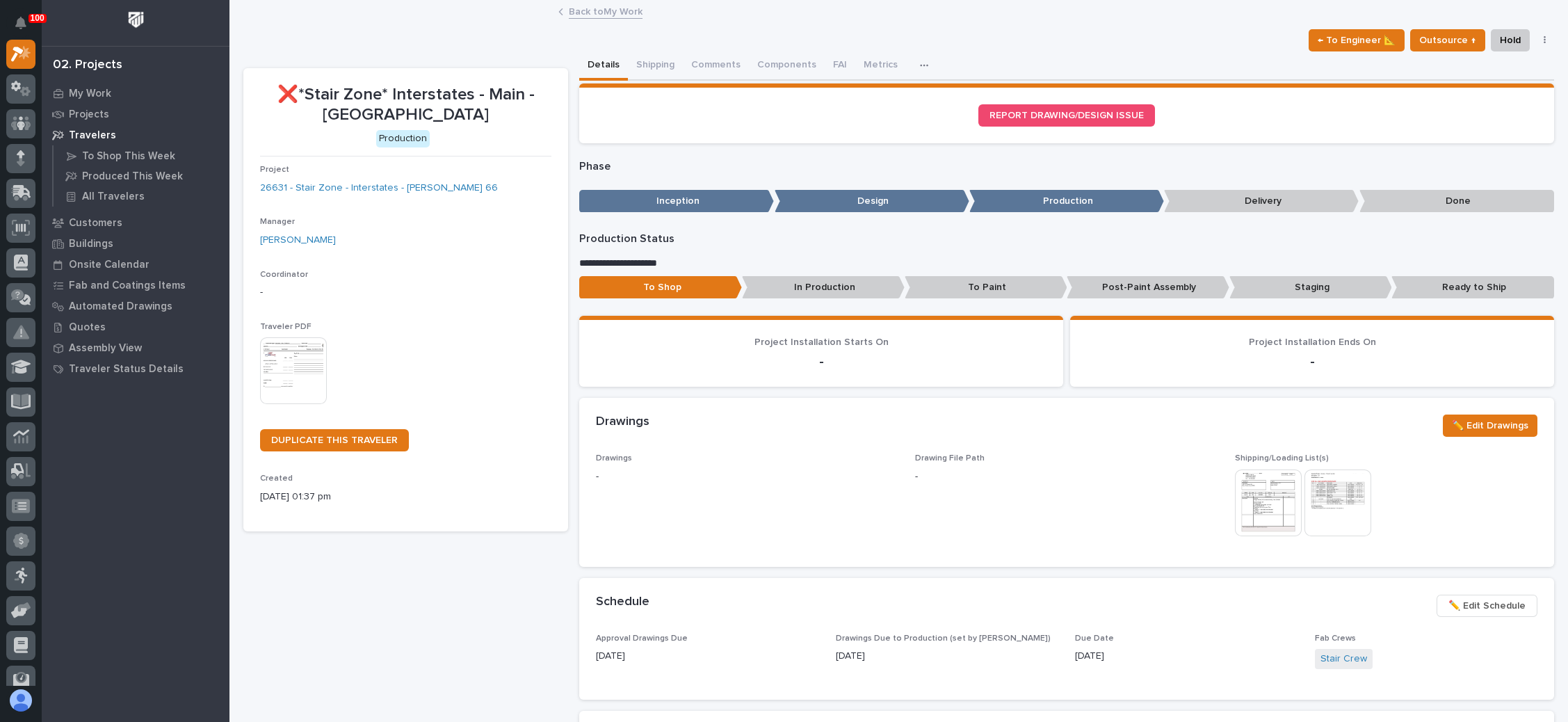
click at [1465, 603] on span "✏️ Edit Schedule" at bounding box center [1487, 605] width 77 height 17
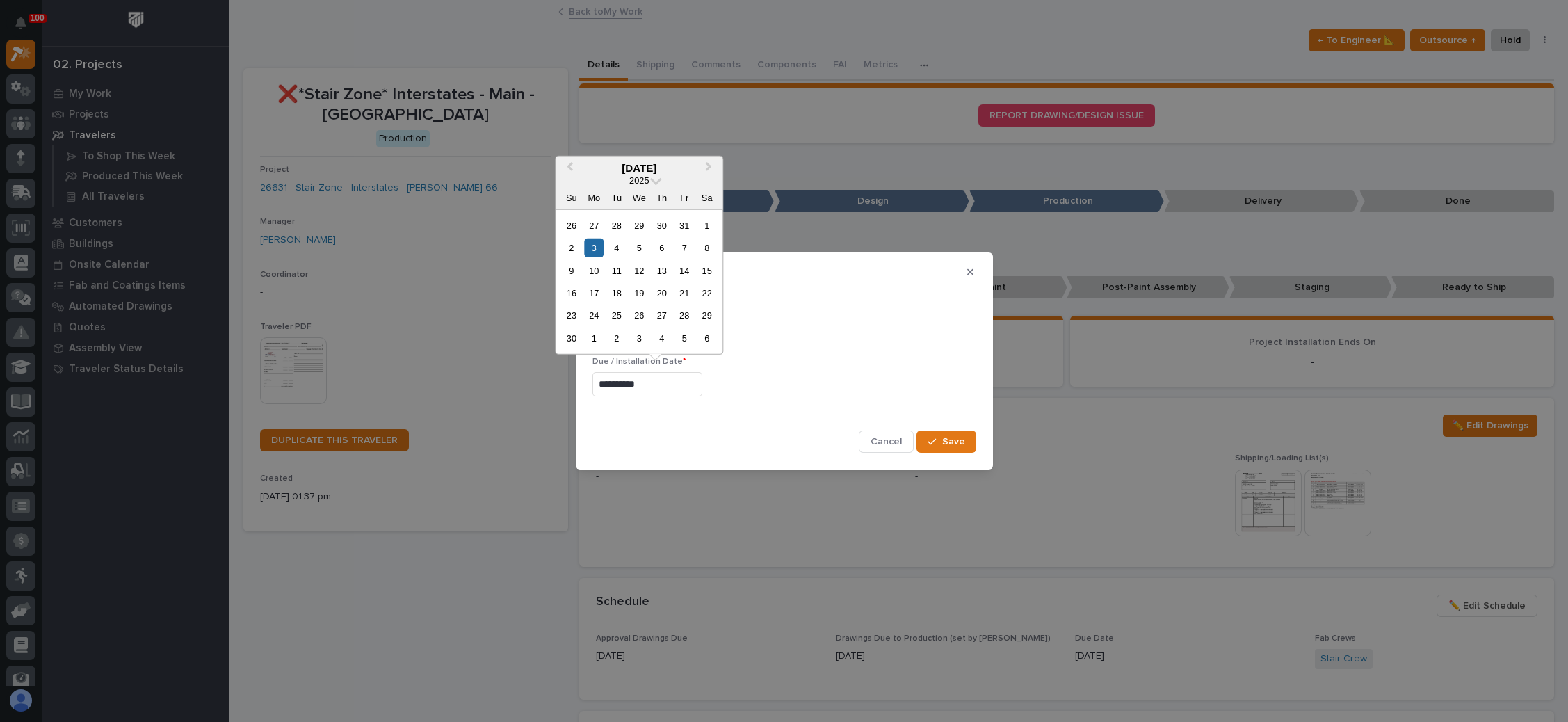
click at [657, 385] on input "**********" at bounding box center [647, 384] width 110 height 24
click at [598, 332] on div "1" at bounding box center [594, 338] width 19 height 19
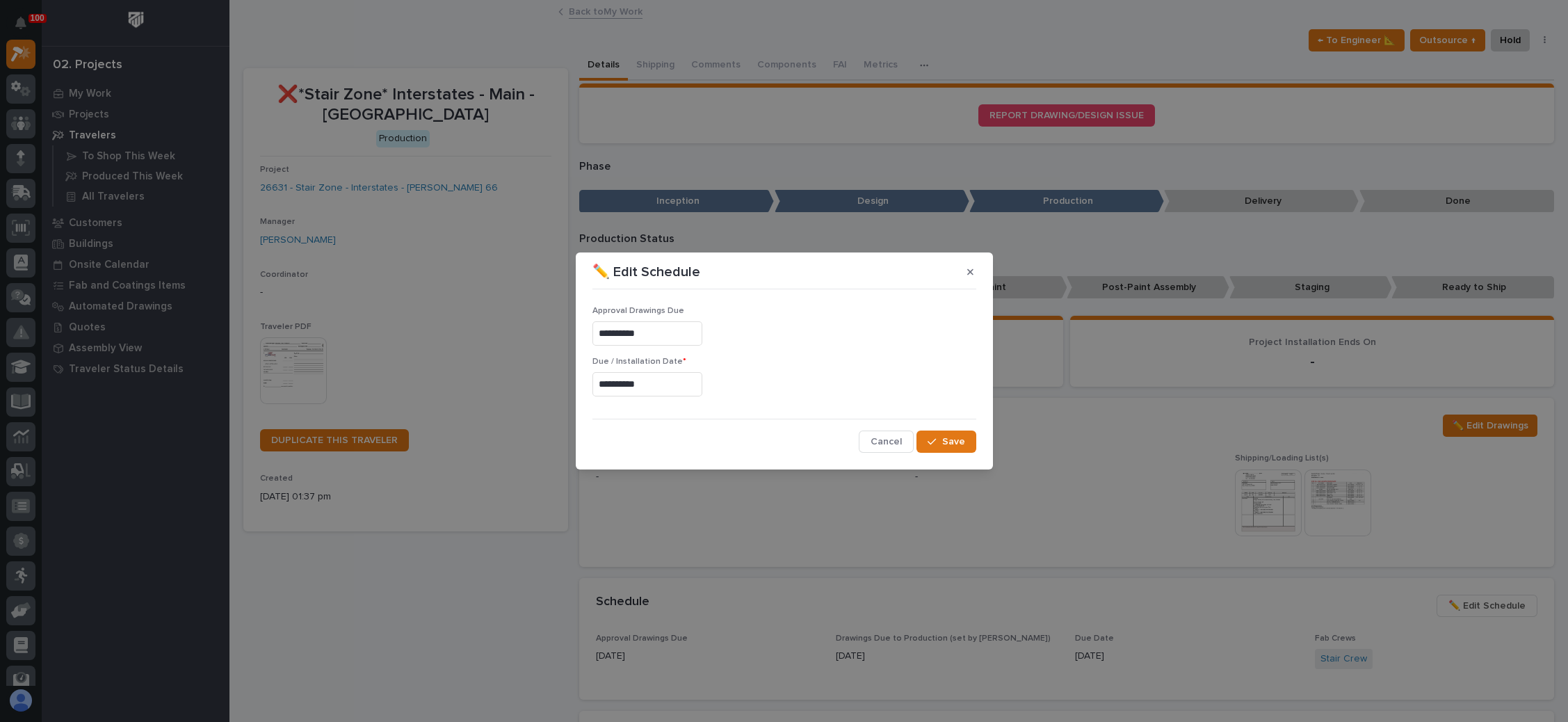
type input "**********"
click at [952, 439] on span "Save" at bounding box center [954, 441] width 23 height 12
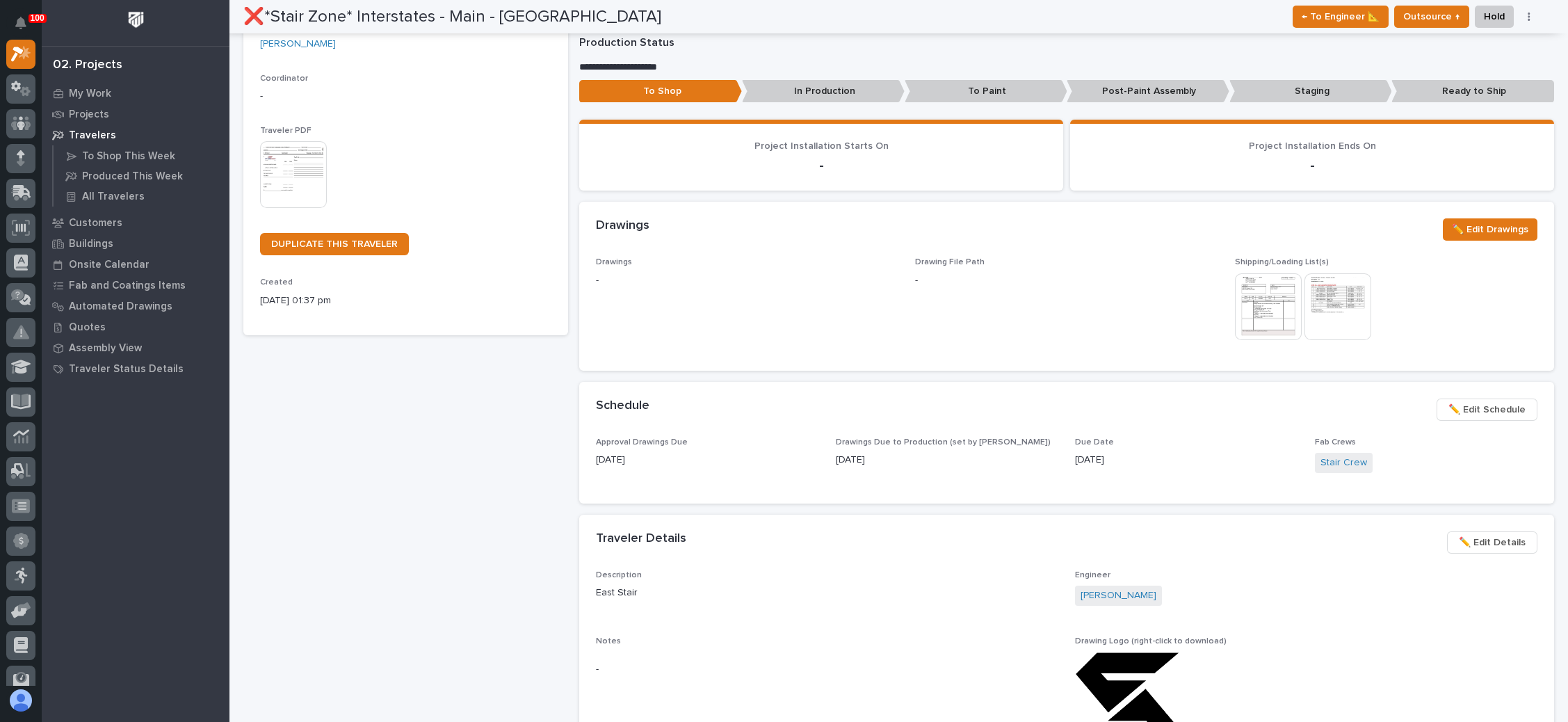
scroll to position [209, 0]
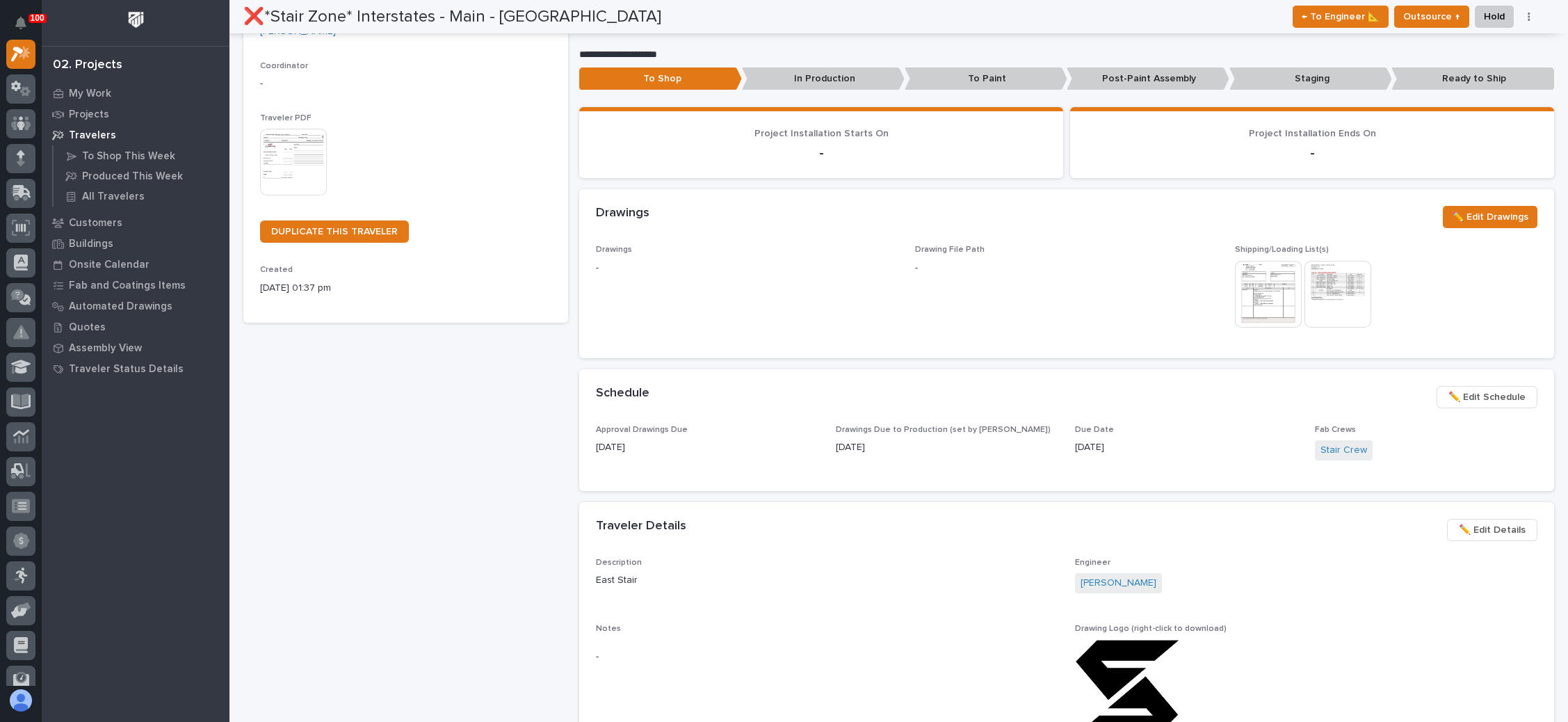
click at [1471, 396] on span "✏️ Edit Schedule" at bounding box center [1487, 397] width 77 height 17
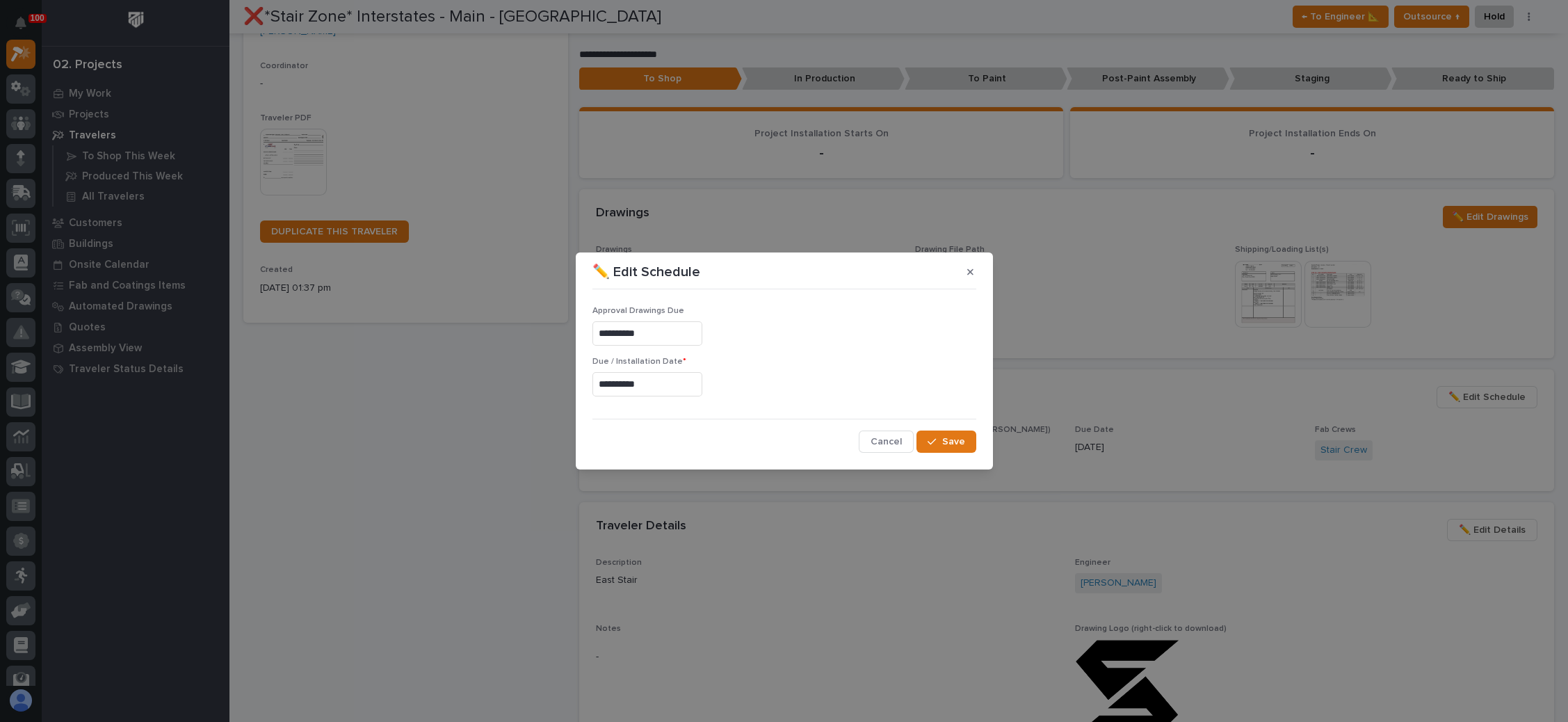
click at [653, 384] on input "**********" at bounding box center [647, 384] width 110 height 24
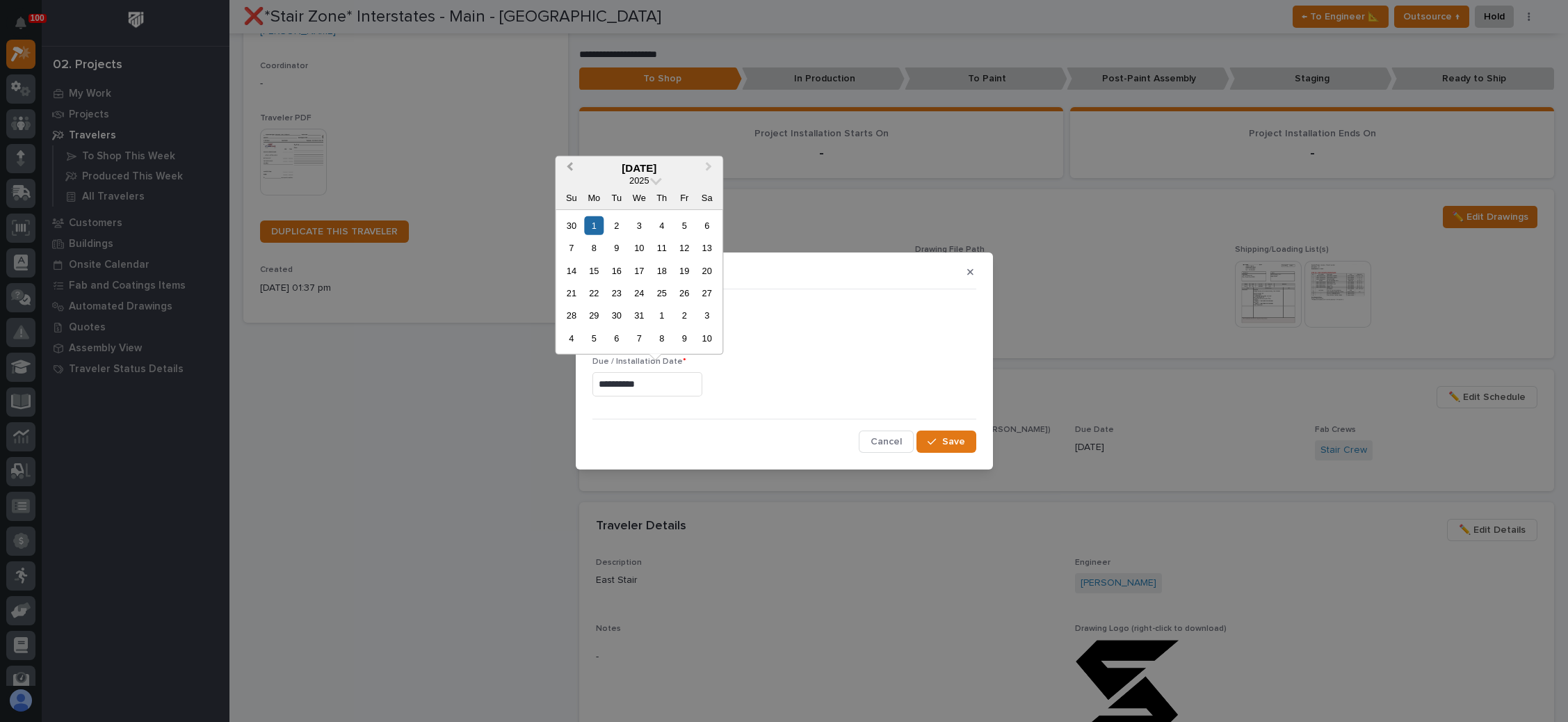
click at [566, 168] on button "Previous Month" at bounding box center [568, 168] width 22 height 22
click at [641, 268] on div "15" at bounding box center [639, 270] width 19 height 19
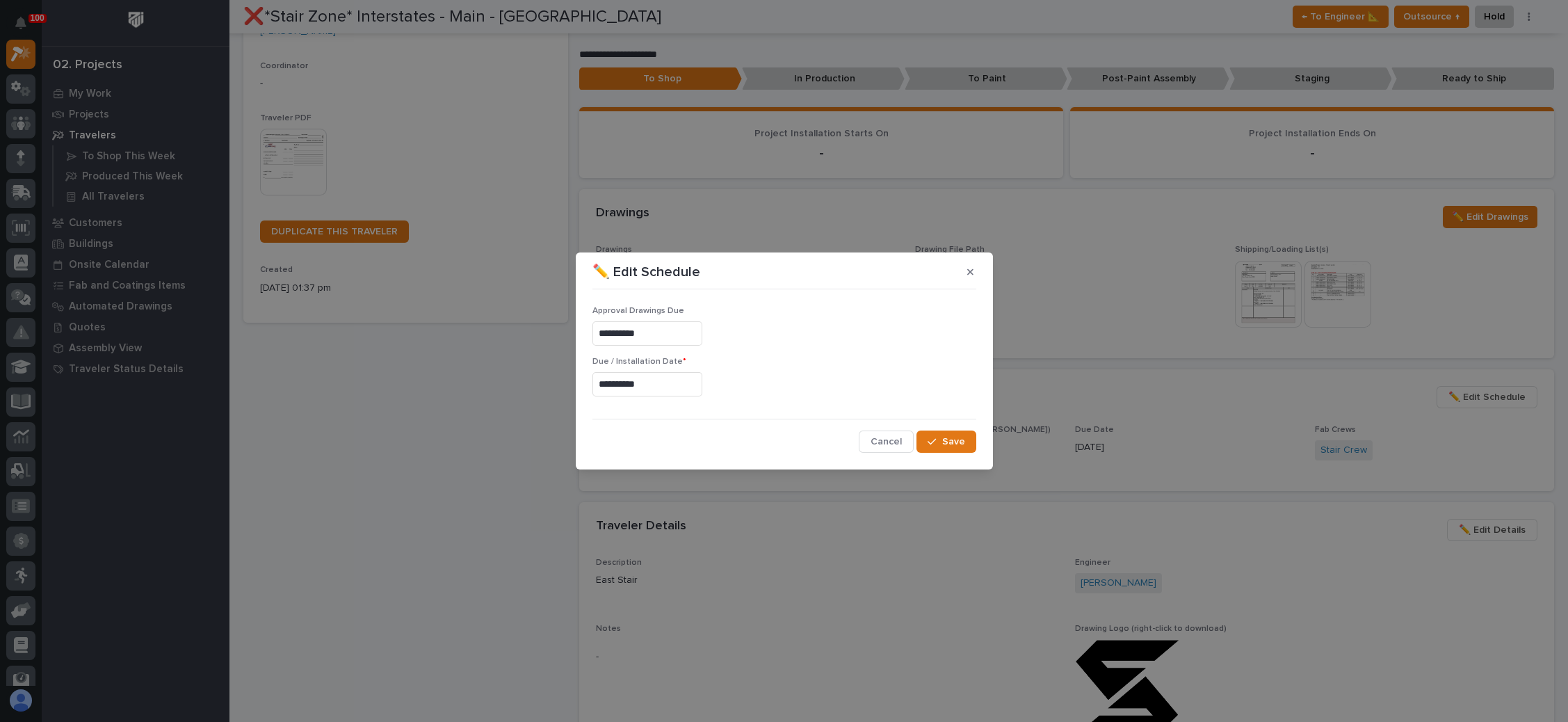
type input "**********"
click at [934, 437] on icon "button" at bounding box center [932, 442] width 9 height 10
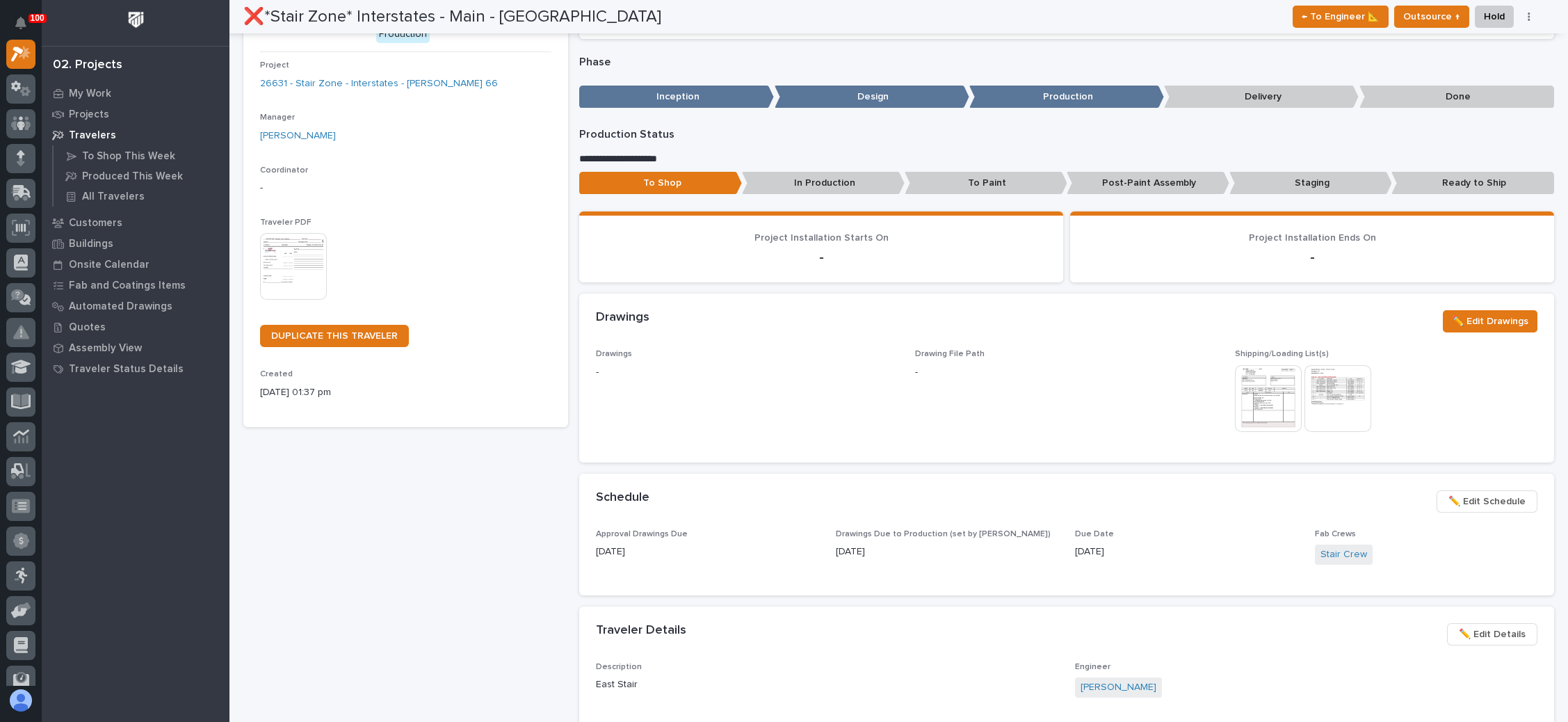
scroll to position [0, 0]
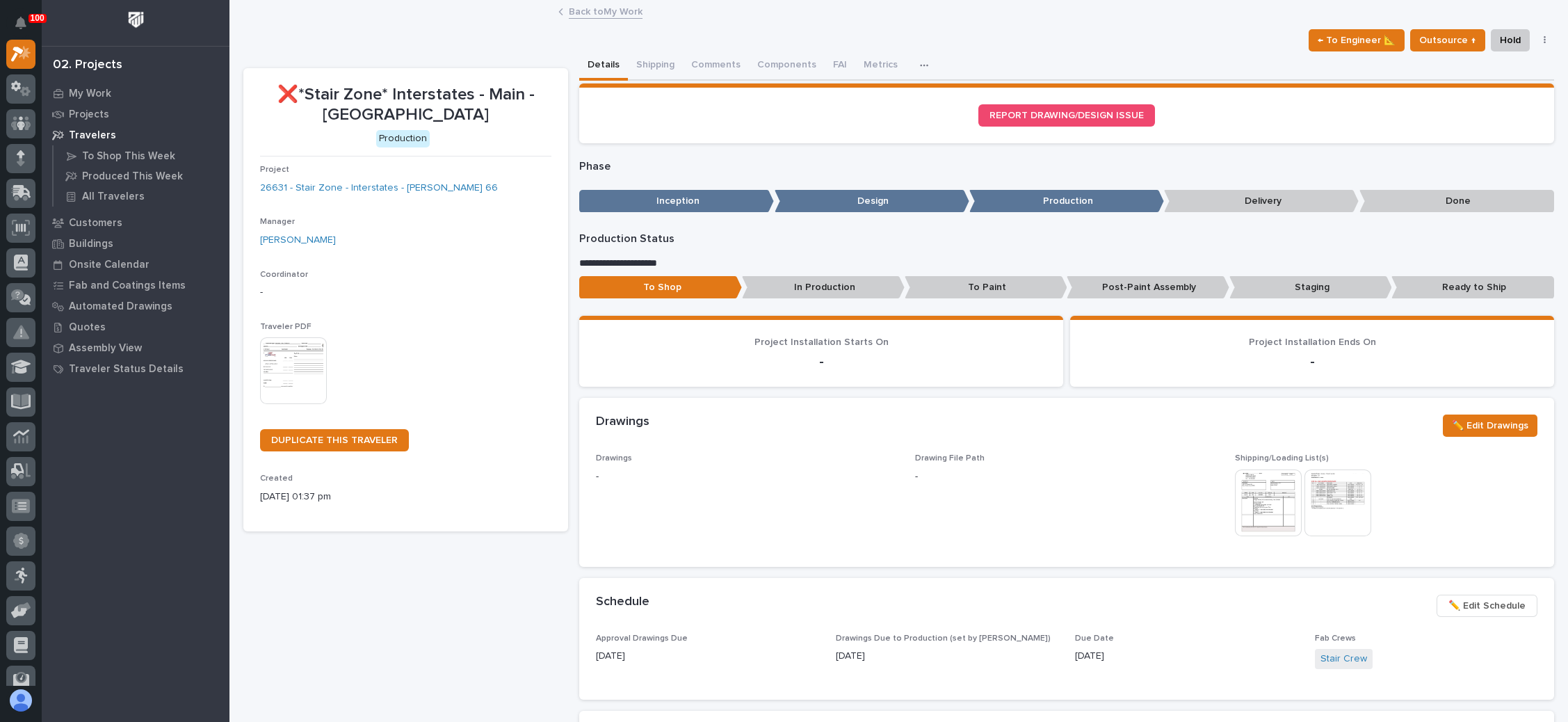
click at [619, 14] on link "Back to My Work" at bounding box center [605, 11] width 73 height 16
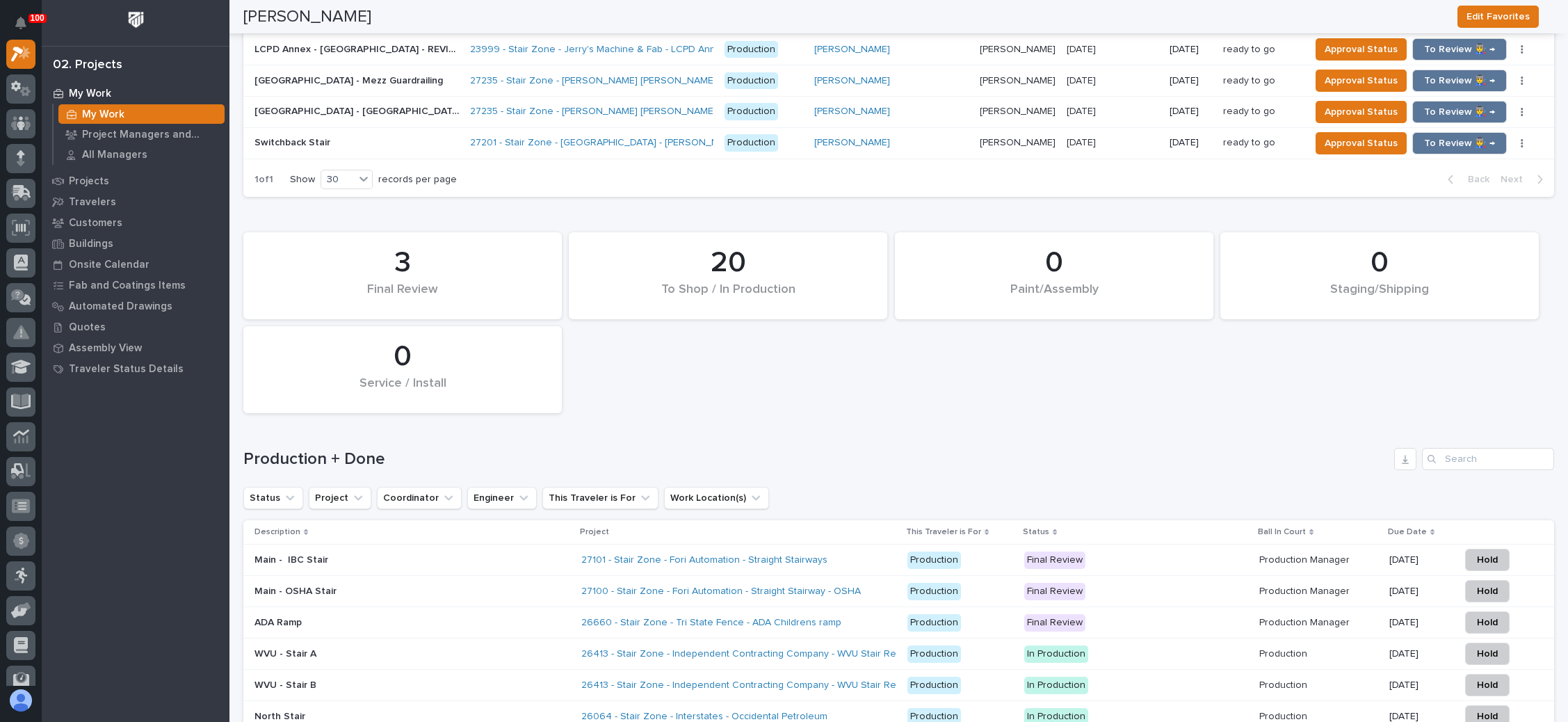
scroll to position [1773, 0]
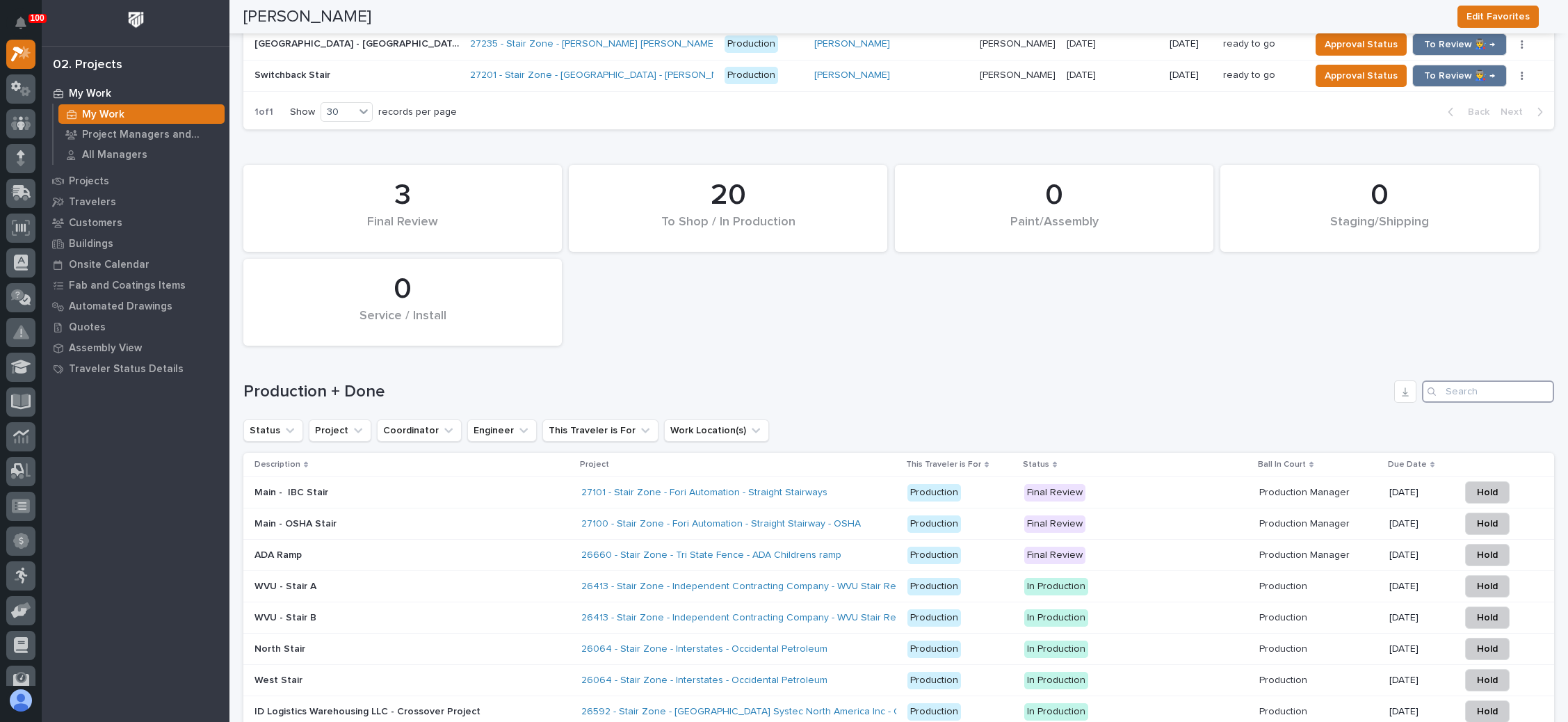
click at [1466, 380] on input "Search" at bounding box center [1488, 391] width 132 height 22
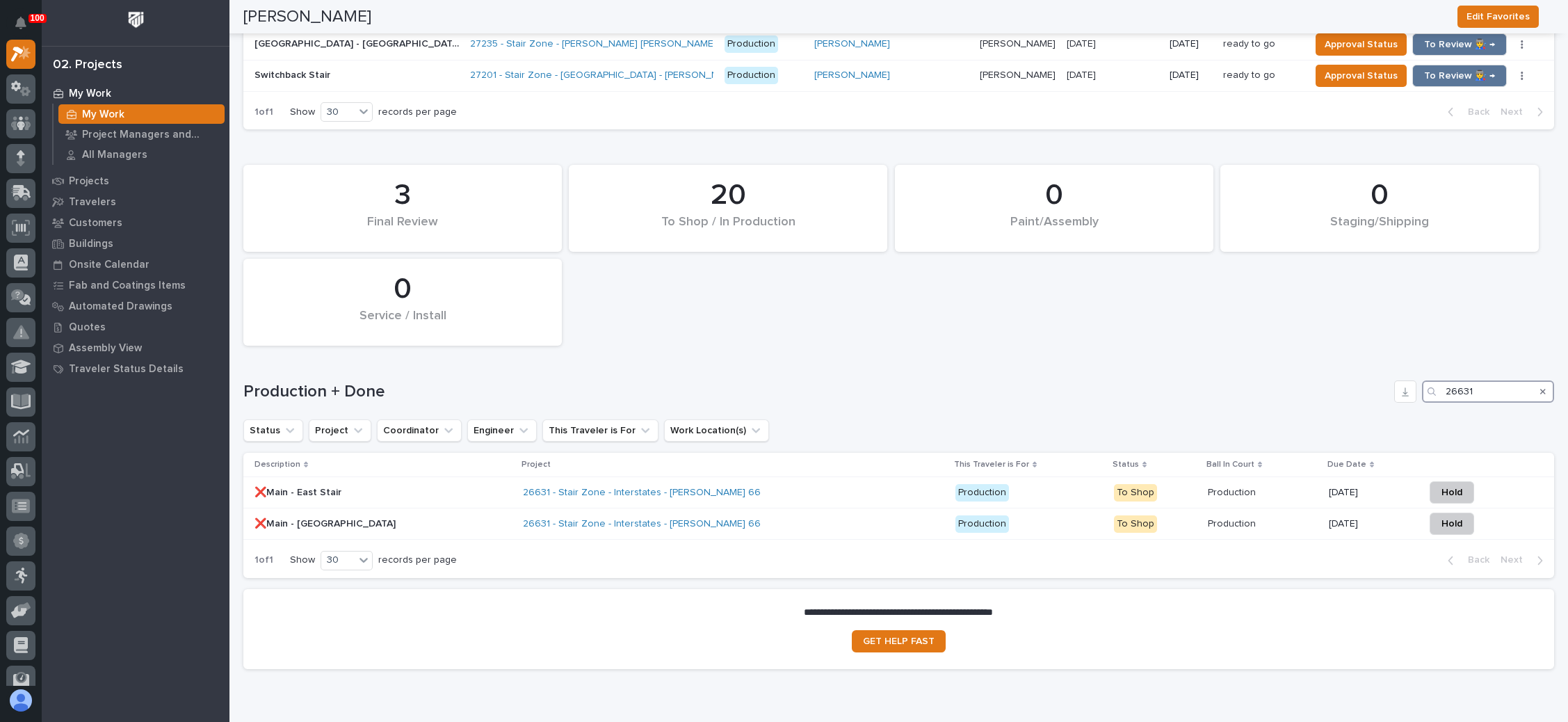
type input "26631"
click at [1220, 487] on p at bounding box center [1263, 492] width 110 height 12
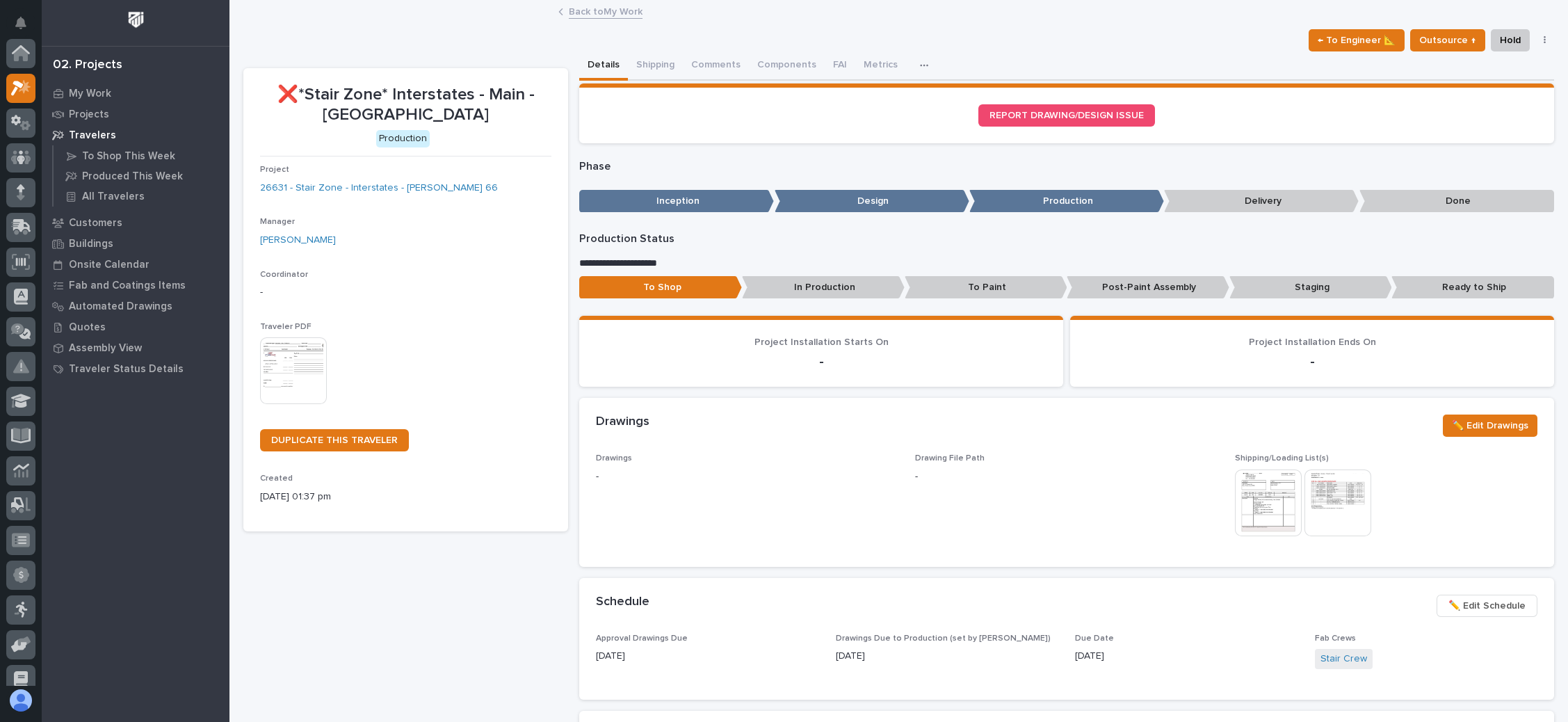
scroll to position [34, 0]
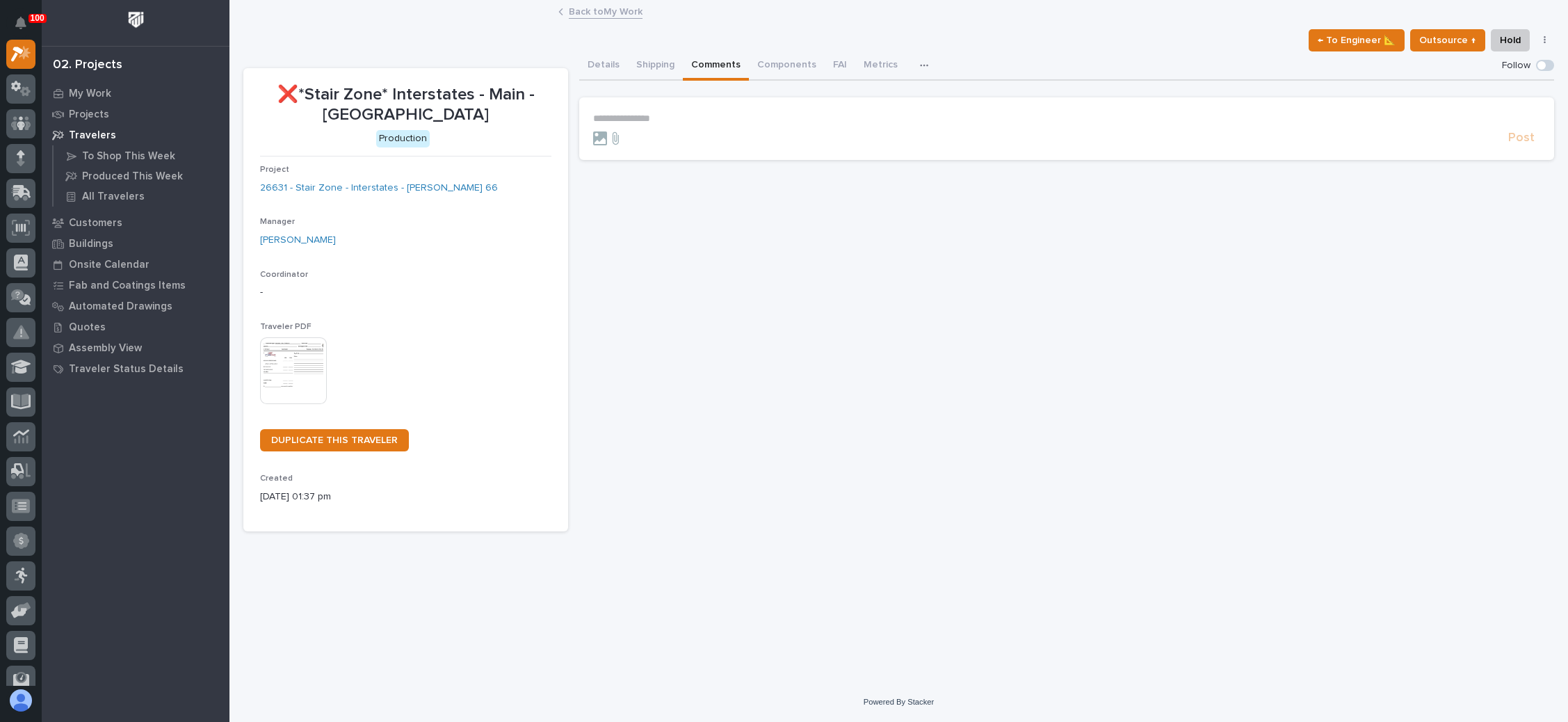
click at [724, 55] on button "Comments" at bounding box center [716, 66] width 66 height 30
click at [628, 112] on p "**********" at bounding box center [1067, 118] width 947 height 12
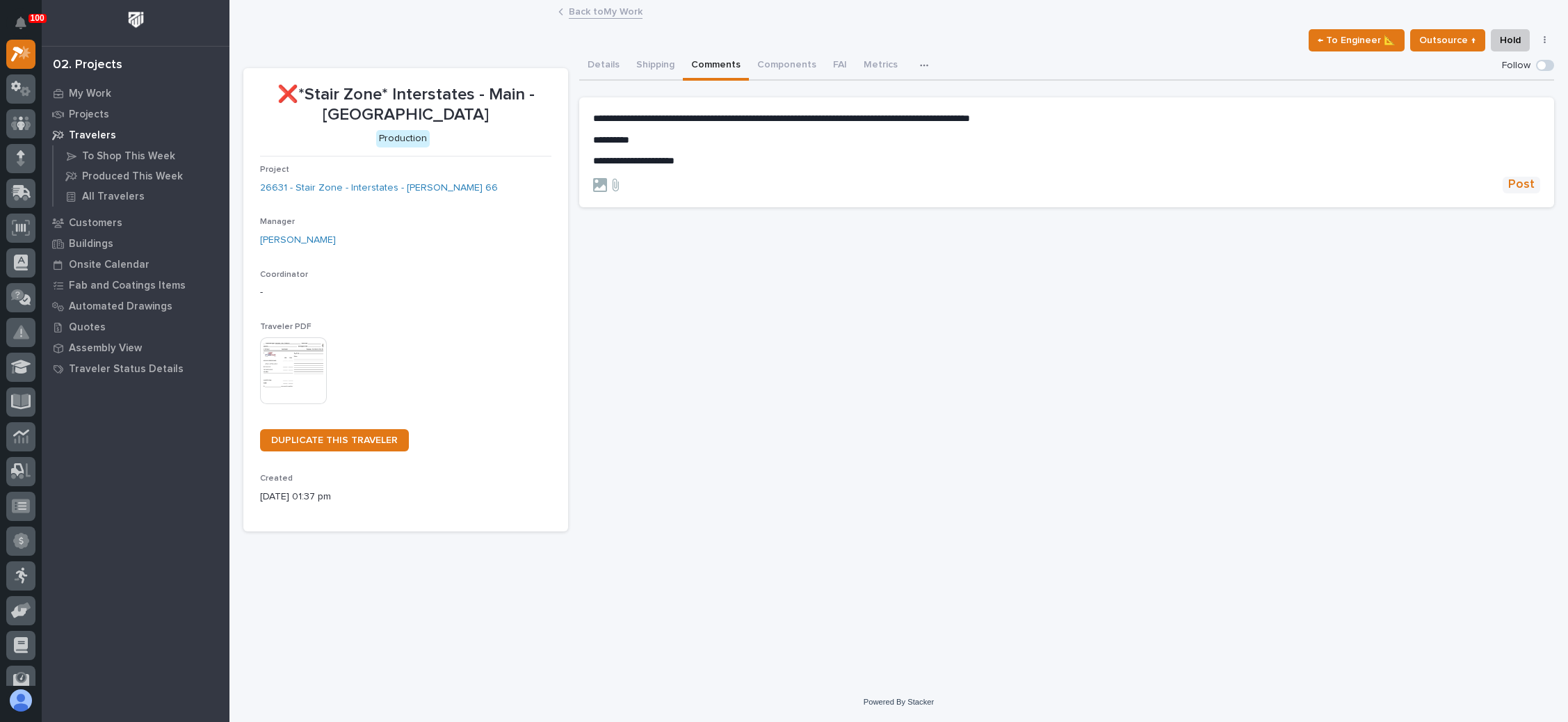
click at [1520, 177] on span "Post" at bounding box center [1521, 184] width 27 height 16
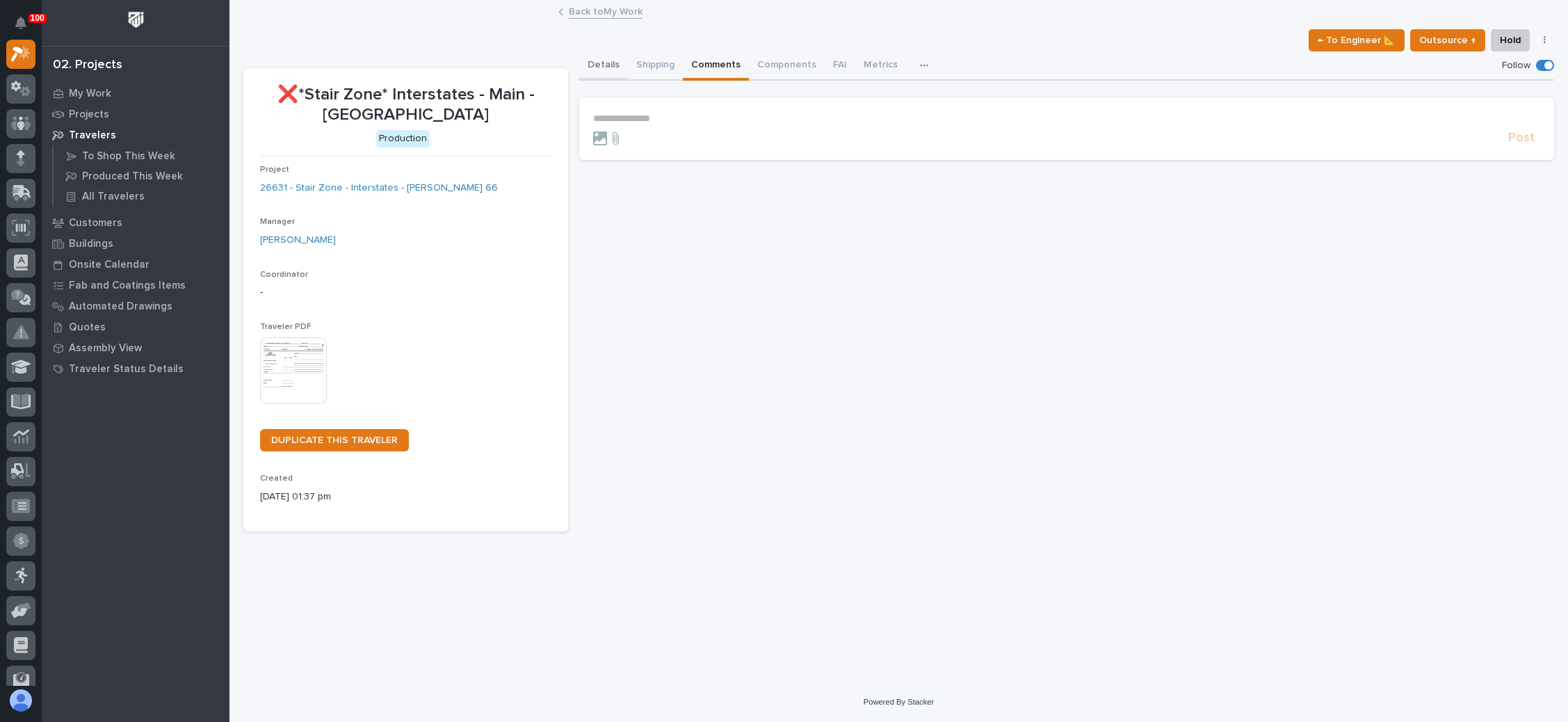
click at [597, 60] on button "Details" at bounding box center [604, 66] width 49 height 30
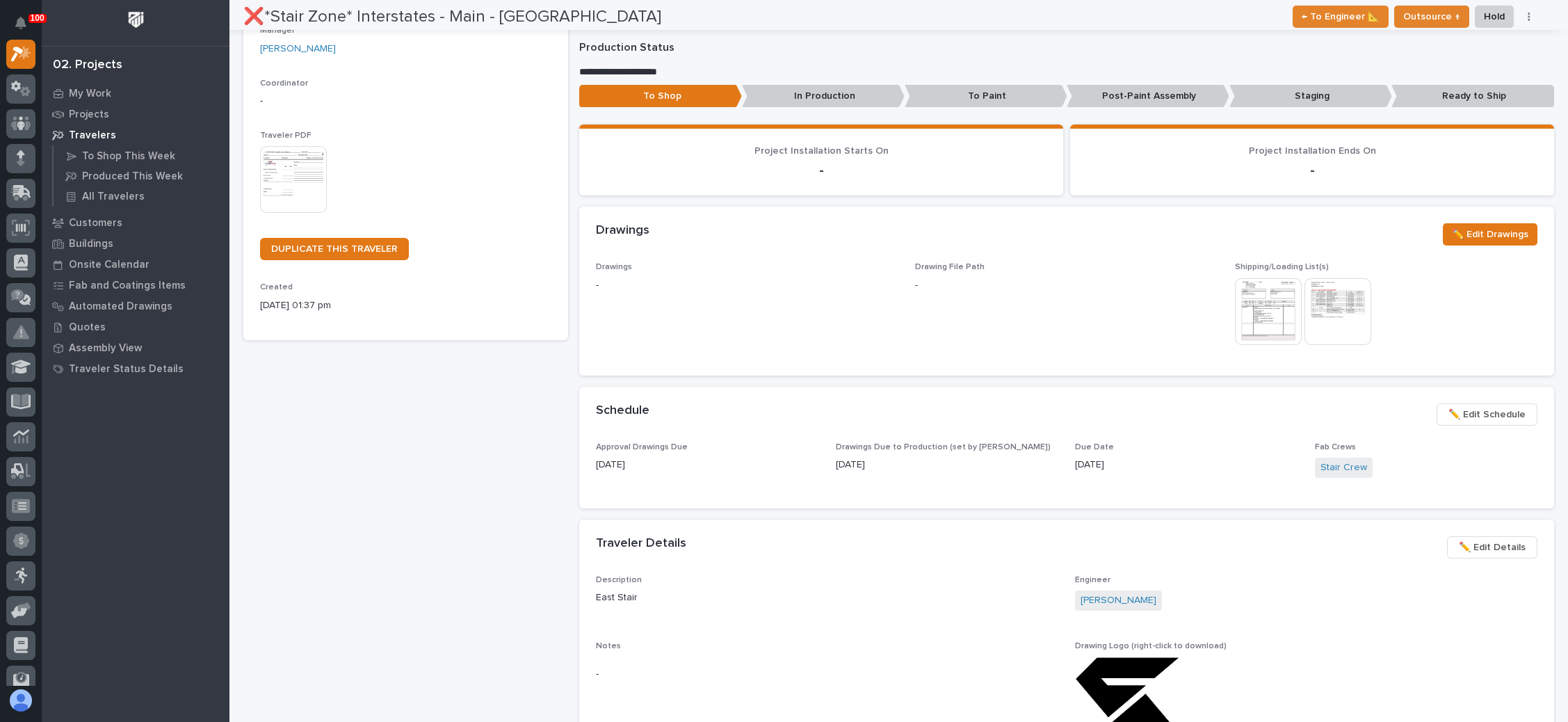
scroll to position [209, 0]
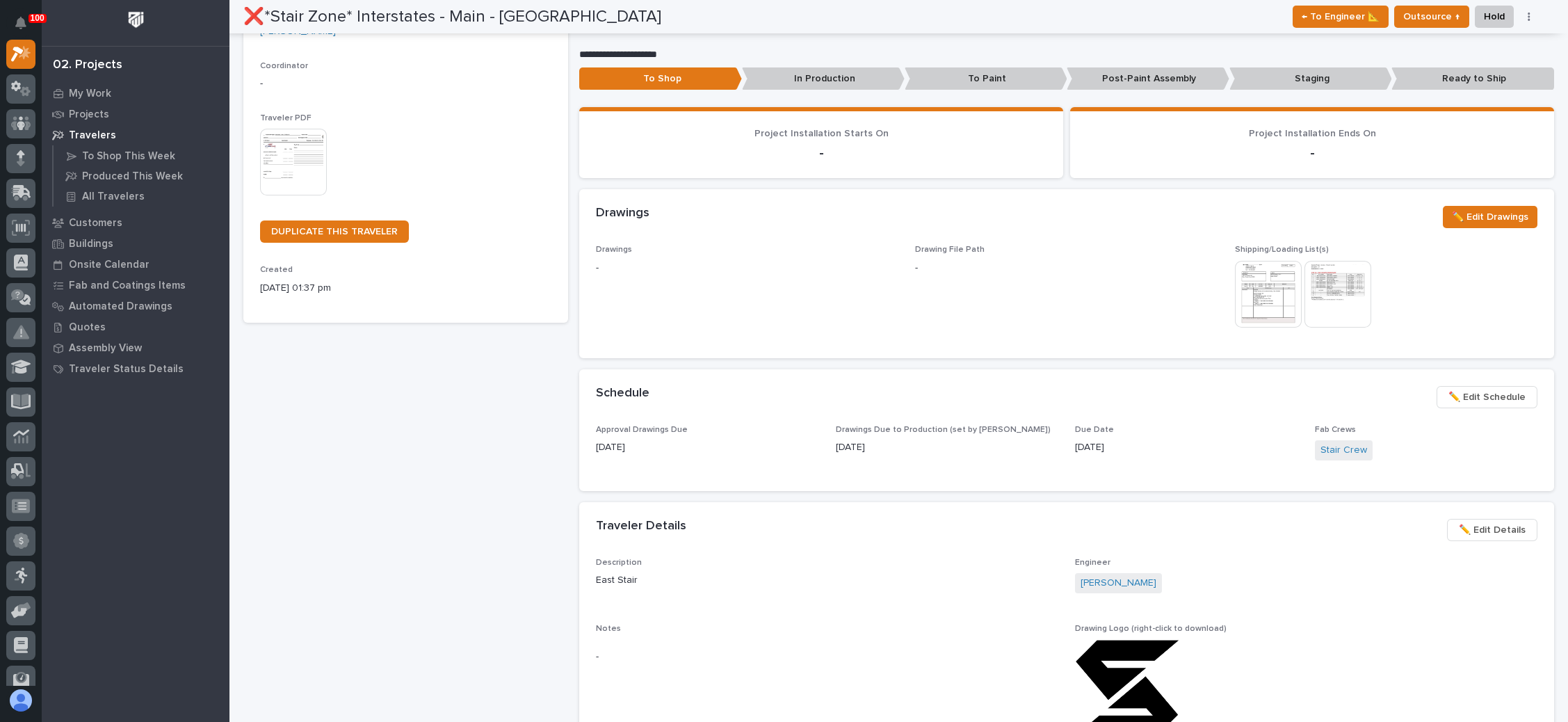
click at [1461, 394] on span "✏️ Edit Schedule" at bounding box center [1487, 397] width 77 height 17
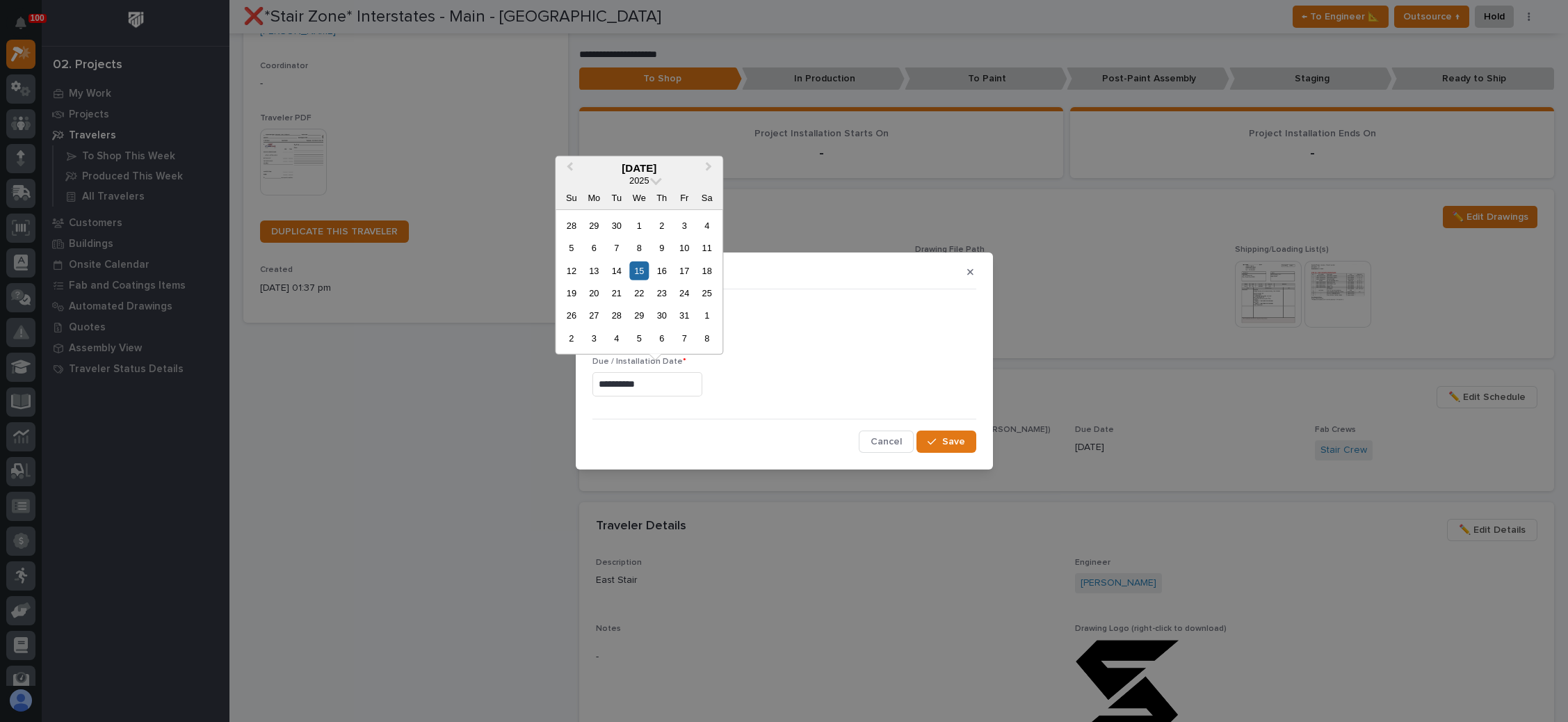
click at [657, 392] on input "**********" at bounding box center [647, 384] width 110 height 24
click at [612, 334] on div "4" at bounding box center [616, 338] width 19 height 19
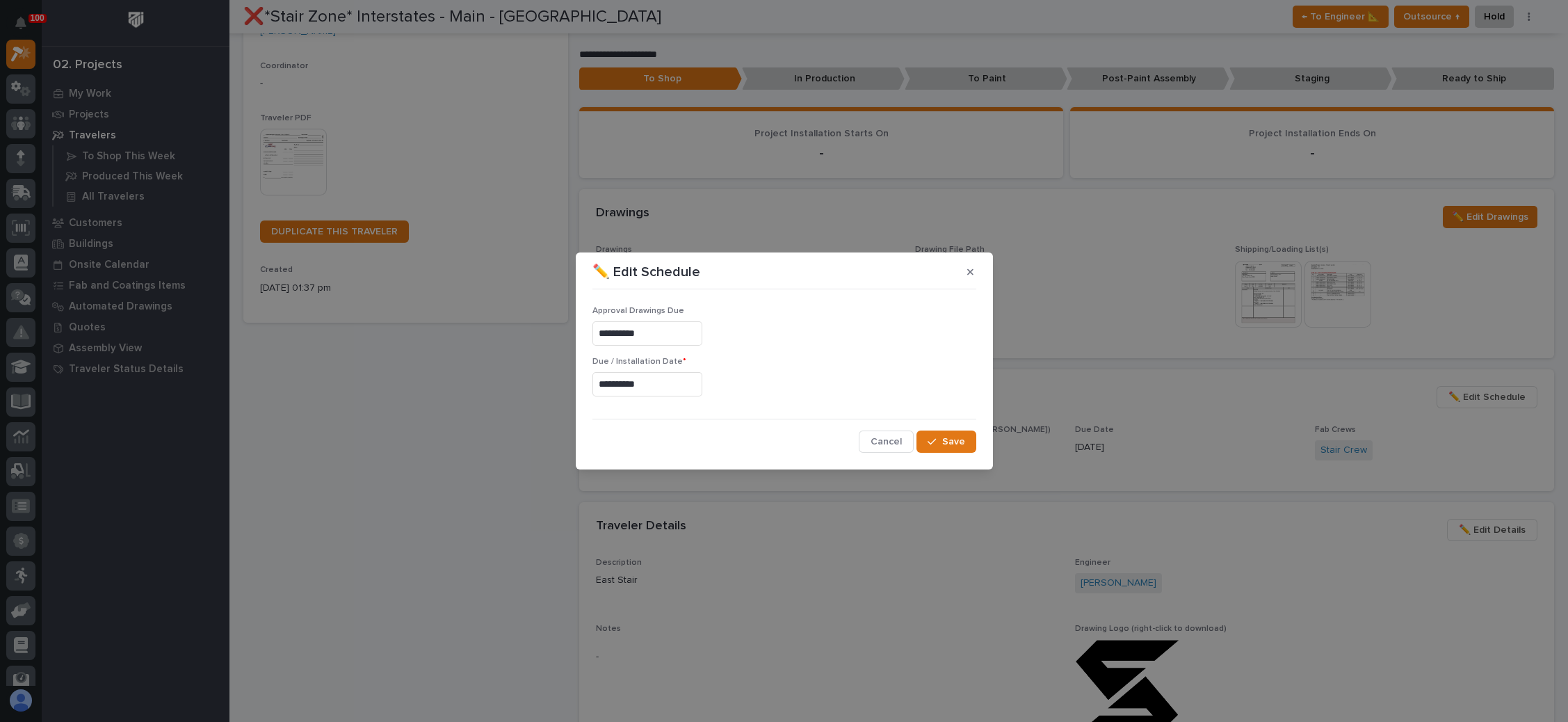
type input "**********"
click at [930, 440] on icon "button" at bounding box center [932, 442] width 9 height 10
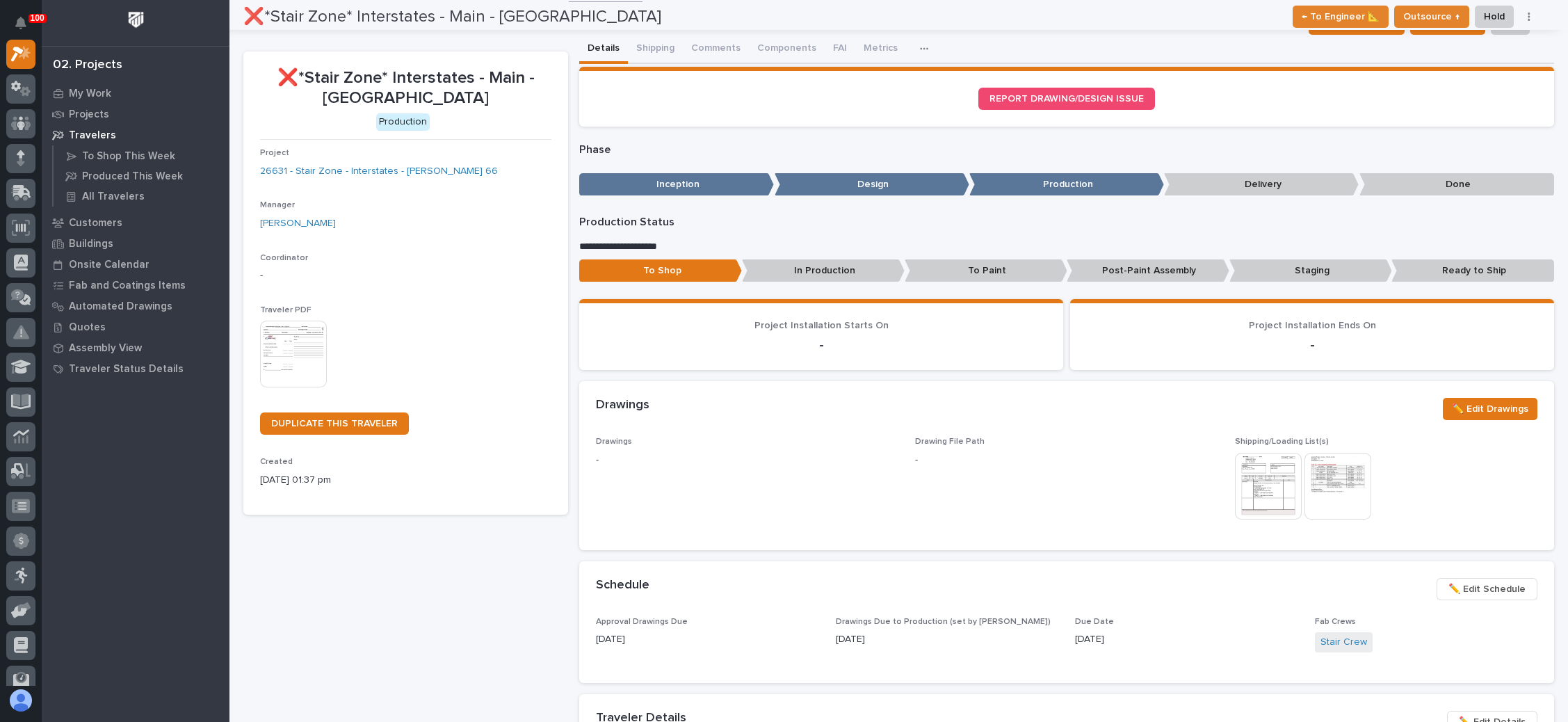
scroll to position [0, 0]
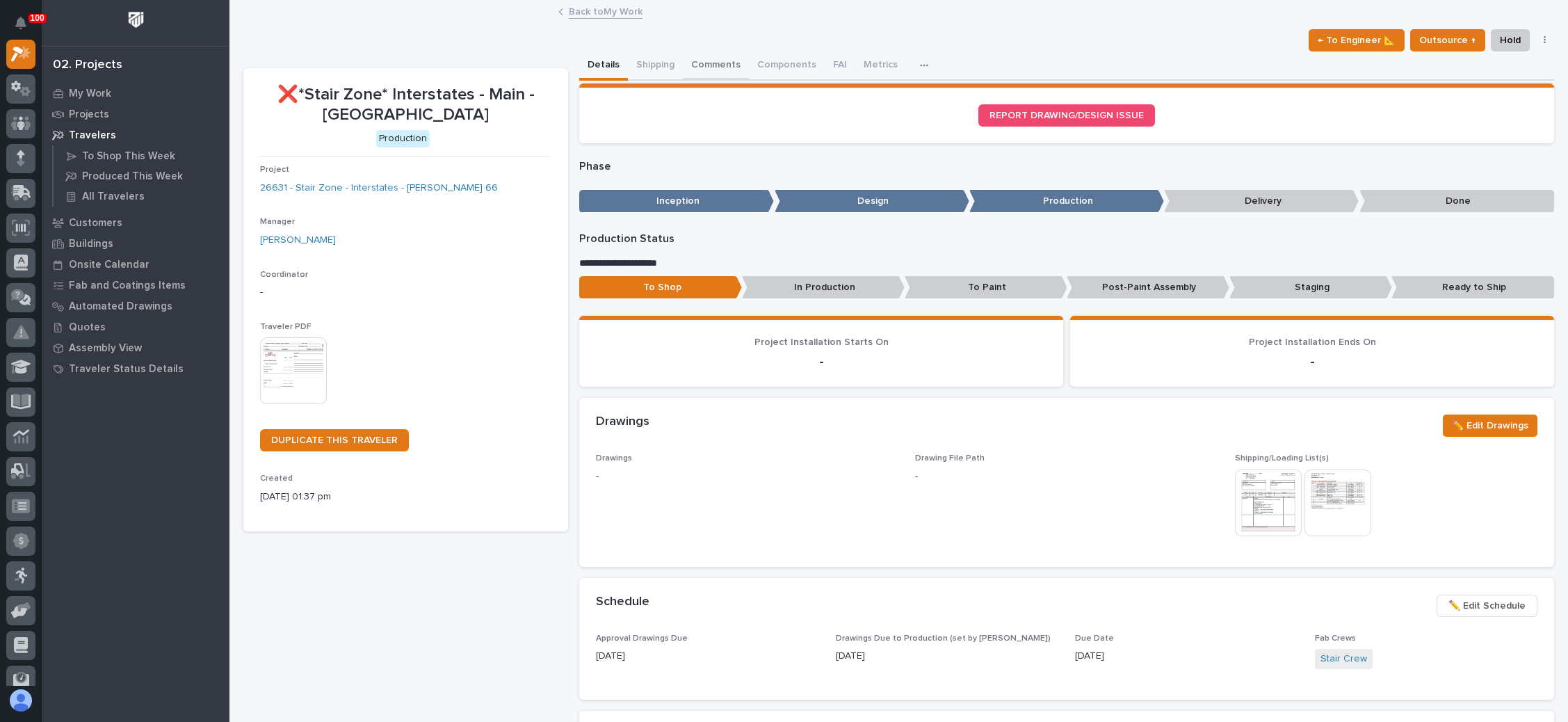
click at [716, 62] on button "Comments" at bounding box center [716, 66] width 66 height 30
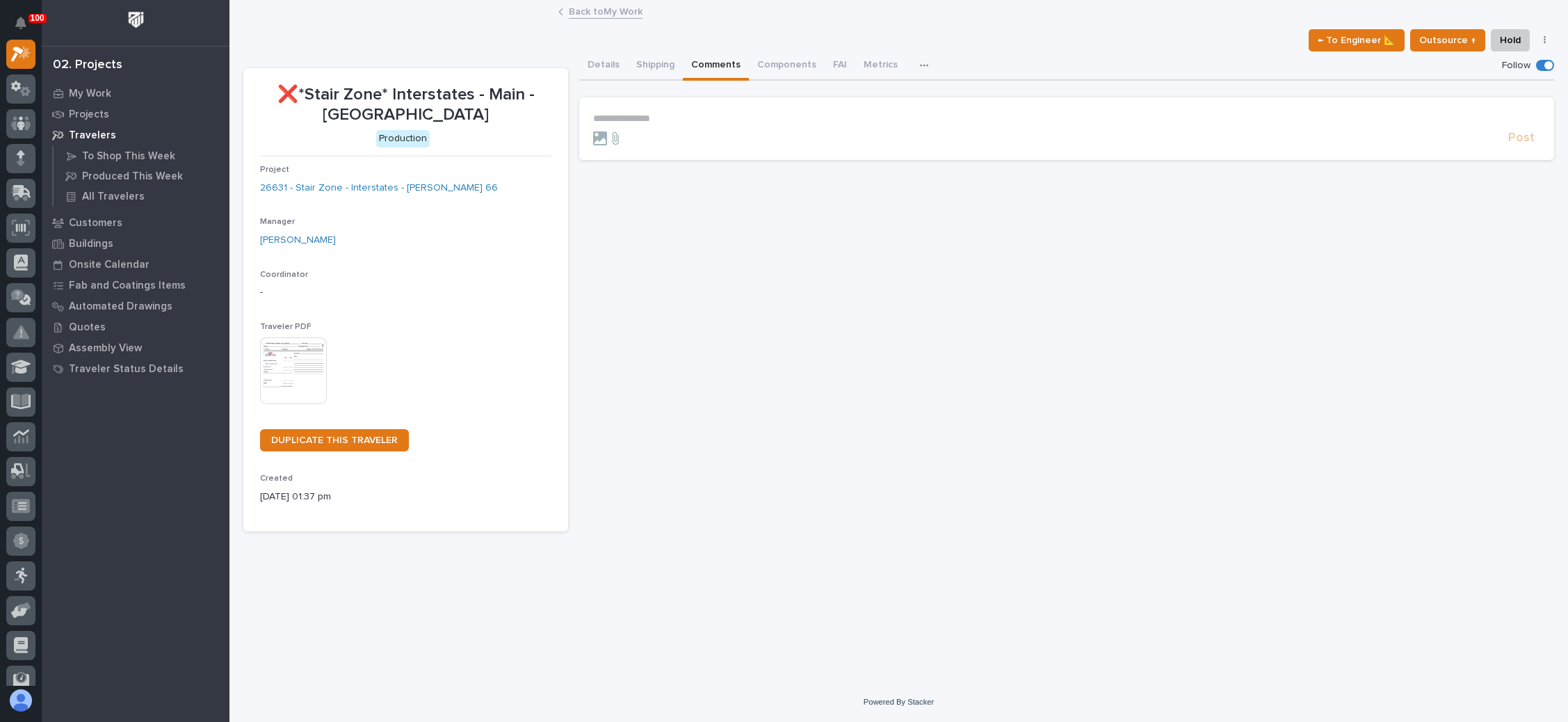
click at [658, 119] on p "**********" at bounding box center [1067, 118] width 947 height 12
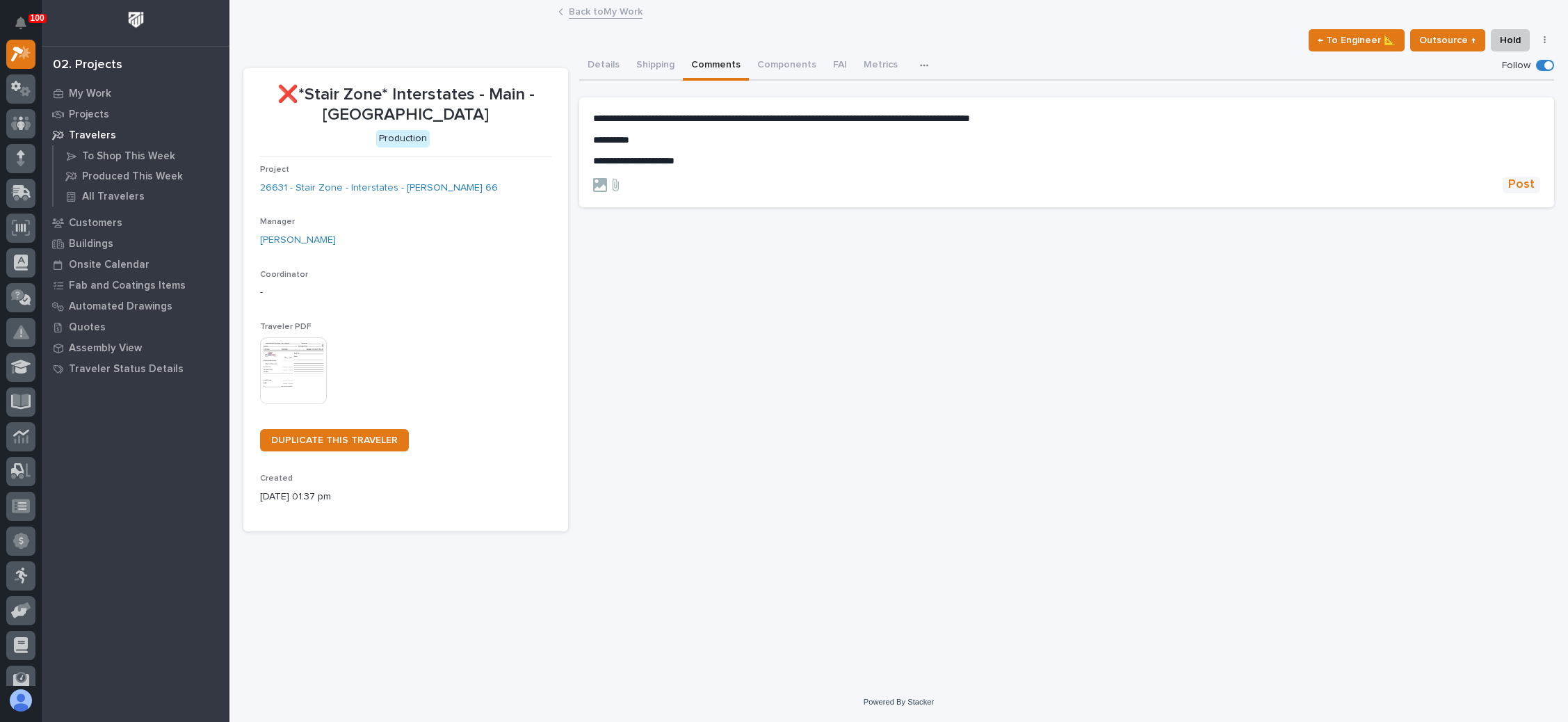
click at [1524, 186] on span "Post" at bounding box center [1521, 184] width 27 height 16
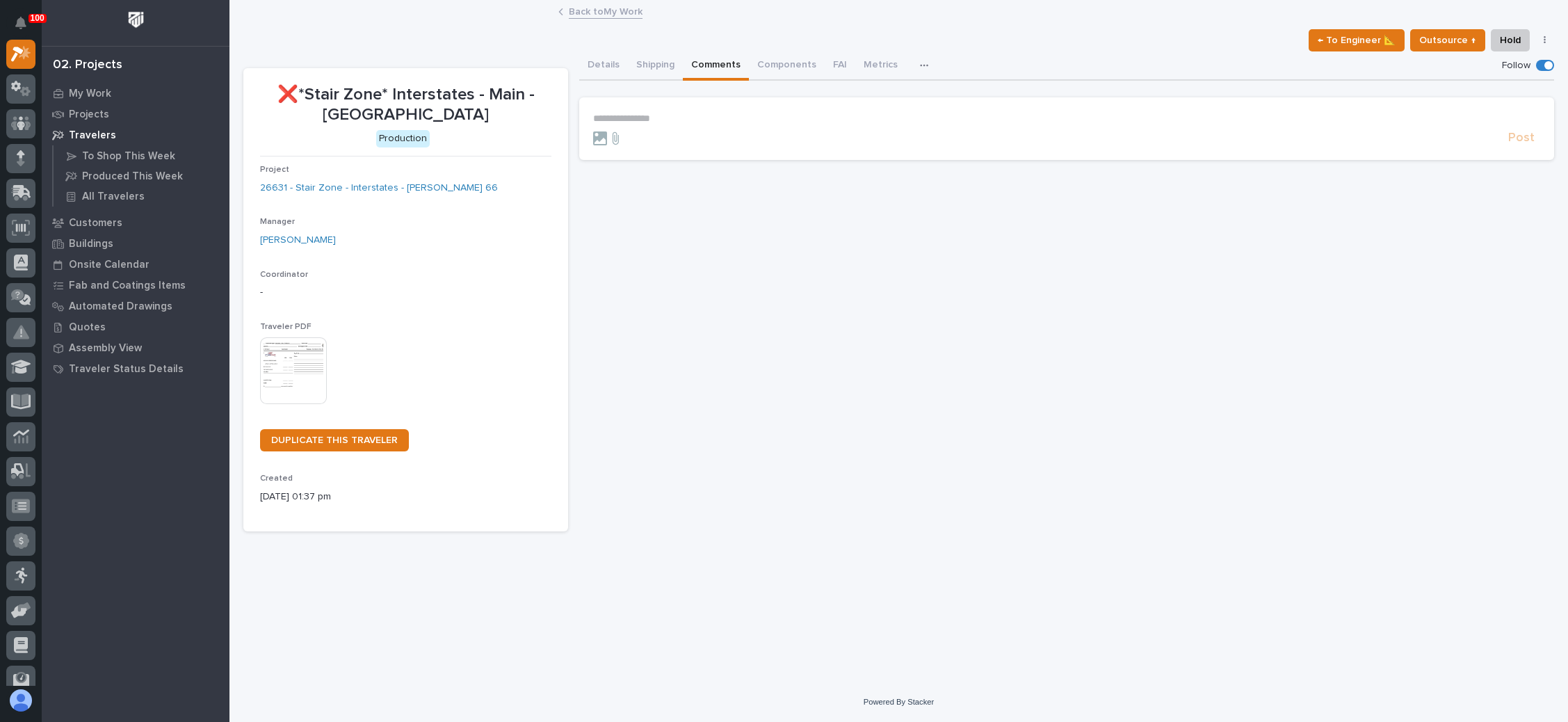
click at [609, 8] on link "Back to My Work" at bounding box center [605, 11] width 73 height 16
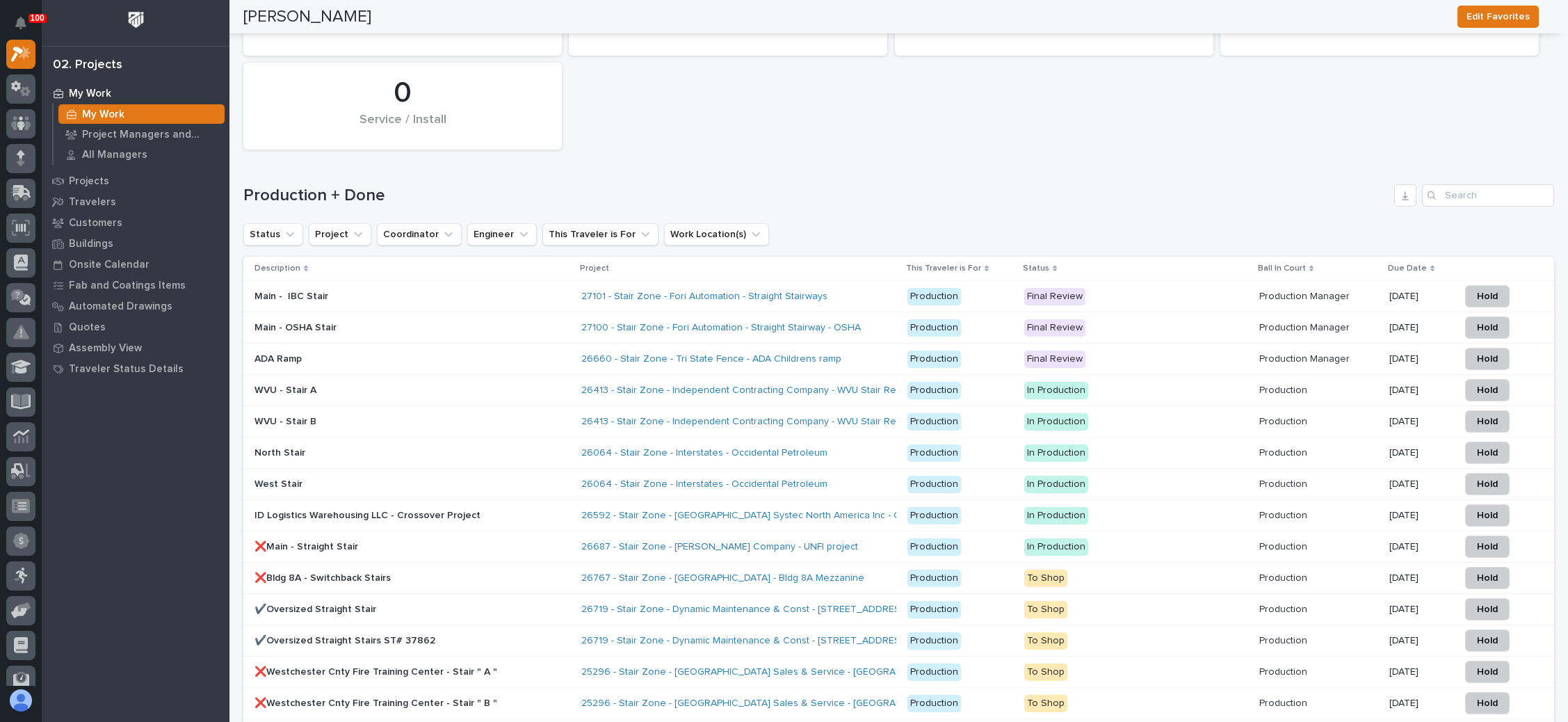
scroll to position [1982, 0]
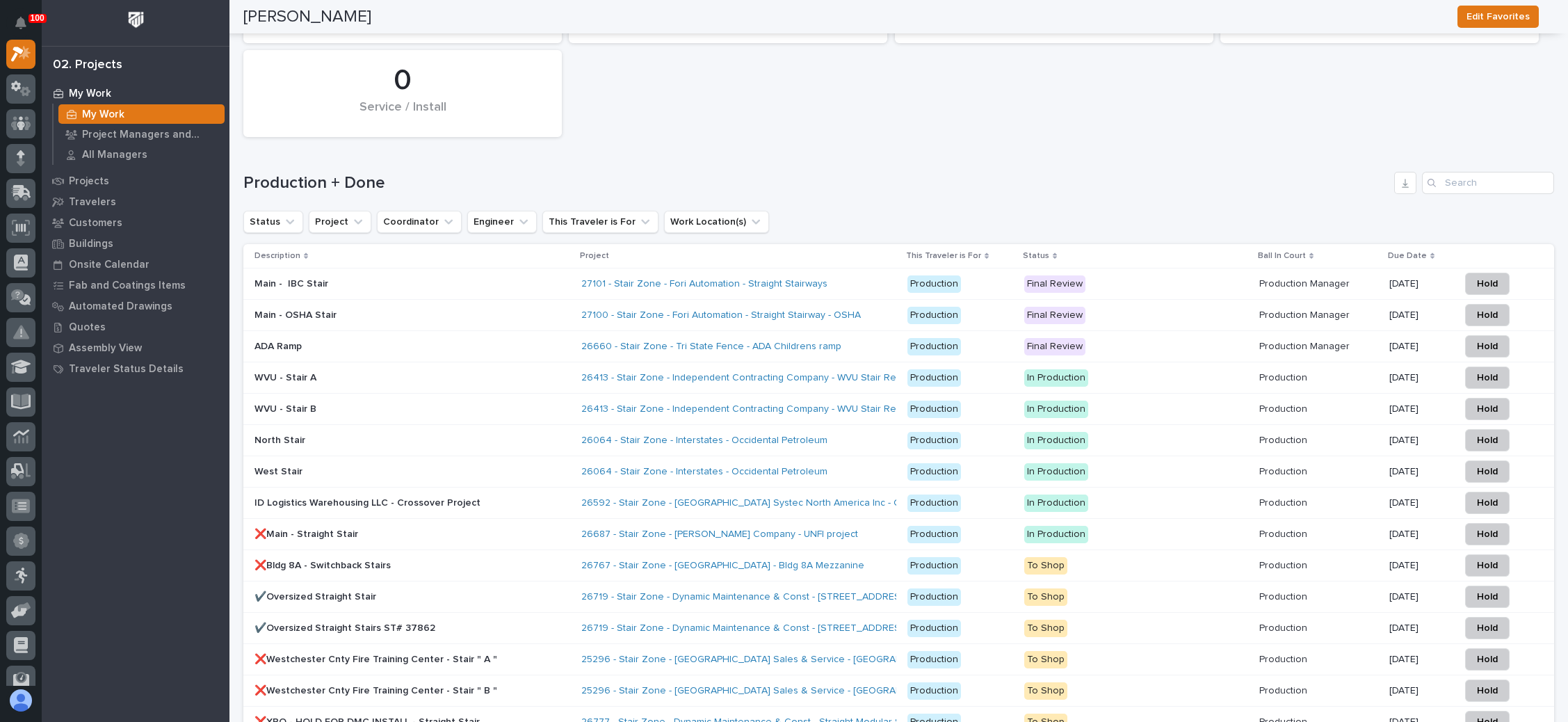
click at [1430, 253] on icon at bounding box center [1433, 256] width 4 height 6
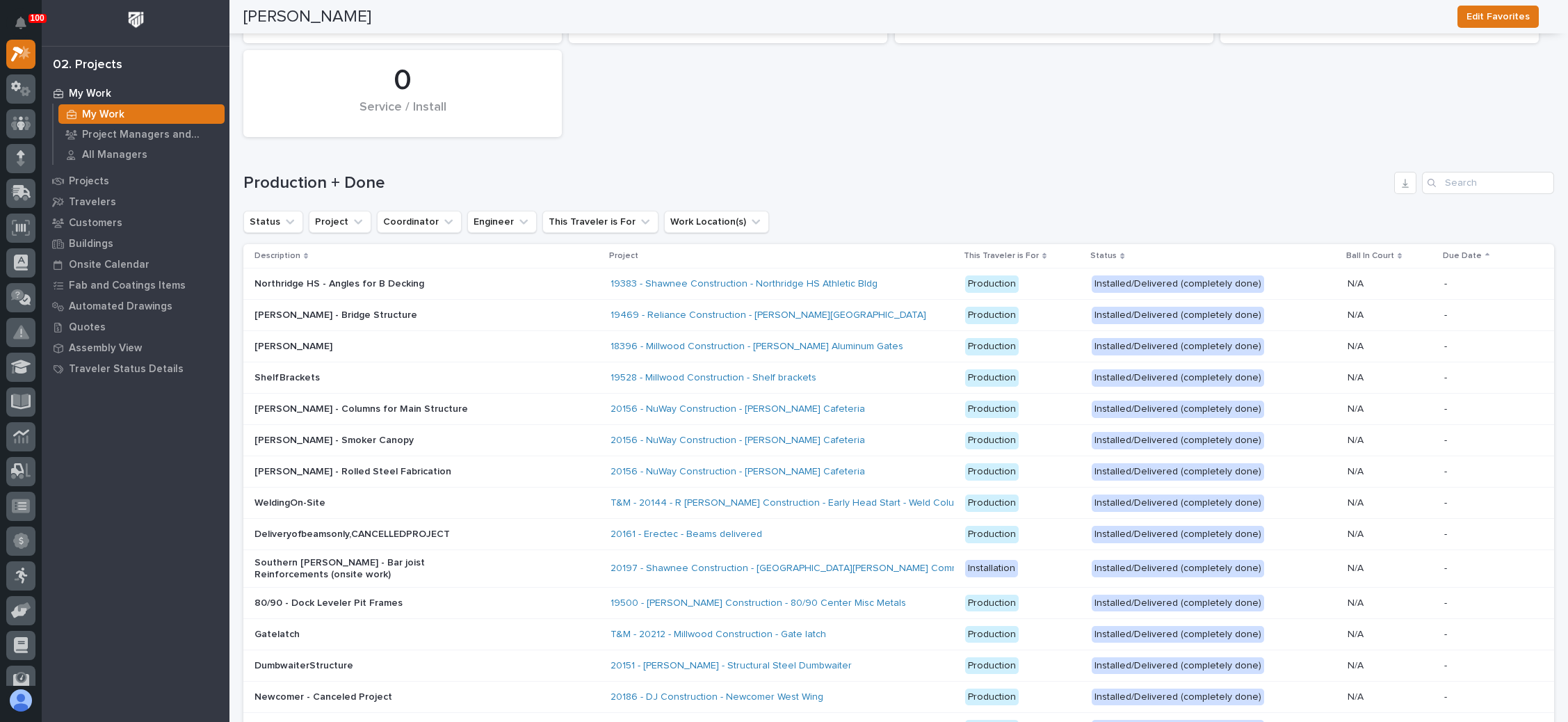
click at [1485, 253] on icon at bounding box center [1487, 256] width 4 height 7
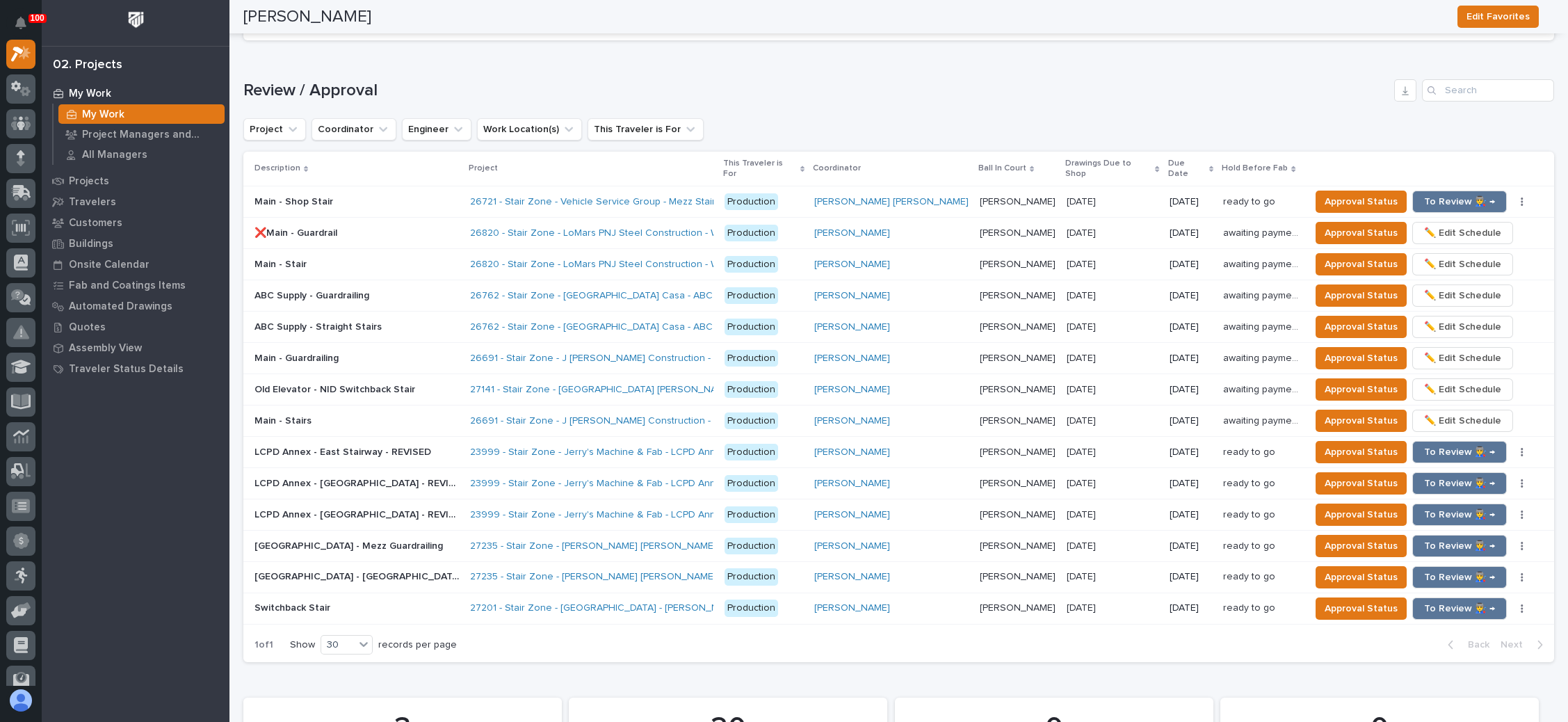
scroll to position [1252, 0]
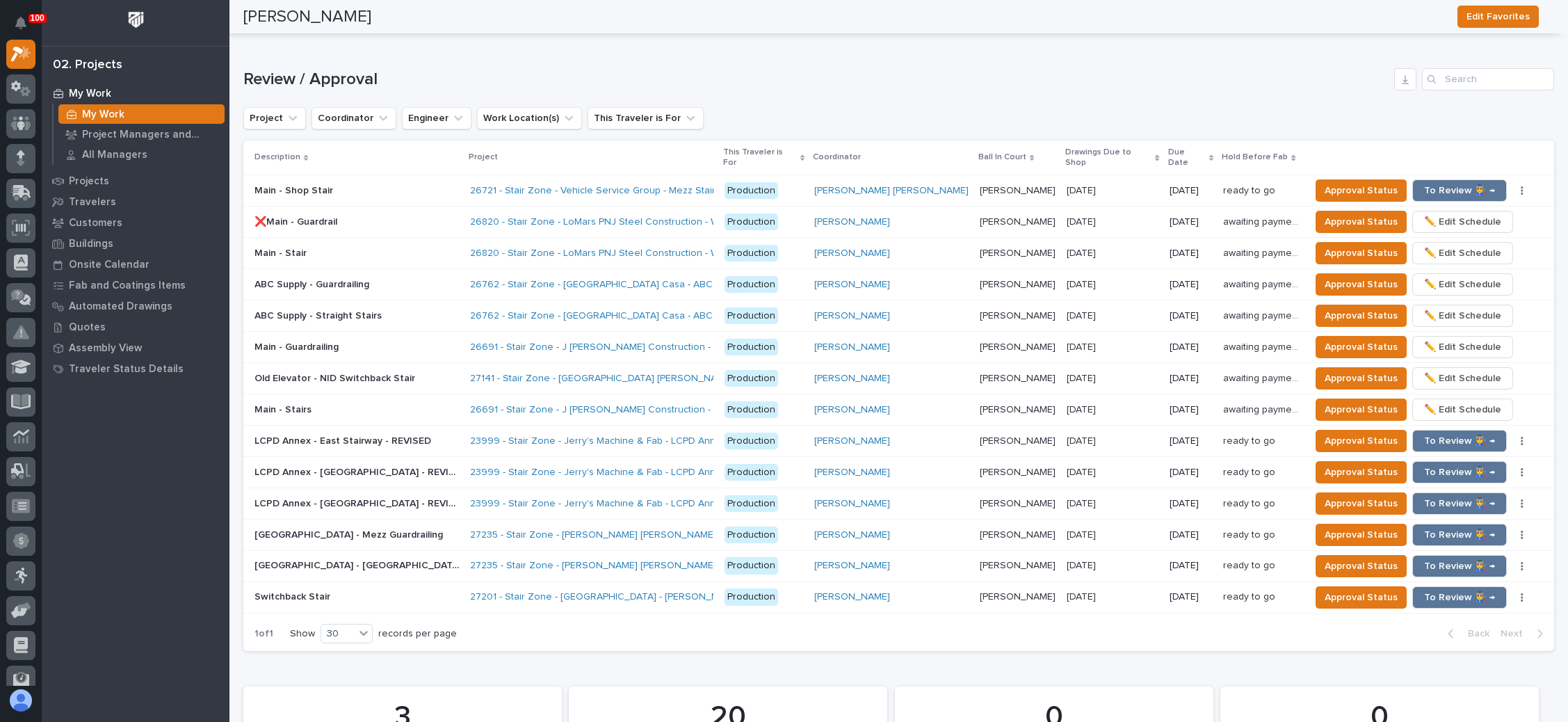
click at [1089, 529] on p at bounding box center [1113, 535] width 92 height 12
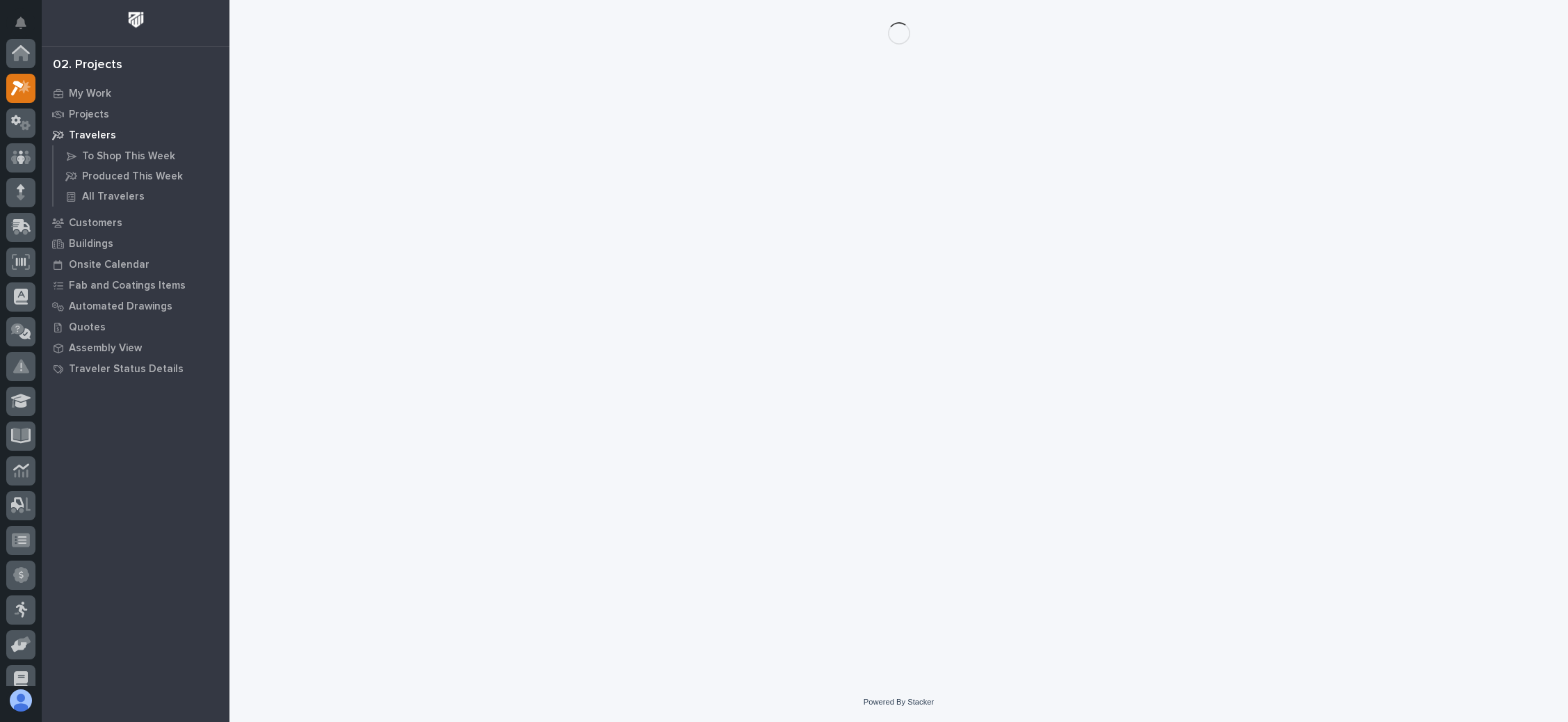
scroll to position [34, 0]
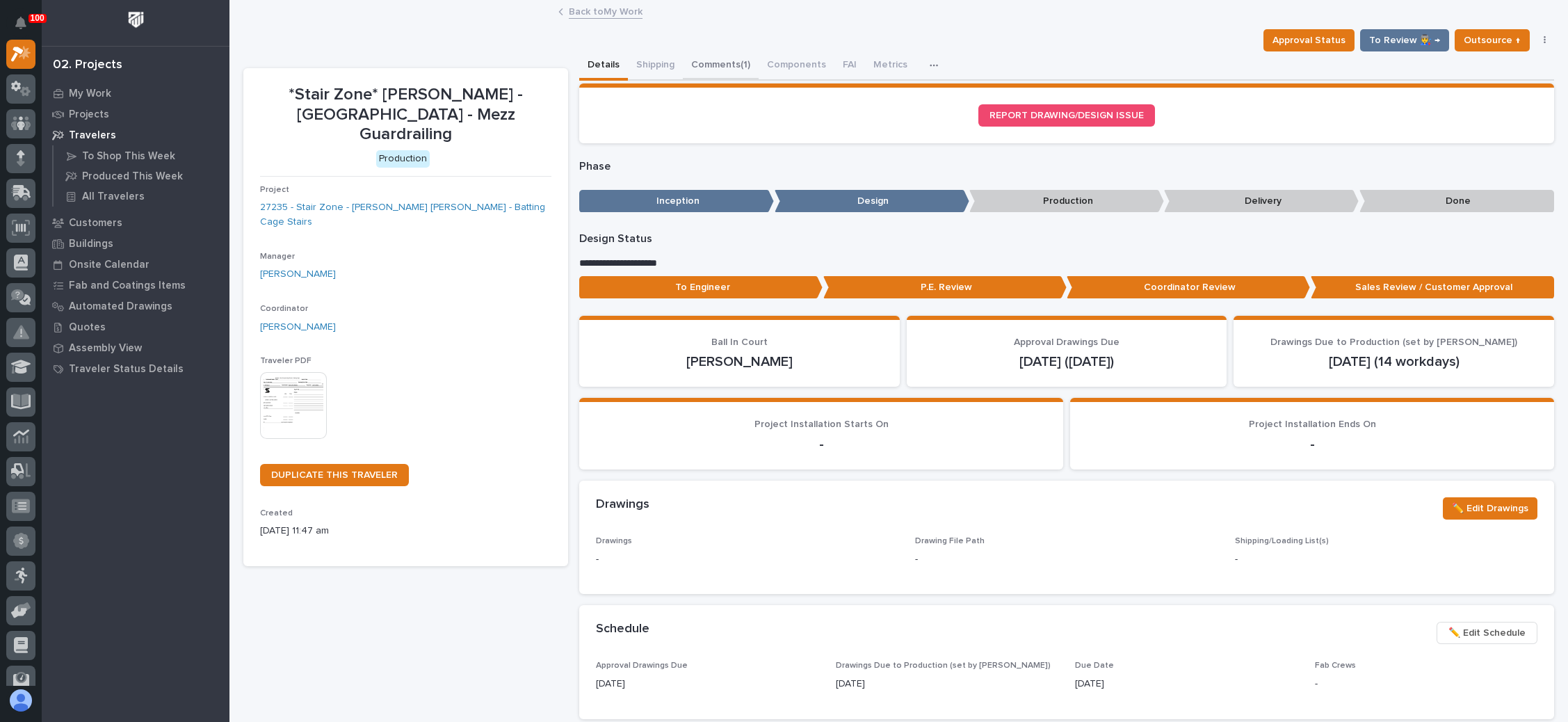
click at [726, 57] on button "Comments (1)" at bounding box center [721, 66] width 76 height 30
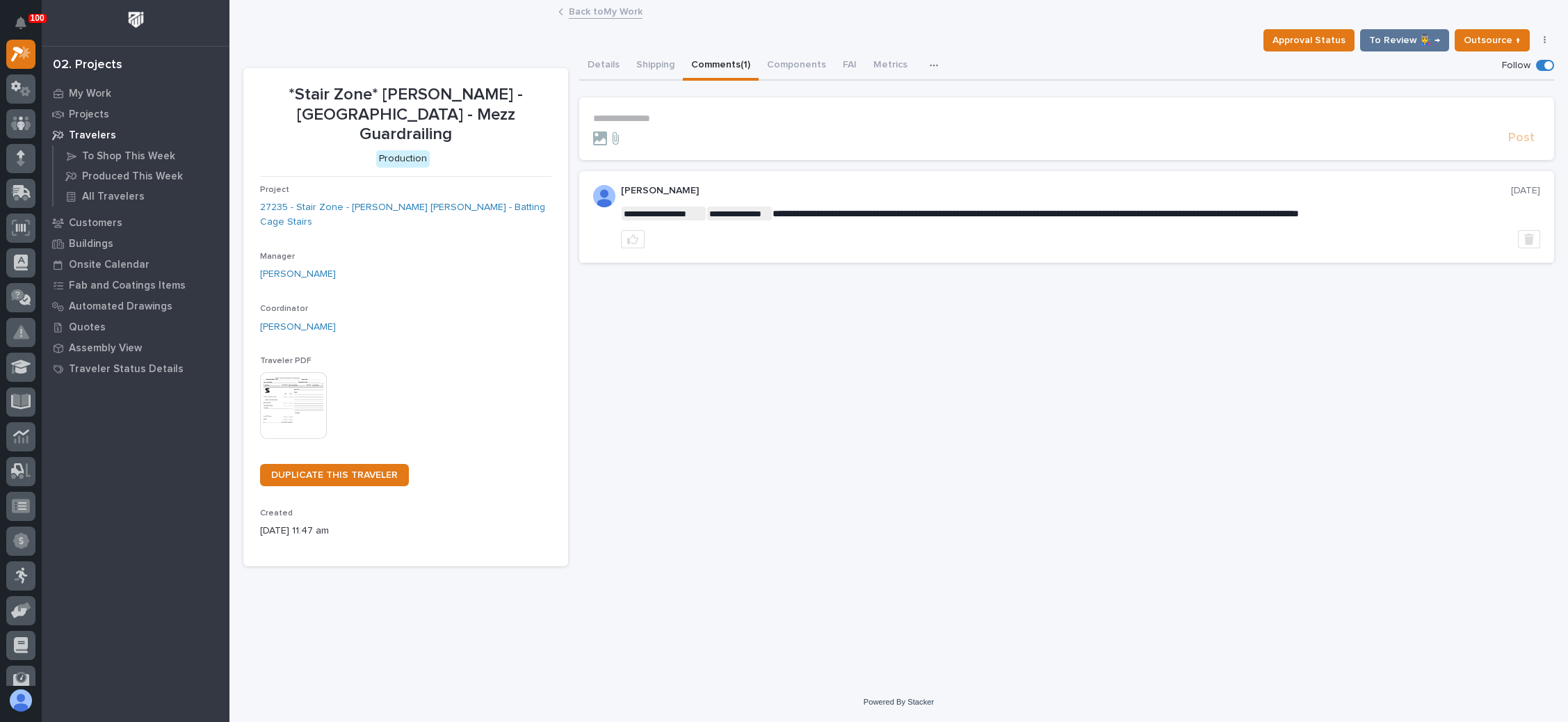
click at [643, 115] on p "**********" at bounding box center [1067, 118] width 947 height 12
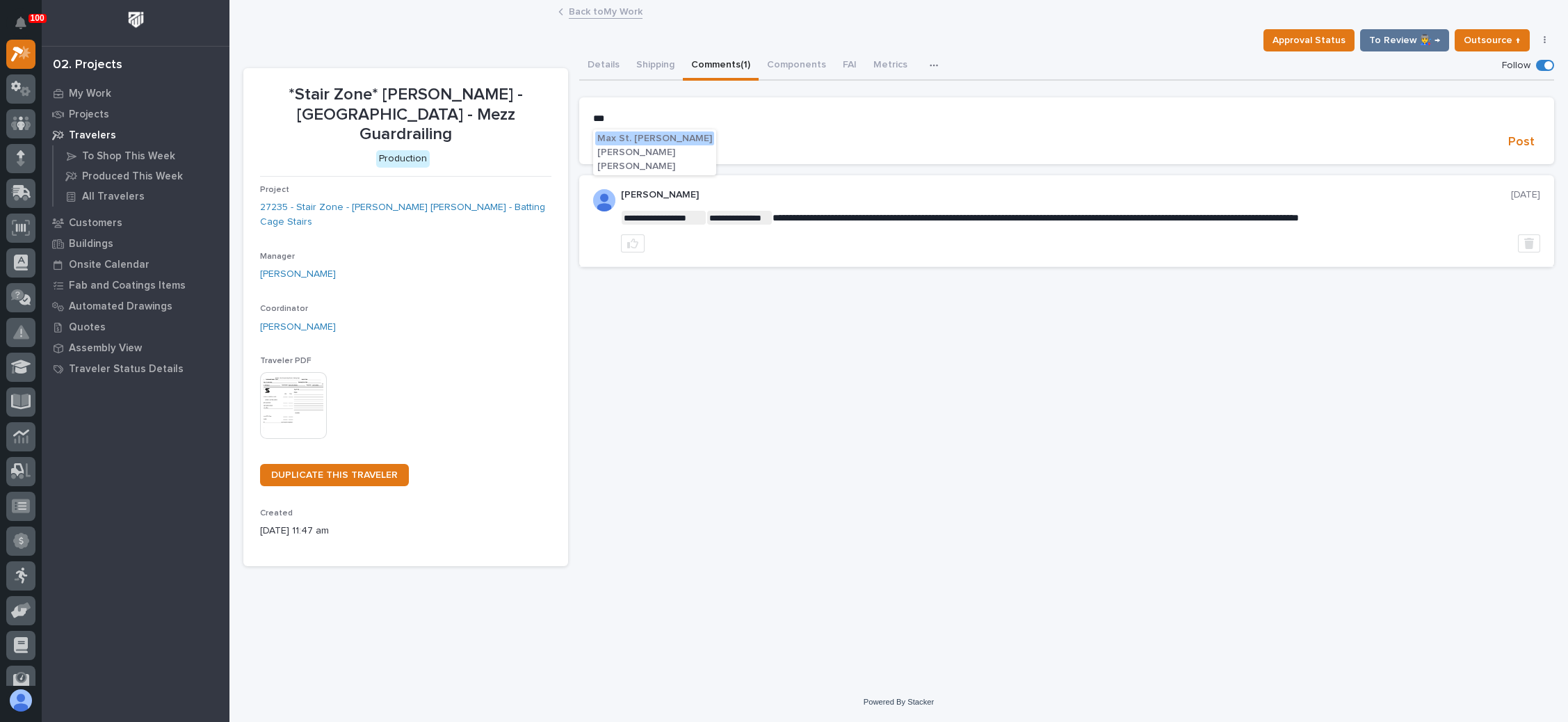
click at [649, 167] on span "Juan Santillan" at bounding box center [636, 166] width 78 height 10
click at [695, 122] on p "**********" at bounding box center [1067, 119] width 947 height 14
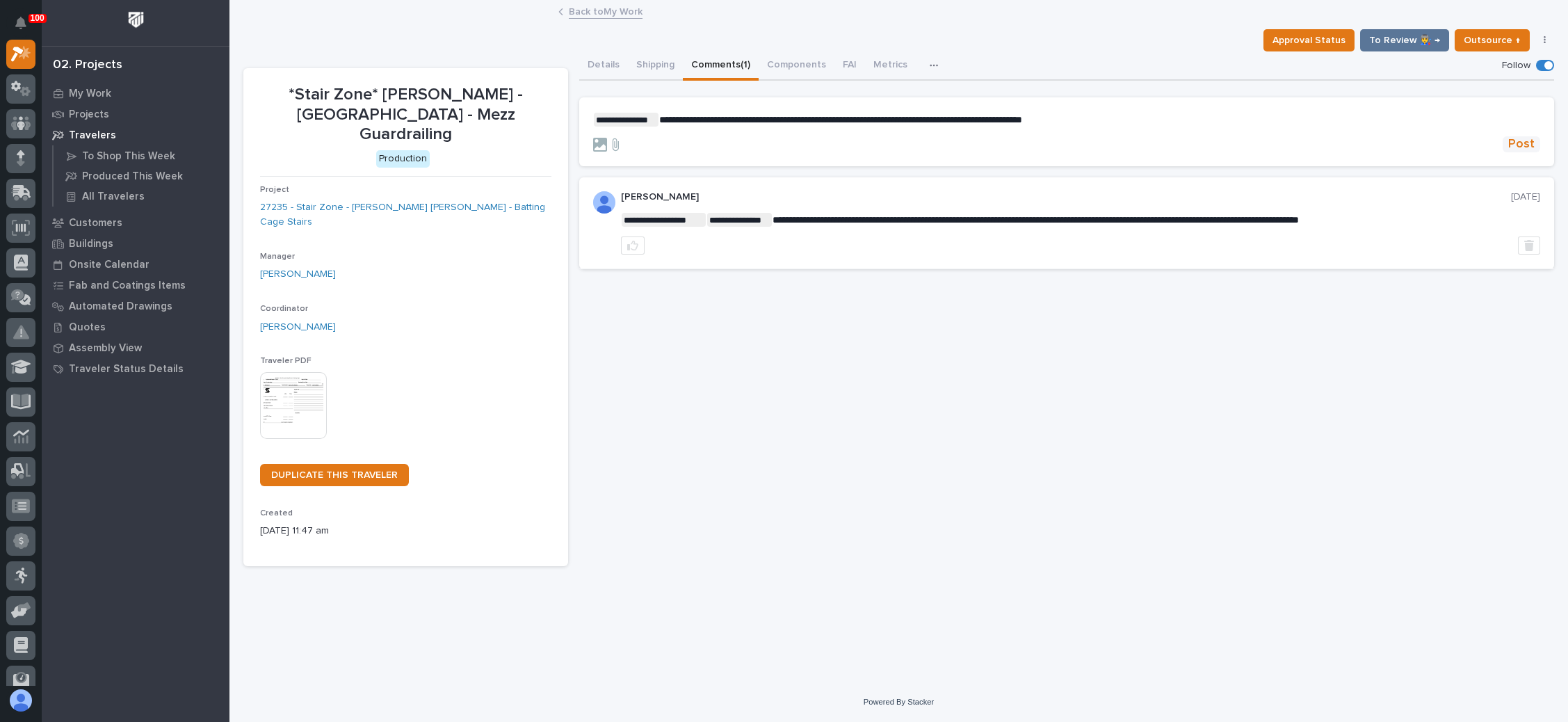
click at [1515, 145] on span "Post" at bounding box center [1521, 144] width 27 height 16
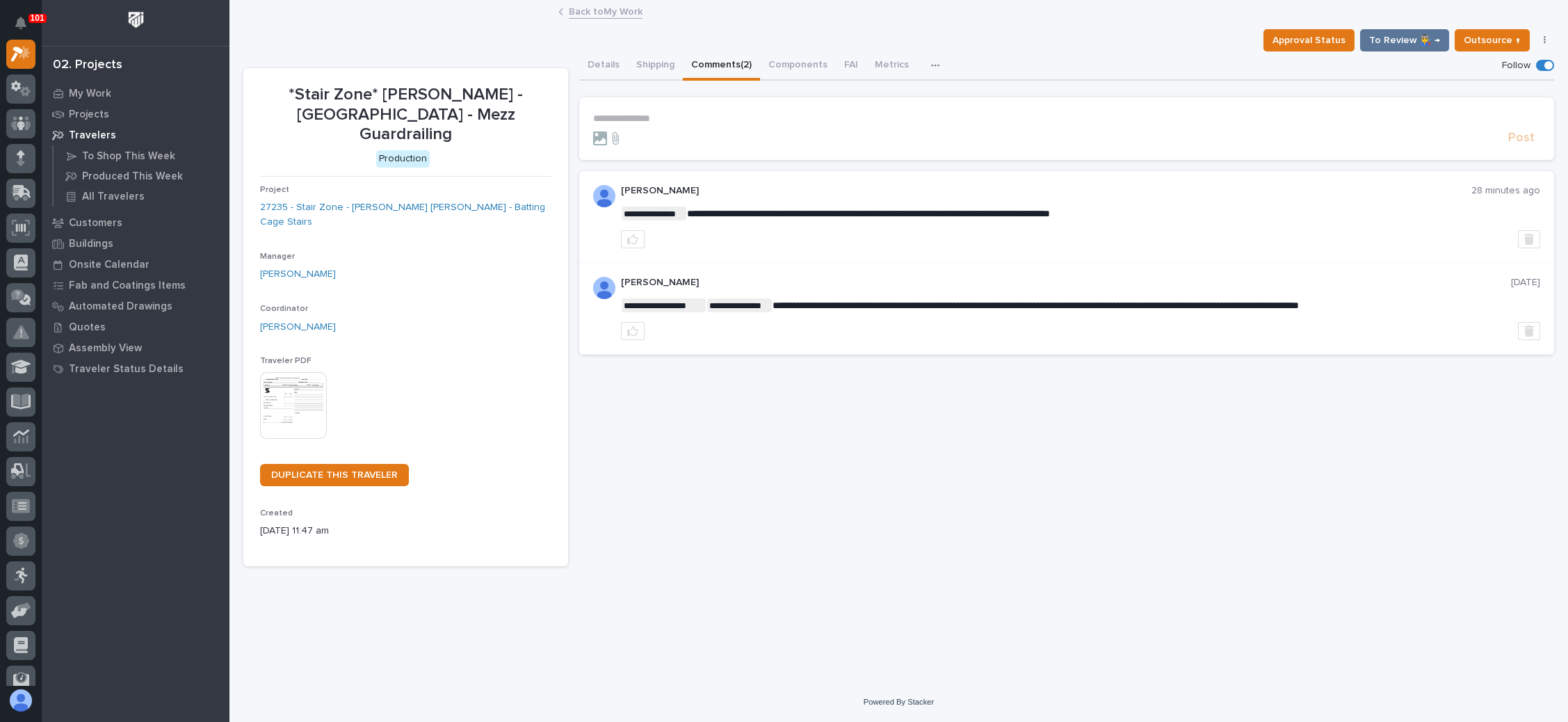
click at [628, 12] on link "Back to My Work" at bounding box center [605, 11] width 73 height 16
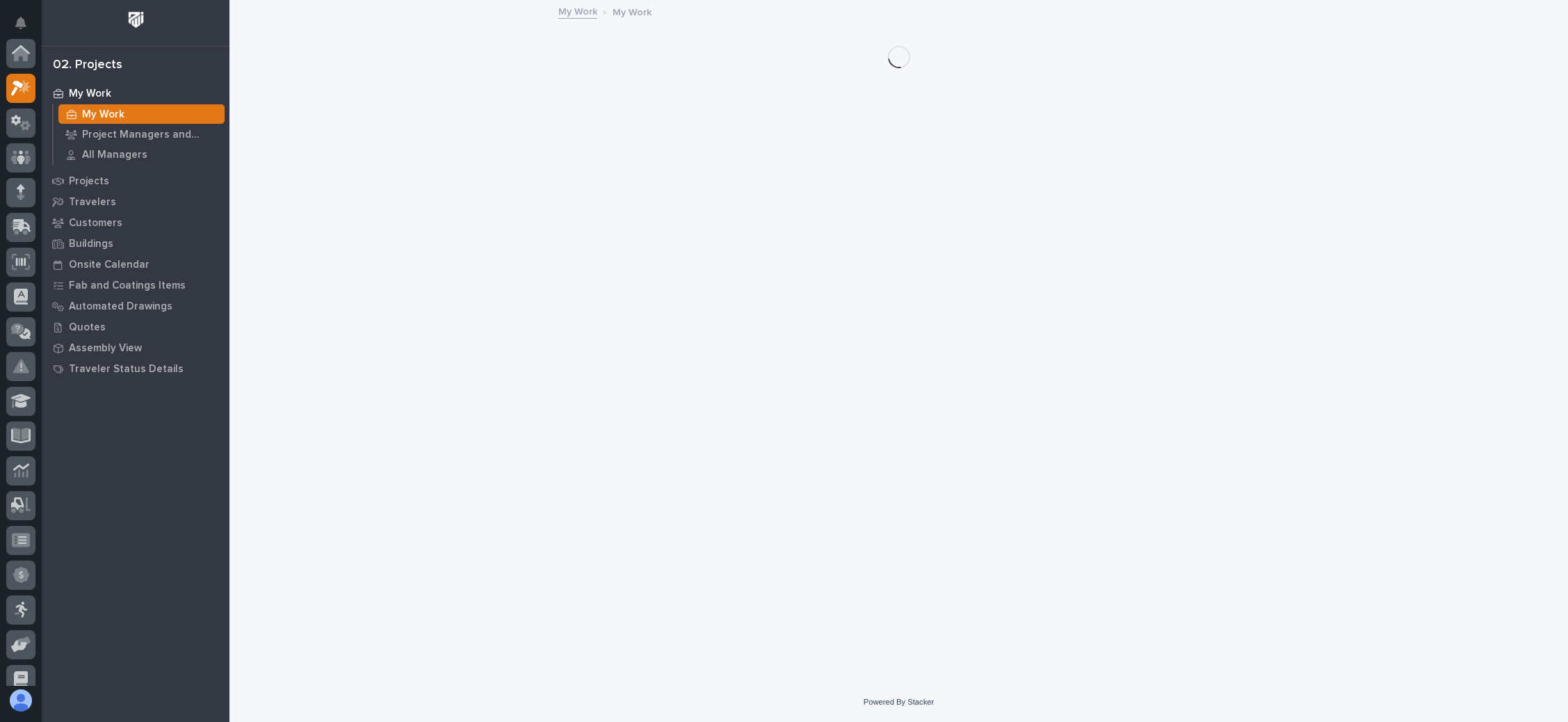
scroll to position [34, 0]
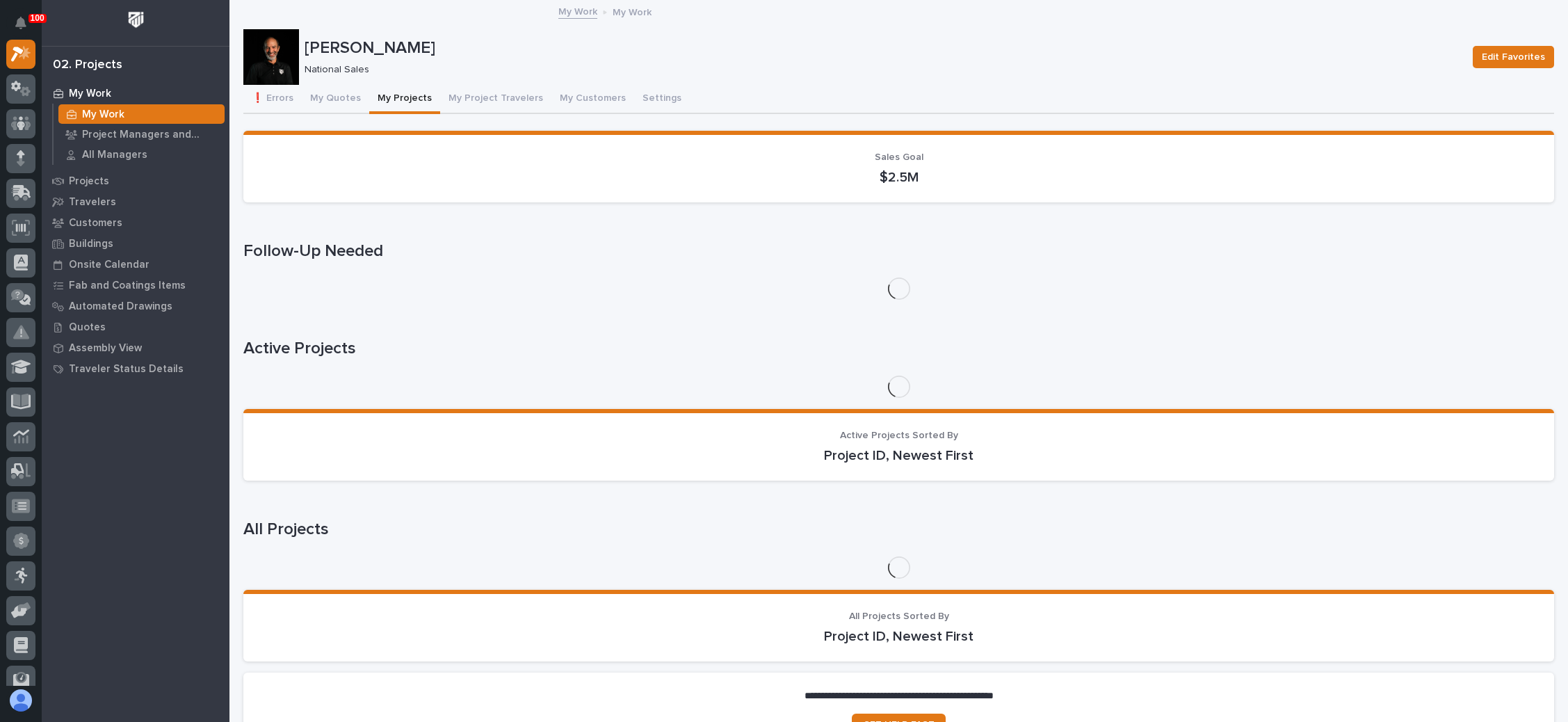
click at [401, 94] on button "My Projects" at bounding box center [405, 99] width 71 height 30
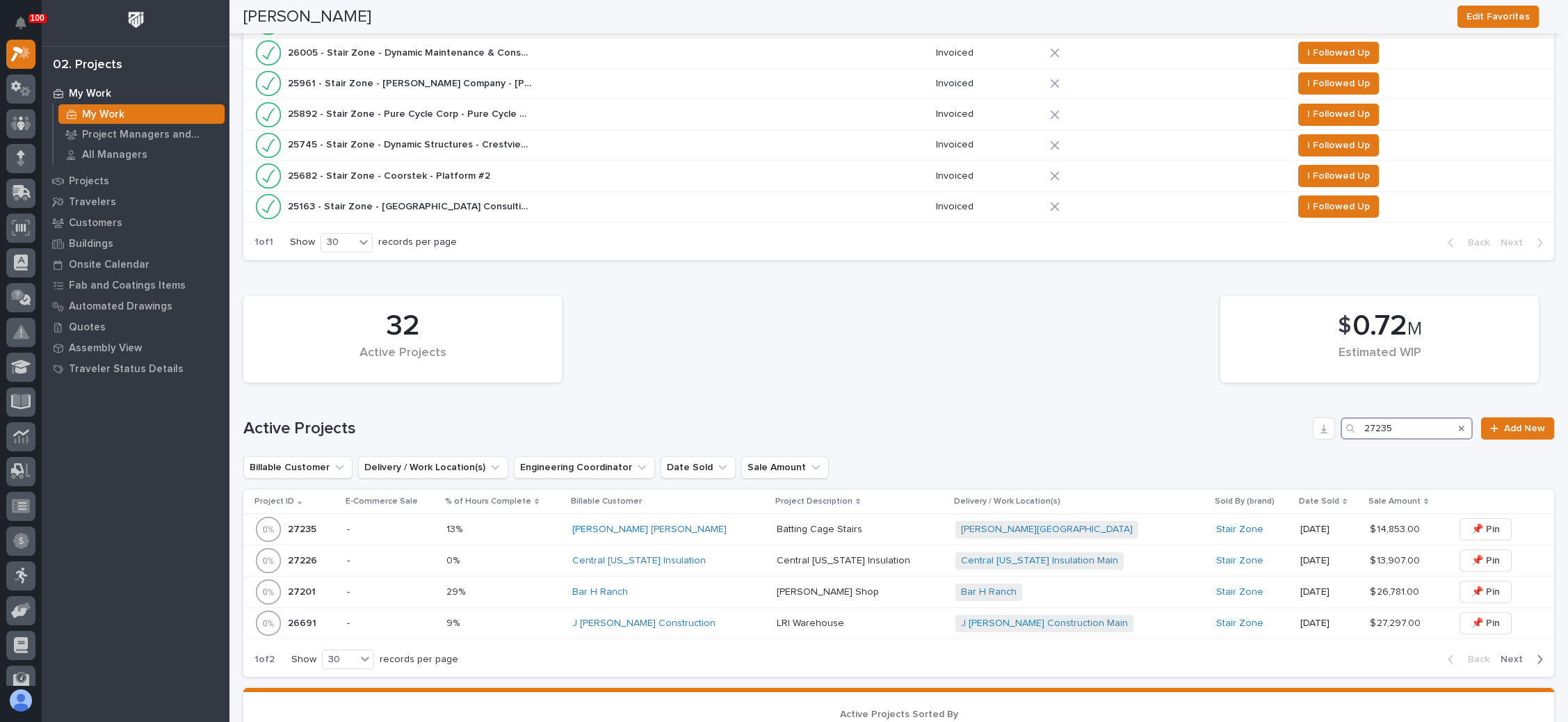
type input "27235"
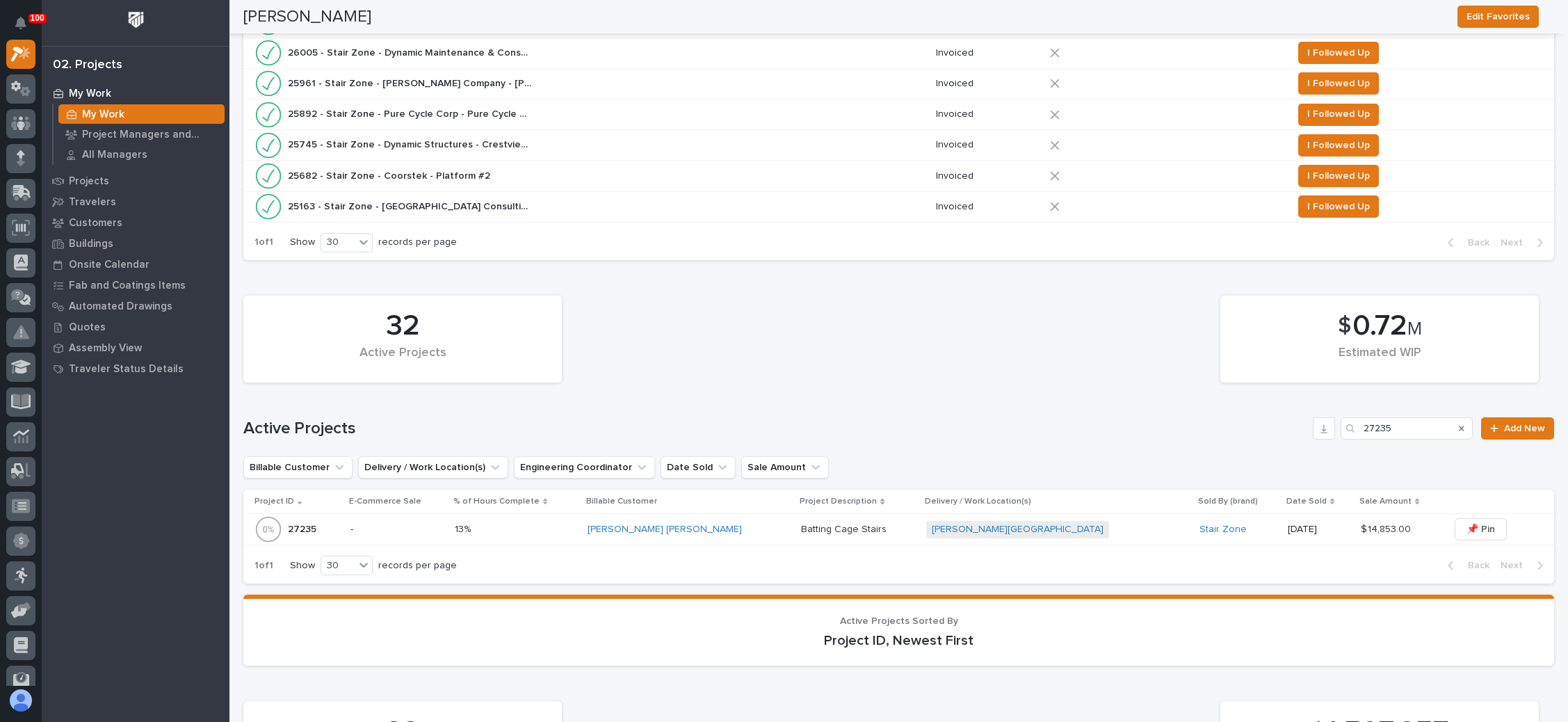
click at [1058, 521] on div "Moeller East Forsynth High School + 0" at bounding box center [1048, 530] width 243 height 17
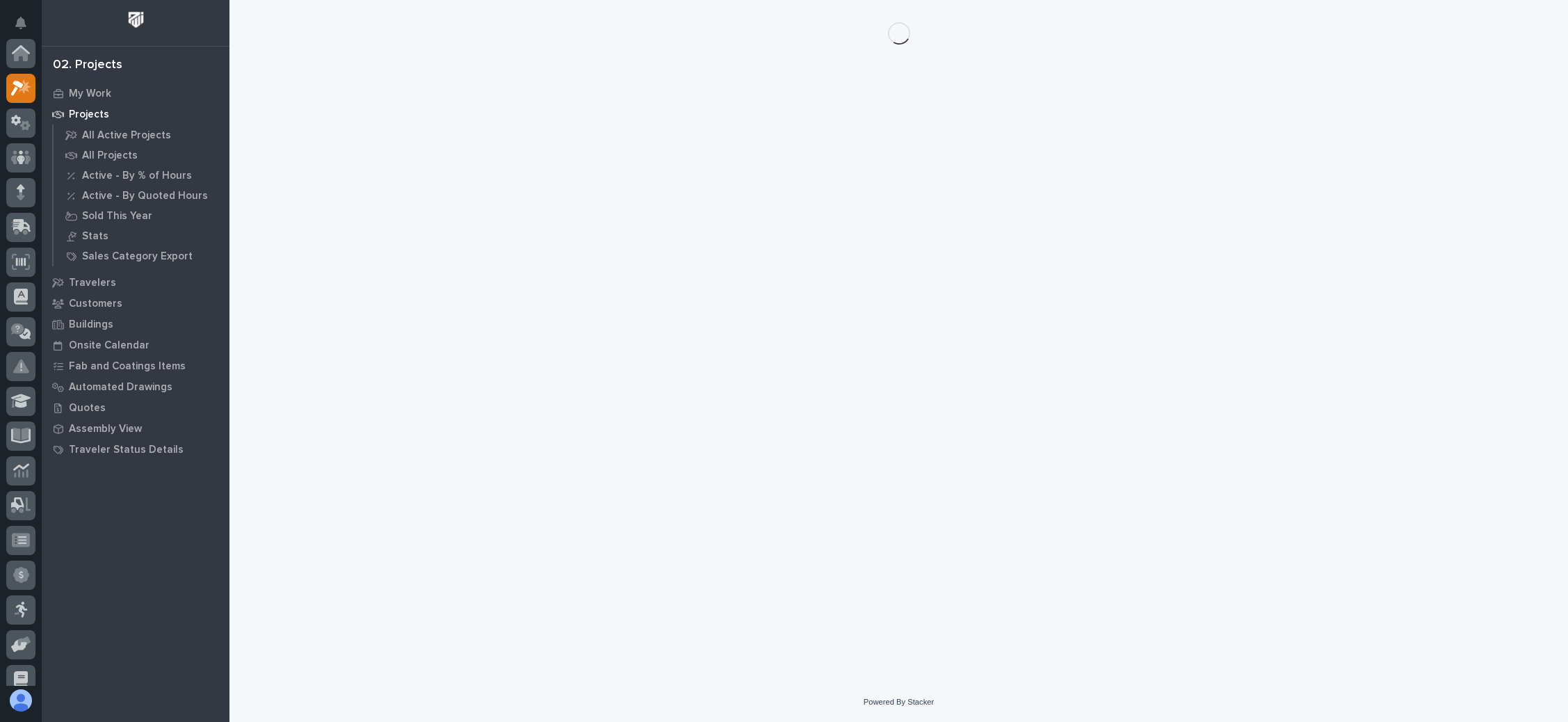
scroll to position [34, 0]
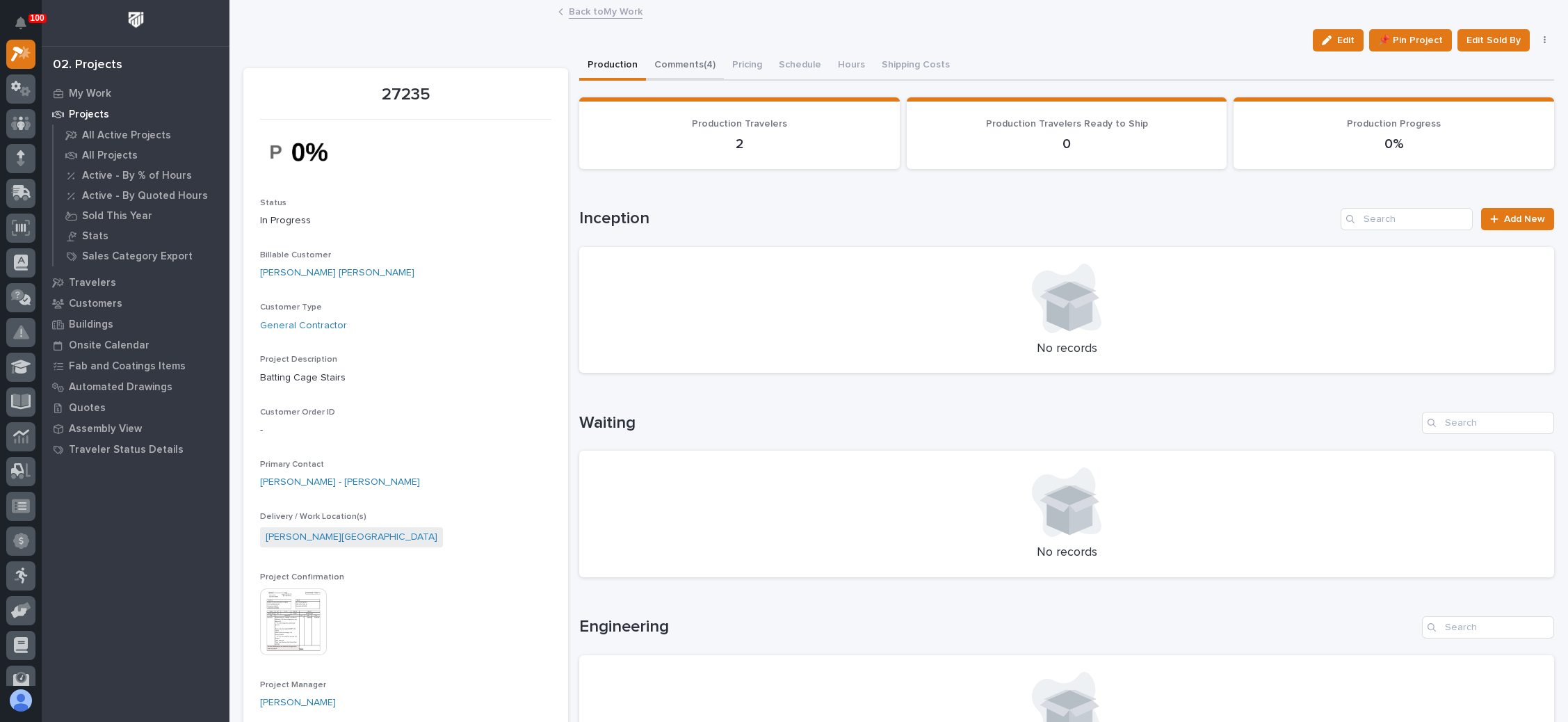
click at [699, 59] on button "Comments (4)" at bounding box center [685, 66] width 78 height 30
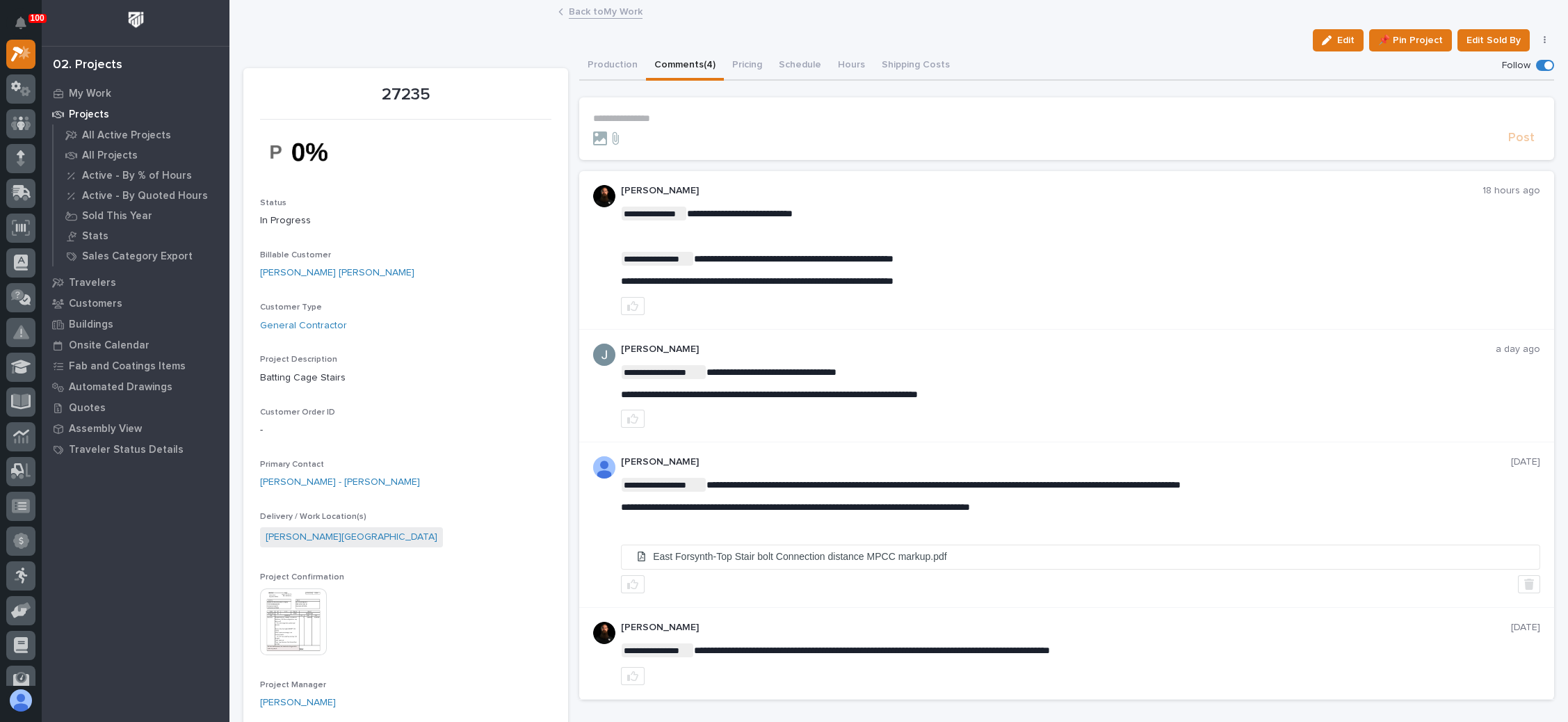
click at [619, 10] on link "Back to My Work" at bounding box center [605, 11] width 73 height 16
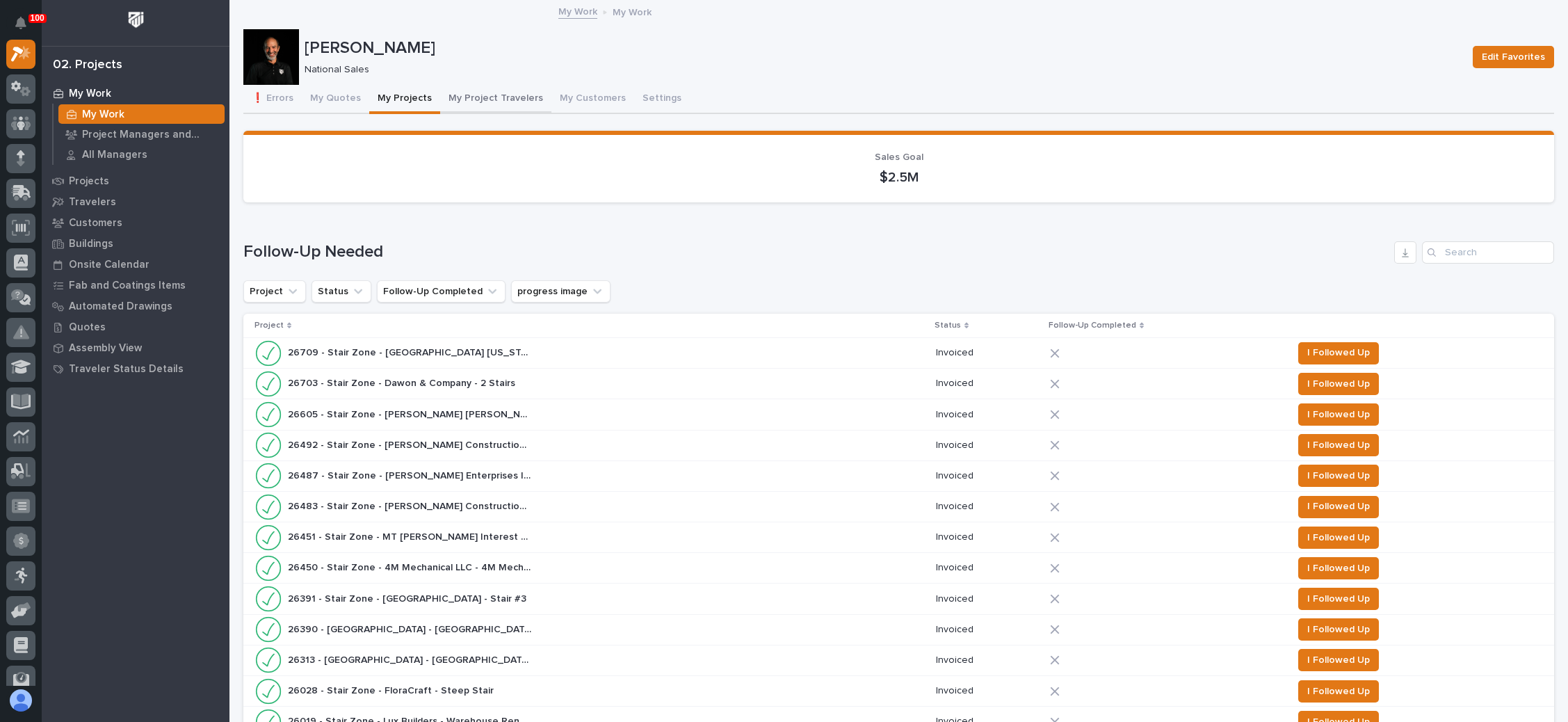
click at [510, 93] on button "My Project Travelers" at bounding box center [495, 99] width 112 height 30
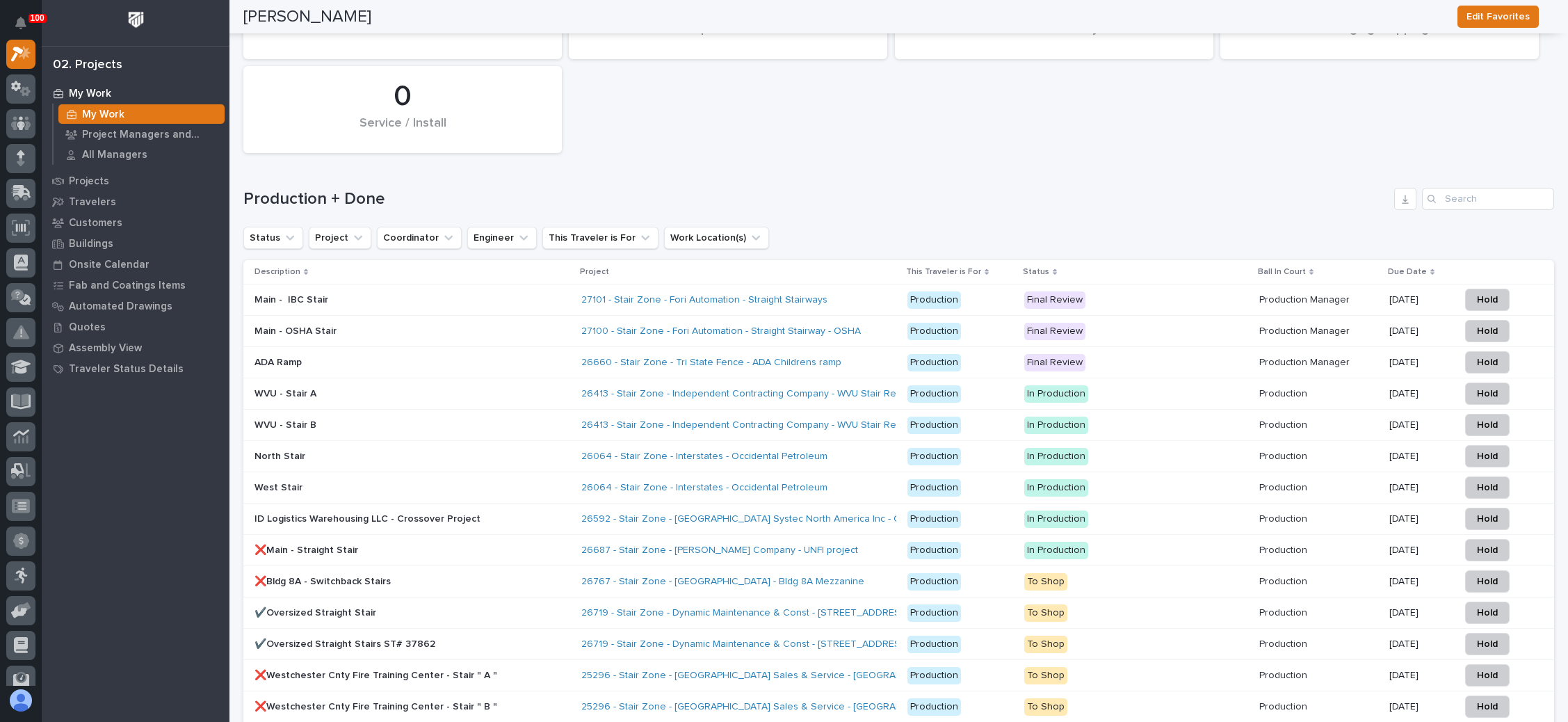
scroll to position [1982, 0]
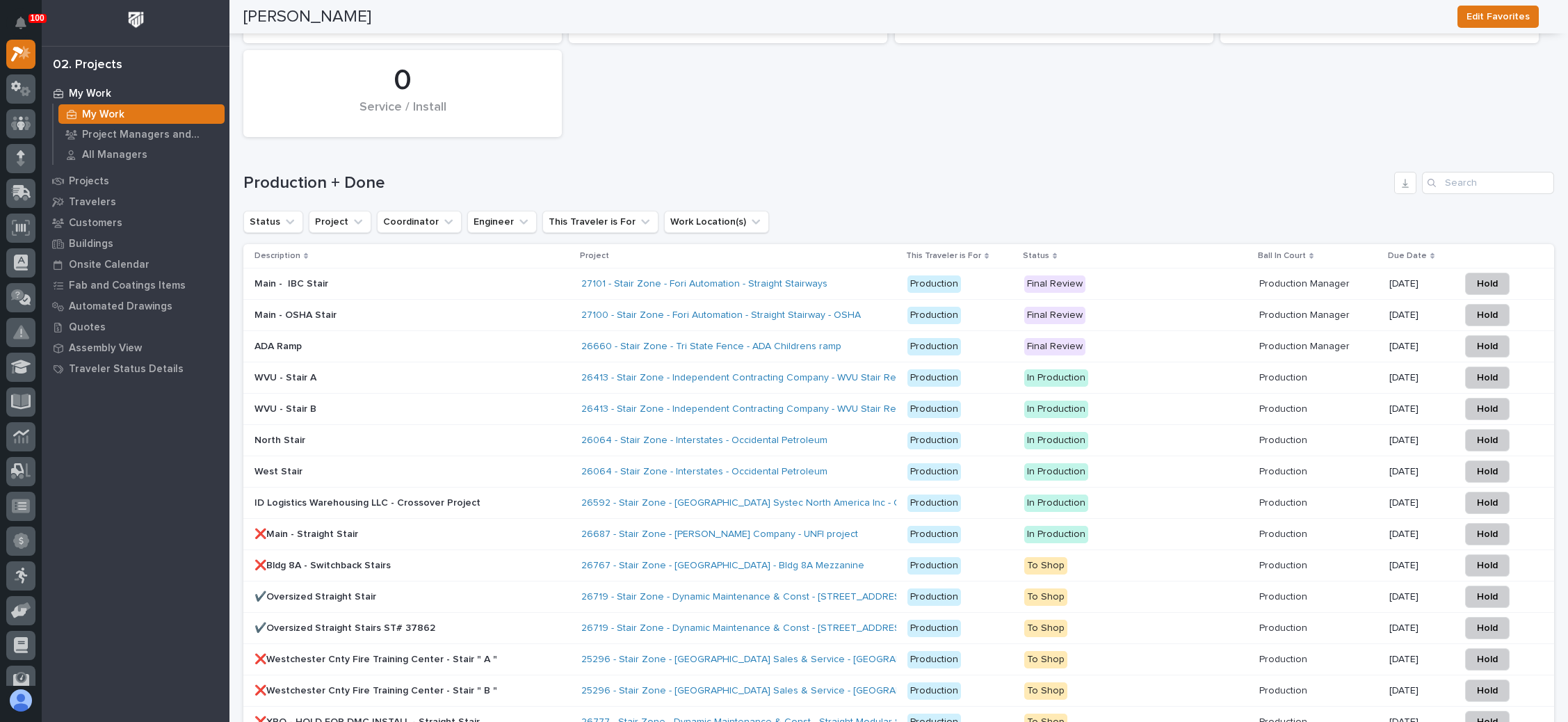
click at [1121, 307] on p "Final Review" at bounding box center [1136, 315] width 224 height 17
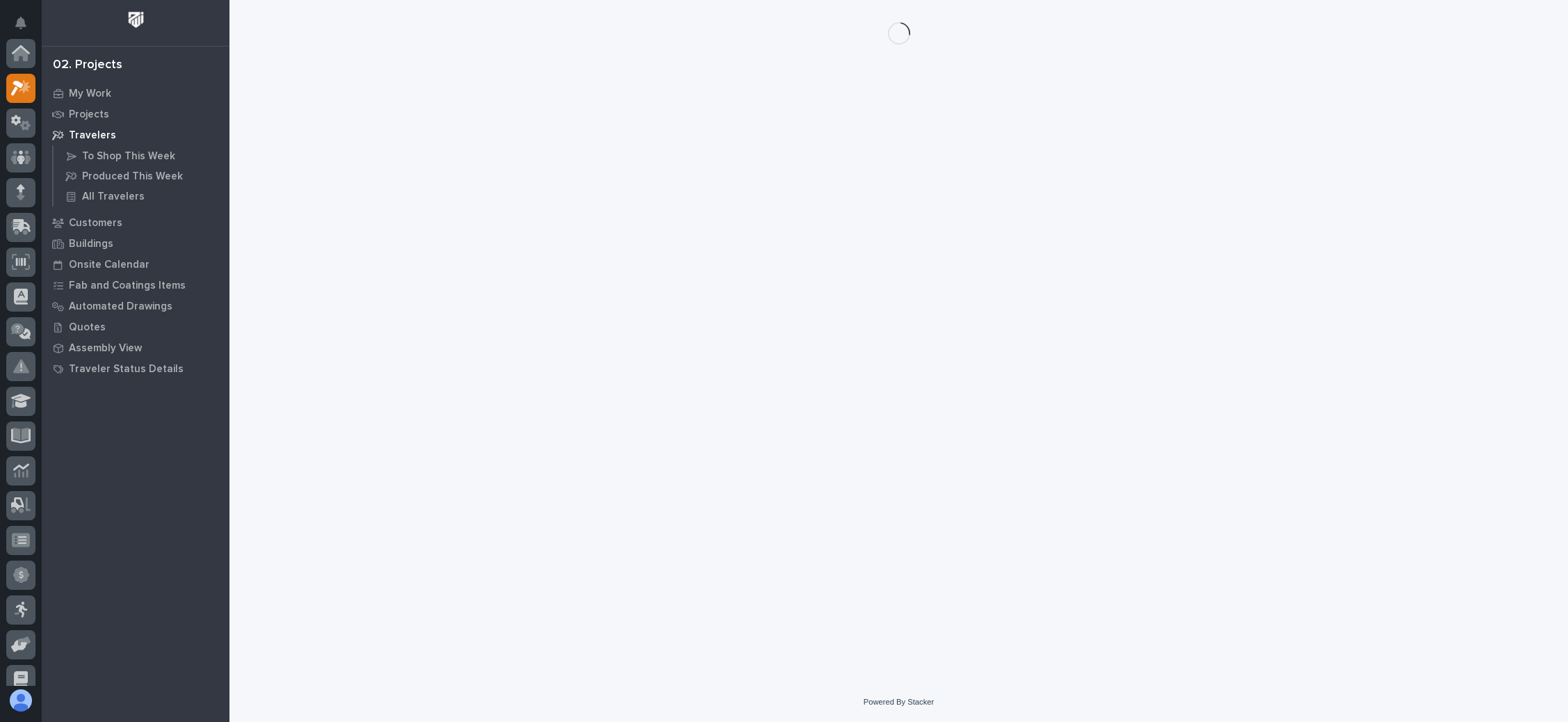
scroll to position [34, 0]
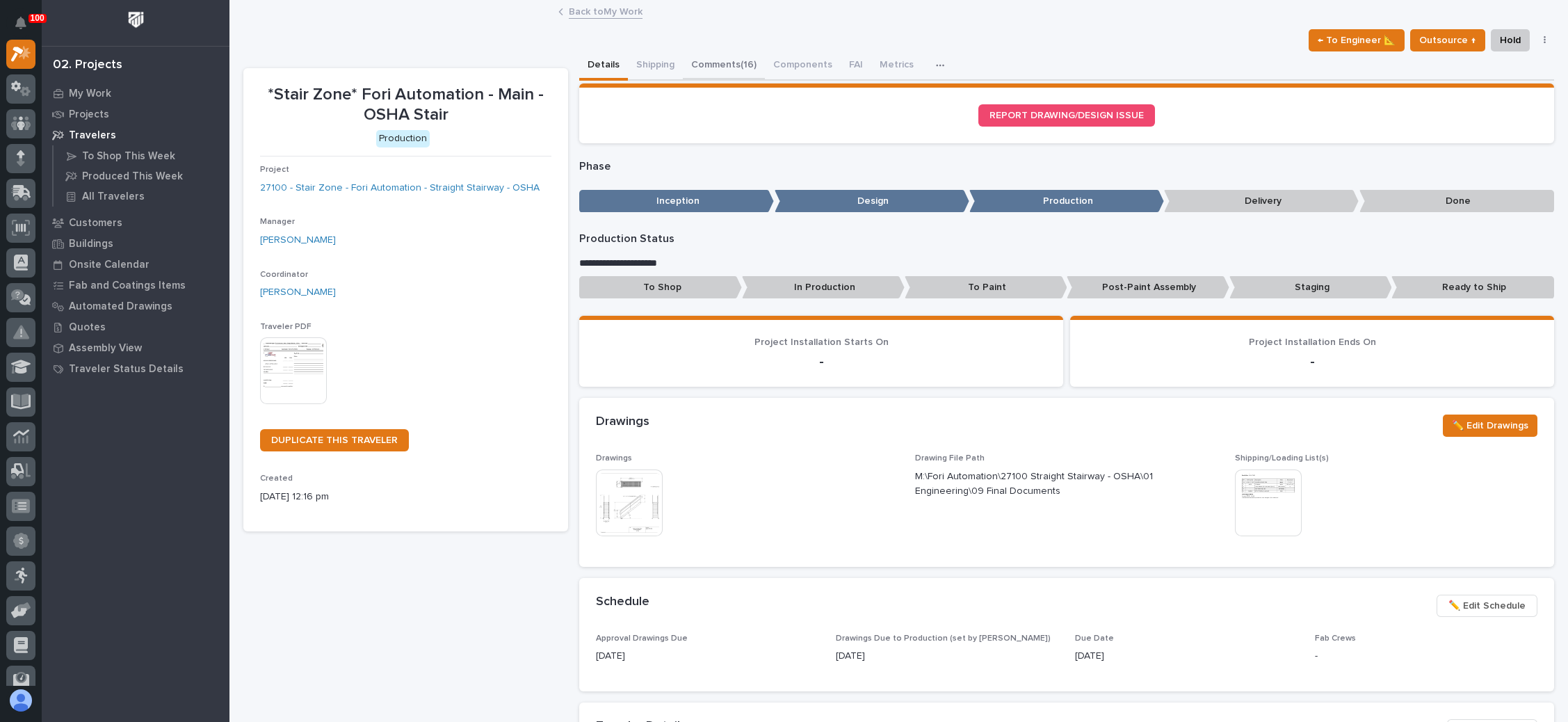
click at [739, 62] on button "Comments (16)" at bounding box center [724, 66] width 82 height 30
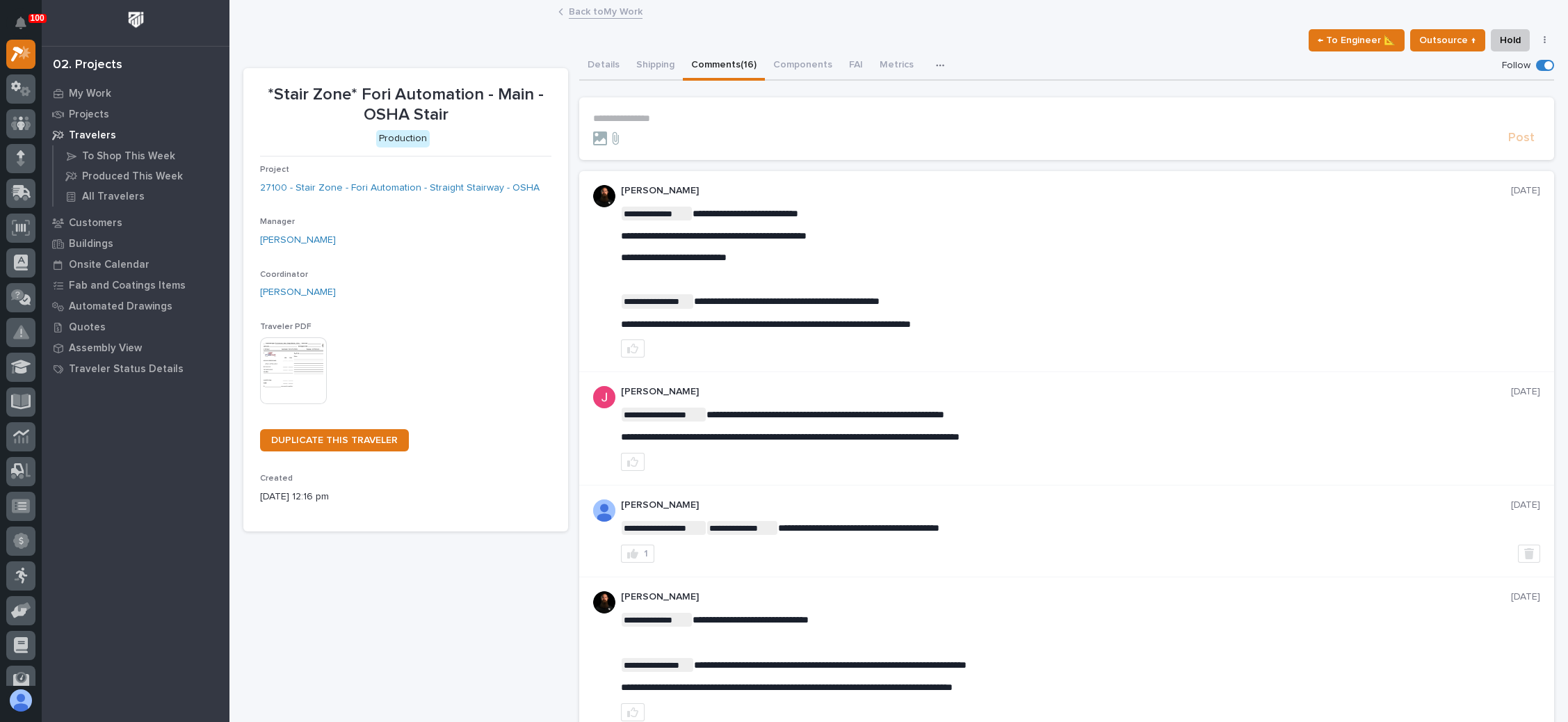
click at [652, 115] on p "**********" at bounding box center [1067, 118] width 947 height 12
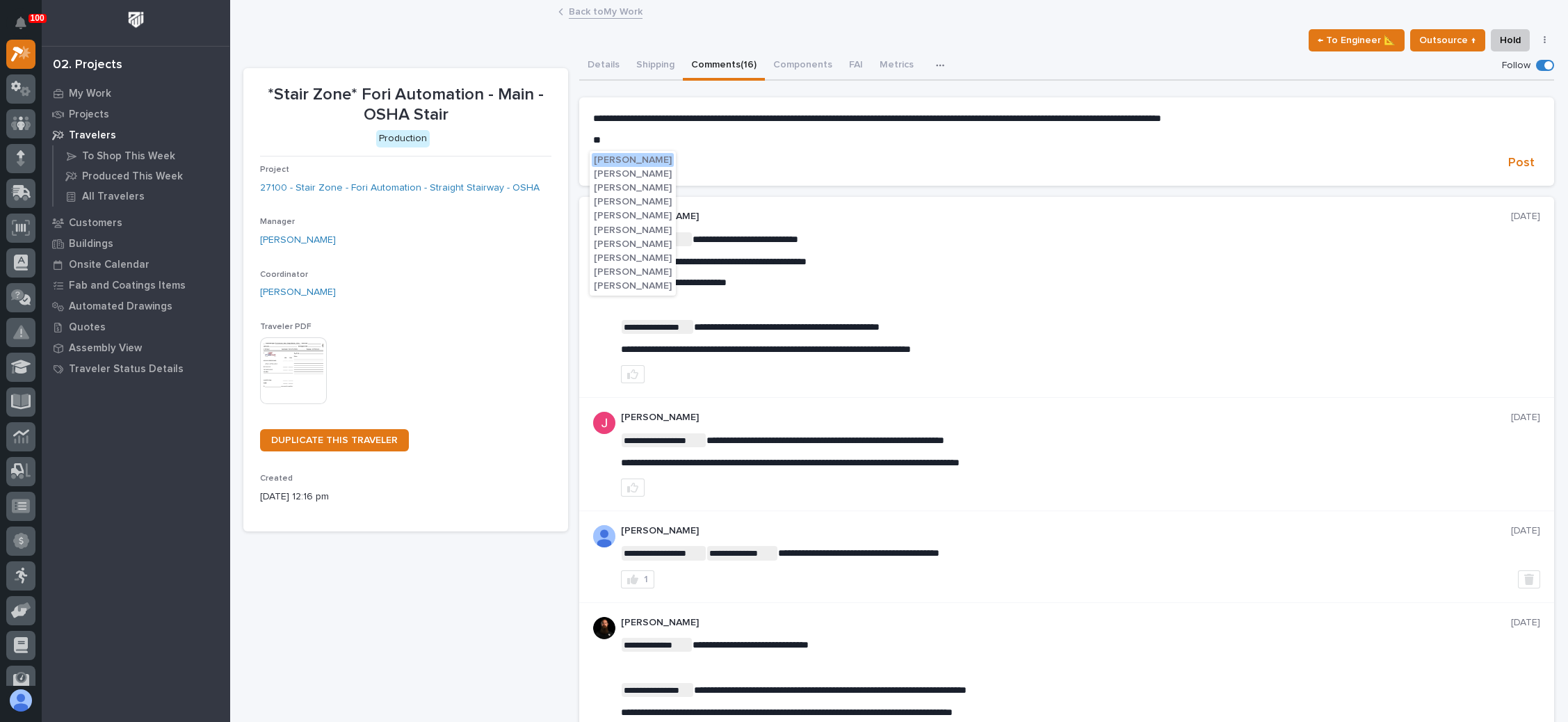
click at [635, 175] on span "[PERSON_NAME]" at bounding box center [633, 174] width 78 height 10
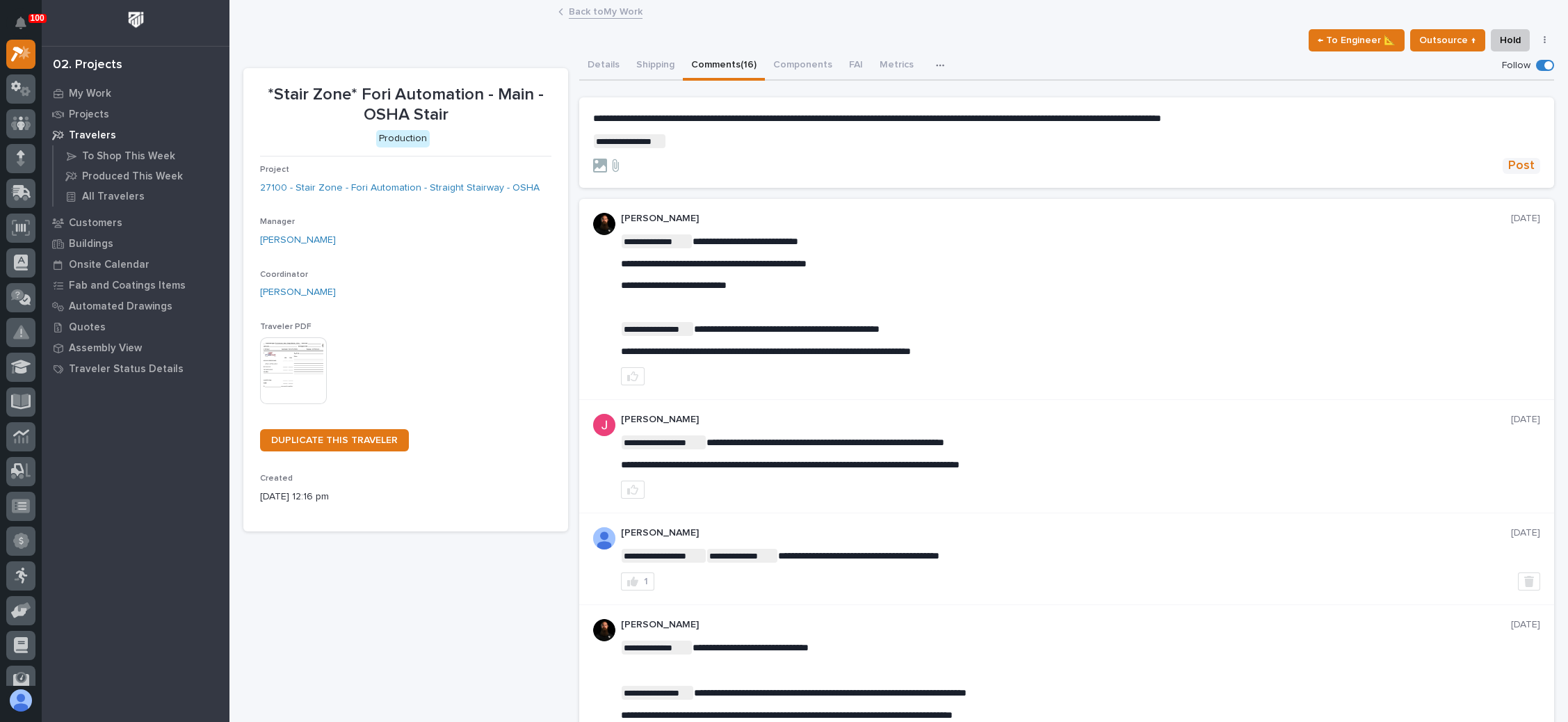
click at [1510, 162] on span "Post" at bounding box center [1521, 166] width 27 height 16
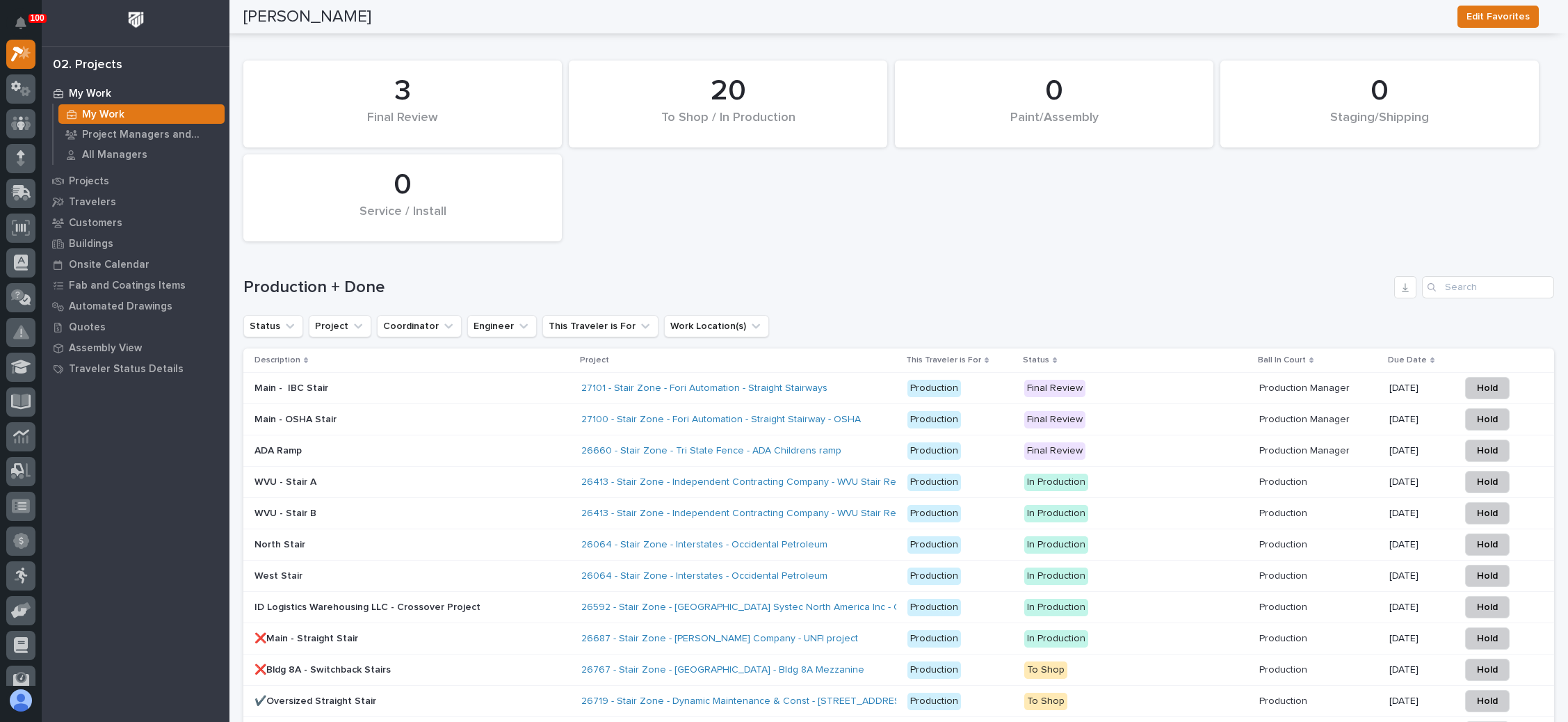
scroll to position [1982, 0]
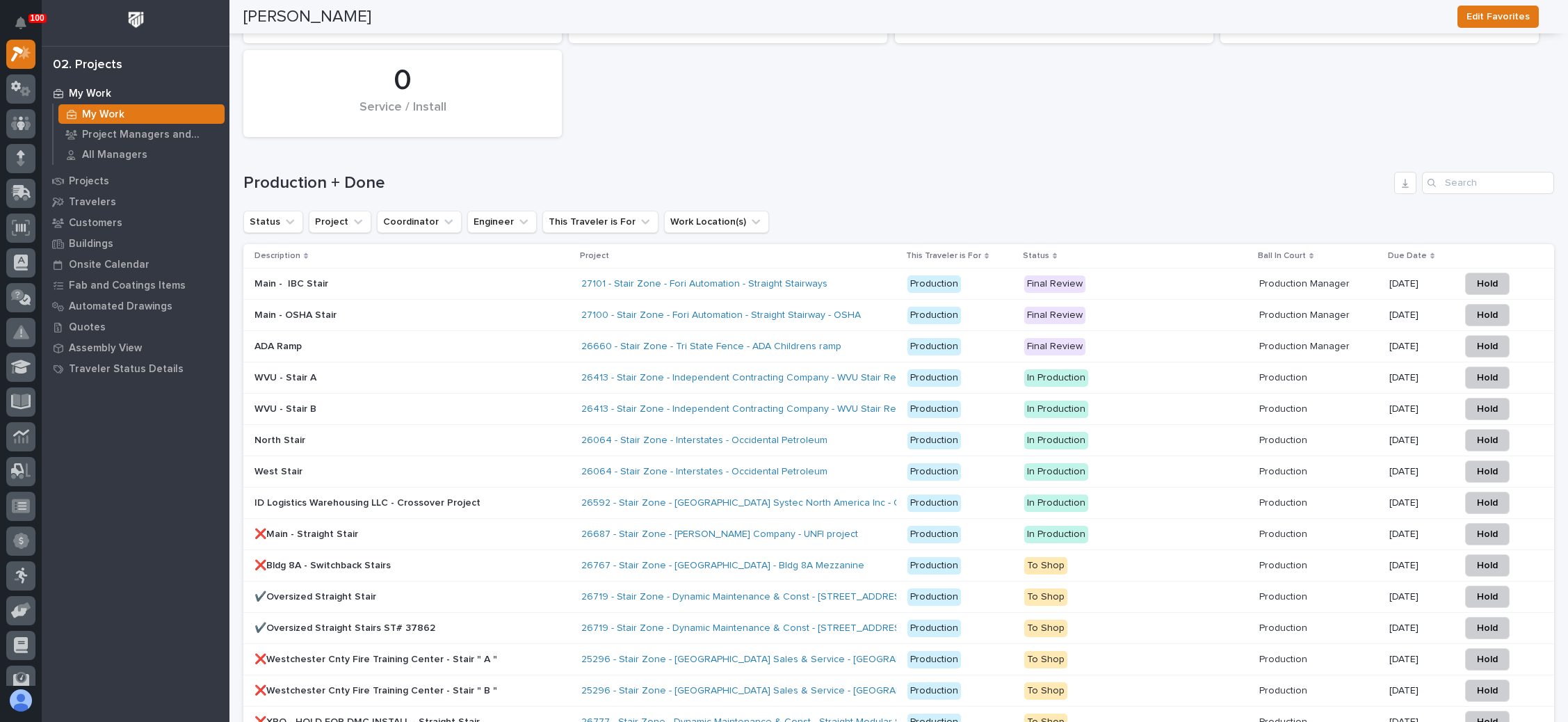
click at [1209, 307] on p "Final Review" at bounding box center [1136, 315] width 224 height 17
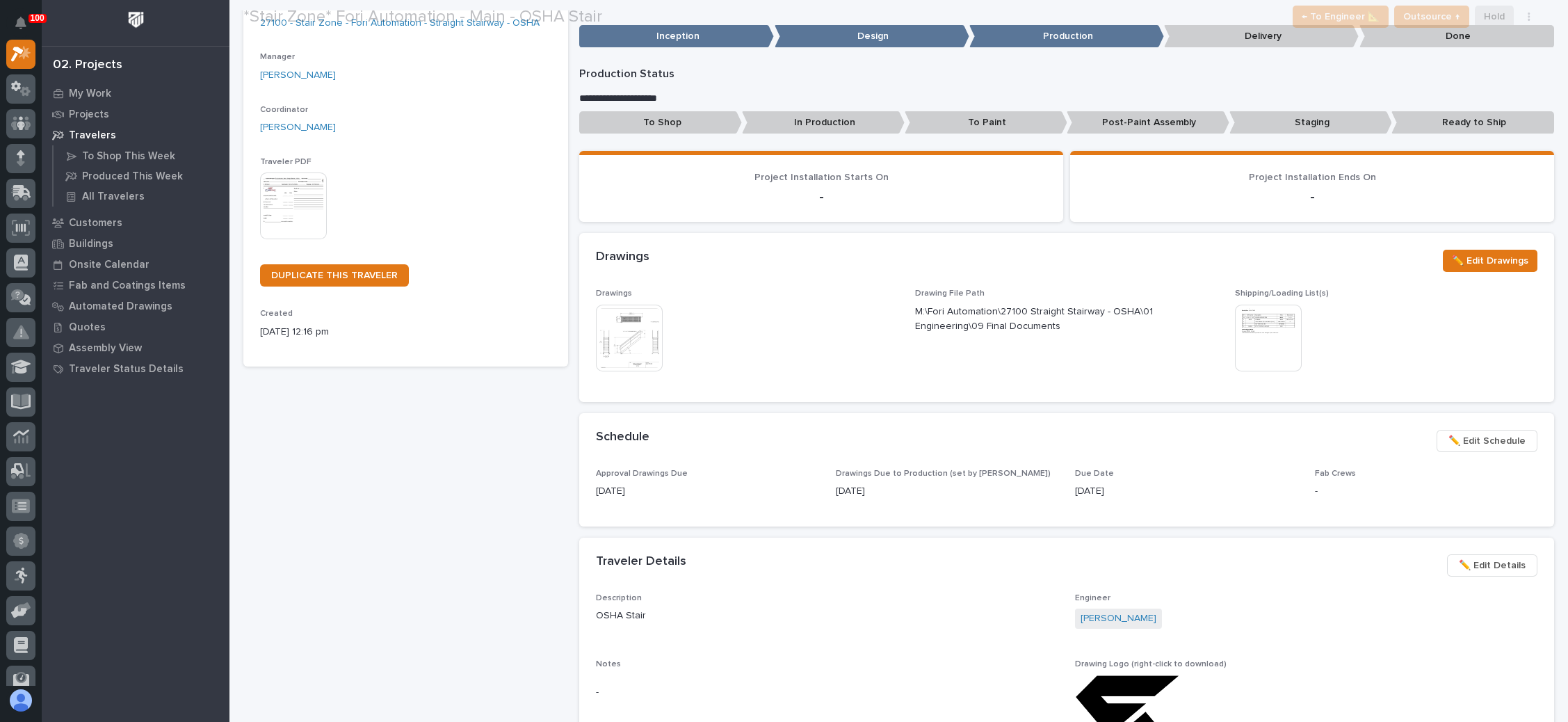
scroll to position [209, 0]
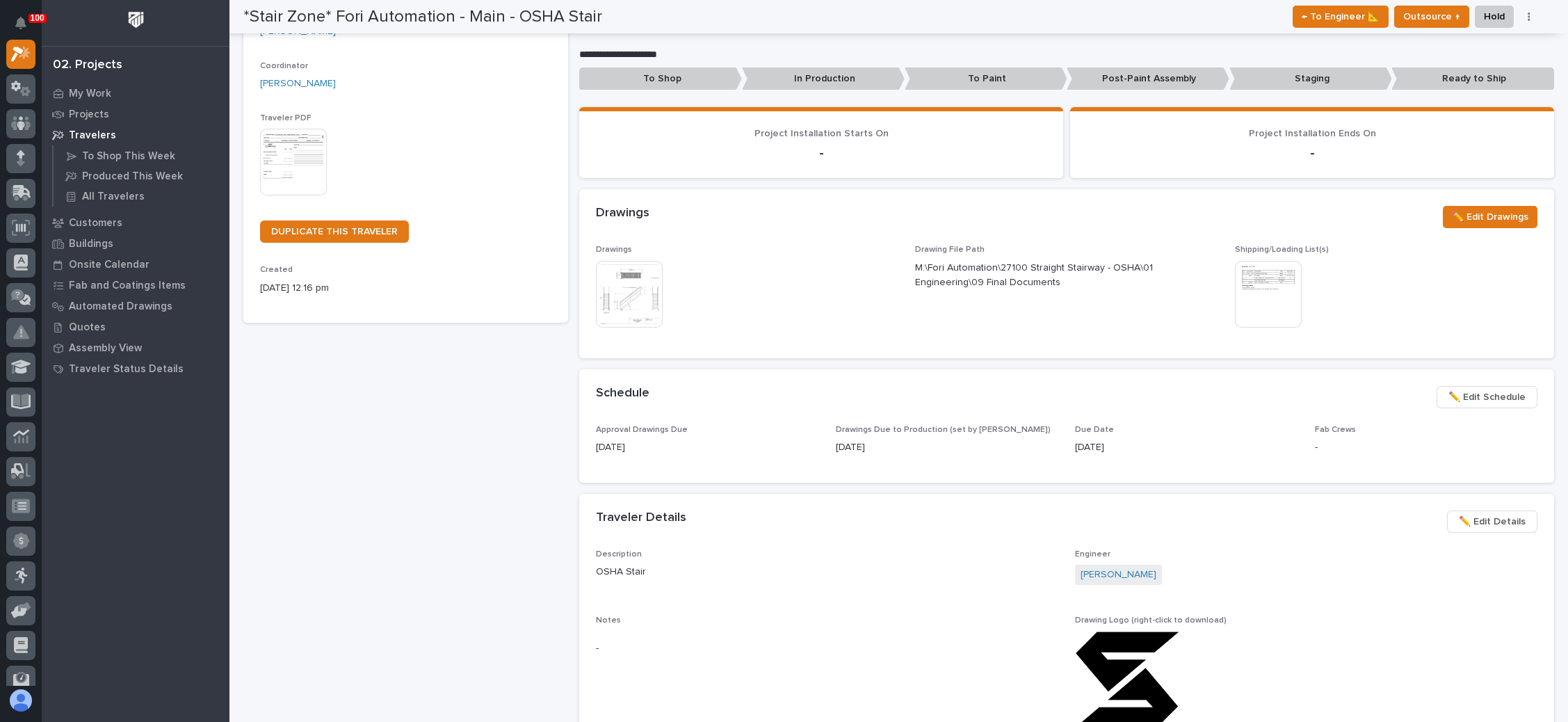
click at [1469, 390] on span "✏️ Edit Schedule" at bounding box center [1487, 397] width 77 height 17
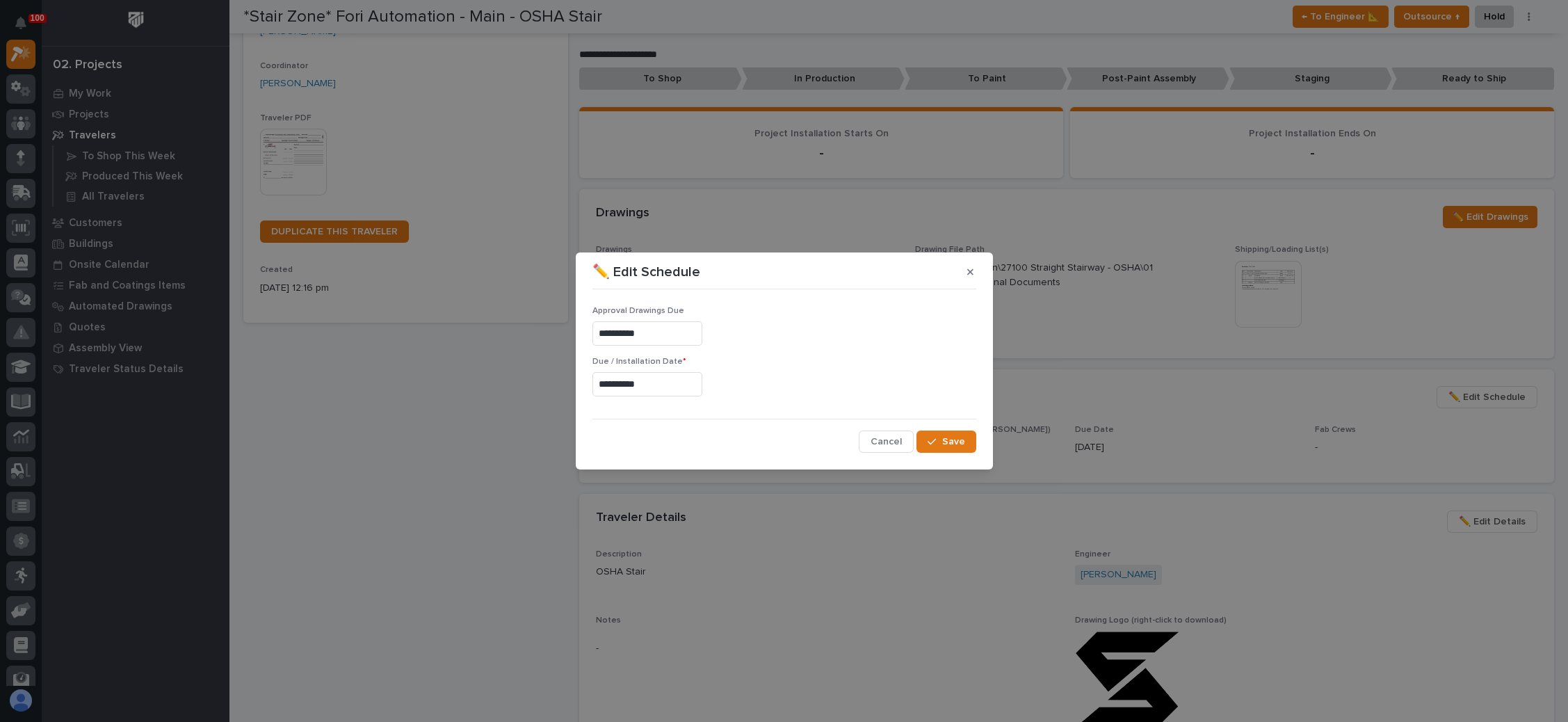
click at [657, 382] on input "**********" at bounding box center [647, 384] width 110 height 24
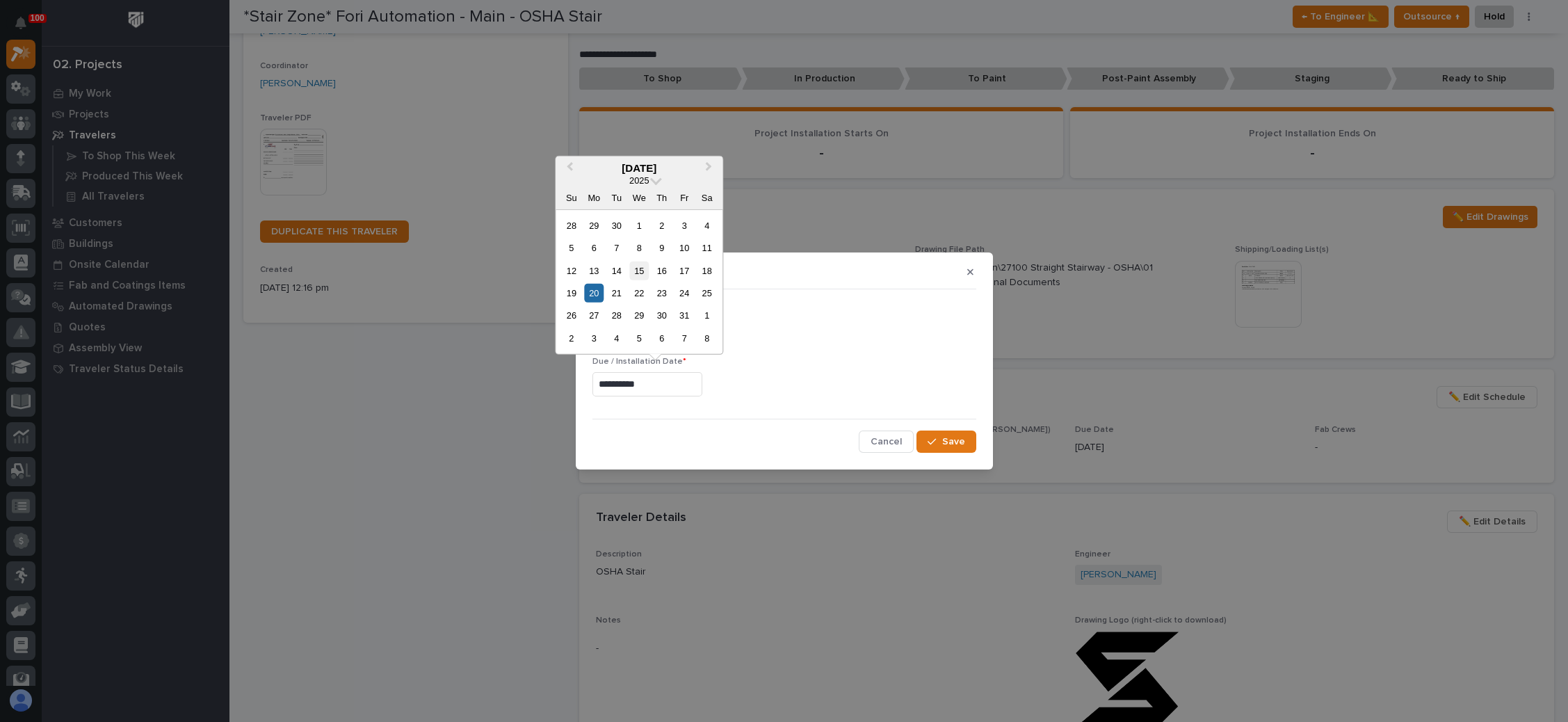
click at [639, 271] on div "15" at bounding box center [639, 270] width 19 height 19
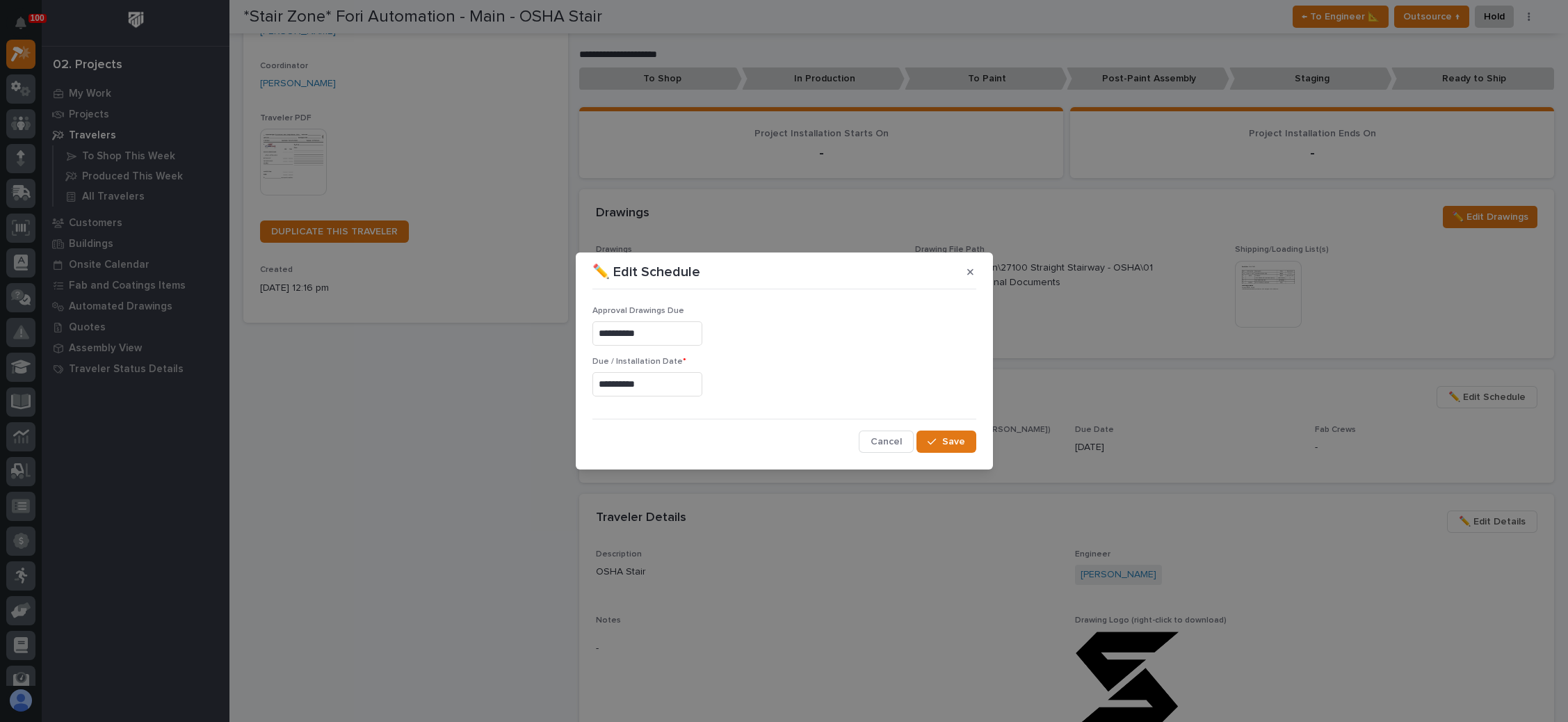
type input "**********"
click at [933, 438] on icon "button" at bounding box center [932, 442] width 9 height 10
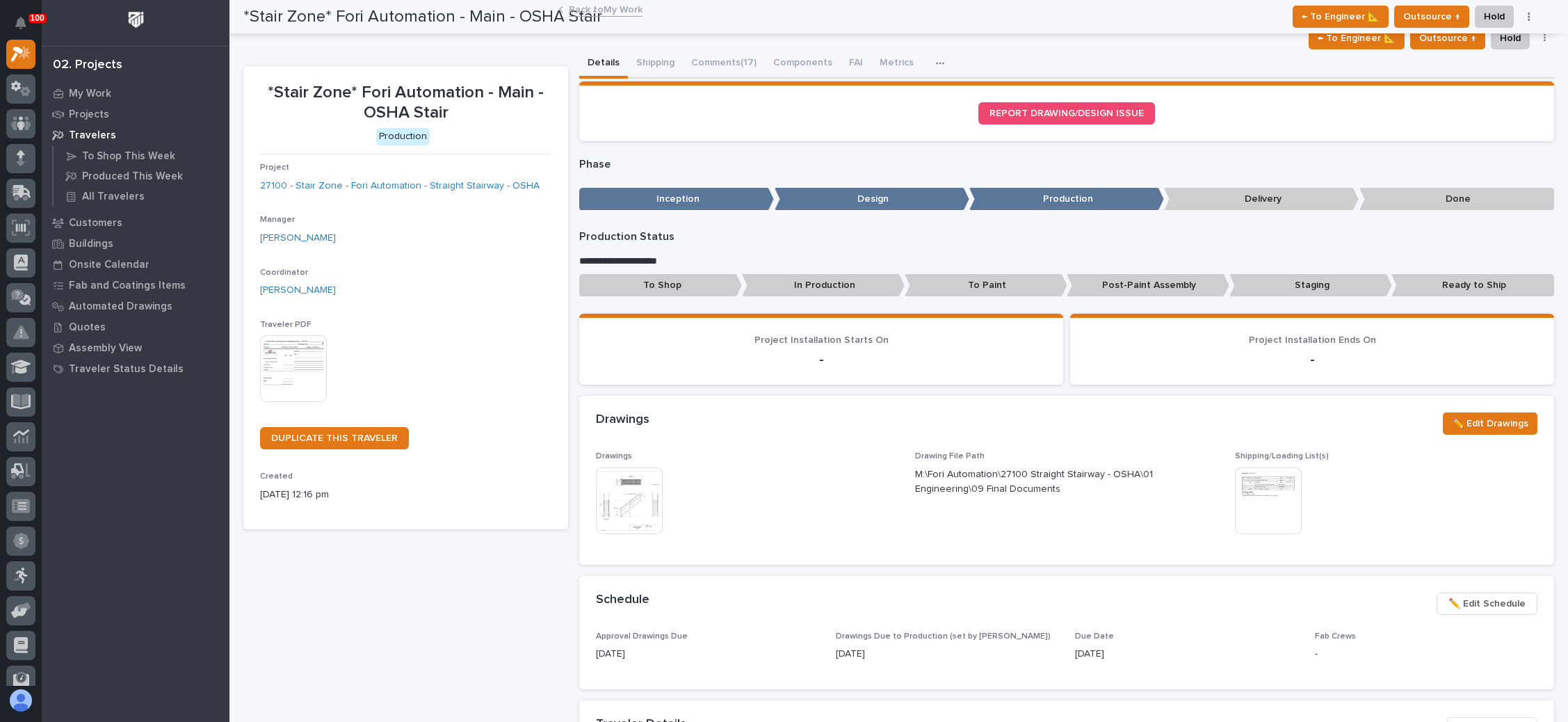
scroll to position [0, 0]
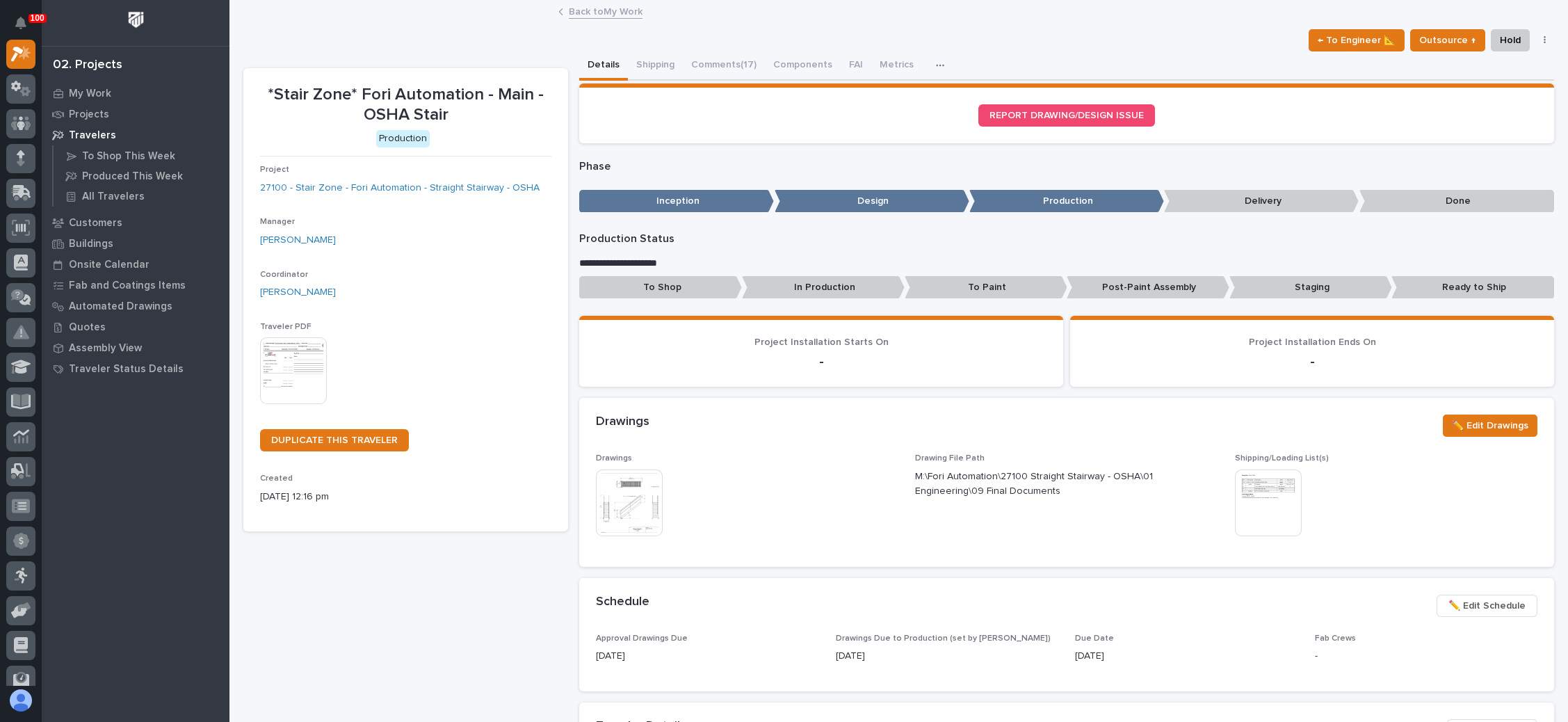
click at [595, 12] on link "Back to My Work" at bounding box center [605, 11] width 73 height 16
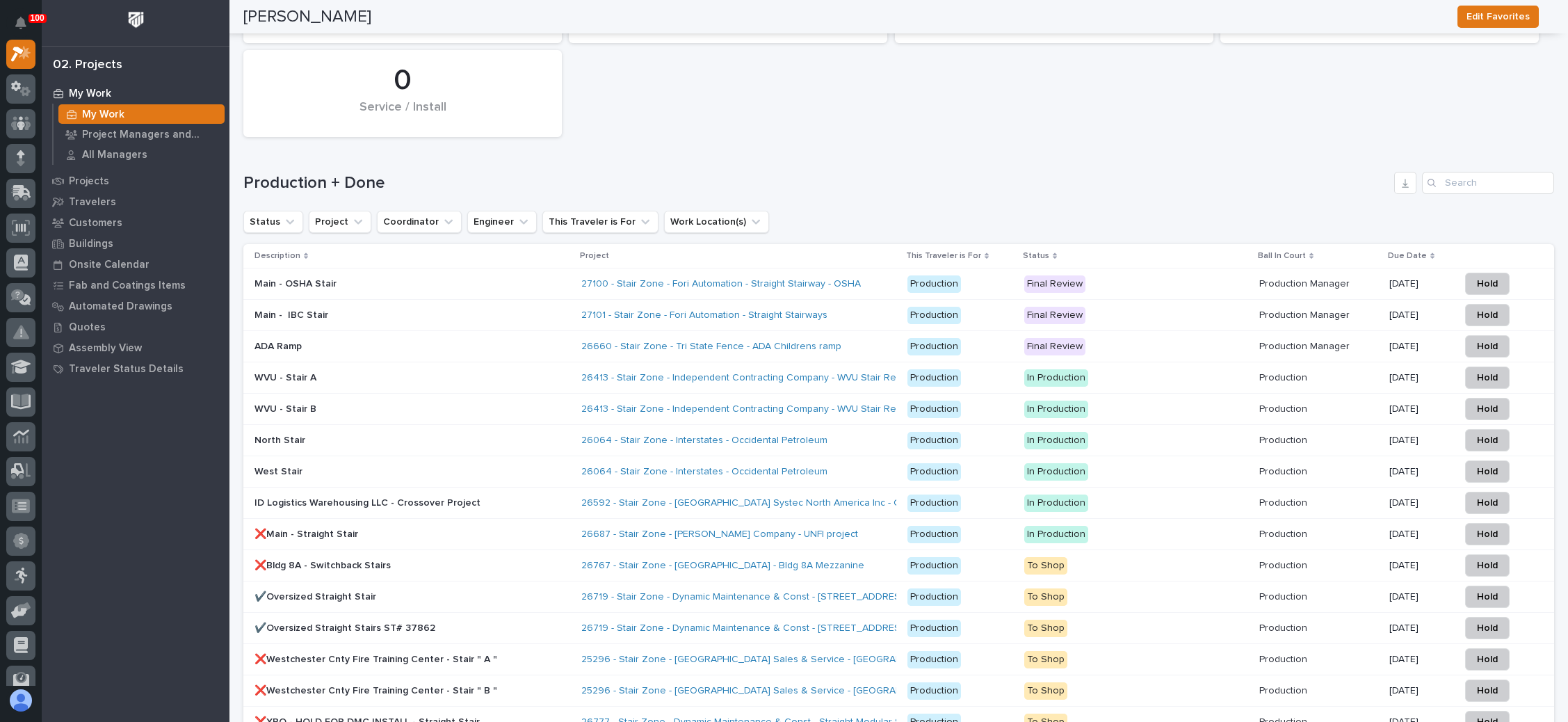
scroll to position [2086, 0]
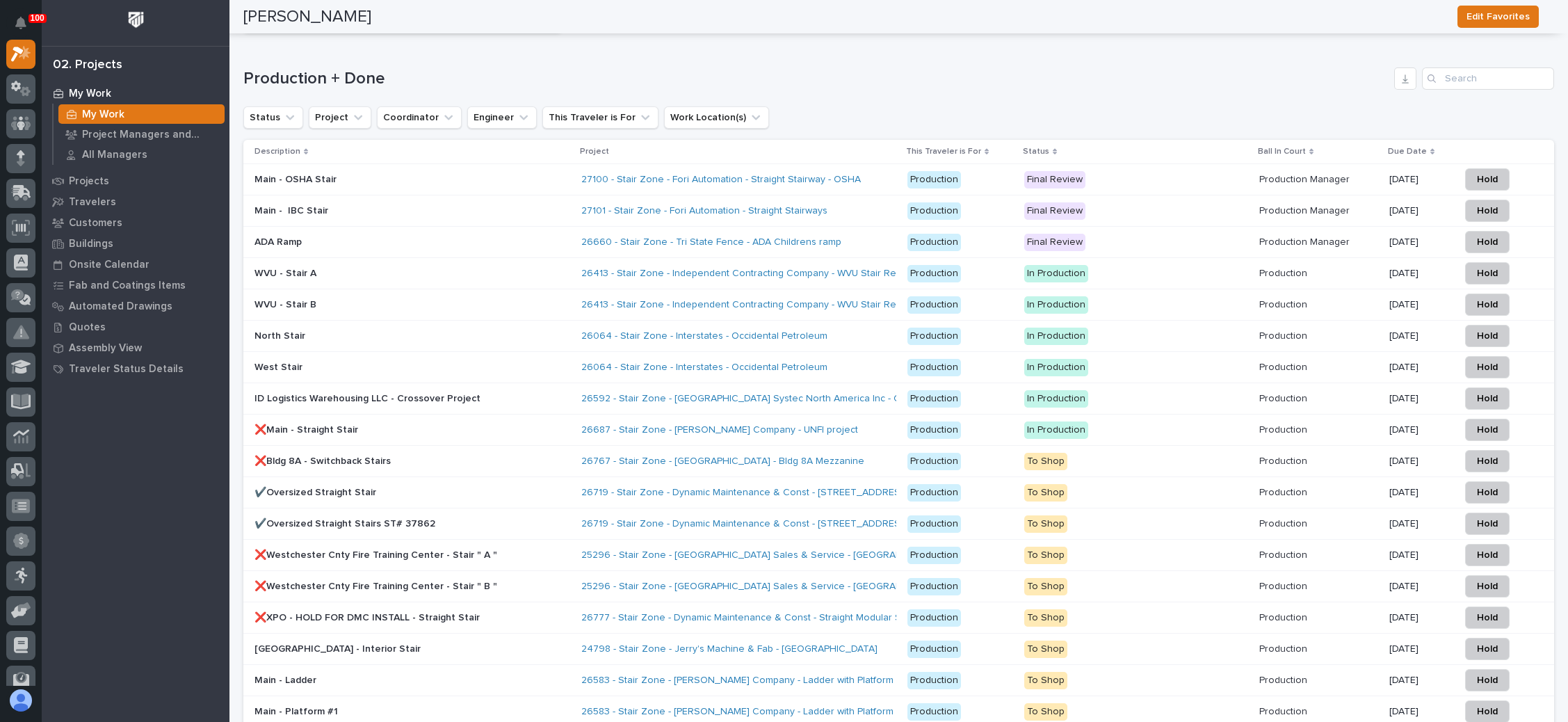
click at [1430, 149] on icon at bounding box center [1433, 152] width 4 height 6
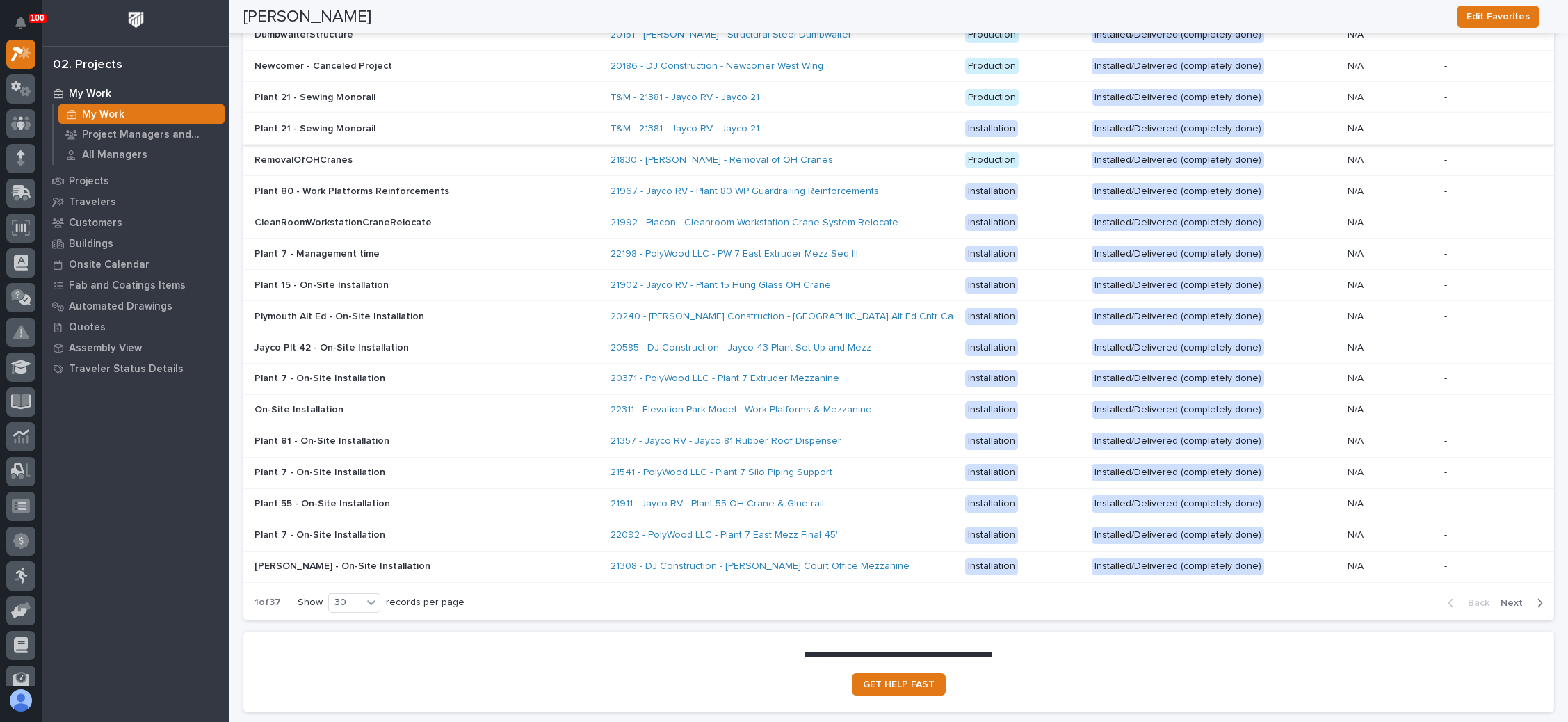
scroll to position [2687, 0]
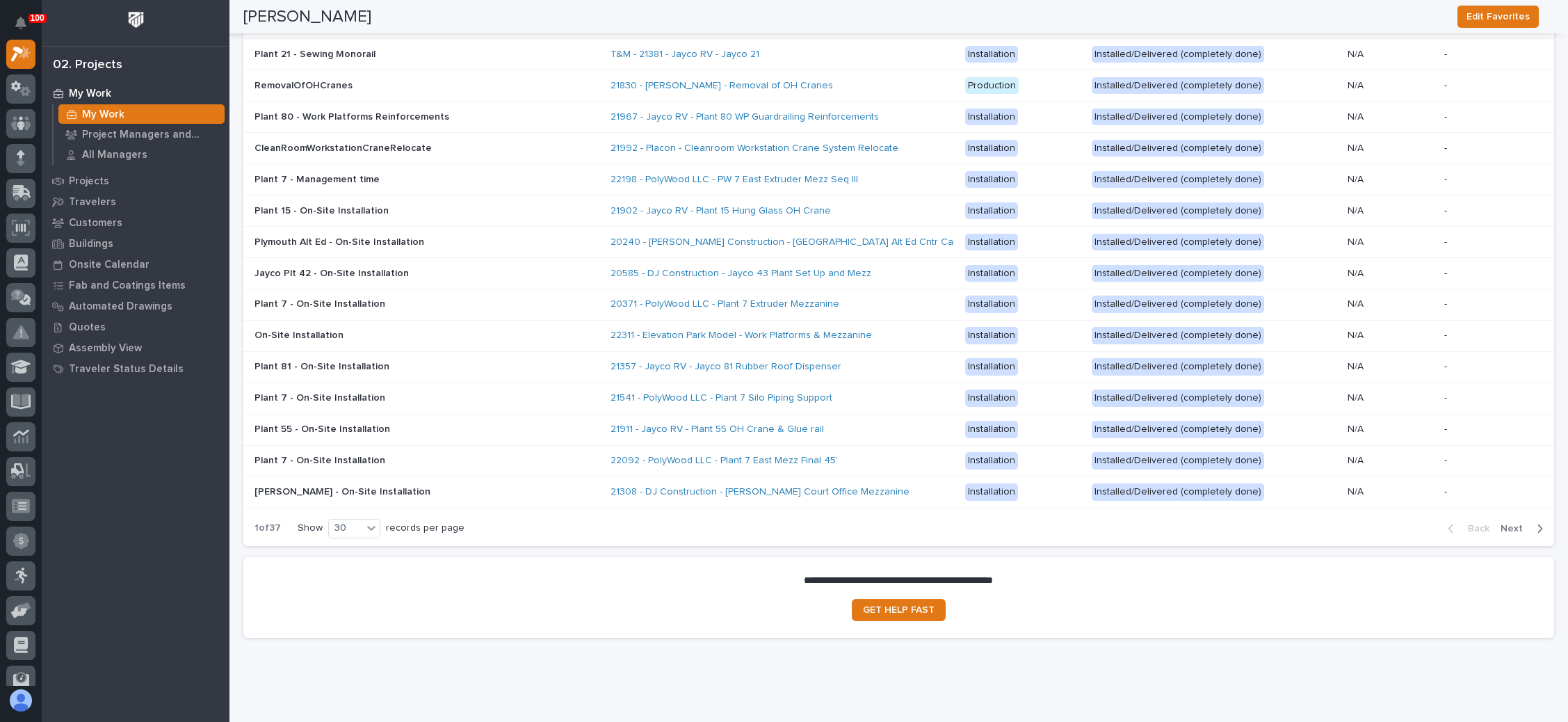
click at [1501, 522] on span "Next" at bounding box center [1516, 528] width 31 height 12
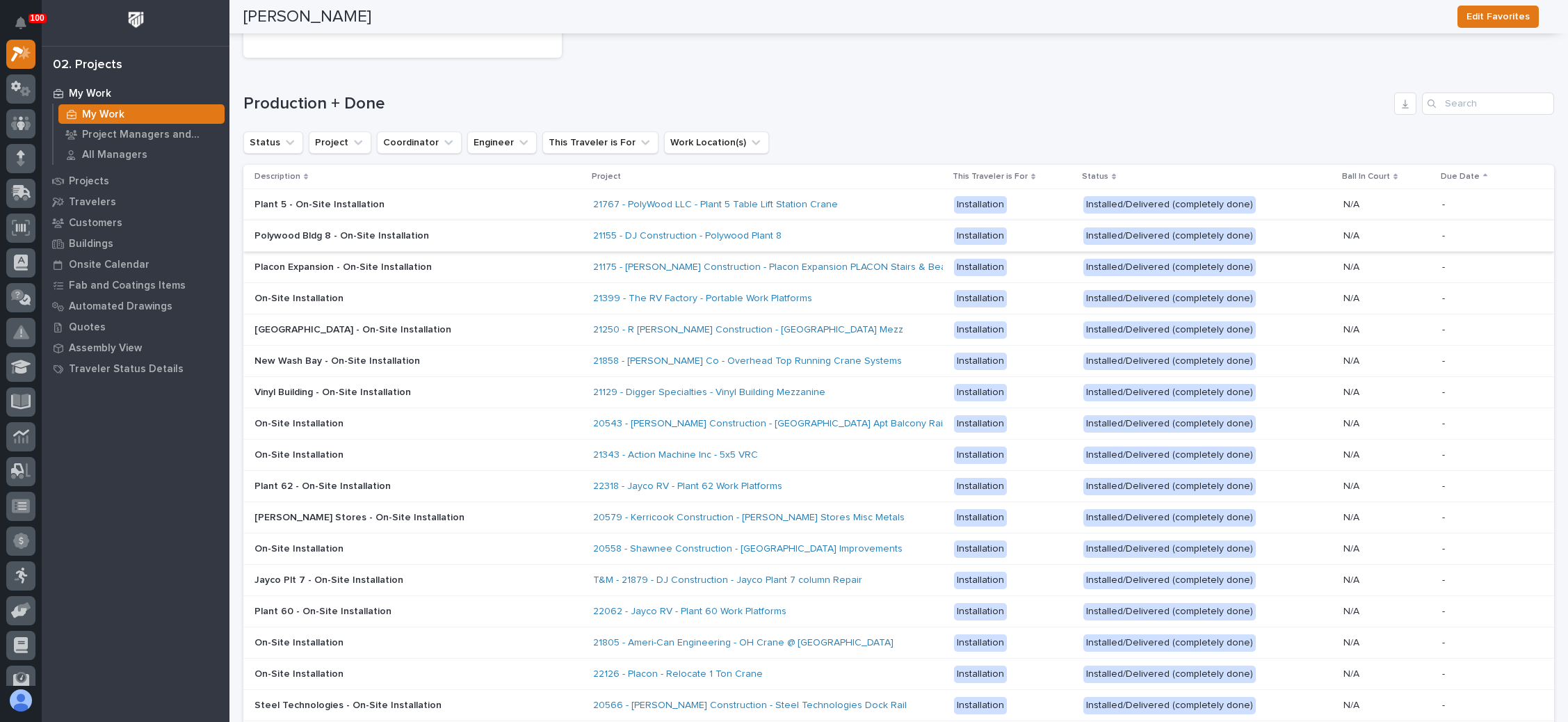
scroll to position [1748, 0]
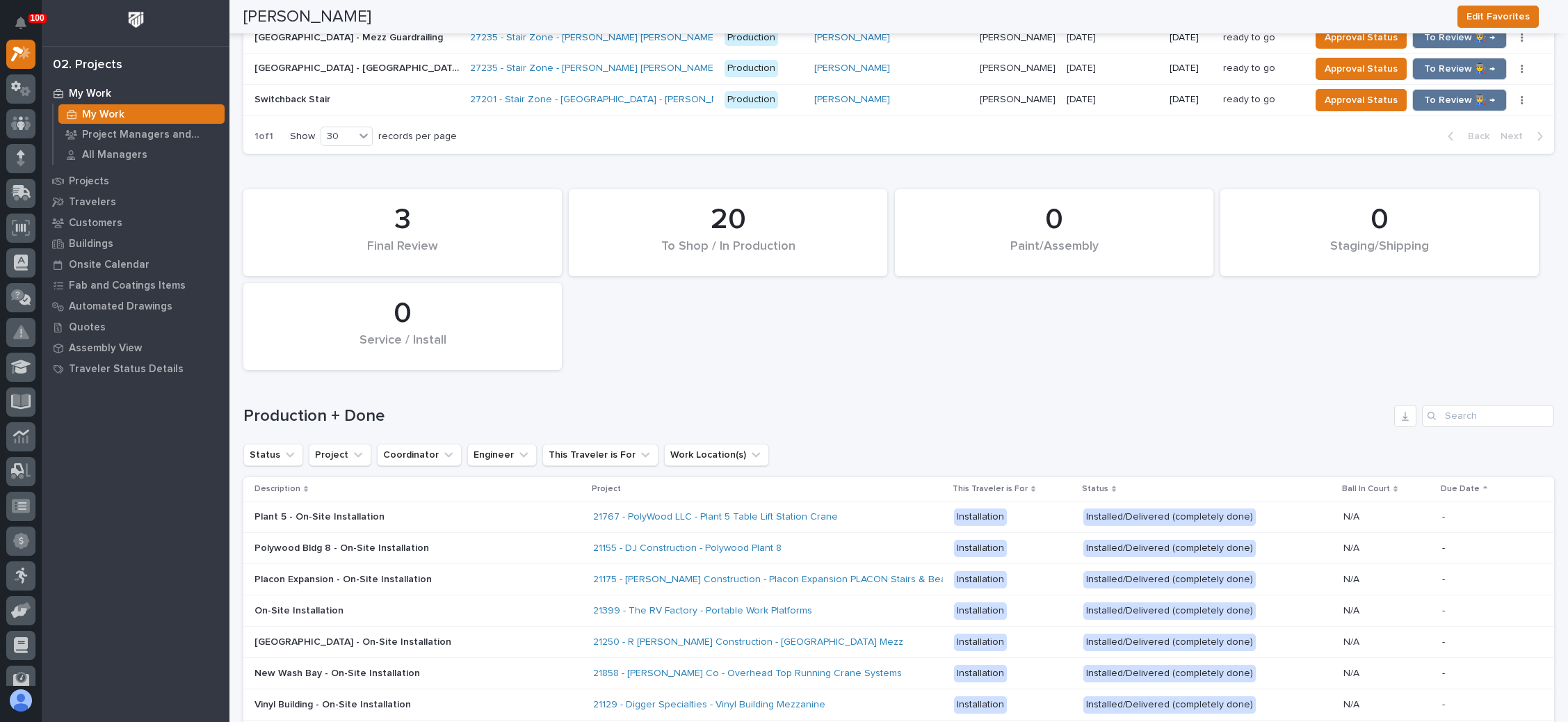
click at [1483, 485] on icon at bounding box center [1485, 489] width 4 height 7
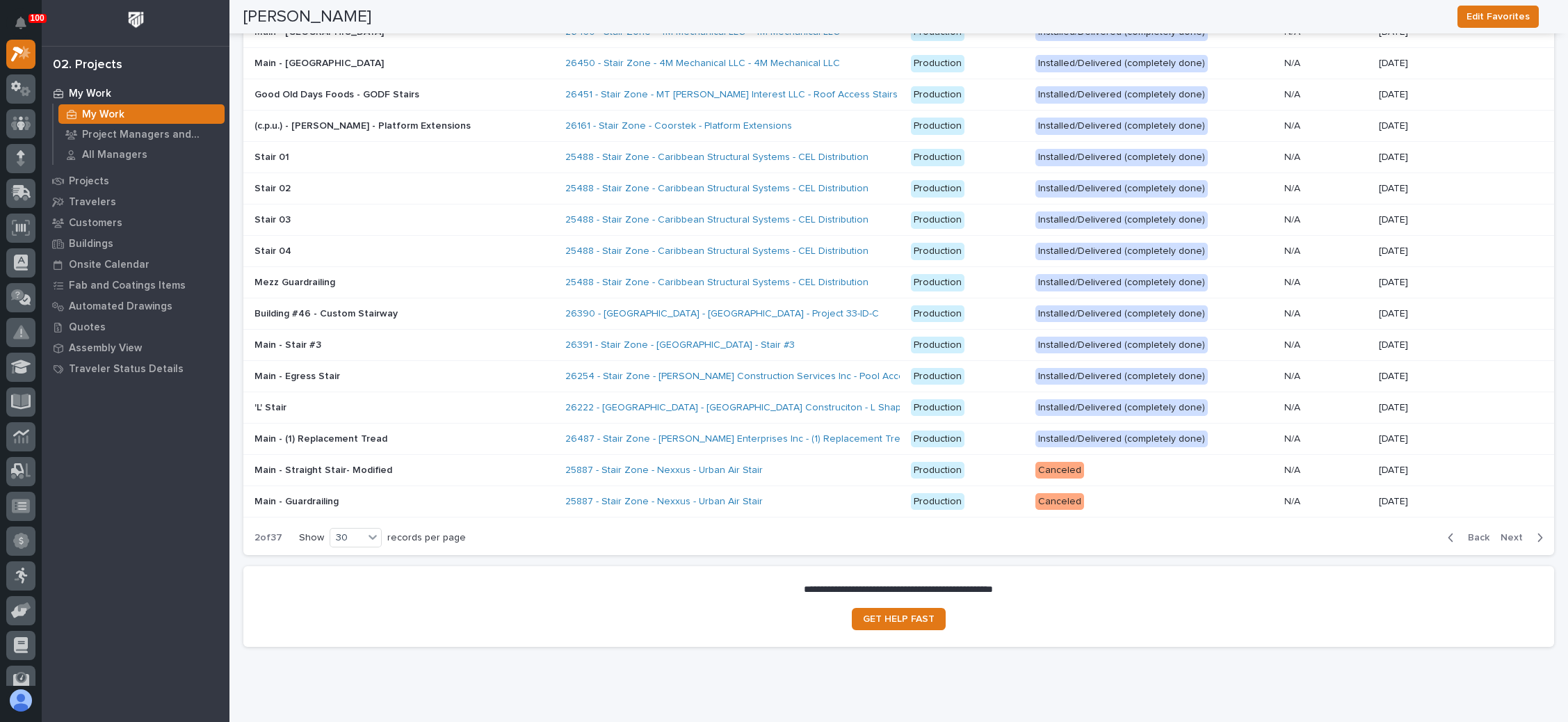
scroll to position [2687, 0]
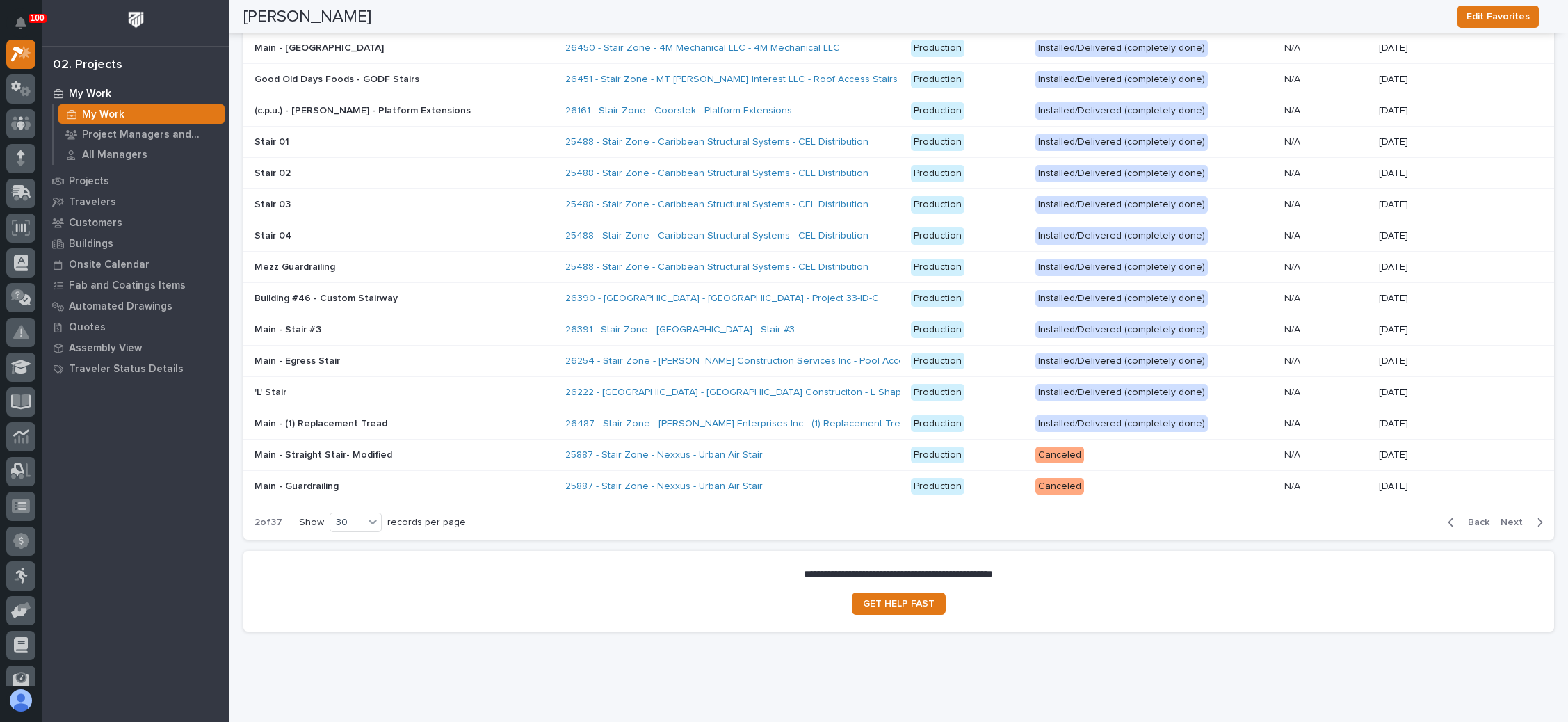
click at [1448, 516] on icon "button" at bounding box center [1451, 522] width 6 height 12
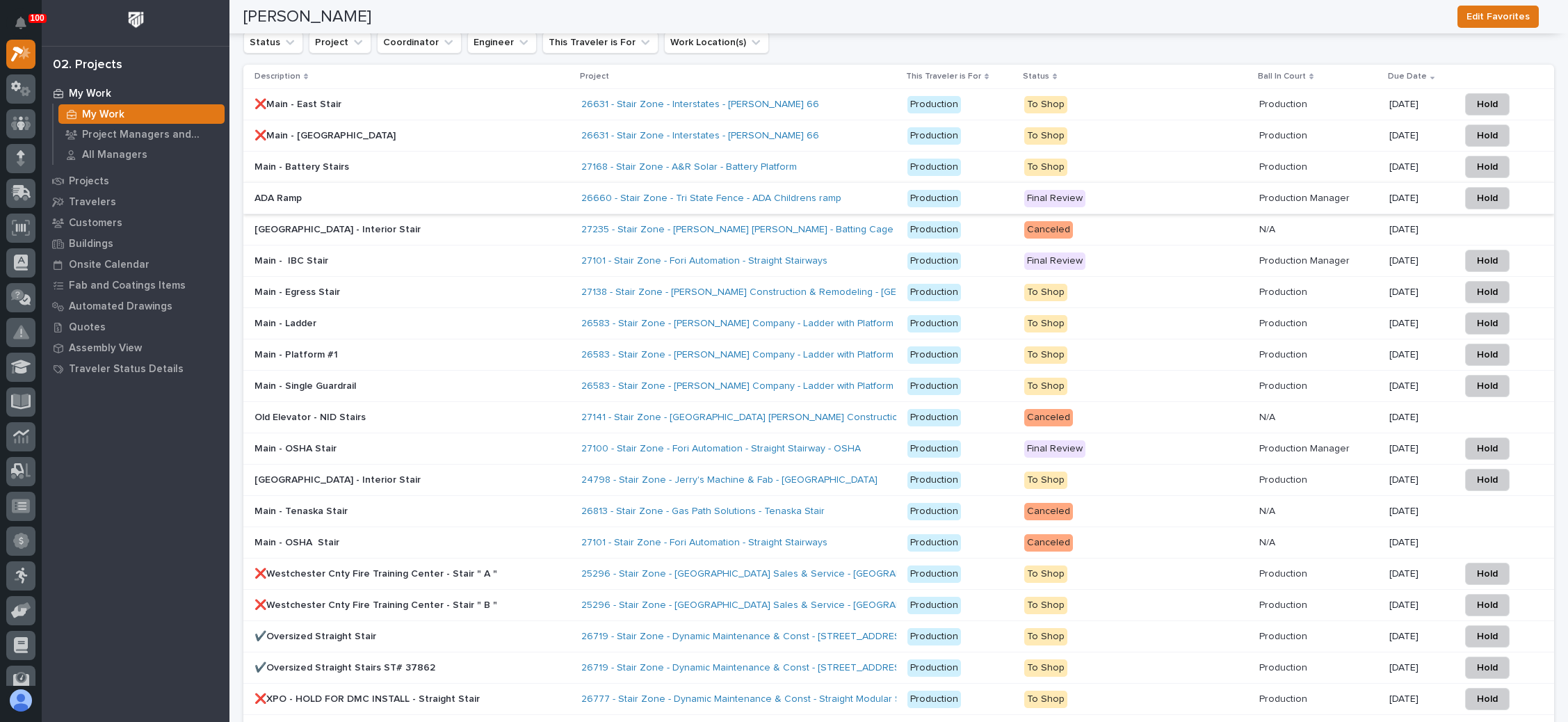
scroll to position [2061, 0]
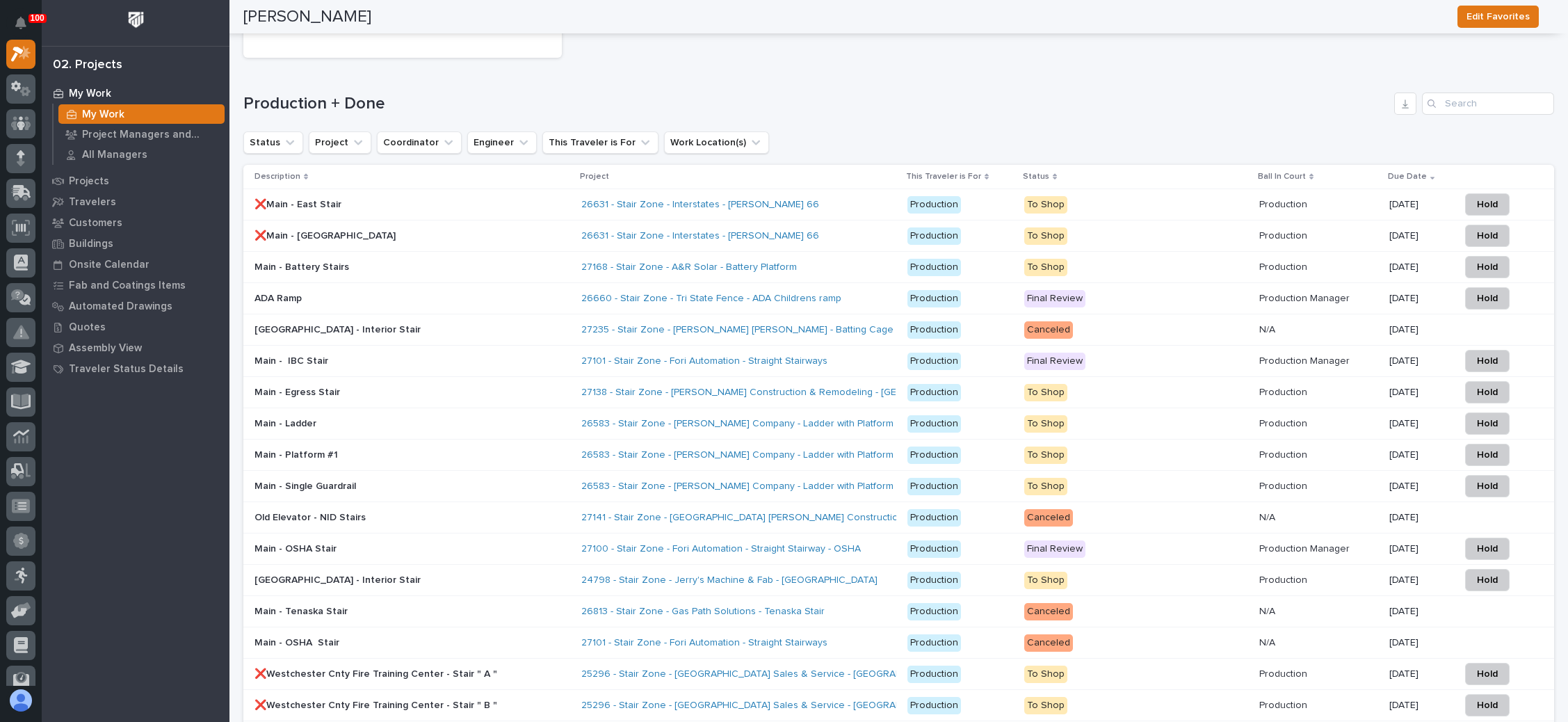
click at [1037, 169] on div "Status" at bounding box center [1136, 176] width 227 height 15
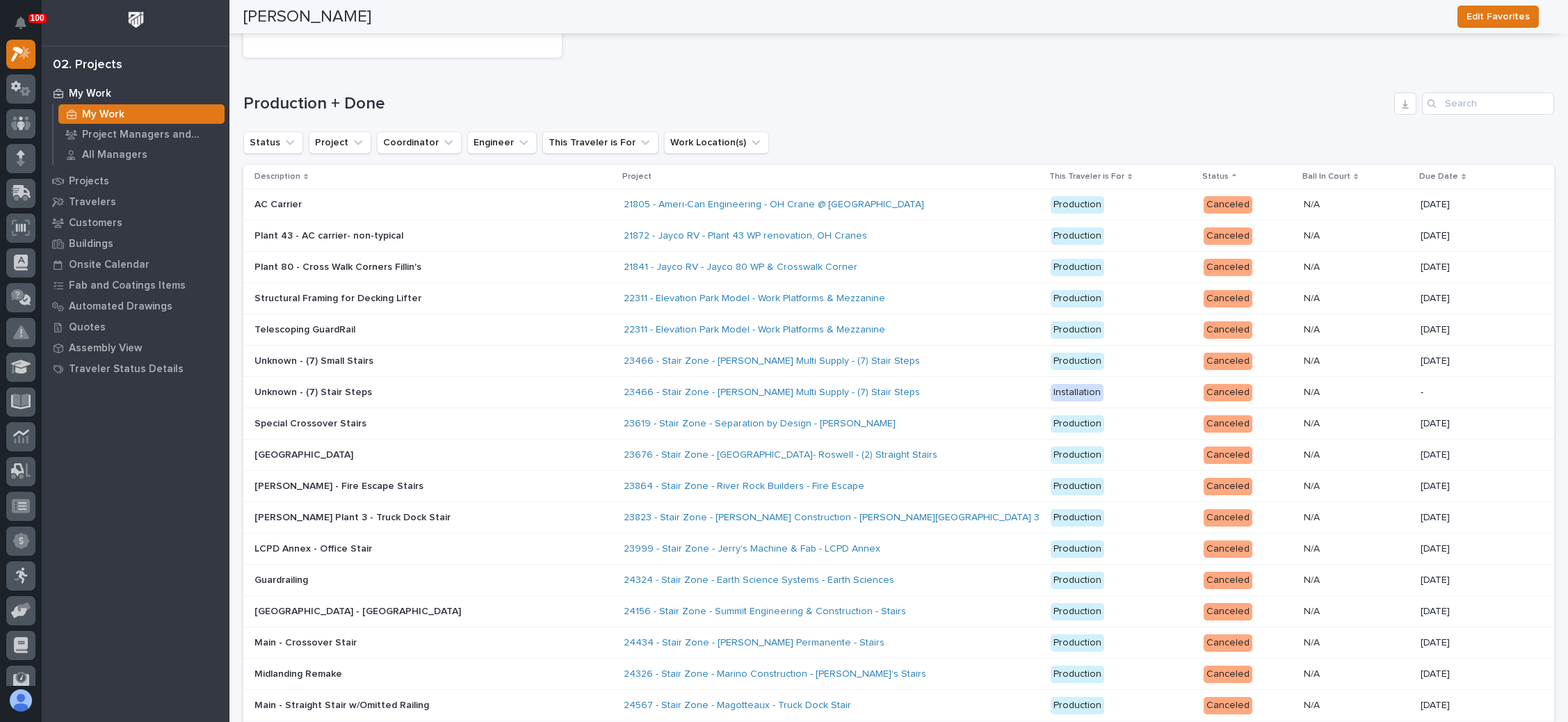
click at [1220, 169] on div "Status" at bounding box center [1248, 176] width 92 height 15
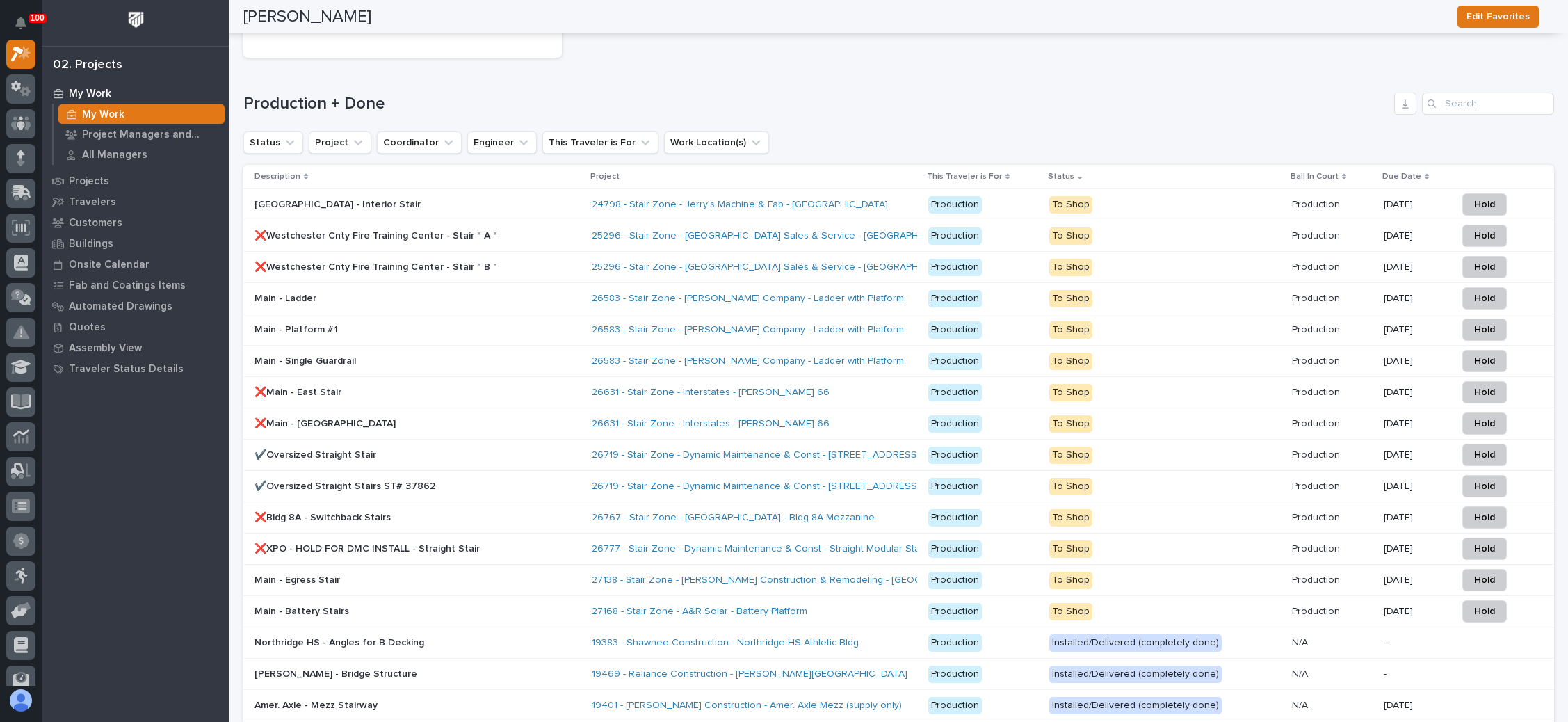
click at [536, 506] on div "❌Bldg 8A - Switchback Stairs" at bounding box center [418, 518] width 326 height 23
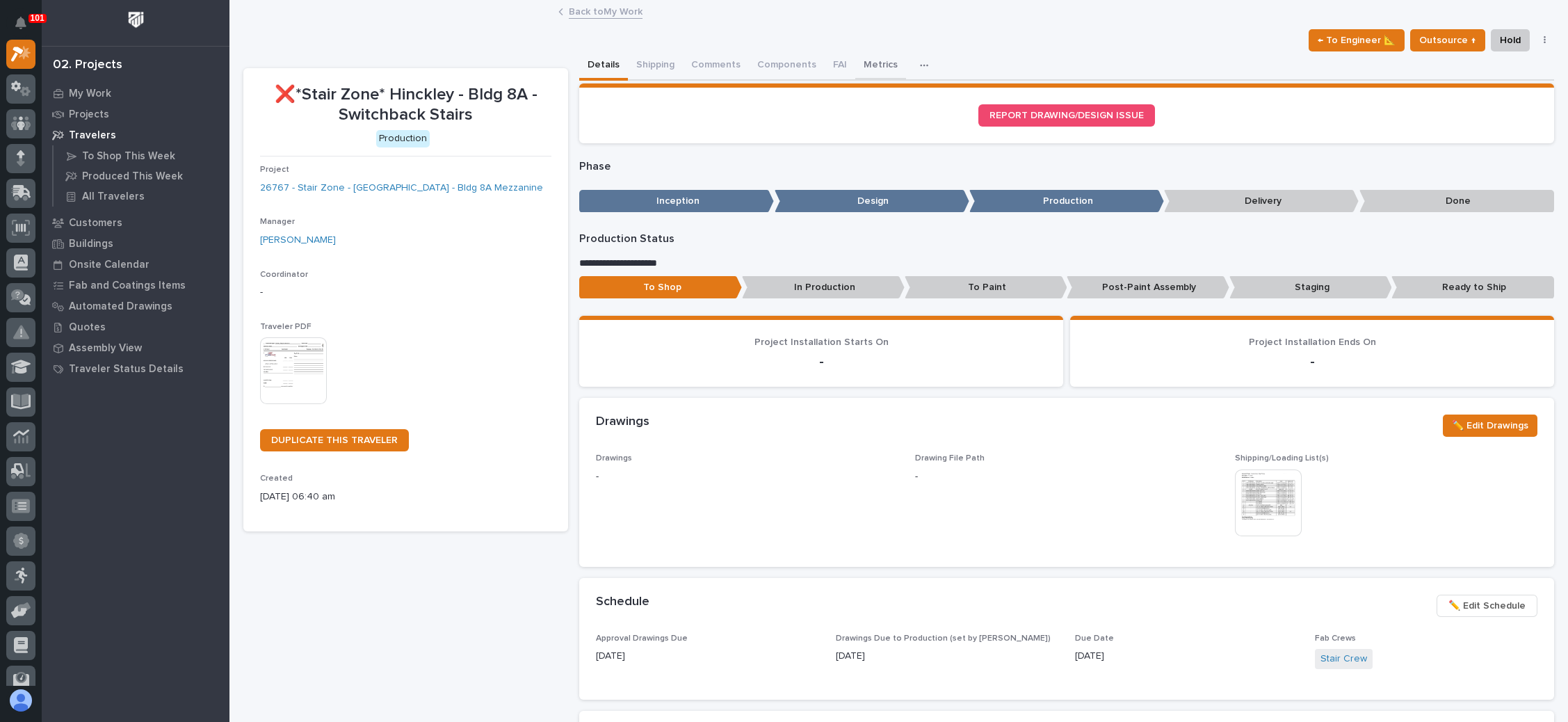
click at [875, 60] on button "Metrics" at bounding box center [880, 66] width 51 height 30
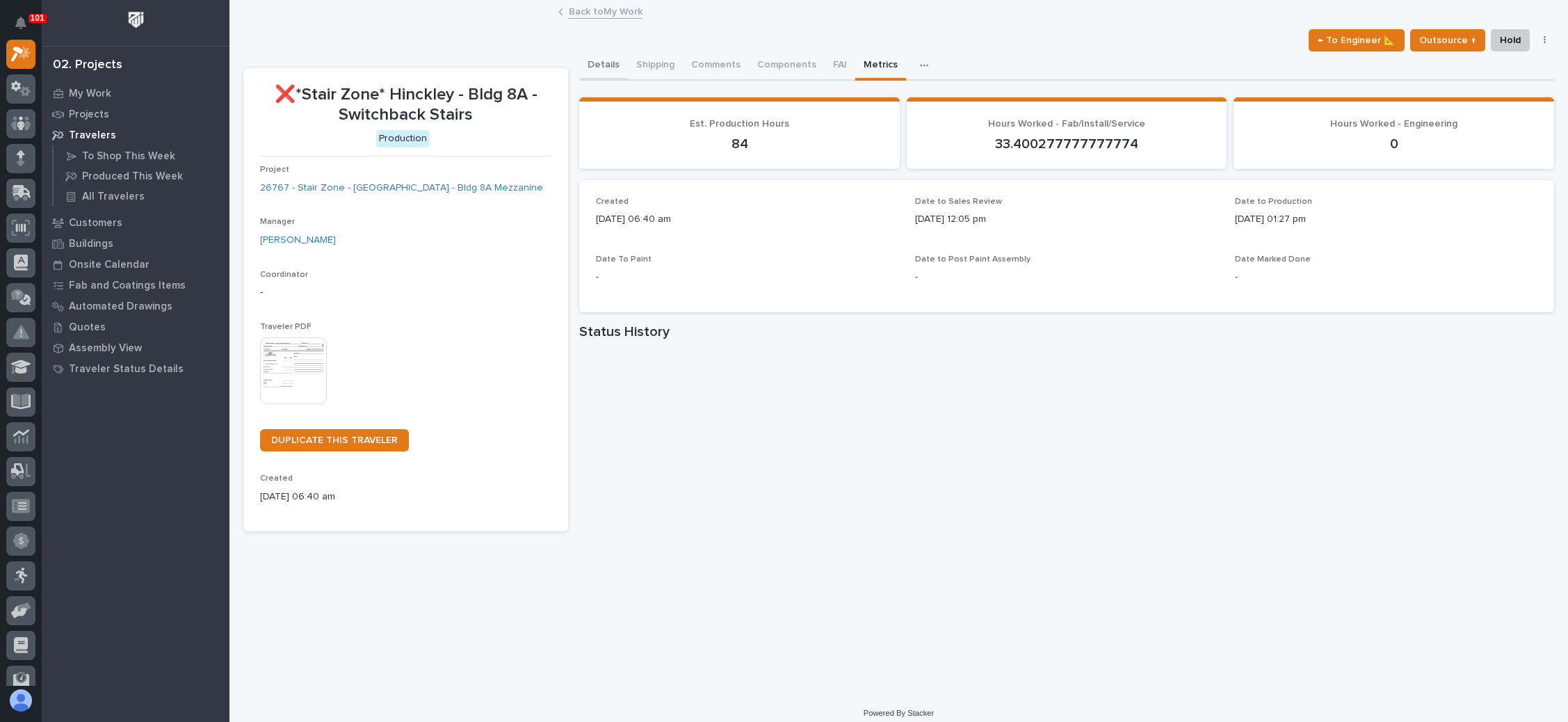
click at [591, 60] on button "Details" at bounding box center [604, 66] width 49 height 30
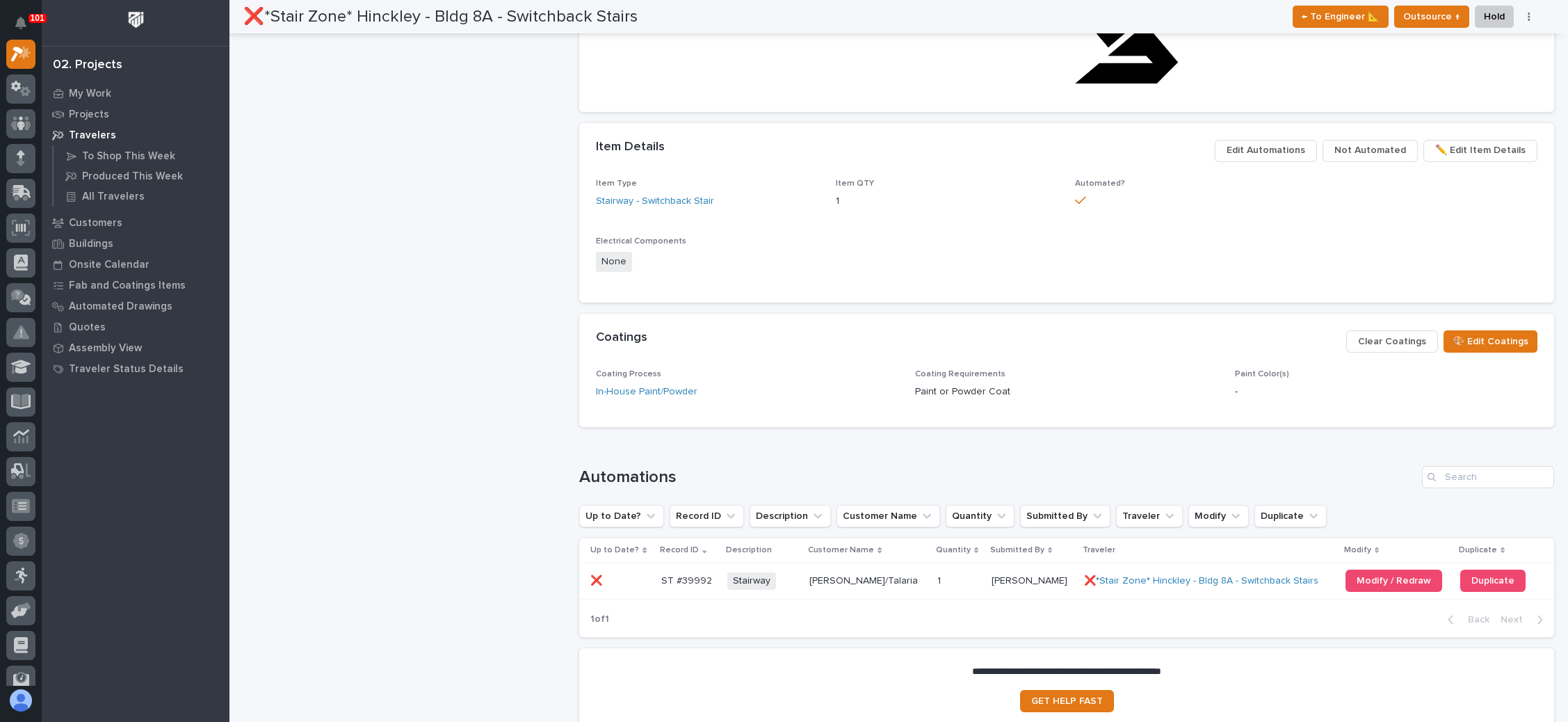
scroll to position [939, 0]
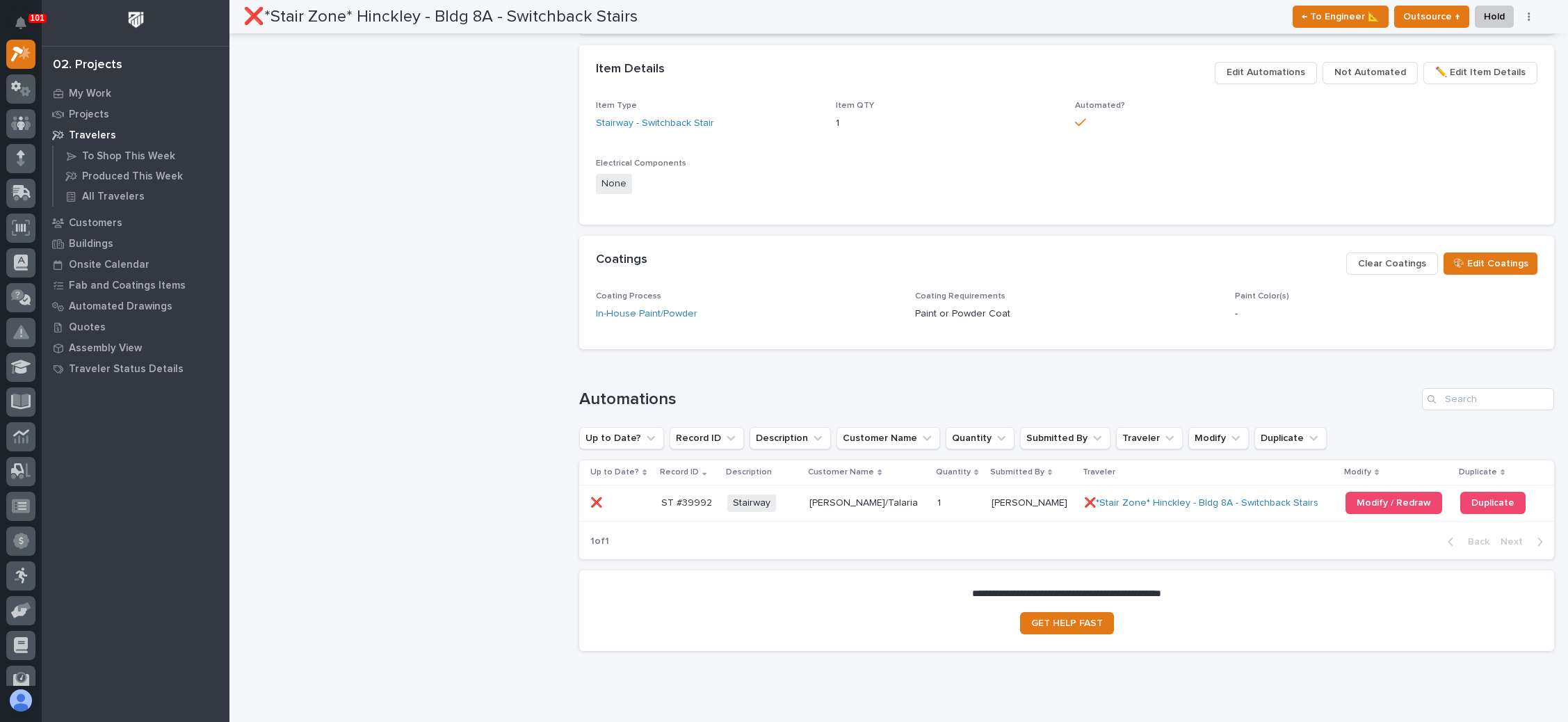
click at [937, 497] on p at bounding box center [959, 503] width 43 height 12
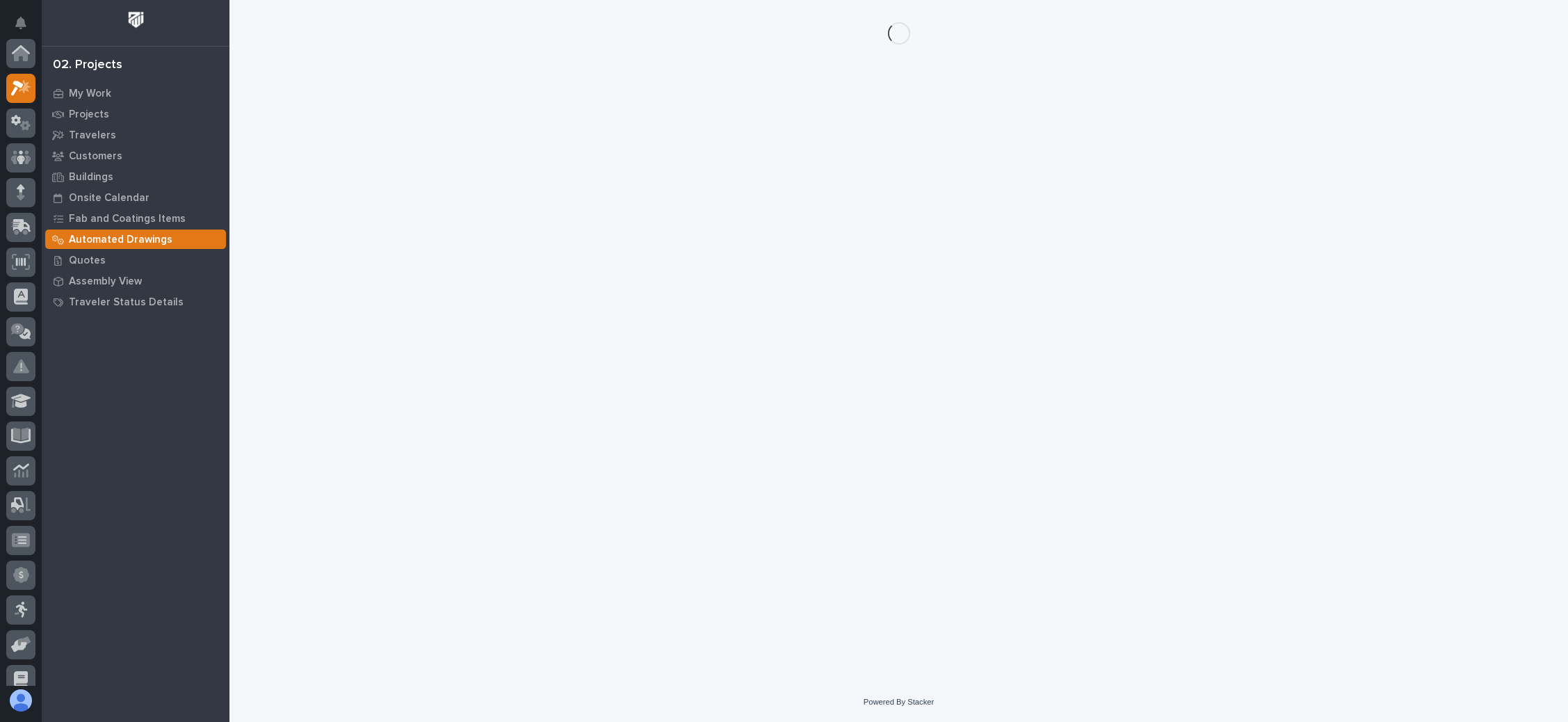
scroll to position [34, 0]
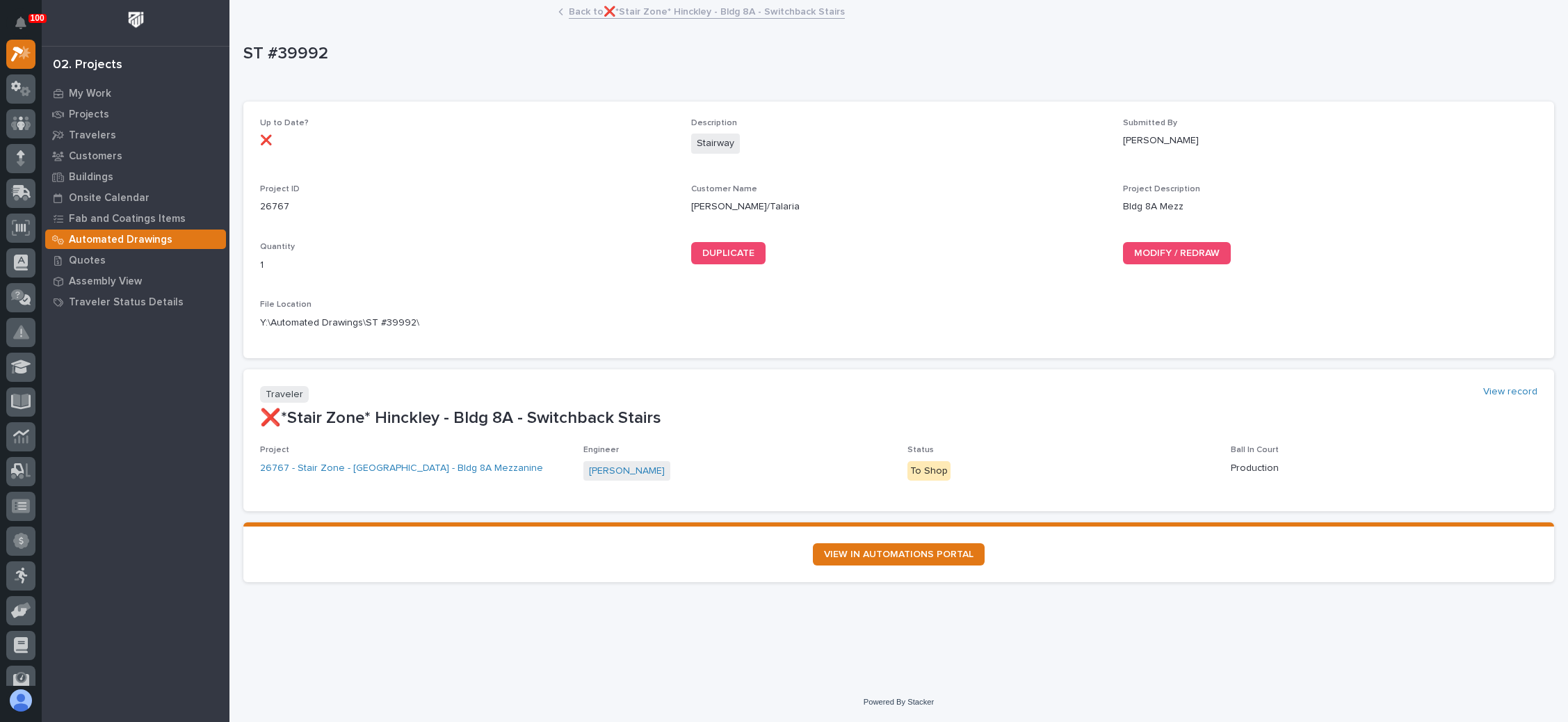
drag, startPoint x: 734, startPoint y: 377, endPoint x: 742, endPoint y: 374, distance: 8.5
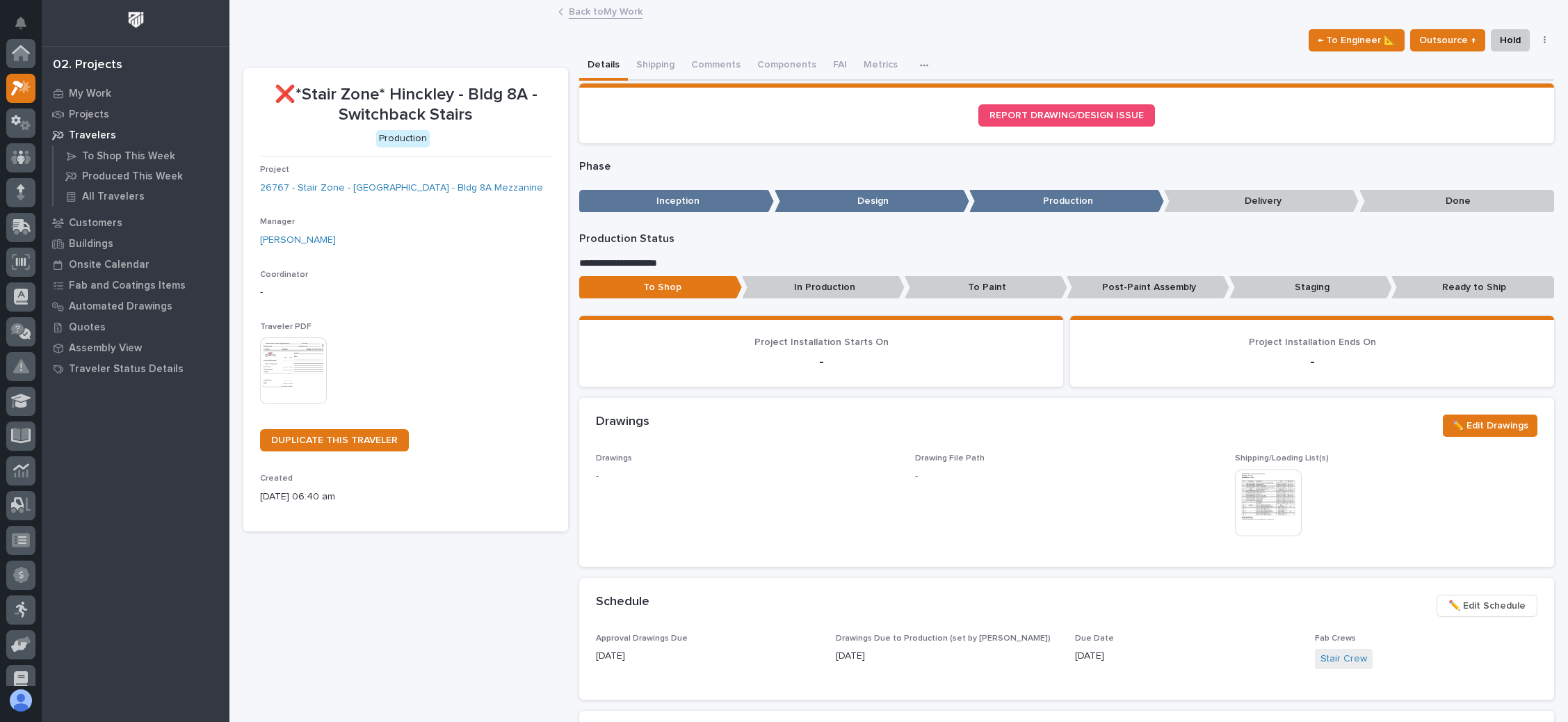
scroll to position [34, 0]
click at [870, 62] on button "Metrics" at bounding box center [880, 66] width 51 height 30
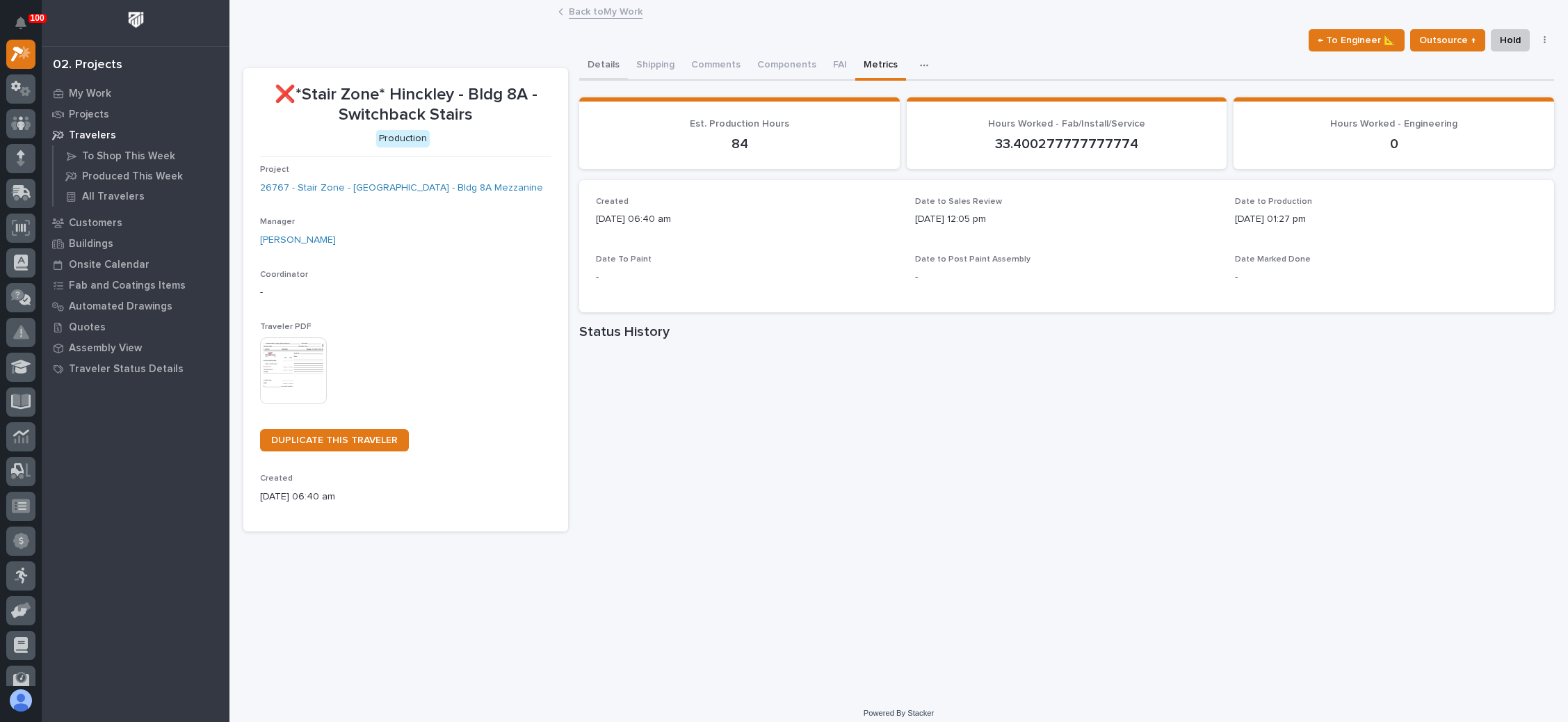
click at [601, 59] on button "Details" at bounding box center [604, 66] width 49 height 30
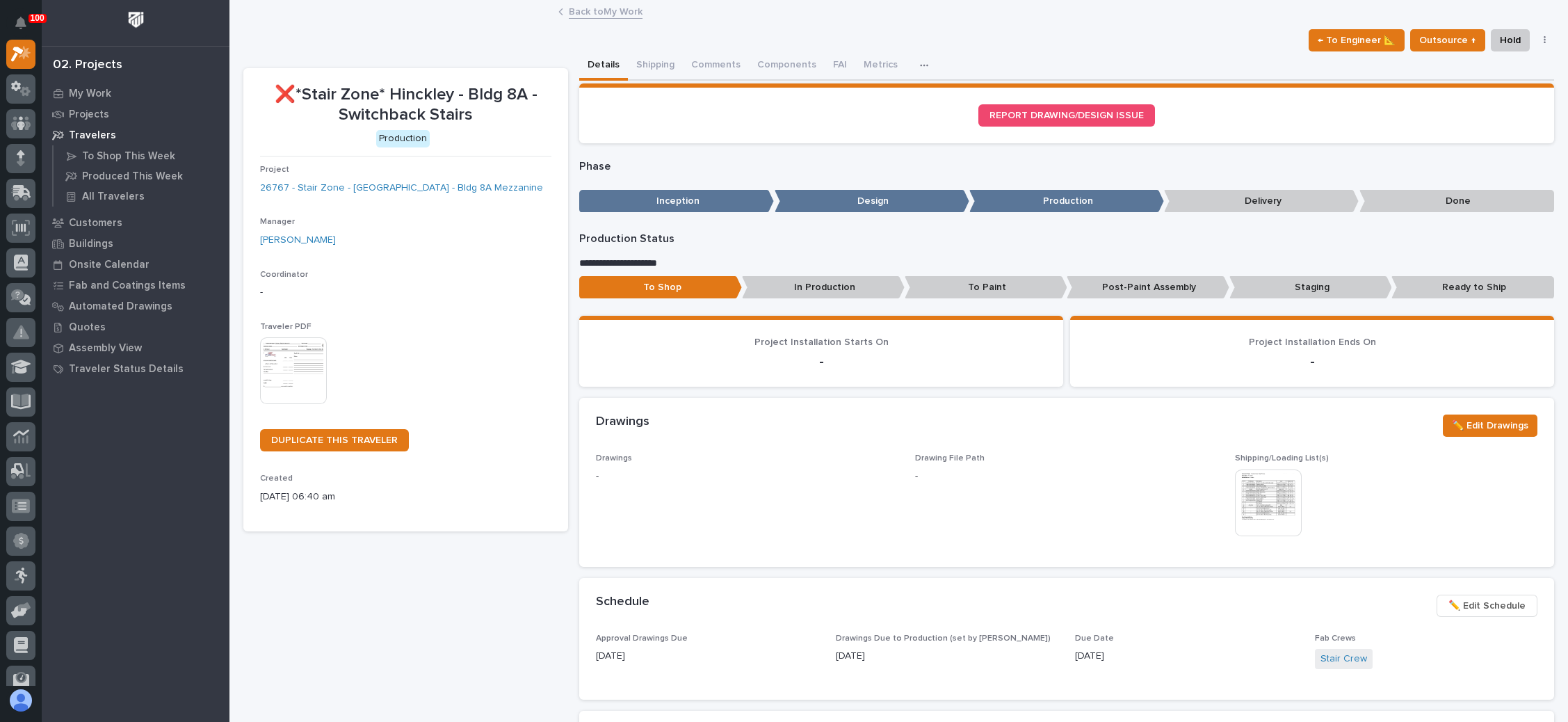
click at [592, 8] on link "Back to My Work" at bounding box center [605, 11] width 73 height 16
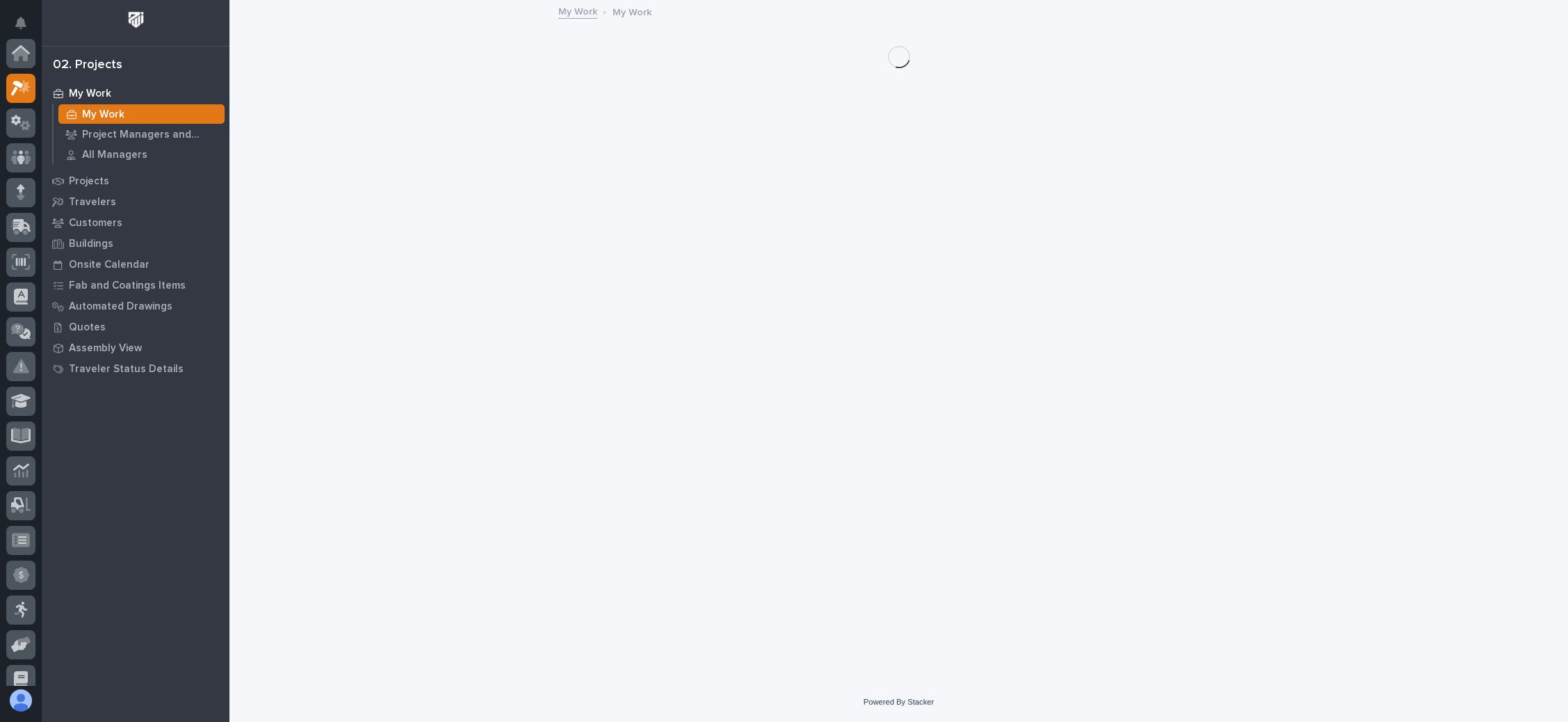
scroll to position [34, 0]
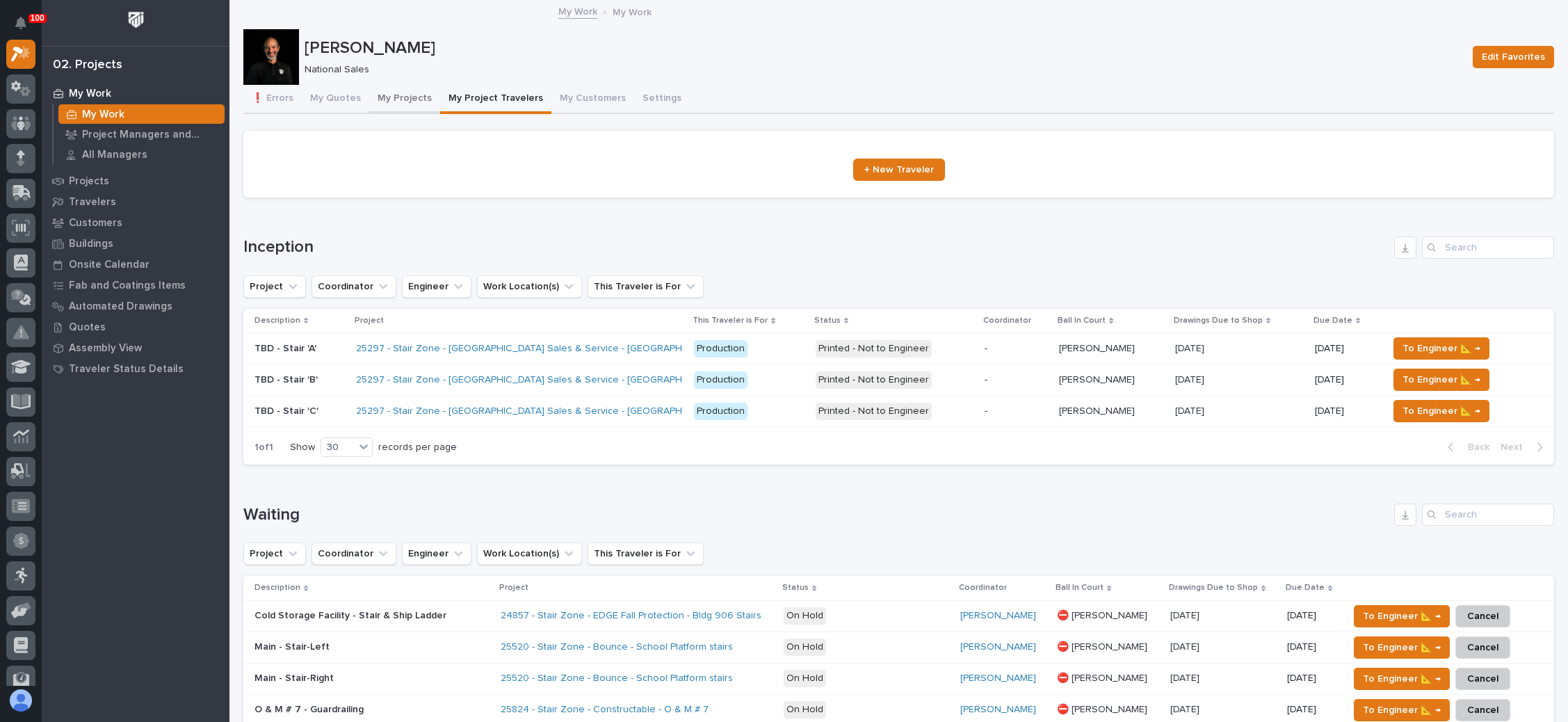
click at [399, 96] on button "My Projects" at bounding box center [405, 99] width 71 height 30
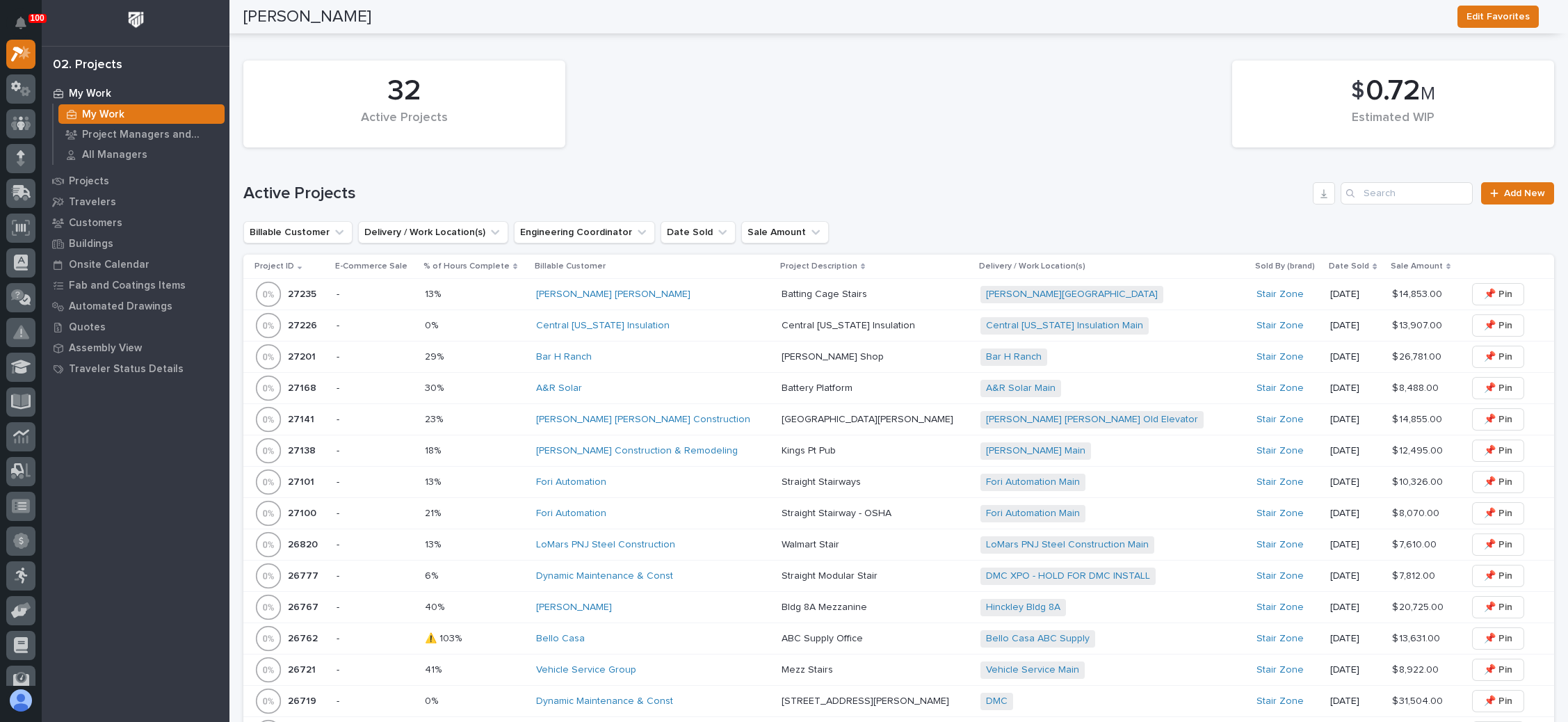
scroll to position [939, 0]
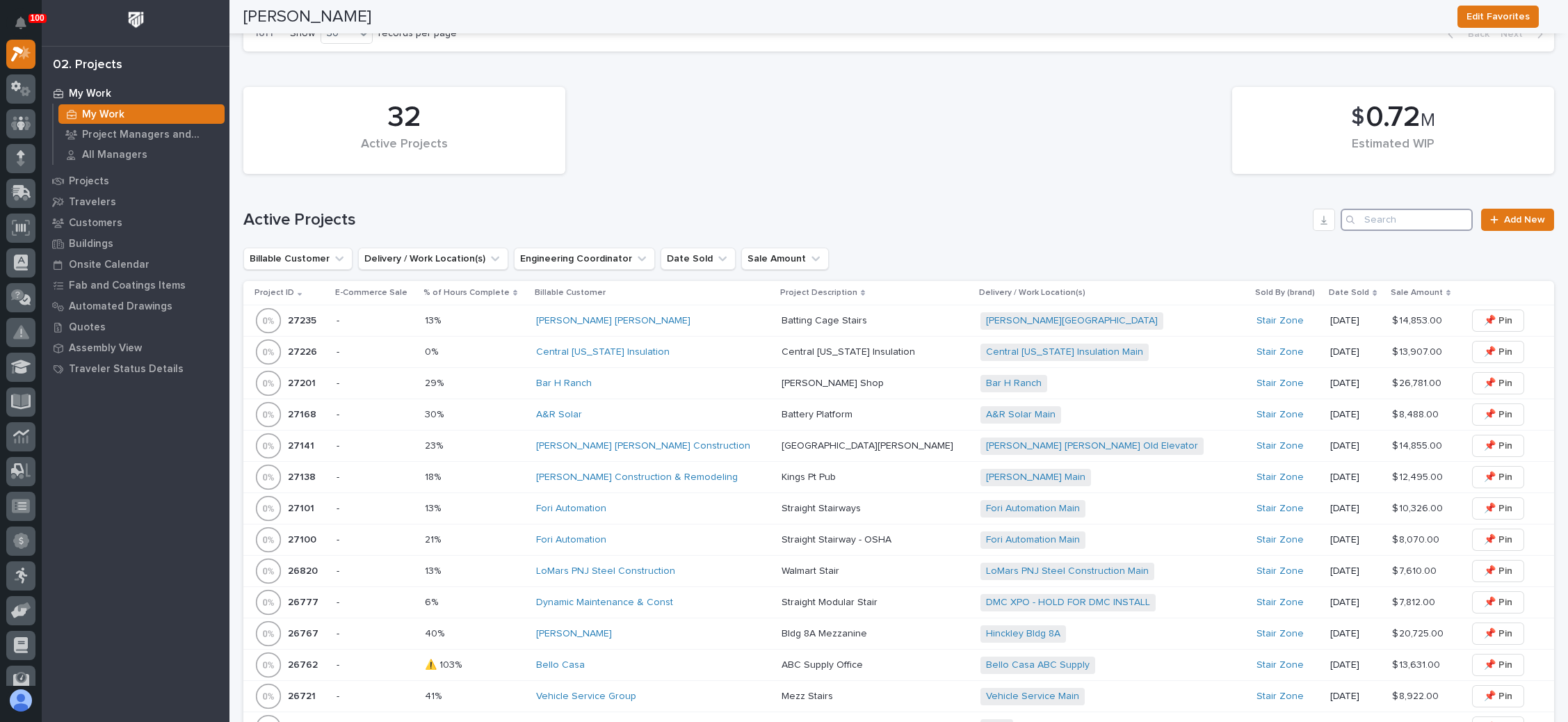
click at [1363, 209] on input "Search" at bounding box center [1407, 220] width 132 height 22
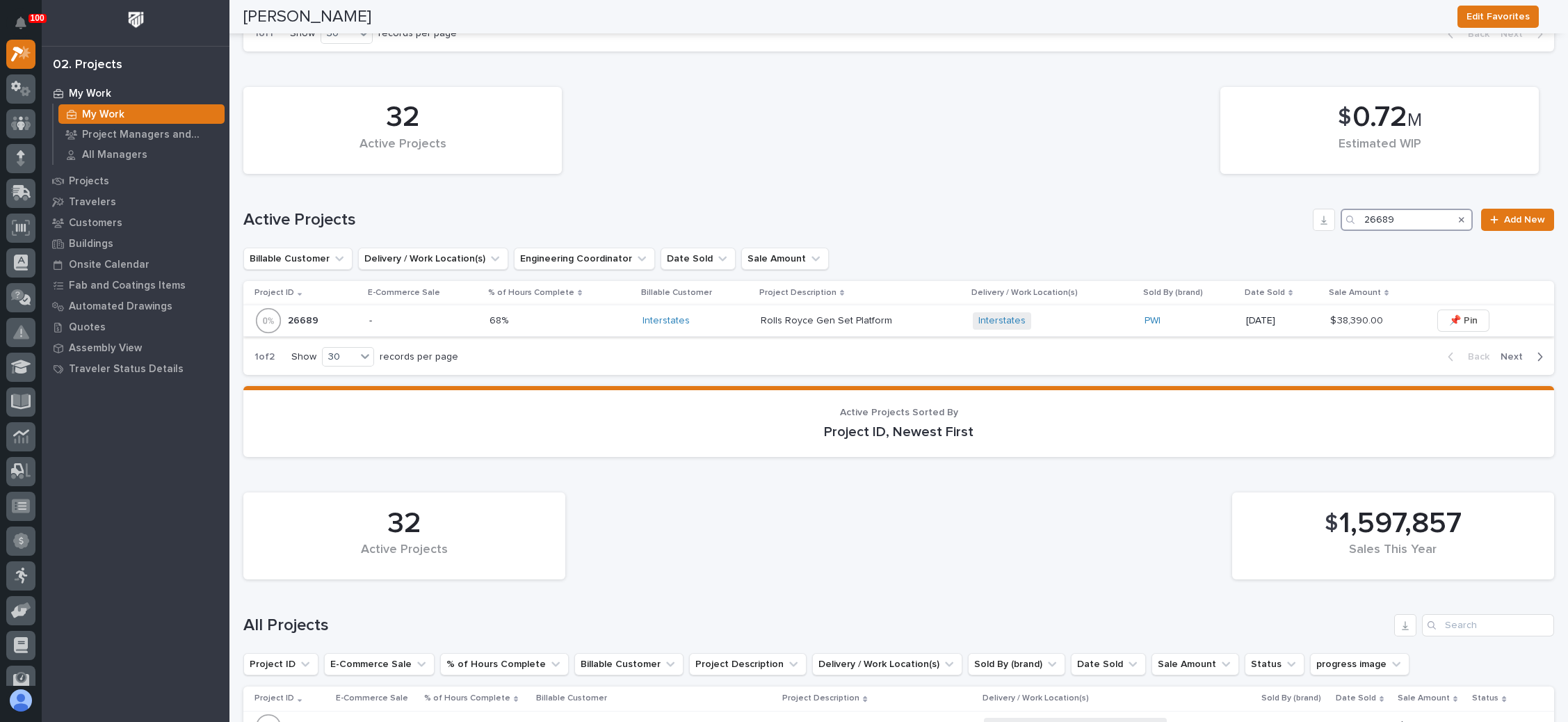
type input "26689"
click at [1073, 316] on div "Interstates + 0" at bounding box center [1053, 321] width 160 height 17
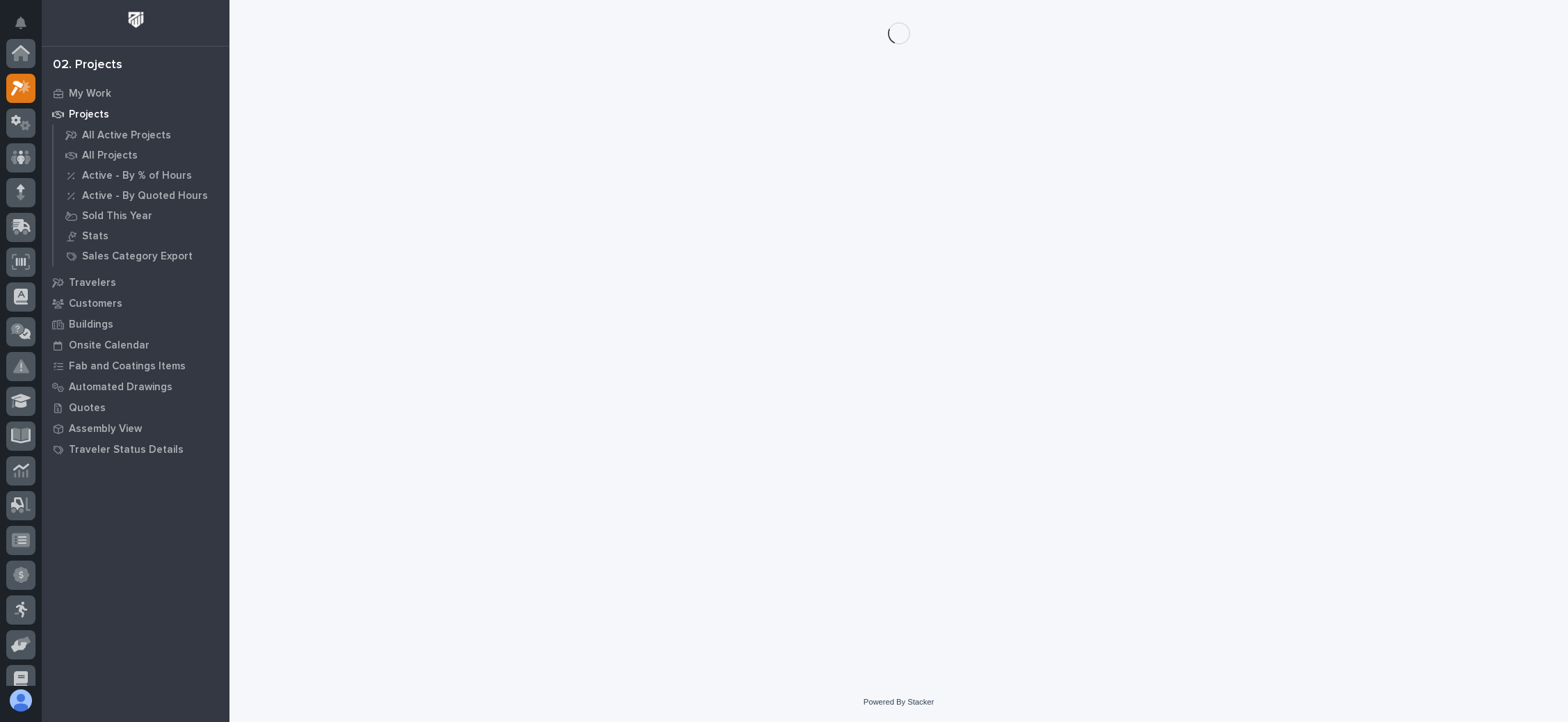
scroll to position [34, 0]
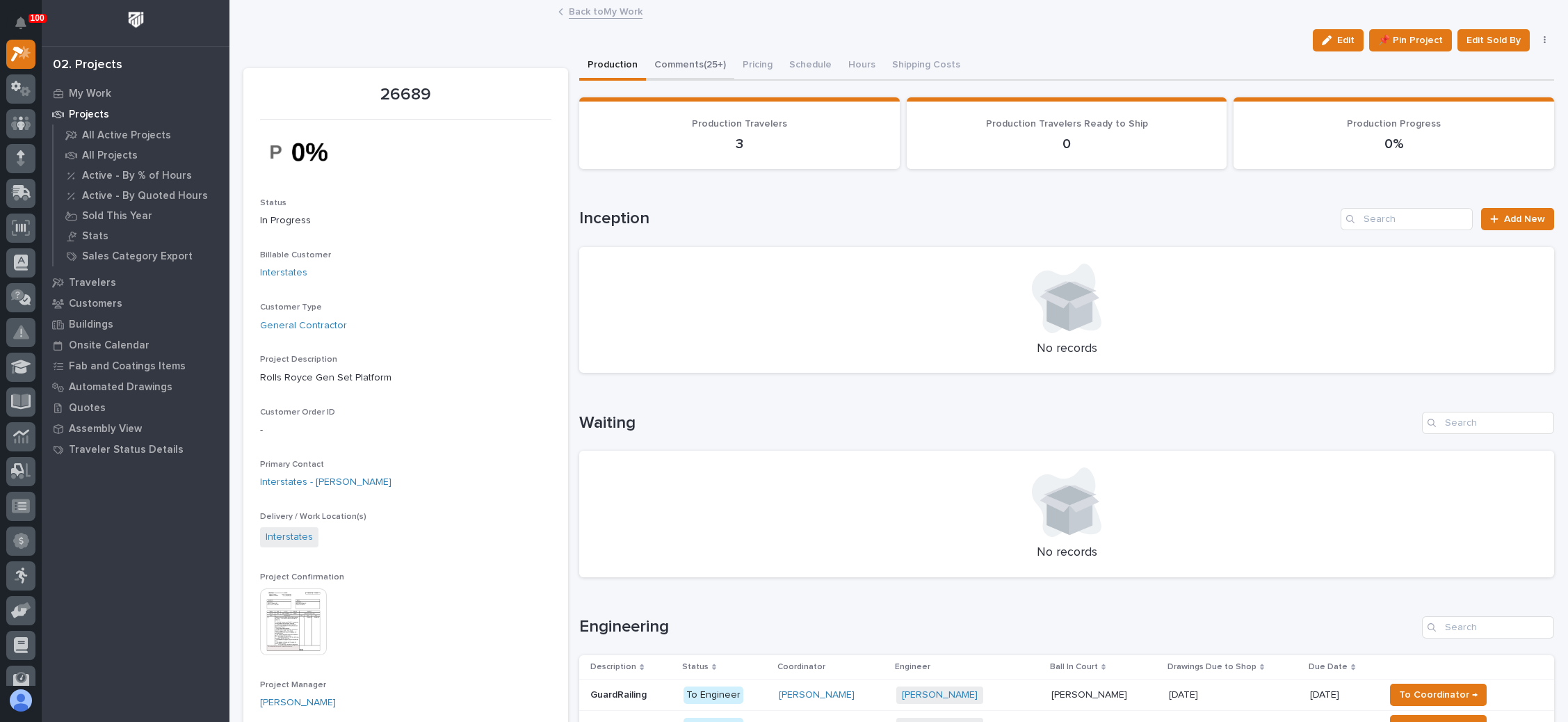
click at [706, 64] on button "Comments (25+)" at bounding box center [690, 66] width 89 height 30
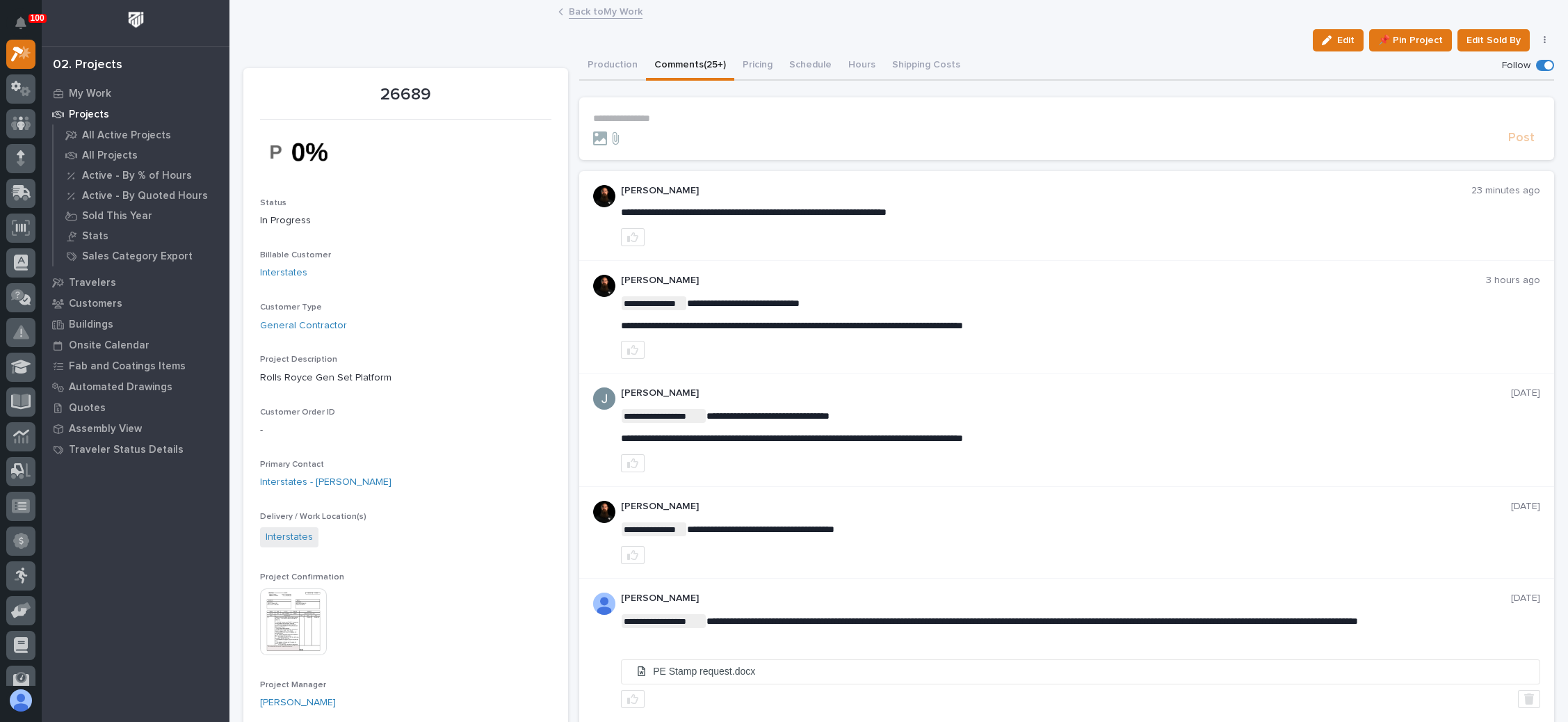
click at [636, 117] on p "**********" at bounding box center [1067, 118] width 947 height 12
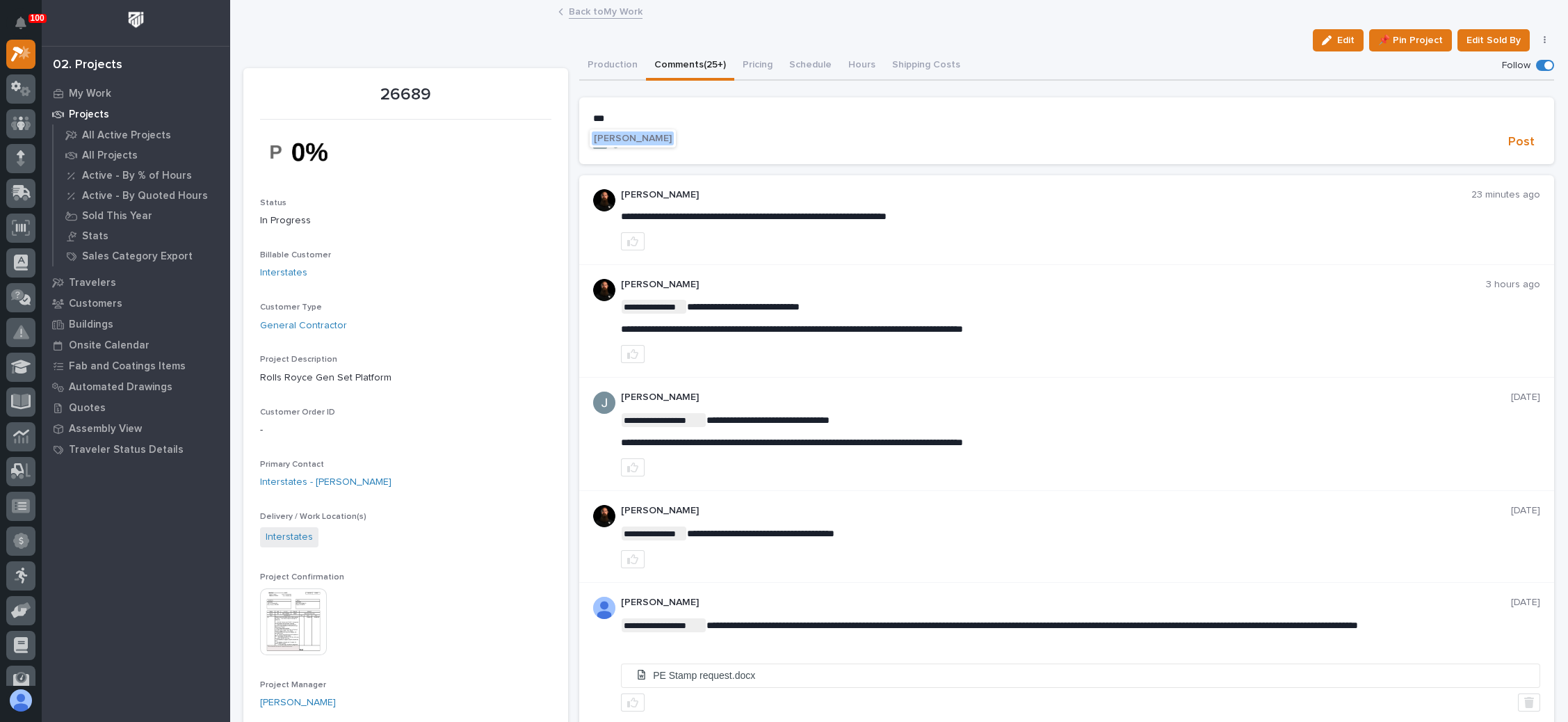
click at [652, 133] on span "Wynne Hochstetler" at bounding box center [633, 138] width 78 height 10
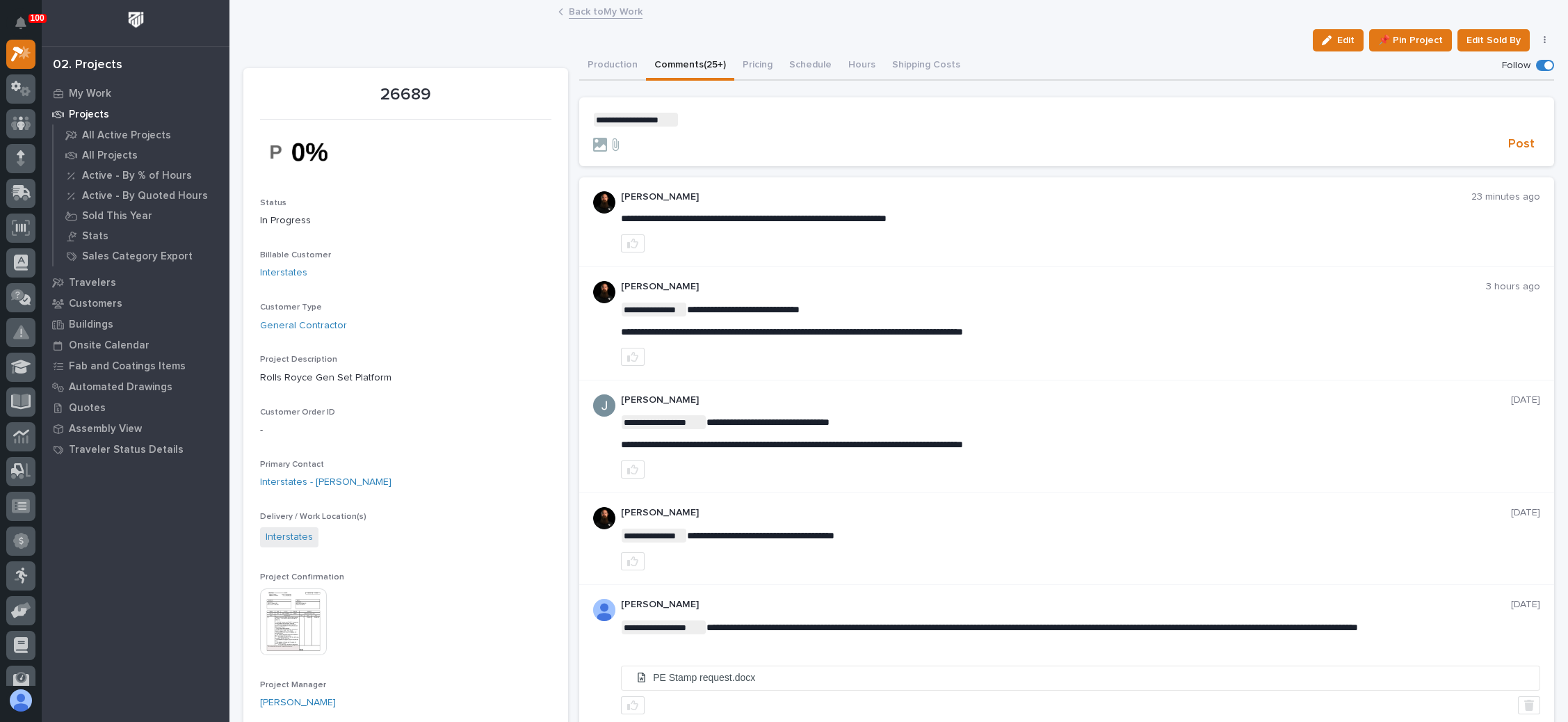
click at [692, 119] on p "**********" at bounding box center [1067, 119] width 947 height 14
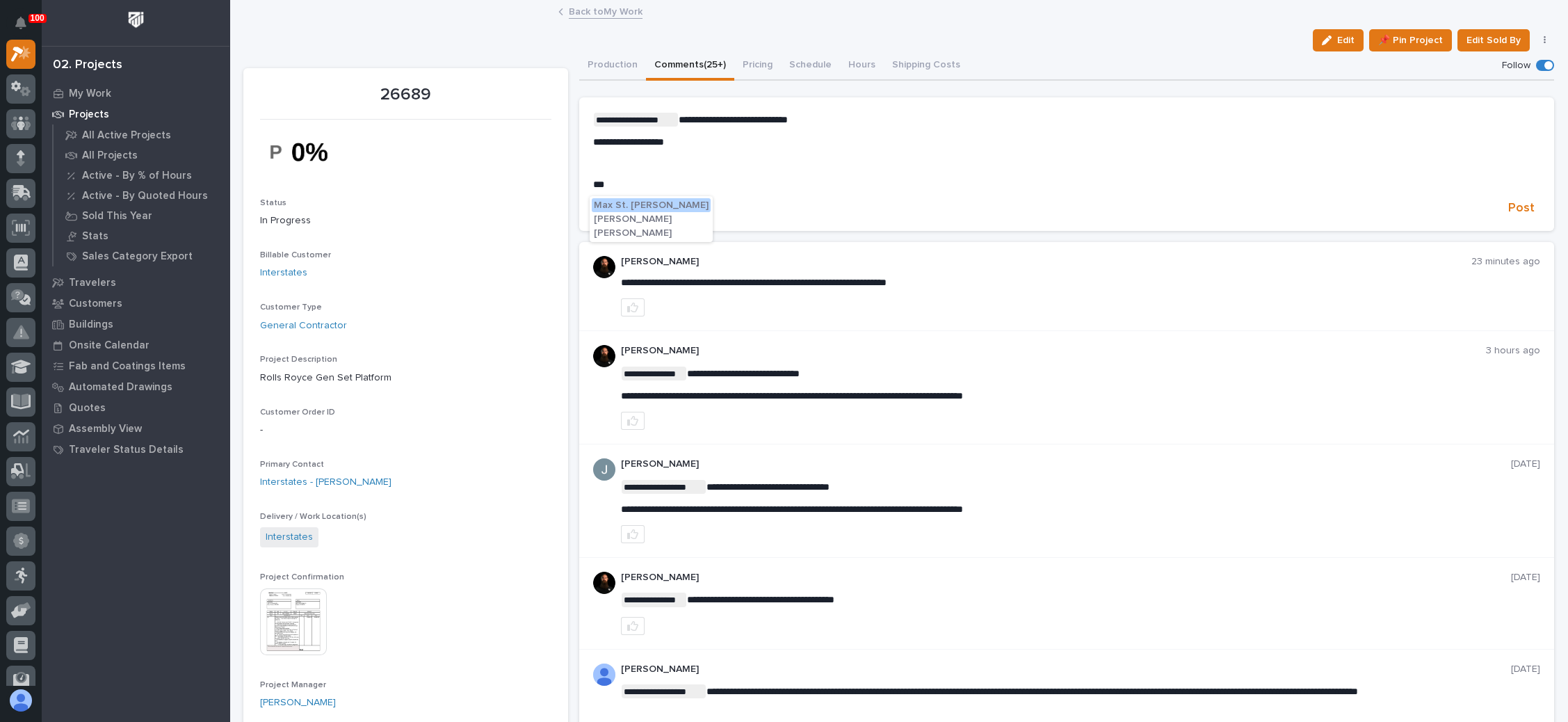
click at [628, 228] on span "Juan Santillan" at bounding box center [633, 233] width 78 height 10
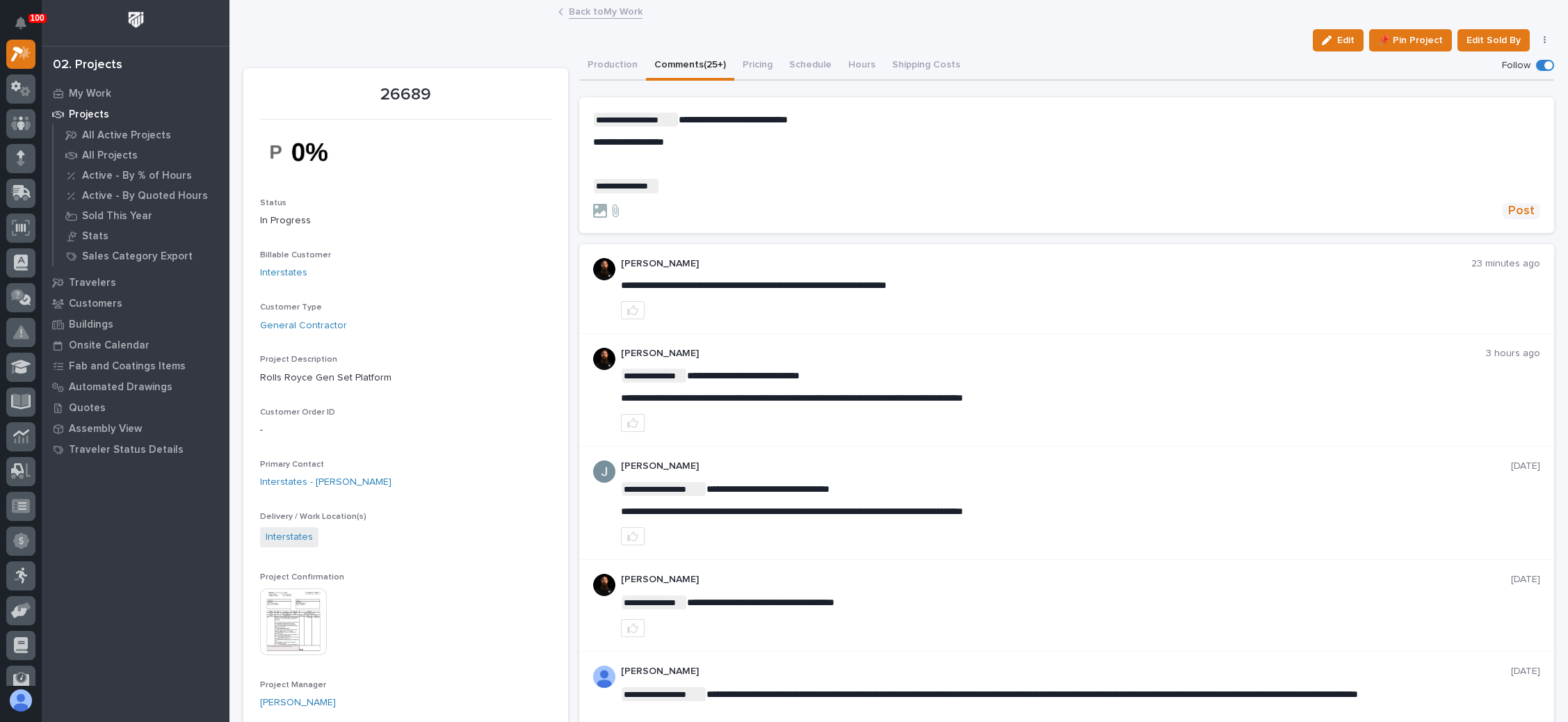
click at [1502, 209] on button "Post" at bounding box center [1521, 211] width 37 height 16
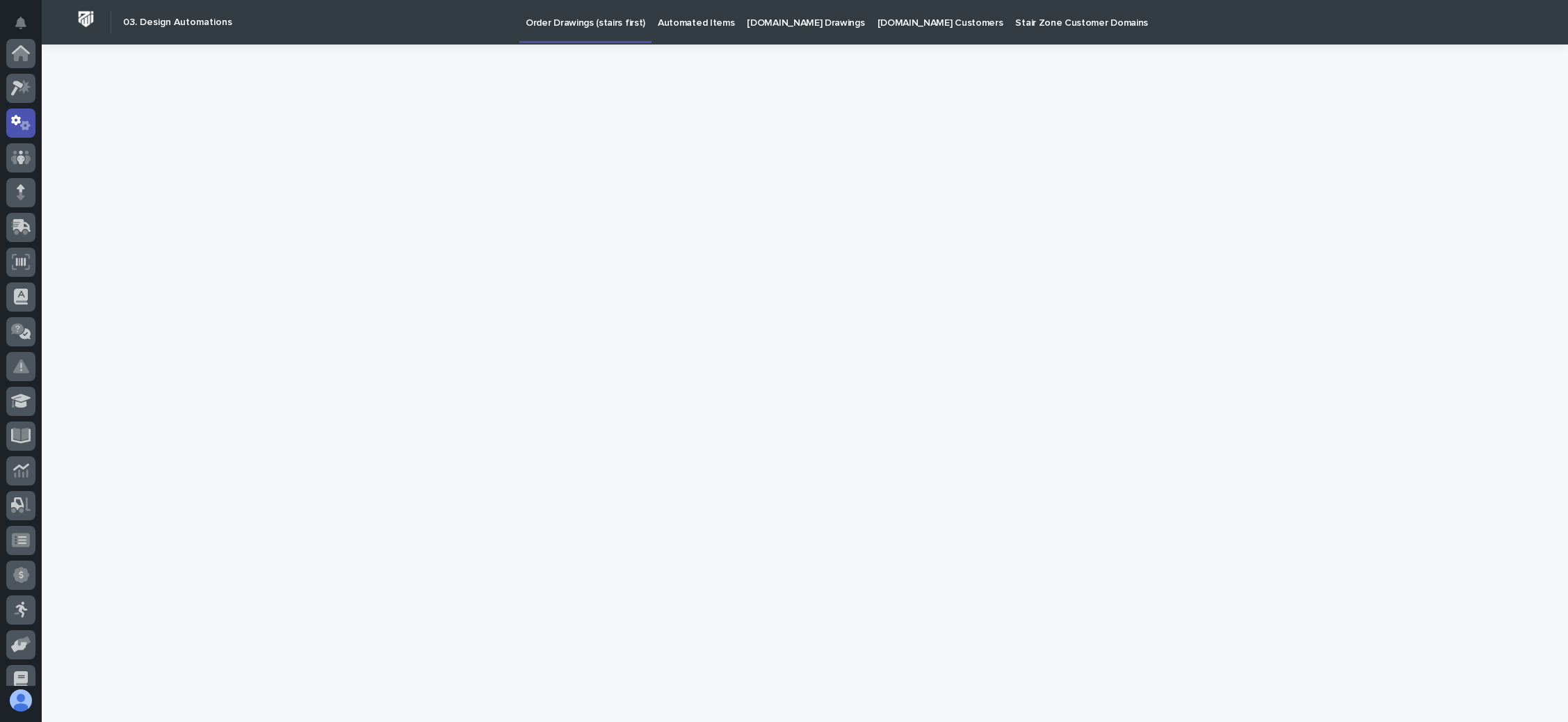
scroll to position [69, 0]
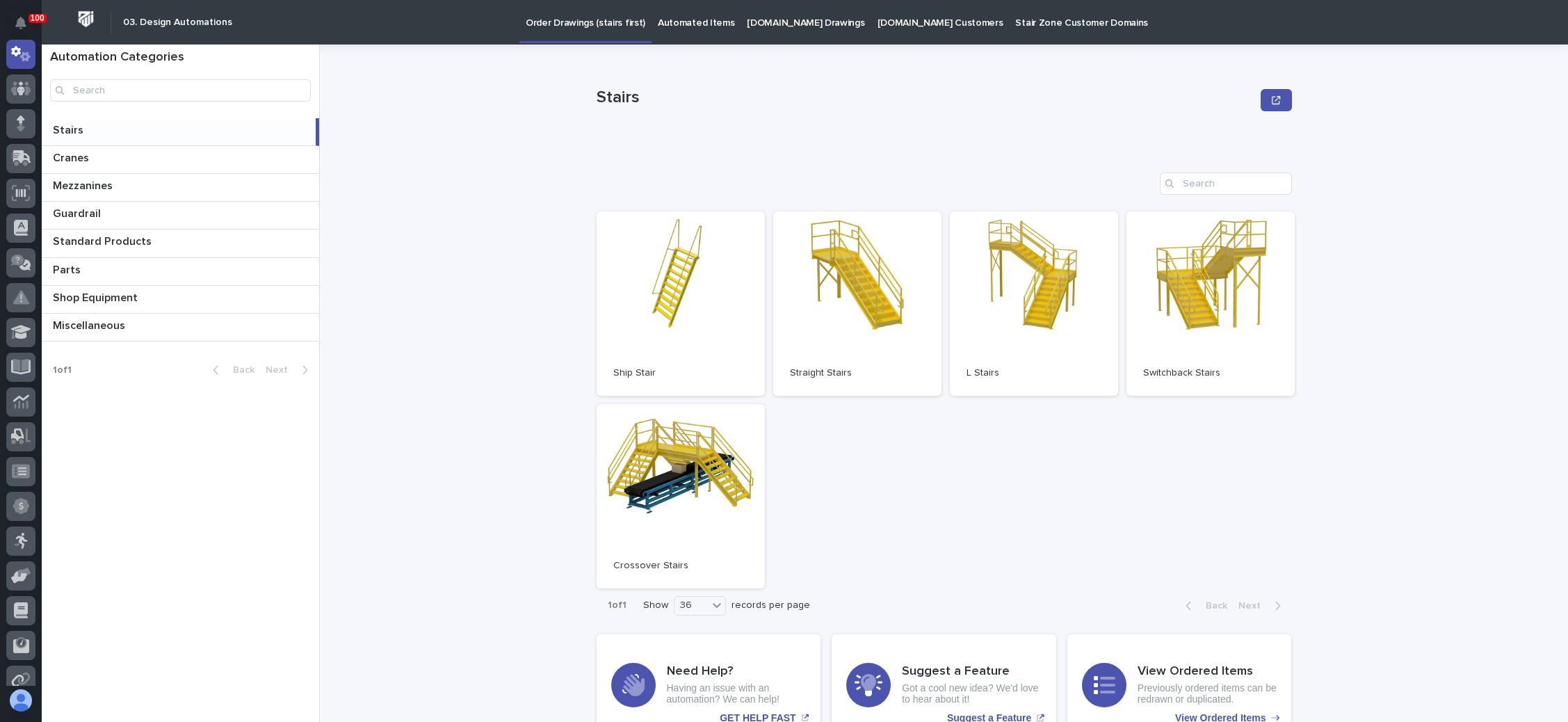
click at [786, 21] on p "[DOMAIN_NAME] Drawings" at bounding box center [805, 14] width 117 height 30
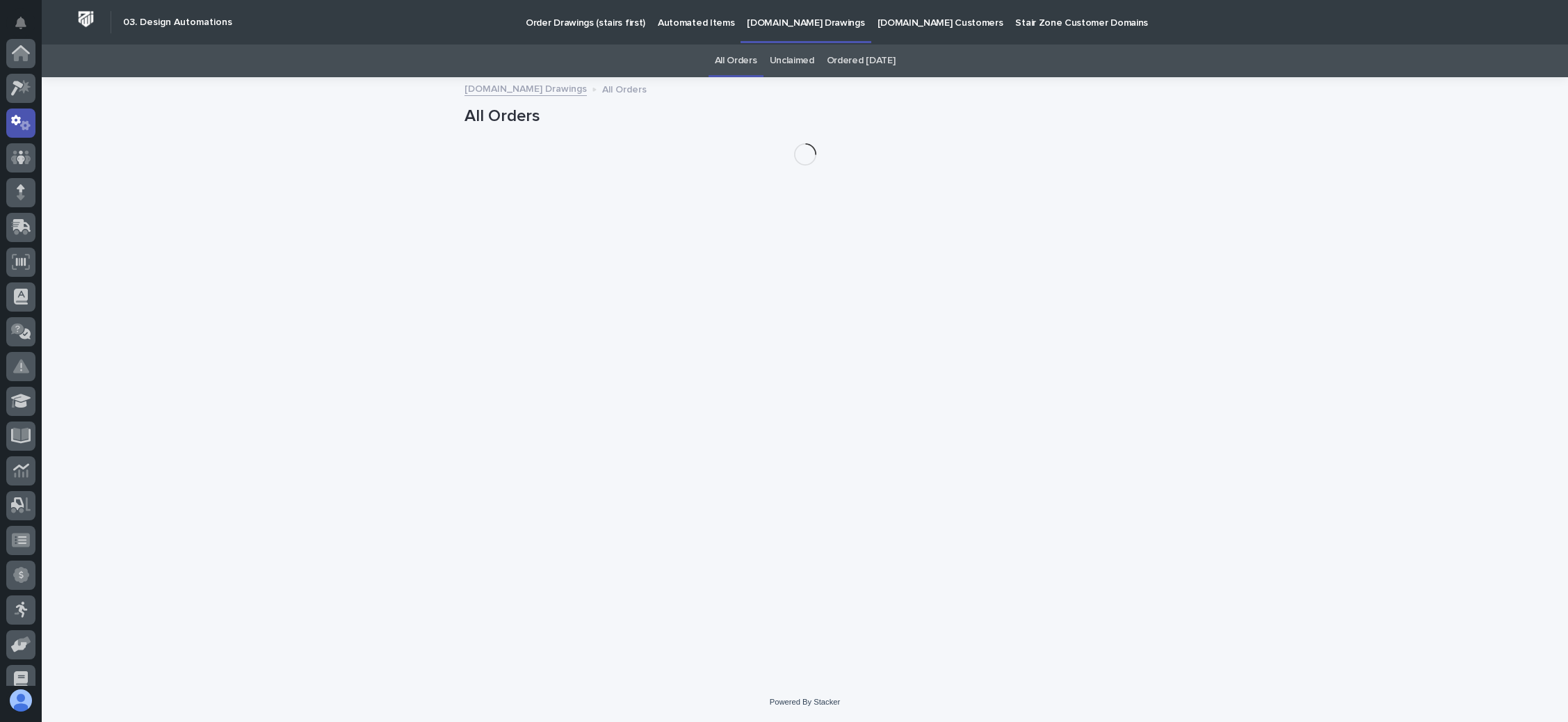
scroll to position [69, 0]
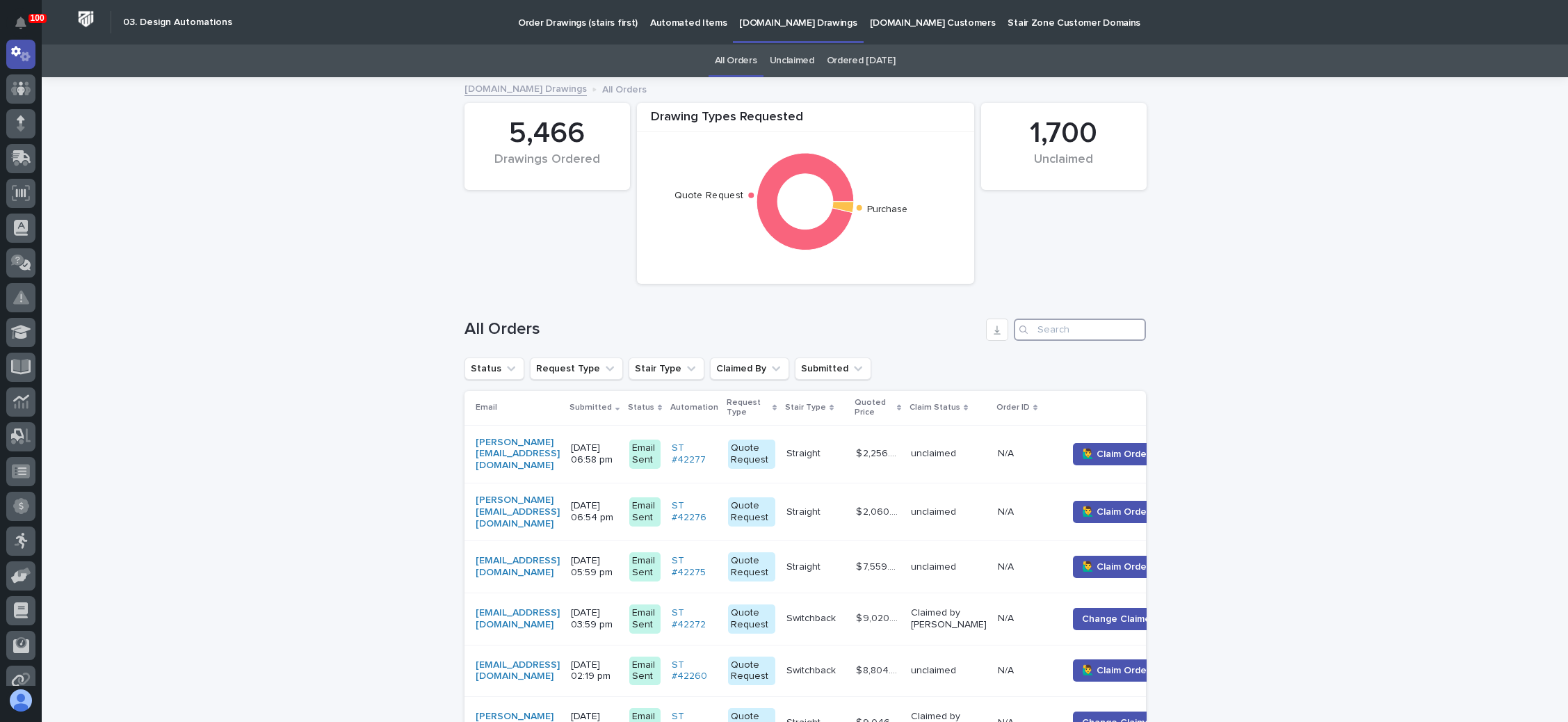
click at [1053, 328] on input "Search" at bounding box center [1080, 329] width 132 height 22
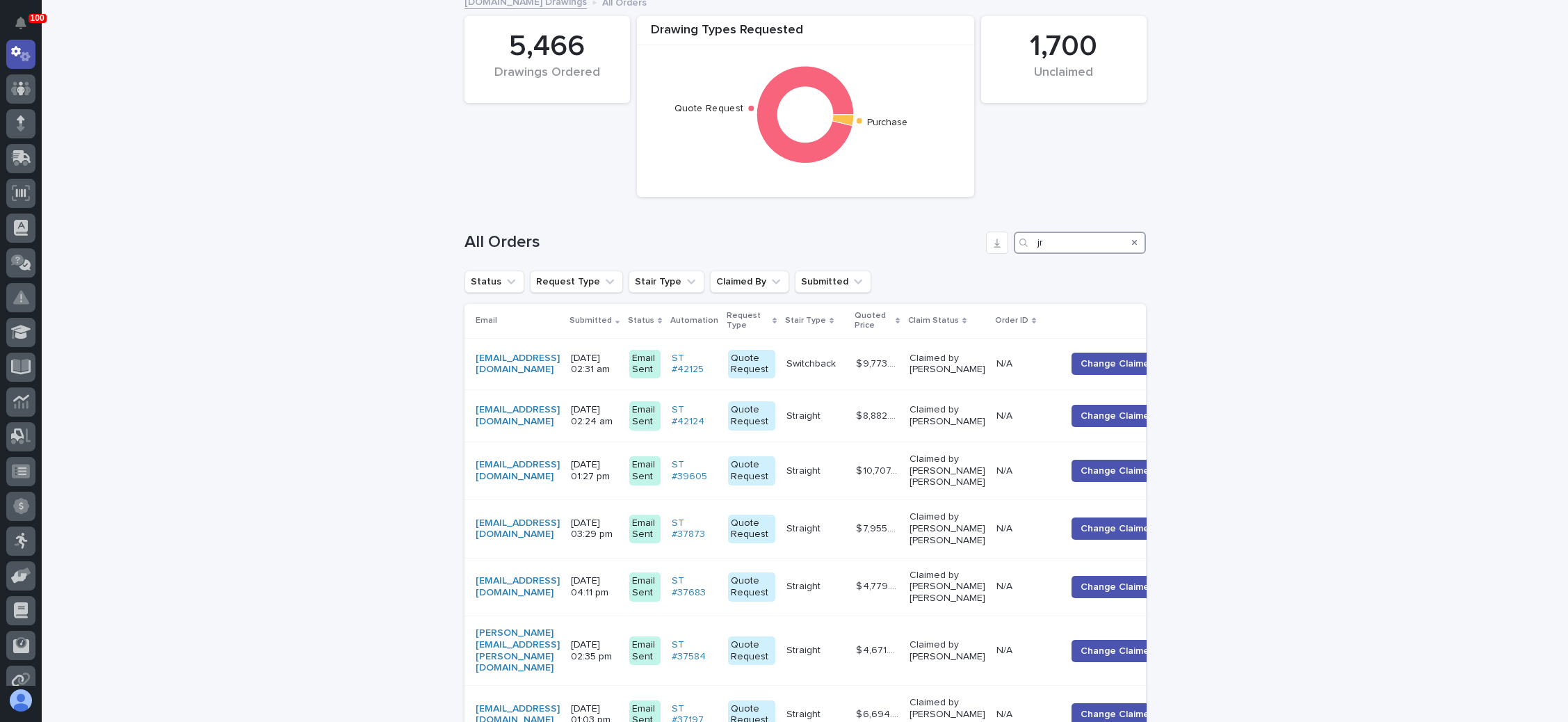
scroll to position [104, 0]
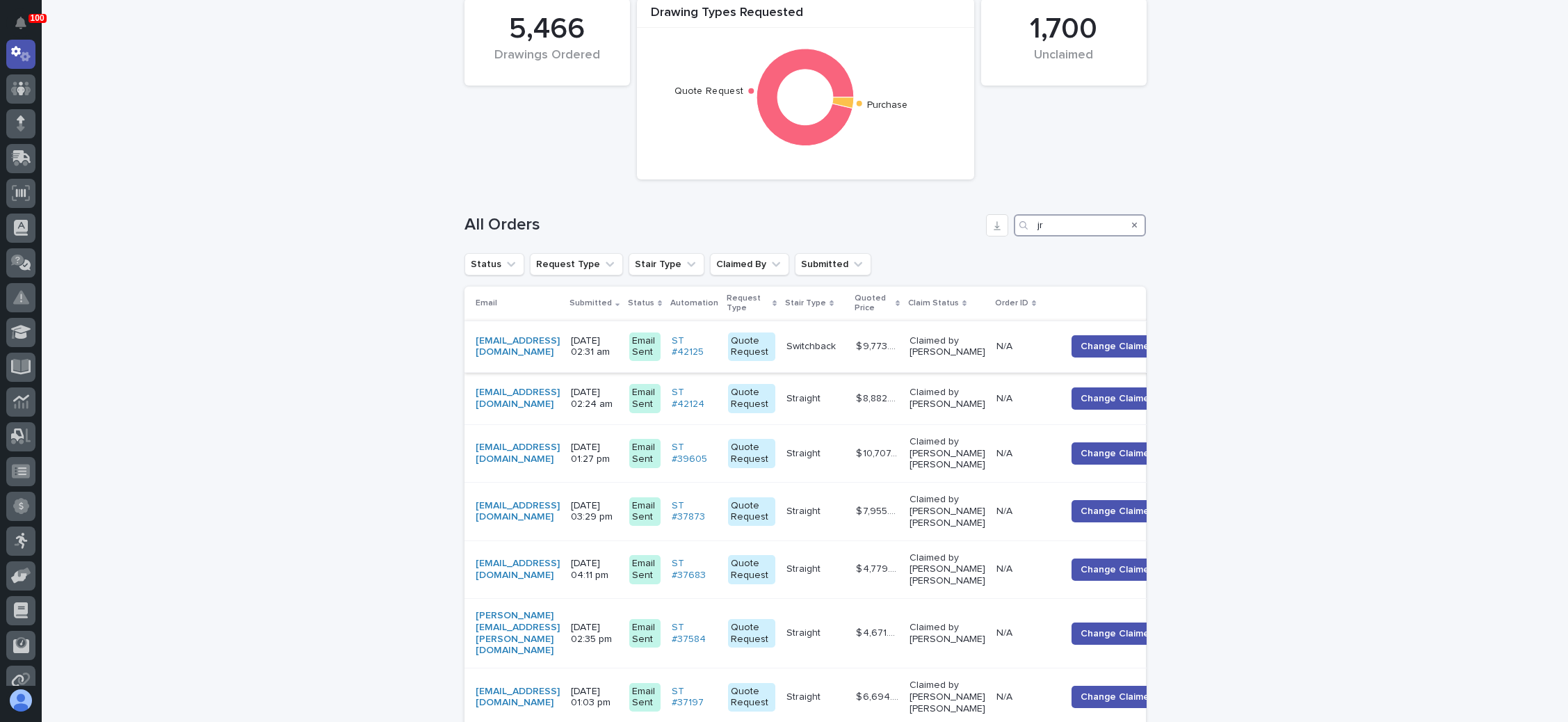
type input "jr"
click at [845, 339] on div "Switchback Switchback" at bounding box center [816, 347] width 58 height 23
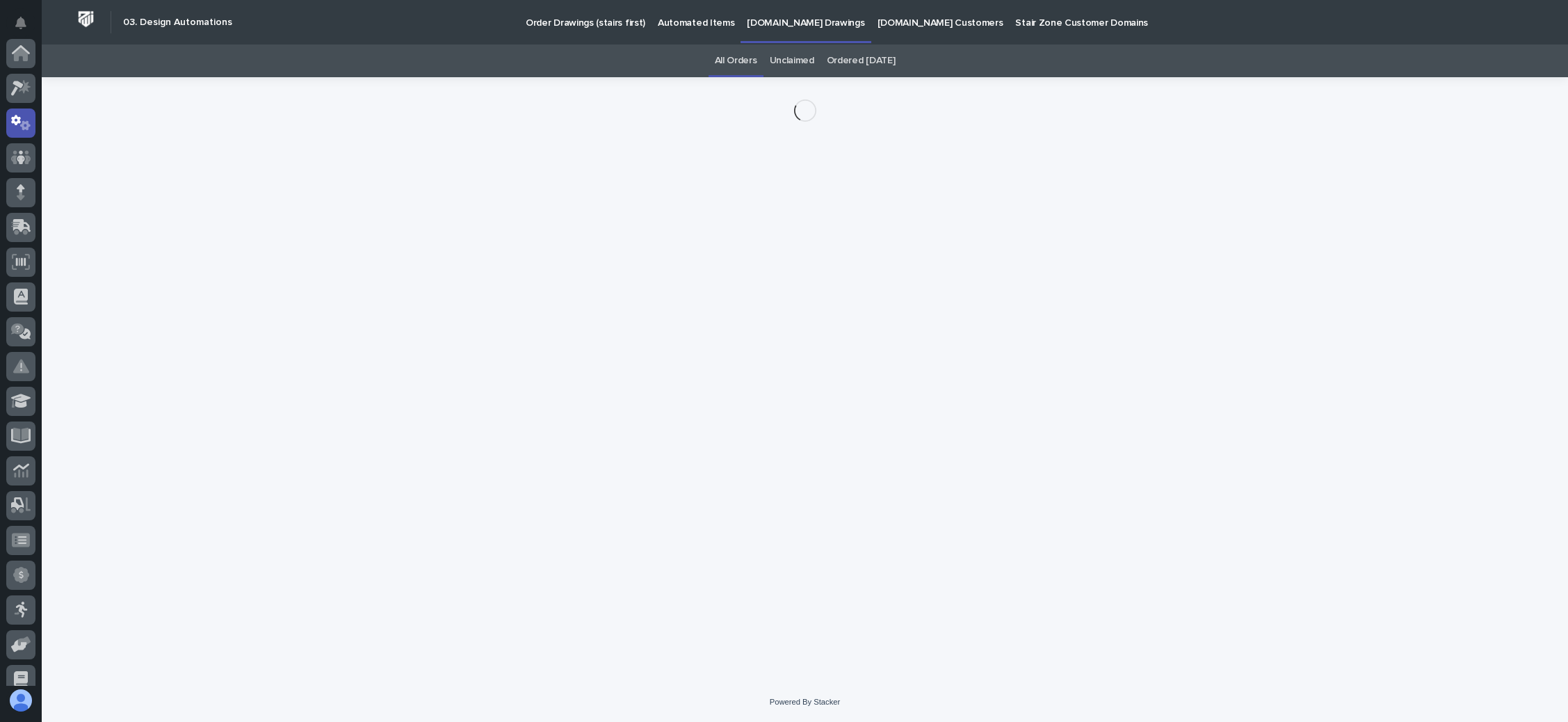
scroll to position [69, 0]
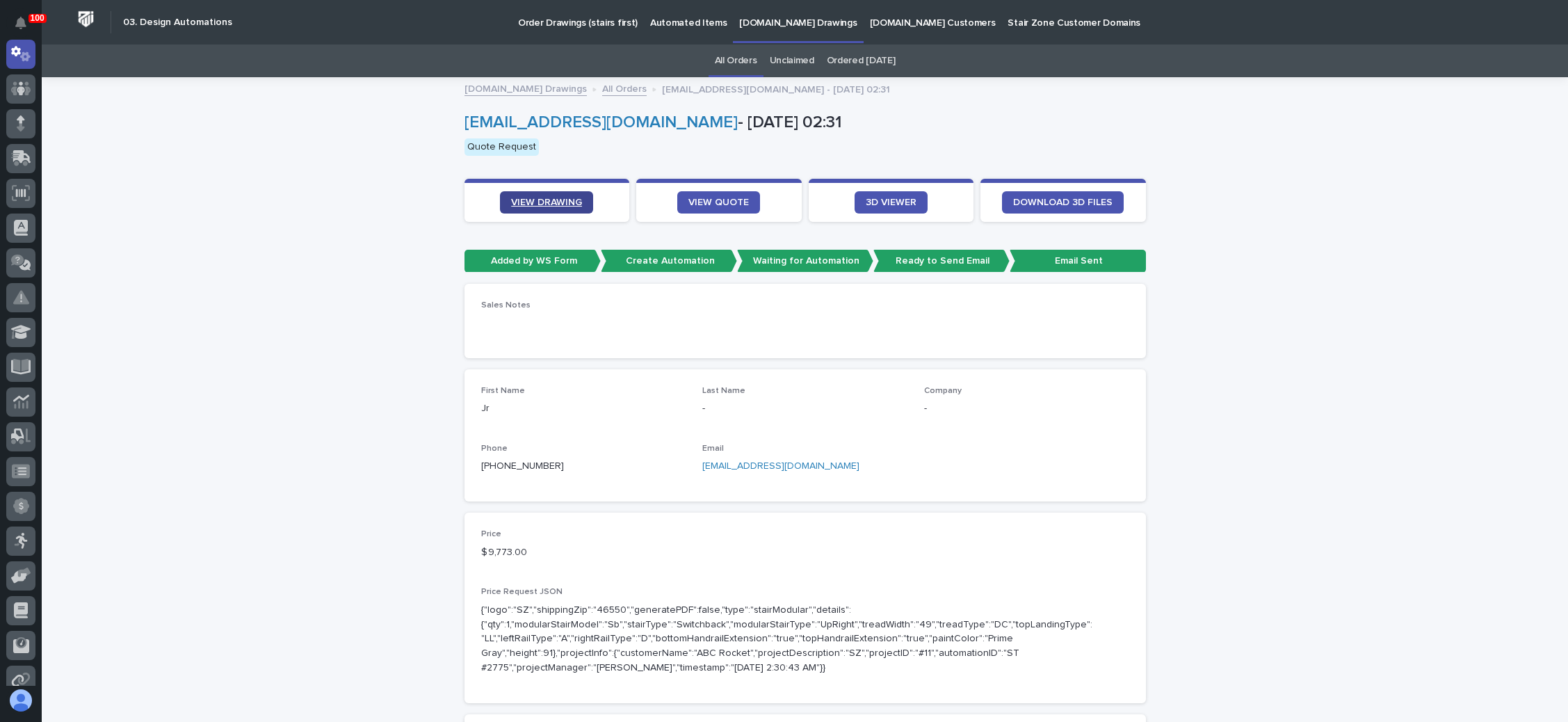
click at [542, 194] on link "VIEW DRAWING" at bounding box center [546, 202] width 93 height 22
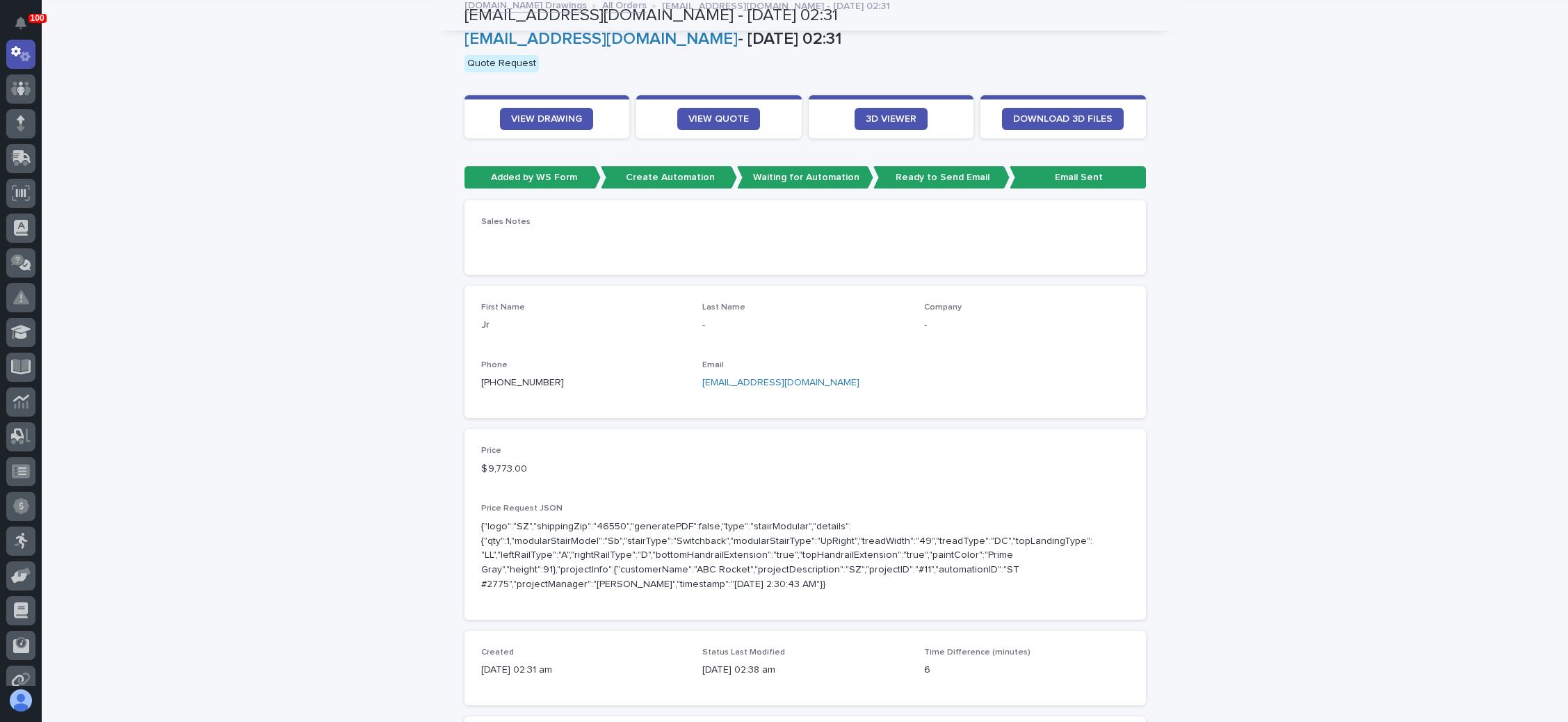
scroll to position [0, 0]
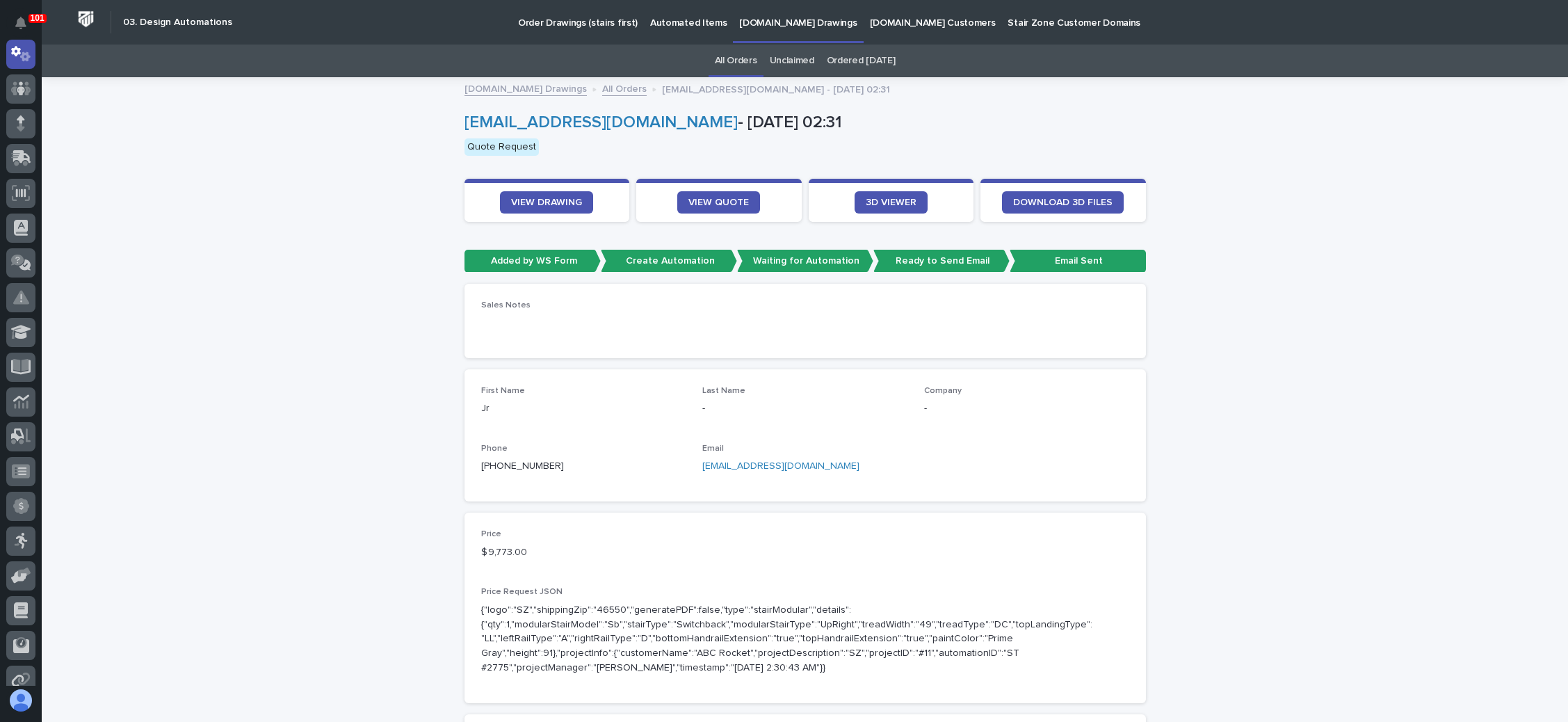
click at [1301, 106] on div "Loading... Saving… Loading... Saving… [PERSON_NAME][EMAIL_ADDRESS][DOMAIN_NAME]…" at bounding box center [805, 734] width 1526 height 1310
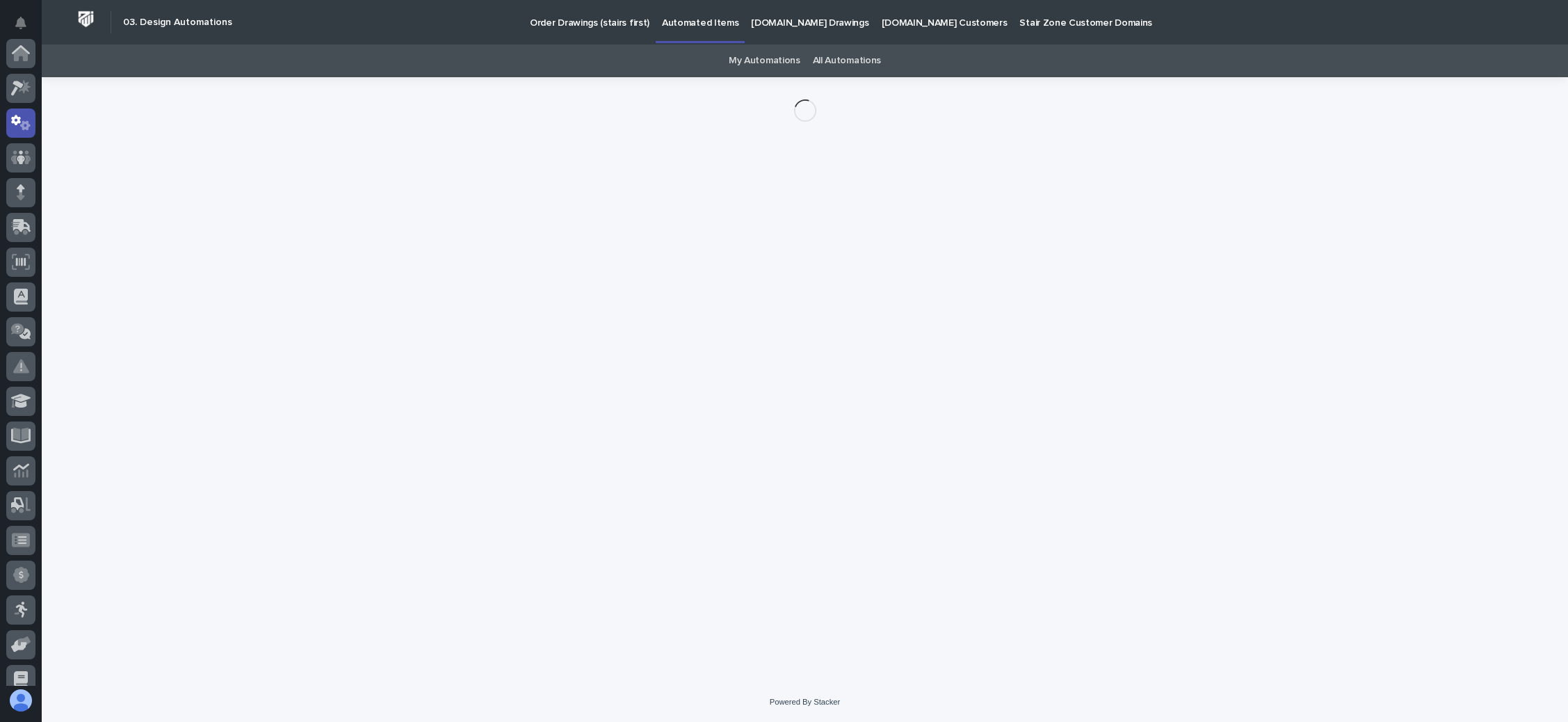
scroll to position [69, 0]
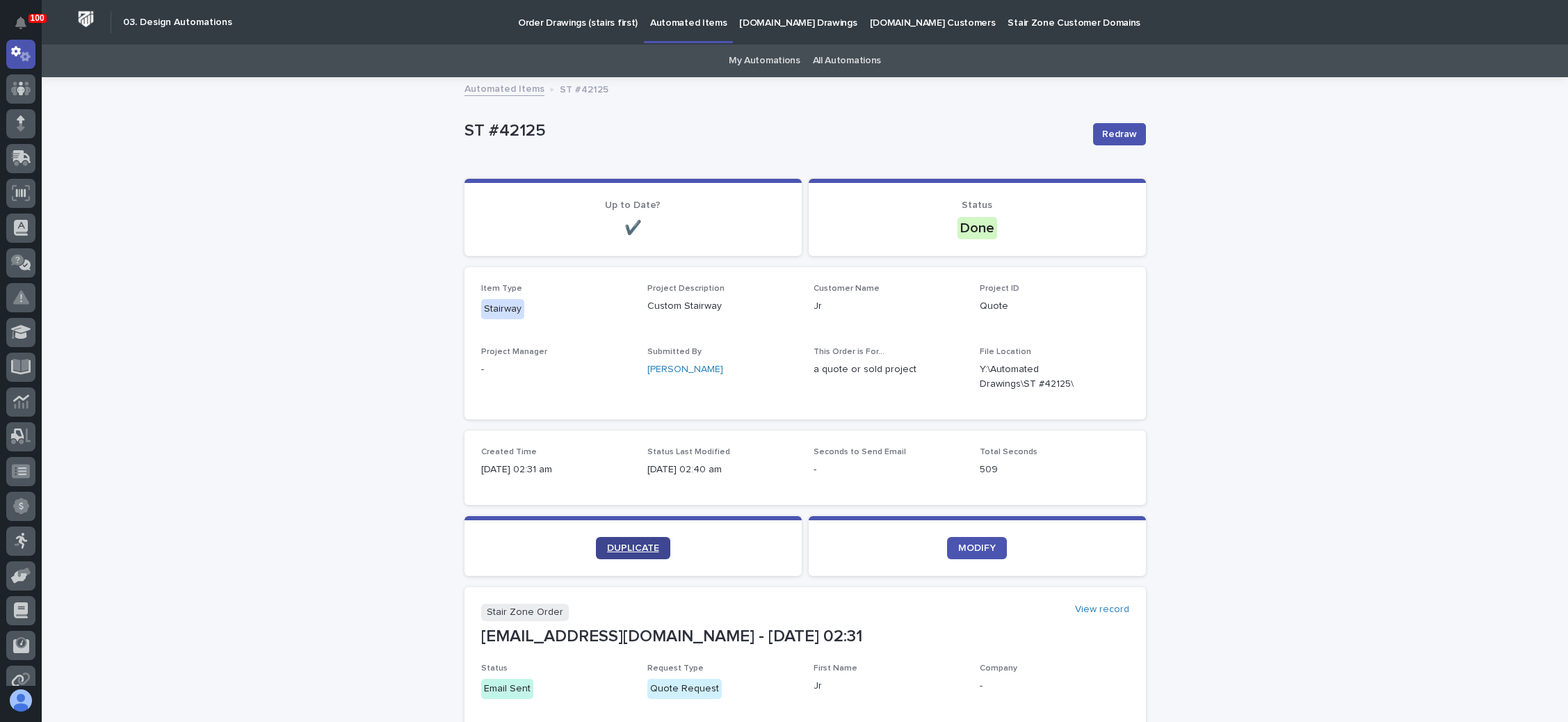
click at [643, 547] on span "DUPLICATE" at bounding box center [633, 548] width 52 height 10
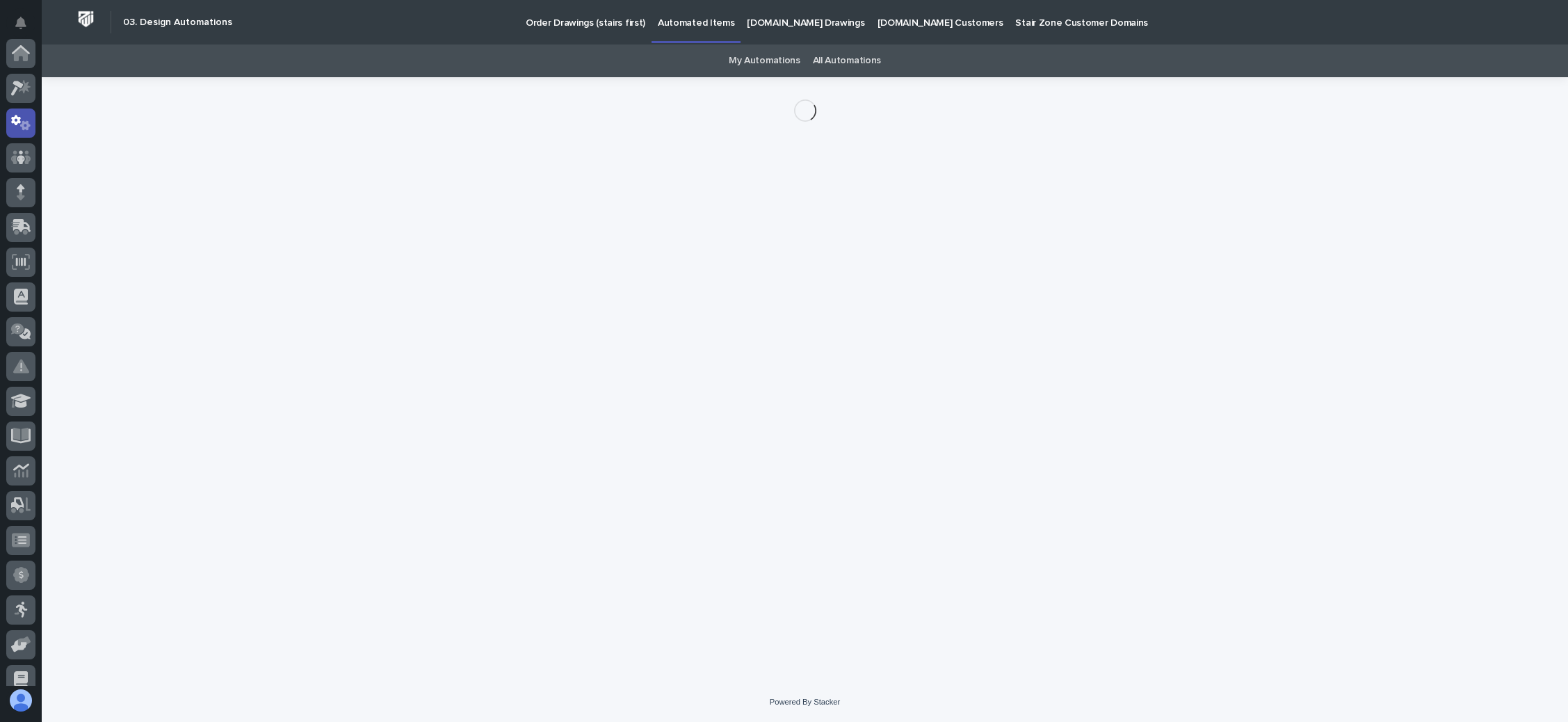
scroll to position [69, 0]
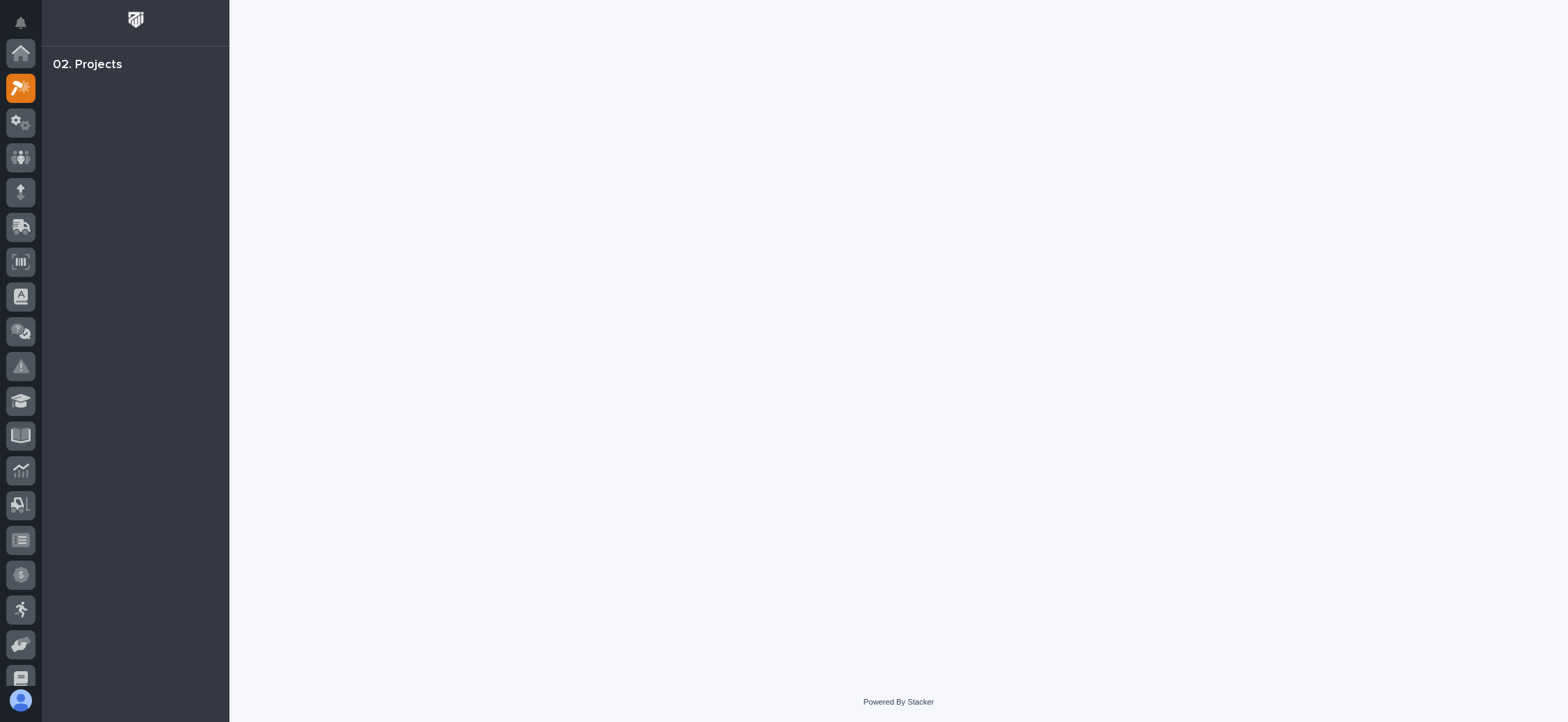
scroll to position [34, 0]
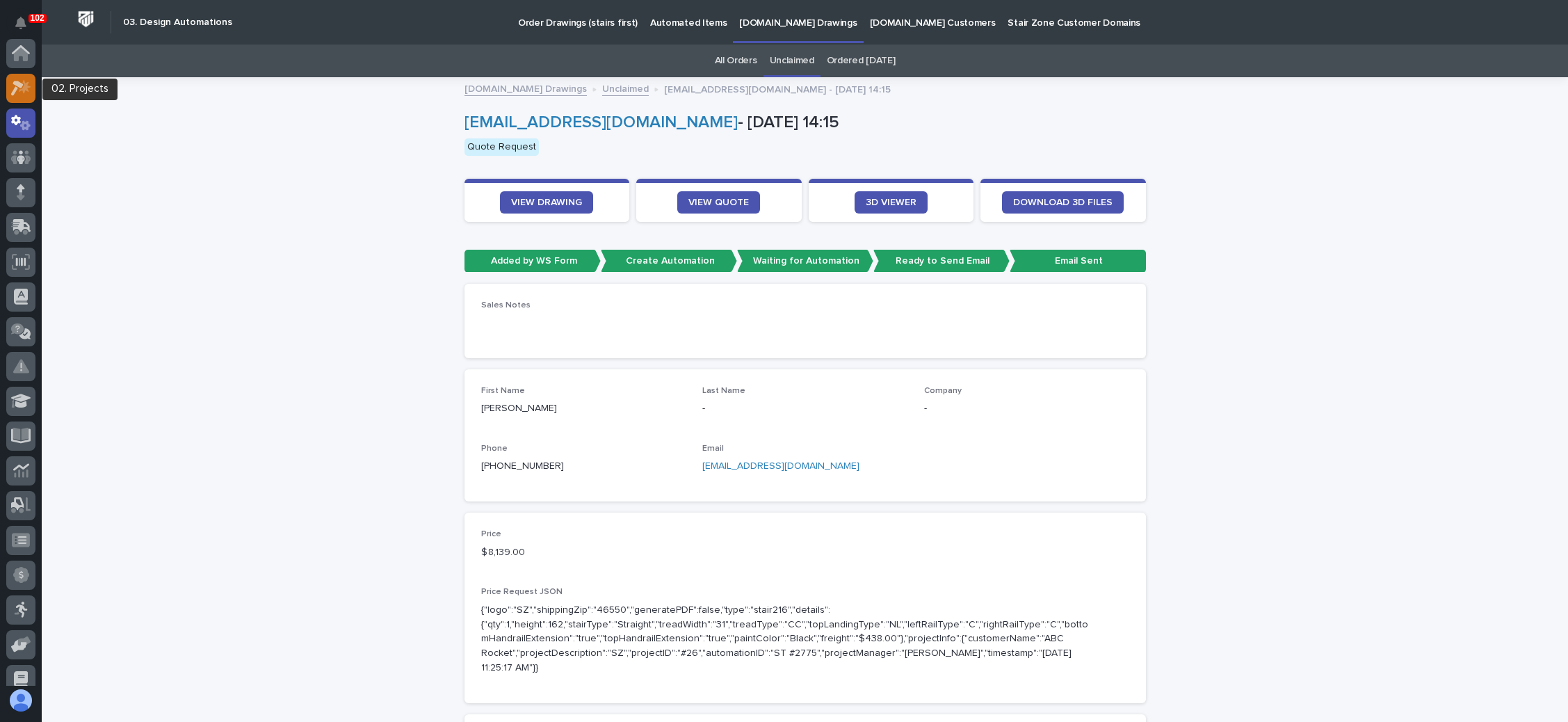
click at [24, 78] on div at bounding box center [21, 88] width 30 height 30
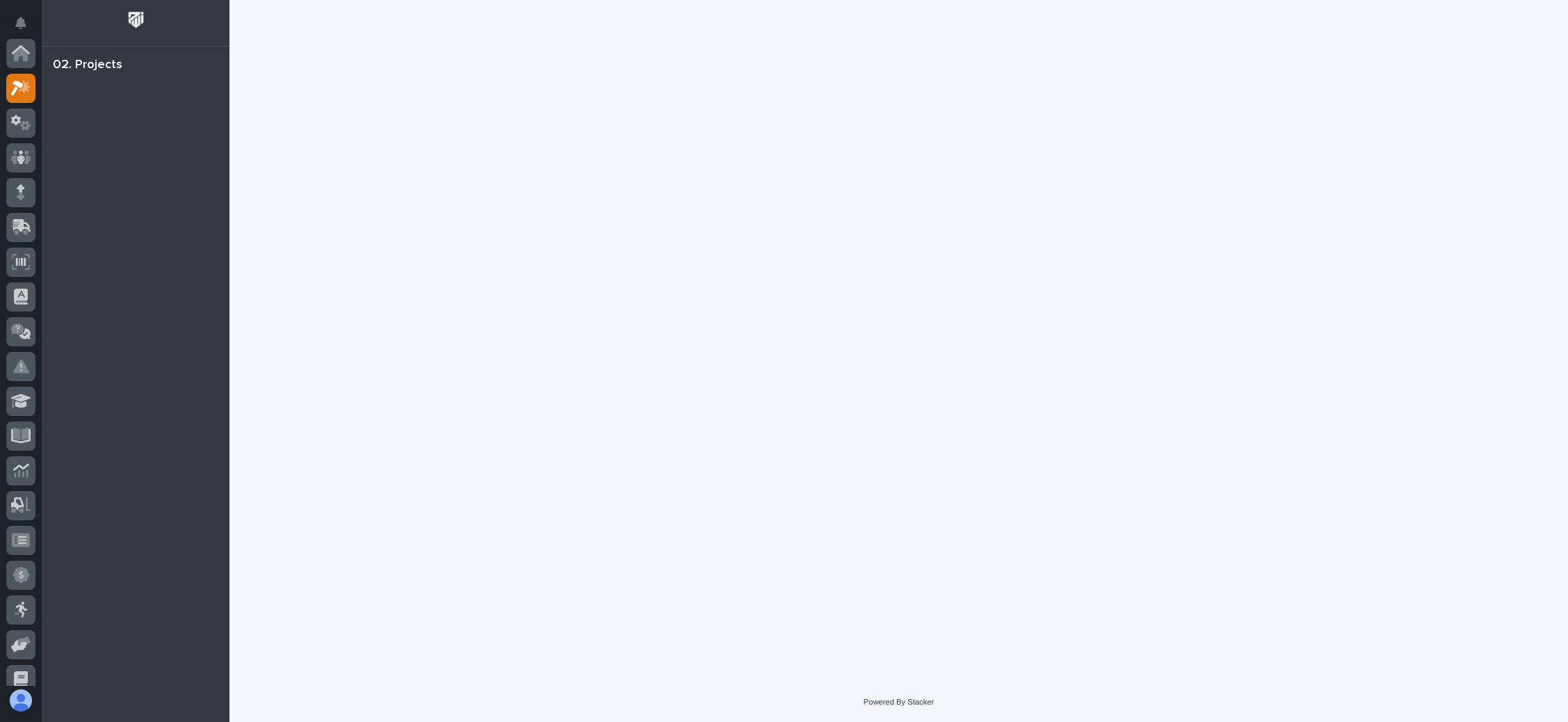
scroll to position [34, 0]
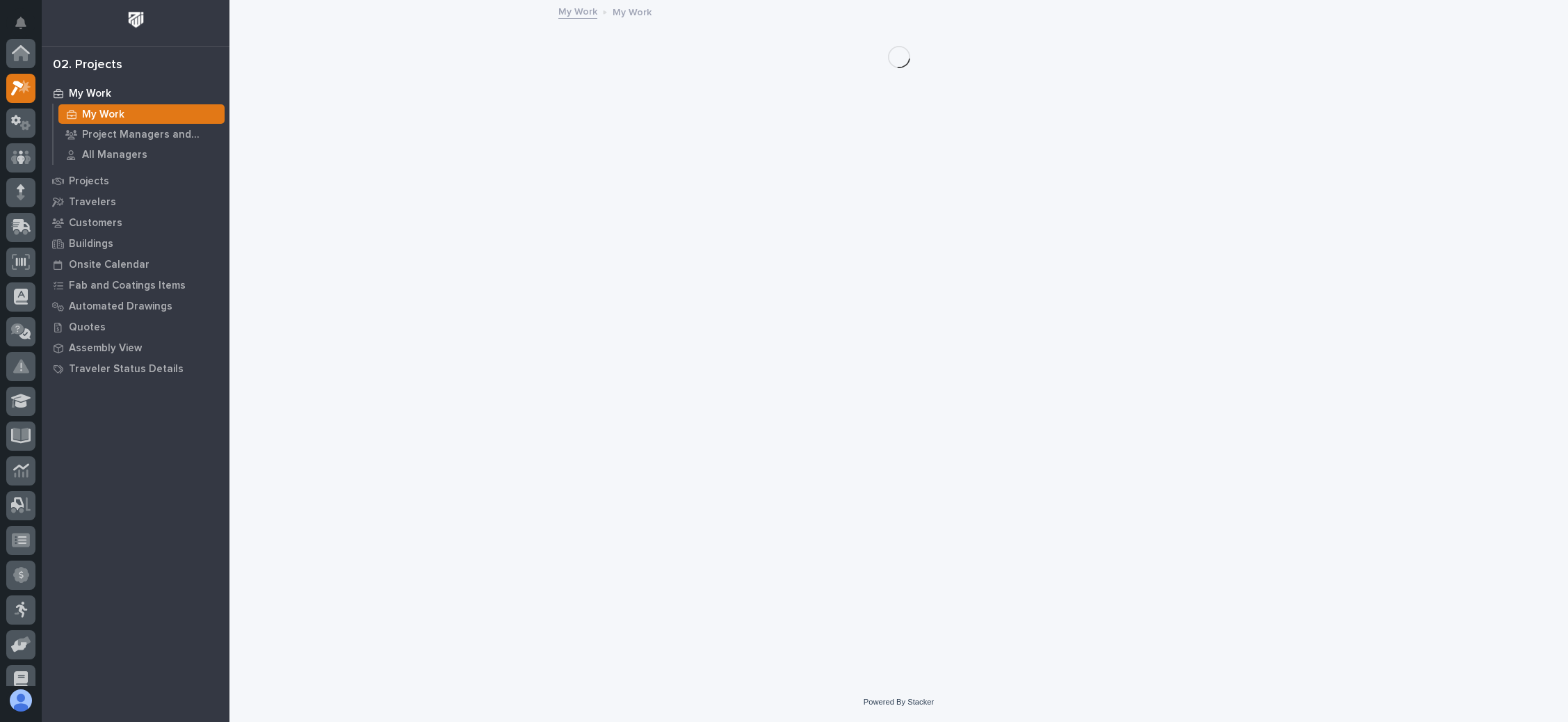
scroll to position [34, 0]
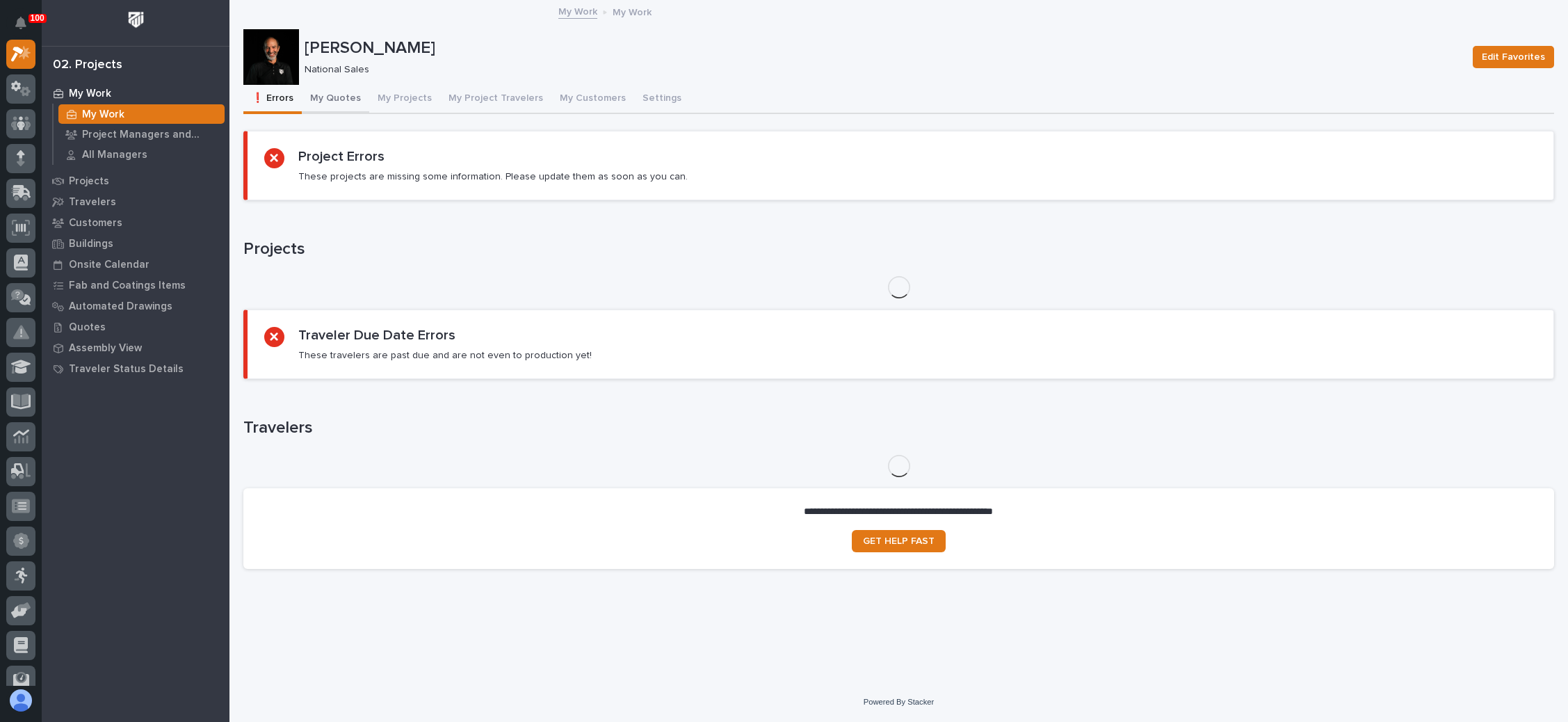
click at [341, 94] on button "My Quotes" at bounding box center [335, 99] width 68 height 30
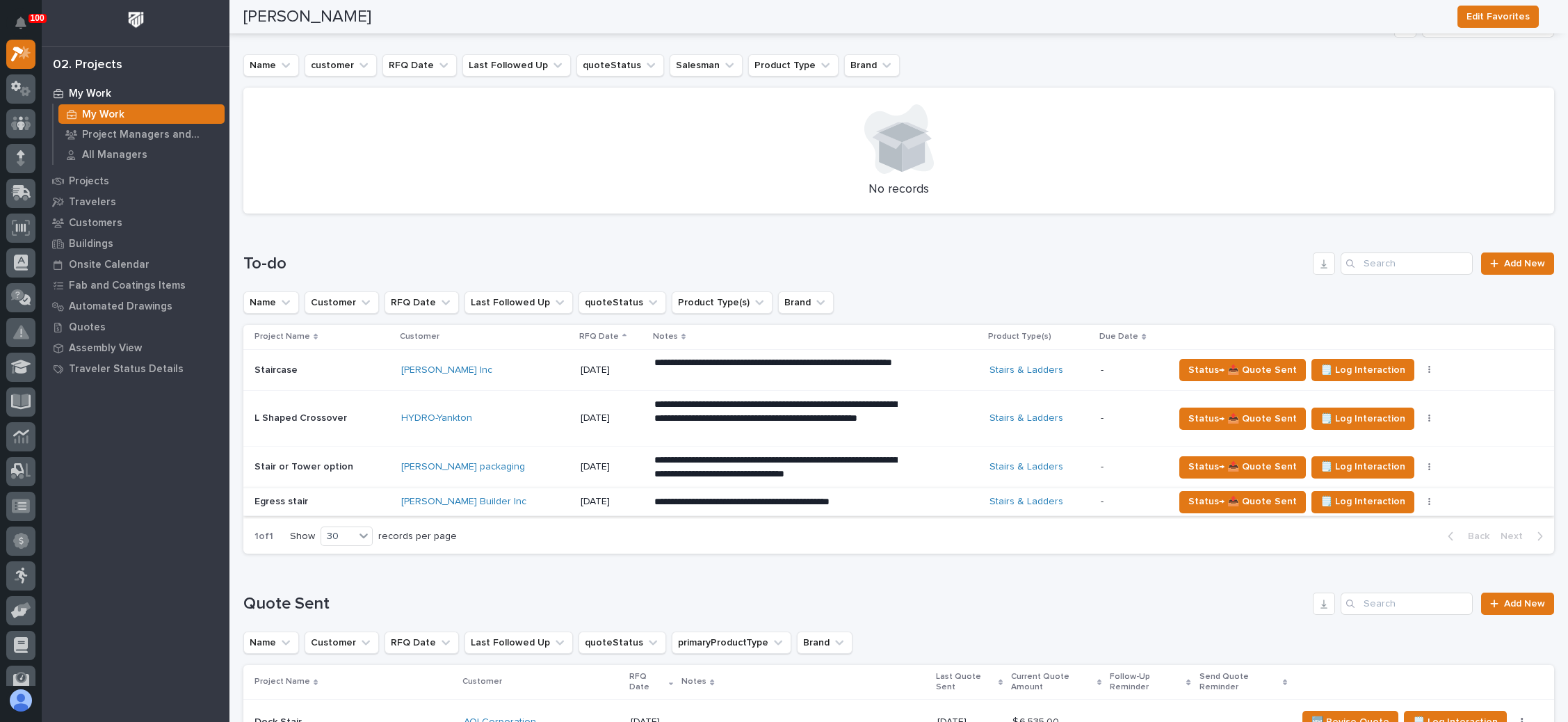
scroll to position [194, 0]
